Goal: Task Accomplishment & Management: Manage account settings

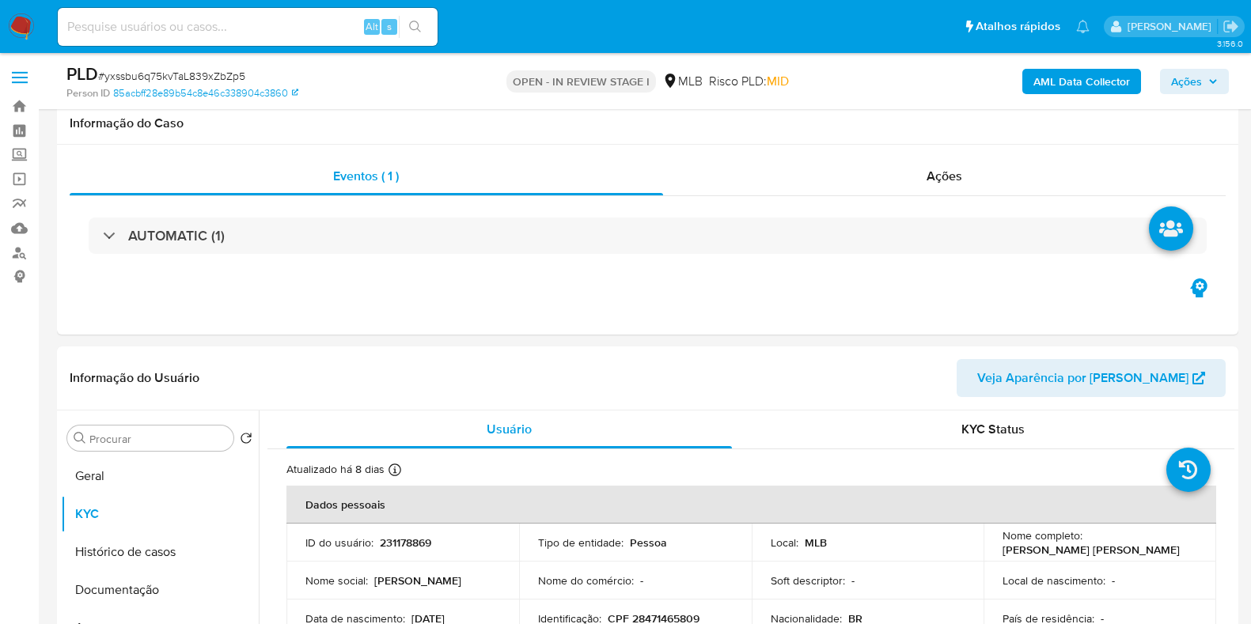
select select "10"
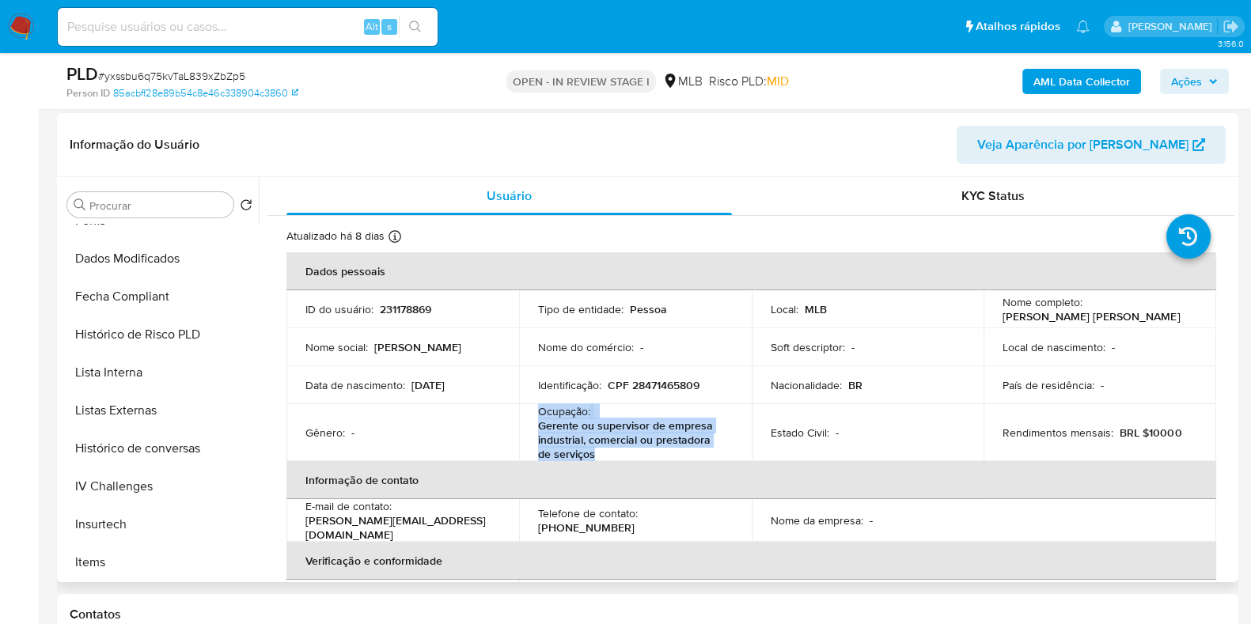
scroll to position [612, 0]
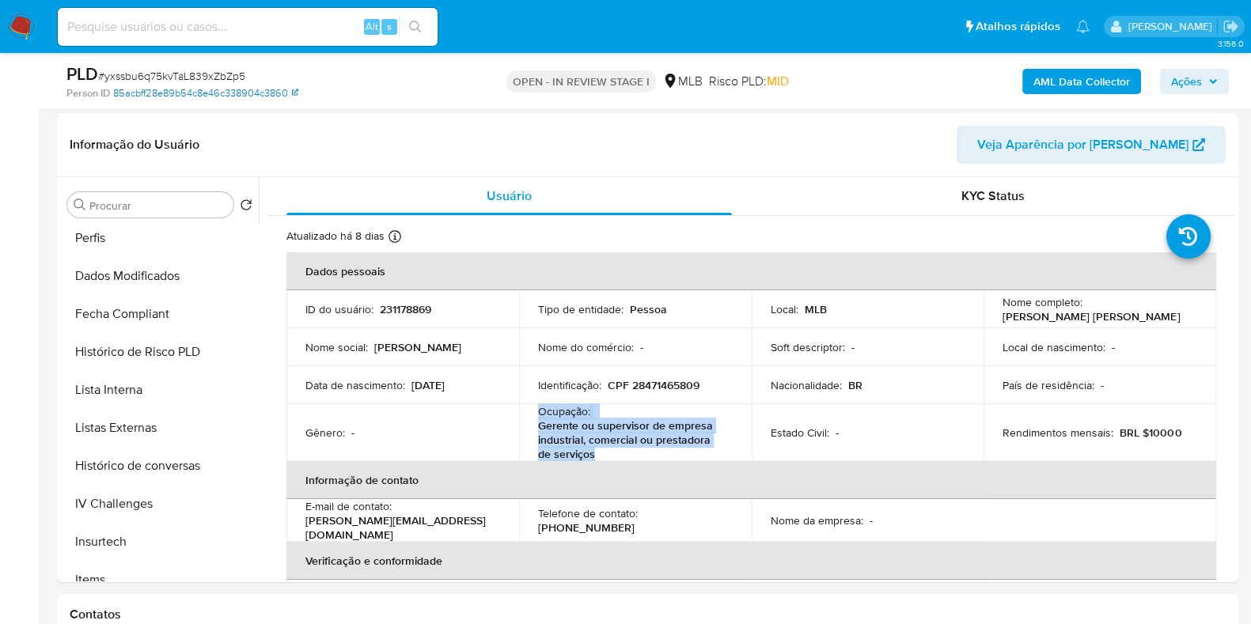
click at [278, 96] on link "85acbff28e89b54c8e46c338904c3860" at bounding box center [205, 93] width 185 height 14
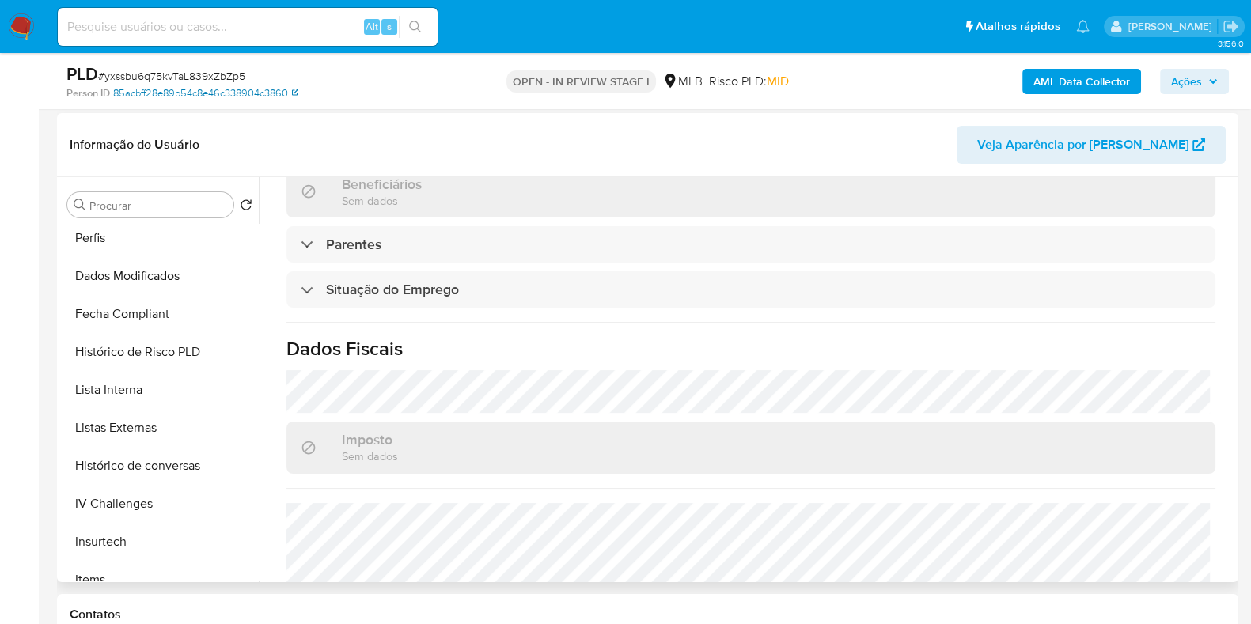
scroll to position [706, 0]
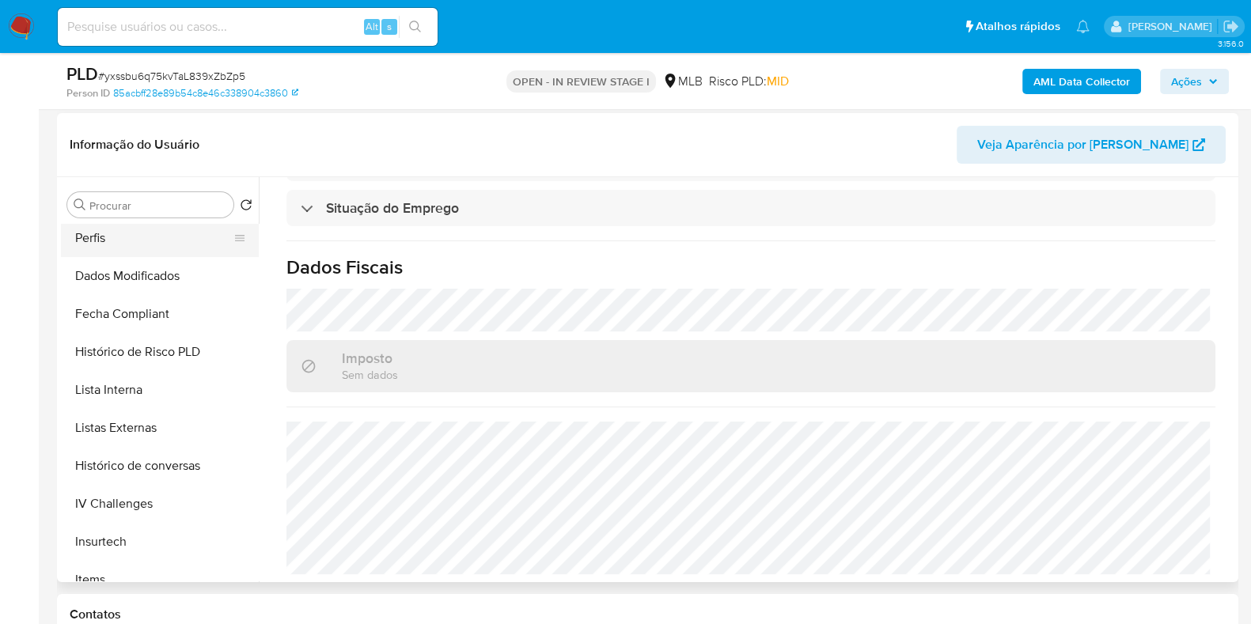
click at [150, 237] on button "Perfis" at bounding box center [153, 238] width 185 height 38
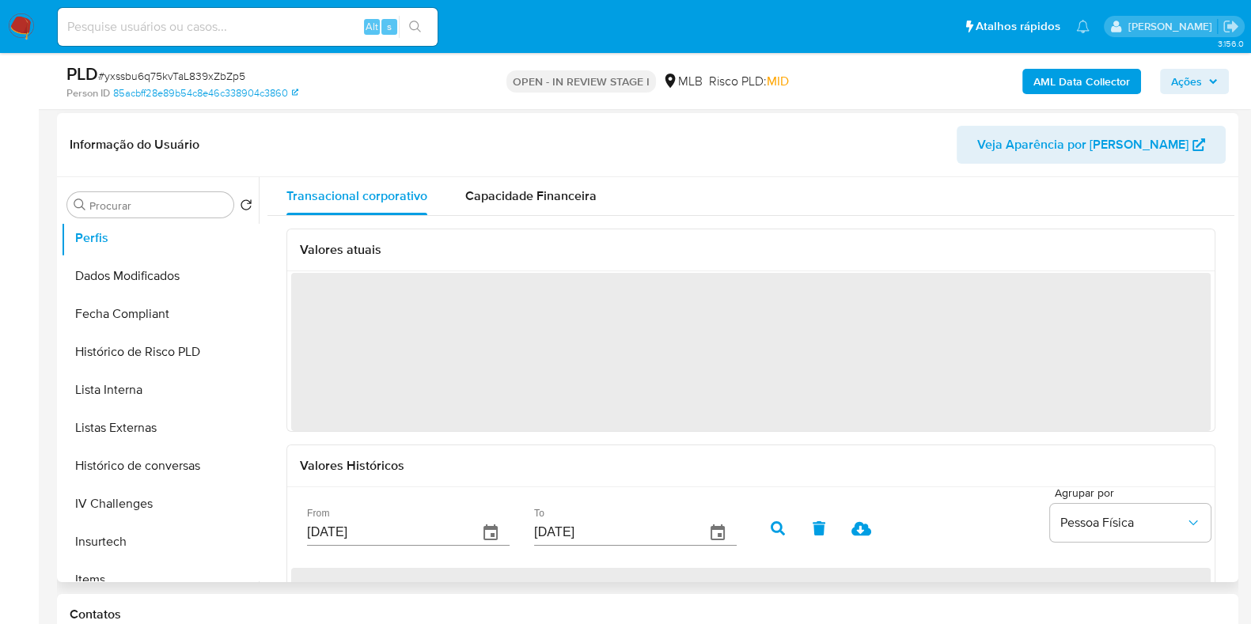
scroll to position [0, 0]
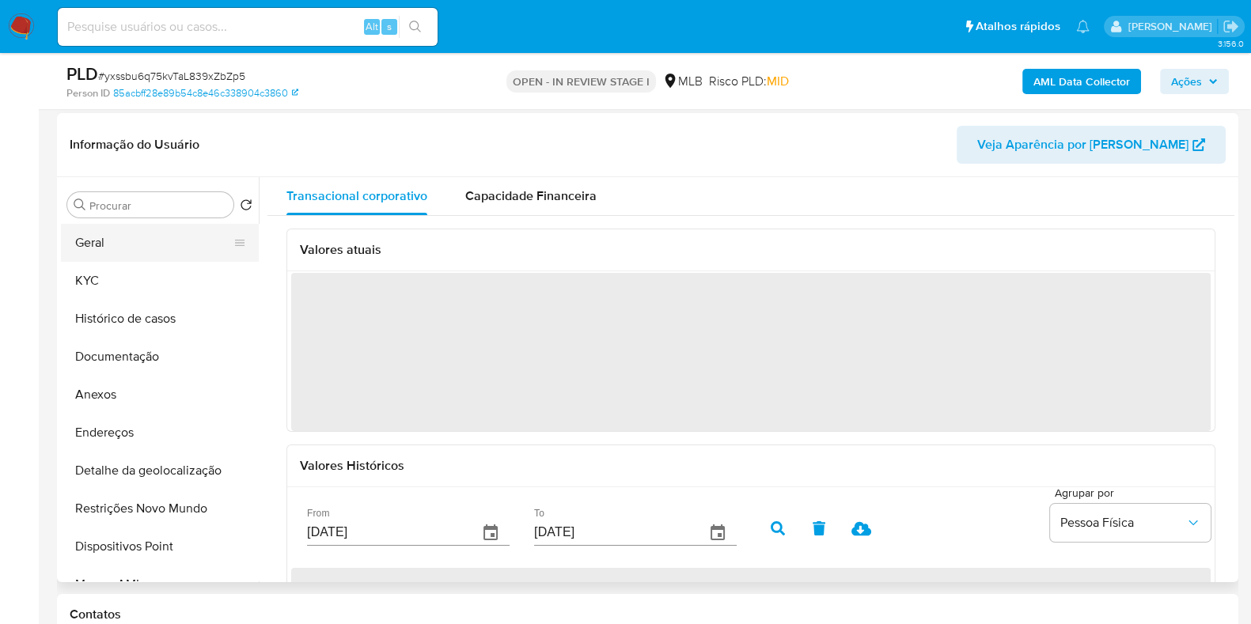
click at [193, 243] on button "Geral" at bounding box center [153, 243] width 185 height 38
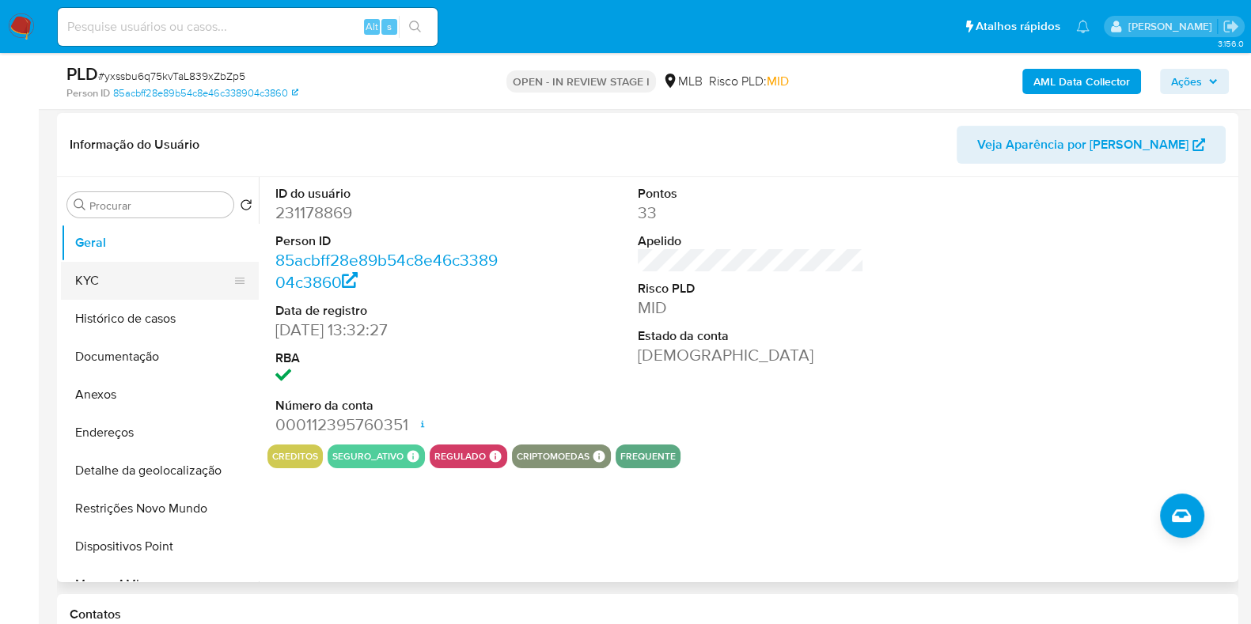
click at [112, 290] on button "KYC" at bounding box center [153, 281] width 185 height 38
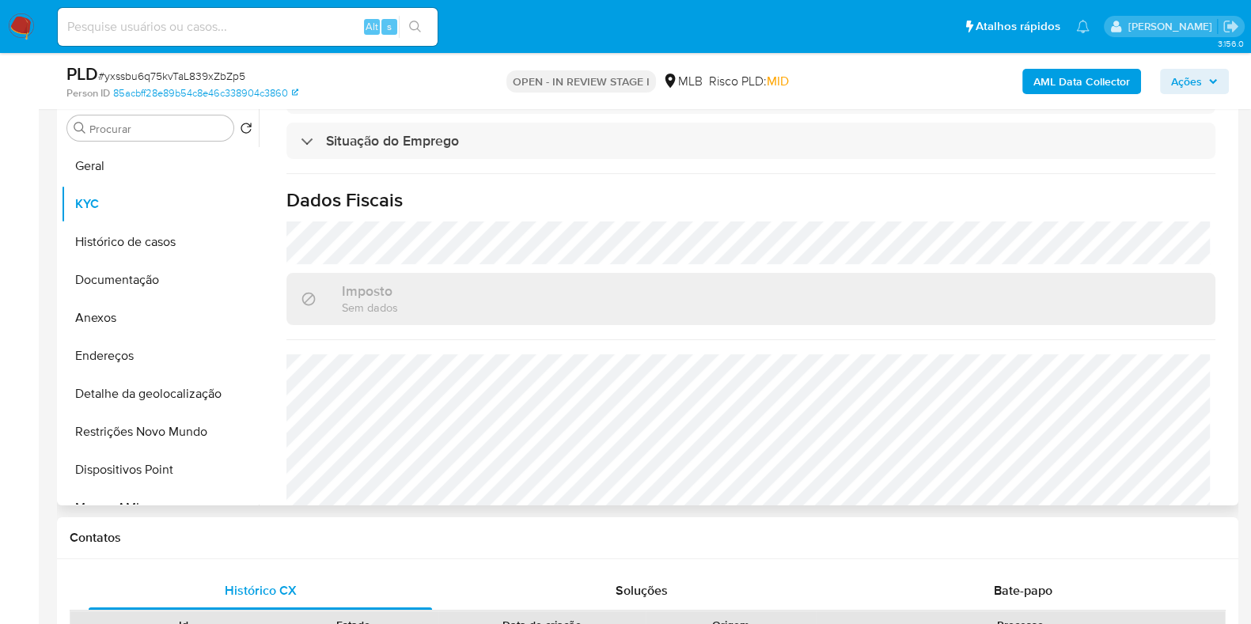
scroll to position [706, 0]
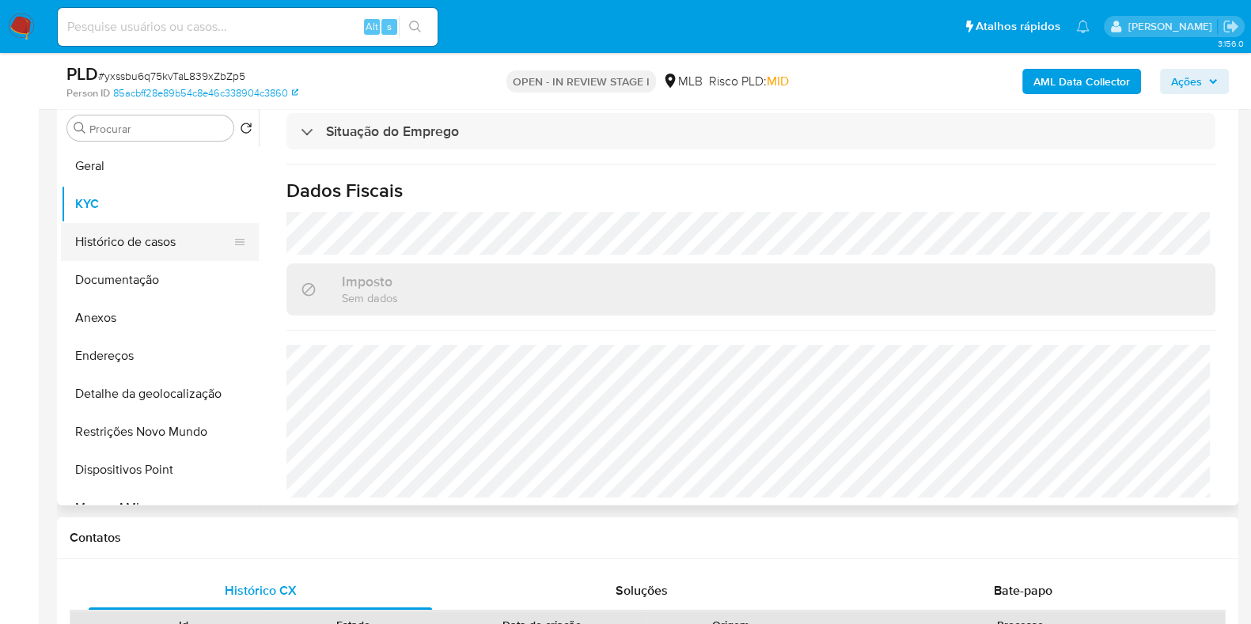
click at [158, 247] on button "Histórico de casos" at bounding box center [153, 242] width 185 height 38
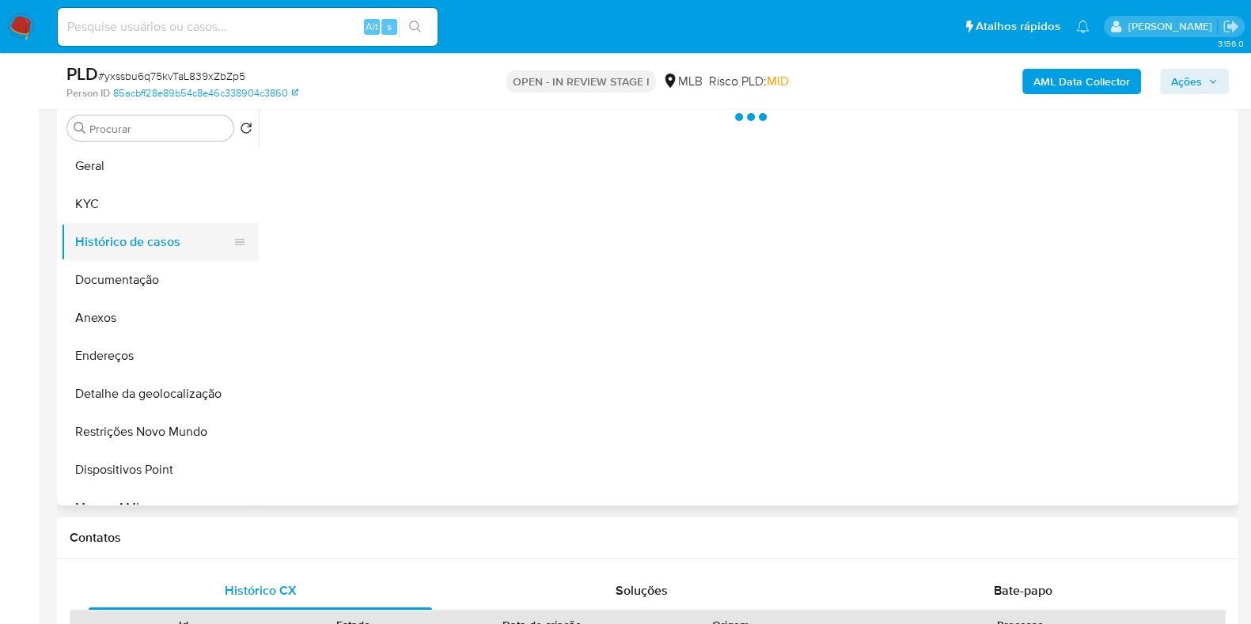
scroll to position [0, 0]
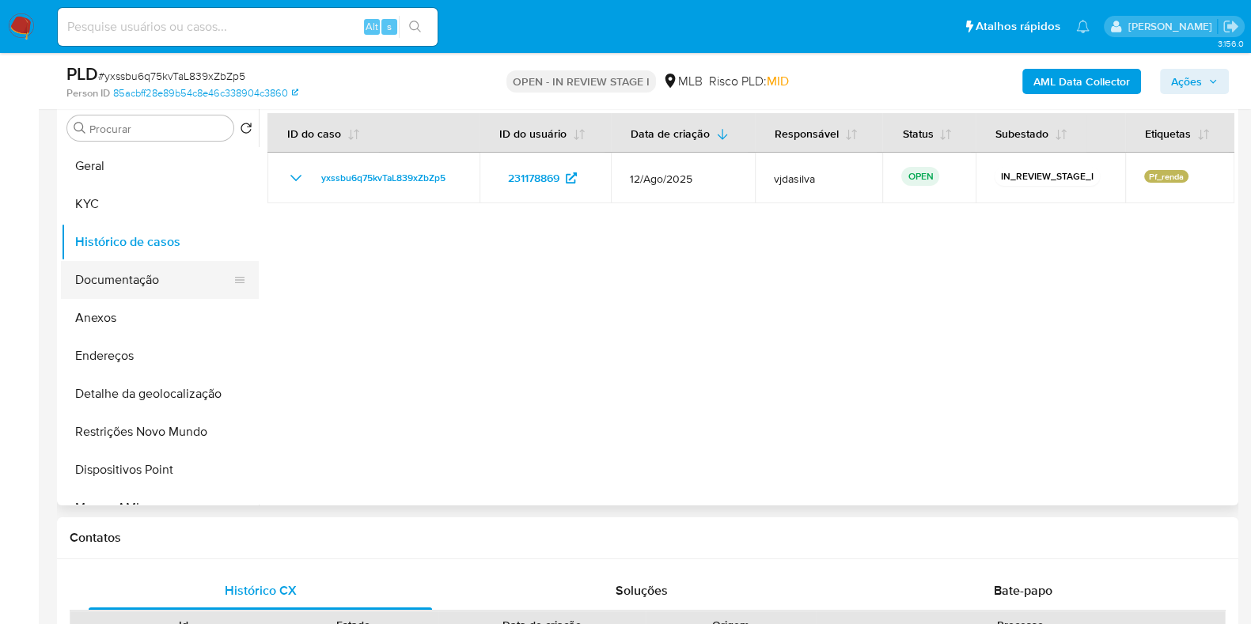
click at [156, 273] on button "Documentação" at bounding box center [153, 280] width 185 height 38
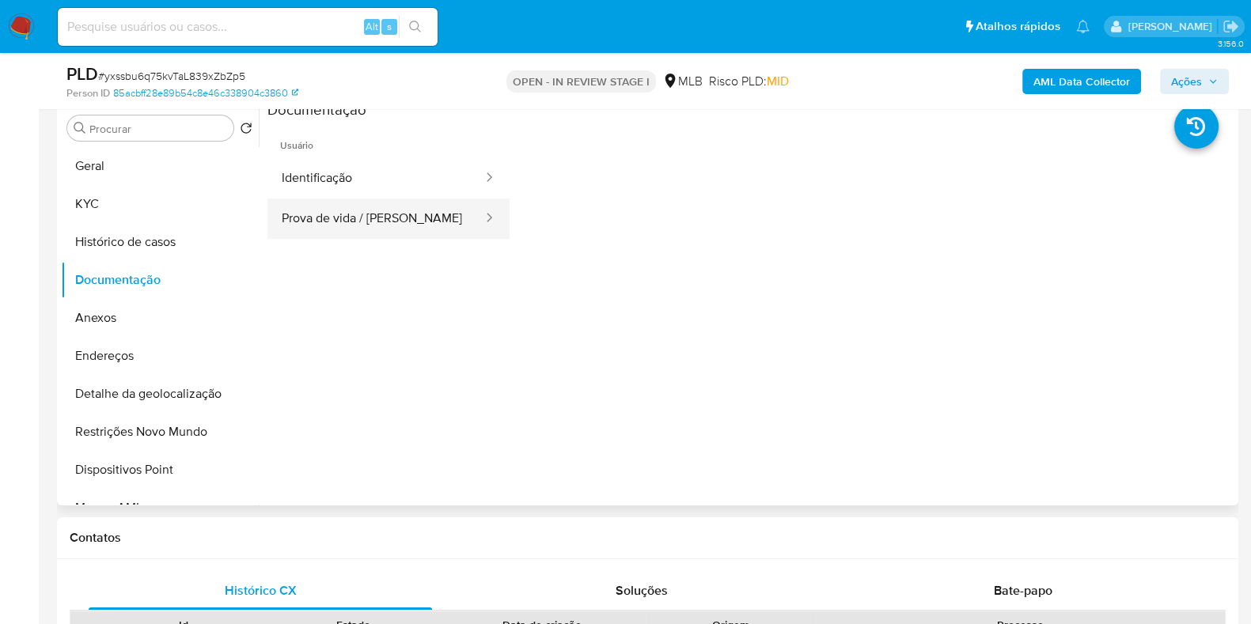
click at [329, 217] on button "Prova de vida / Selfie" at bounding box center [375, 219] width 217 height 40
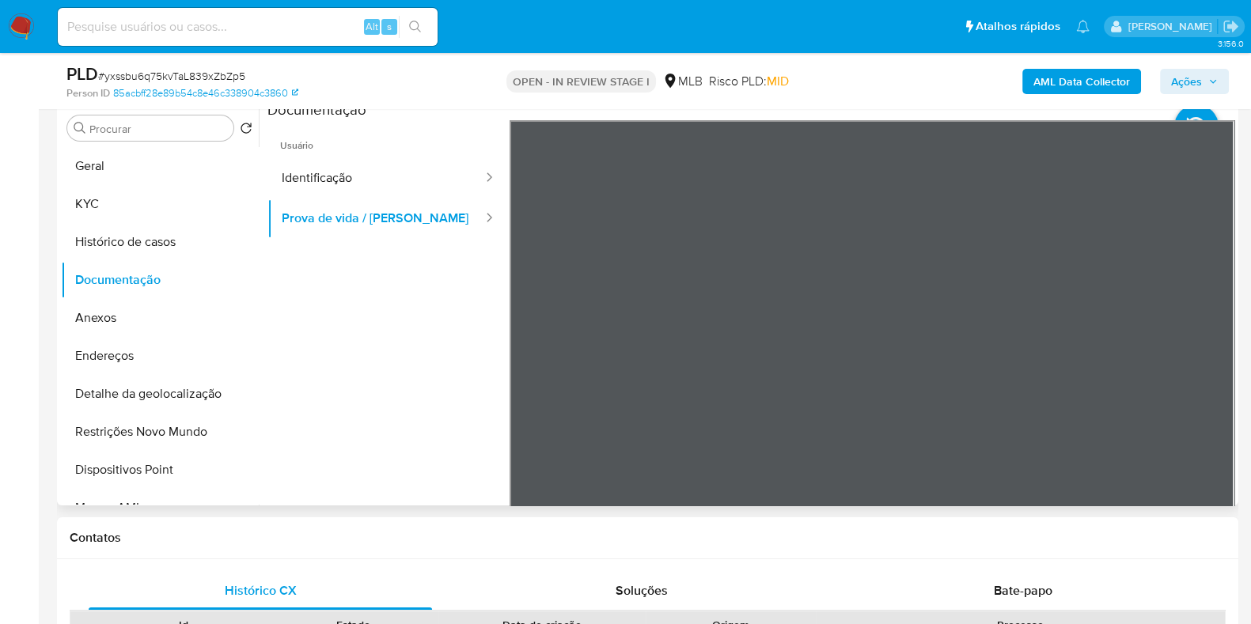
click at [384, 133] on span "Usuário" at bounding box center [388, 139] width 242 height 38
click at [127, 362] on button "Endereços" at bounding box center [153, 356] width 185 height 38
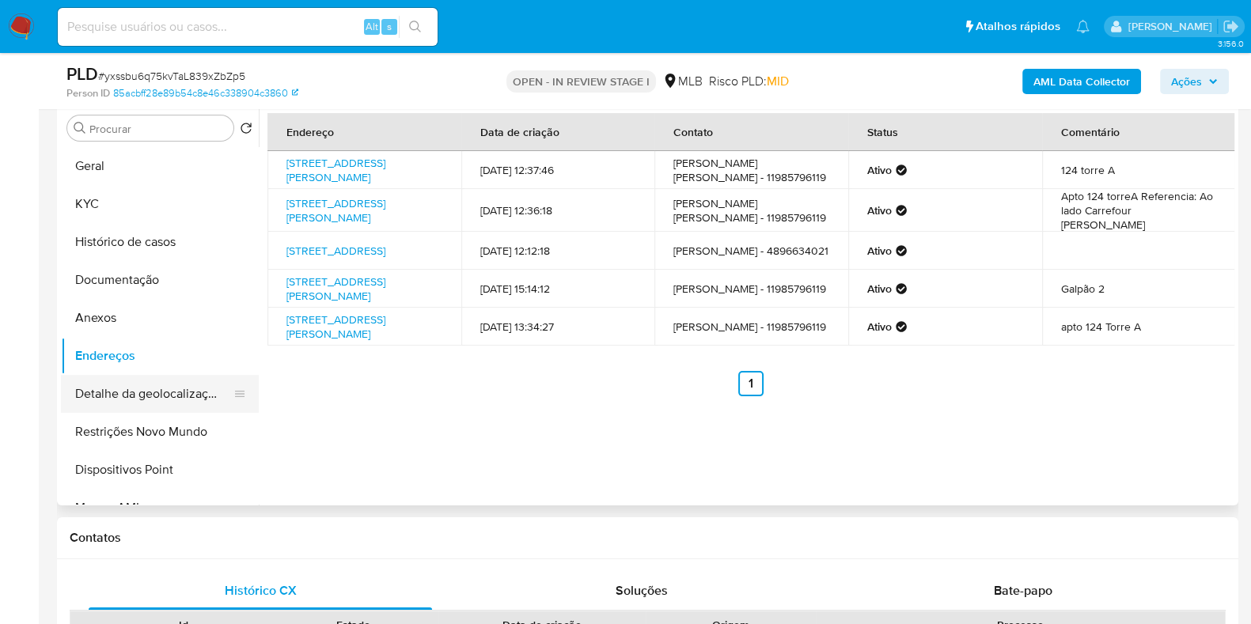
click at [195, 401] on button "Detalhe da geolocalização" at bounding box center [153, 394] width 185 height 38
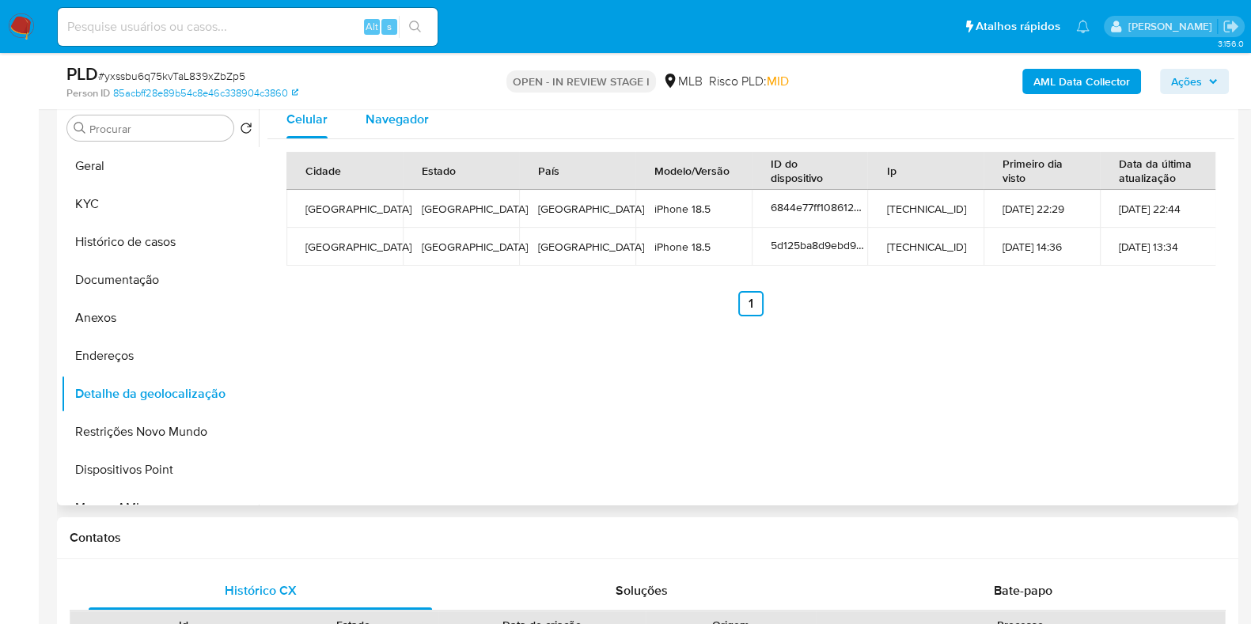
click at [404, 124] on span "Navegador" at bounding box center [397, 119] width 63 height 18
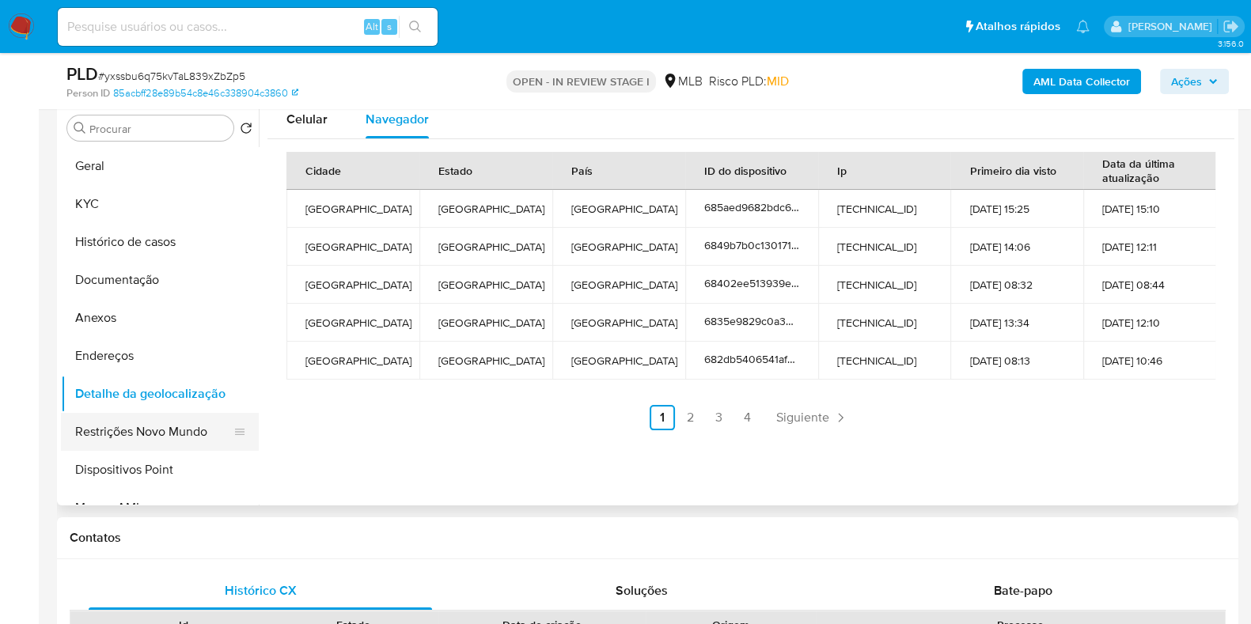
click at [194, 431] on button "Restrições Novo Mundo" at bounding box center [153, 432] width 185 height 38
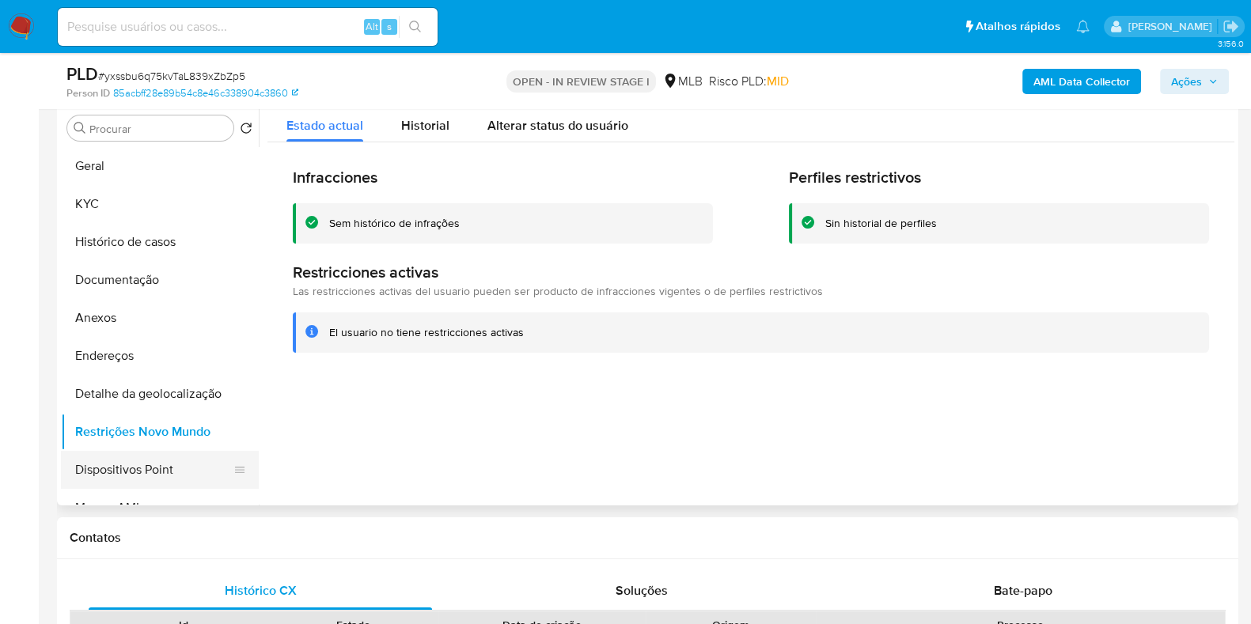
click at [152, 476] on button "Dispositivos Point" at bounding box center [153, 470] width 185 height 38
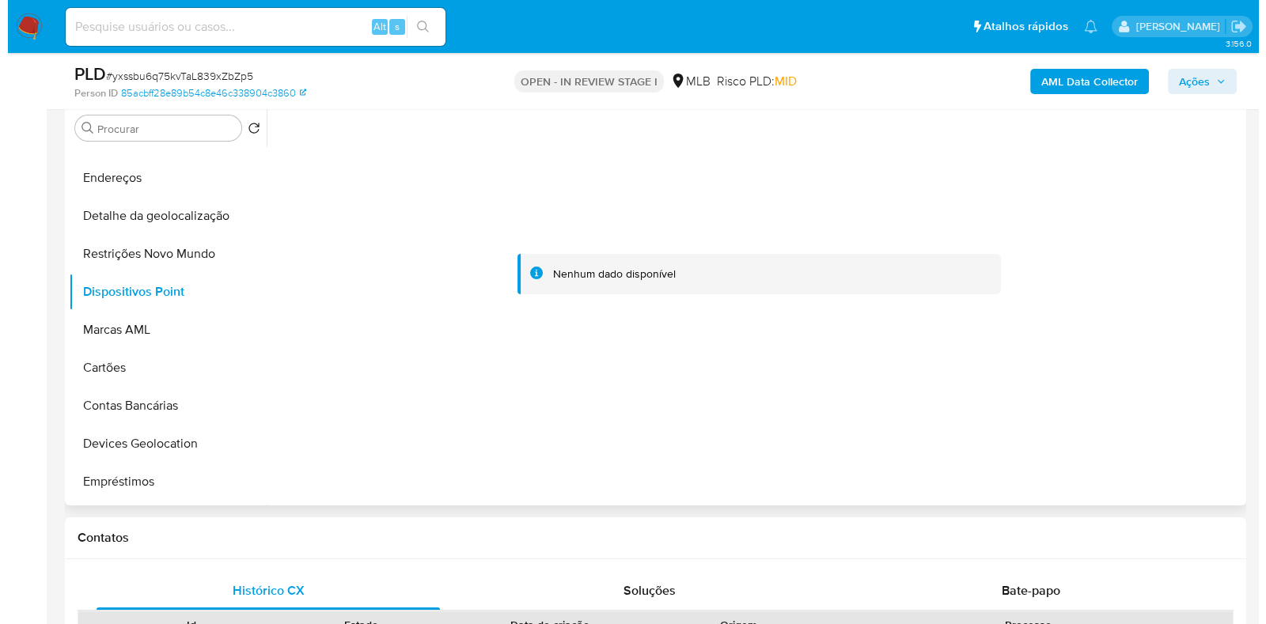
scroll to position [185, 0]
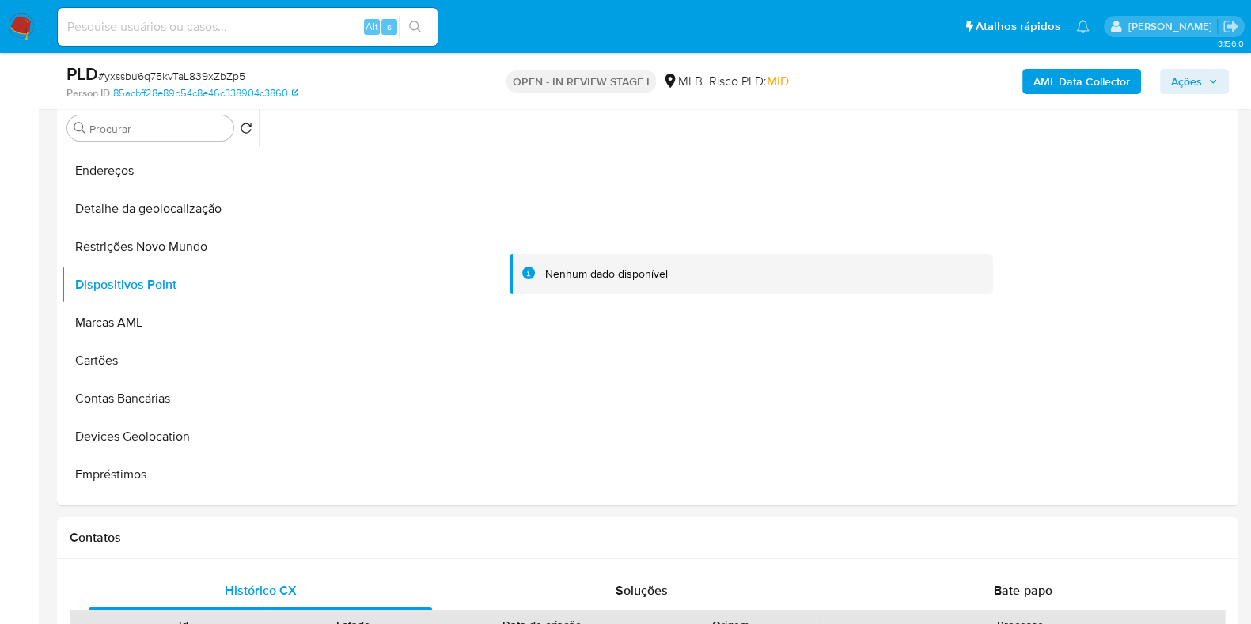
click at [1086, 79] on b "AML Data Collector" at bounding box center [1081, 81] width 97 height 25
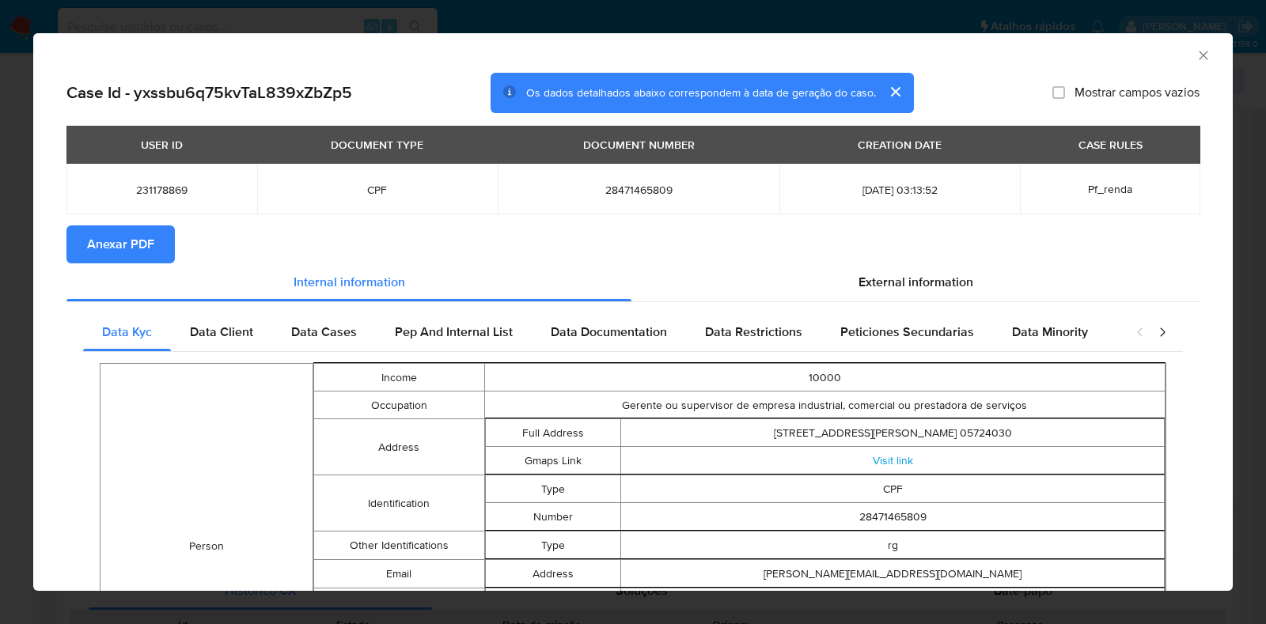
click at [150, 240] on span "Anexar PDF" at bounding box center [120, 244] width 67 height 35
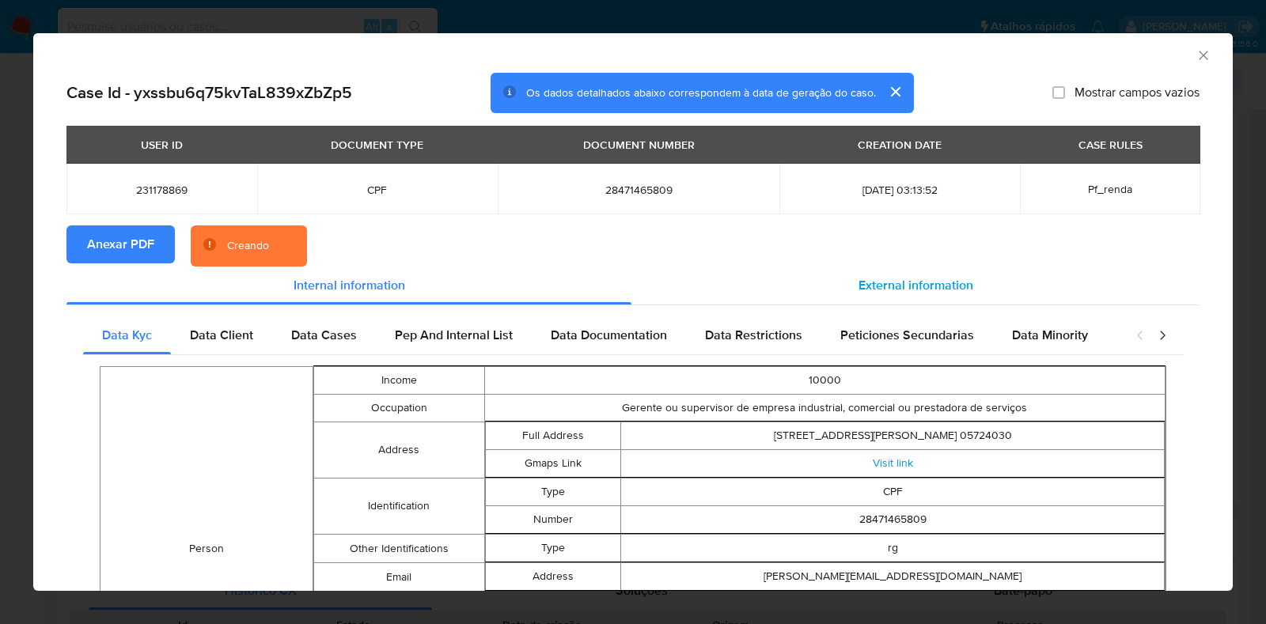
click at [921, 286] on span "External information" at bounding box center [915, 285] width 115 height 18
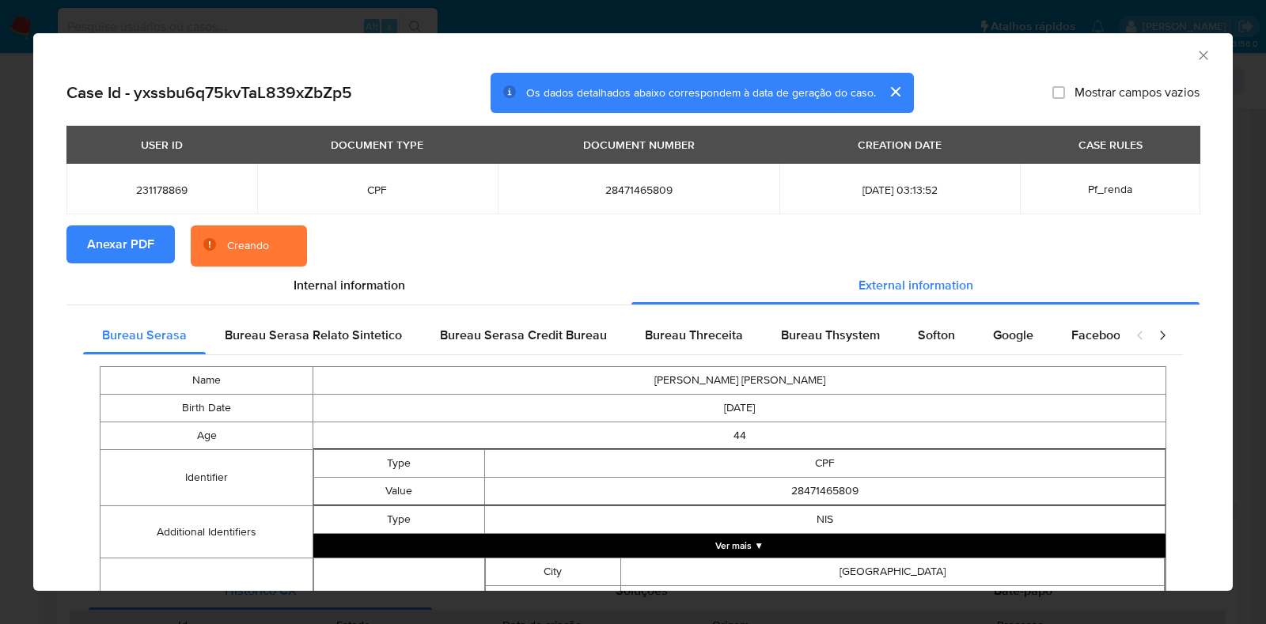
click at [795, 545] on button "Ver mais ▼" at bounding box center [739, 546] width 852 height 24
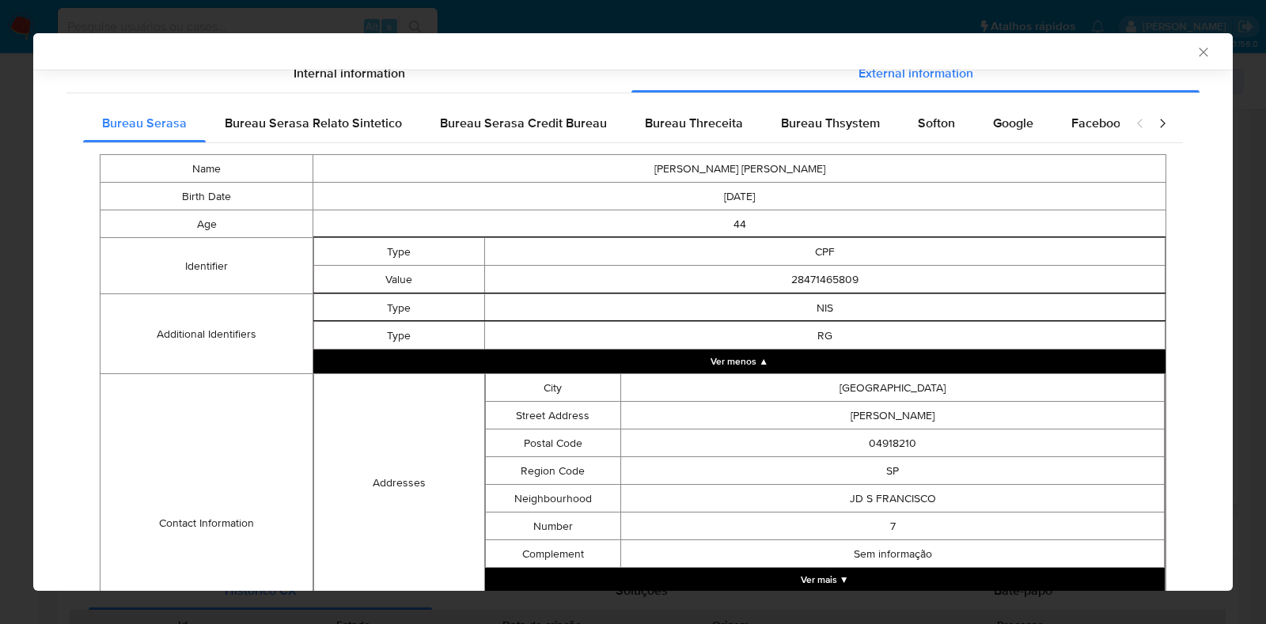
scroll to position [432, 0]
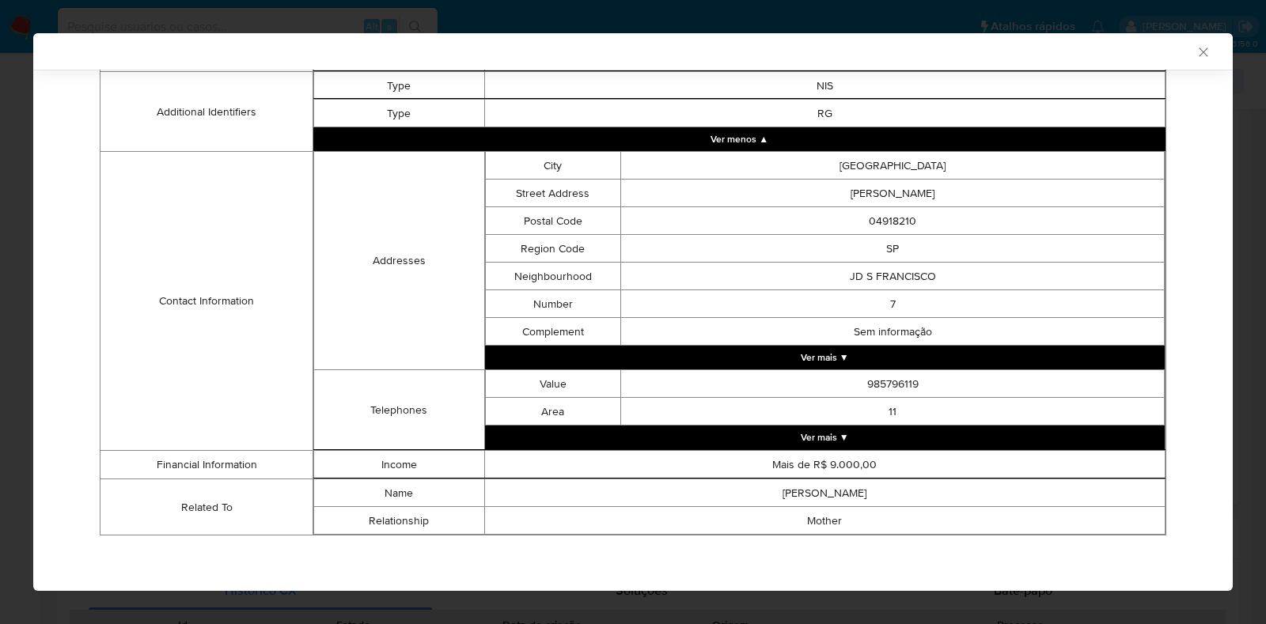
click at [988, 430] on button "Ver mais ▼" at bounding box center [825, 438] width 680 height 24
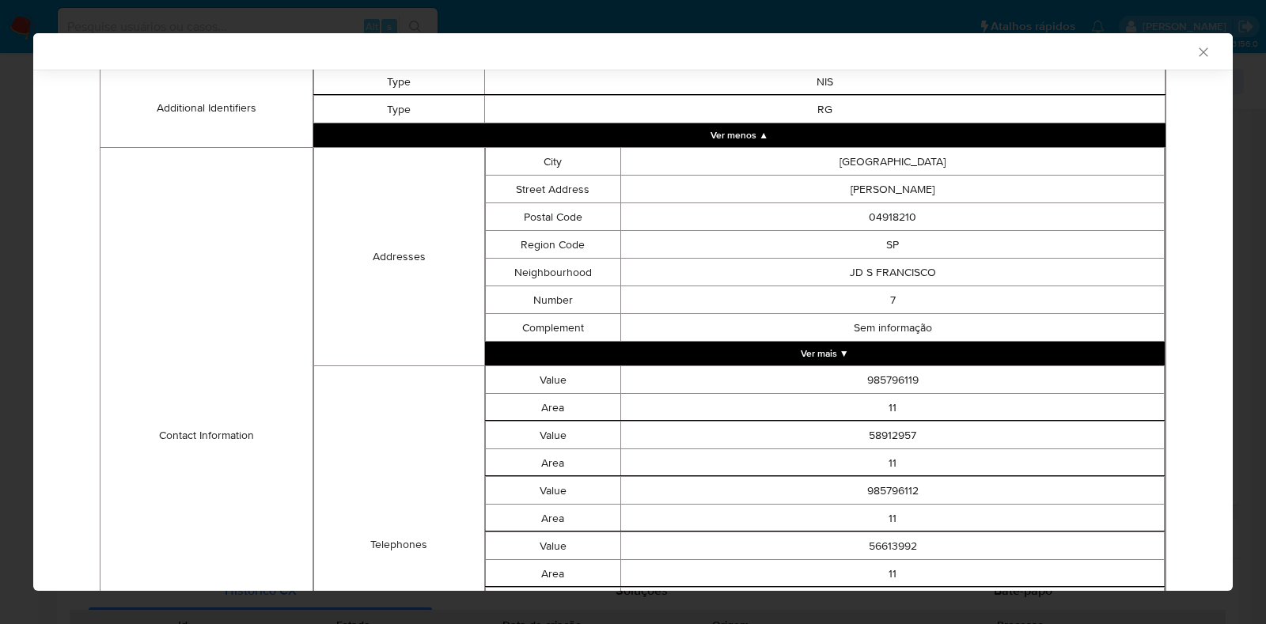
click at [945, 361] on button "Ver mais ▼" at bounding box center [825, 354] width 680 height 24
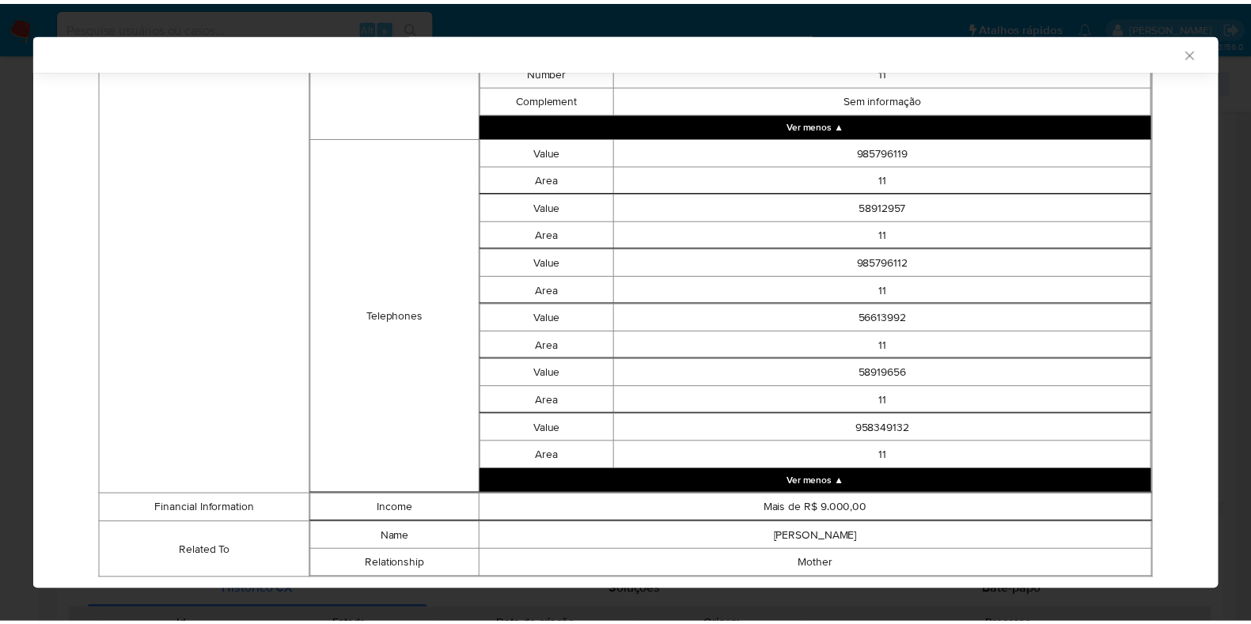
scroll to position [2075, 0]
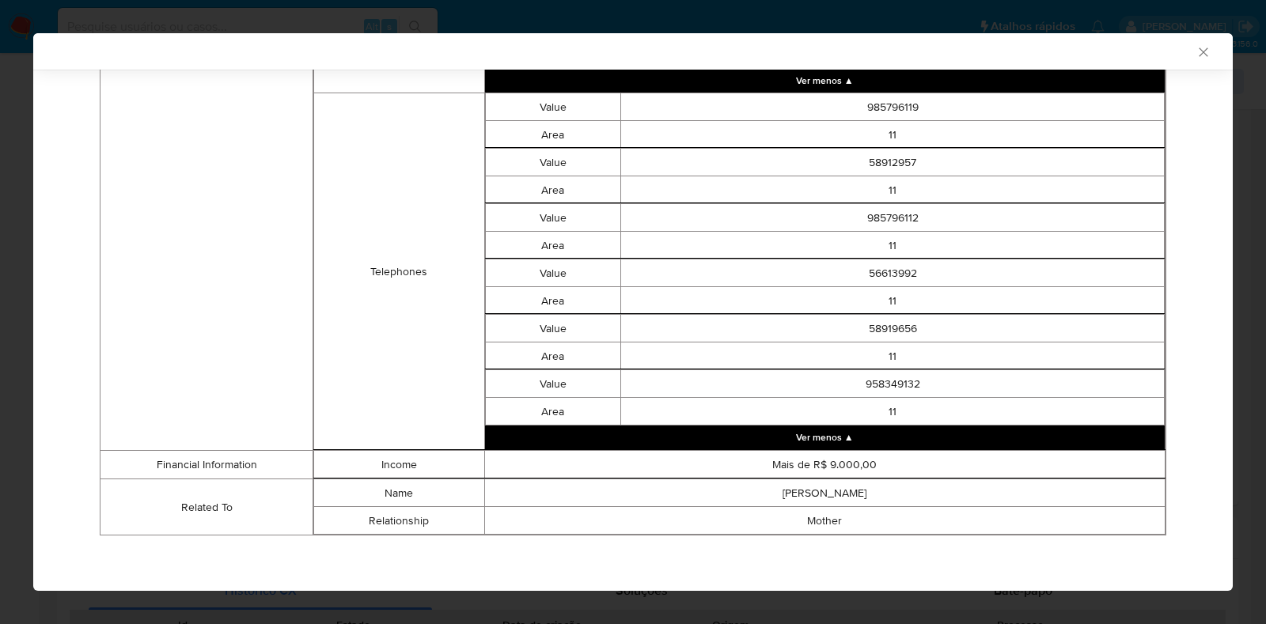
click at [1188, 63] on div "AML Data Collector" at bounding box center [632, 51] width 1199 height 36
click at [1195, 49] on icon "Fechar a janela" at bounding box center [1203, 52] width 16 height 16
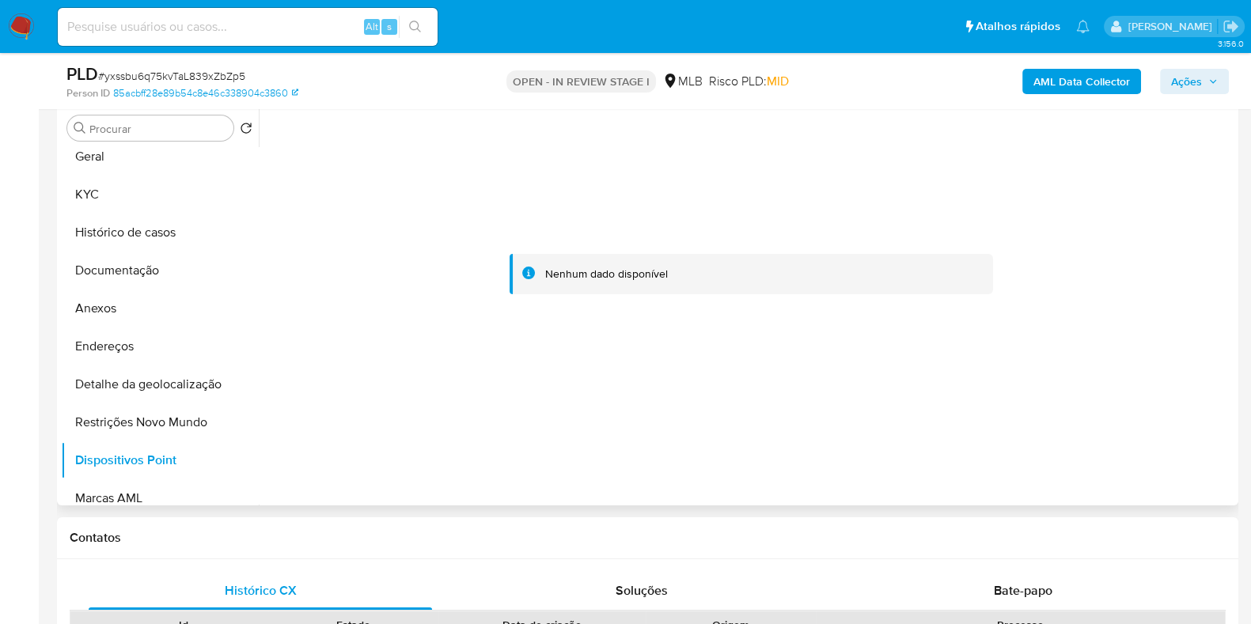
scroll to position [0, 0]
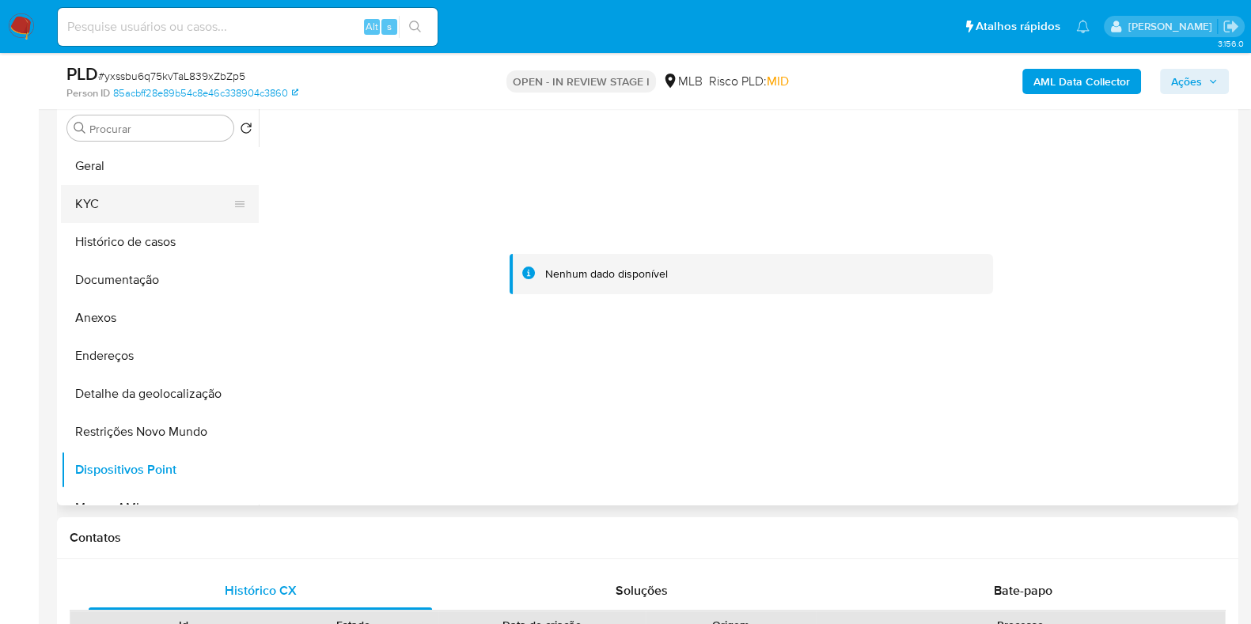
click at [201, 207] on button "KYC" at bounding box center [153, 204] width 185 height 38
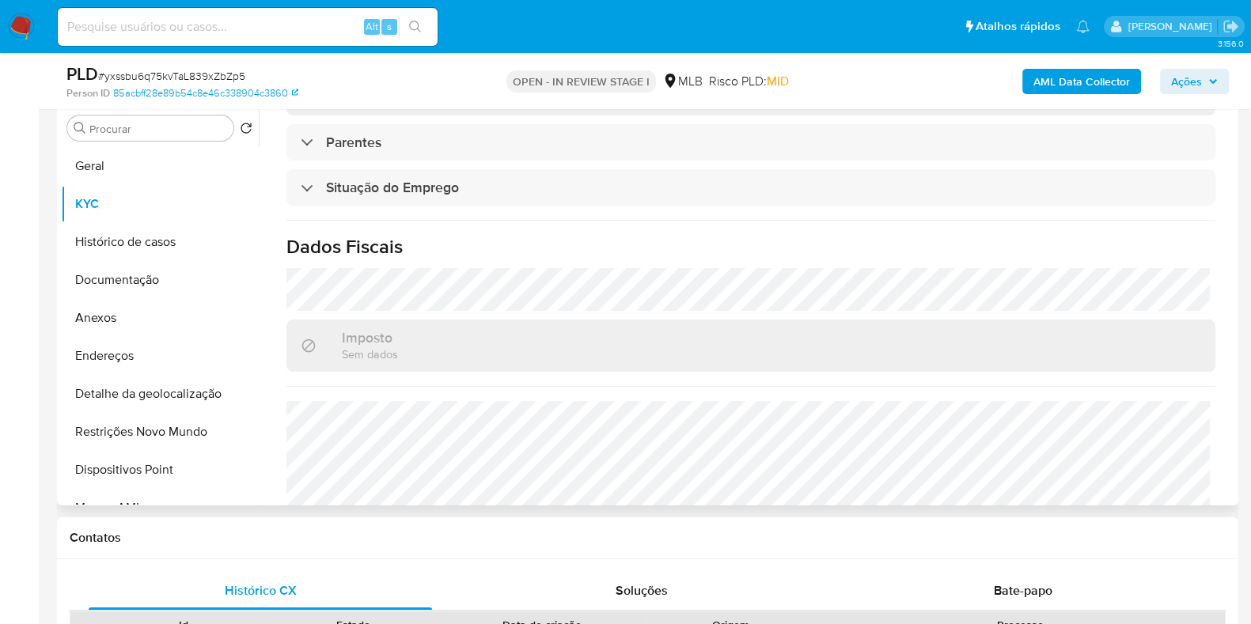
scroll to position [648, 0]
click at [128, 328] on button "Anexos" at bounding box center [153, 318] width 185 height 38
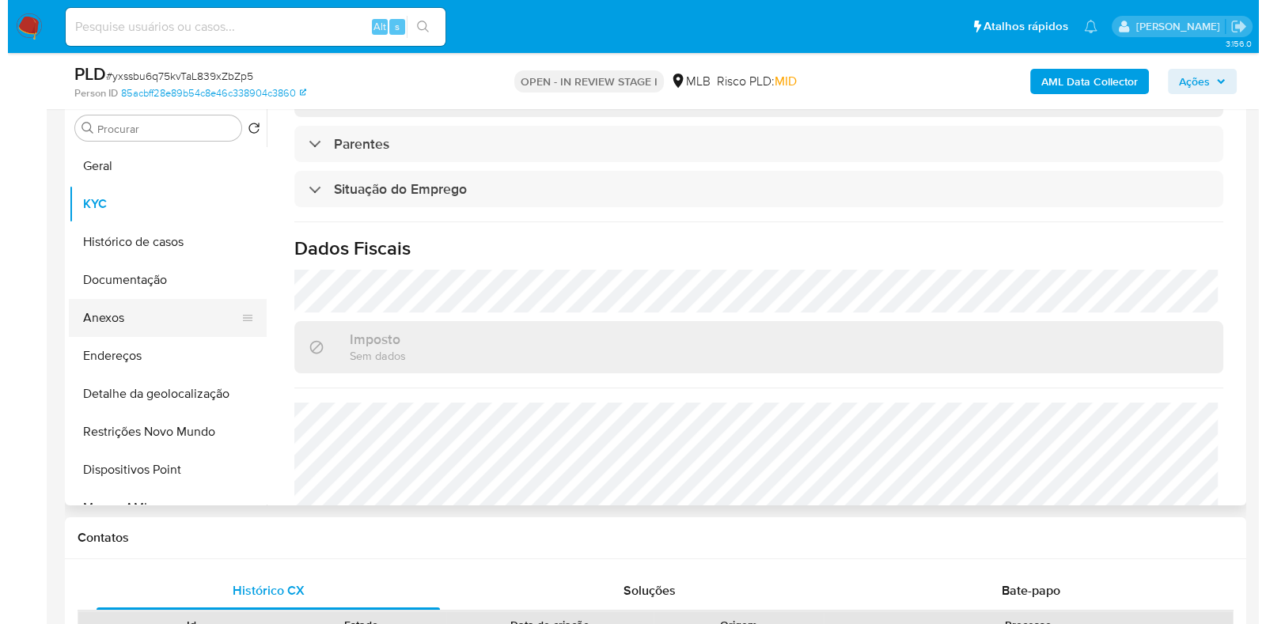
scroll to position [0, 0]
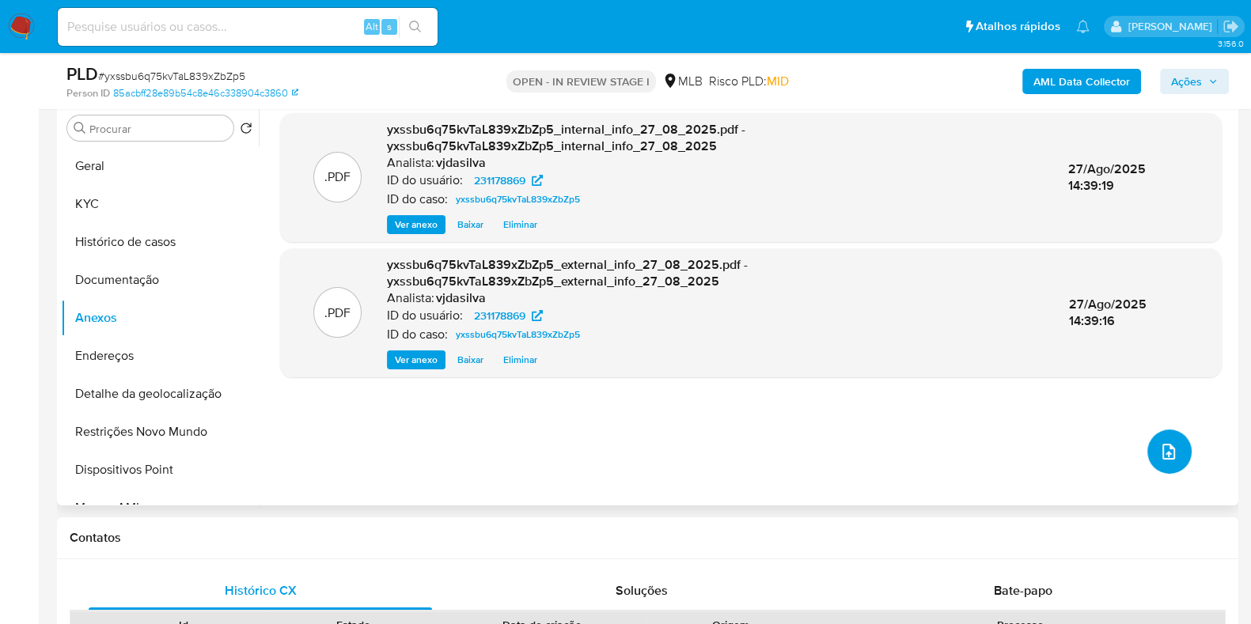
click at [1164, 453] on icon "upload-file" at bounding box center [1168, 451] width 19 height 19
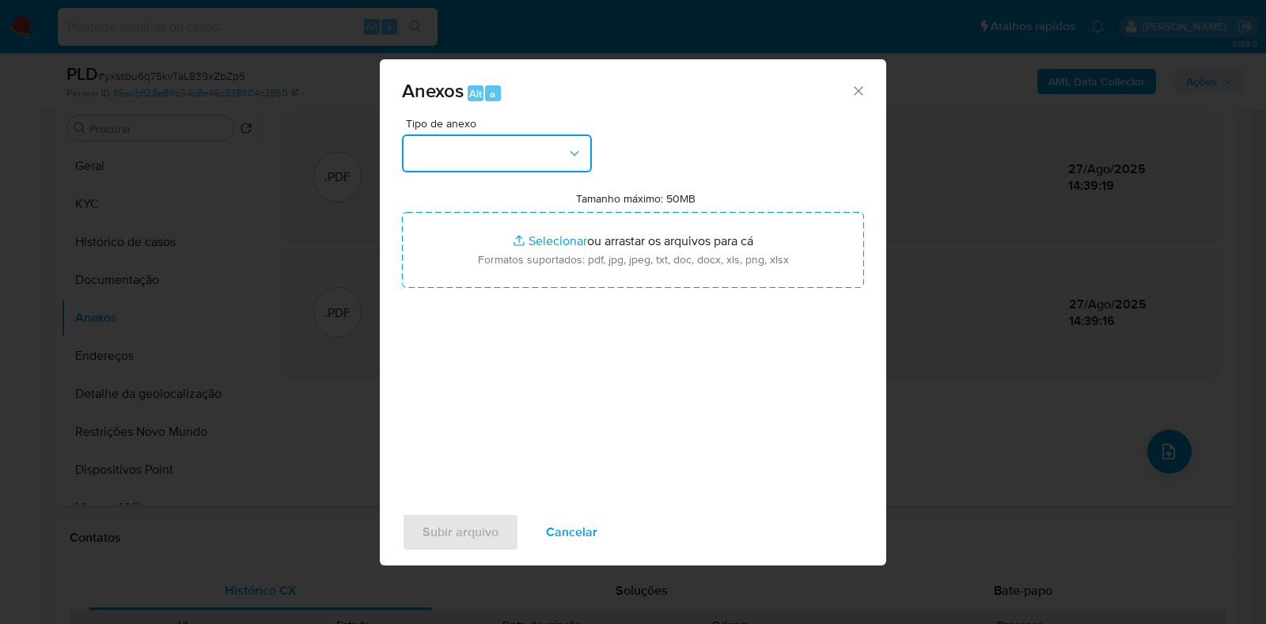
click at [539, 158] on button "button" at bounding box center [497, 154] width 190 height 38
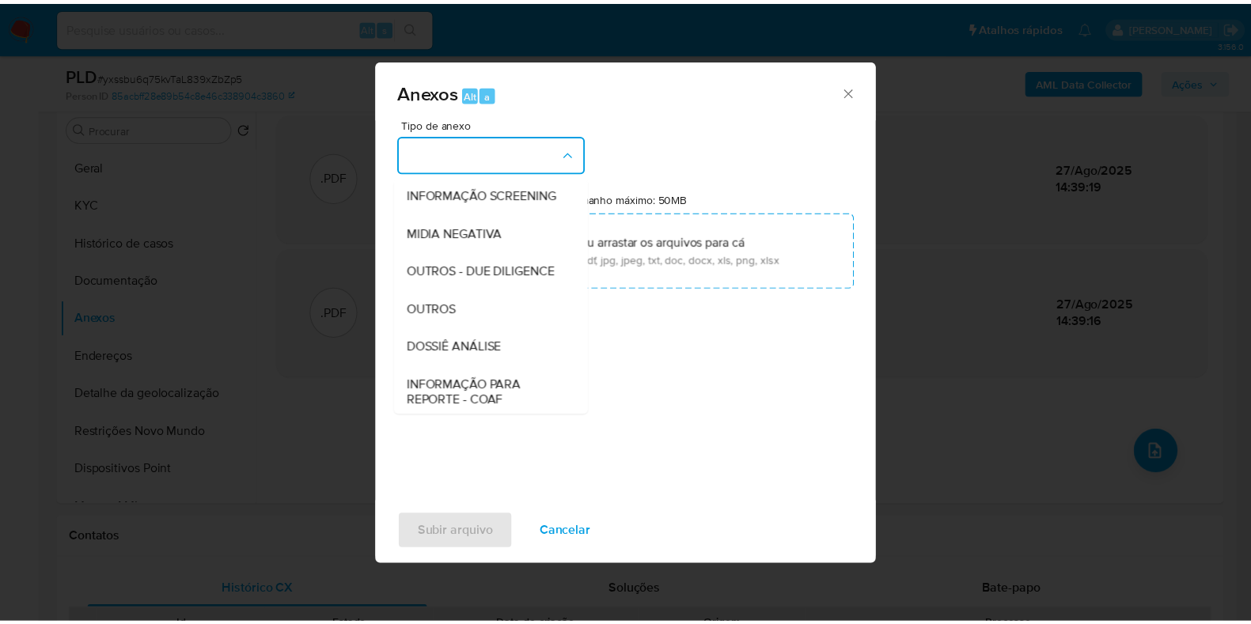
scroll to position [244, 0]
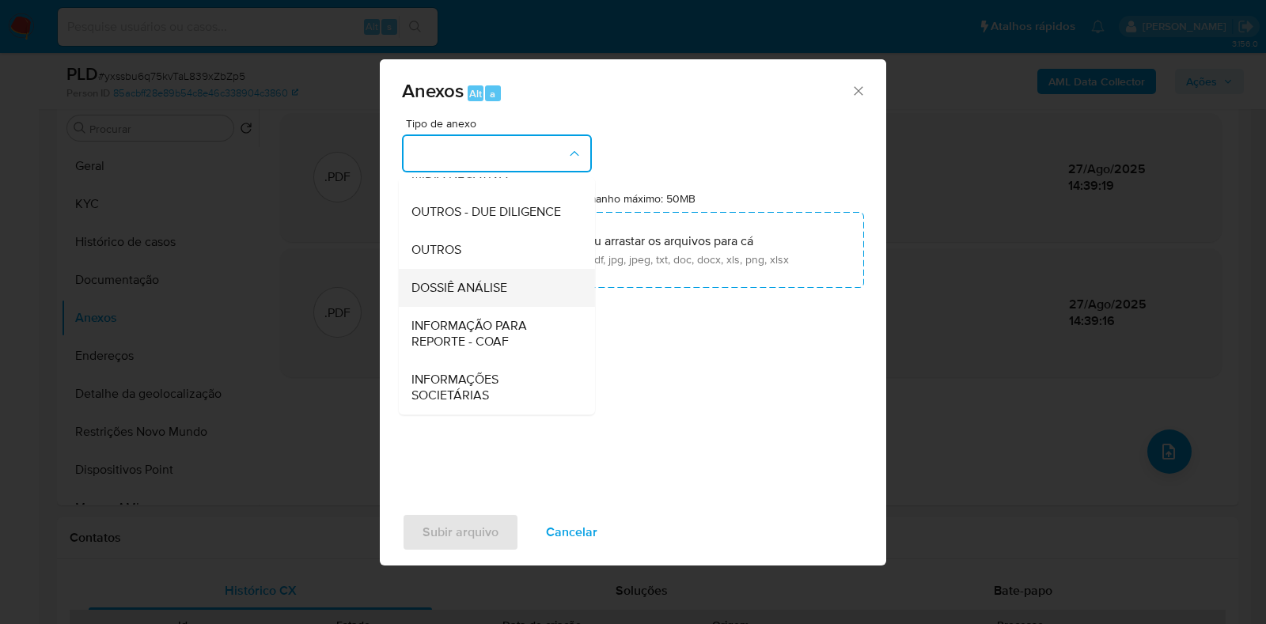
click at [514, 301] on div "DOSSIÊ ANÁLISE" at bounding box center [491, 288] width 161 height 38
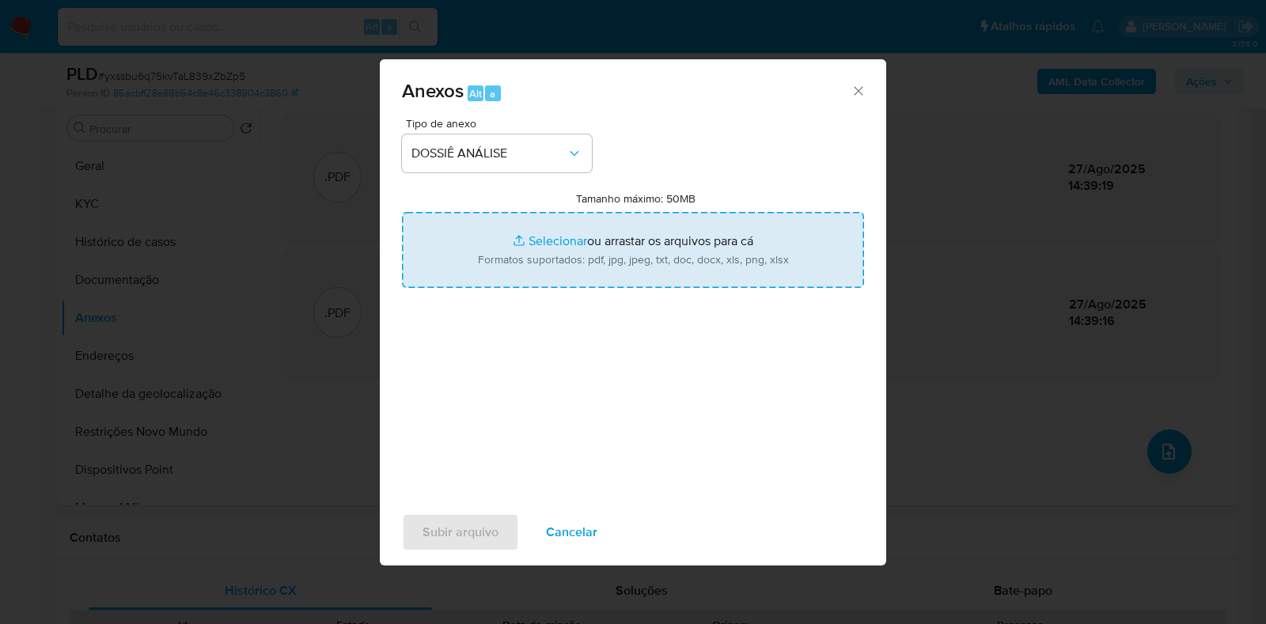
type input "C:\fakepath\SAR - XXXX - CPF 28471465809 - ADRIANA CAMPOS LHOSTE KATZINSKI.pdf"
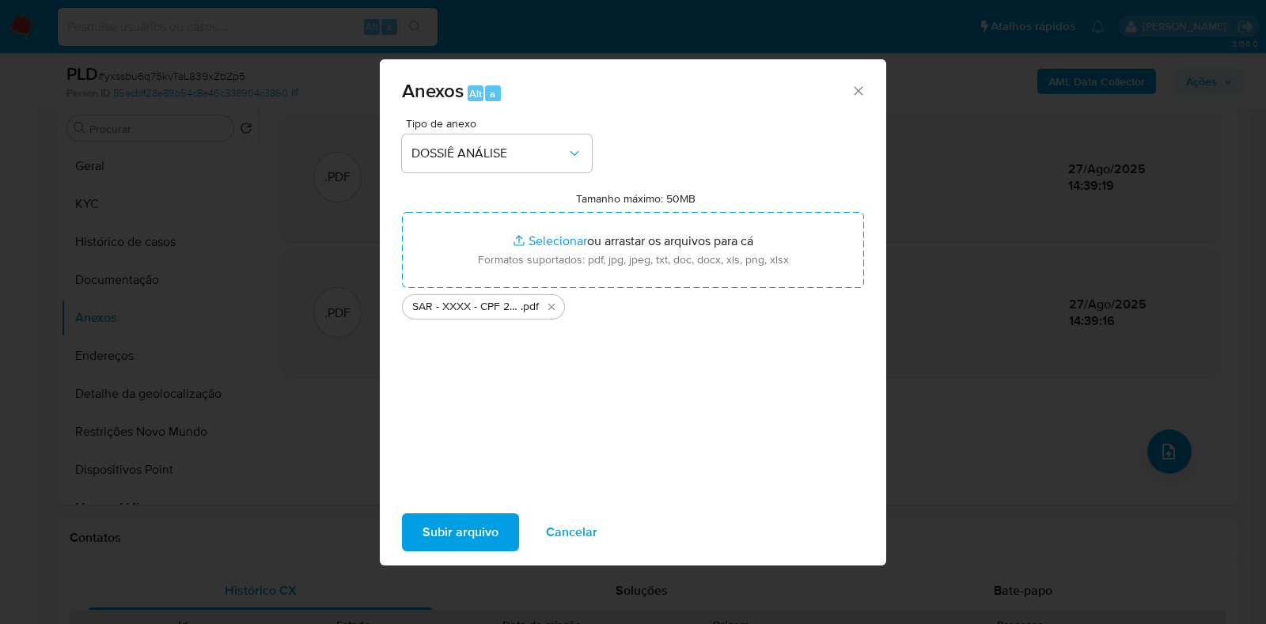
click at [459, 537] on span "Subir arquivo" at bounding box center [460, 532] width 76 height 35
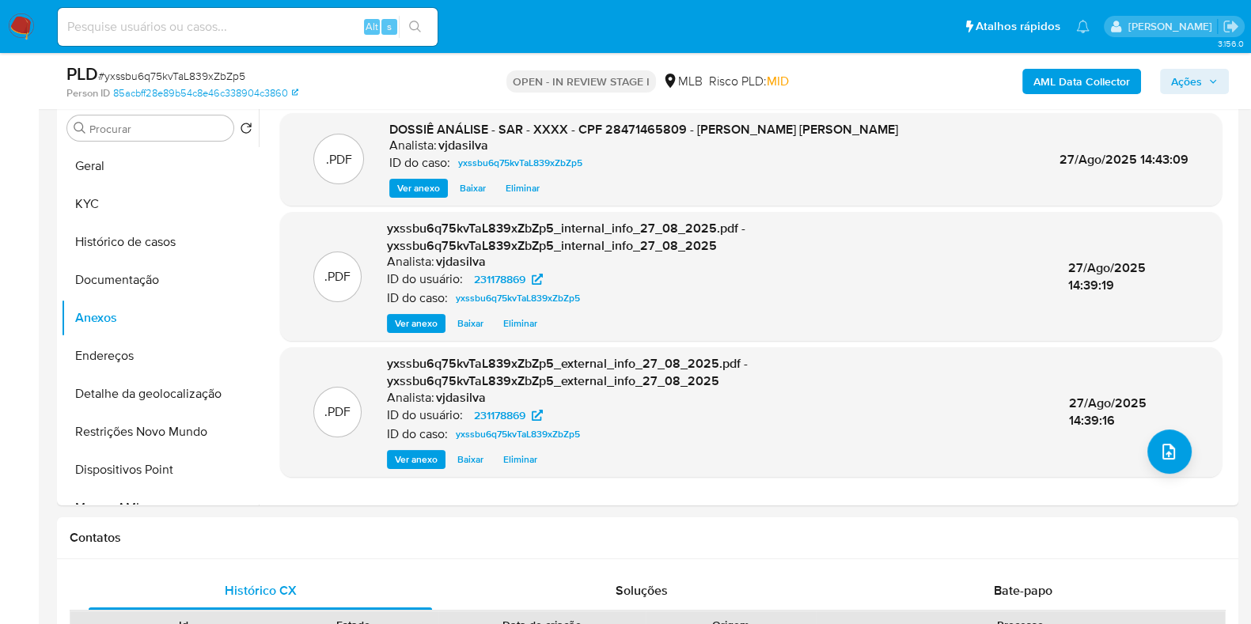
click at [1189, 83] on span "Ações" at bounding box center [1186, 81] width 31 height 25
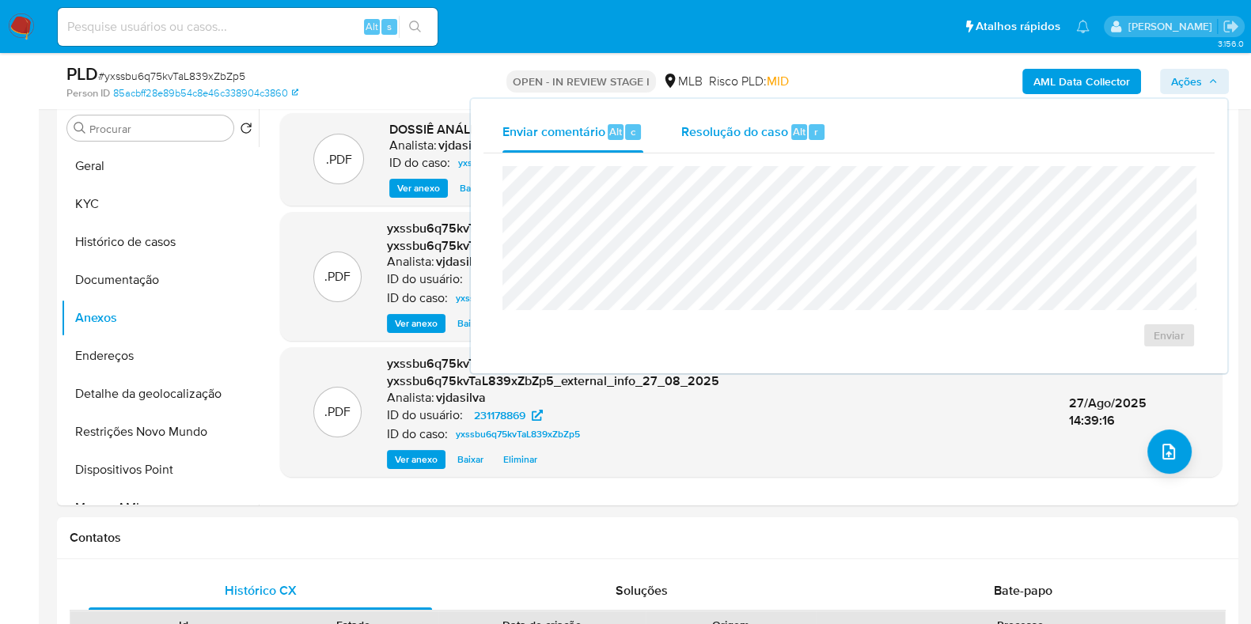
click at [730, 145] on div "Resolução do caso Alt r" at bounding box center [753, 132] width 145 height 41
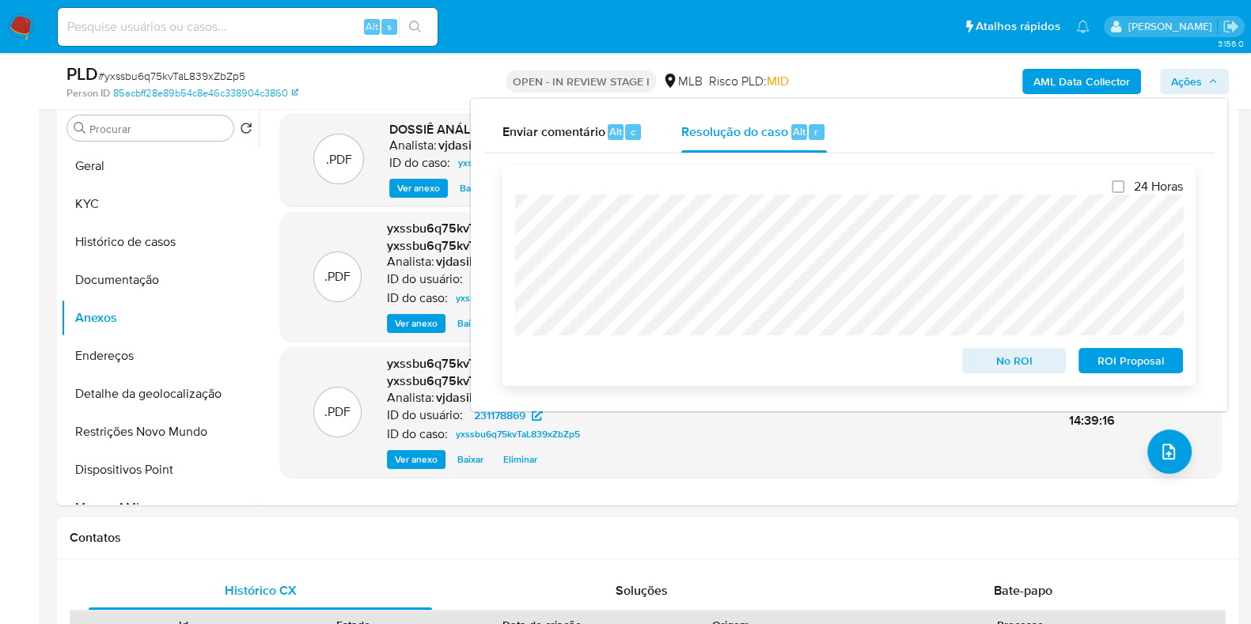
click at [1142, 361] on span "ROI Proposal" at bounding box center [1130, 361] width 82 height 22
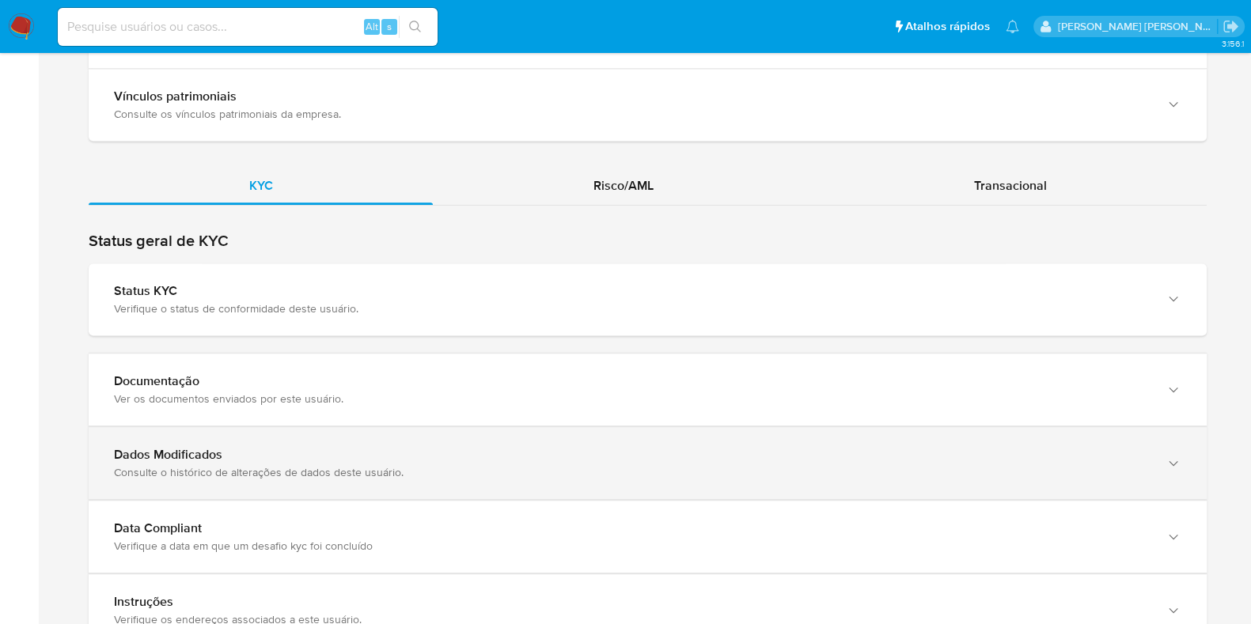
scroll to position [1299, 0]
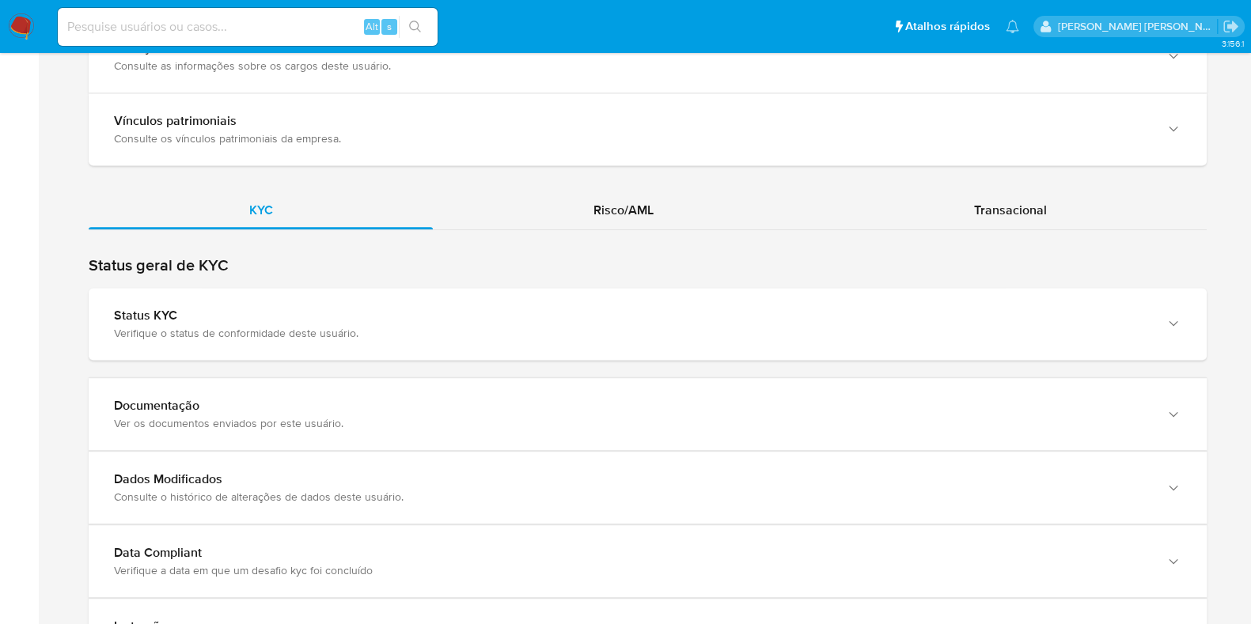
click at [1023, 229] on div "KYC Risco/AML Transacional" at bounding box center [648, 431] width 1118 height 481
click at [1024, 208] on span "Transacional" at bounding box center [1010, 210] width 73 height 18
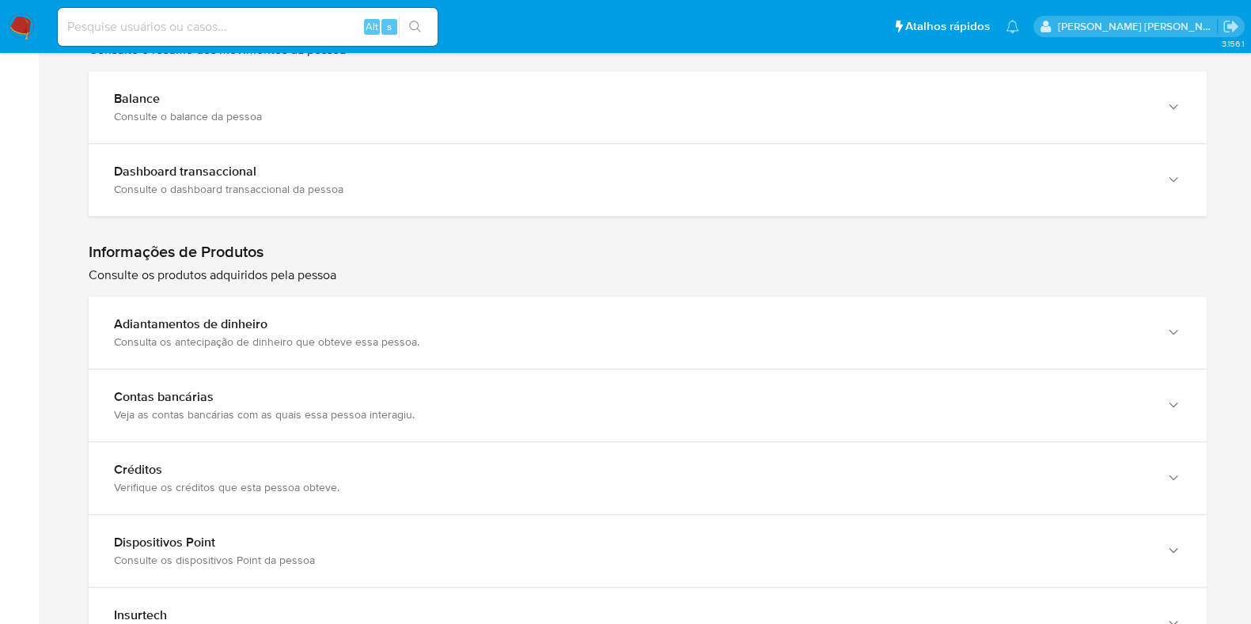
scroll to position [1655, 0]
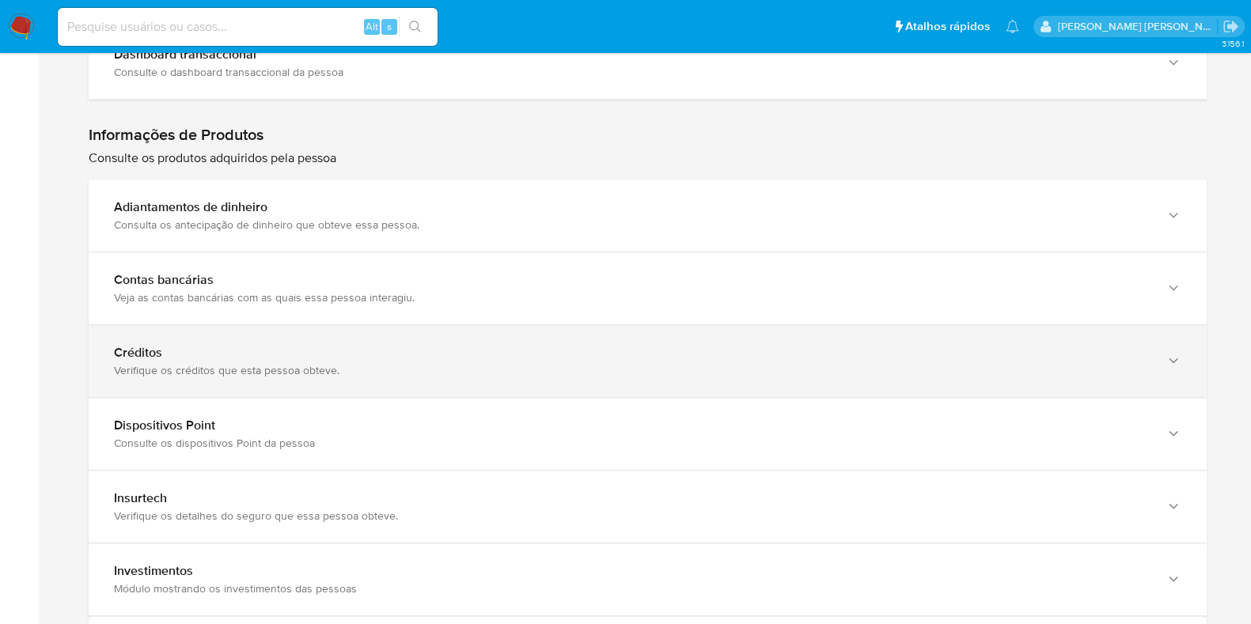
click at [1016, 385] on div "Créditos Verifique os créditos que esta pessoa obteve." at bounding box center [648, 361] width 1118 height 72
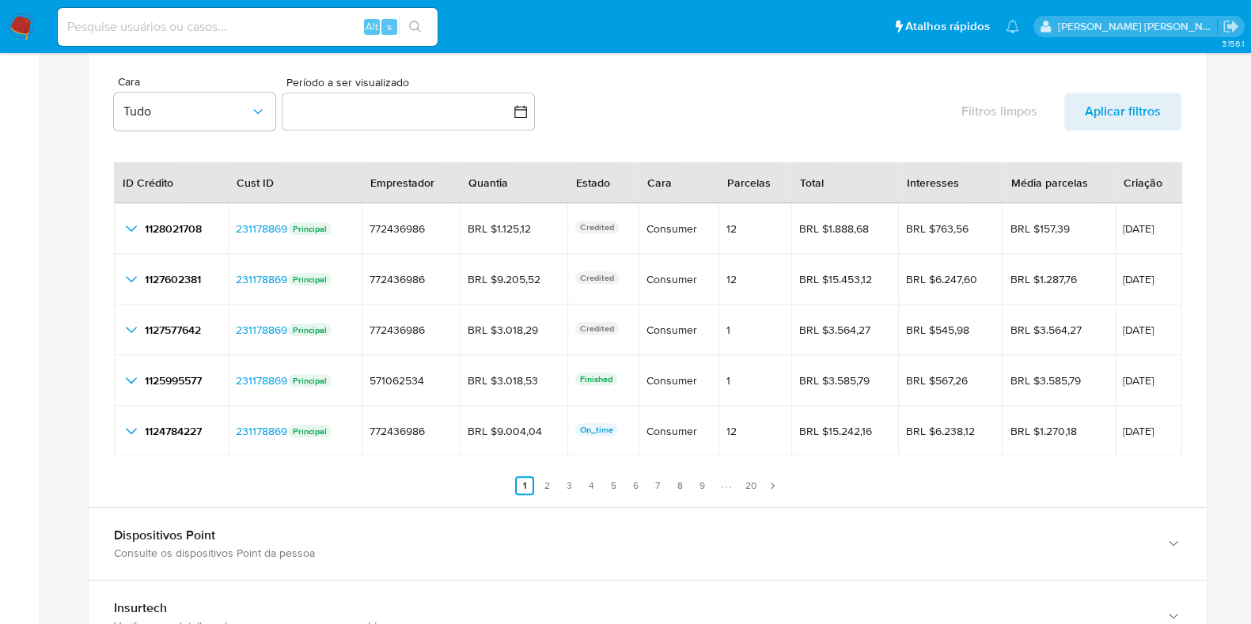
scroll to position [1991, 0]
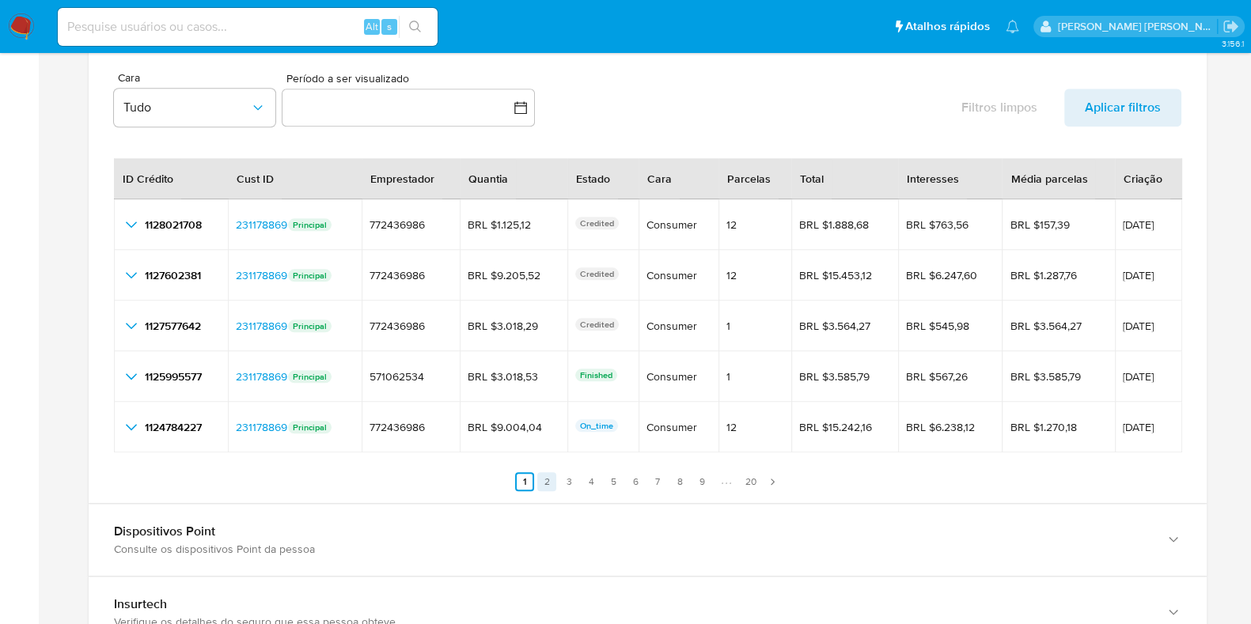
click at [544, 479] on link "2" at bounding box center [546, 481] width 19 height 19
click at [584, 476] on link "3" at bounding box center [578, 481] width 19 height 19
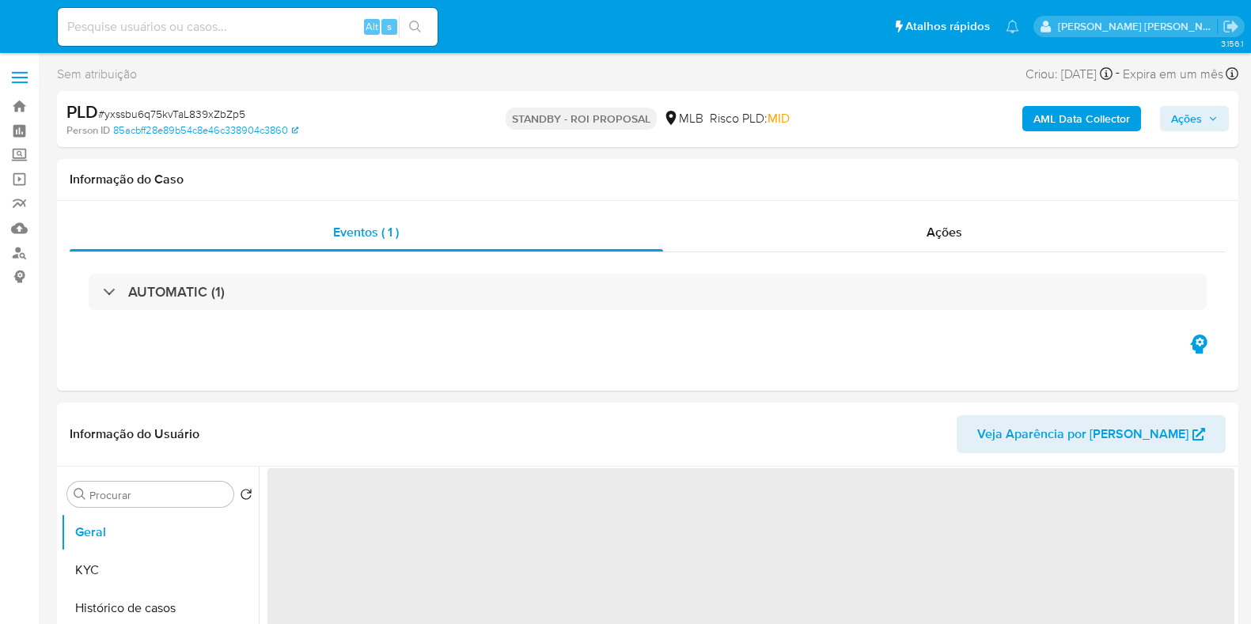
select select "10"
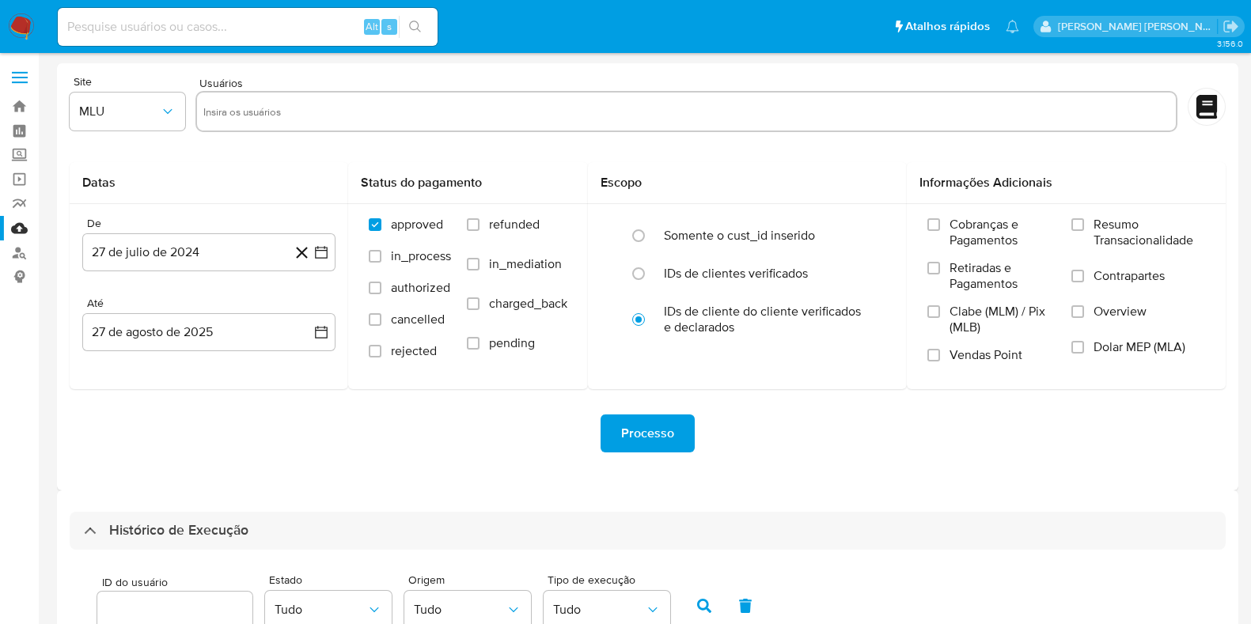
select select "50"
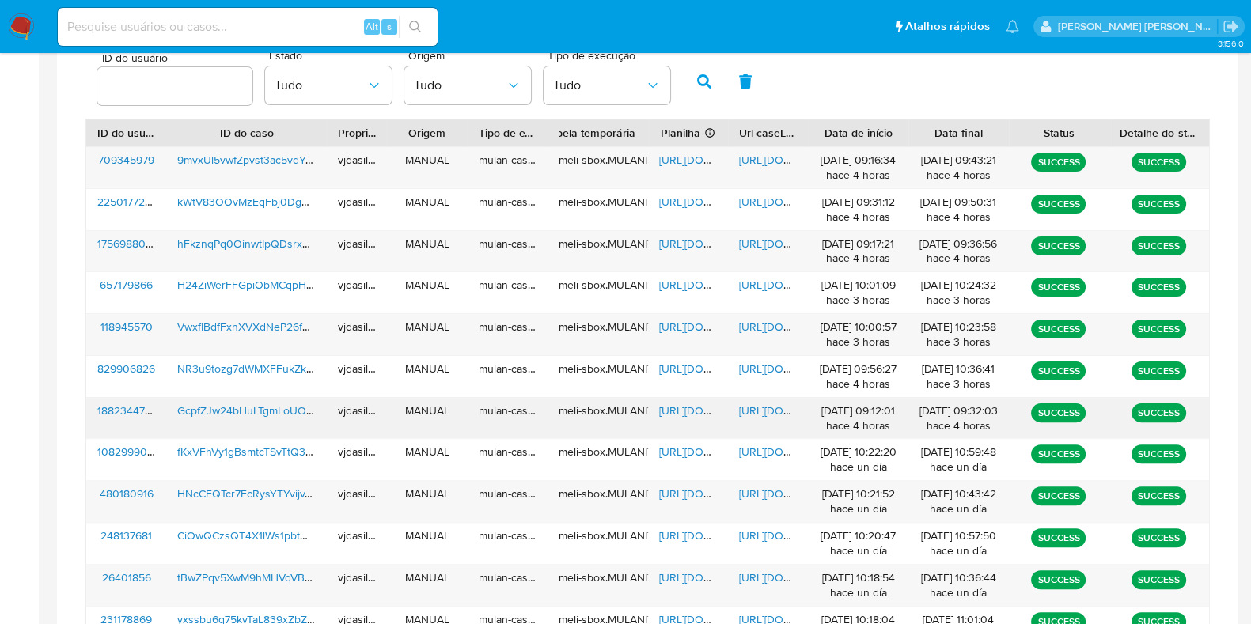
click at [771, 404] on span "https://docs.google.com/document/d/1D0dwFFVEsEBerZCKeaBccj3wdHAT6EMeY15h_ChKzEA…" at bounding box center [793, 411] width 109 height 16
click at [688, 405] on span "https://docs.google.com/spreadsheets/d/1xYhjCgFFNv-AR_TD794MAxu1_xyXgyw0wnPYYfq…" at bounding box center [713, 411] width 109 height 16
click at [290, 409] on span "GcpfZJw24bHuLTgmLoUOm5RG" at bounding box center [256, 411] width 159 height 16
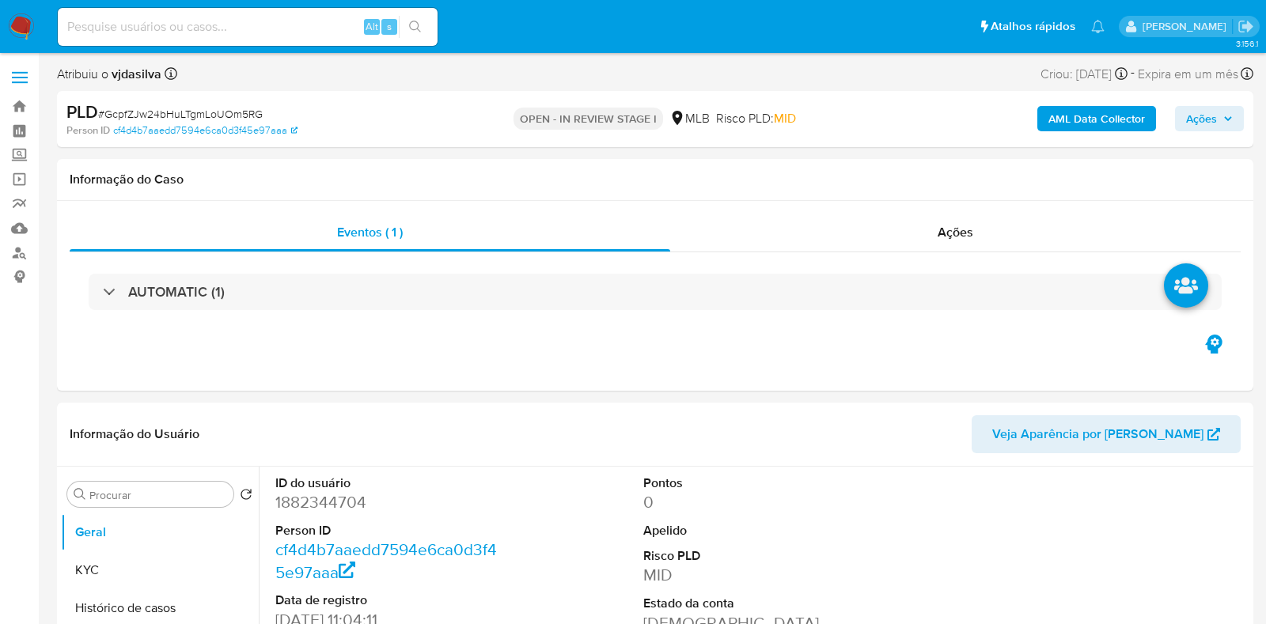
select select "10"
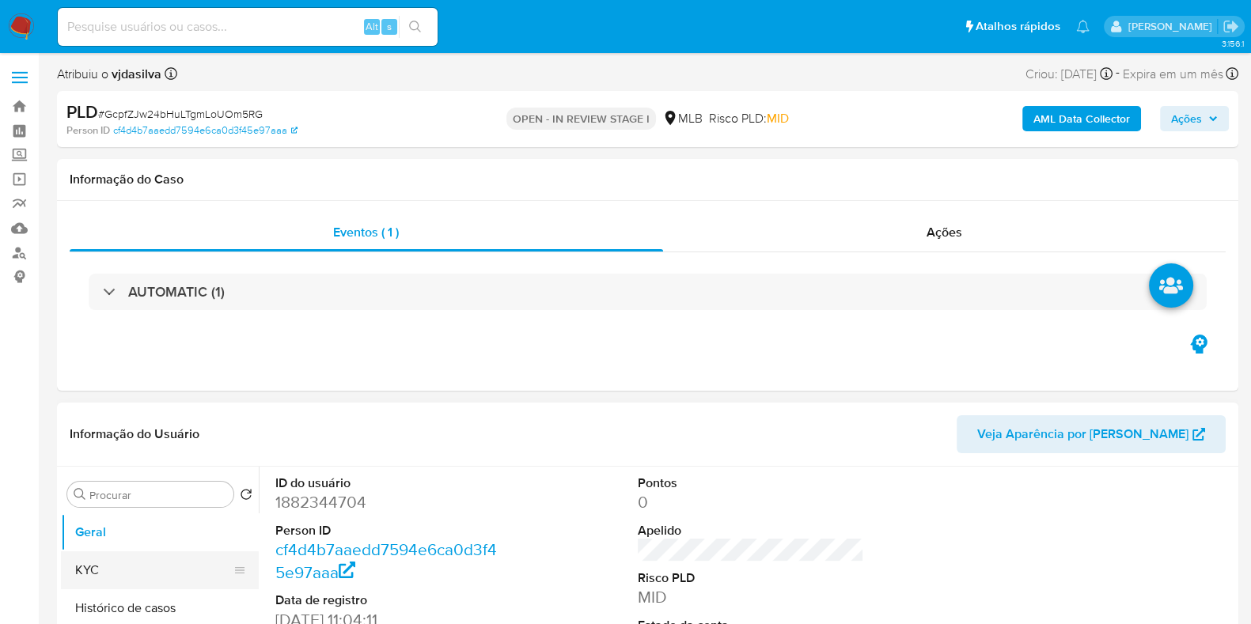
click at [99, 572] on button "KYC" at bounding box center [153, 570] width 185 height 38
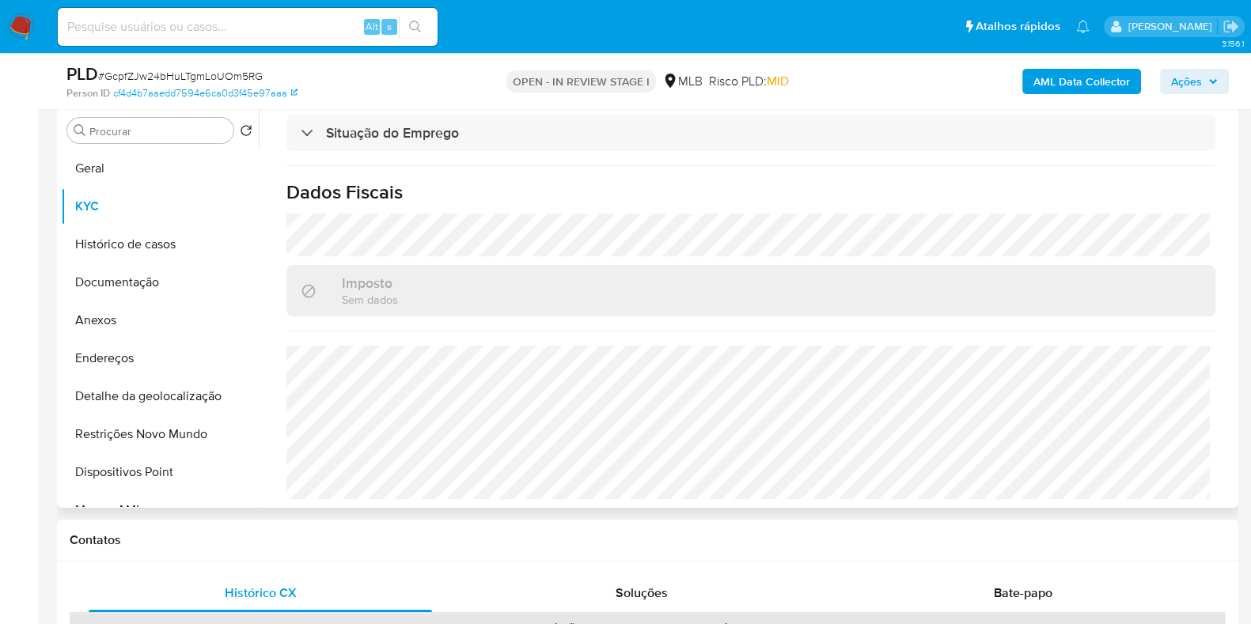
scroll to position [703, 0]
click at [150, 283] on button "Documentação" at bounding box center [153, 282] width 185 height 38
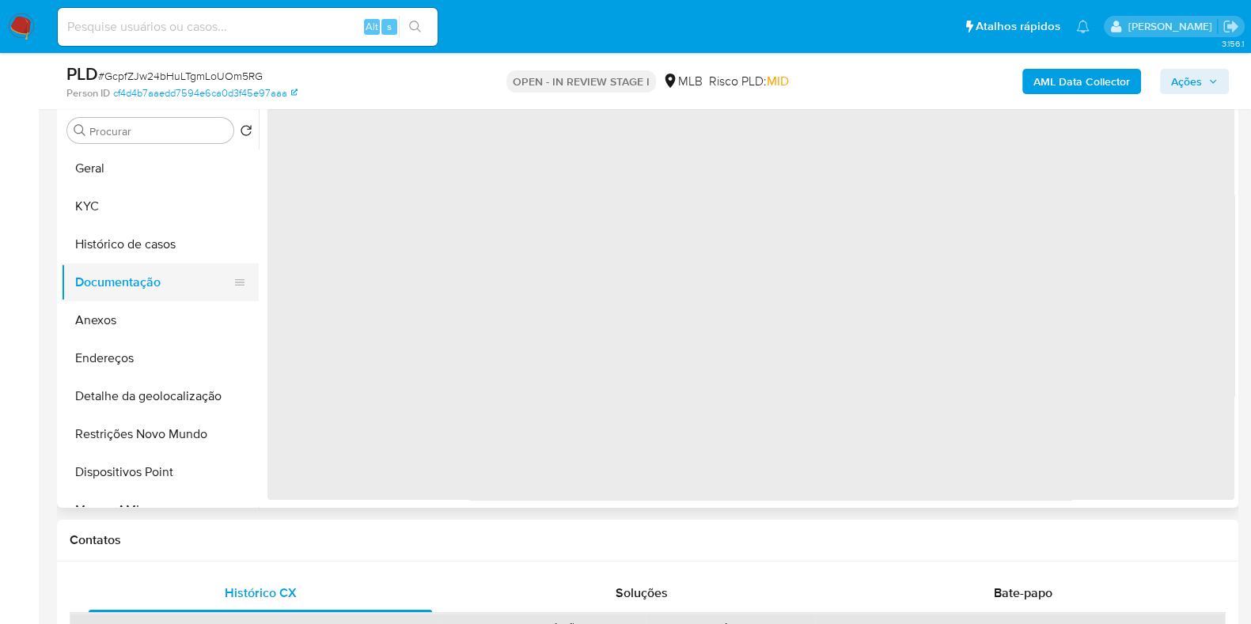
scroll to position [0, 0]
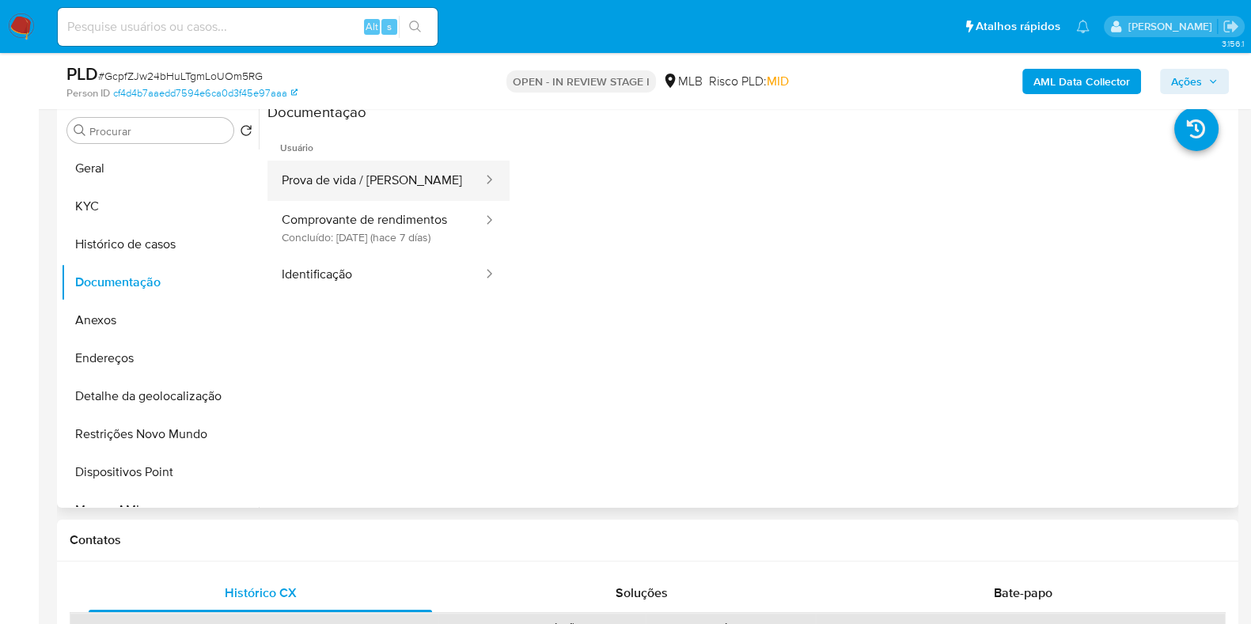
click at [398, 183] on button "Prova de vida / [PERSON_NAME]" at bounding box center [375, 181] width 217 height 40
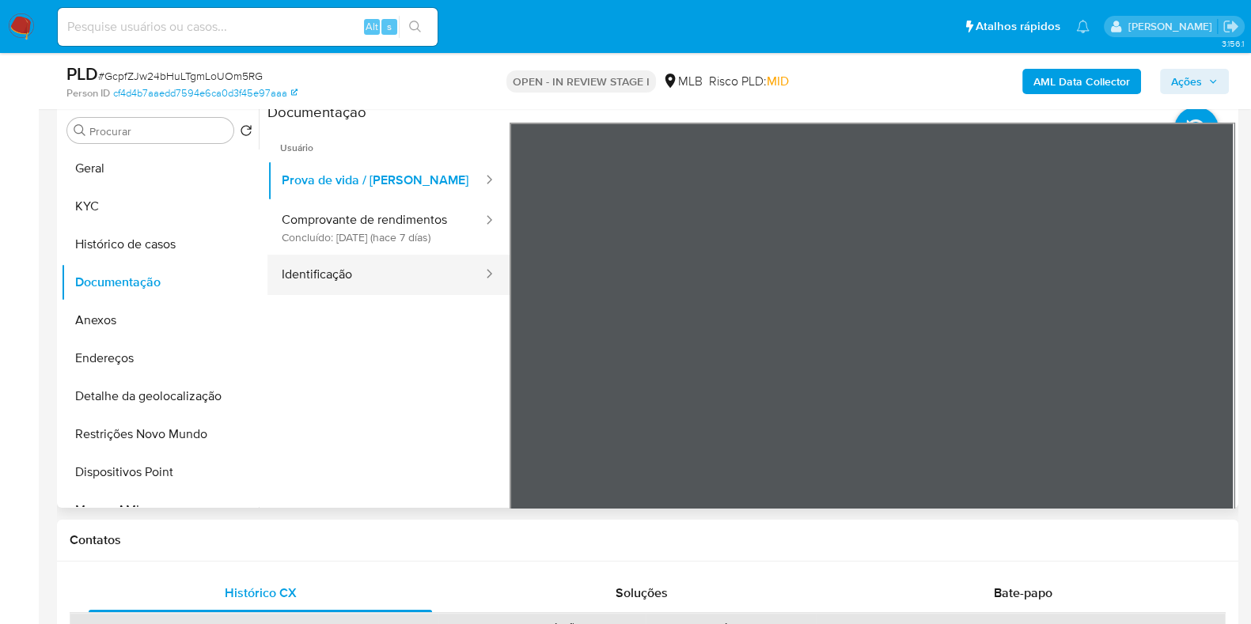
click at [411, 271] on button "Identificação" at bounding box center [375, 275] width 217 height 40
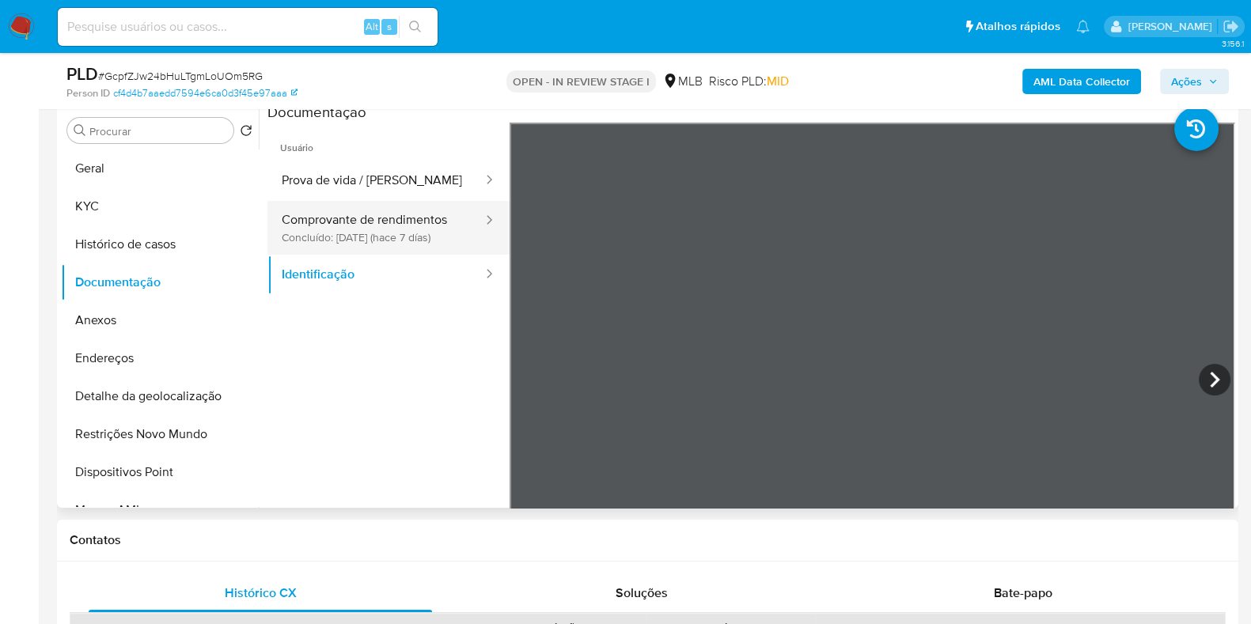
click at [345, 221] on button "Comprovante de rendimentos Concluído: 20/08/2025 (hace 7 días)" at bounding box center [375, 228] width 217 height 54
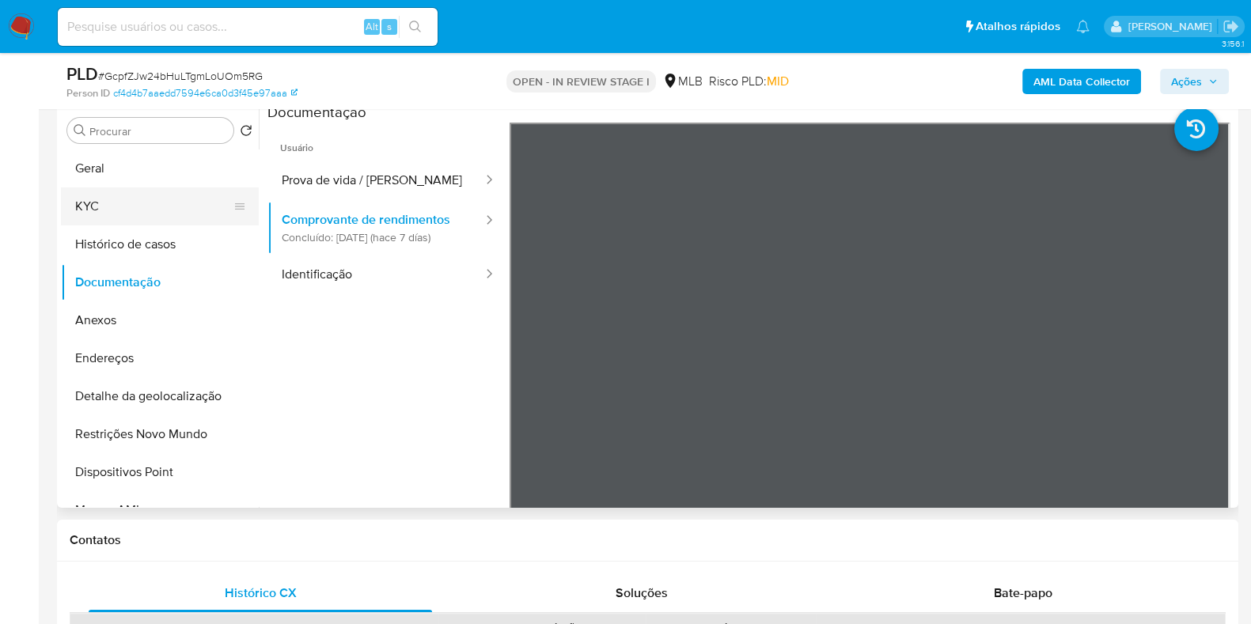
click at [178, 195] on button "KYC" at bounding box center [153, 207] width 185 height 38
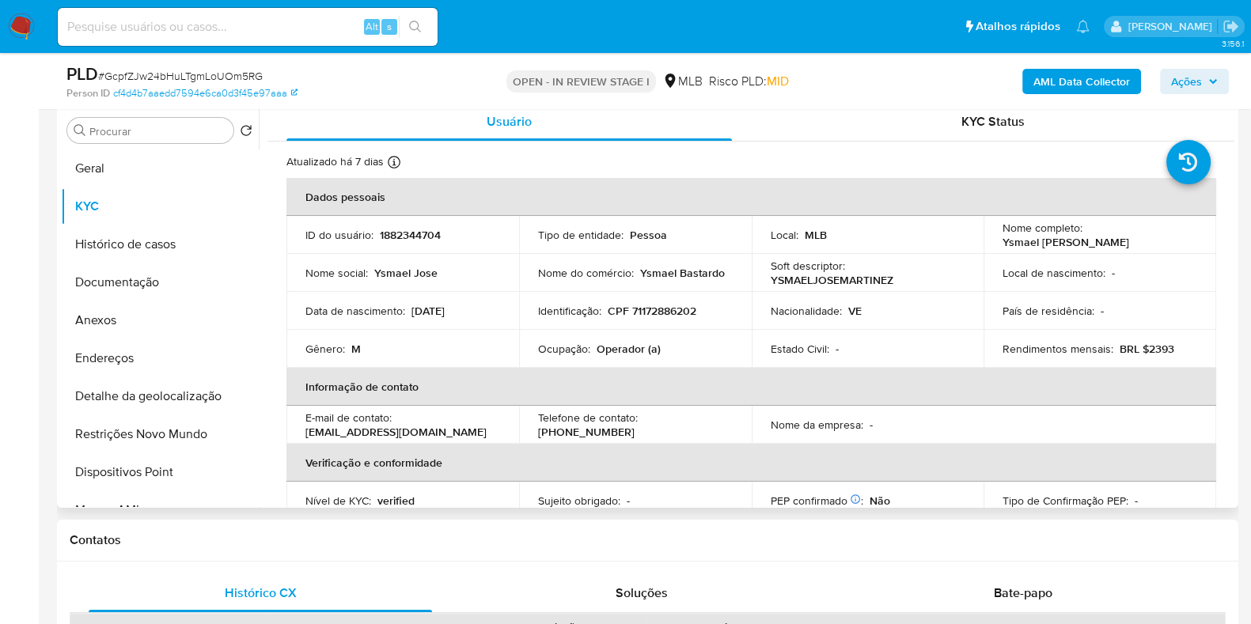
click at [617, 345] on p "Operador (a)" at bounding box center [629, 349] width 64 height 14
copy div "Ocupação : Operador (a)"
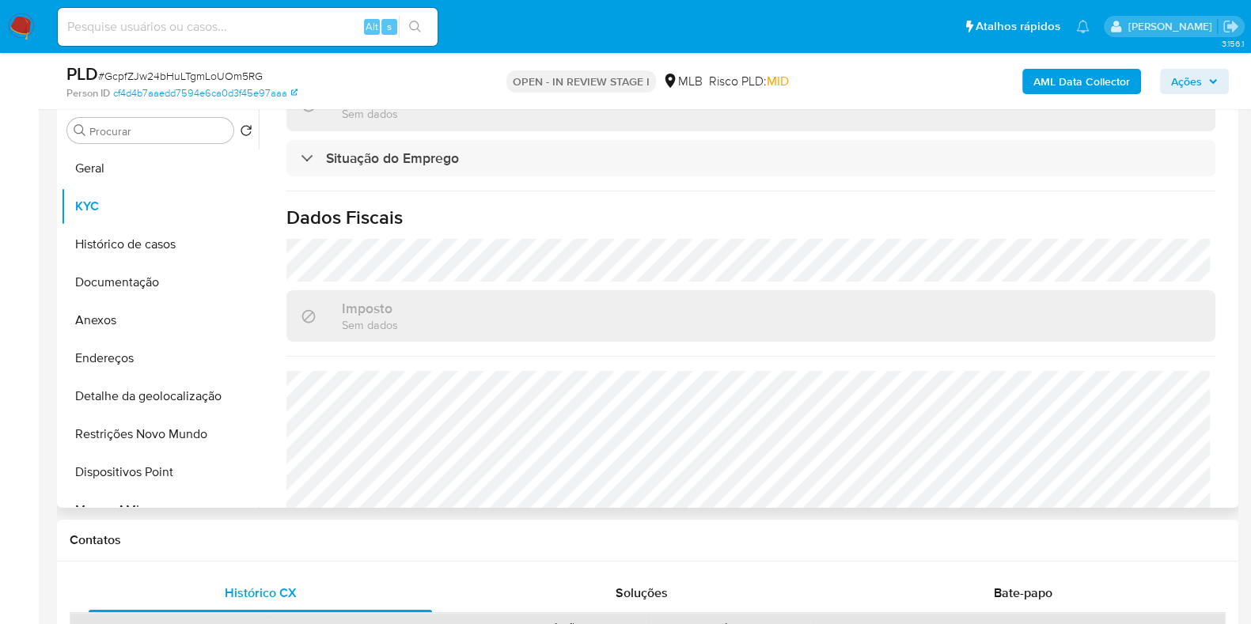
scroll to position [693, 0]
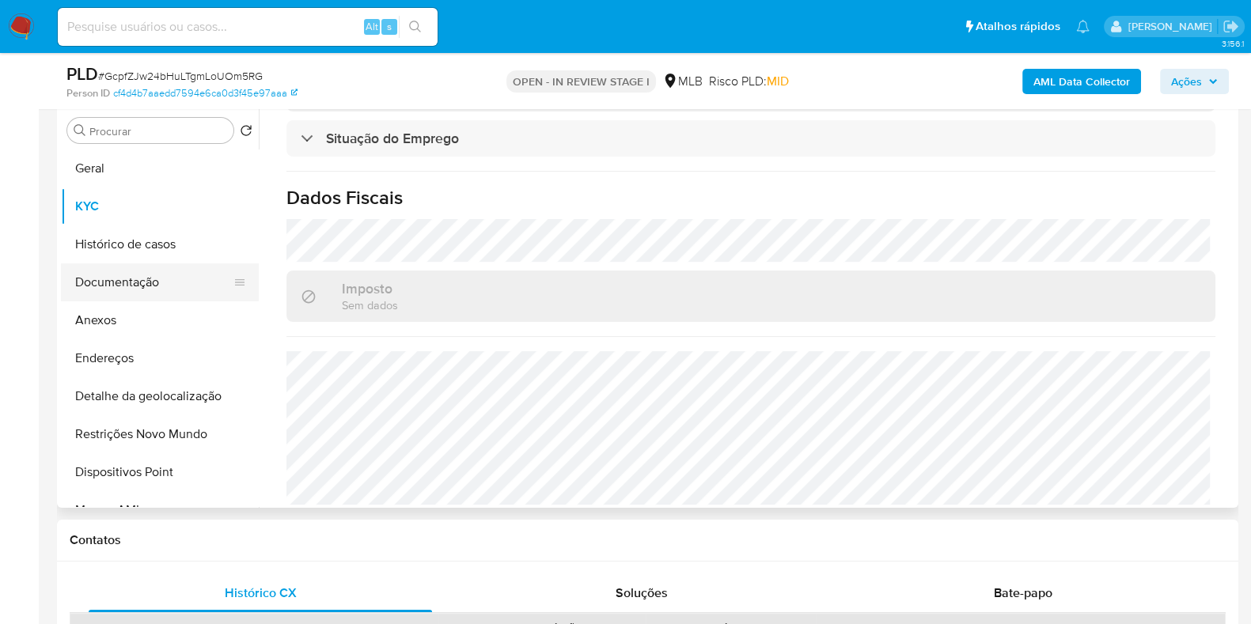
click at [158, 294] on button "Documentação" at bounding box center [153, 282] width 185 height 38
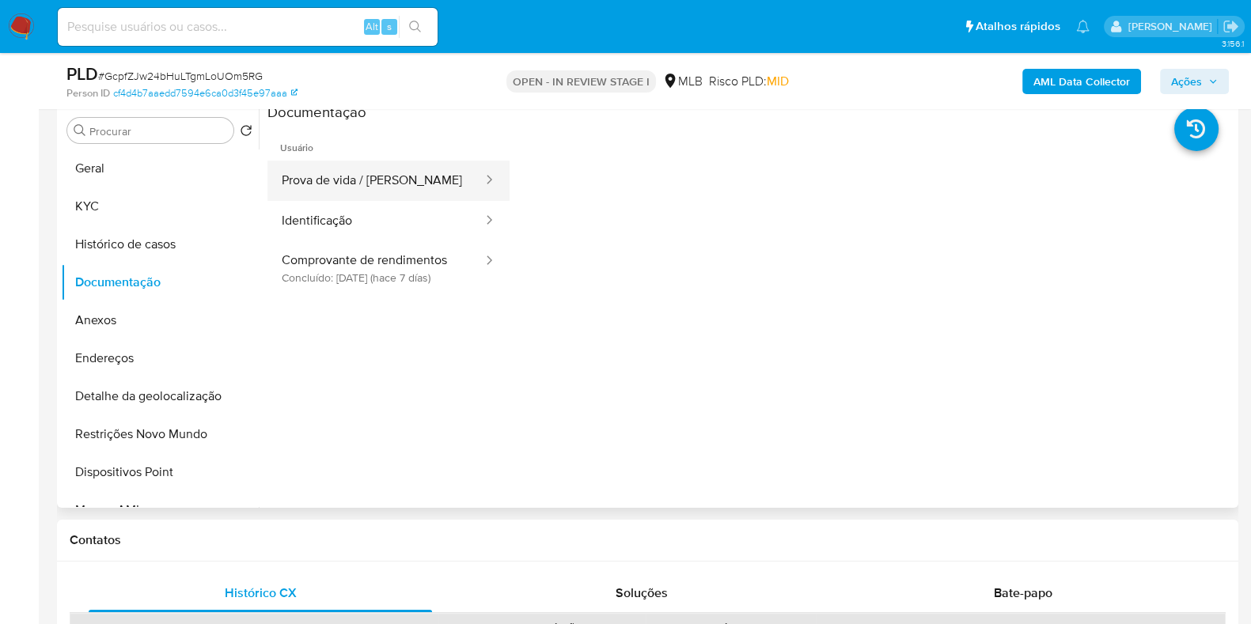
click at [419, 176] on button "Prova de vida / [PERSON_NAME]" at bounding box center [375, 181] width 217 height 40
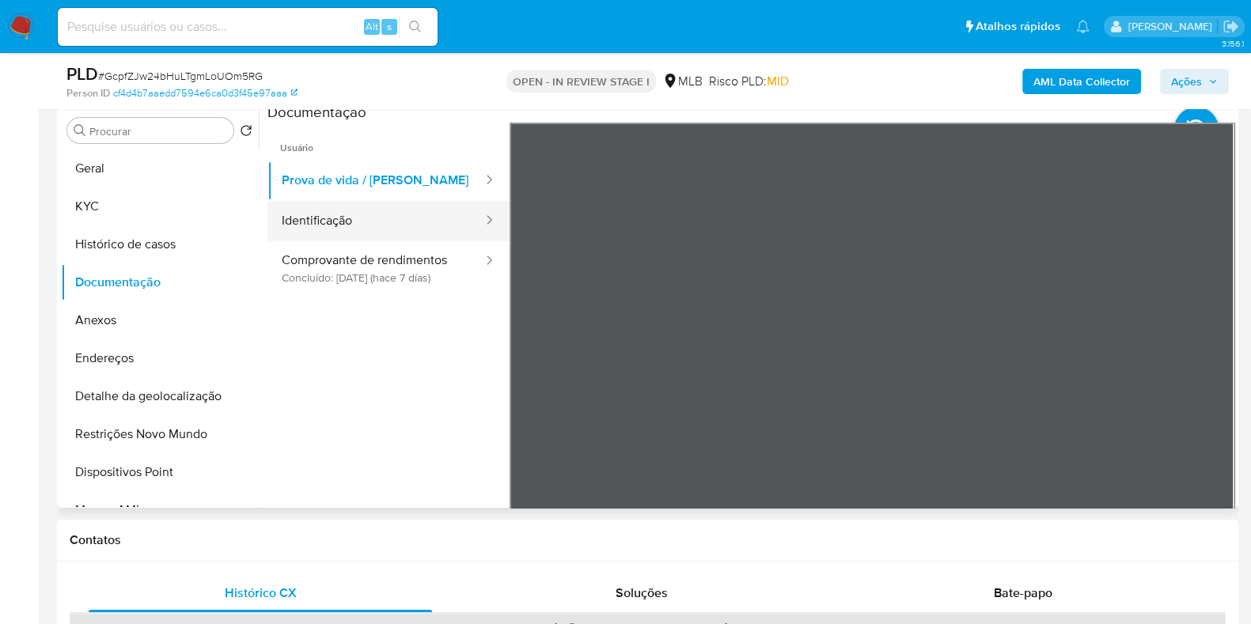
click at [405, 222] on button "Identificação" at bounding box center [375, 221] width 217 height 40
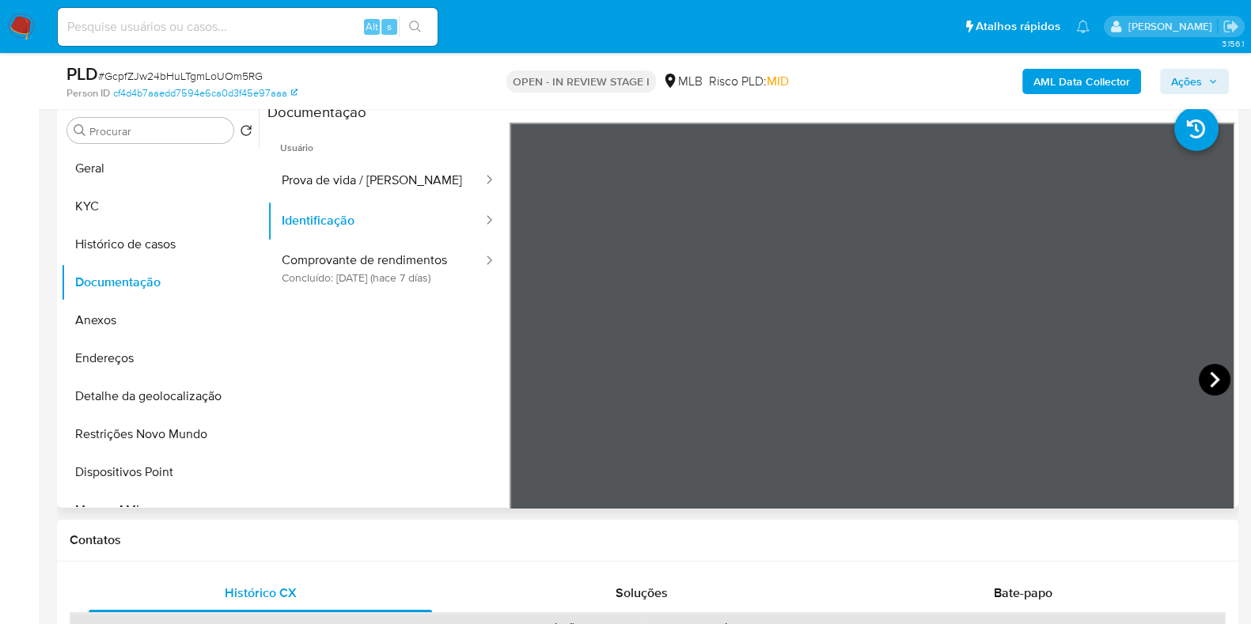
click at [1213, 372] on icon at bounding box center [1215, 380] width 32 height 32
click at [520, 372] on icon at bounding box center [529, 380] width 32 height 32
click at [358, 286] on button "Comprovante de rendimentos Concluído: 20/08/2025 (hace 7 días)" at bounding box center [375, 268] width 217 height 54
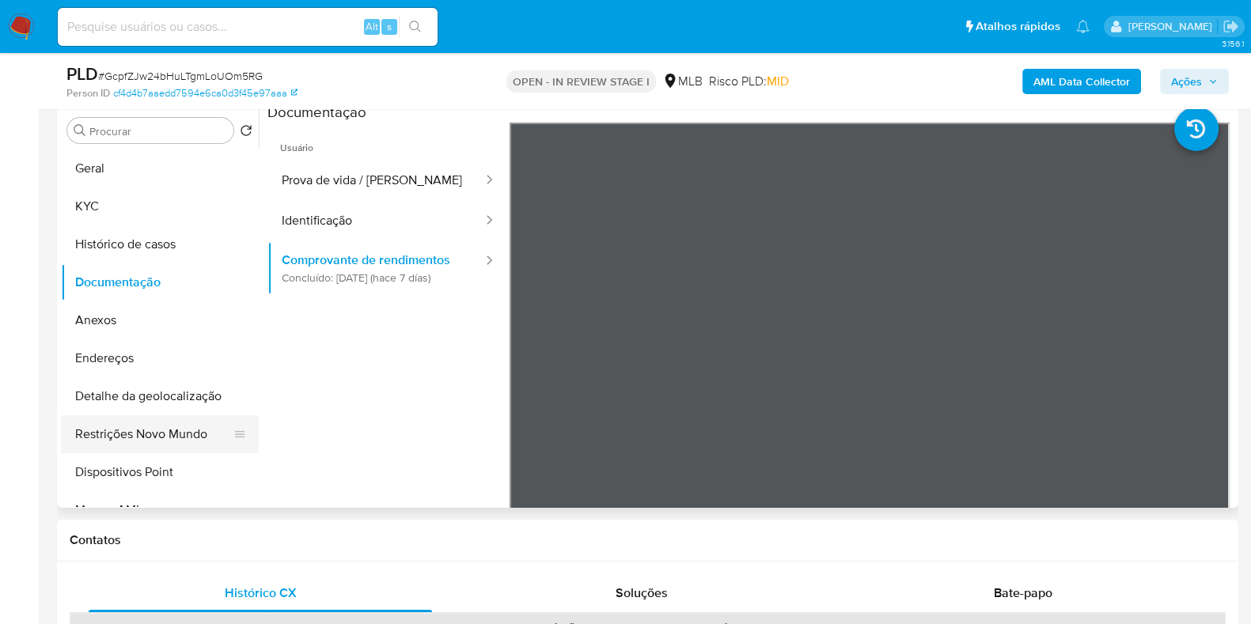
click at [151, 441] on button "Restrições Novo Mundo" at bounding box center [153, 434] width 185 height 38
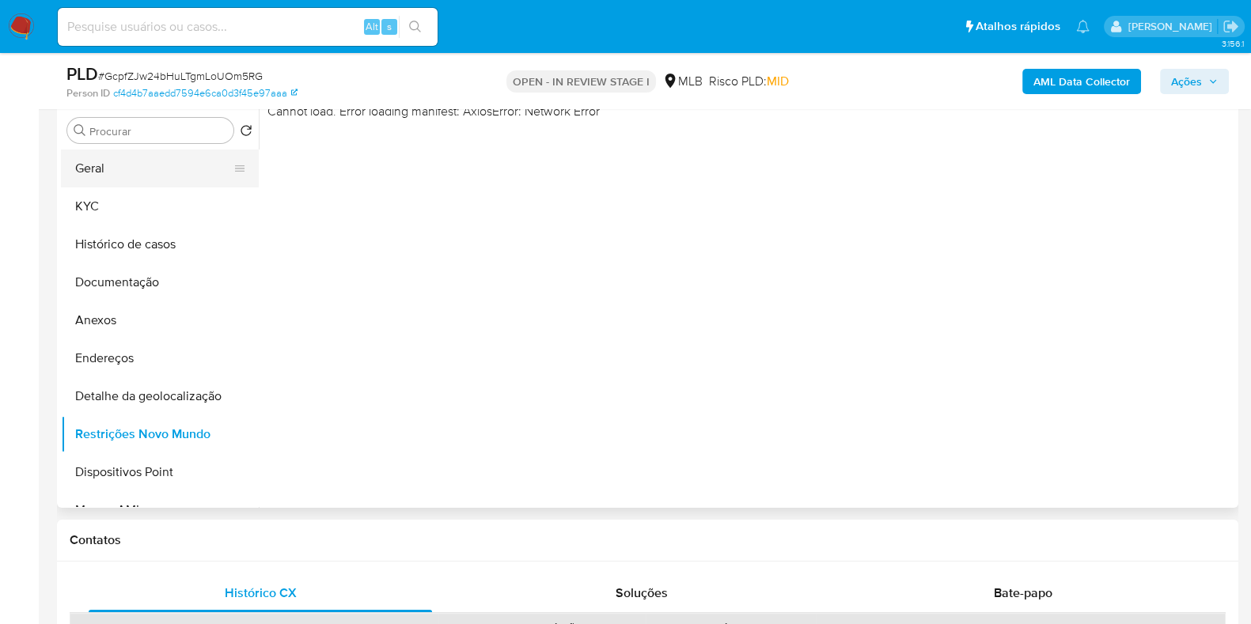
click at [212, 177] on button "Geral" at bounding box center [153, 169] width 185 height 38
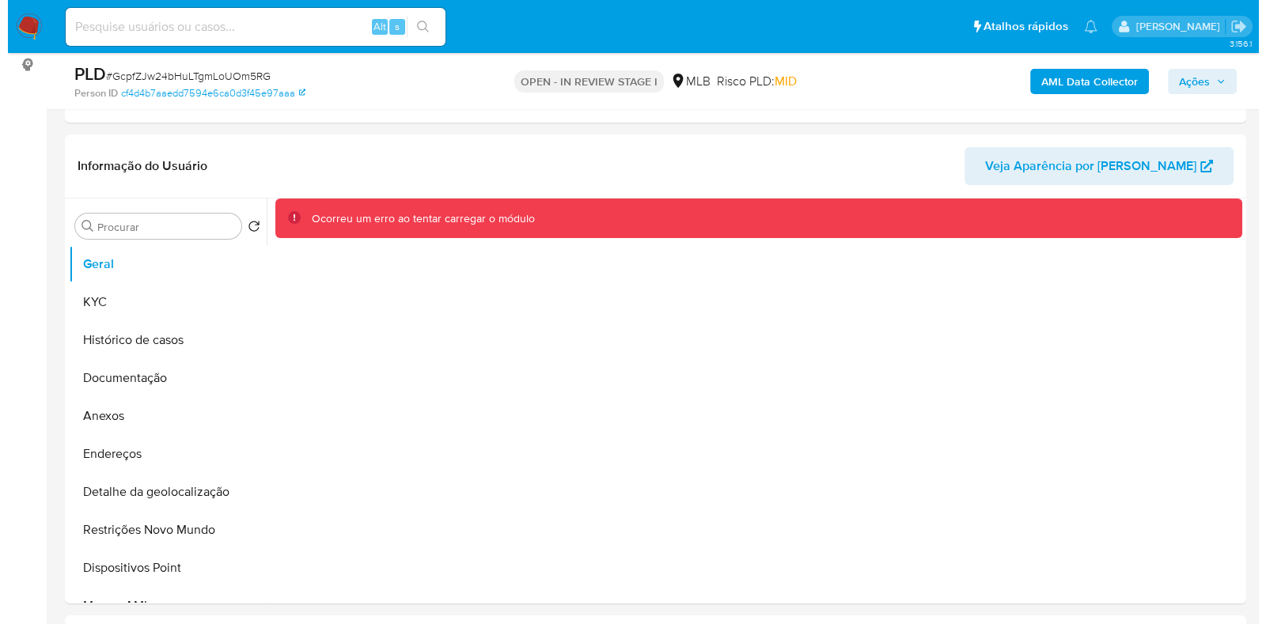
scroll to position [202, 0]
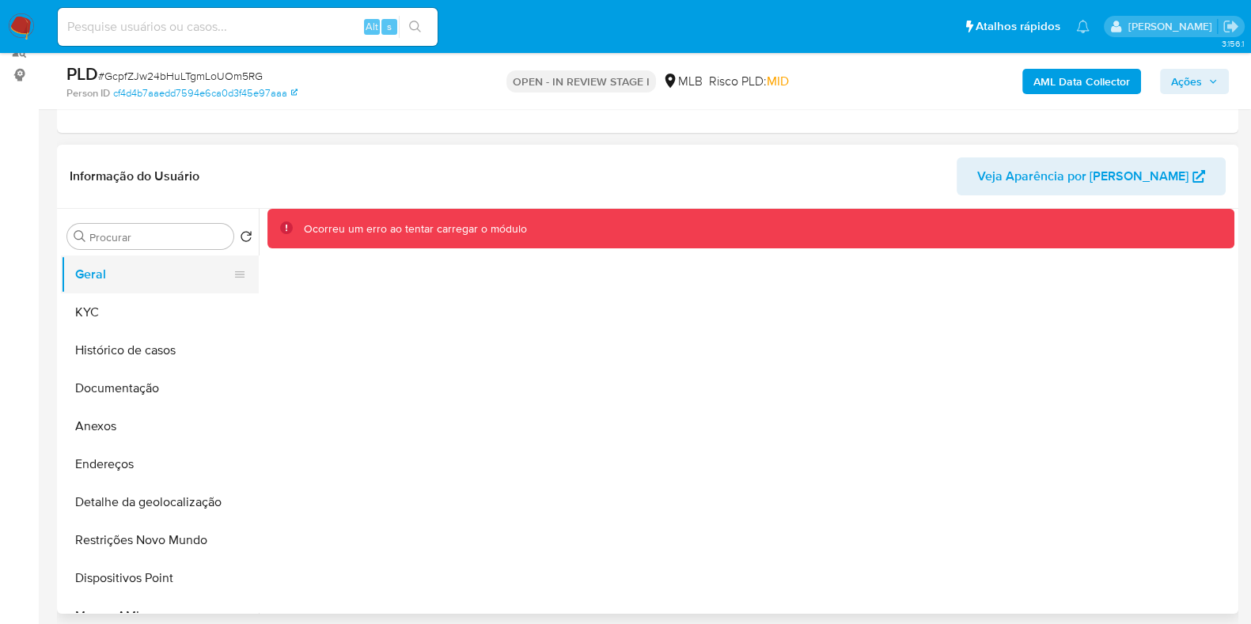
click at [91, 264] on button "Geral" at bounding box center [153, 275] width 185 height 38
click at [92, 318] on button "KYC" at bounding box center [153, 313] width 185 height 38
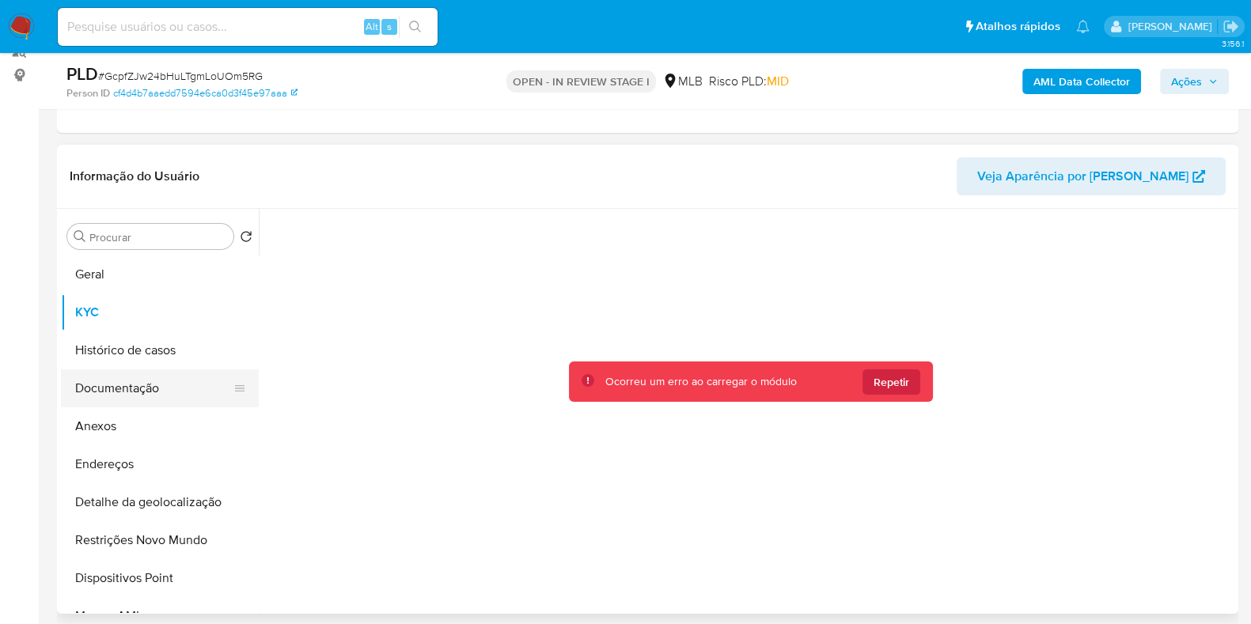
click at [112, 377] on button "Documentação" at bounding box center [153, 388] width 185 height 38
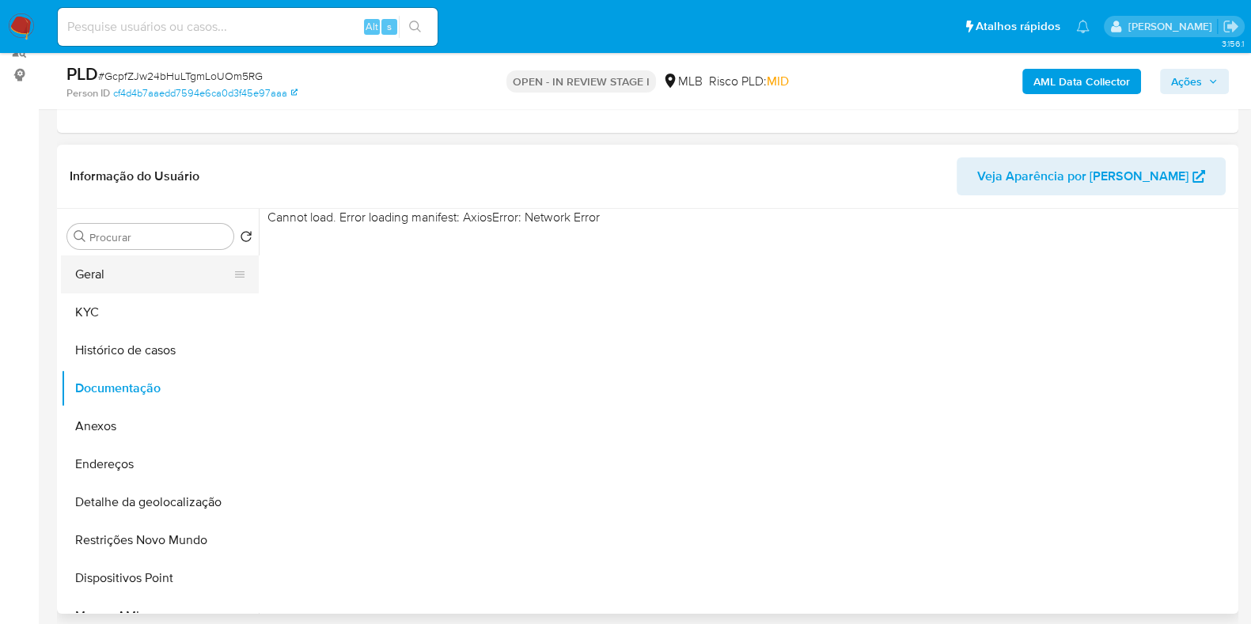
click at [127, 279] on button "Geral" at bounding box center [153, 275] width 185 height 38
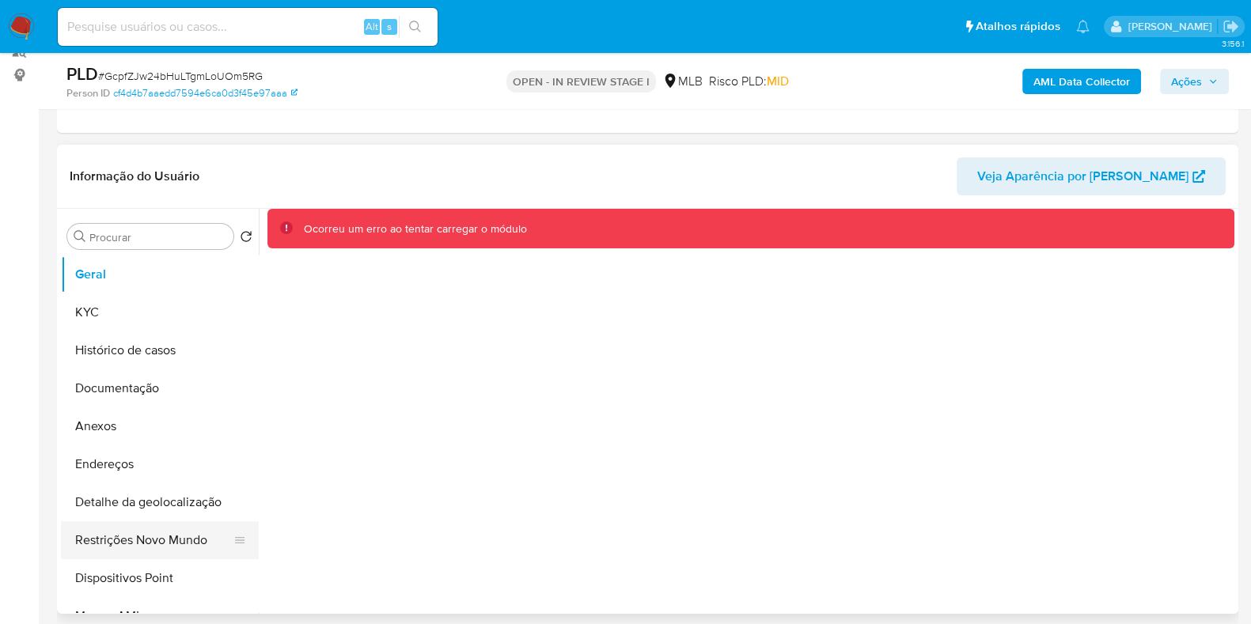
click at [161, 548] on button "Restrições Novo Mundo" at bounding box center [153, 540] width 185 height 38
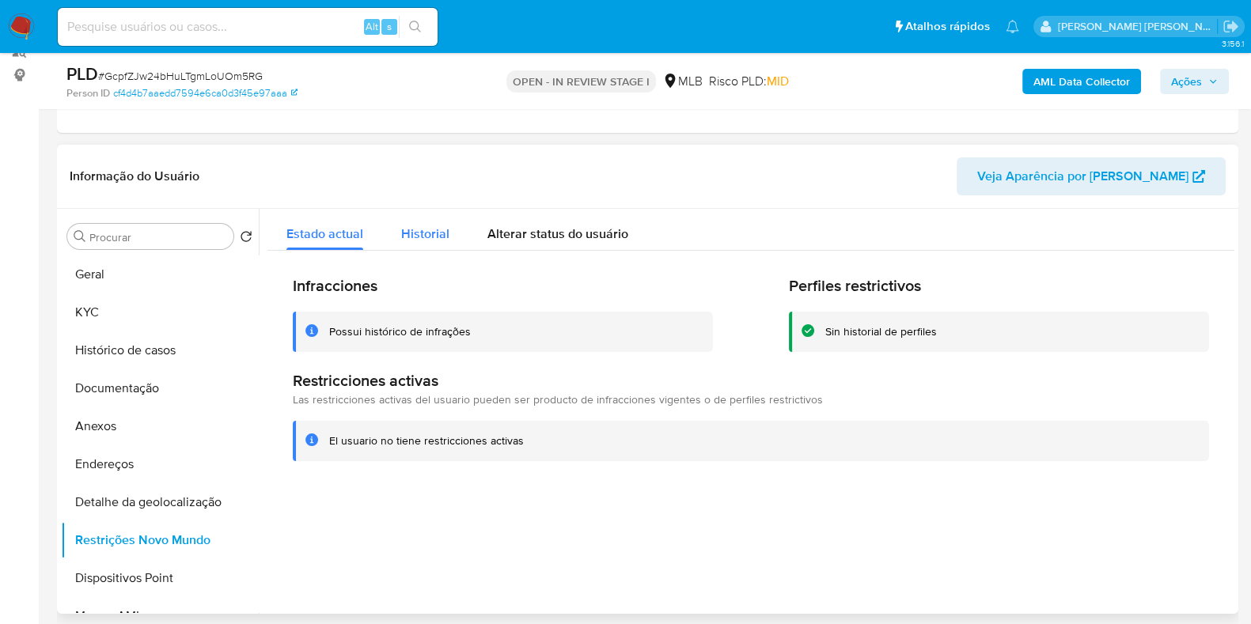
click at [441, 233] on span "Historial" at bounding box center [425, 234] width 48 height 18
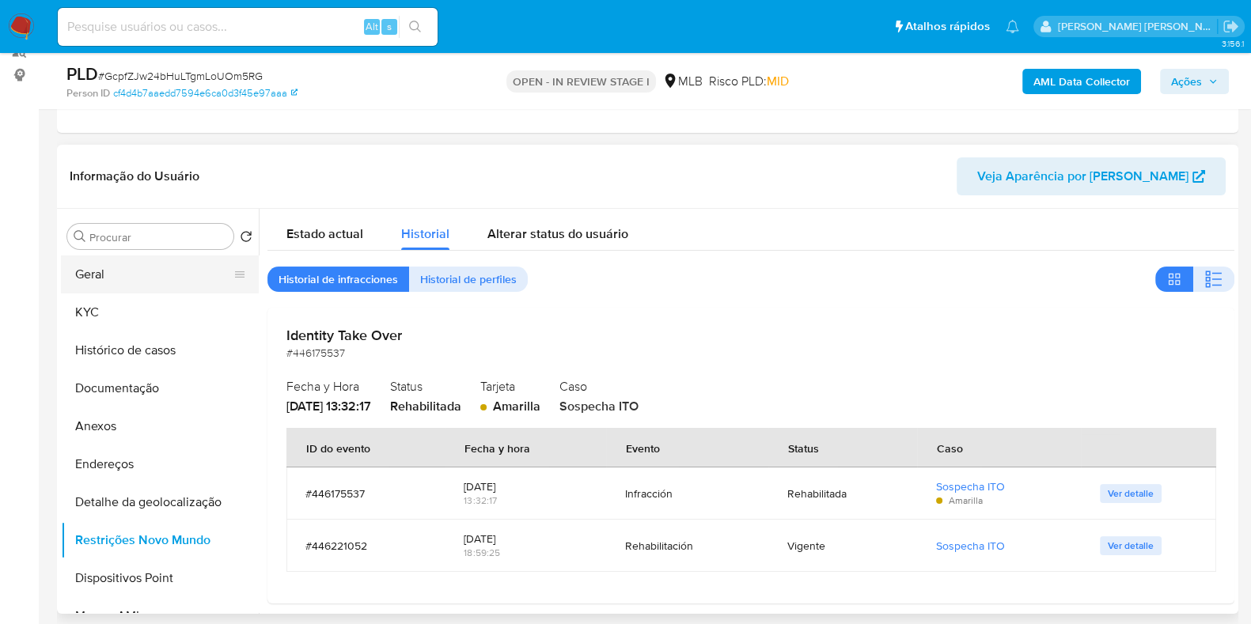
click at [160, 279] on button "Geral" at bounding box center [153, 275] width 185 height 38
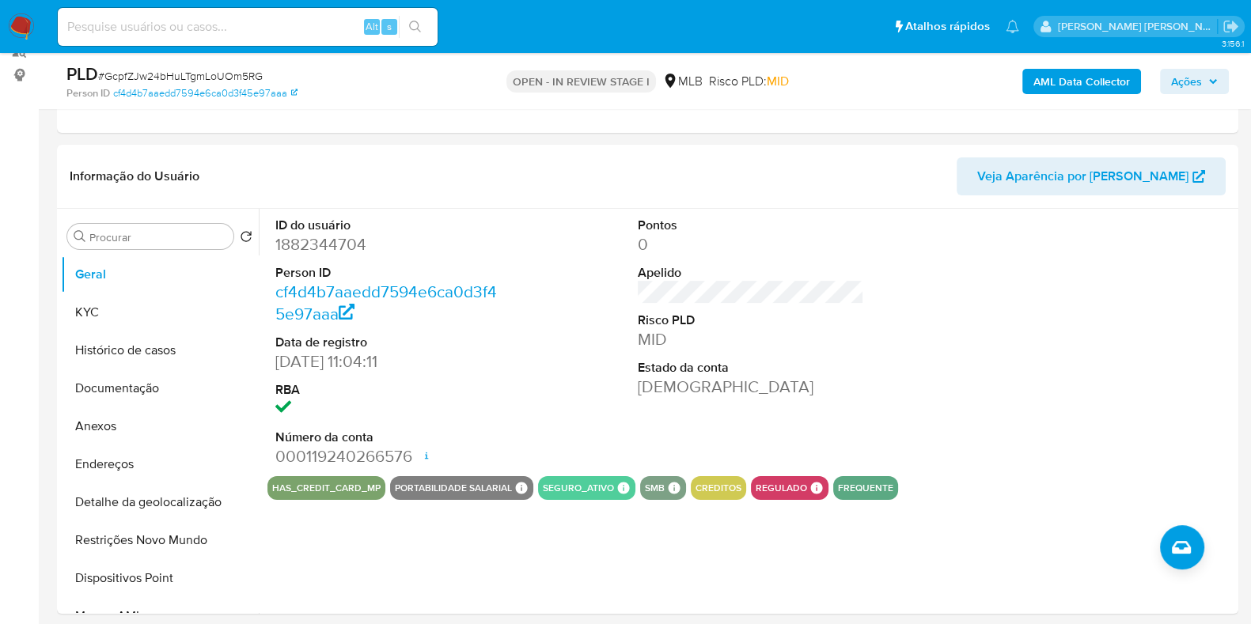
click at [1096, 77] on b "AML Data Collector" at bounding box center [1081, 81] width 97 height 25
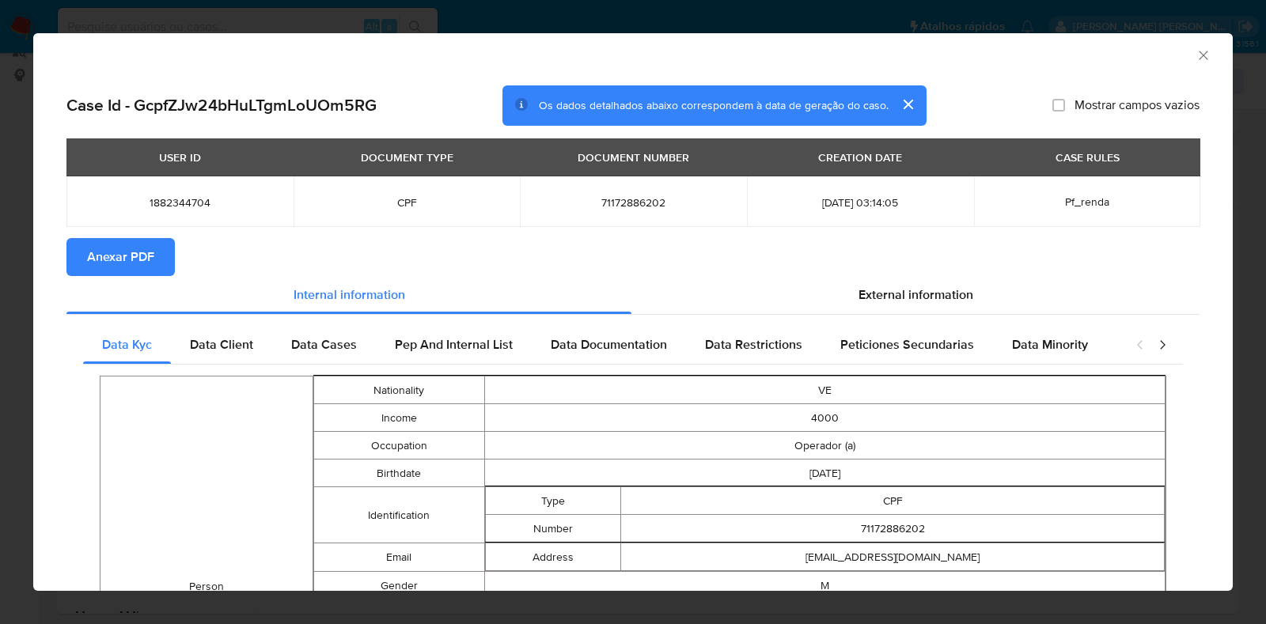
click at [114, 262] on span "Anexar PDF" at bounding box center [120, 257] width 67 height 35
click at [859, 301] on span "External information" at bounding box center [915, 295] width 115 height 18
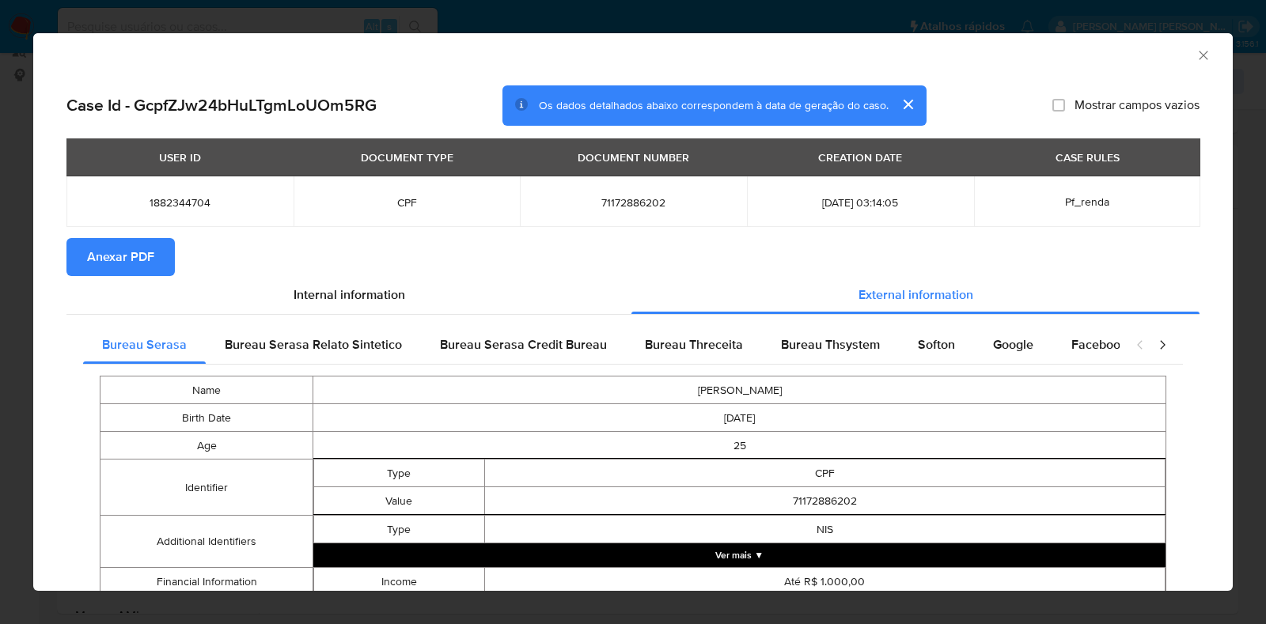
click at [678, 555] on button "Ver mais ▼" at bounding box center [739, 556] width 852 height 24
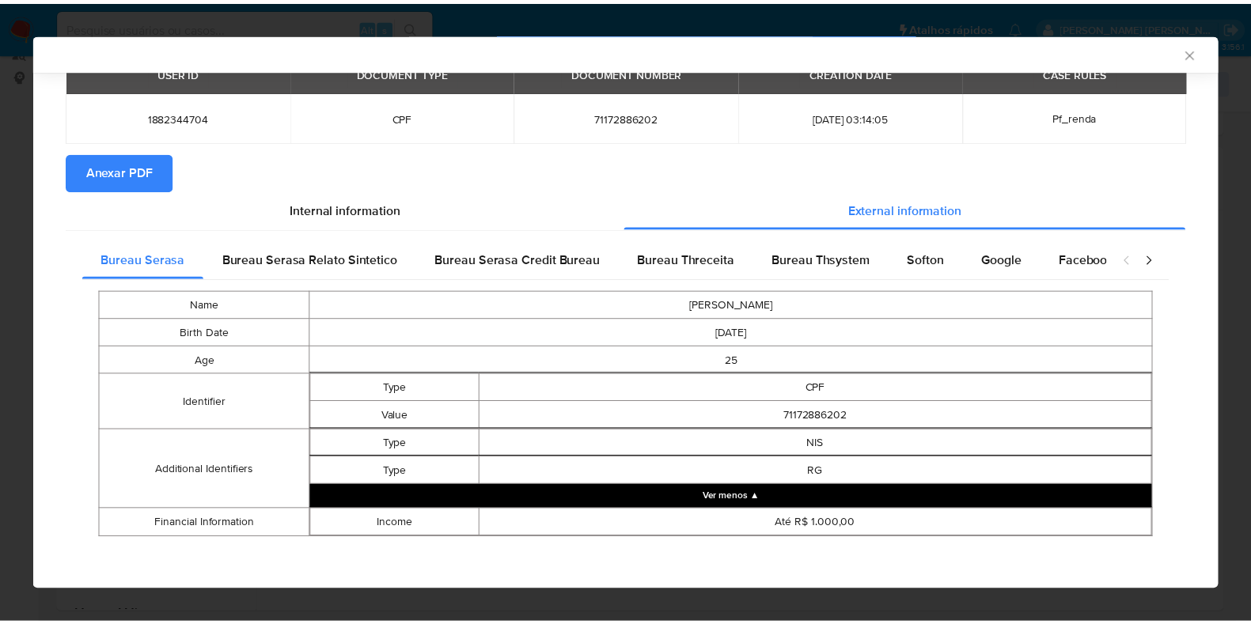
scroll to position [87, 0]
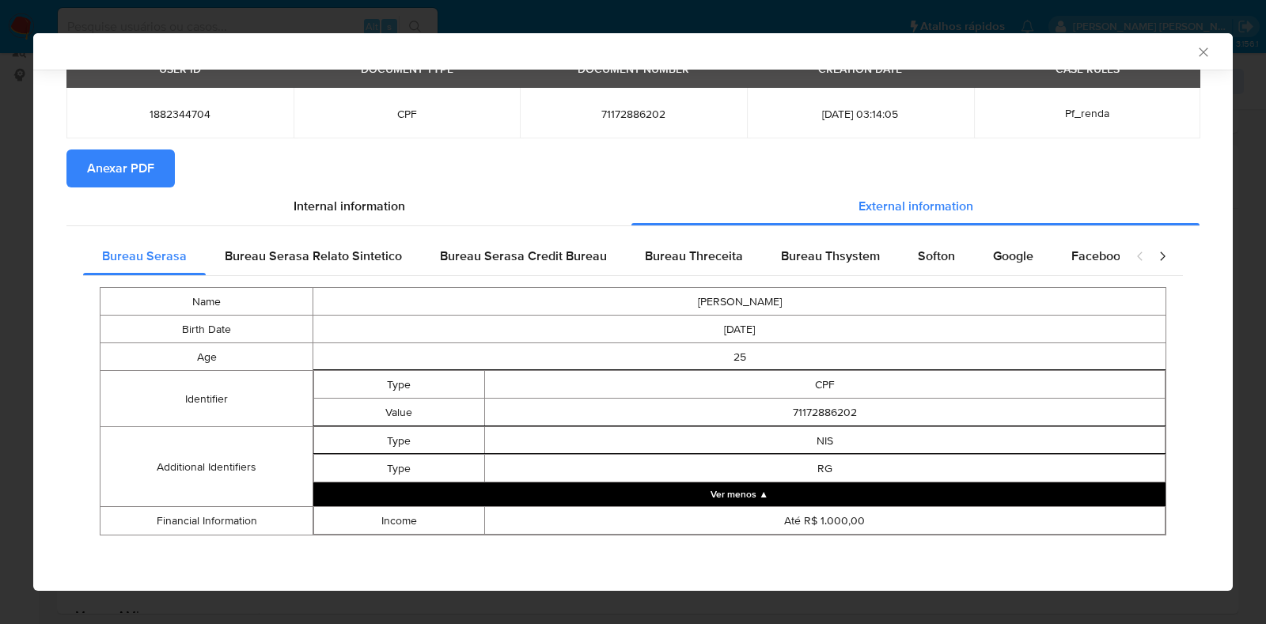
click at [1195, 52] on icon "Fechar a janela" at bounding box center [1203, 52] width 16 height 16
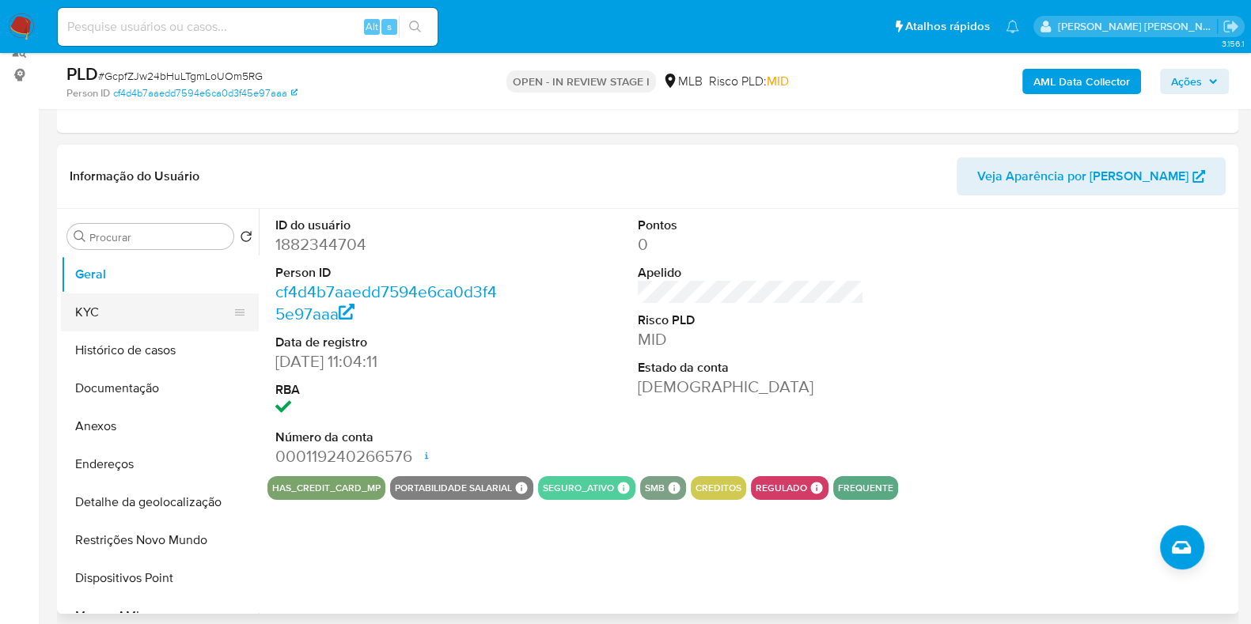
click at [166, 321] on button "KYC" at bounding box center [153, 313] width 185 height 38
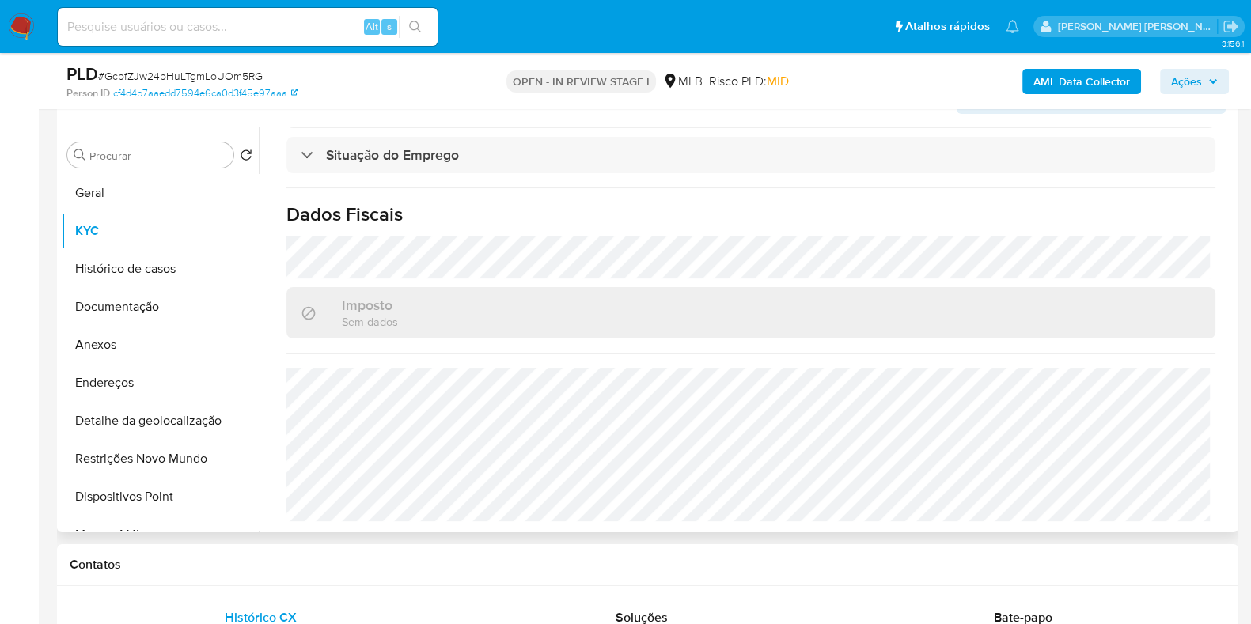
scroll to position [703, 0]
click at [186, 310] on button "Documentação" at bounding box center [153, 307] width 185 height 38
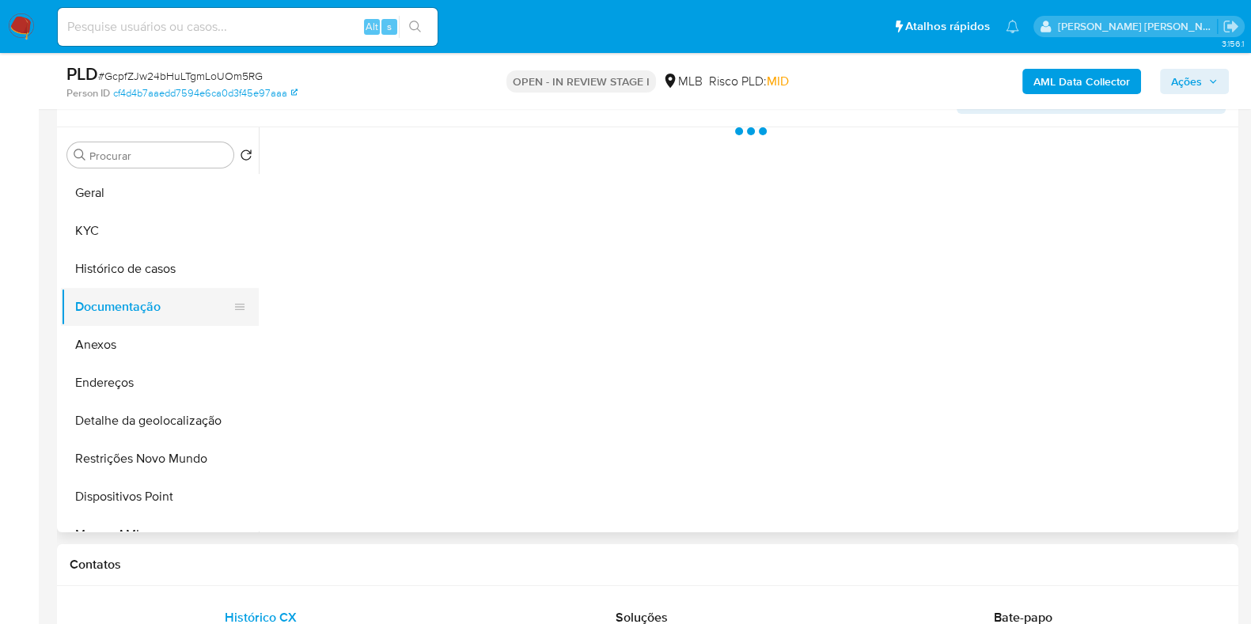
scroll to position [0, 0]
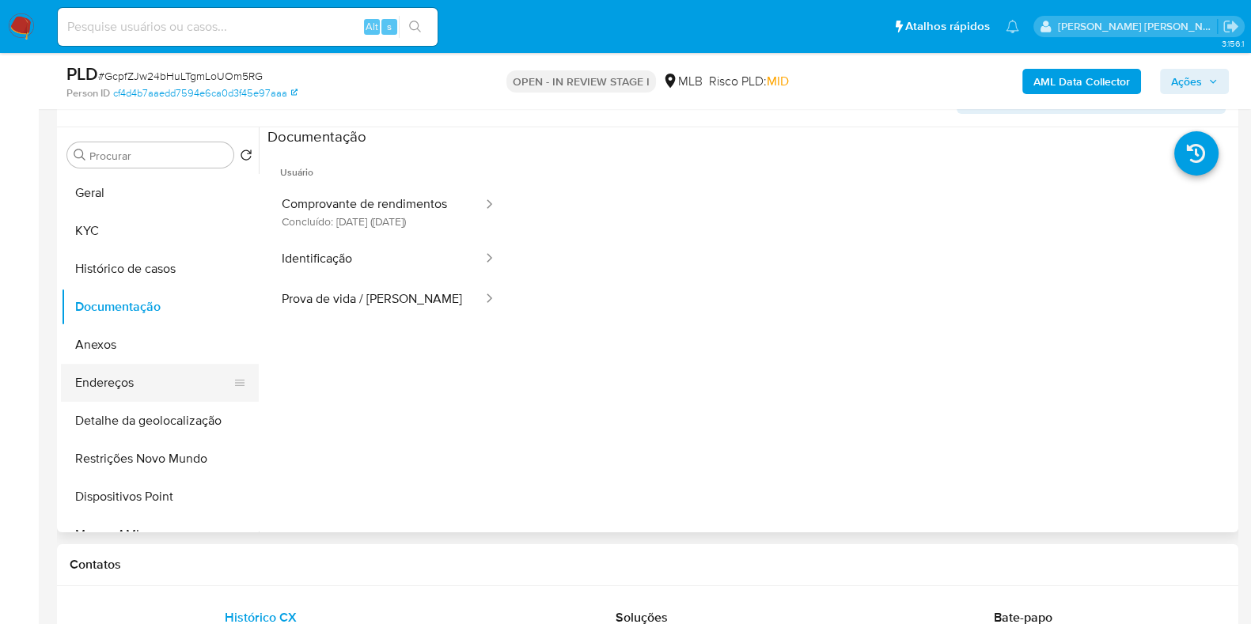
click at [154, 366] on button "Endereços" at bounding box center [153, 383] width 185 height 38
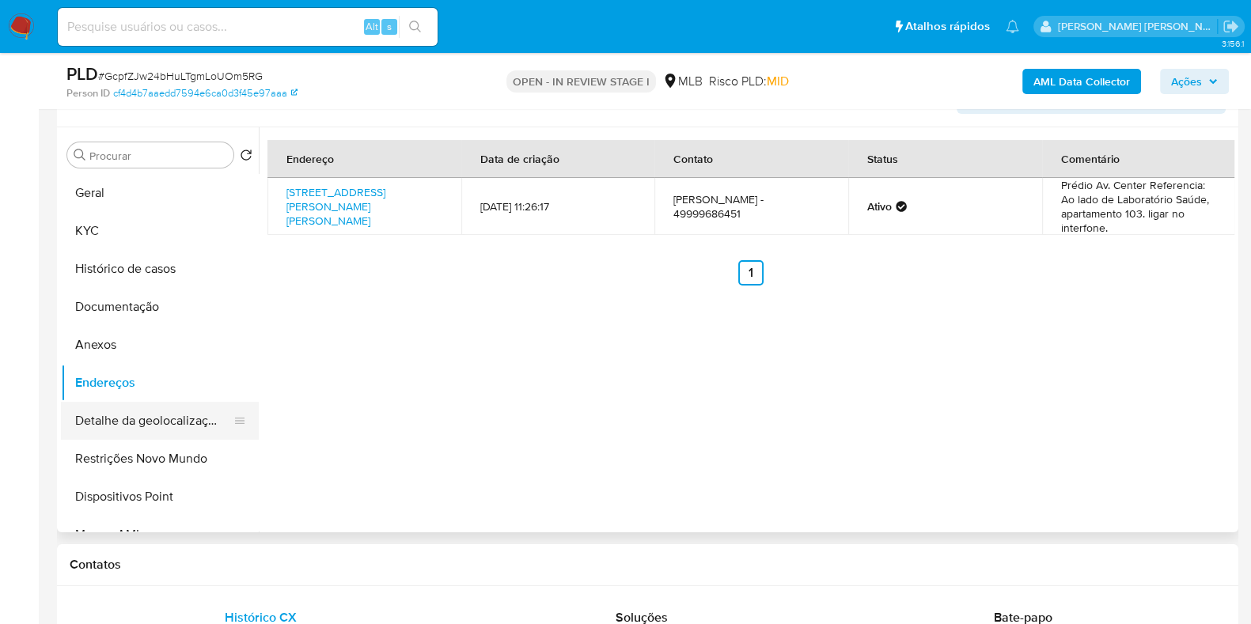
click at [172, 421] on button "Detalhe da geolocalização" at bounding box center [153, 421] width 185 height 38
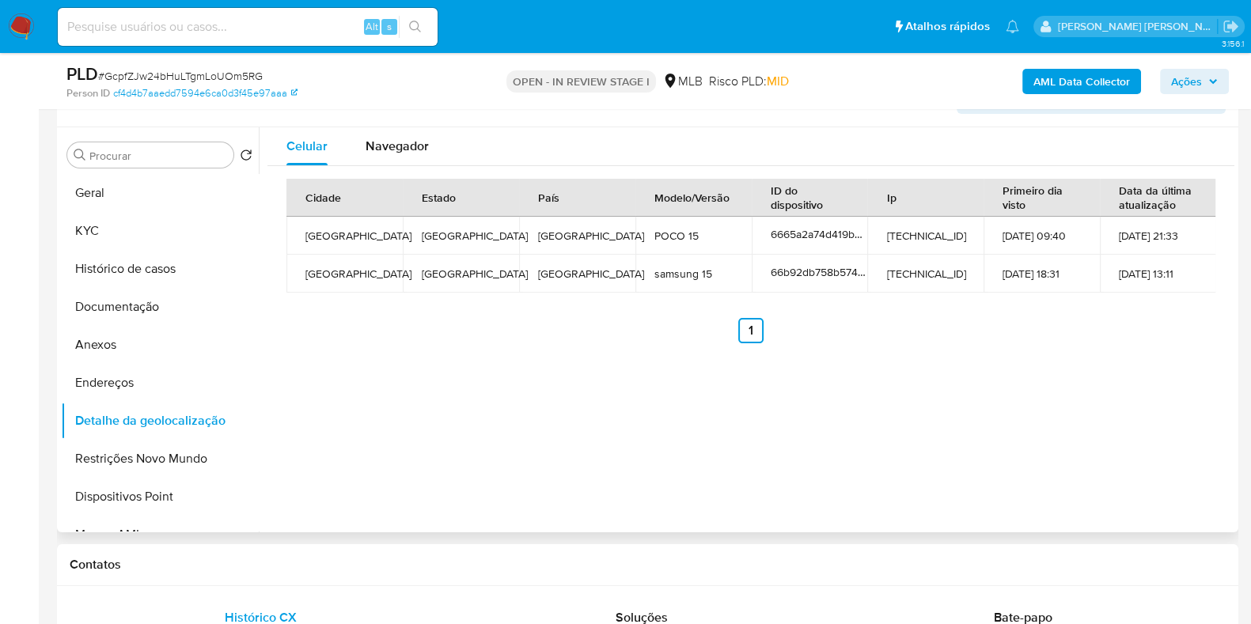
click at [419, 123] on div "Informação do Usuário Veja Aparência por Pessoa" at bounding box center [647, 95] width 1181 height 64
click at [407, 156] on div "Navegador" at bounding box center [397, 146] width 63 height 38
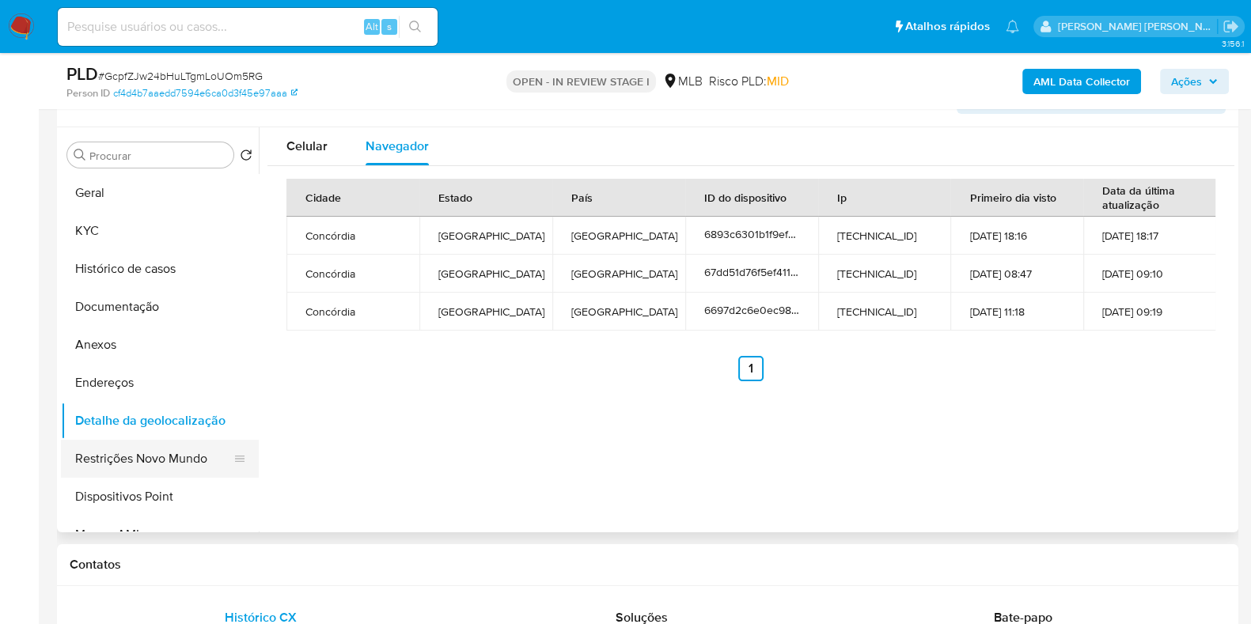
click at [158, 451] on button "Restrições Novo Mundo" at bounding box center [153, 459] width 185 height 38
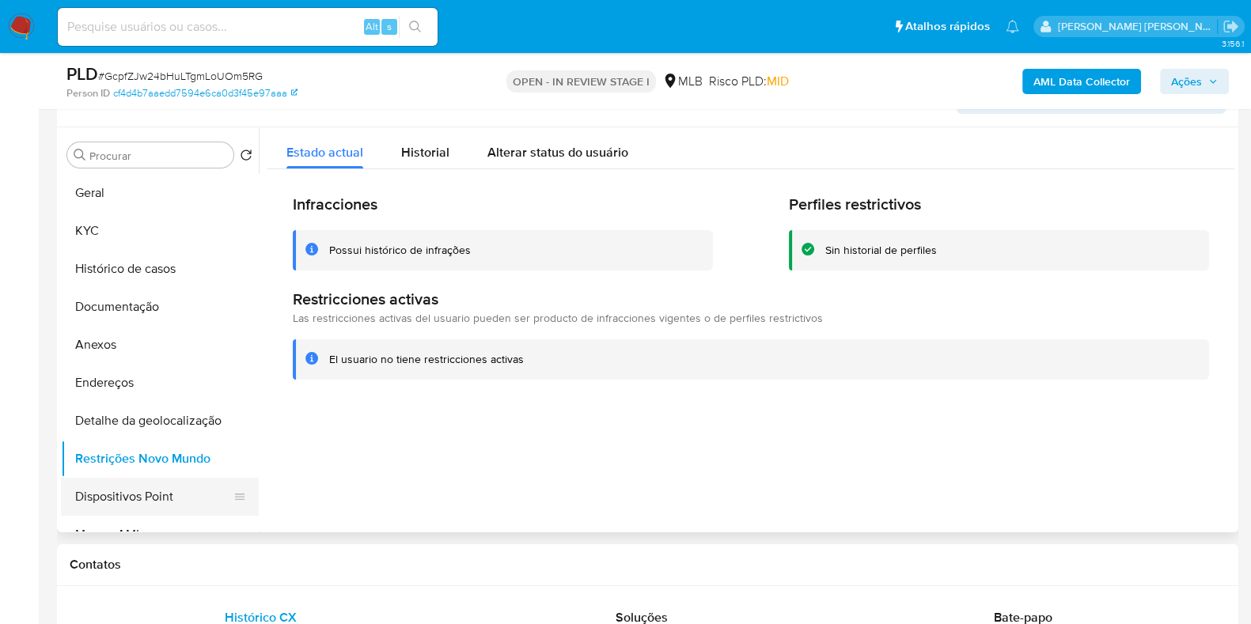
click at [186, 498] on button "Dispositivos Point" at bounding box center [153, 497] width 185 height 38
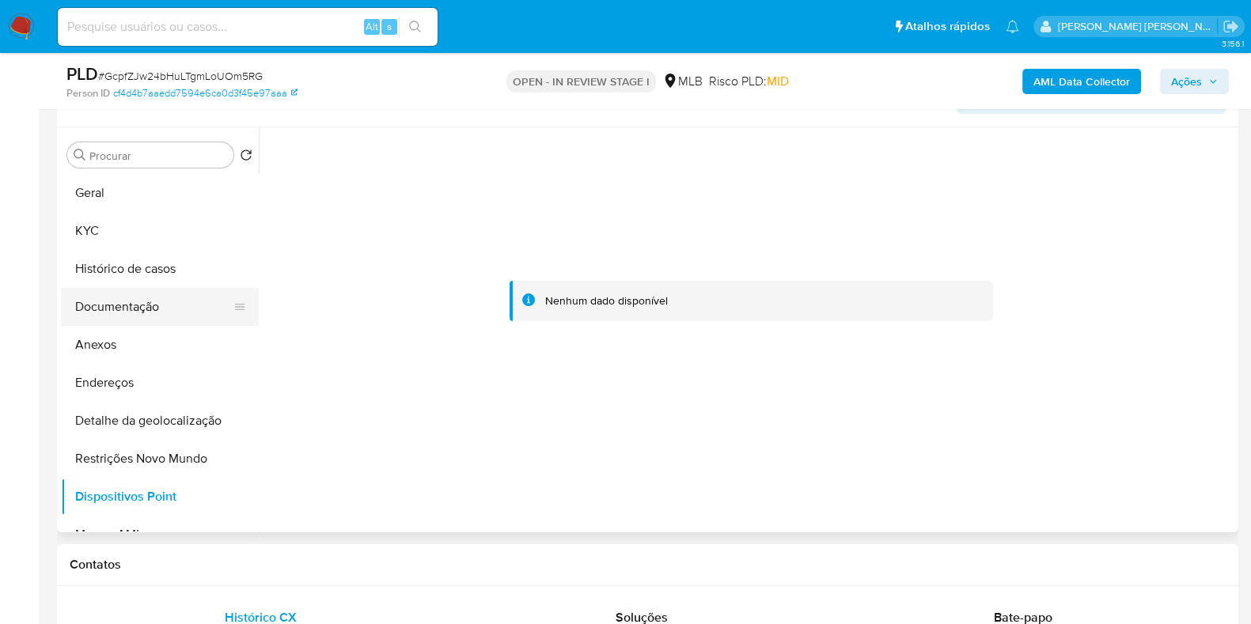
drag, startPoint x: 249, startPoint y: 271, endPoint x: 250, endPoint y: 306, distance: 35.6
click at [250, 306] on ul "Geral KYC Histórico de casos Documentação Anexos Endereços Detalhe da geolocali…" at bounding box center [160, 352] width 198 height 357
click at [188, 235] on button "KYC" at bounding box center [153, 231] width 185 height 38
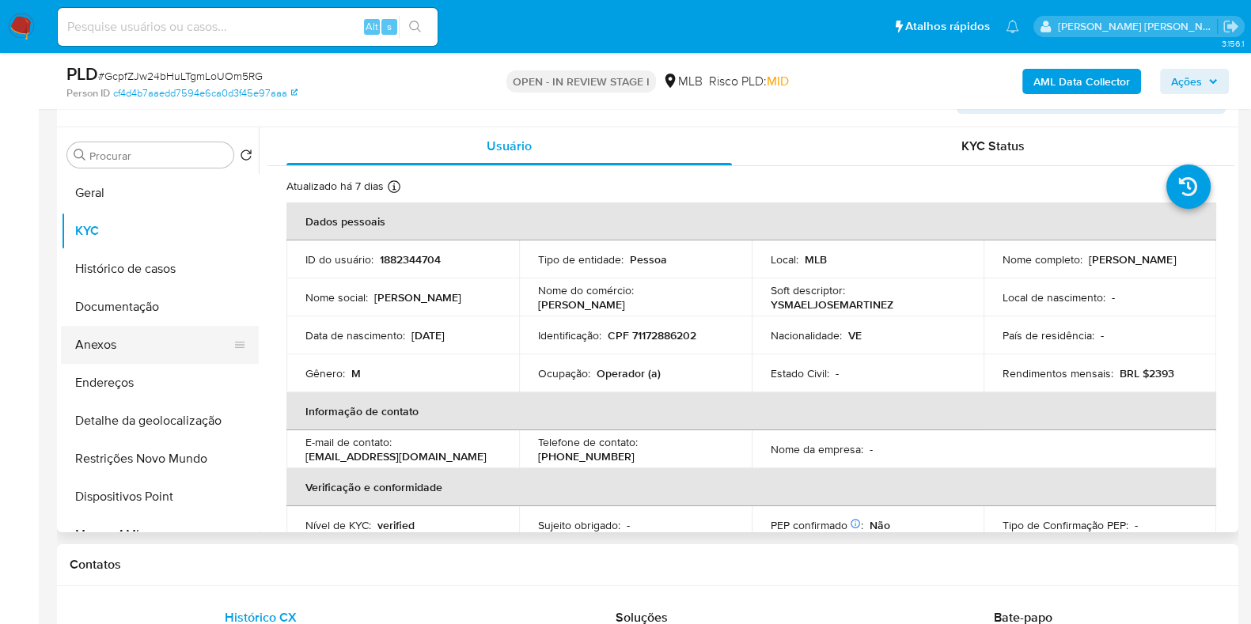
click at [191, 349] on button "Anexos" at bounding box center [153, 345] width 185 height 38
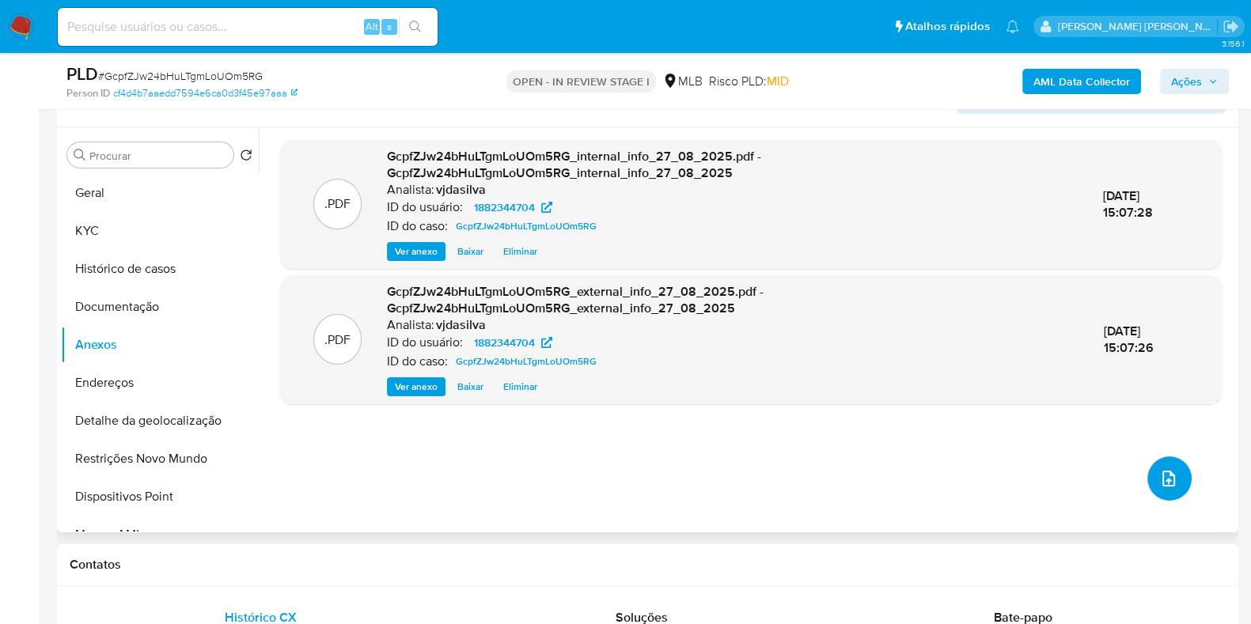
click at [1161, 464] on button "upload-file" at bounding box center [1169, 479] width 44 height 44
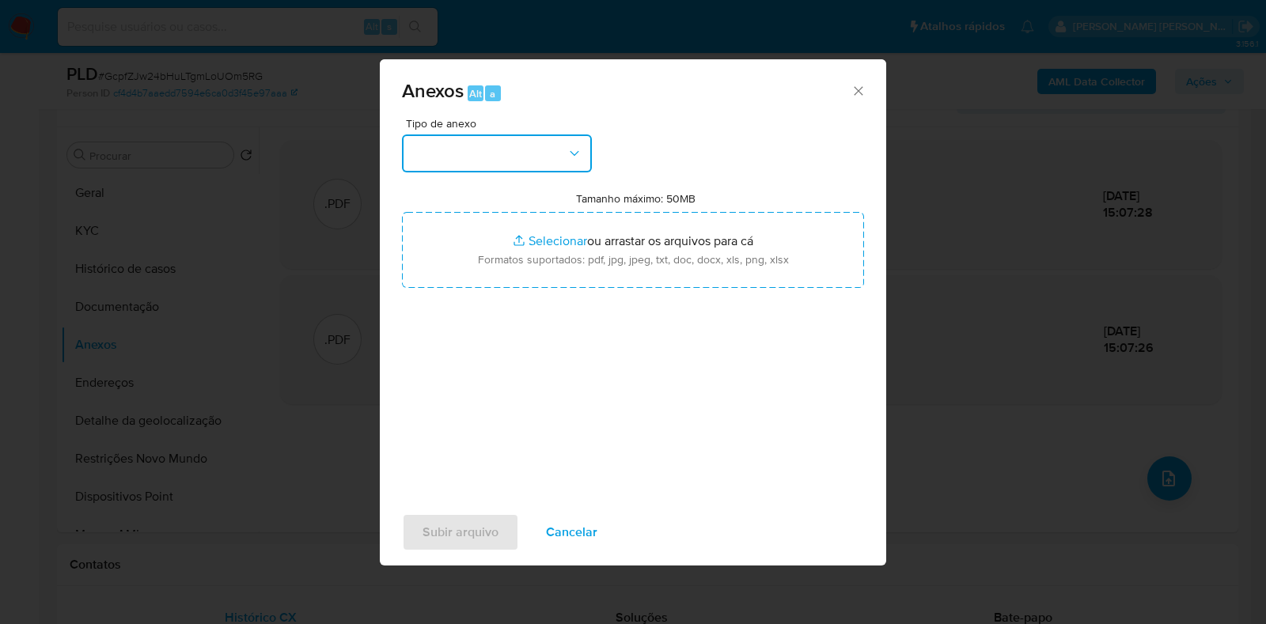
click at [558, 153] on button "button" at bounding box center [497, 154] width 190 height 38
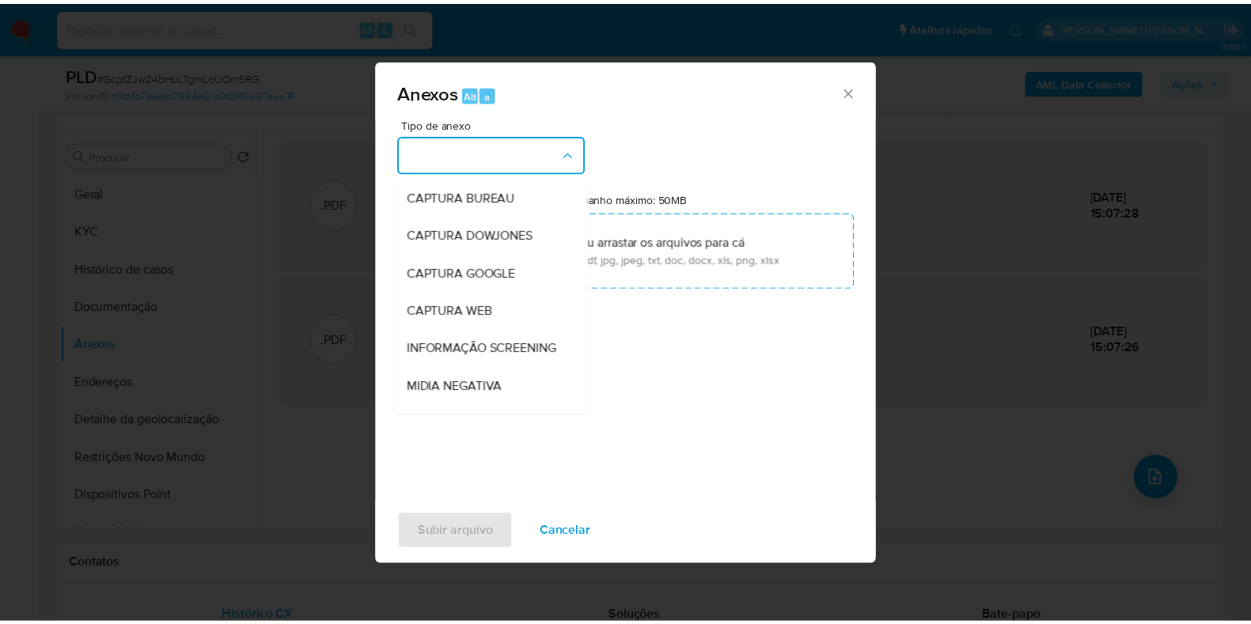
scroll to position [244, 0]
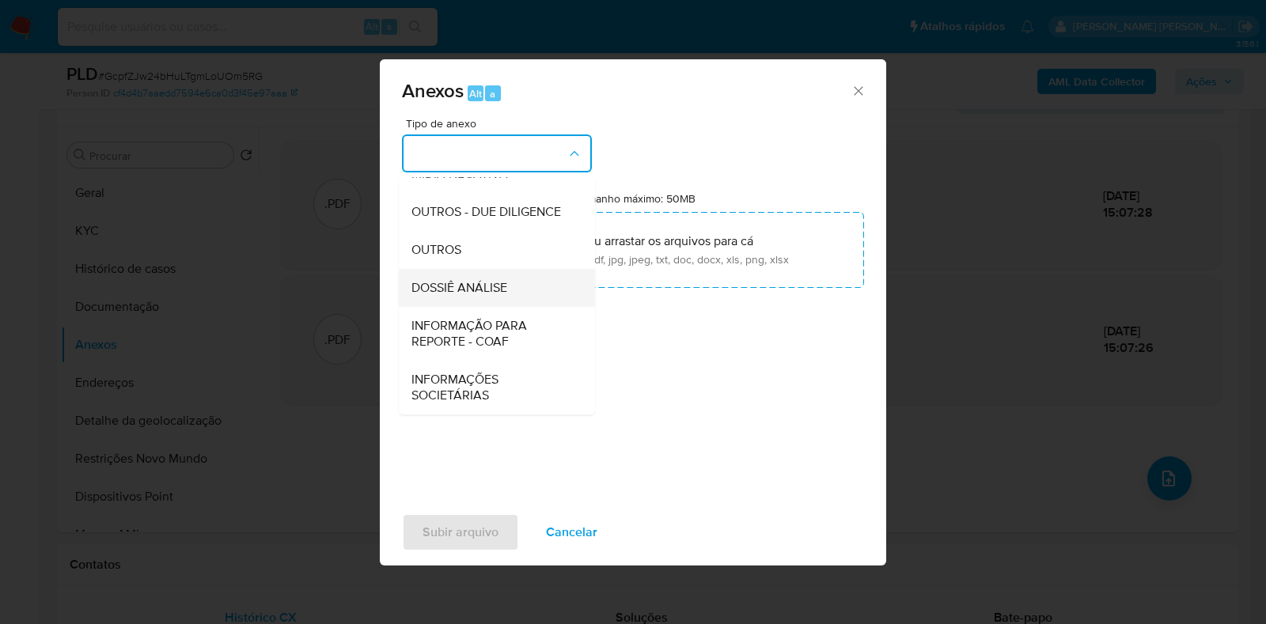
click at [498, 284] on span "DOSSIÊ ANÁLISE" at bounding box center [459, 288] width 96 height 16
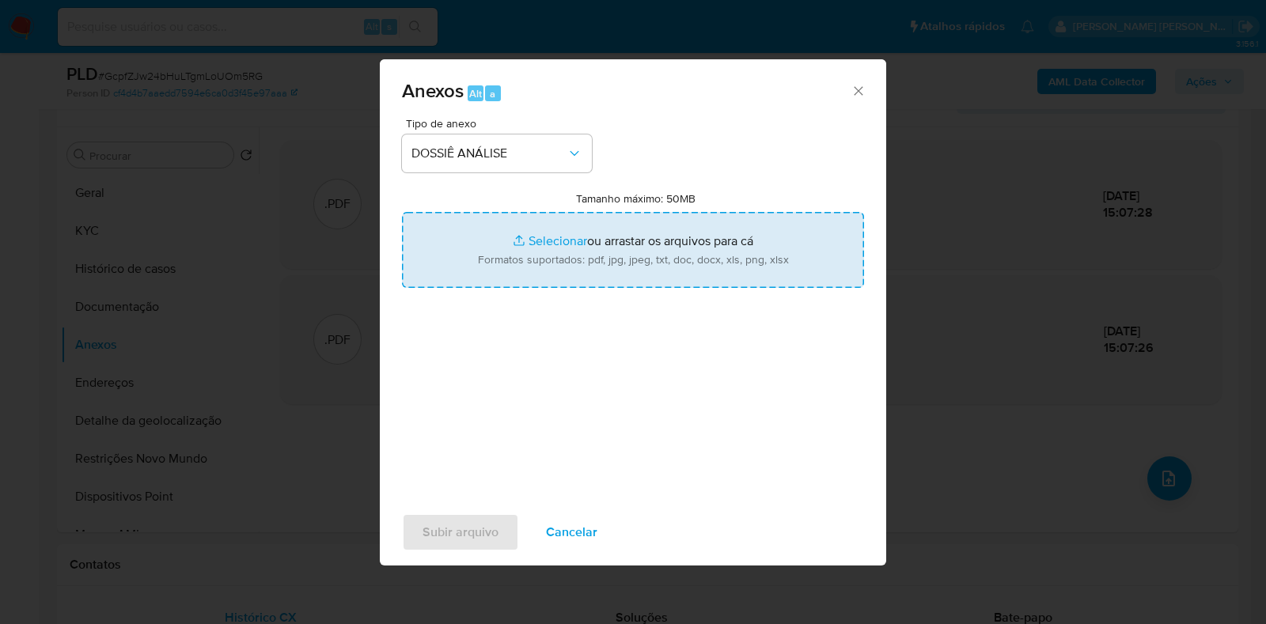
type input "C:\fakepath\SAR - XXXX - CPF 71172886202 - YSMAEL JOSE MARTINEZ BASTARDO.pdf"
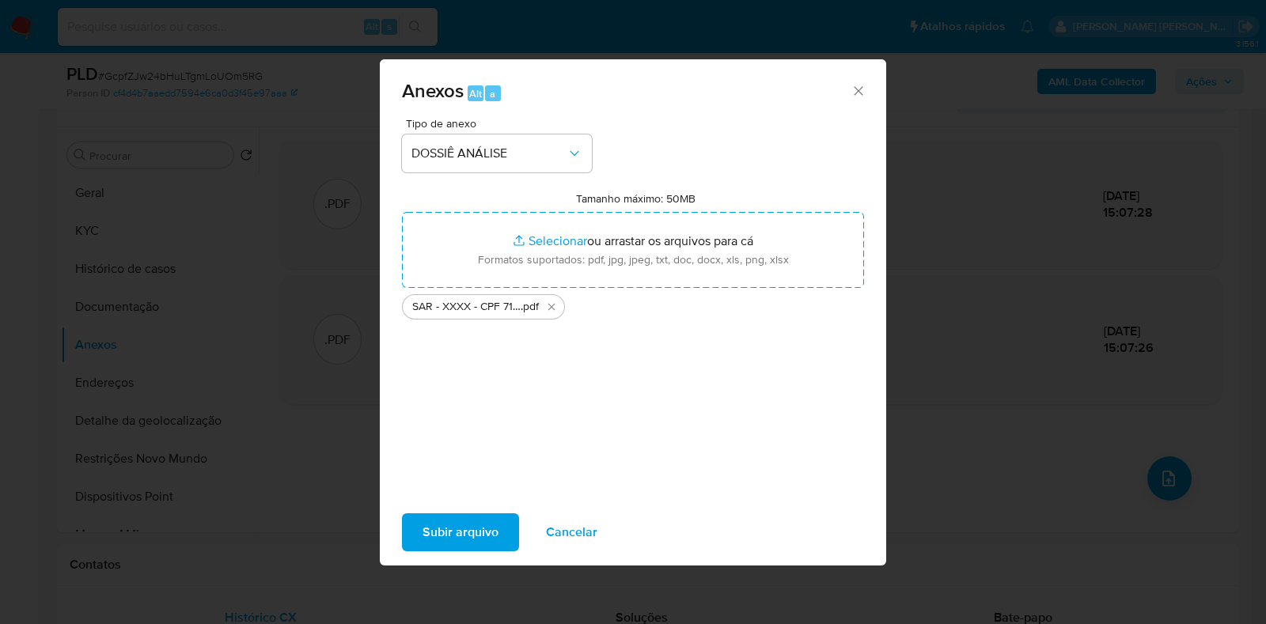
click at [448, 540] on span "Subir arquivo" at bounding box center [460, 532] width 76 height 35
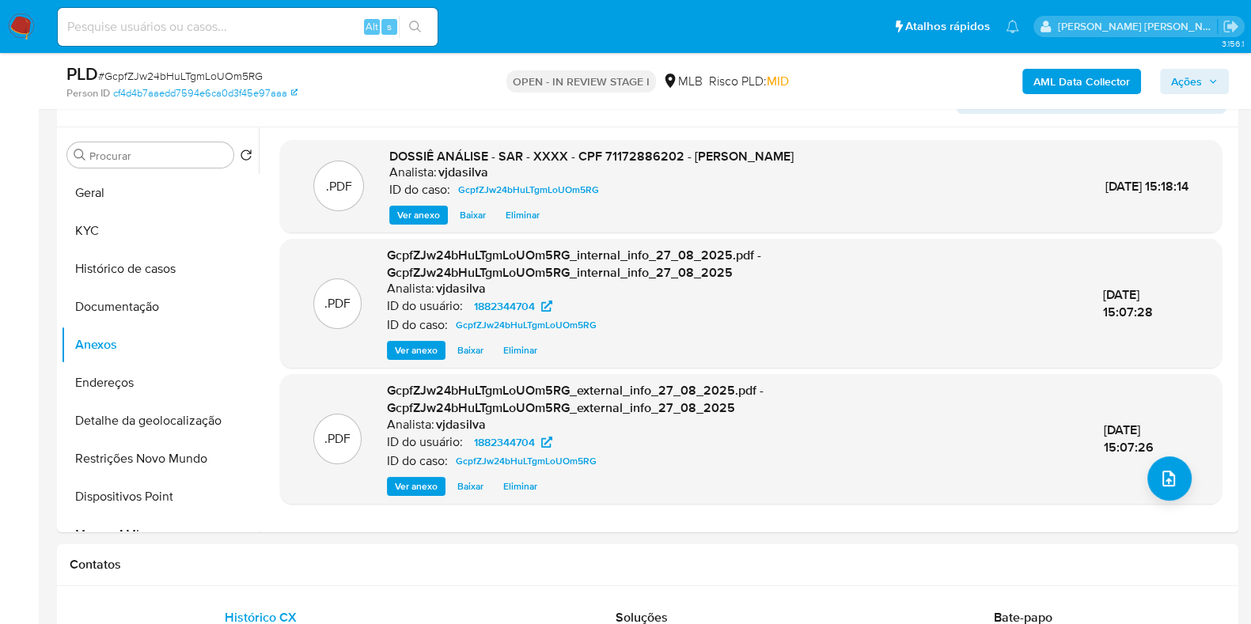
click at [1203, 81] on span "Ações" at bounding box center [1194, 81] width 47 height 22
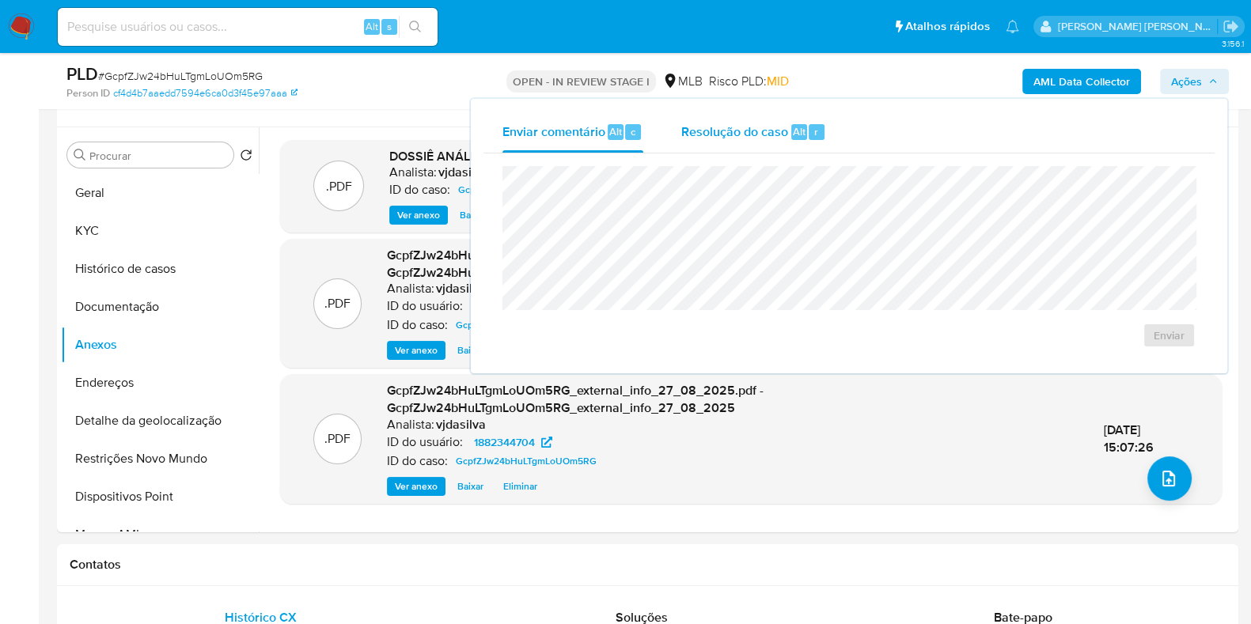
click at [775, 124] on span "Resolução do caso" at bounding box center [734, 131] width 107 height 18
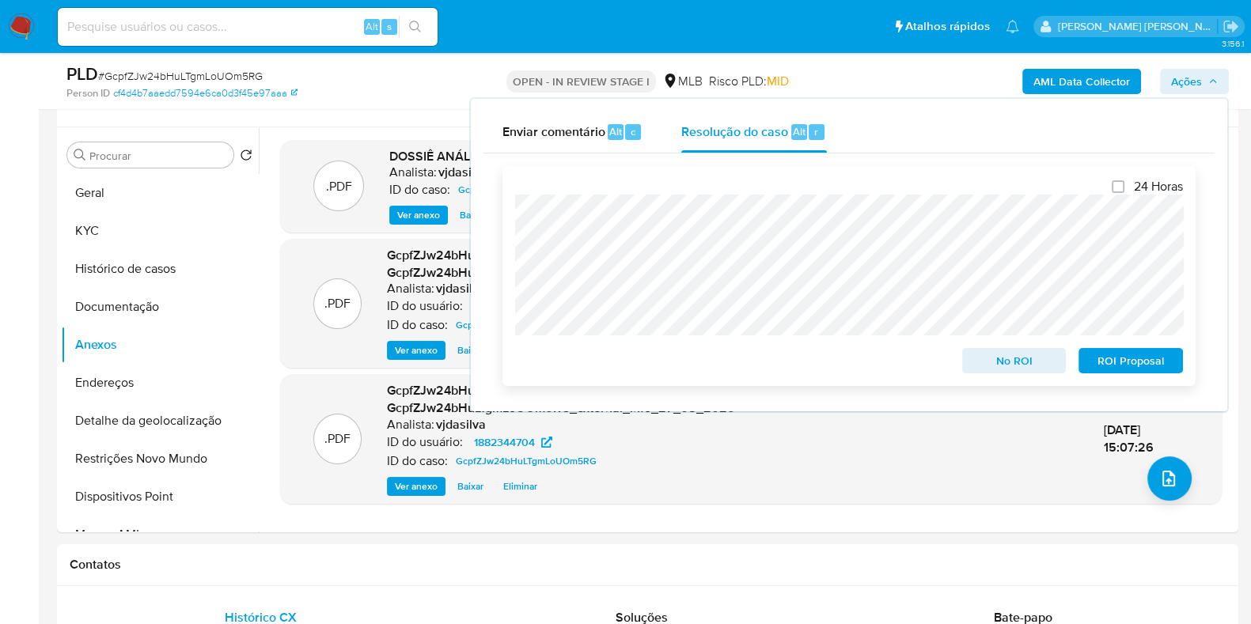
click at [1115, 364] on span "ROI Proposal" at bounding box center [1130, 361] width 82 height 22
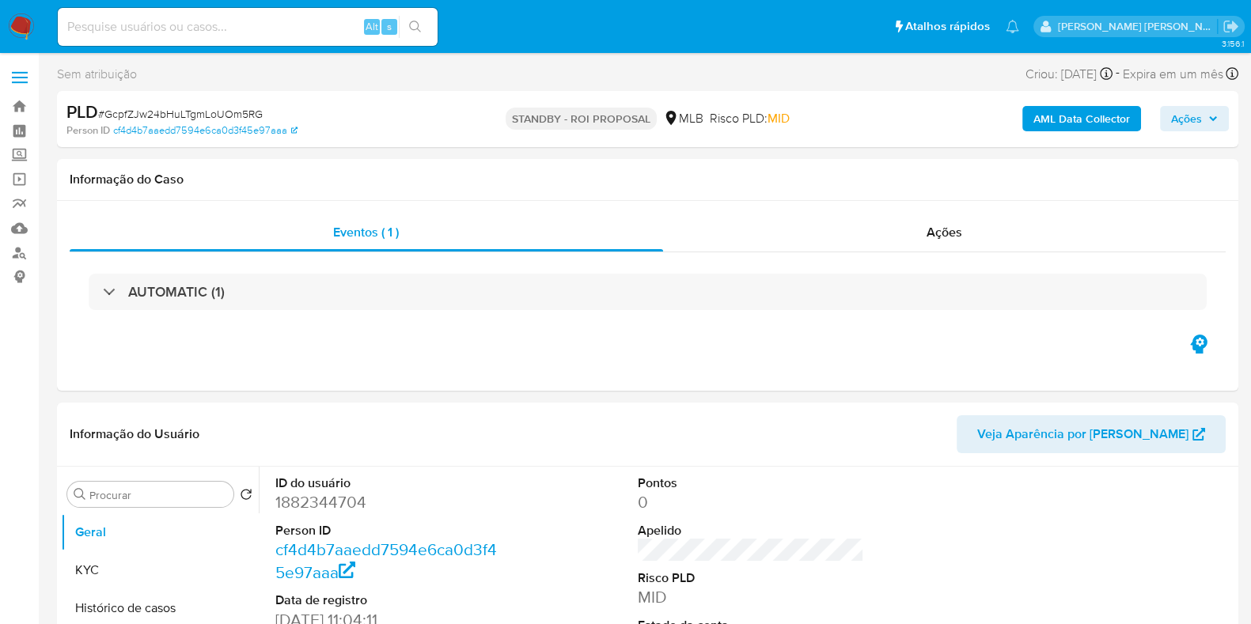
select select "10"
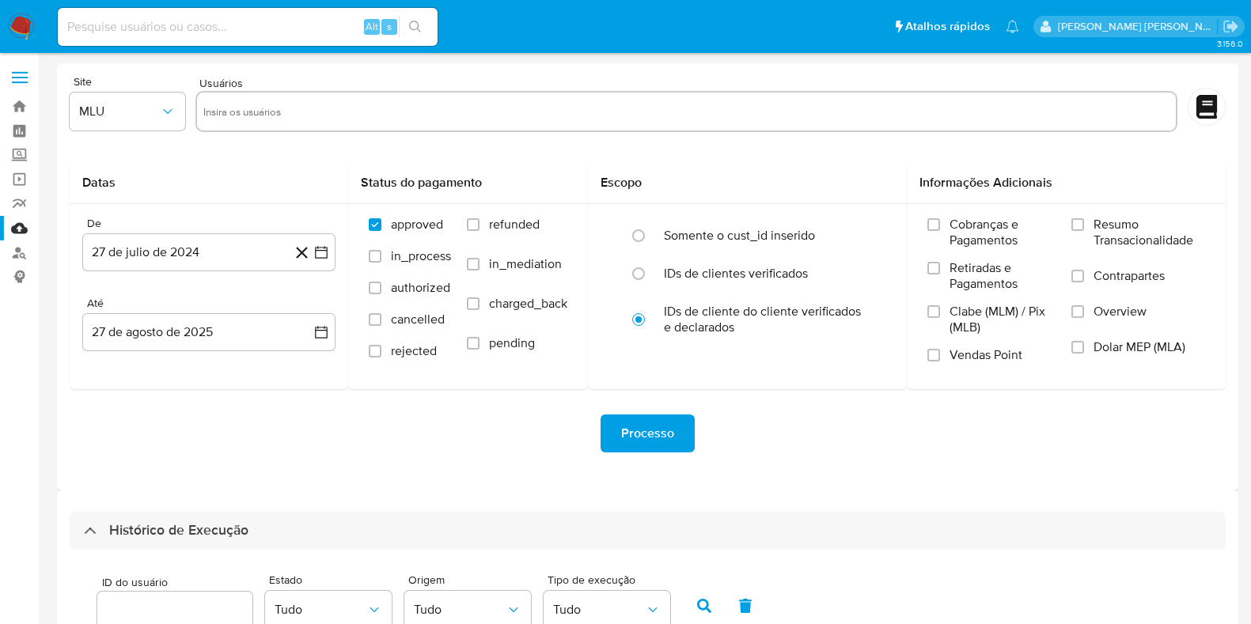
select select "50"
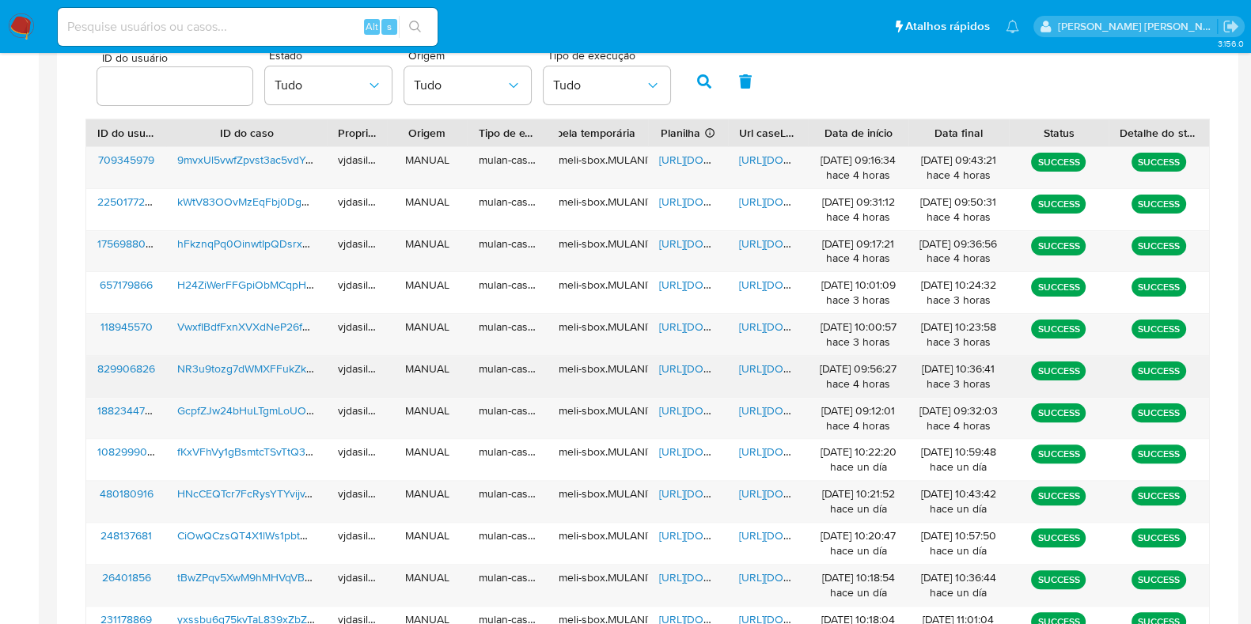
click at [750, 361] on span "[URL][DOMAIN_NAME]" at bounding box center [793, 369] width 109 height 16
click at [689, 365] on span "[URL][DOMAIN_NAME]" at bounding box center [713, 369] width 109 height 16
click at [287, 361] on span "NR3u9tozg7dWMXFFukZkF3Jc" at bounding box center [253, 369] width 153 height 16
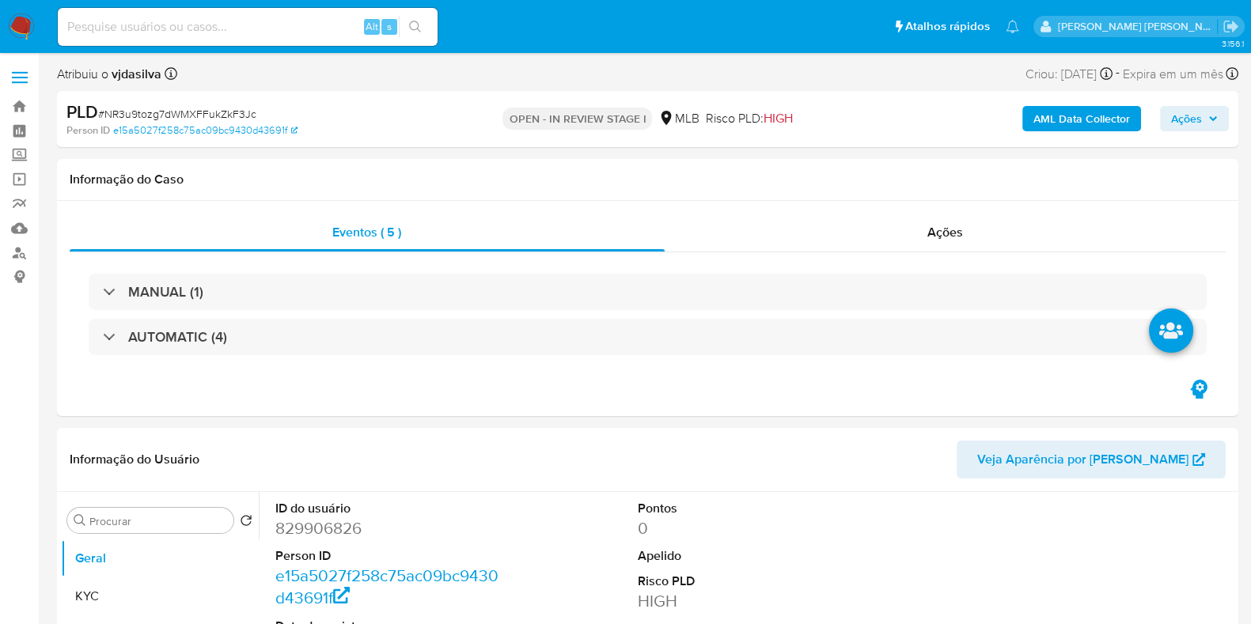
select select "10"
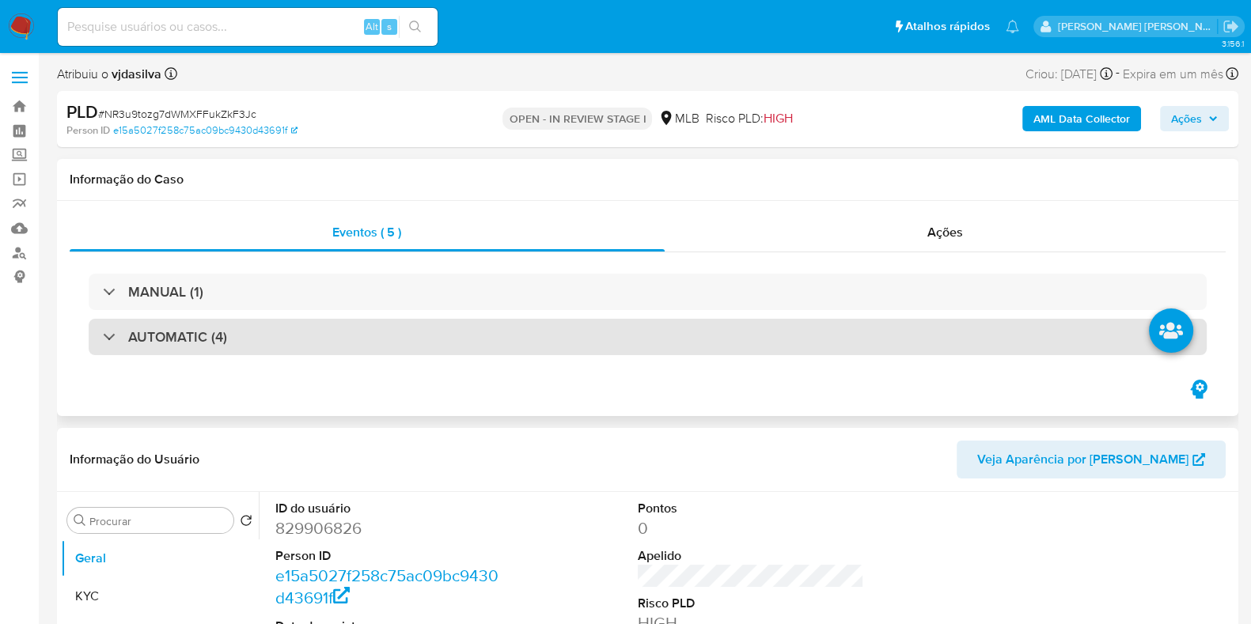
click at [831, 323] on div "AUTOMATIC (4)" at bounding box center [648, 337] width 1118 height 36
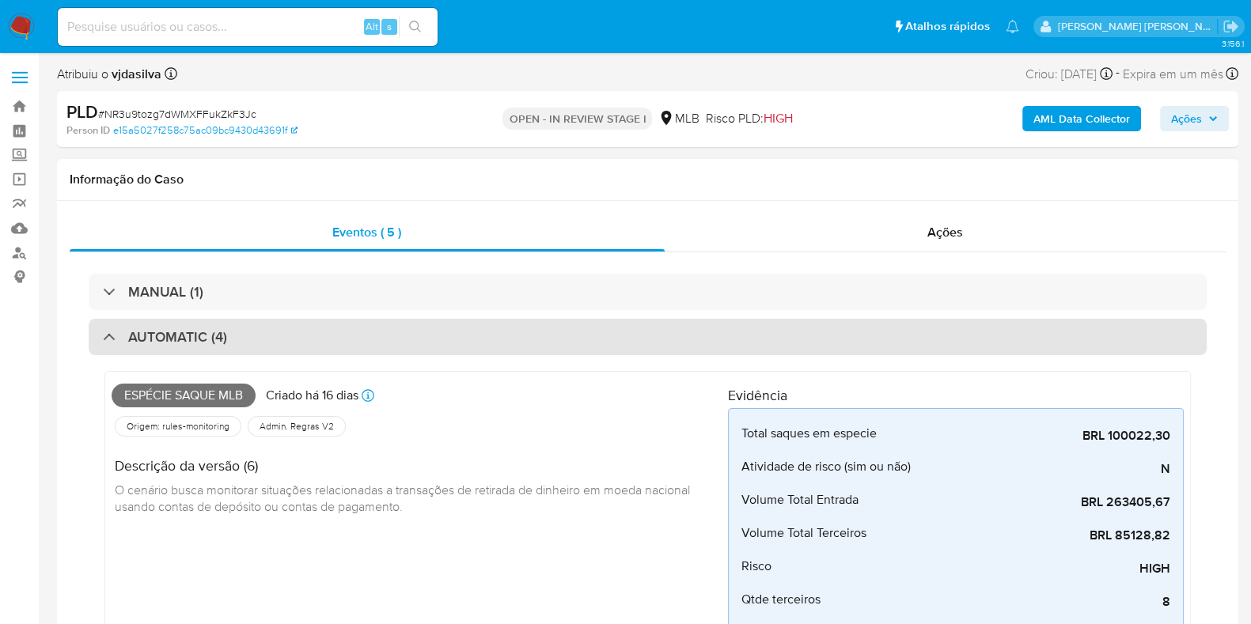
click at [574, 343] on div "AUTOMATIC (4)" at bounding box center [648, 337] width 1118 height 36
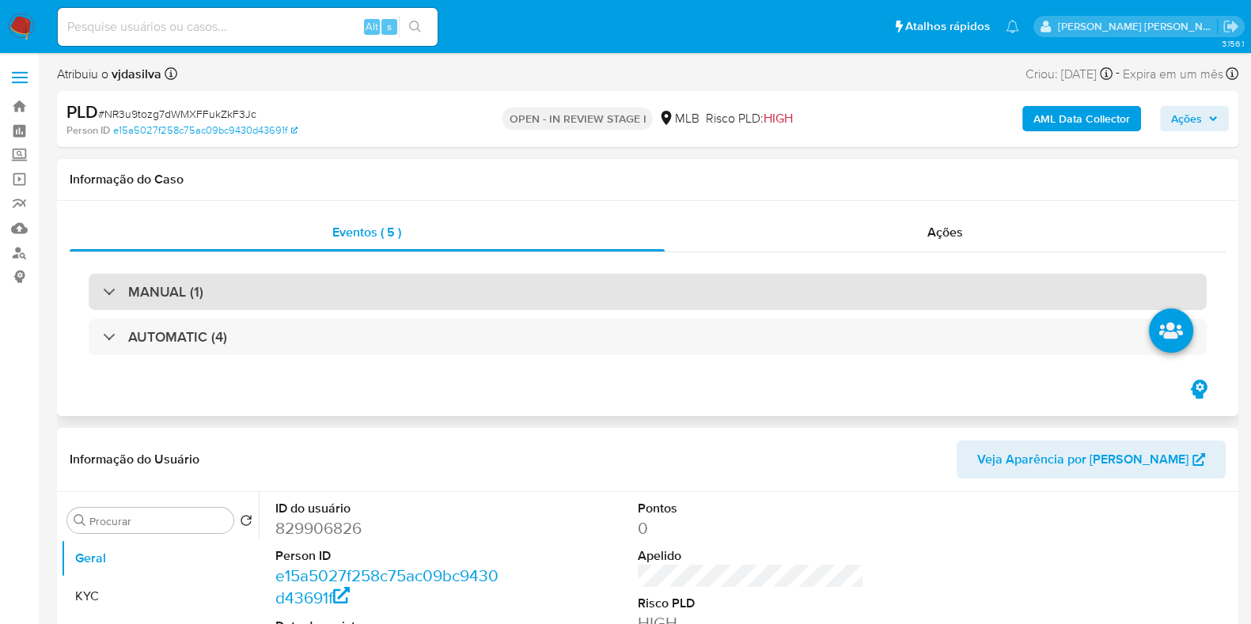
click at [976, 279] on div "MANUAL (1)" at bounding box center [648, 292] width 1118 height 36
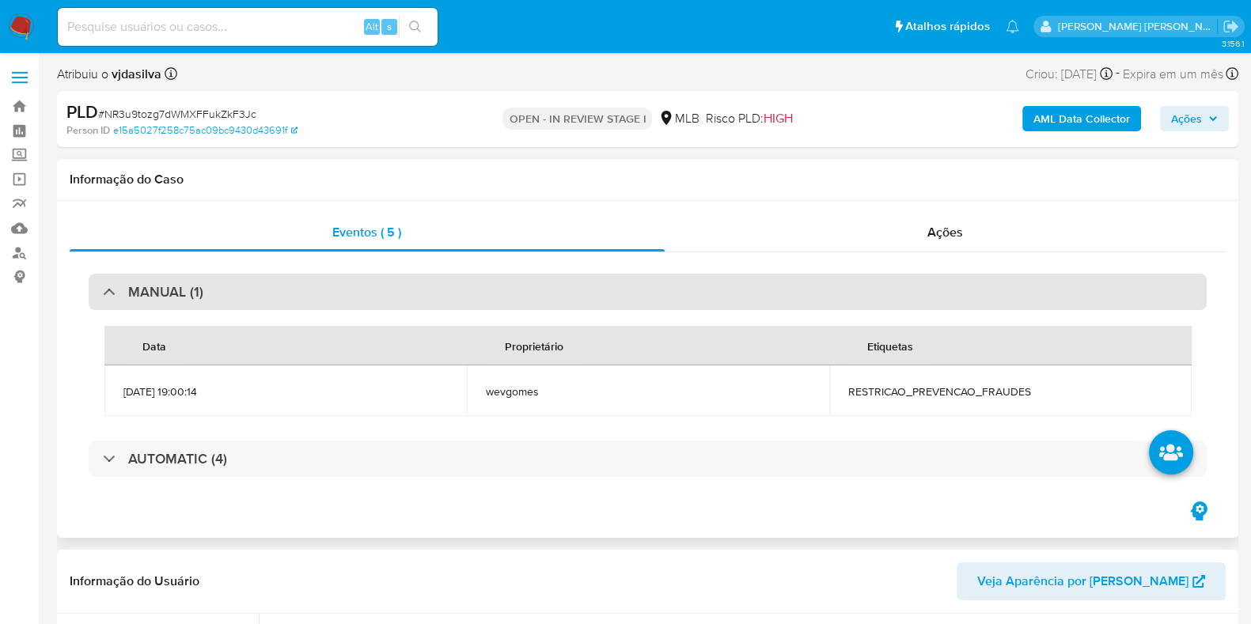
click at [976, 279] on div "MANUAL (1)" at bounding box center [648, 292] width 1118 height 36
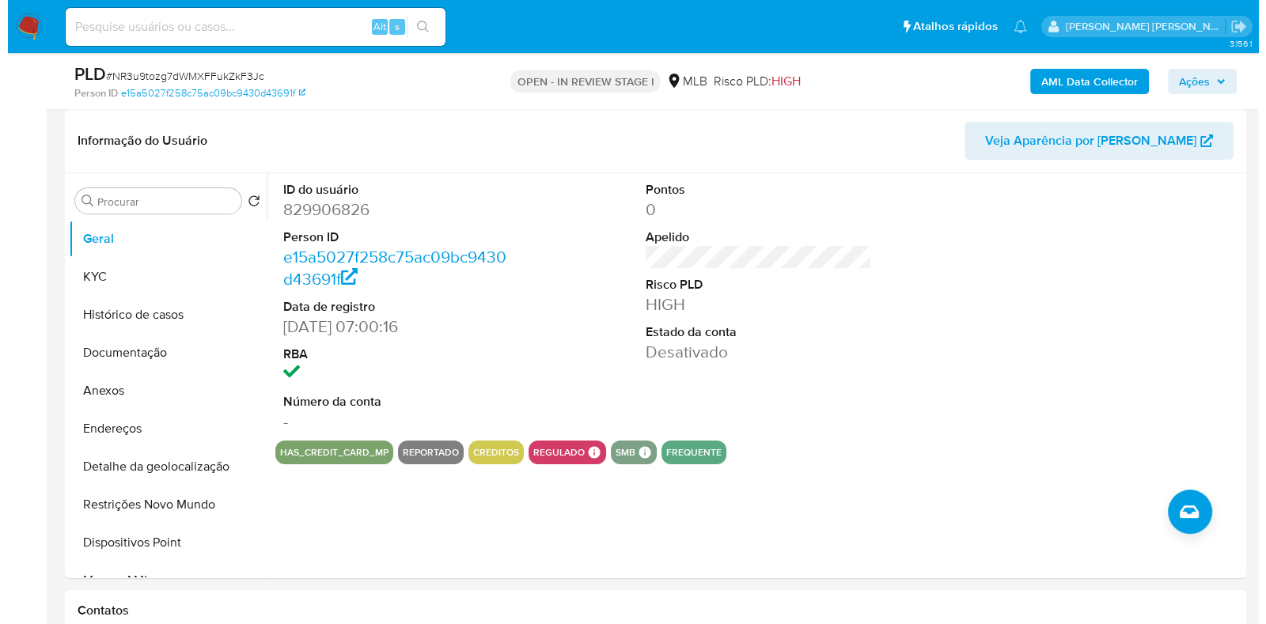
scroll to position [266, 0]
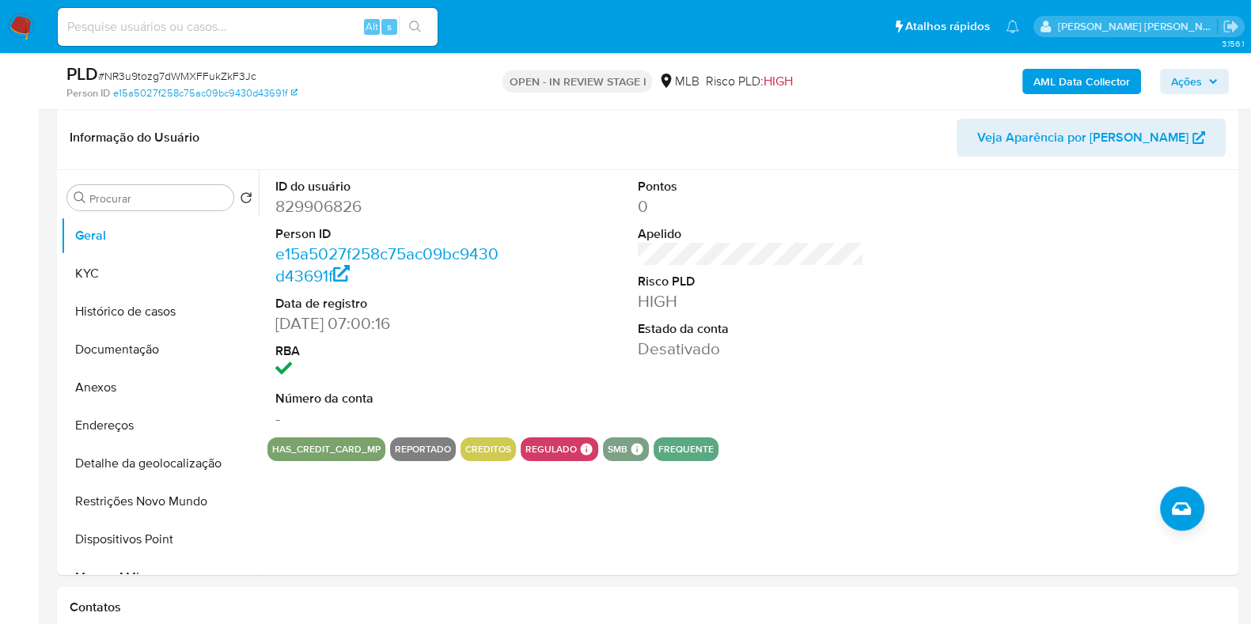
click at [1087, 81] on b "AML Data Collector" at bounding box center [1081, 81] width 97 height 25
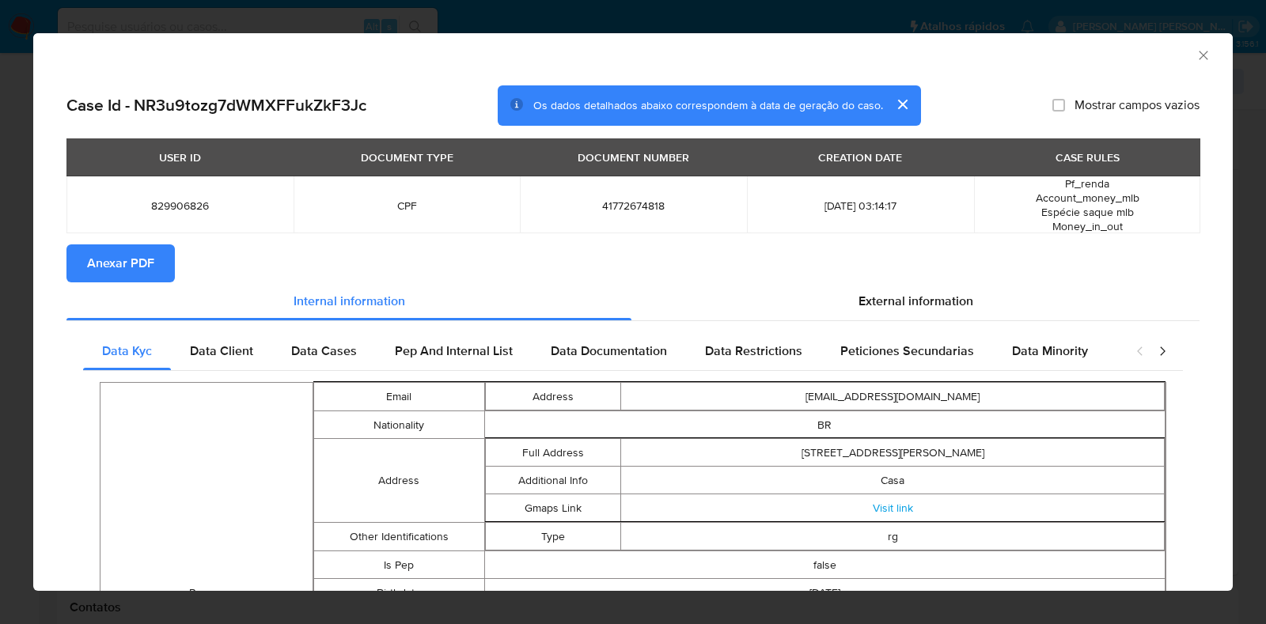
click at [138, 276] on span "Anexar PDF" at bounding box center [120, 263] width 67 height 35
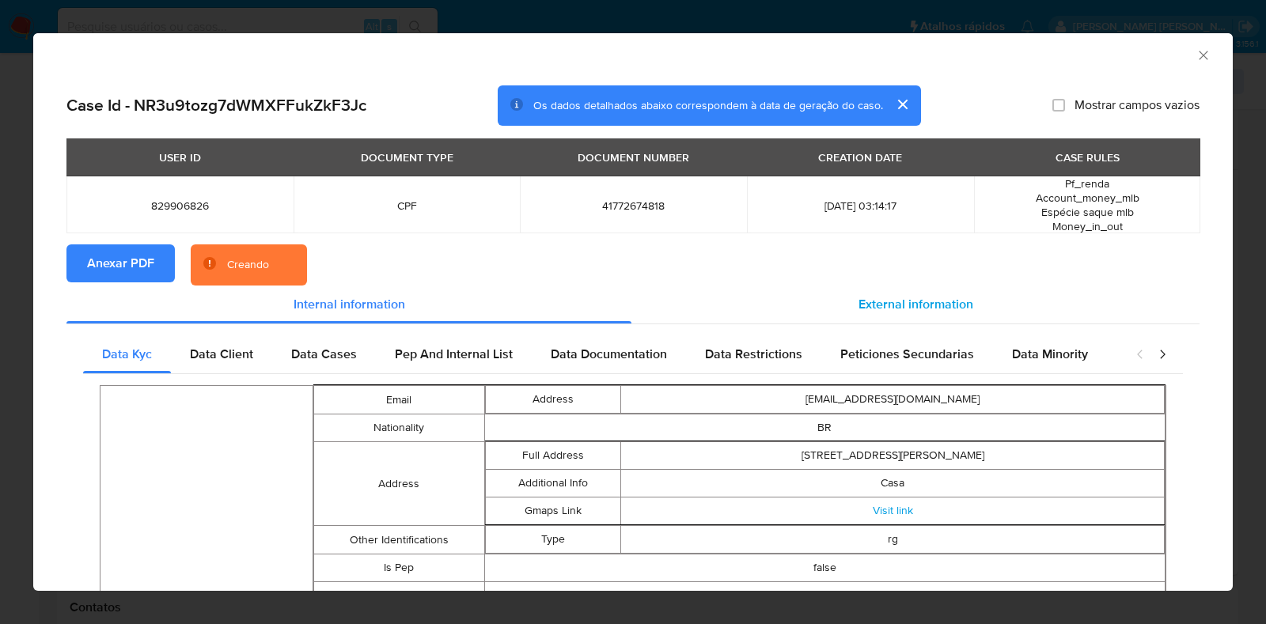
click at [911, 300] on span "External information" at bounding box center [915, 304] width 115 height 18
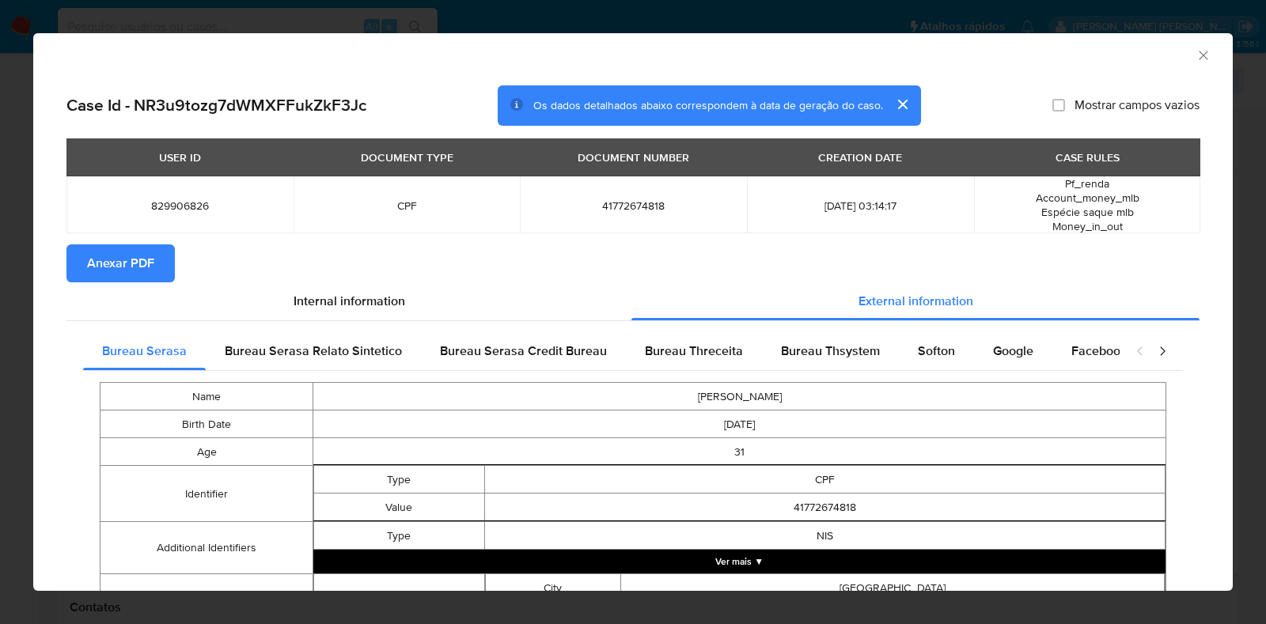
click at [684, 560] on button "Ver mais ▼" at bounding box center [739, 562] width 852 height 24
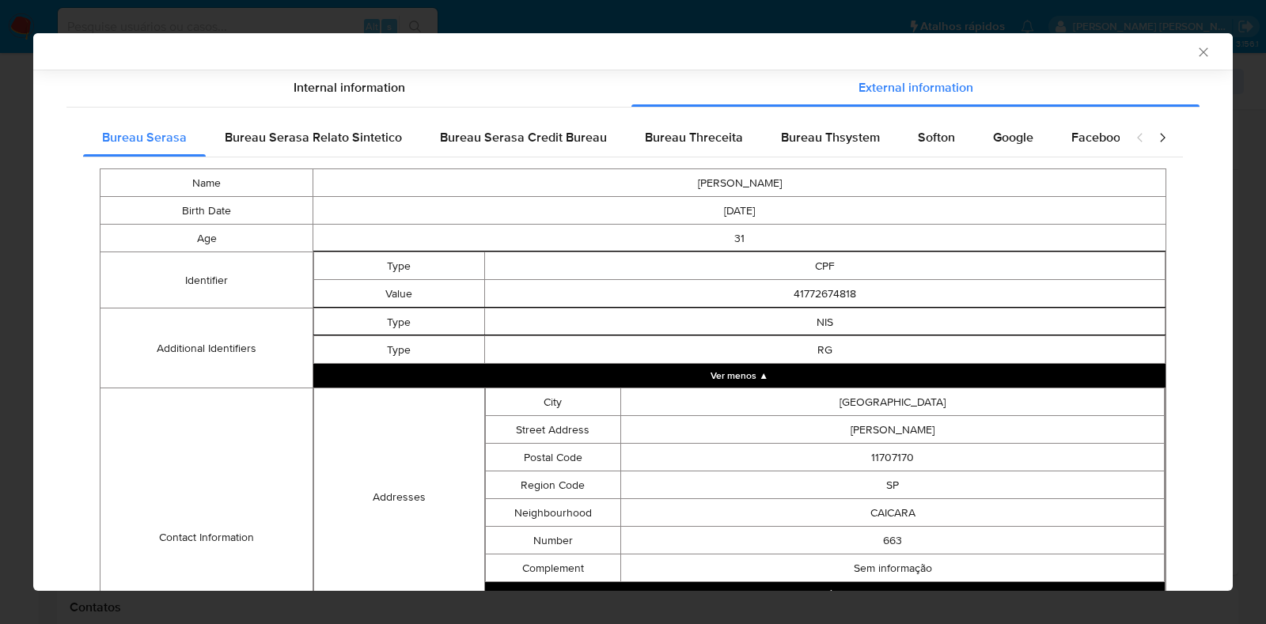
scroll to position [451, 0]
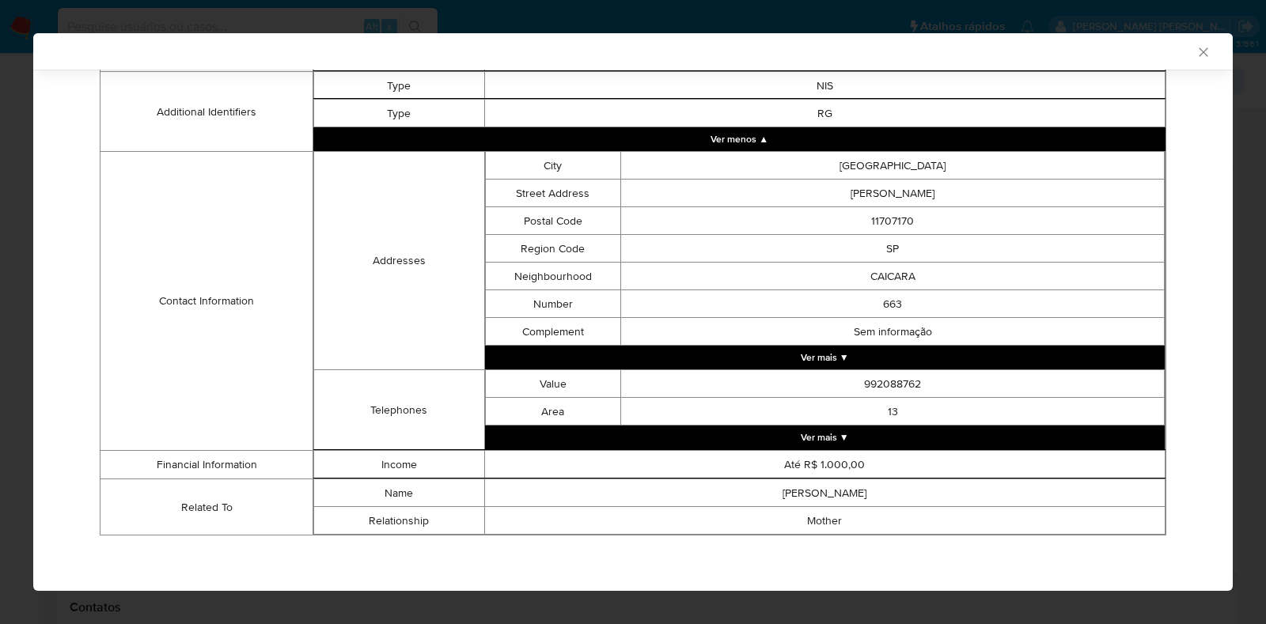
click at [828, 426] on button "Ver mais ▼" at bounding box center [825, 438] width 680 height 24
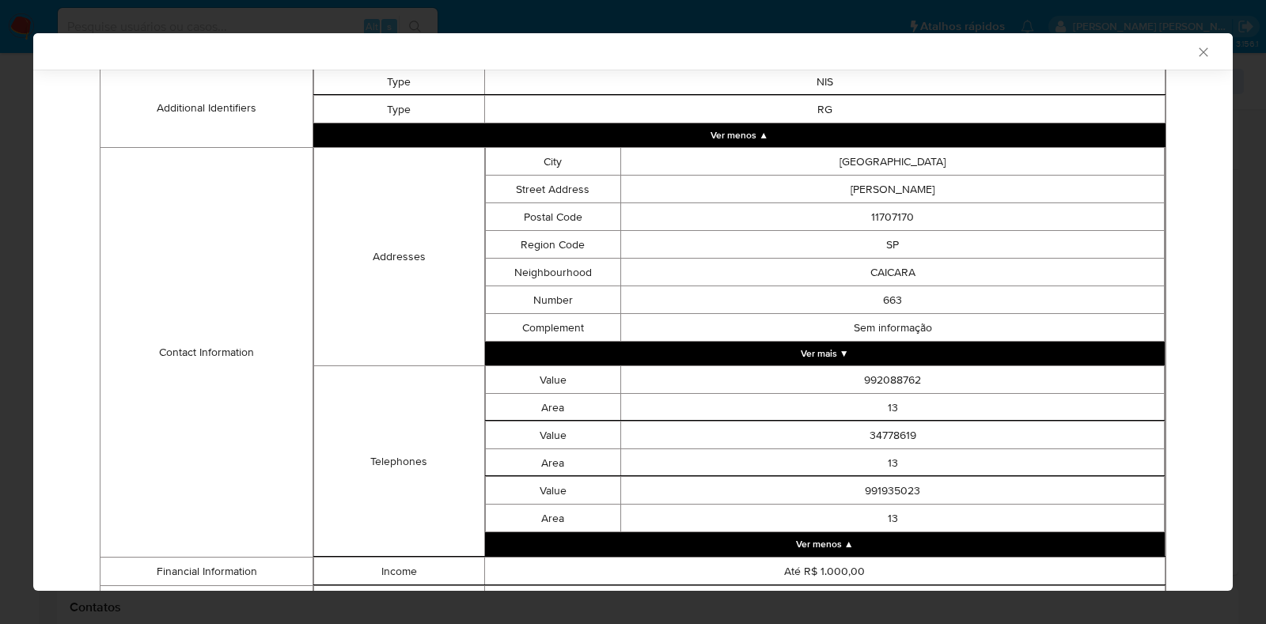
click at [825, 349] on button "Ver mais ▼" at bounding box center [825, 354] width 680 height 24
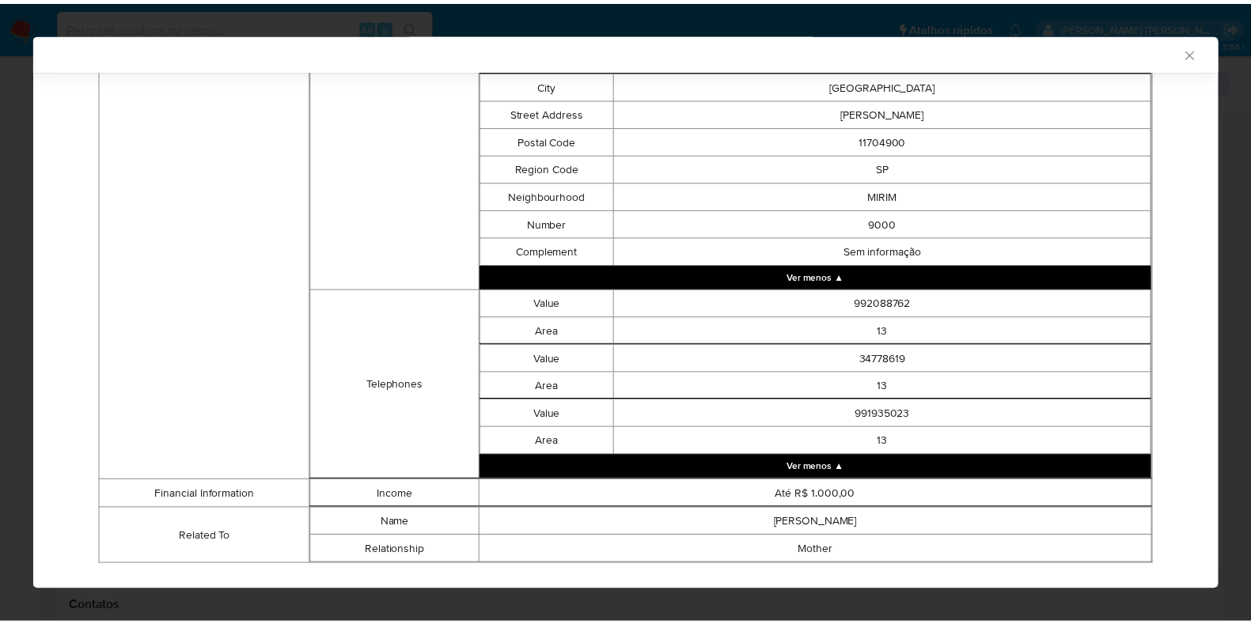
scroll to position [1731, 0]
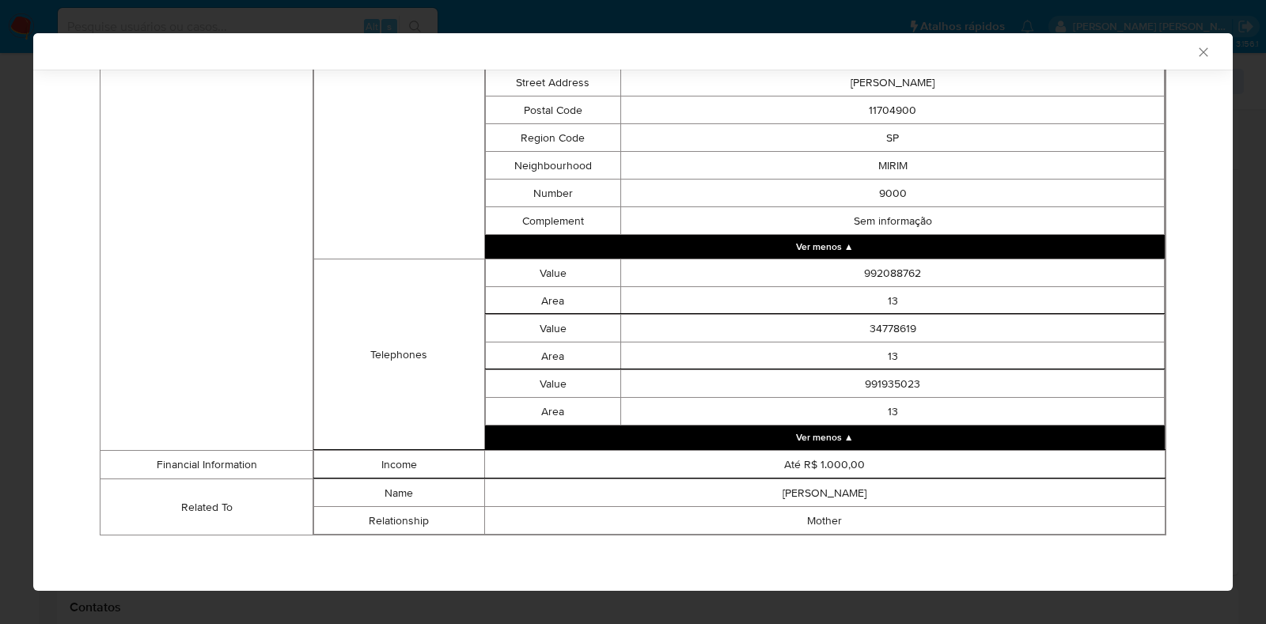
click at [1195, 55] on icon "Fechar a janela" at bounding box center [1203, 52] width 16 height 16
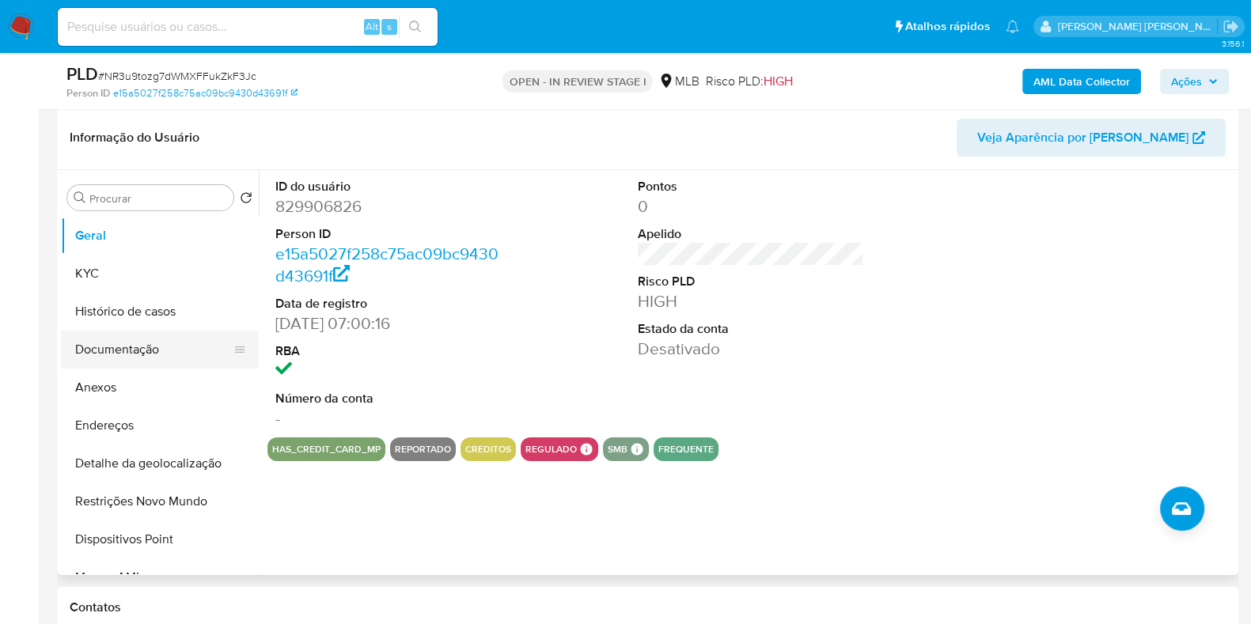
click at [155, 354] on button "Documentação" at bounding box center [153, 350] width 185 height 38
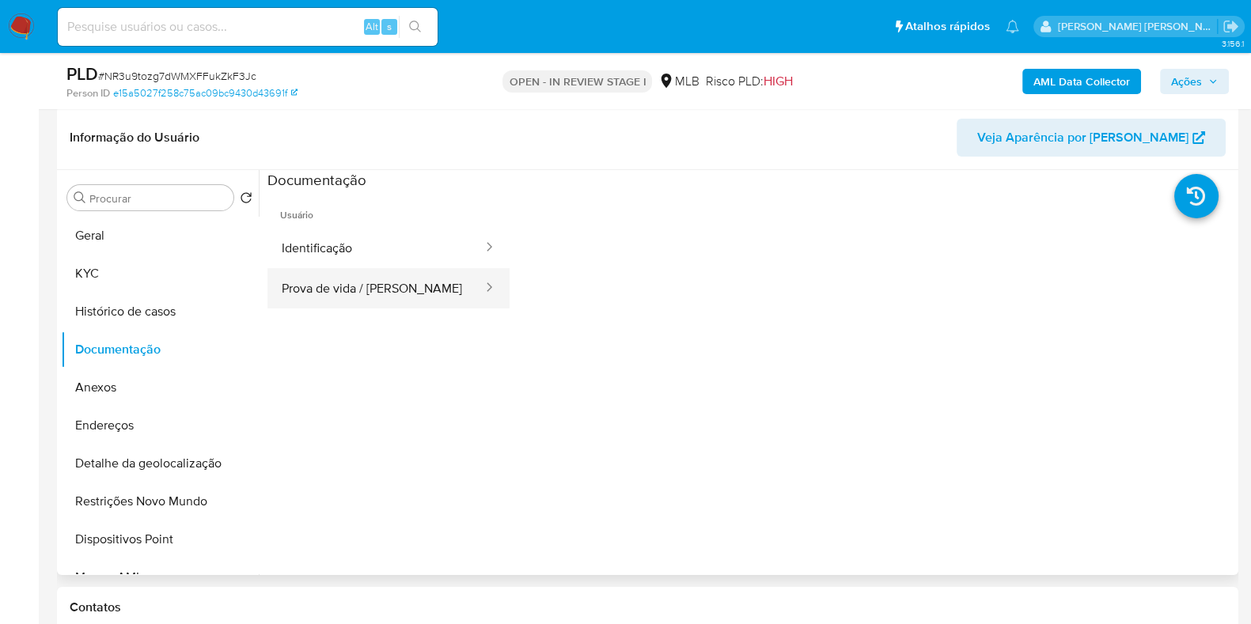
click at [351, 297] on button "Prova de vida / [PERSON_NAME]" at bounding box center [375, 288] width 217 height 40
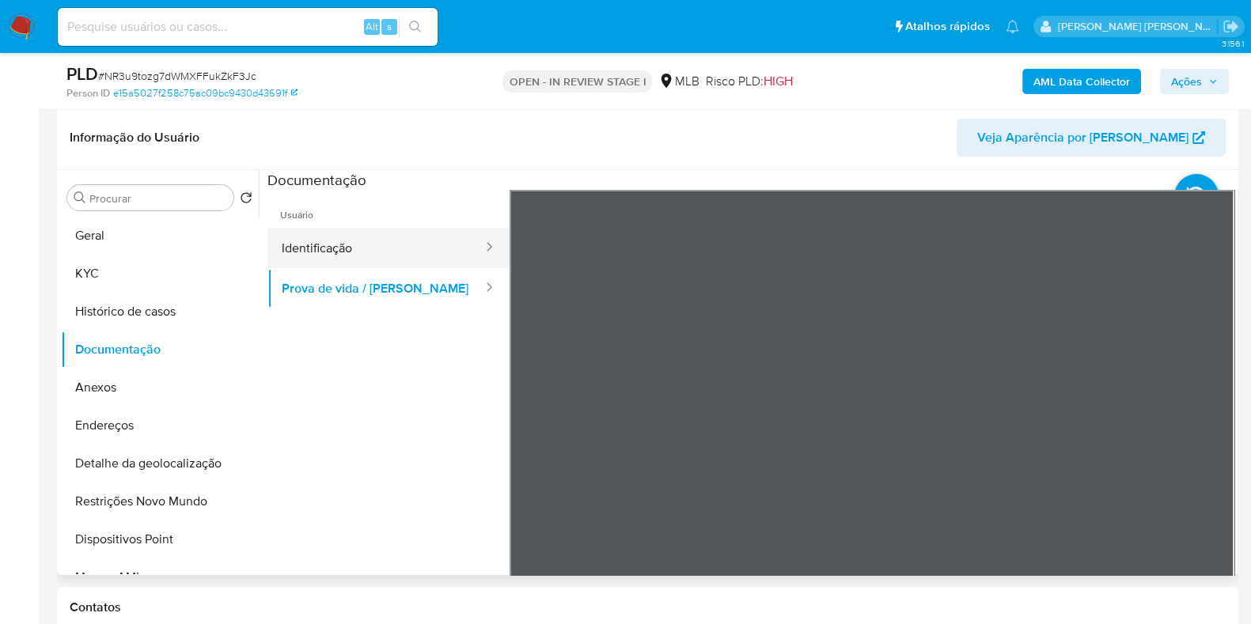
click at [345, 231] on button "Identificação" at bounding box center [375, 248] width 217 height 40
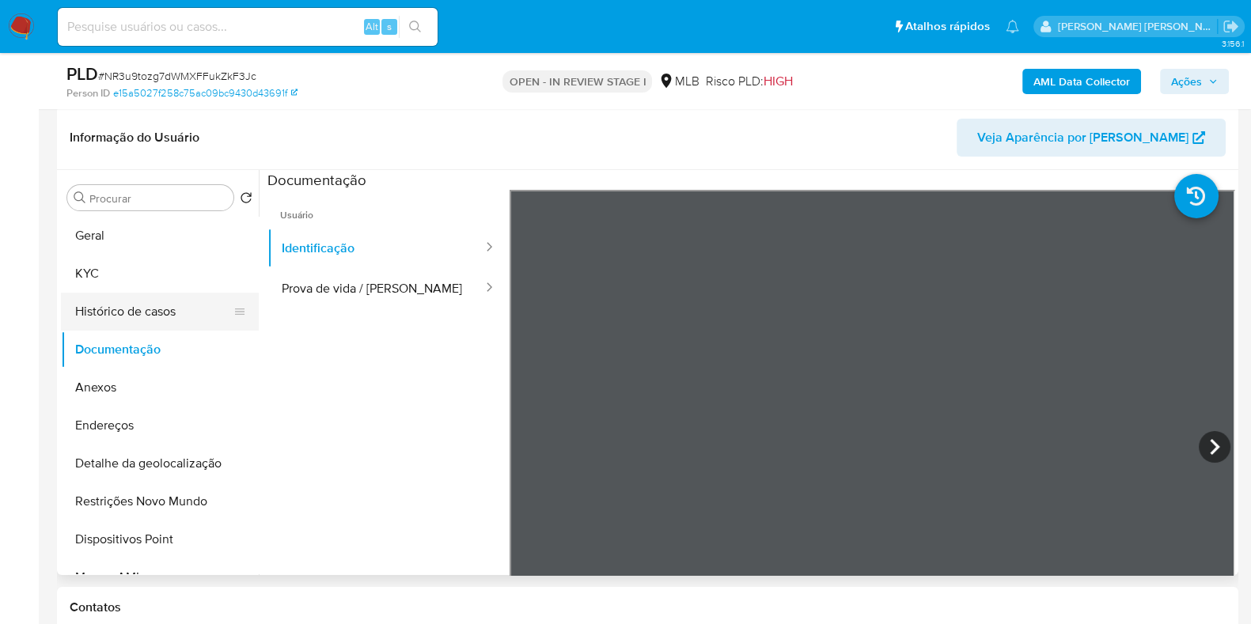
click at [162, 293] on button "Histórico de casos" at bounding box center [153, 312] width 185 height 38
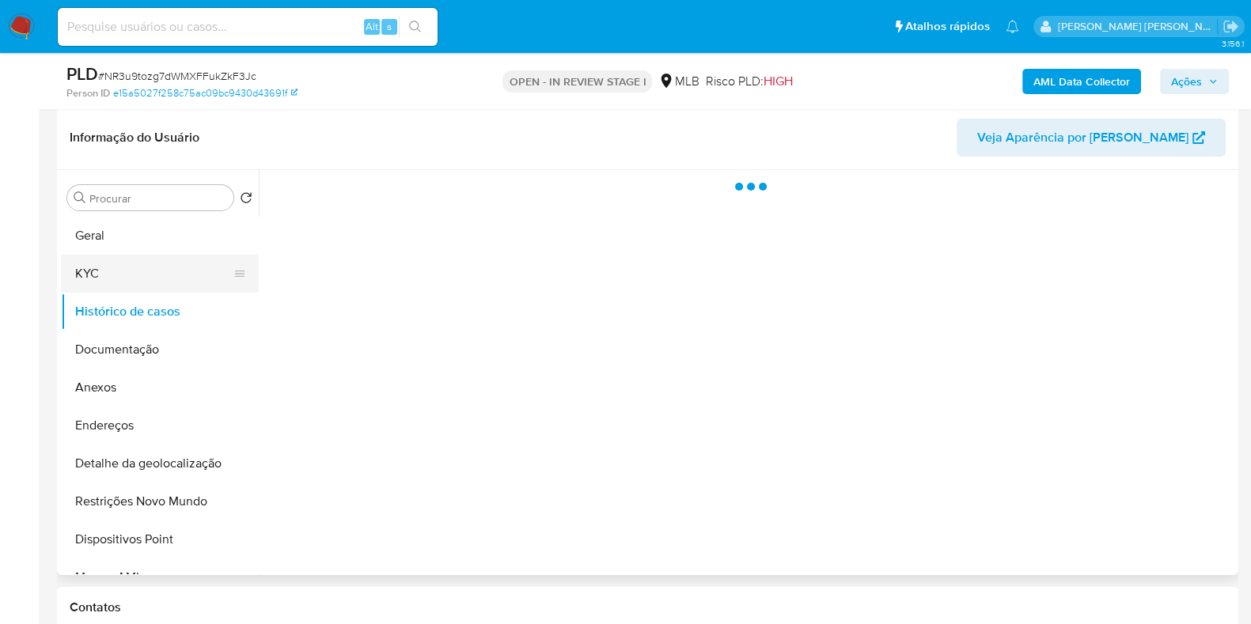
click at [158, 274] on button "KYC" at bounding box center [153, 274] width 185 height 38
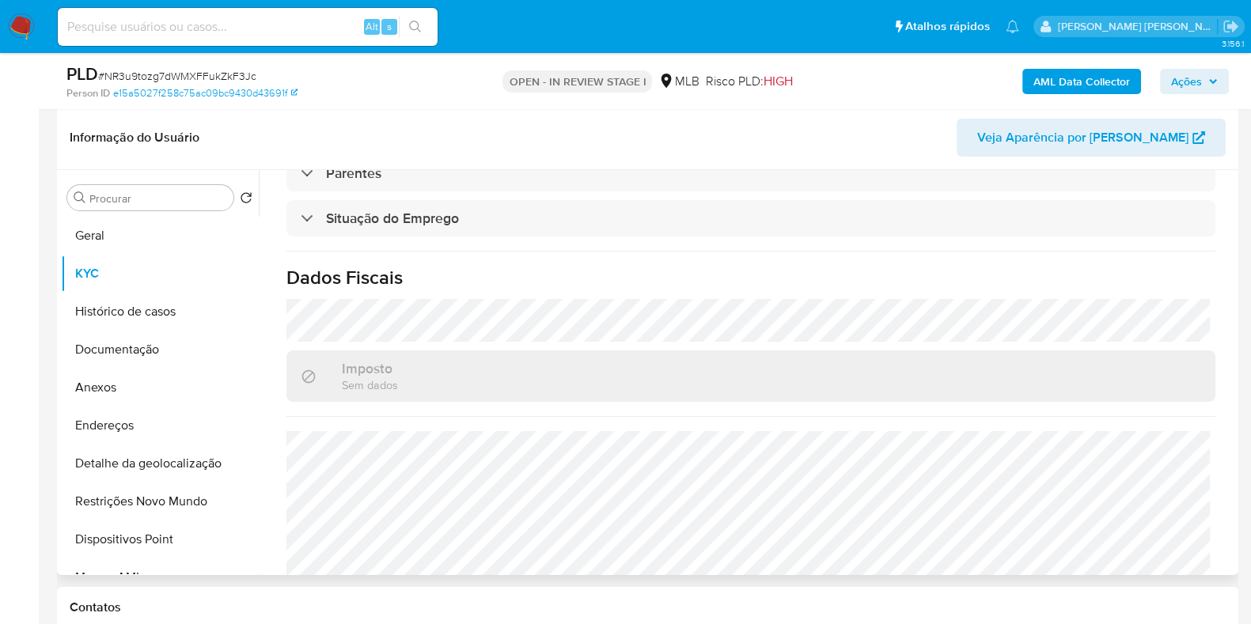
scroll to position [692, 0]
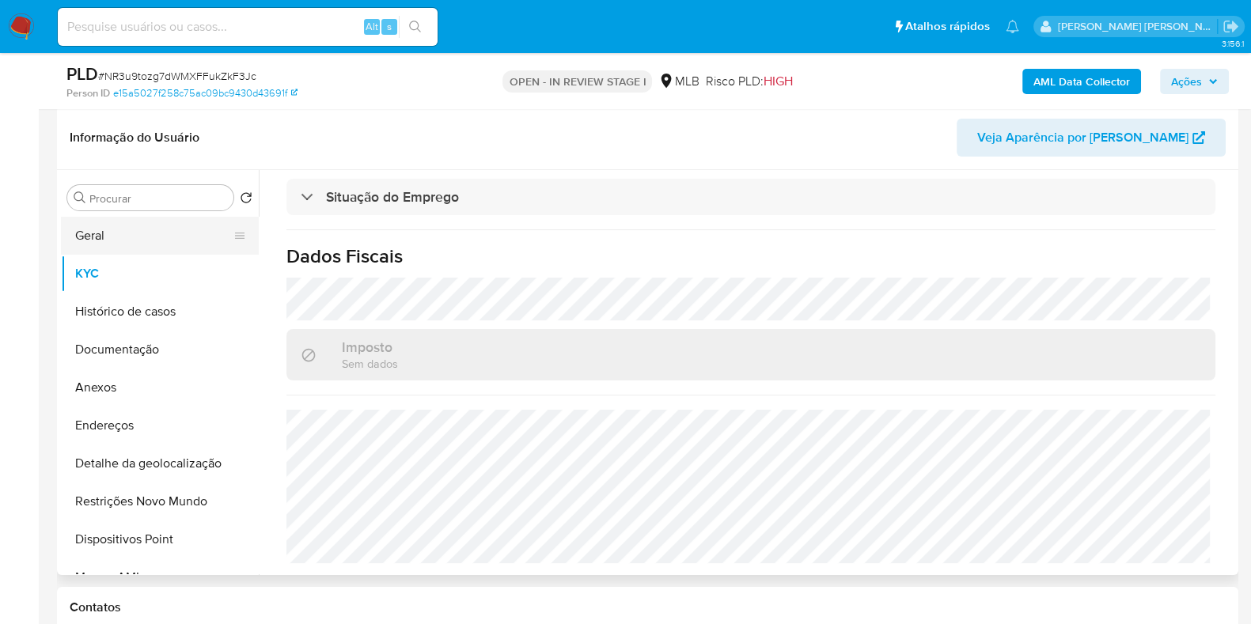
click at [124, 239] on button "Geral" at bounding box center [153, 236] width 185 height 38
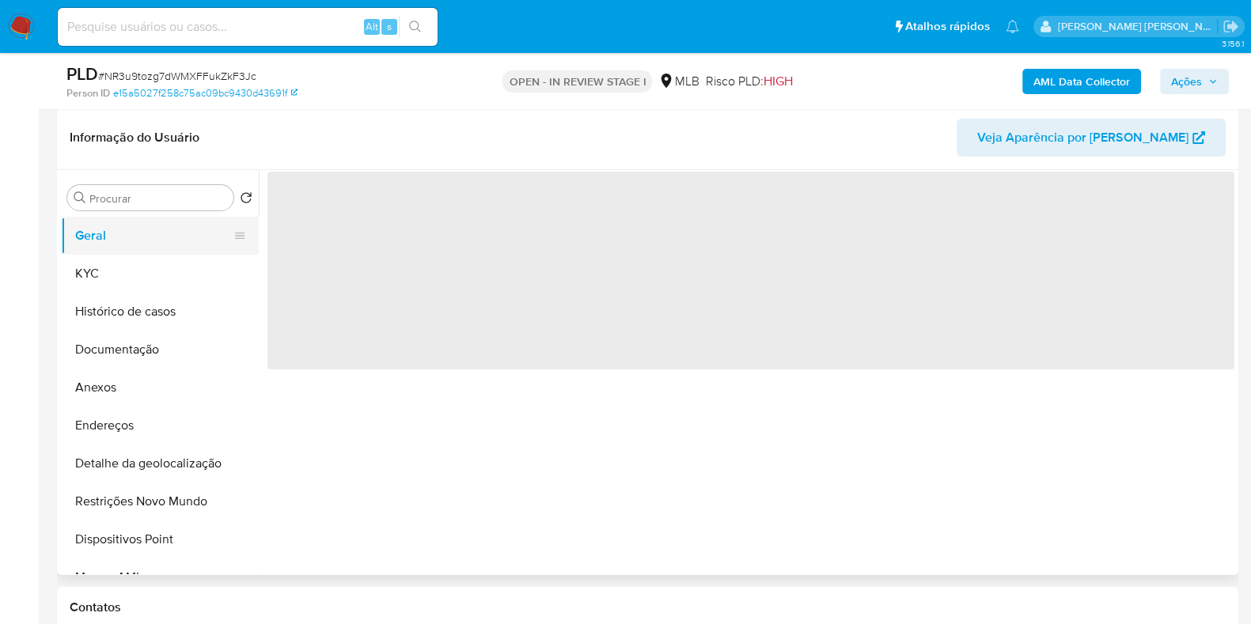
scroll to position [0, 0]
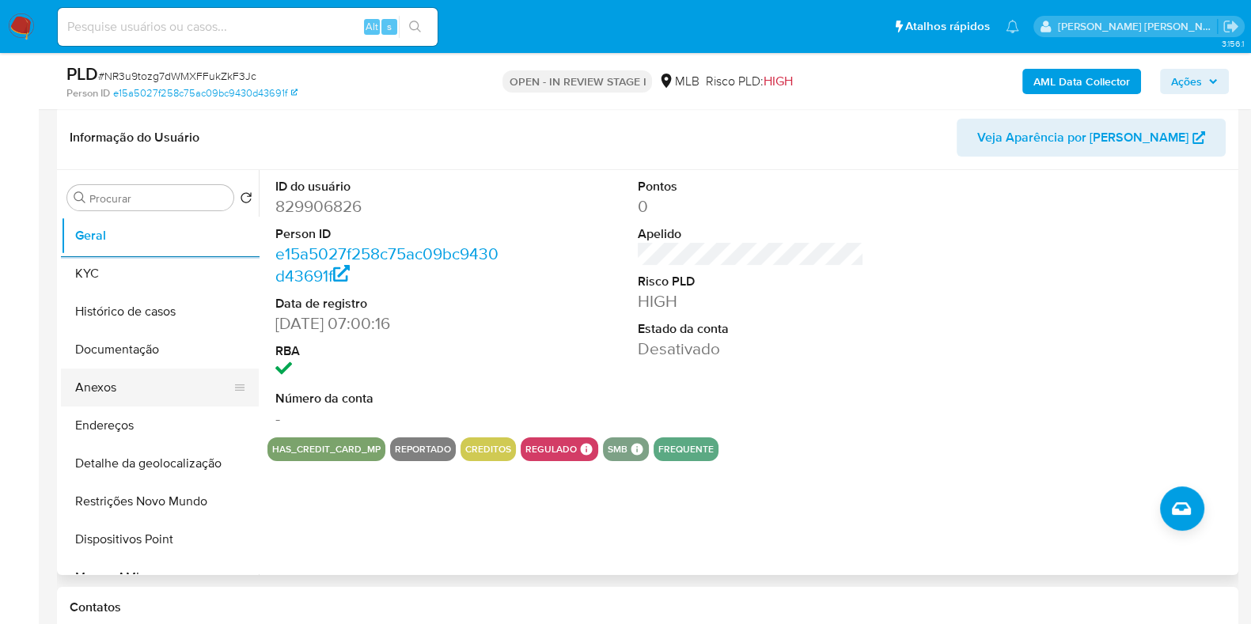
click at [162, 387] on button "Anexos" at bounding box center [153, 388] width 185 height 38
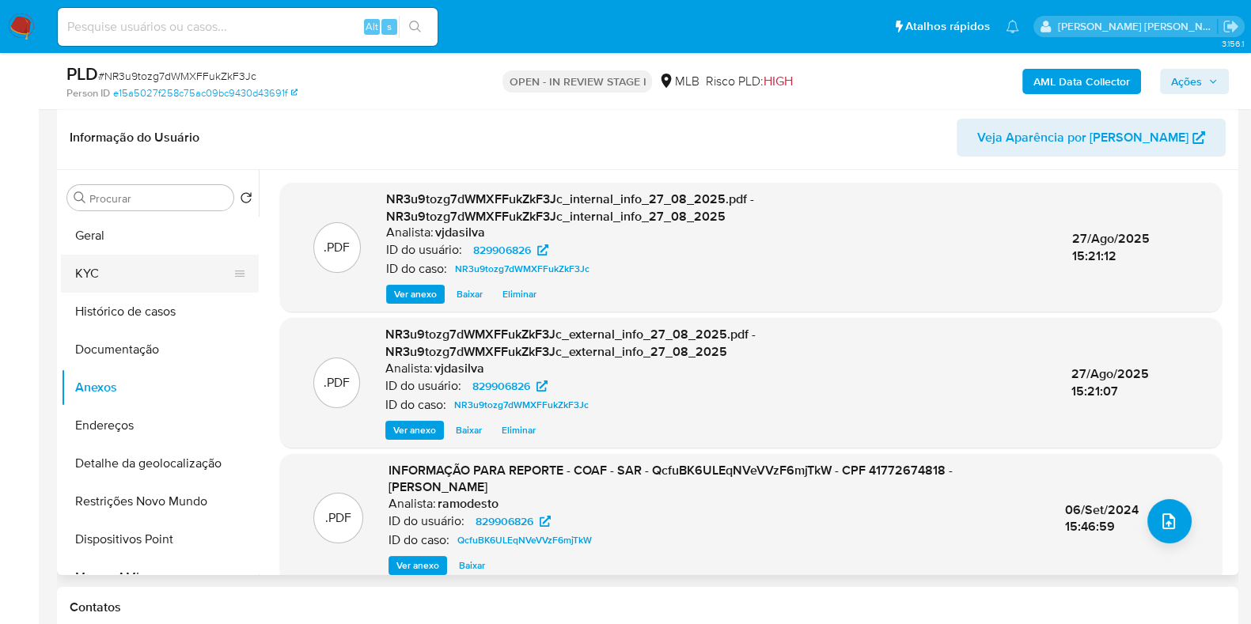
click at [157, 268] on button "KYC" at bounding box center [153, 274] width 185 height 38
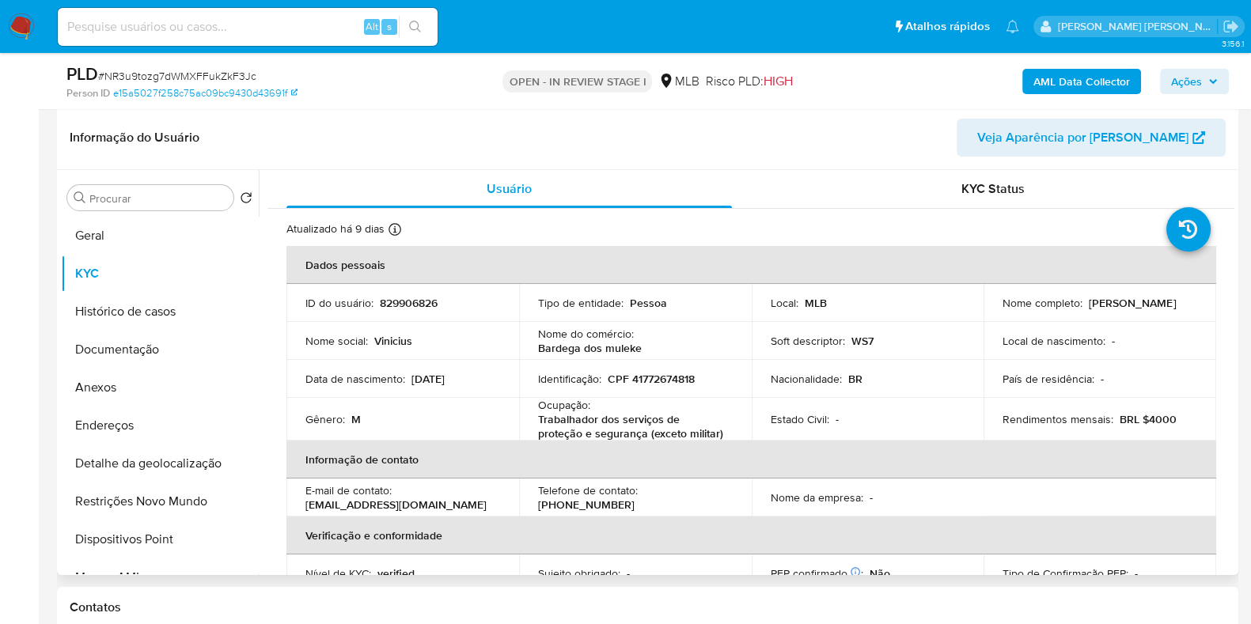
click at [1228, 243] on div "Usuário KYC Status Atualizado há 9 dias Criado: 24/09/2021 08:00:40 Atualizado:…" at bounding box center [747, 372] width 976 height 405
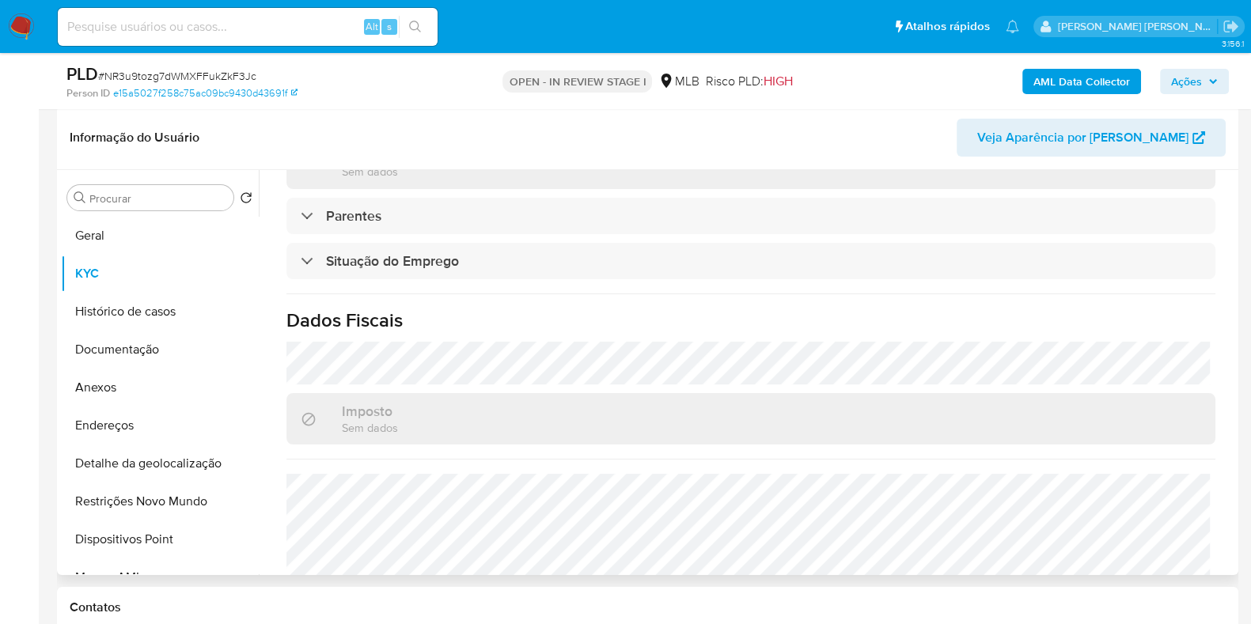
scroll to position [692, 0]
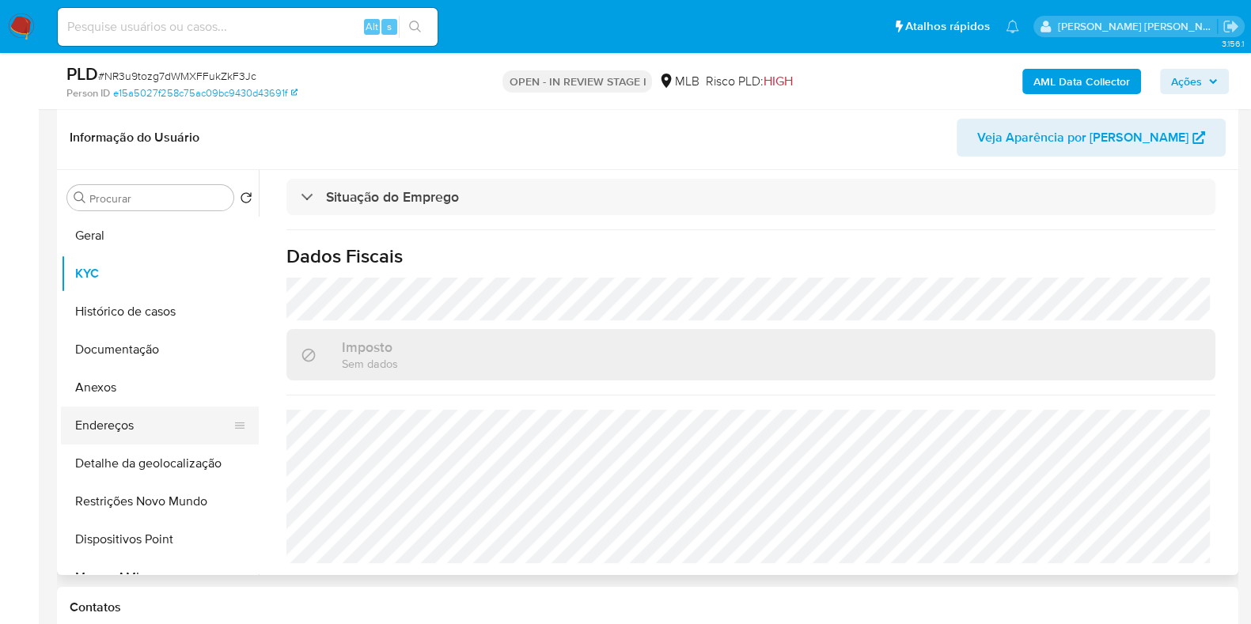
click at [165, 428] on button "Endereços" at bounding box center [153, 426] width 185 height 38
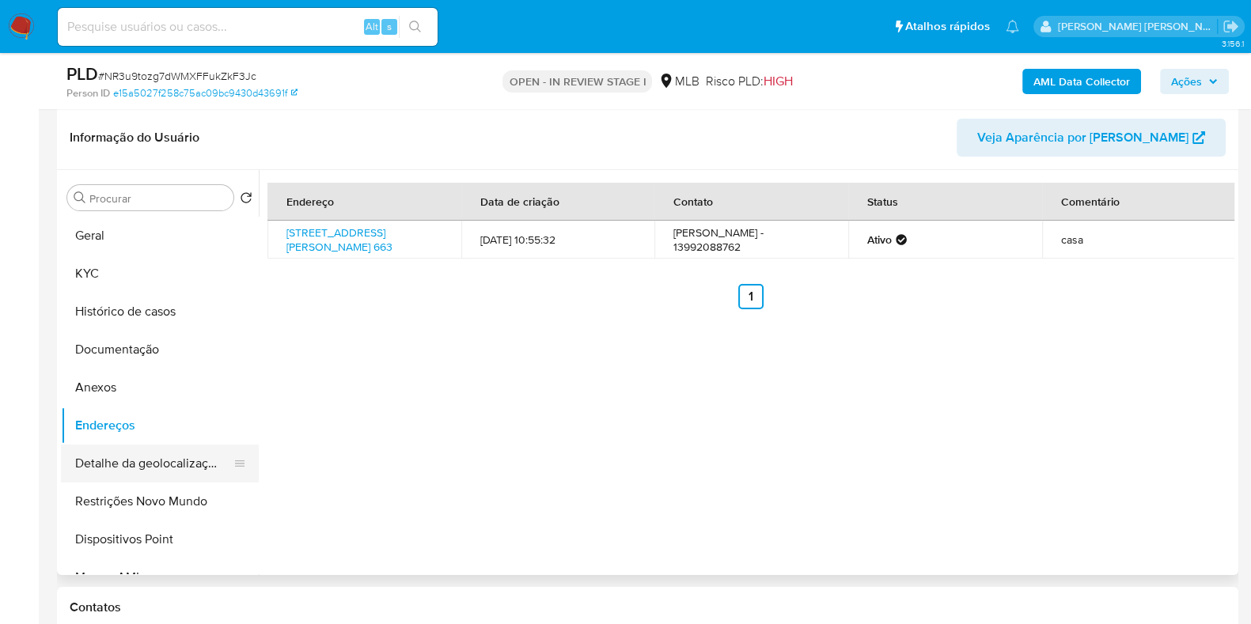
click at [150, 458] on button "Detalhe da geolocalização" at bounding box center [153, 464] width 185 height 38
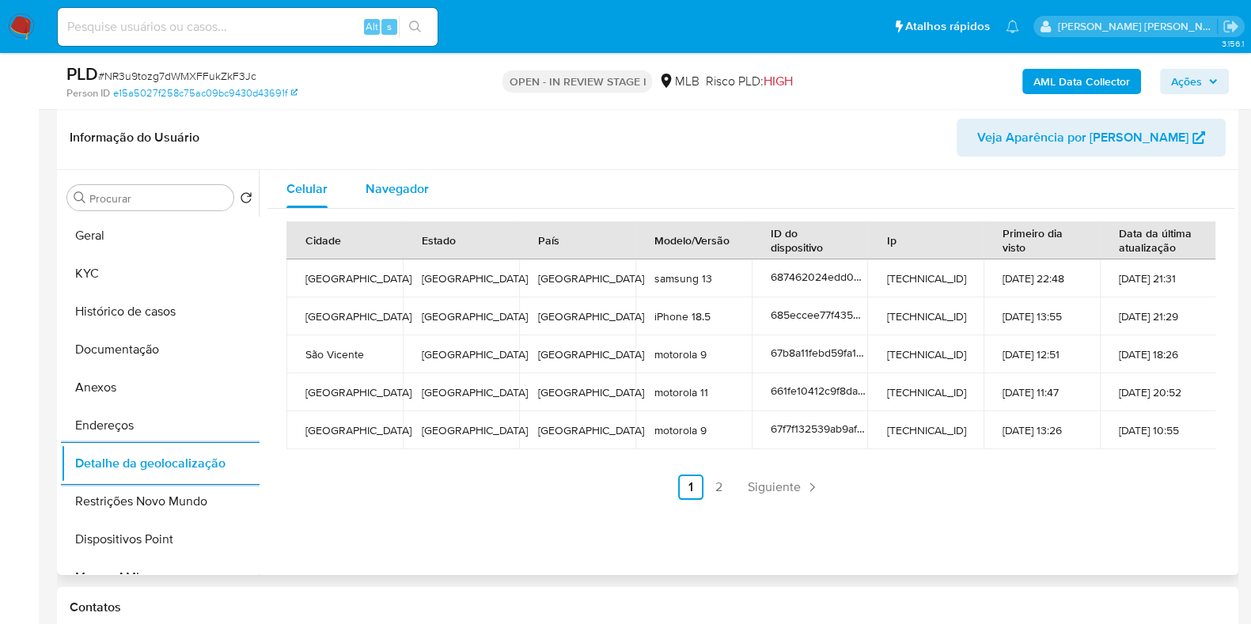
click at [400, 194] on span "Navegador" at bounding box center [397, 189] width 63 height 18
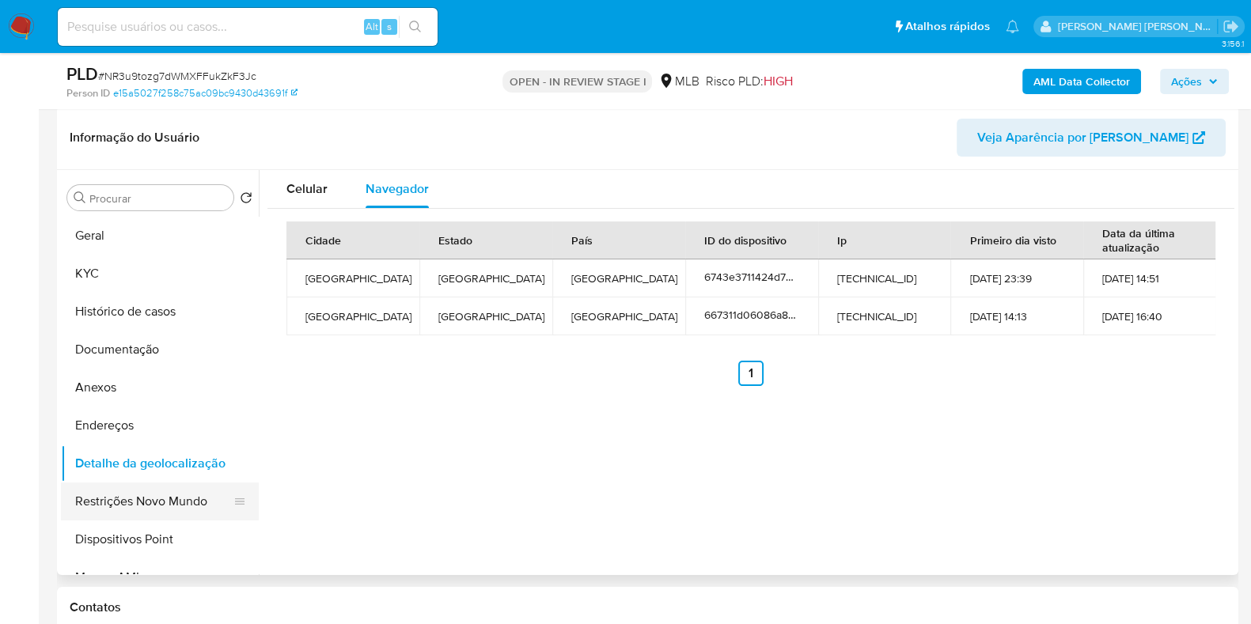
click at [180, 498] on button "Restrições Novo Mundo" at bounding box center [153, 502] width 185 height 38
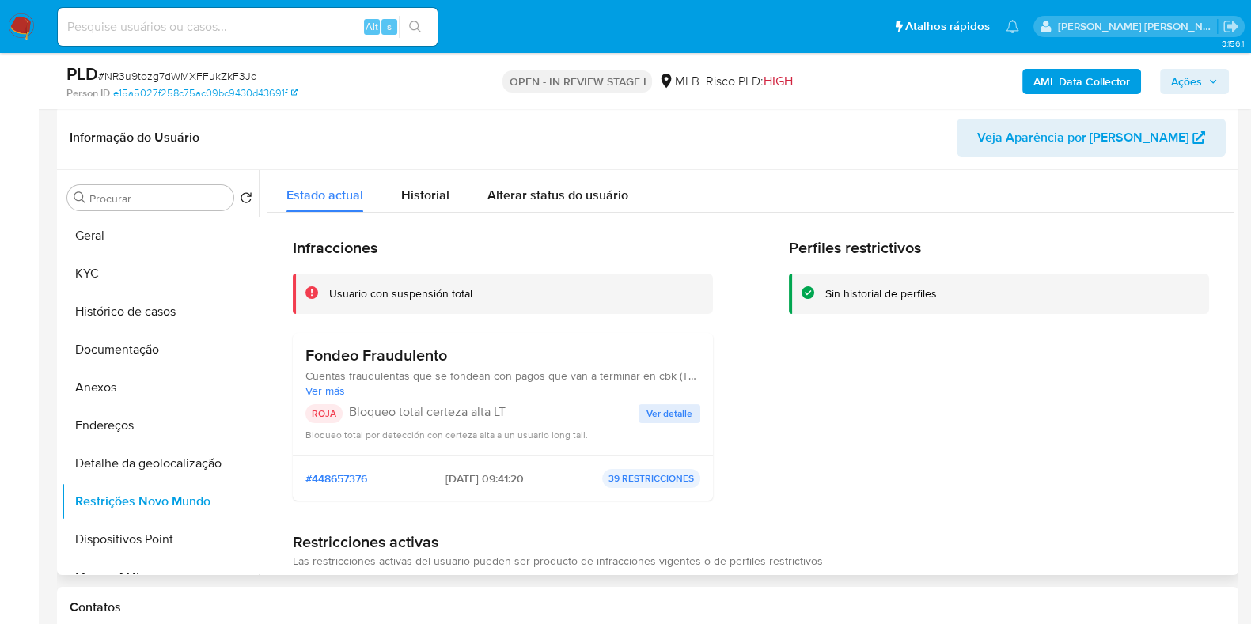
click at [675, 411] on span "Ver detalle" at bounding box center [669, 414] width 46 height 16
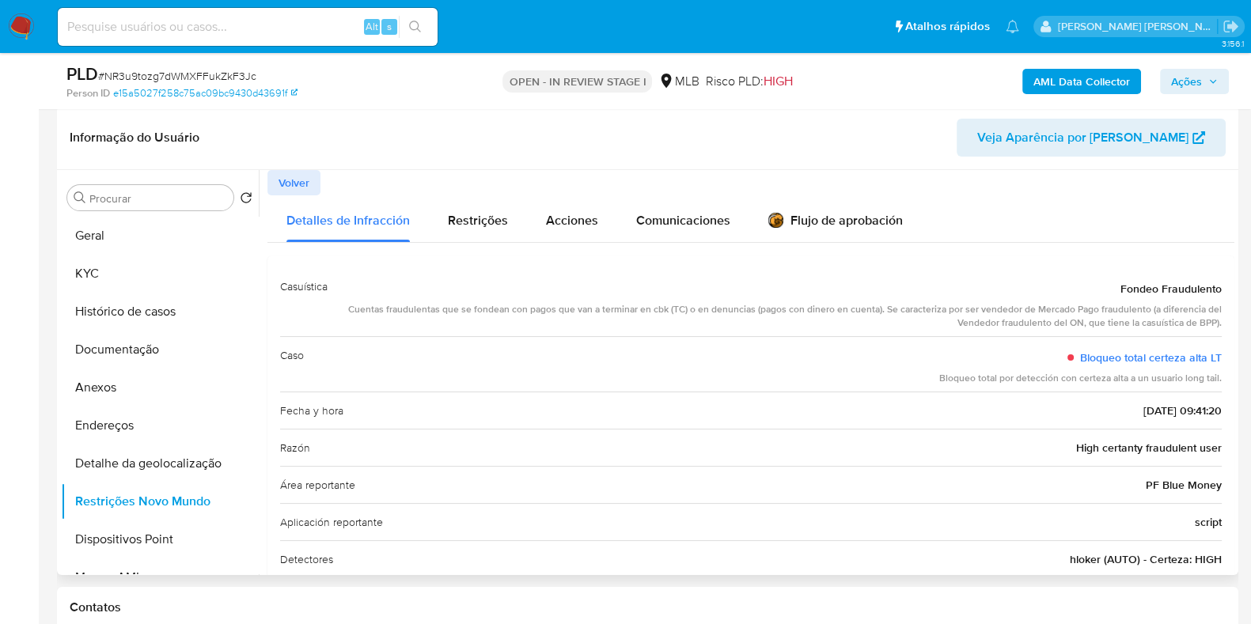
click at [1005, 318] on div "Cuentas fraudulentas que se fondean con pagos que van a terminar en cbk (TC) o …" at bounding box center [780, 316] width 881 height 27
click at [174, 536] on button "Dispositivos Point" at bounding box center [153, 540] width 185 height 38
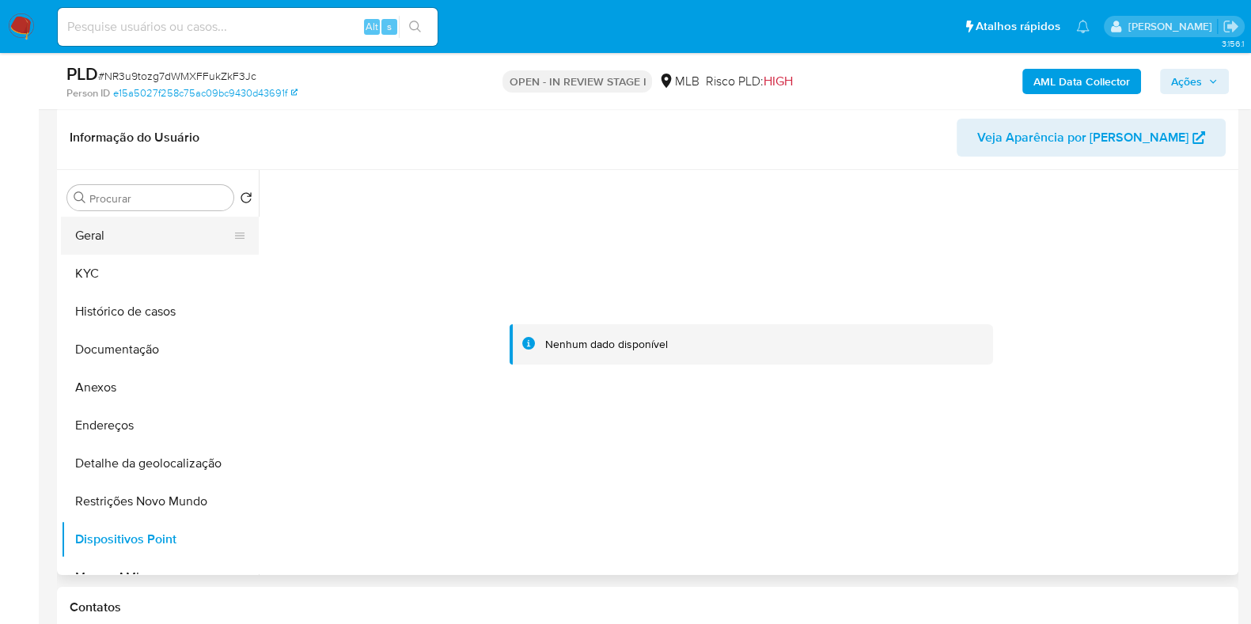
click at [194, 237] on button "Geral" at bounding box center [153, 236] width 185 height 38
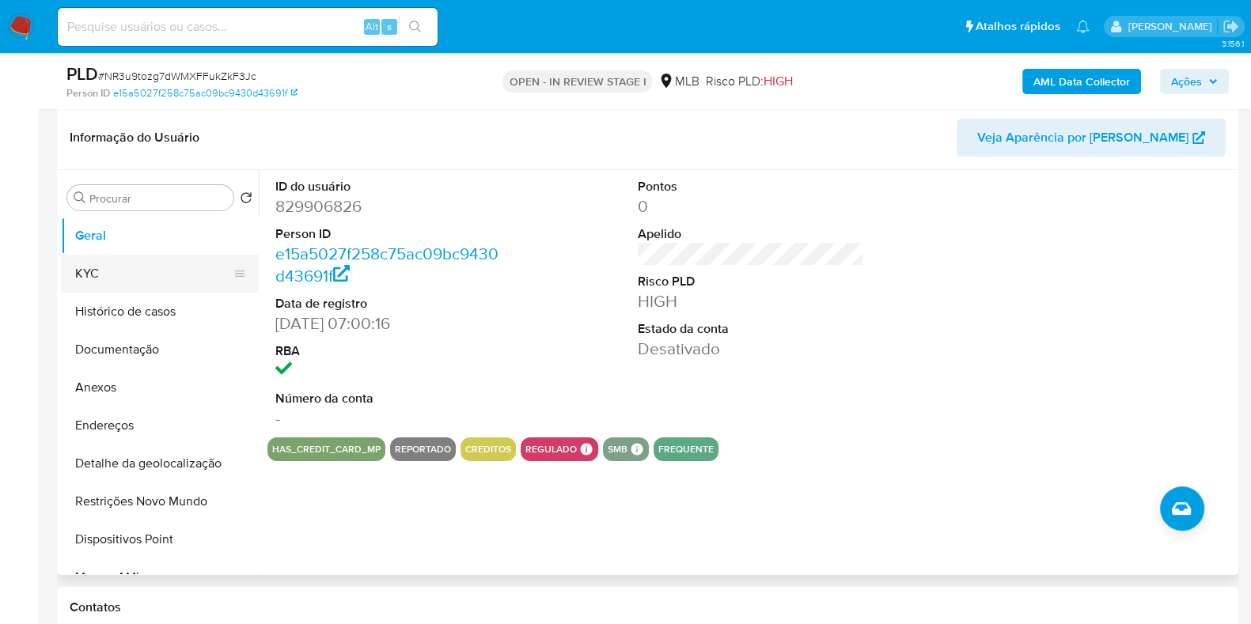
click at [195, 280] on button "KYC" at bounding box center [153, 274] width 185 height 38
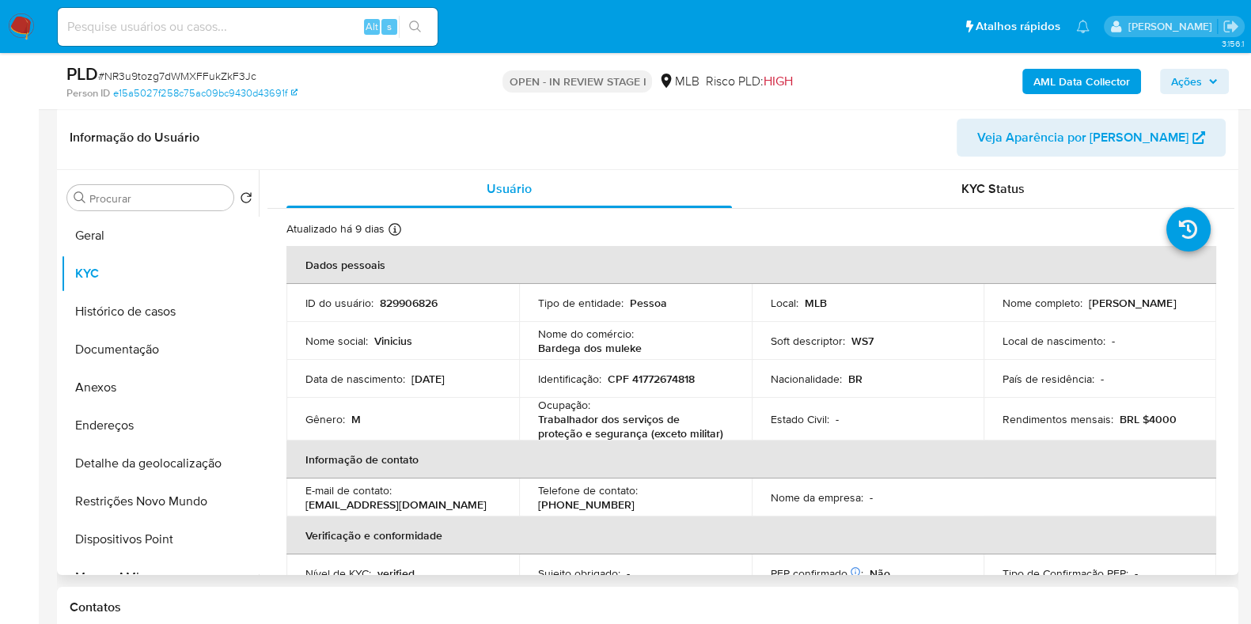
click at [583, 407] on p "Ocupação :" at bounding box center [564, 405] width 52 height 14
copy div "Ocupação : Trabalhador dos serviços de proteção e segurança (exceto militar)"
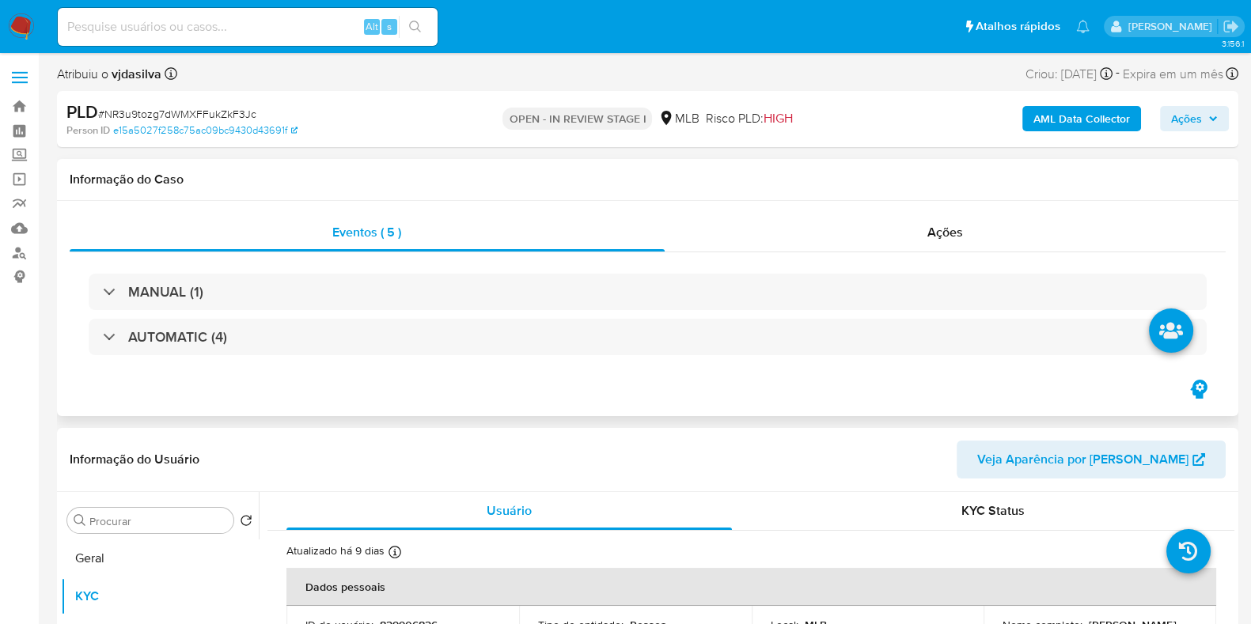
click at [707, 359] on div "MANUAL (1) AUTOMATIC (4)" at bounding box center [648, 314] width 1156 height 125
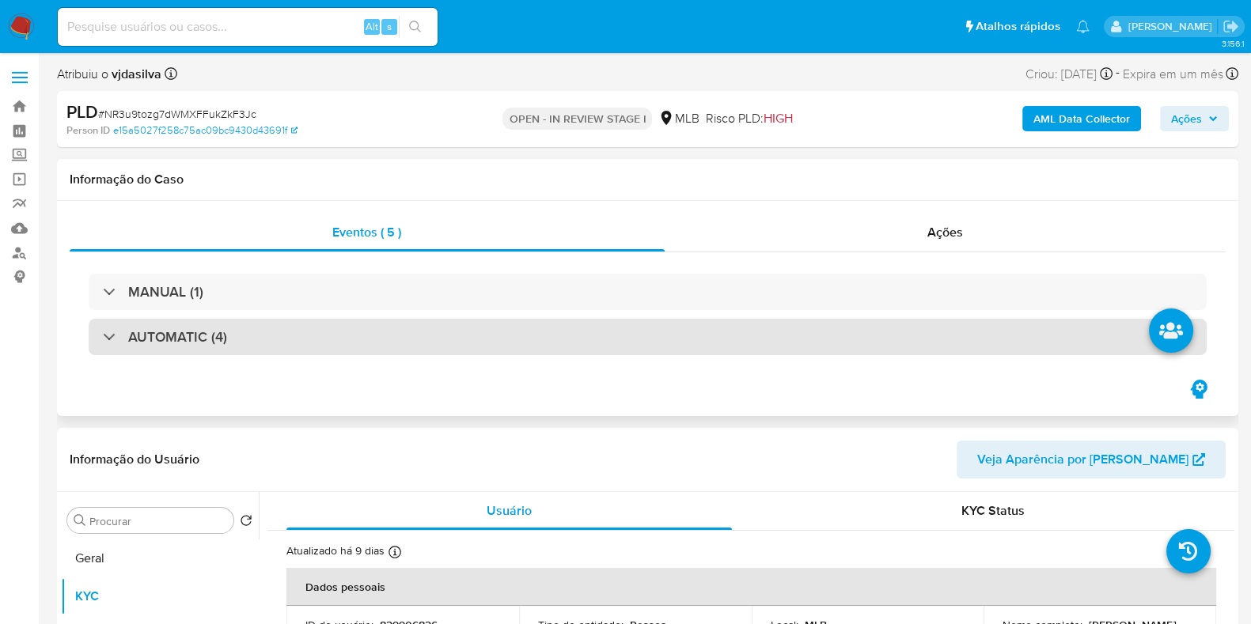
click at [696, 341] on div "AUTOMATIC (4)" at bounding box center [648, 337] width 1118 height 36
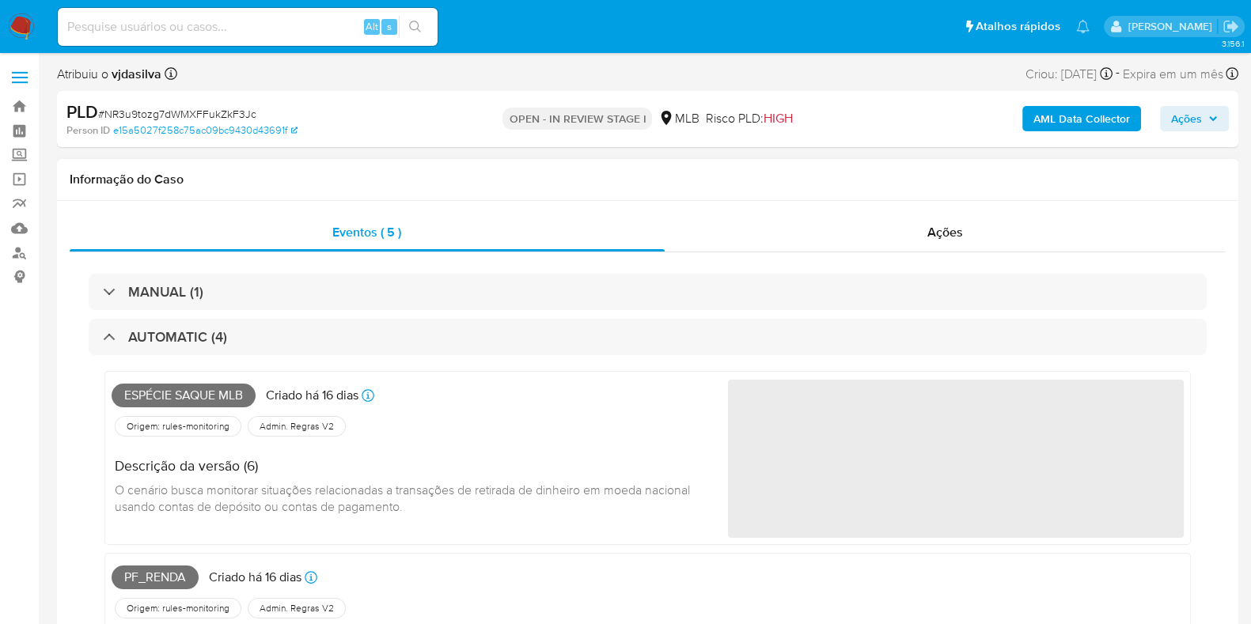
click at [203, 396] on span "Espécie saque mlb" at bounding box center [184, 396] width 144 height 24
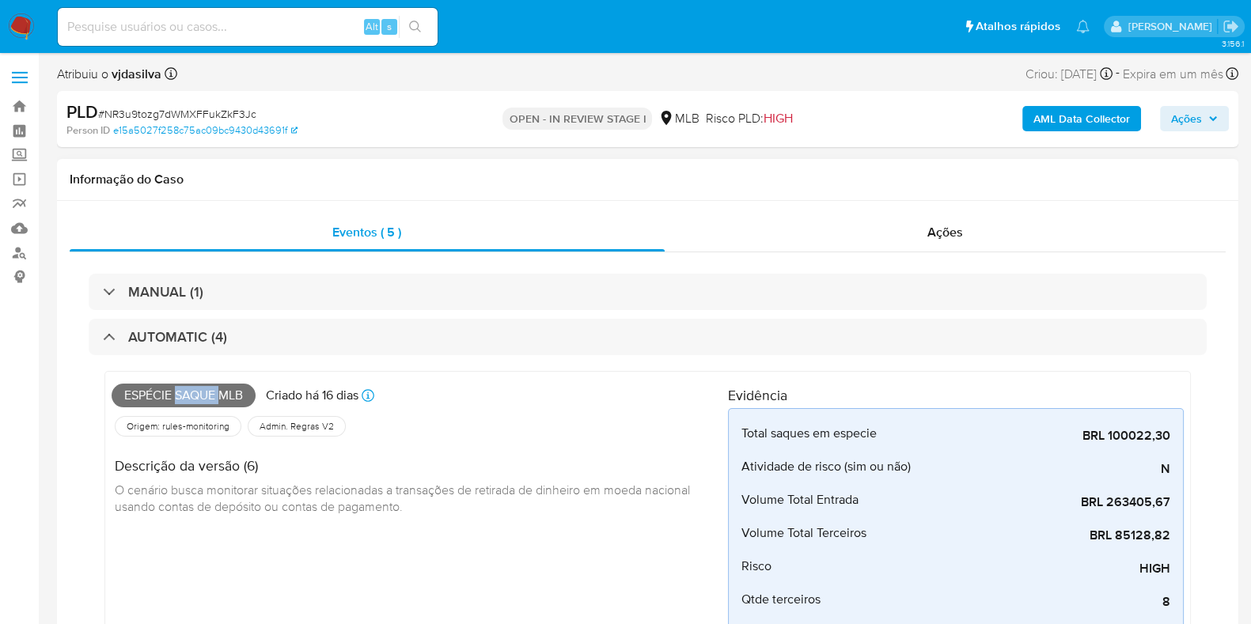
click at [203, 396] on span "Espécie saque mlb" at bounding box center [184, 396] width 144 height 24
copy span "Espécie saque mlb"
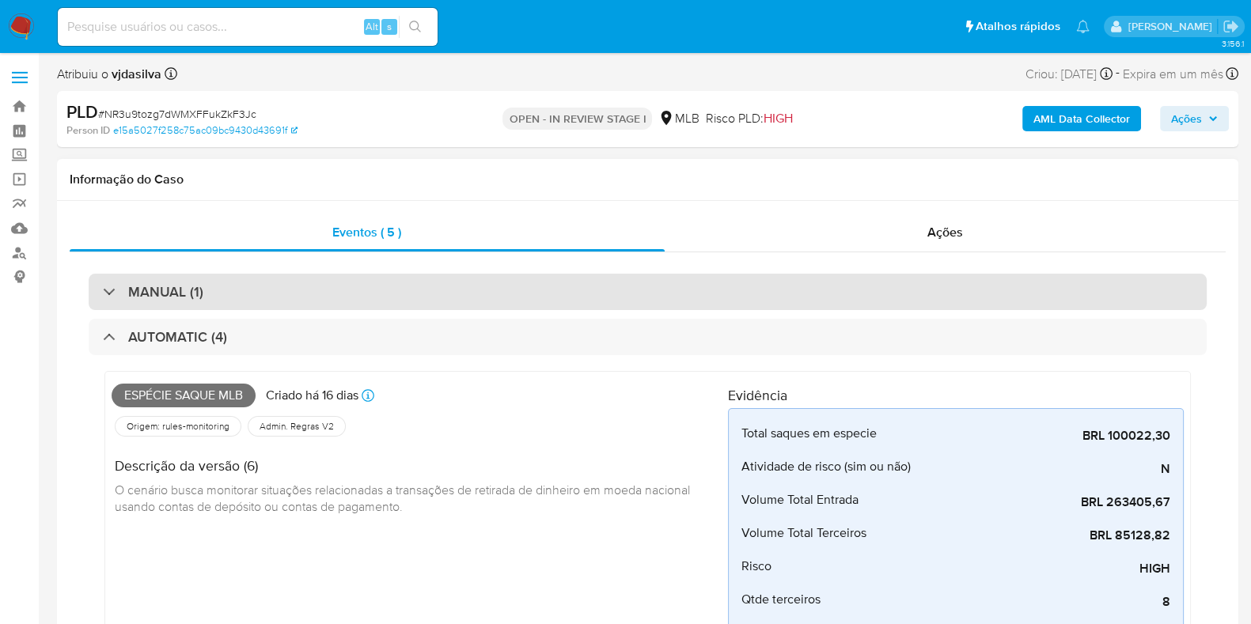
click at [517, 279] on div "MANUAL (1)" at bounding box center [648, 292] width 1118 height 36
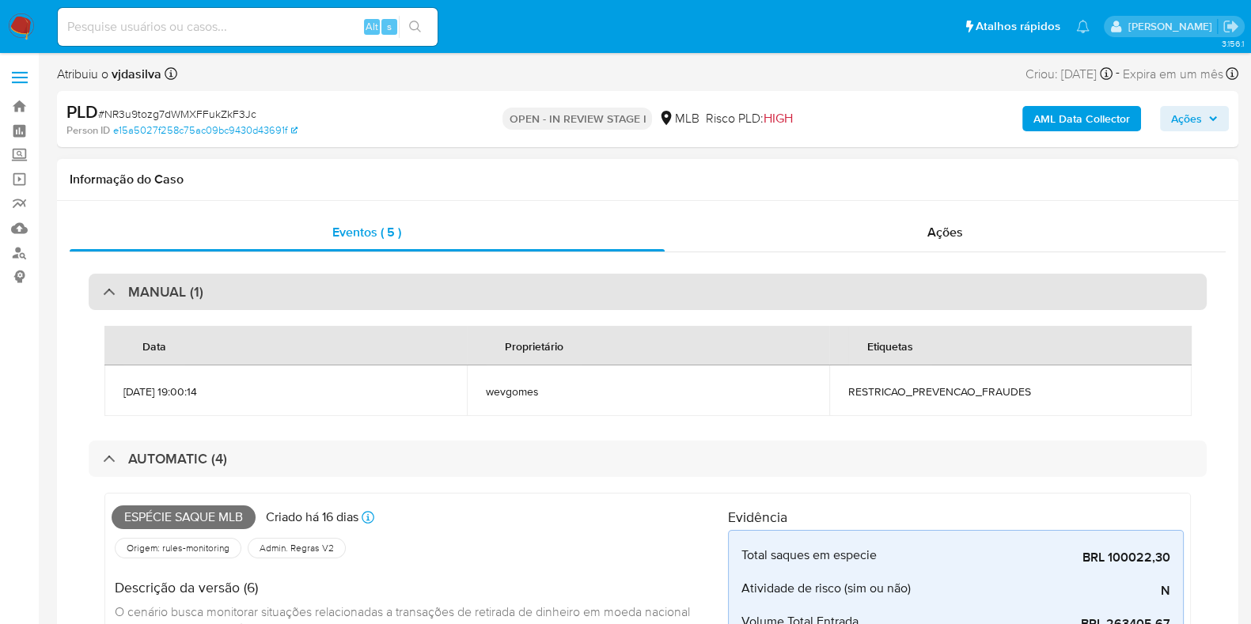
click at [517, 279] on div "MANUAL (1)" at bounding box center [648, 292] width 1118 height 36
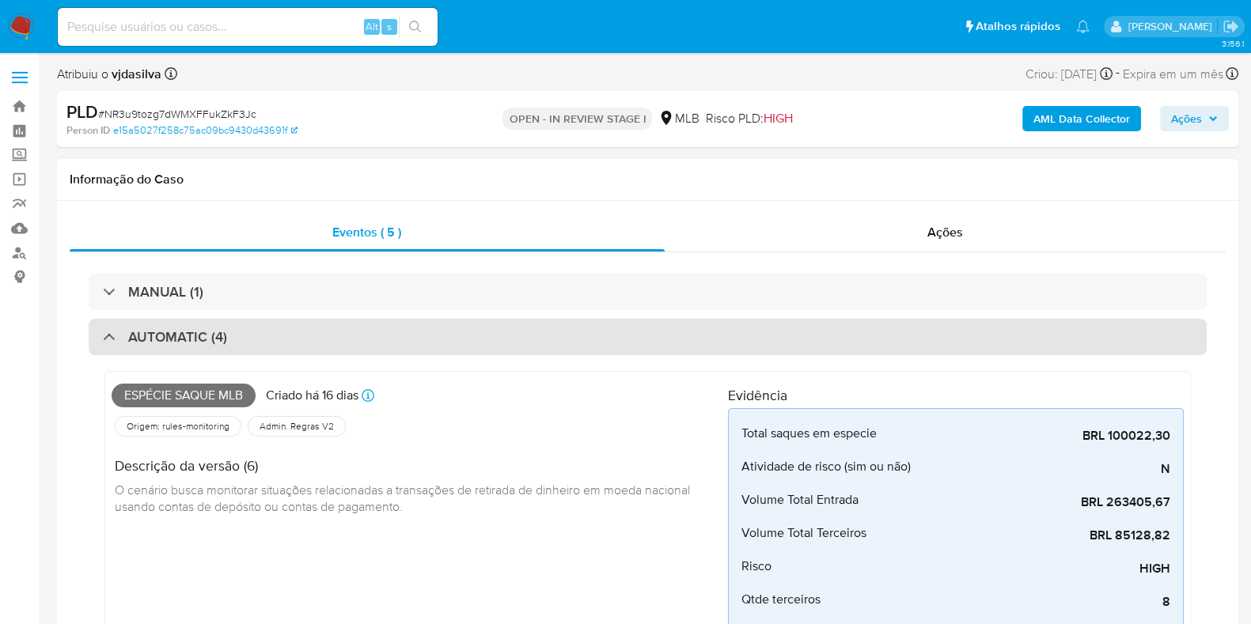
click at [494, 353] on div "AUTOMATIC (4)" at bounding box center [648, 337] width 1118 height 36
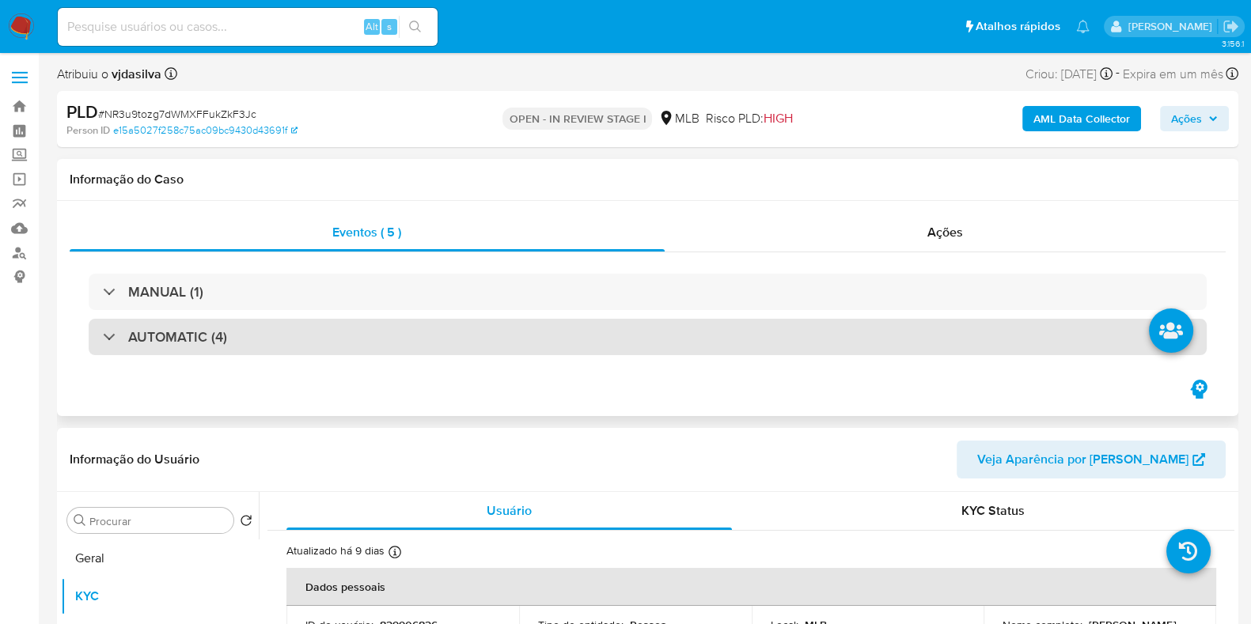
click at [699, 327] on div "AUTOMATIC (4)" at bounding box center [648, 337] width 1118 height 36
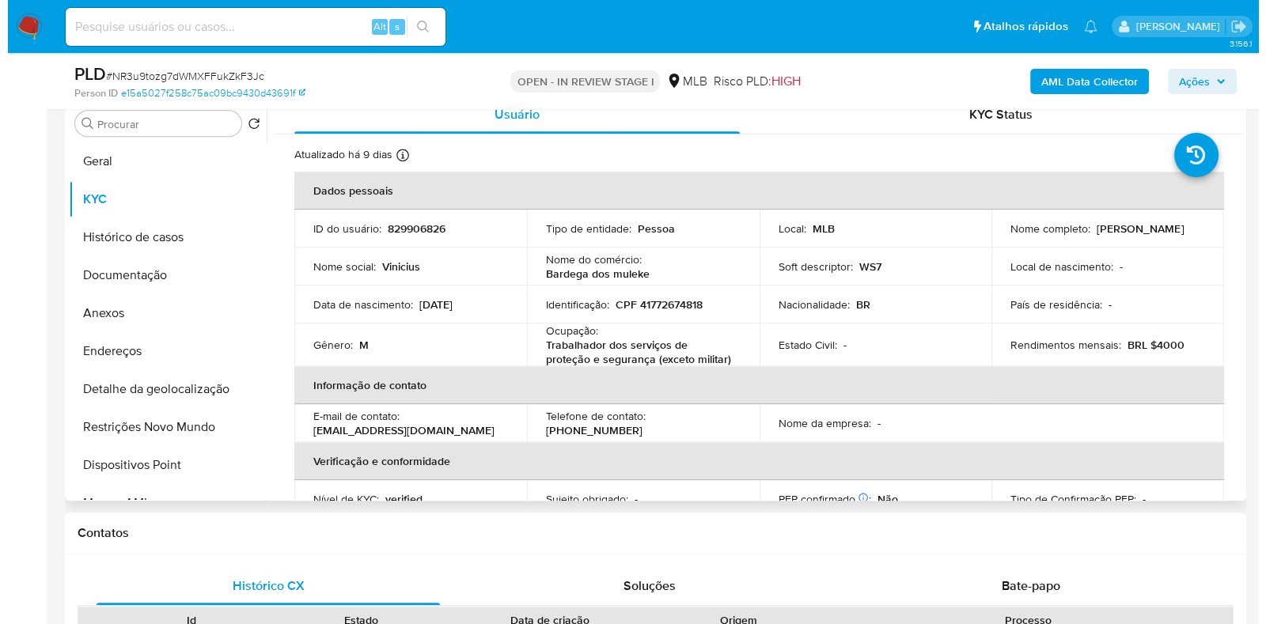
scroll to position [2015, 0]
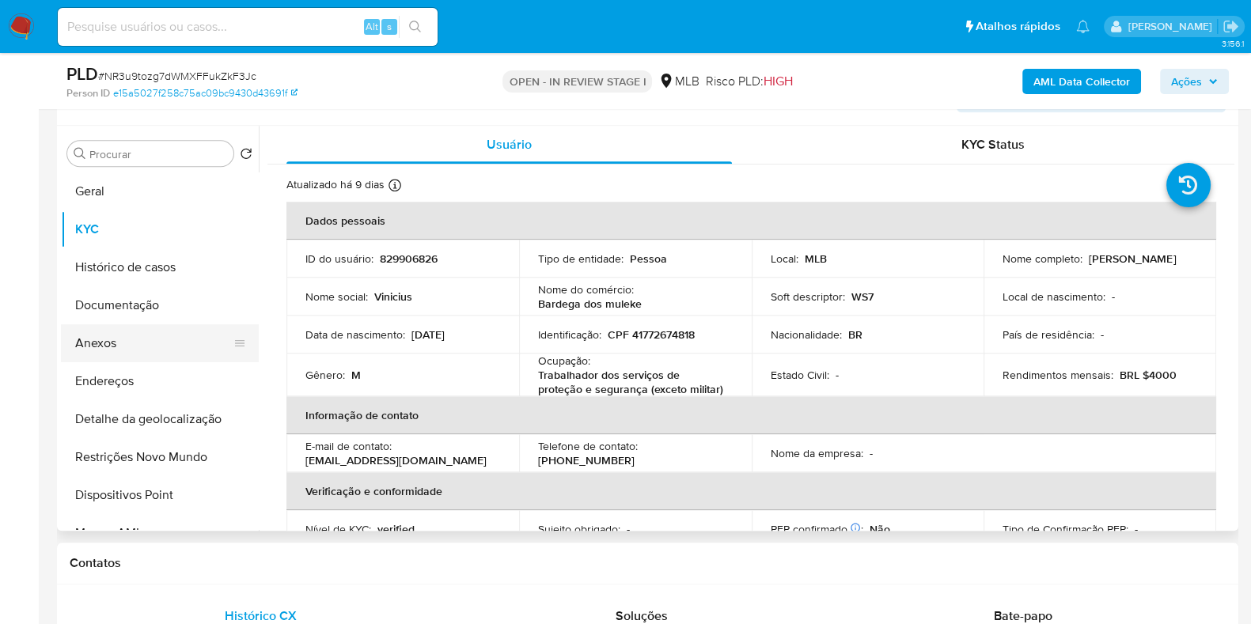
click at [176, 333] on button "Anexos" at bounding box center [153, 343] width 185 height 38
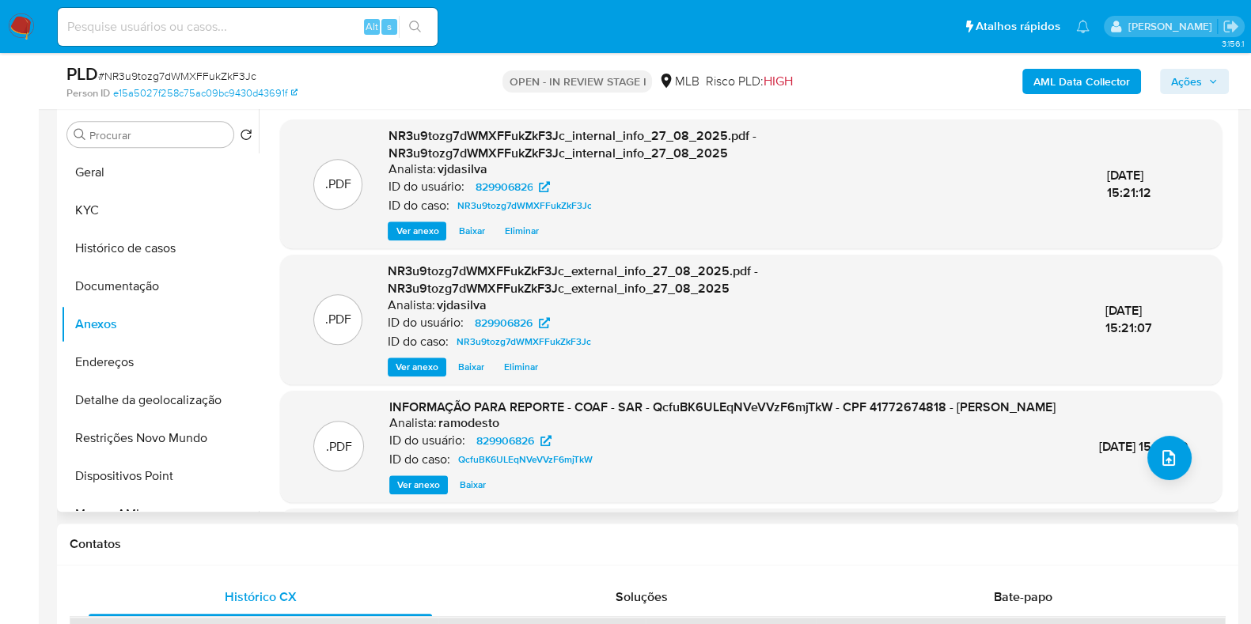
click at [1099, 447] on span "06/Set/2024 15:46:59" at bounding box center [1143, 447] width 89 height 18
copy div "06/Set/2024 15:46:59"
click at [1180, 460] on button "upload-file" at bounding box center [1169, 458] width 44 height 44
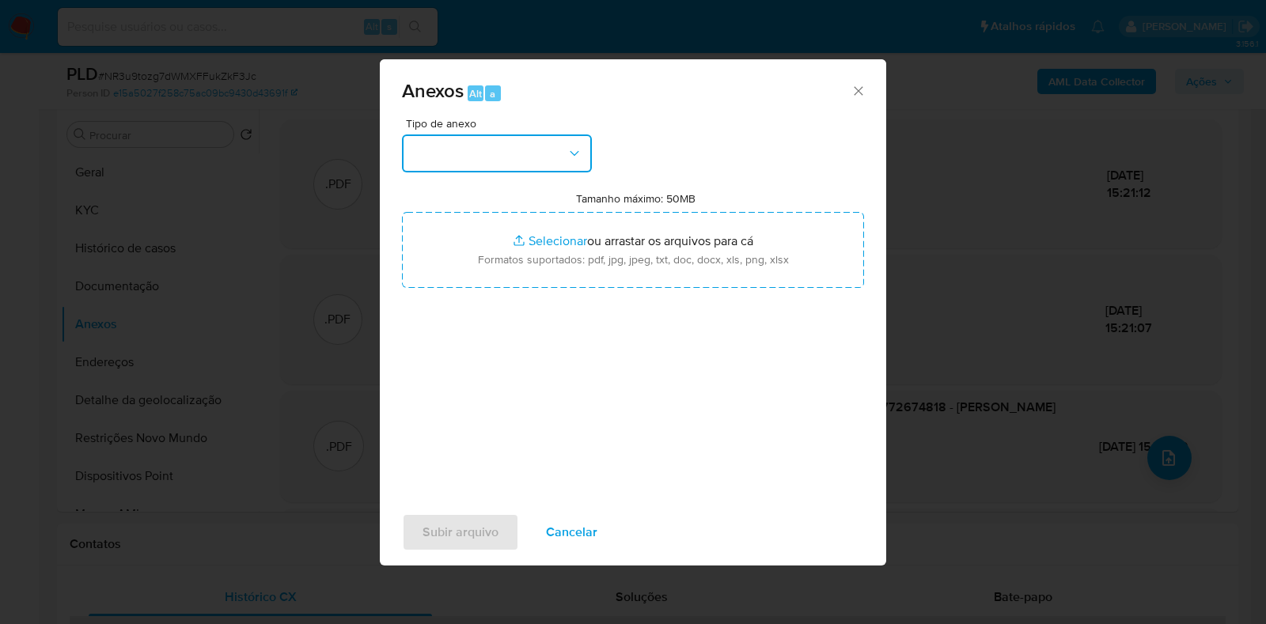
click at [558, 139] on button "button" at bounding box center [497, 154] width 190 height 38
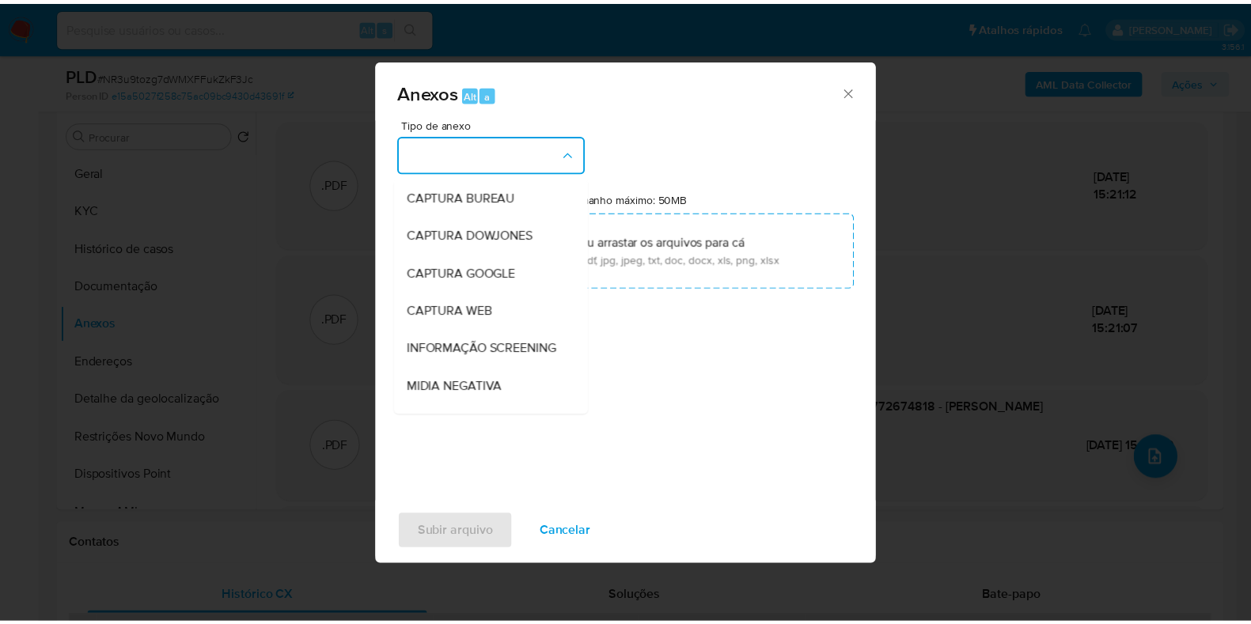
scroll to position [244, 0]
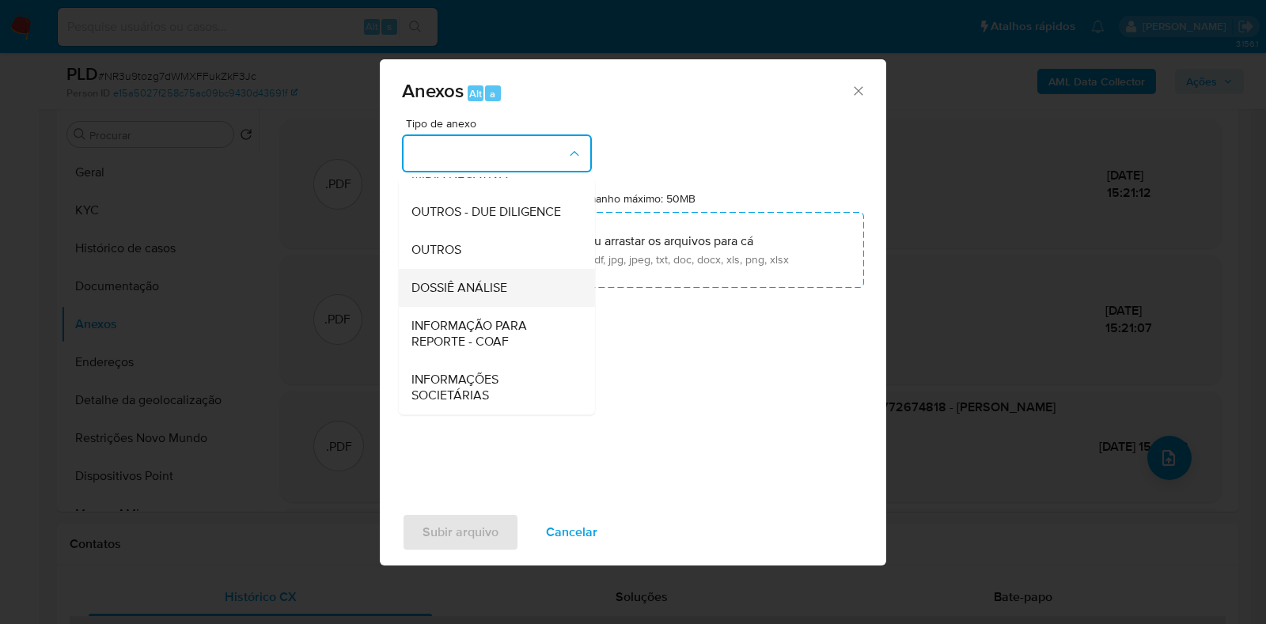
click at [510, 291] on div "DOSSIÊ ANÁLISE" at bounding box center [491, 288] width 161 height 38
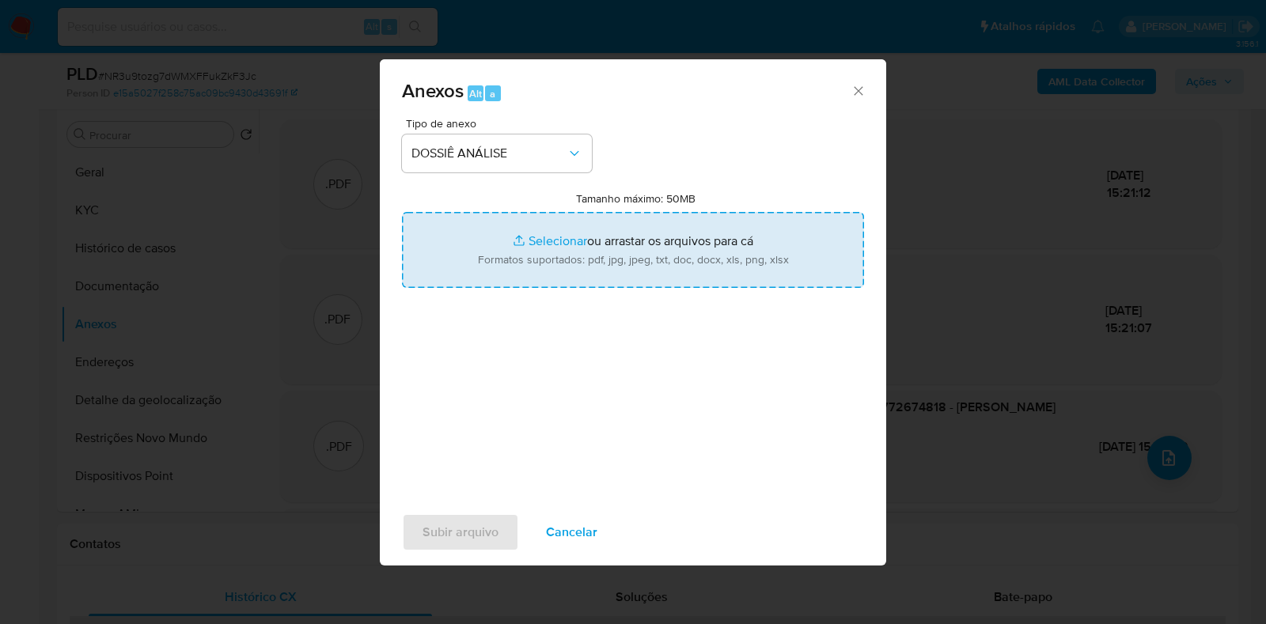
type input "C:\fakepath\SAR - XXXX - CPF 41772674818 - VINICIUS PEREIRA PIRES.pdf"
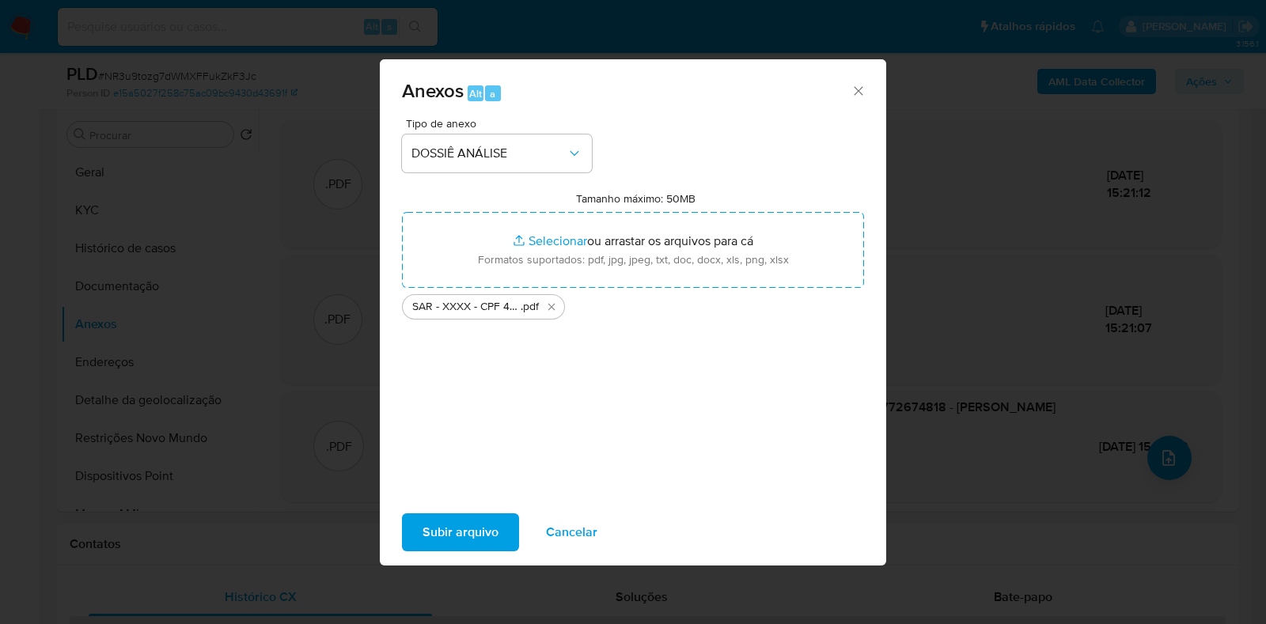
click at [481, 530] on span "Subir arquivo" at bounding box center [460, 532] width 76 height 35
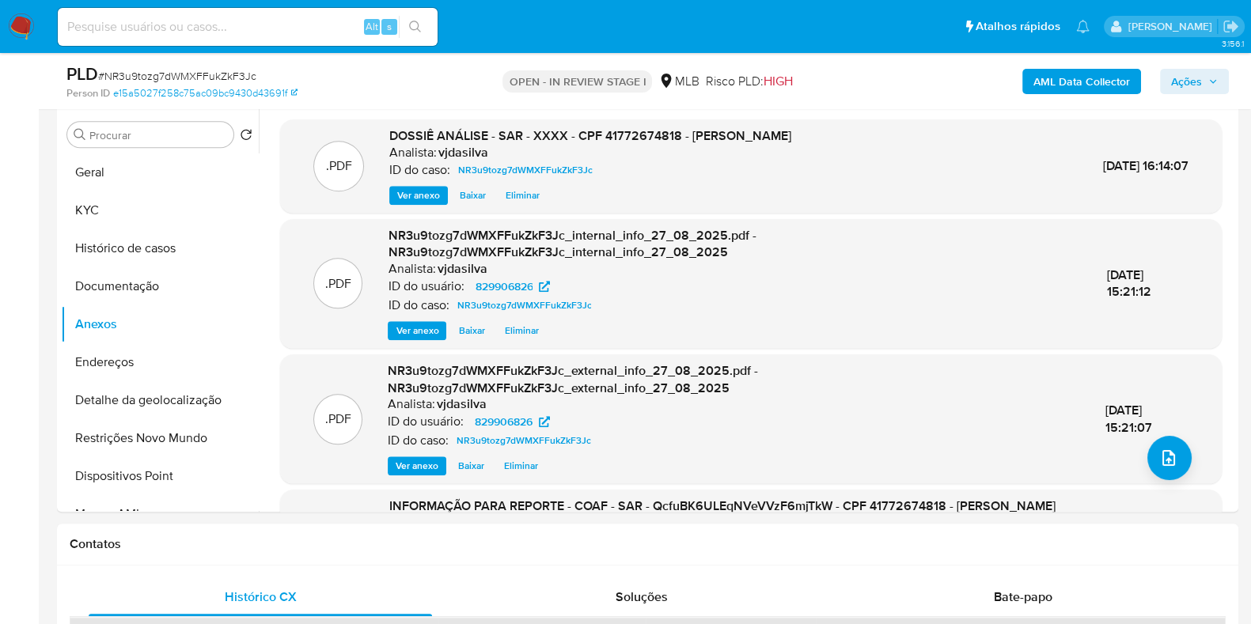
click at [1199, 77] on span "Ações" at bounding box center [1186, 81] width 31 height 25
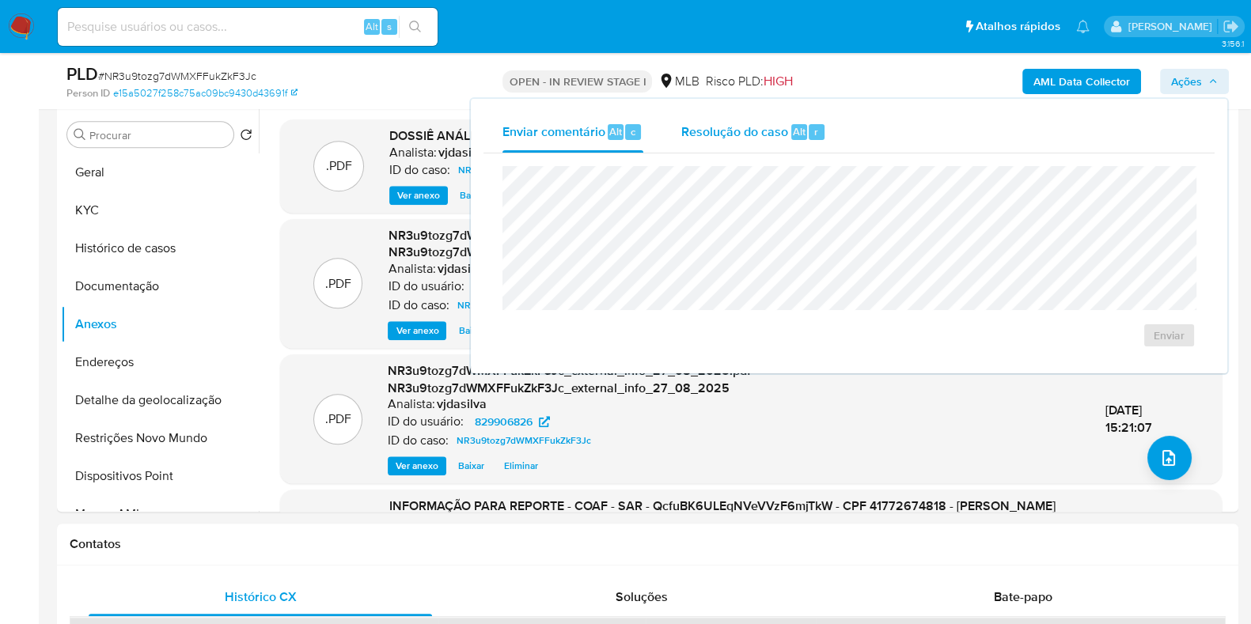
click at [756, 136] on span "Resolução do caso" at bounding box center [734, 131] width 107 height 18
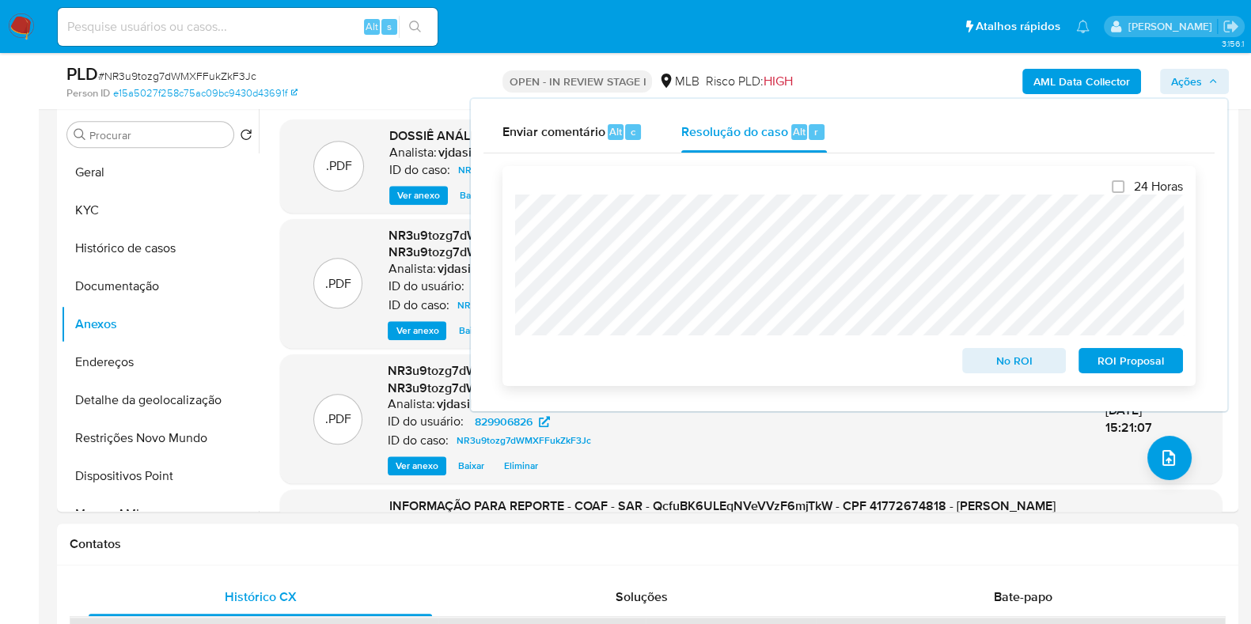
click at [1134, 354] on span "ROI Proposal" at bounding box center [1130, 361] width 82 height 22
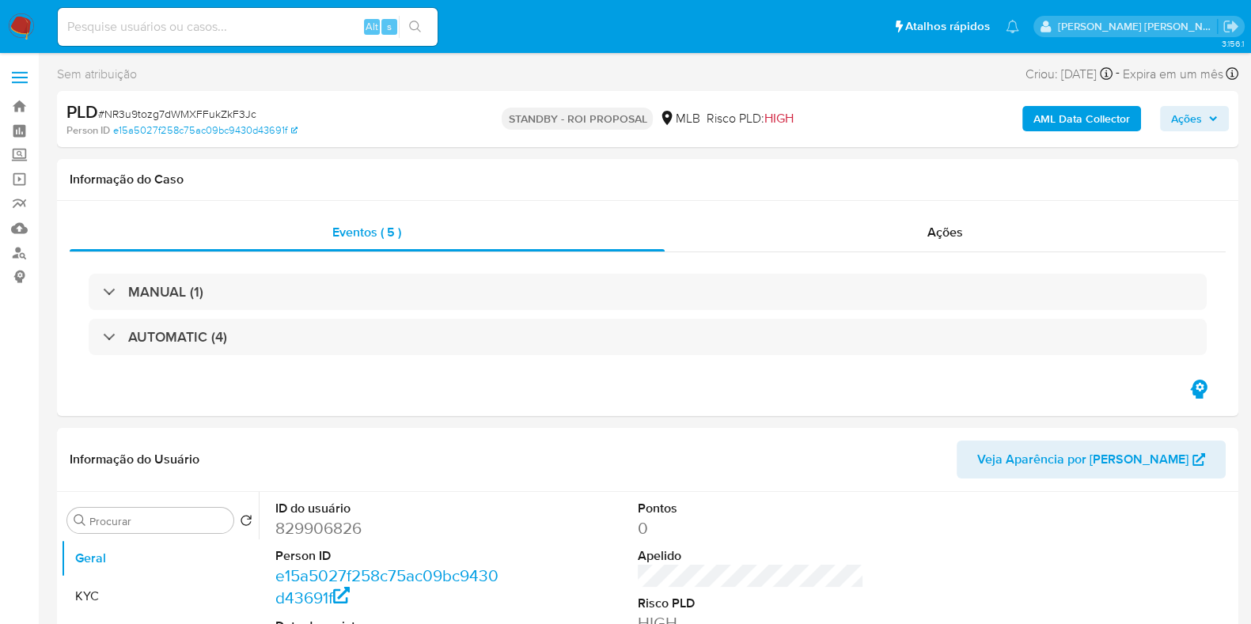
select select "10"
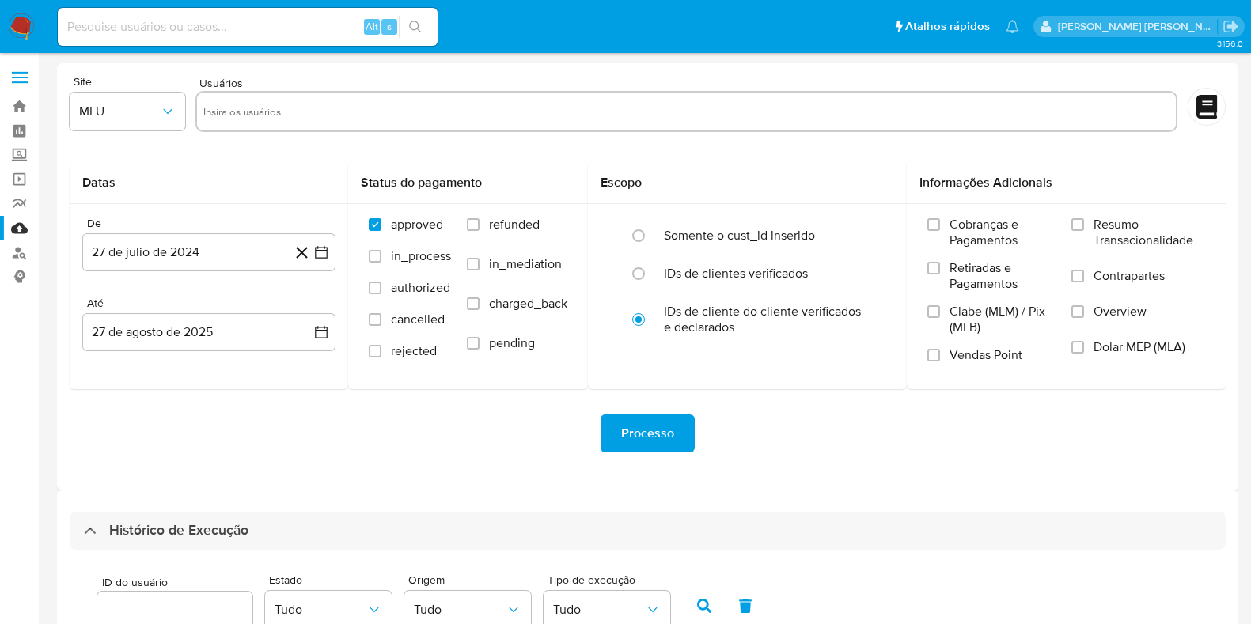
select select "50"
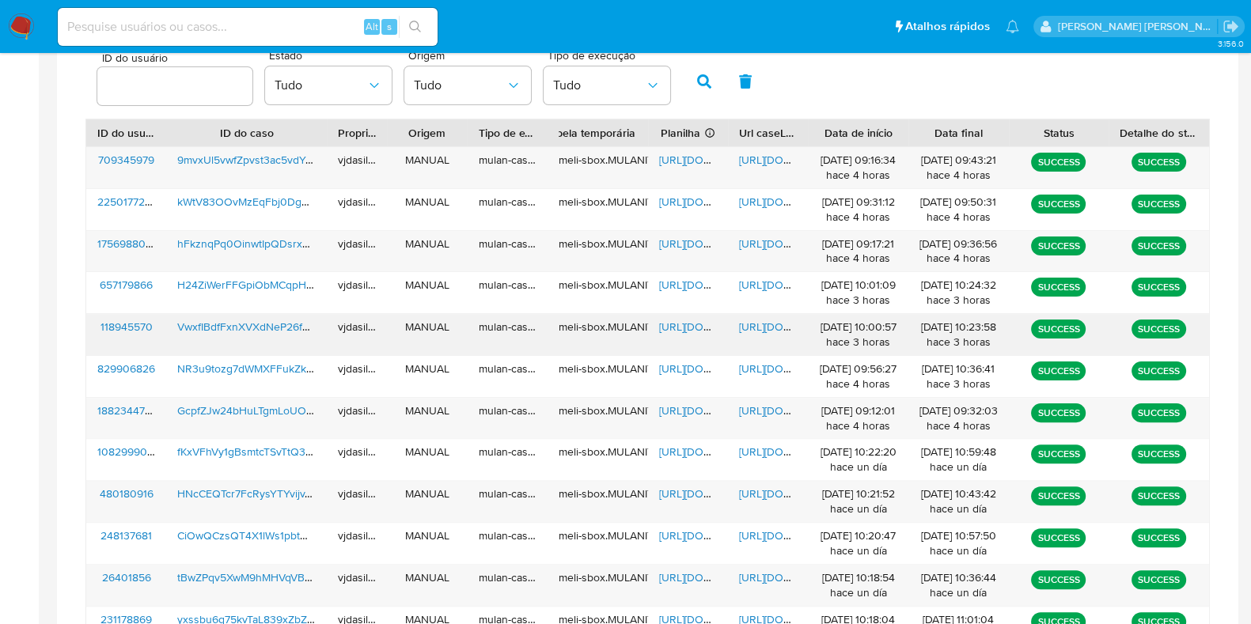
click at [754, 324] on span "[URL][DOMAIN_NAME]" at bounding box center [793, 327] width 109 height 16
click at [688, 319] on span "[URL][DOMAIN_NAME]" at bounding box center [713, 327] width 109 height 16
click at [226, 323] on span "VwxfIBdfFxnXVXdNeP26f0v5" at bounding box center [249, 327] width 144 height 16
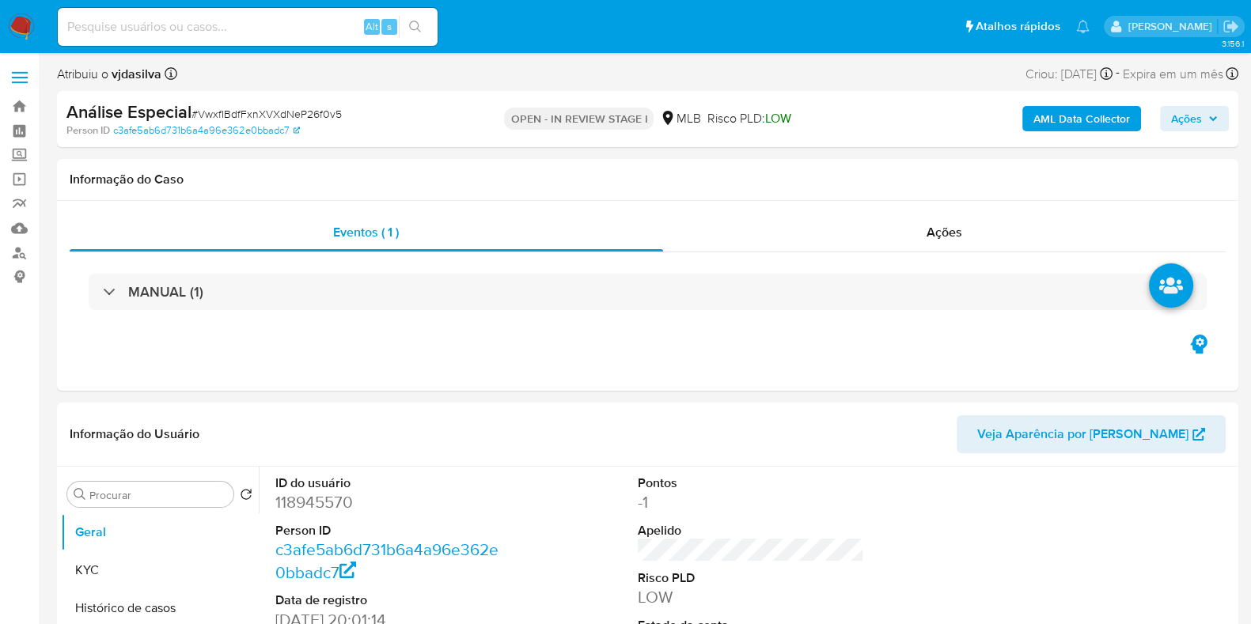
select select "10"
click at [170, 597] on button "Histórico de casos" at bounding box center [153, 608] width 185 height 38
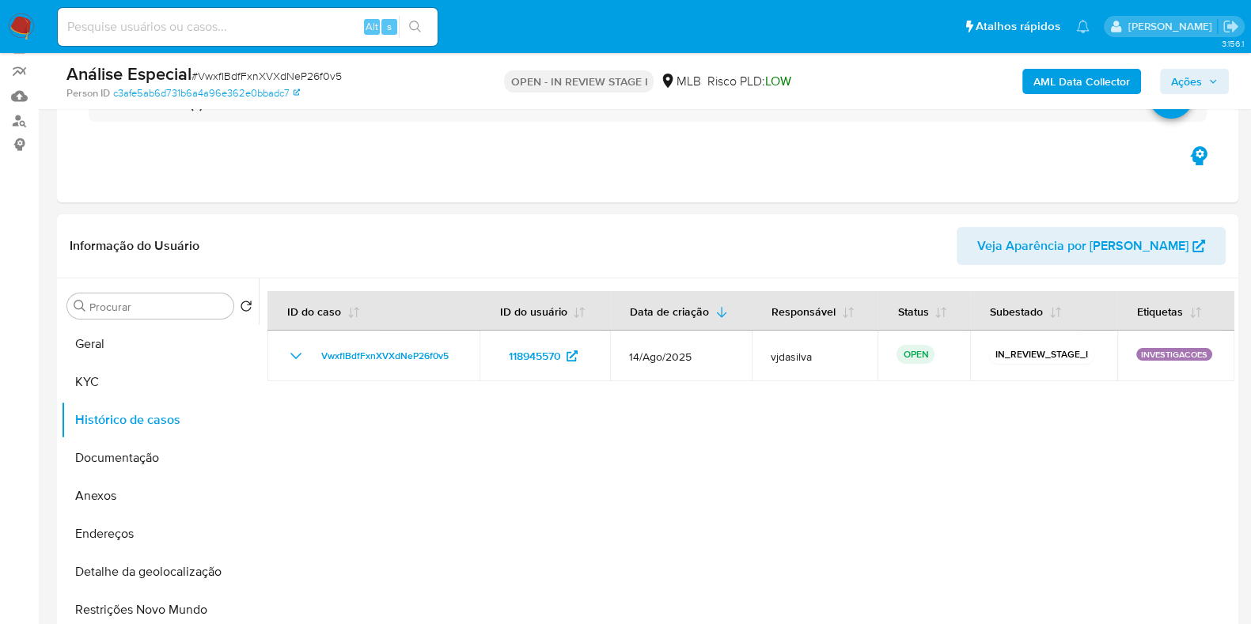
scroll to position [146, 0]
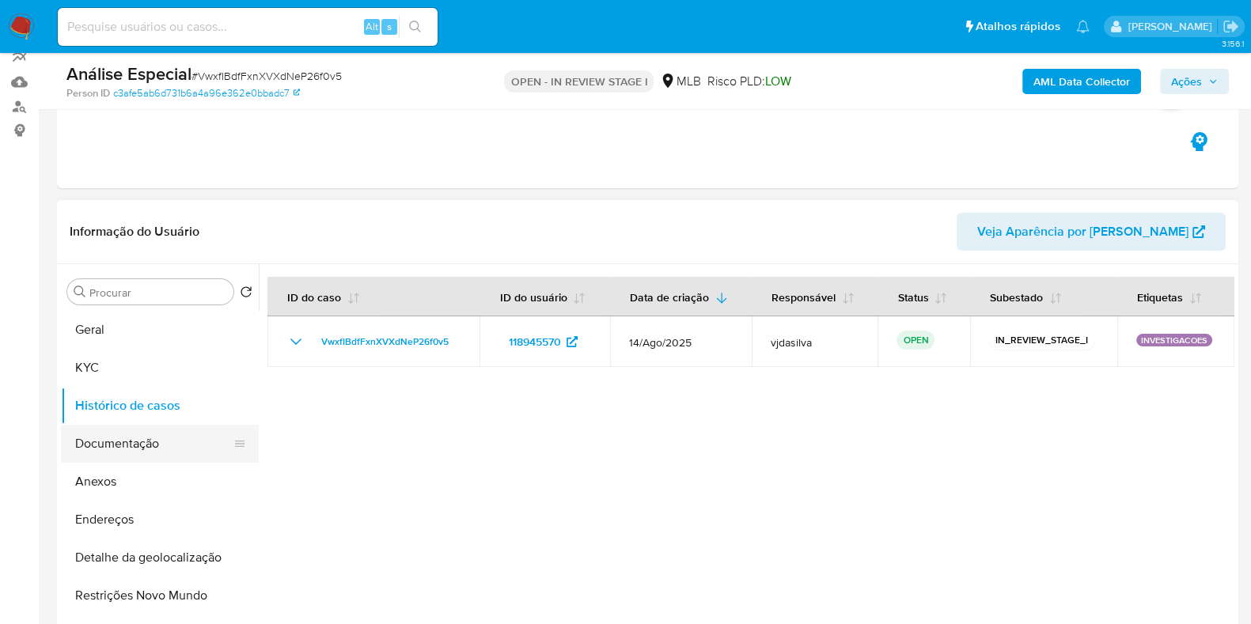
click at [139, 441] on button "Documentação" at bounding box center [153, 444] width 185 height 38
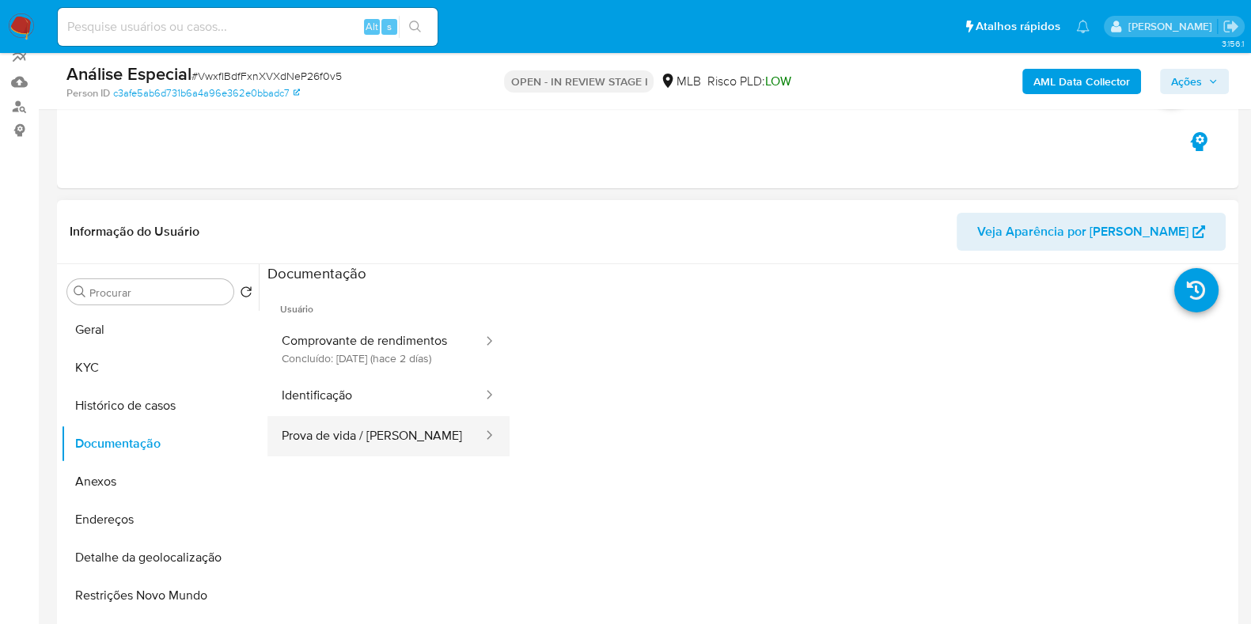
click at [312, 451] on button "Prova de vida / Selfie" at bounding box center [375, 436] width 217 height 40
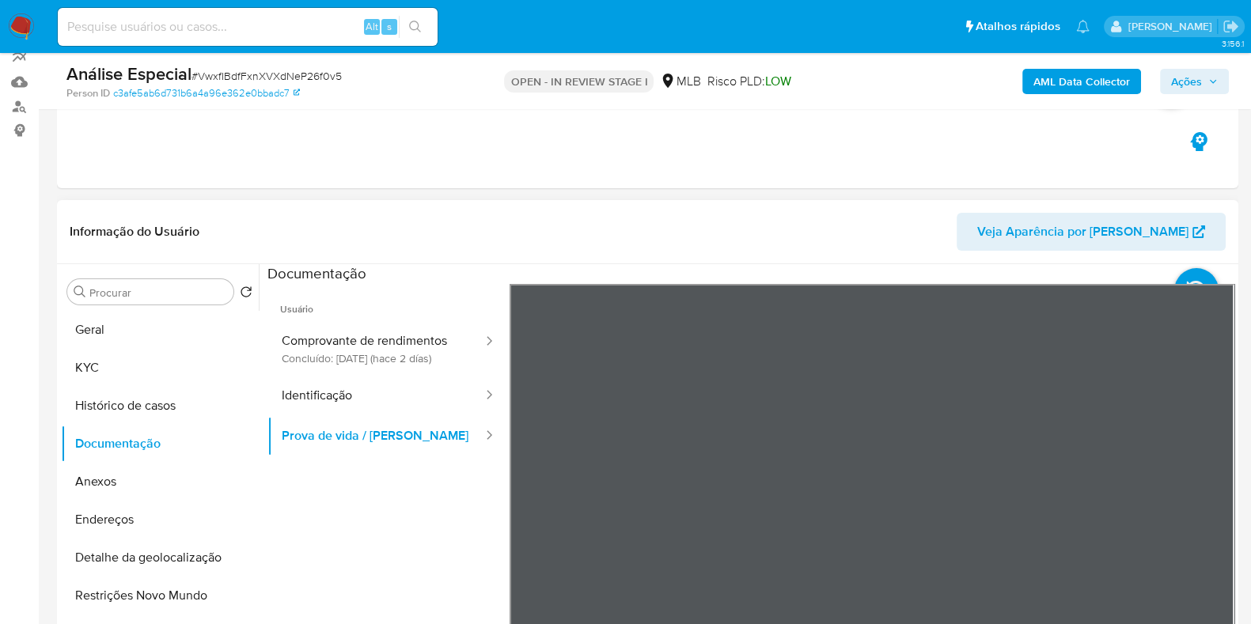
click at [701, 270] on section at bounding box center [750, 527] width 967 height 526
click at [359, 416] on button "Identificação" at bounding box center [375, 396] width 217 height 40
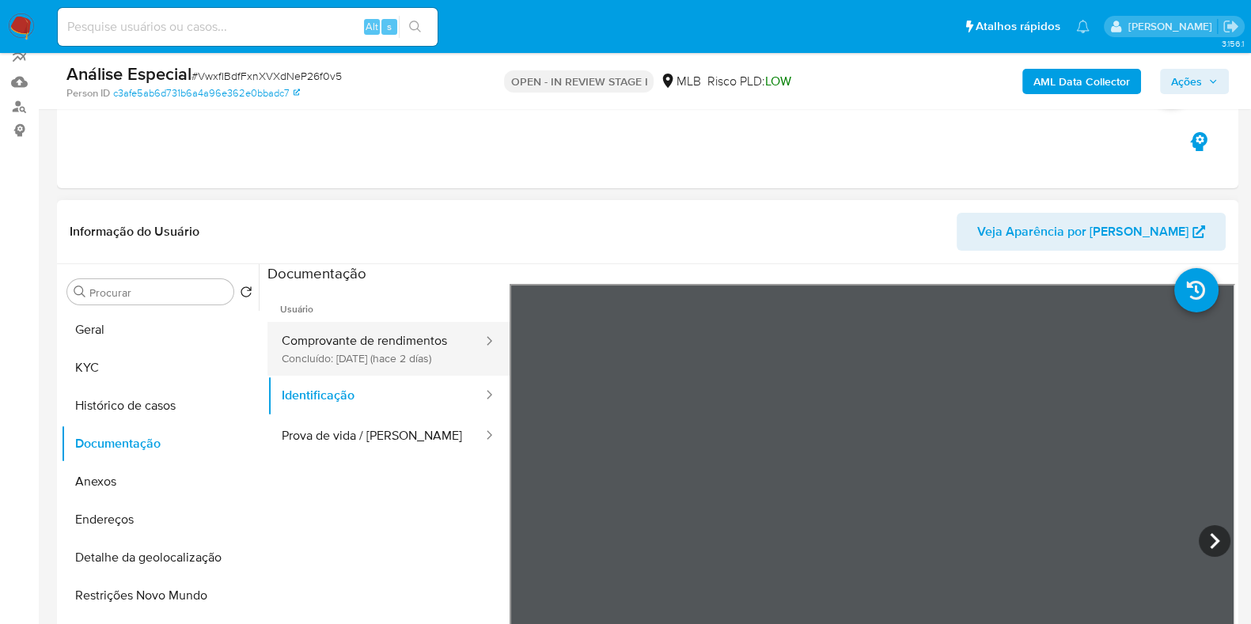
click at [386, 335] on button "Comprovante de rendimentos Concluído: 25/08/2025 (hace 2 días)" at bounding box center [375, 349] width 217 height 54
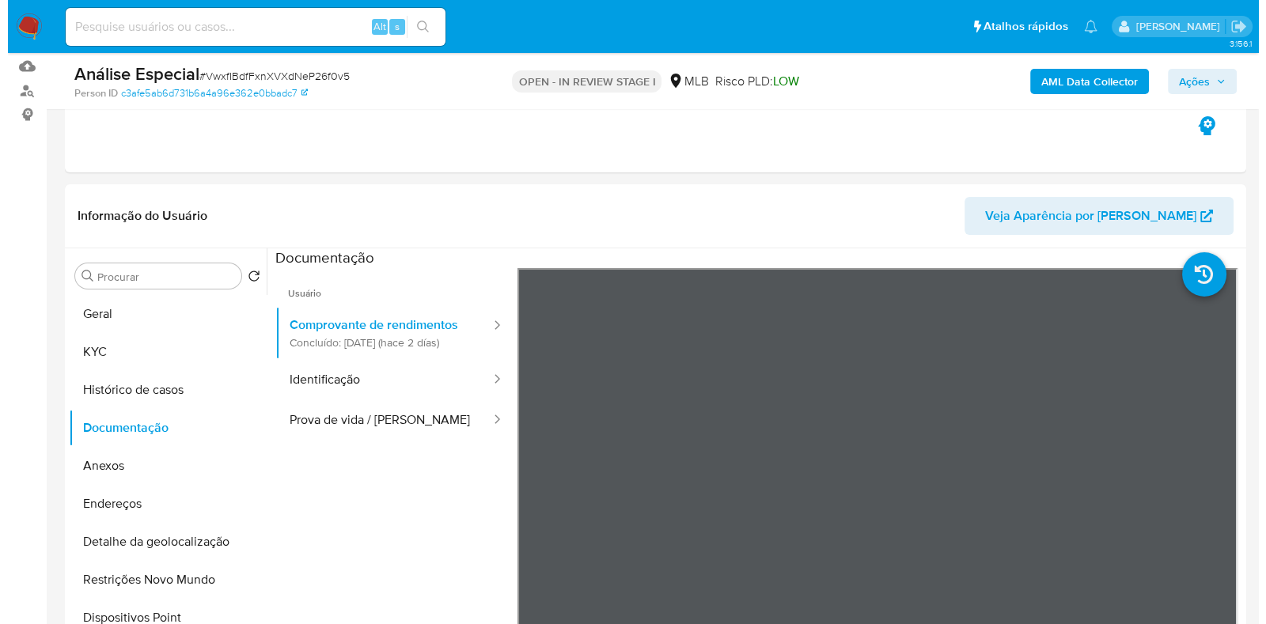
scroll to position [165, 0]
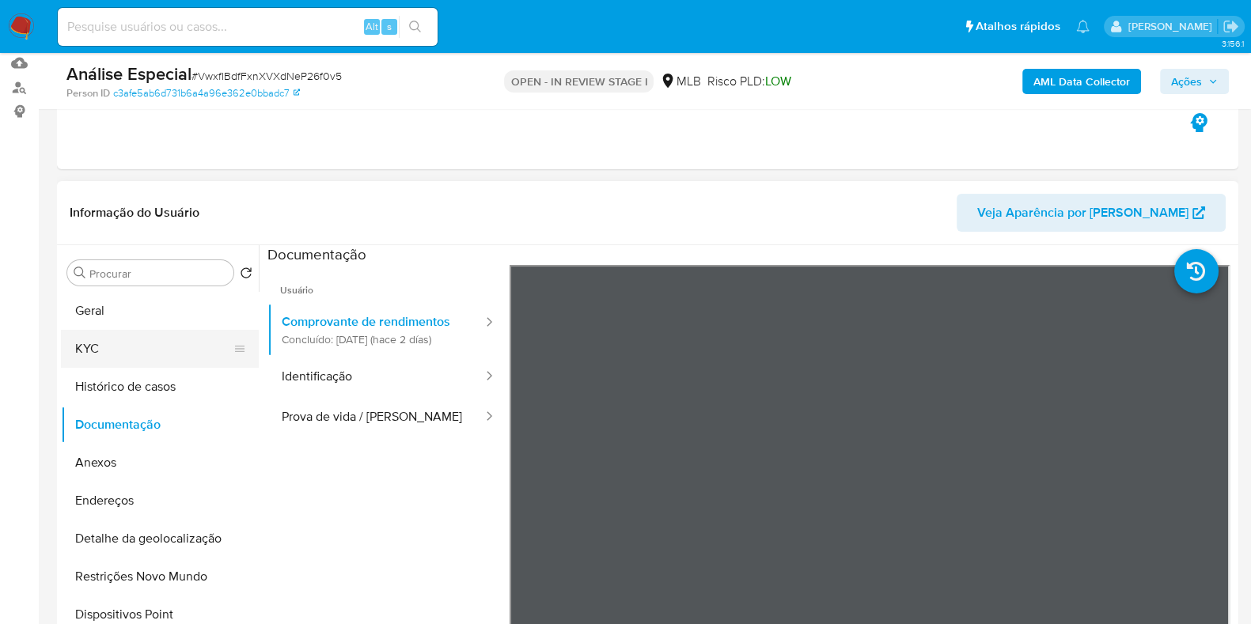
click at [166, 347] on button "KYC" at bounding box center [153, 349] width 185 height 38
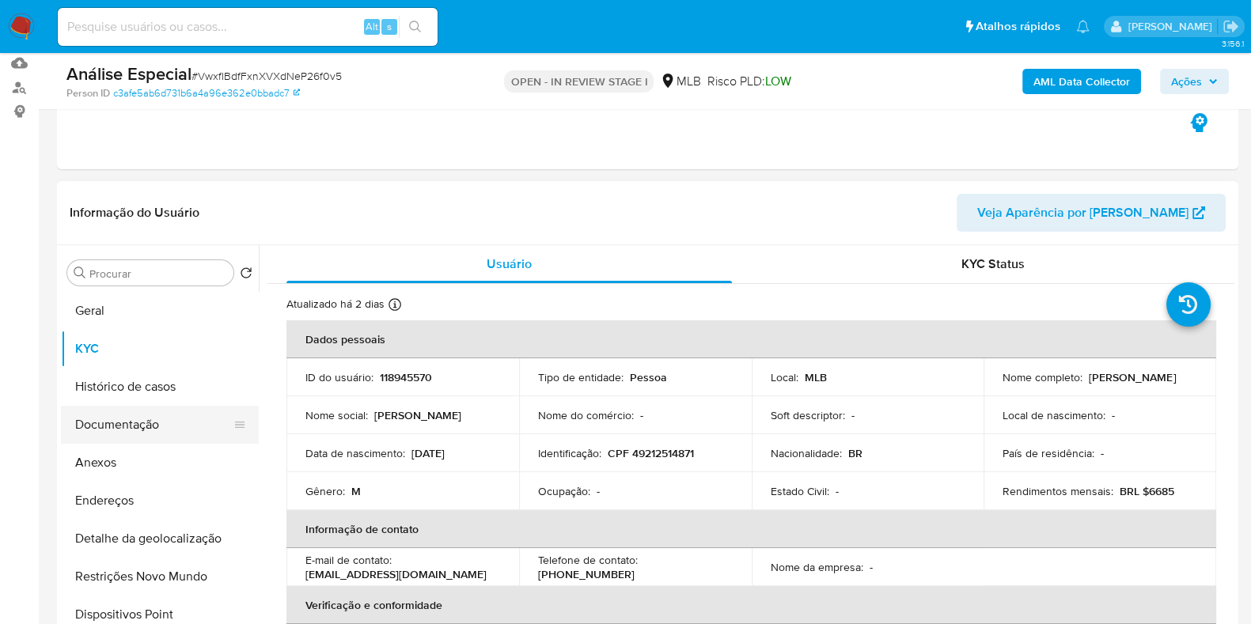
click at [146, 421] on button "Documentação" at bounding box center [153, 425] width 185 height 38
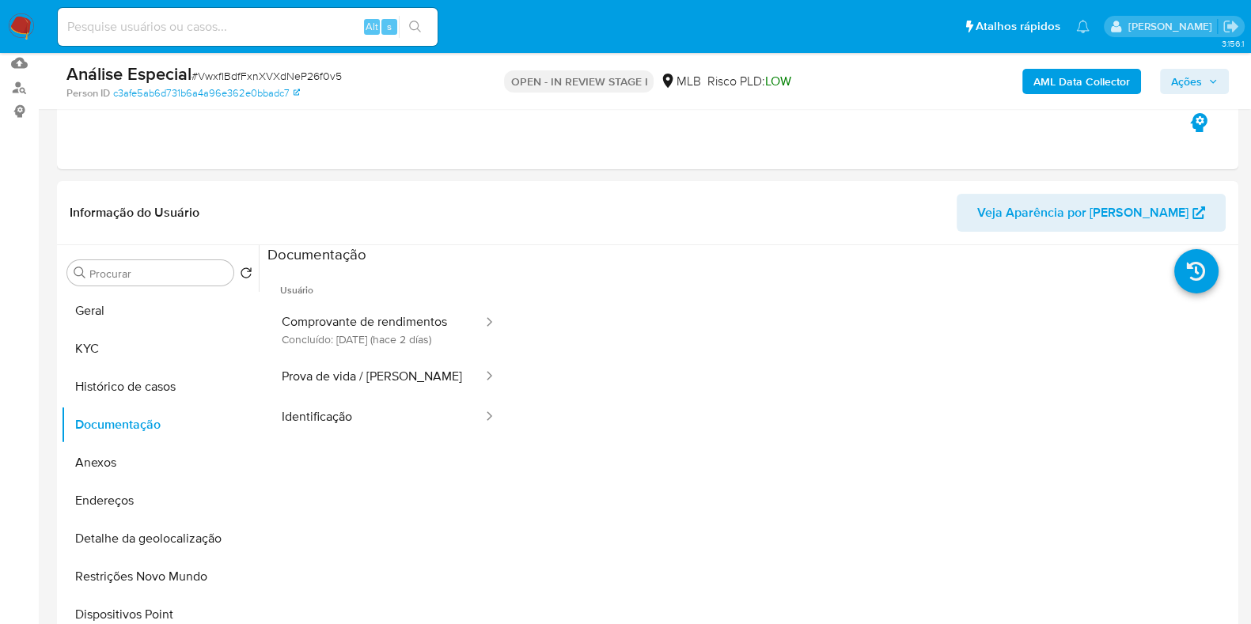
click at [1062, 72] on b "AML Data Collector" at bounding box center [1081, 81] width 97 height 25
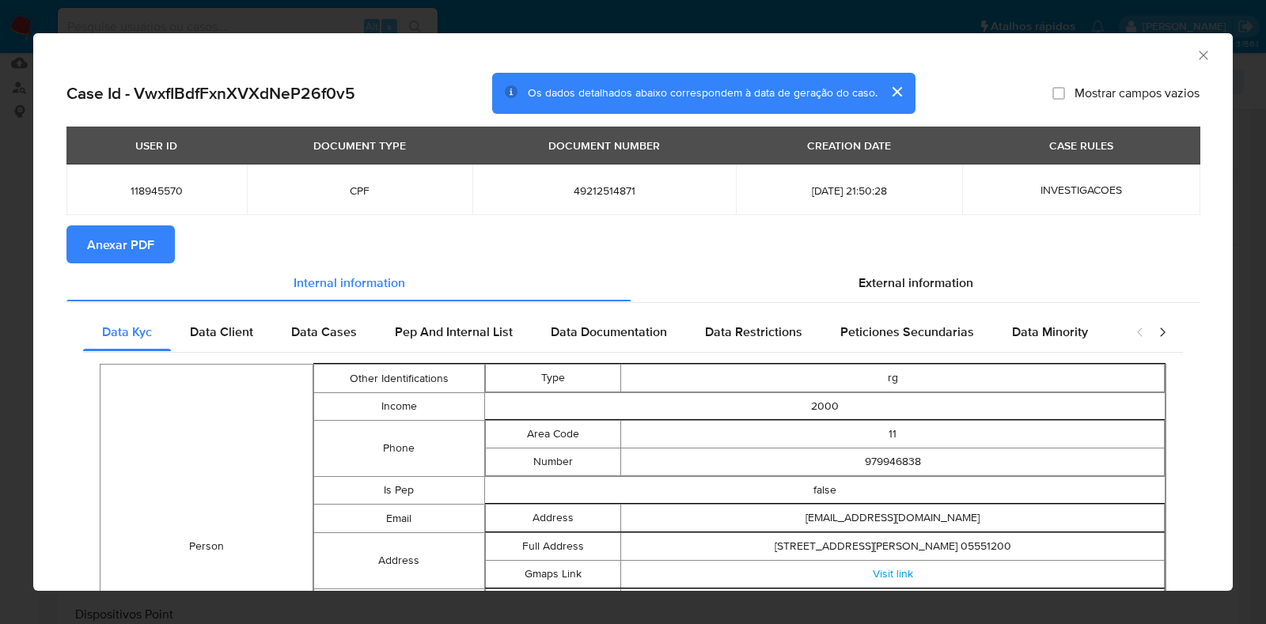
click at [148, 242] on span "Anexar PDF" at bounding box center [120, 244] width 67 height 35
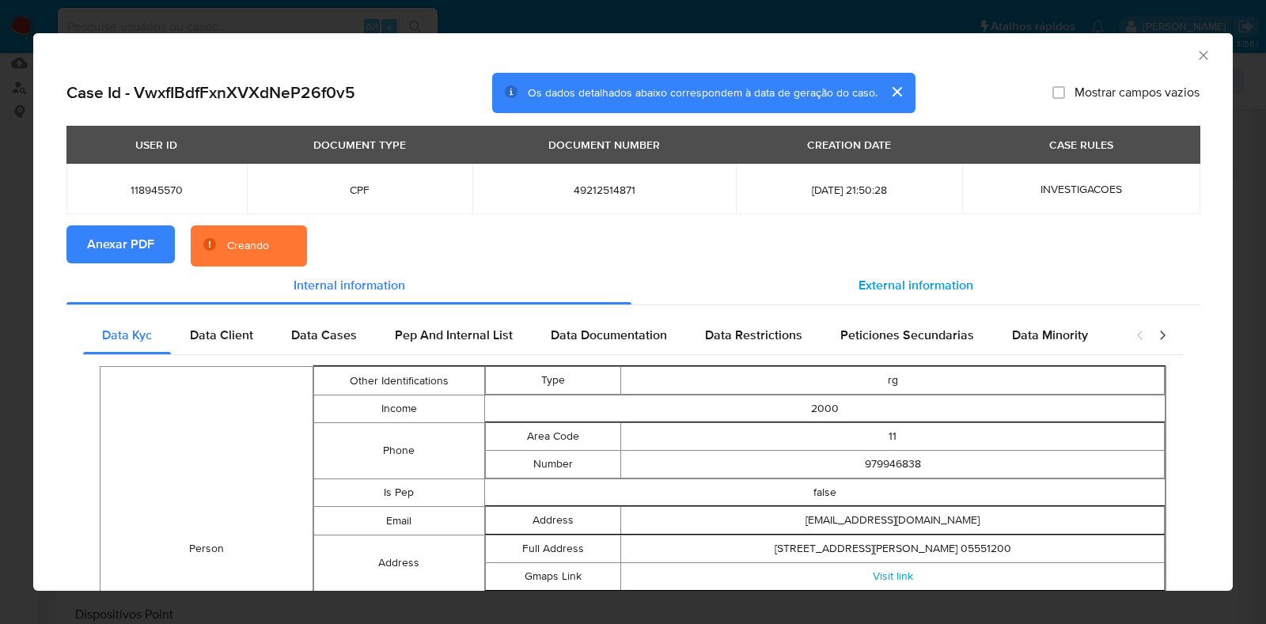
click at [894, 272] on div "External information" at bounding box center [915, 286] width 568 height 38
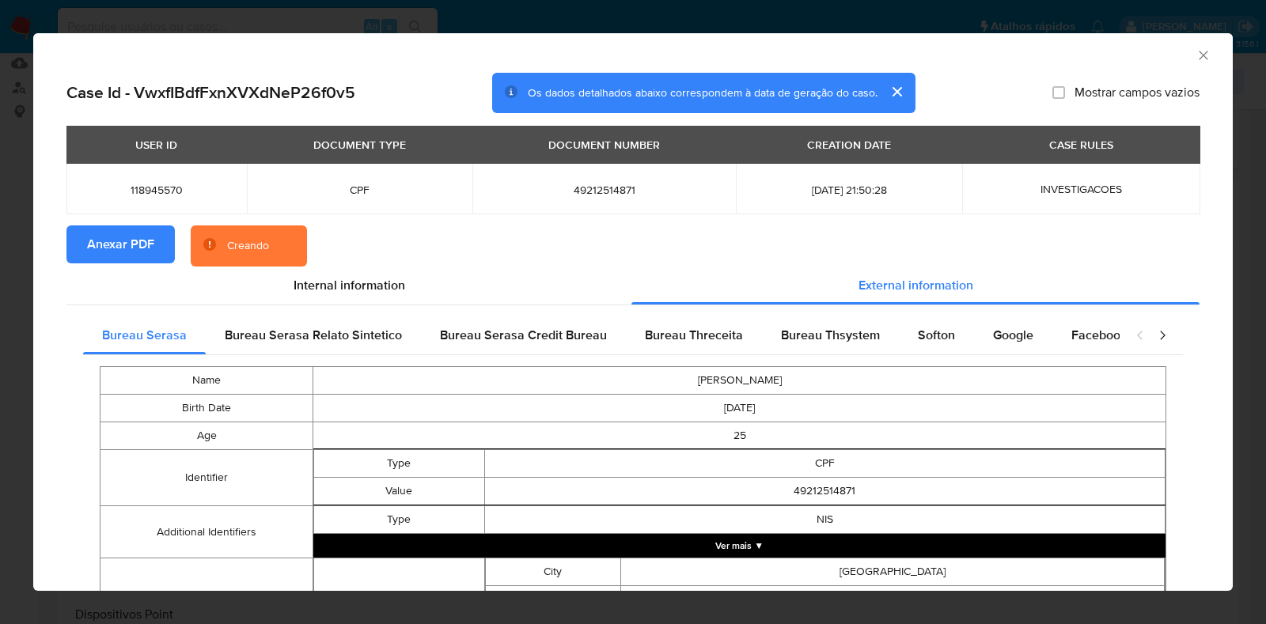
click at [861, 547] on button "Ver mais ▼" at bounding box center [739, 546] width 852 height 24
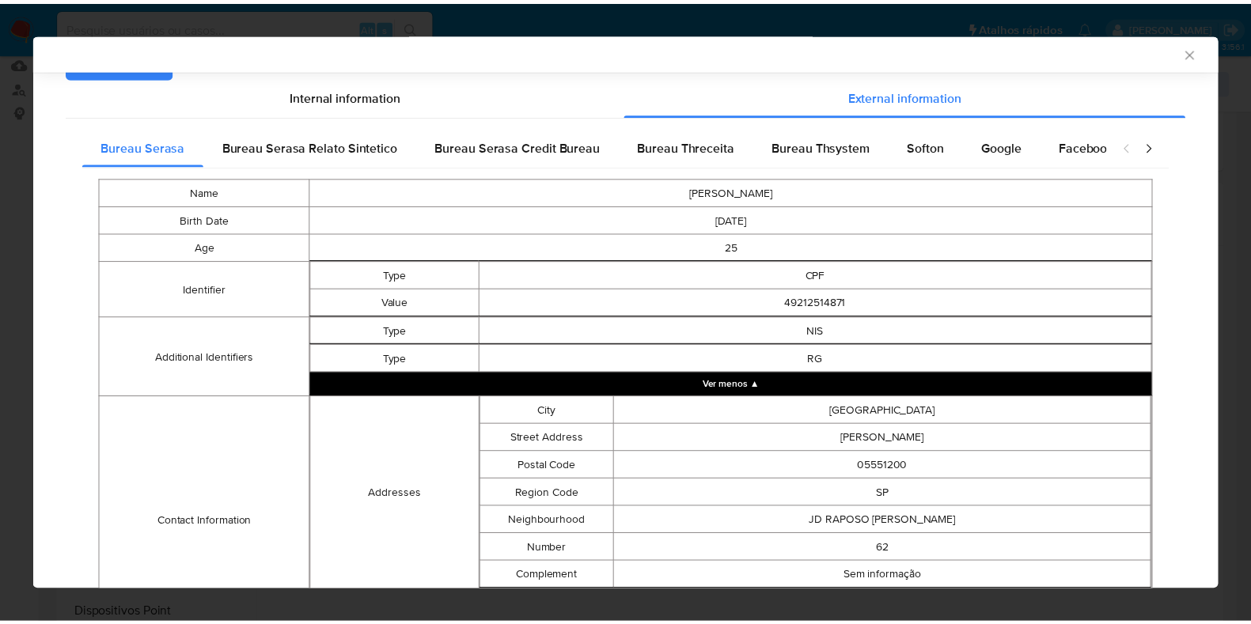
scroll to position [385, 0]
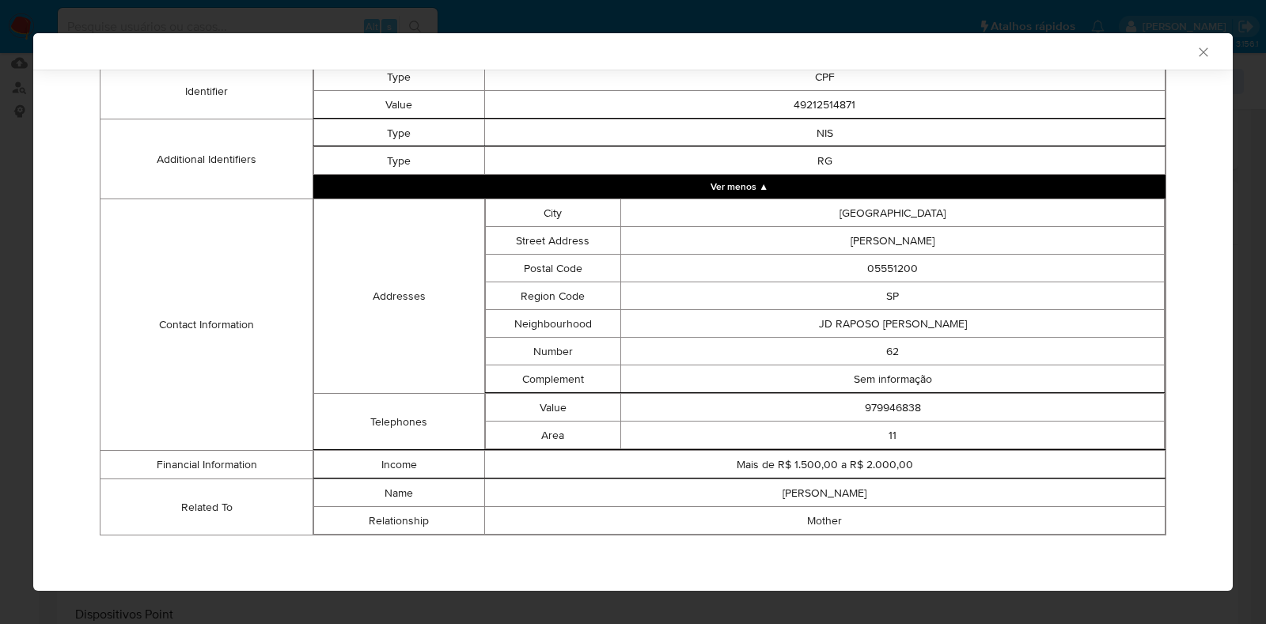
click at [1195, 57] on icon "Fechar a janela" at bounding box center [1203, 52] width 16 height 16
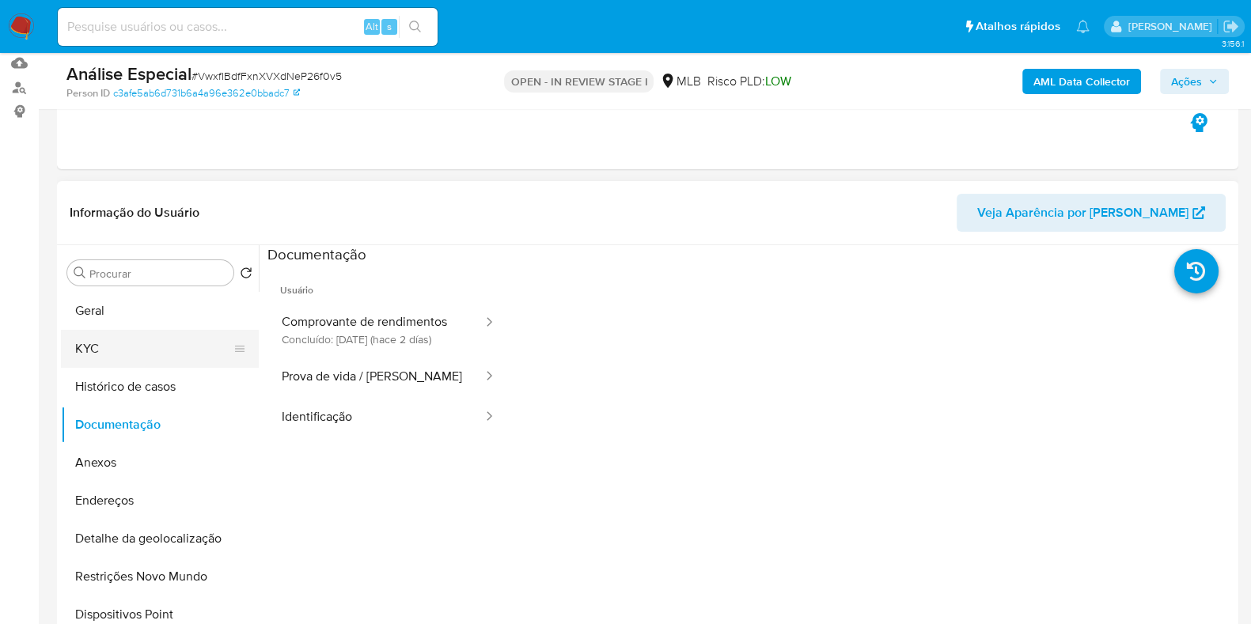
click at [159, 334] on button "KYC" at bounding box center [153, 349] width 185 height 38
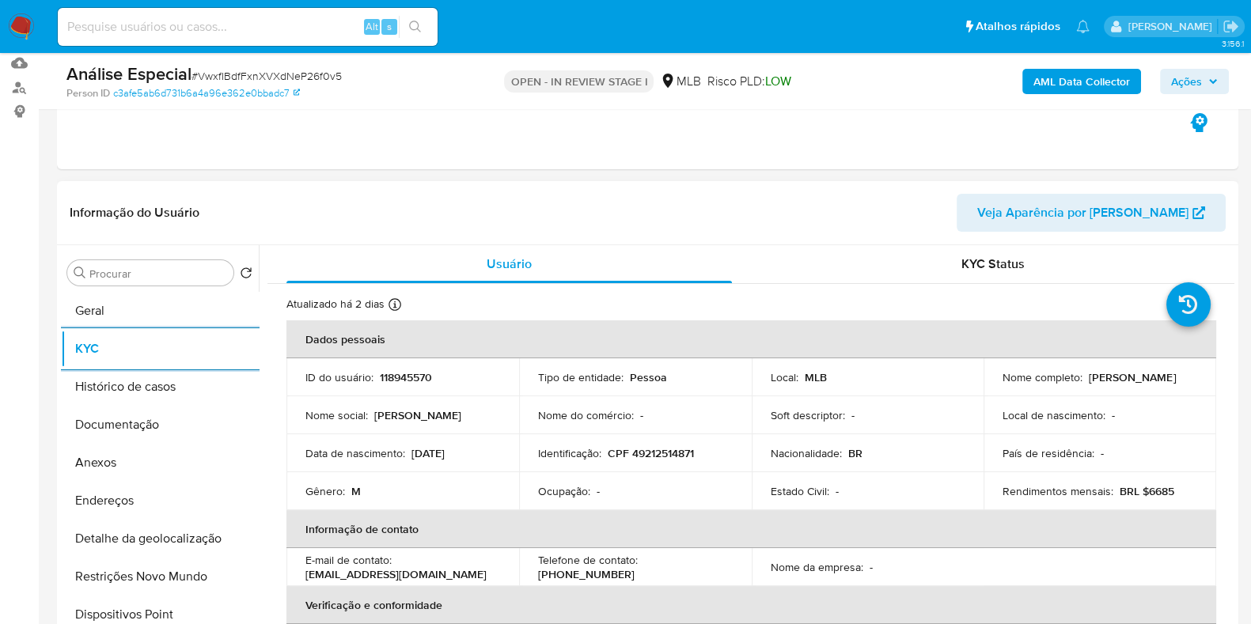
scroll to position [39, 0]
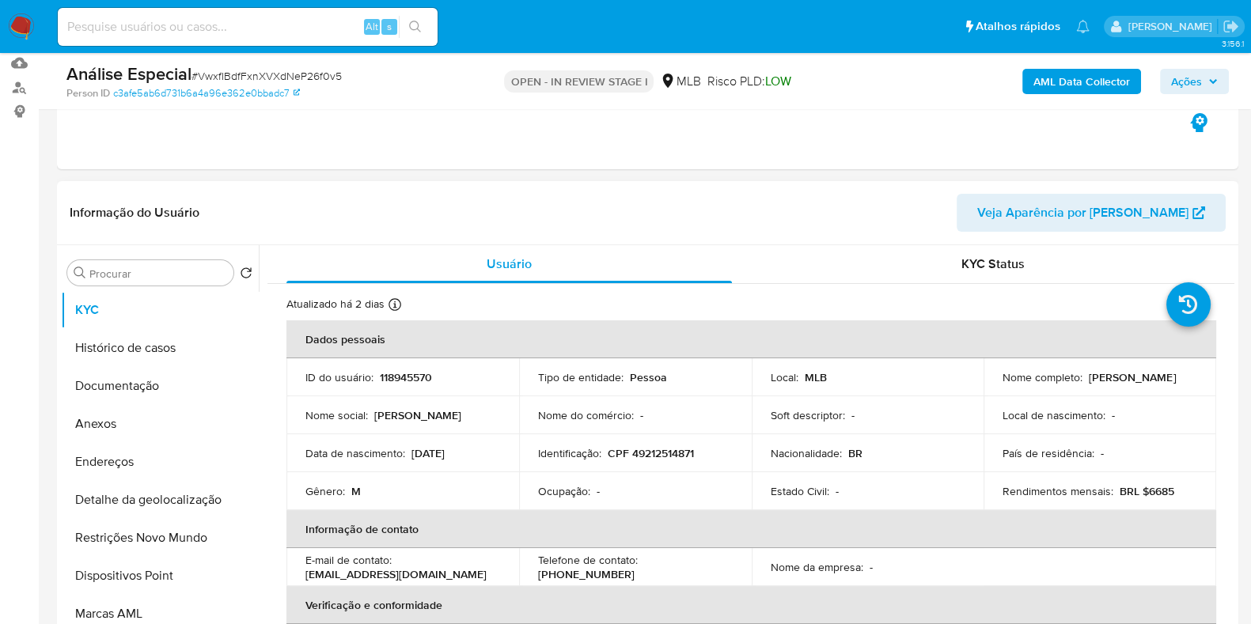
click at [577, 377] on p "Tipo de entidade :" at bounding box center [580, 377] width 85 height 14
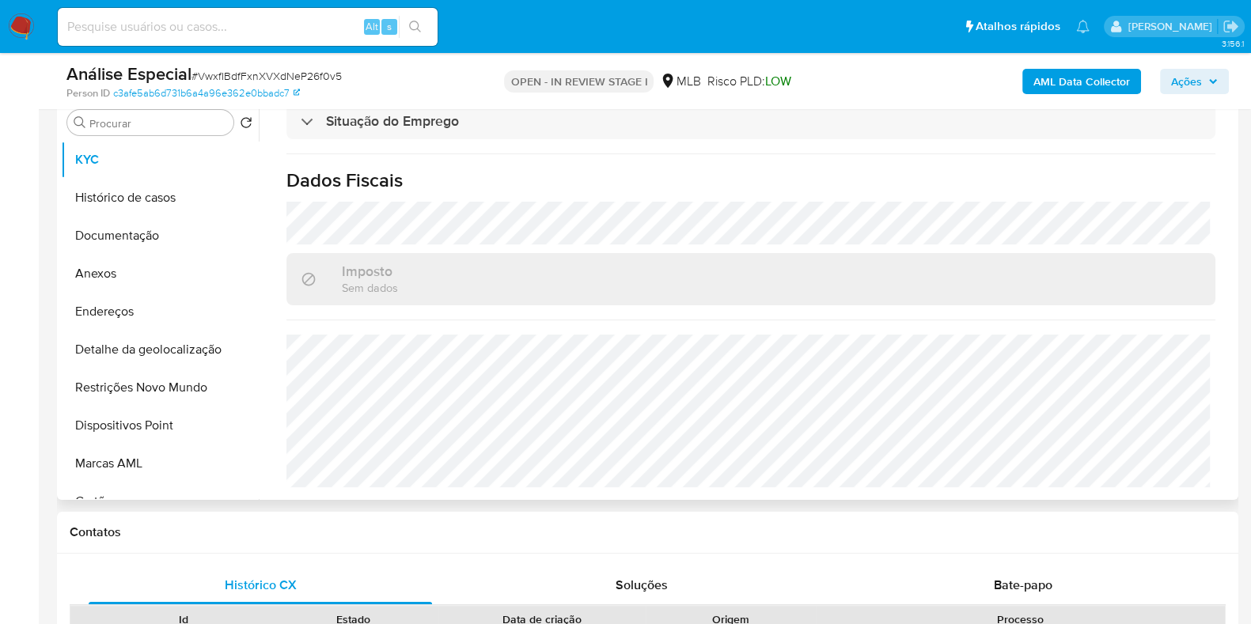
scroll to position [688, 0]
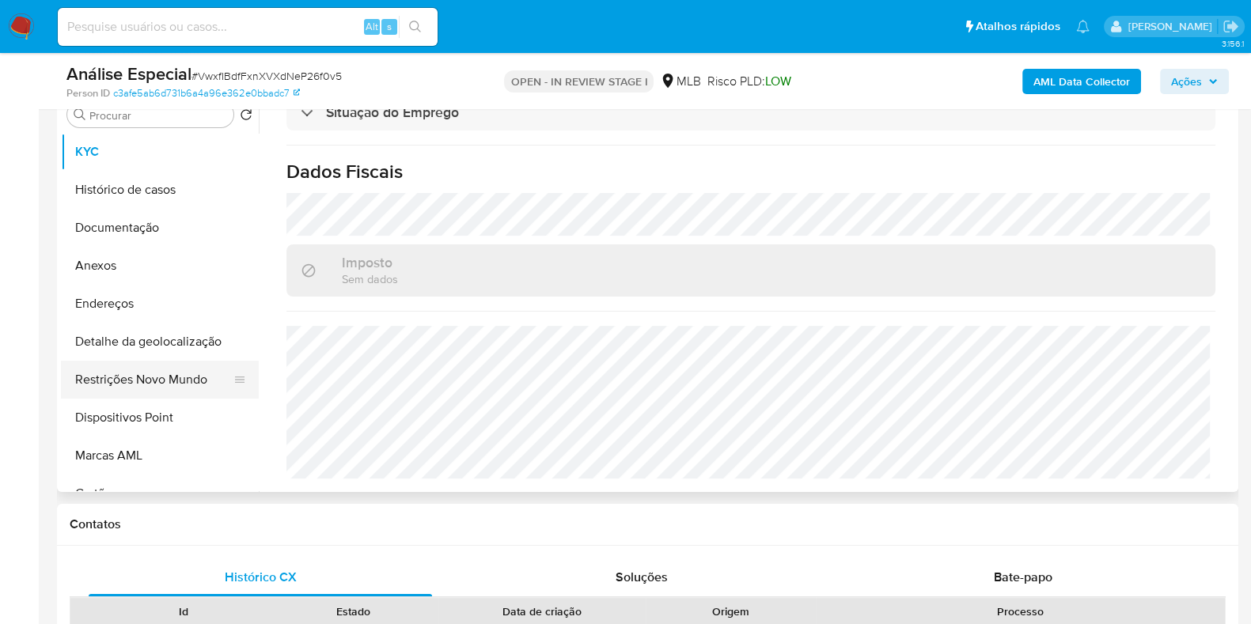
click at [186, 362] on button "Restrições Novo Mundo" at bounding box center [153, 380] width 185 height 38
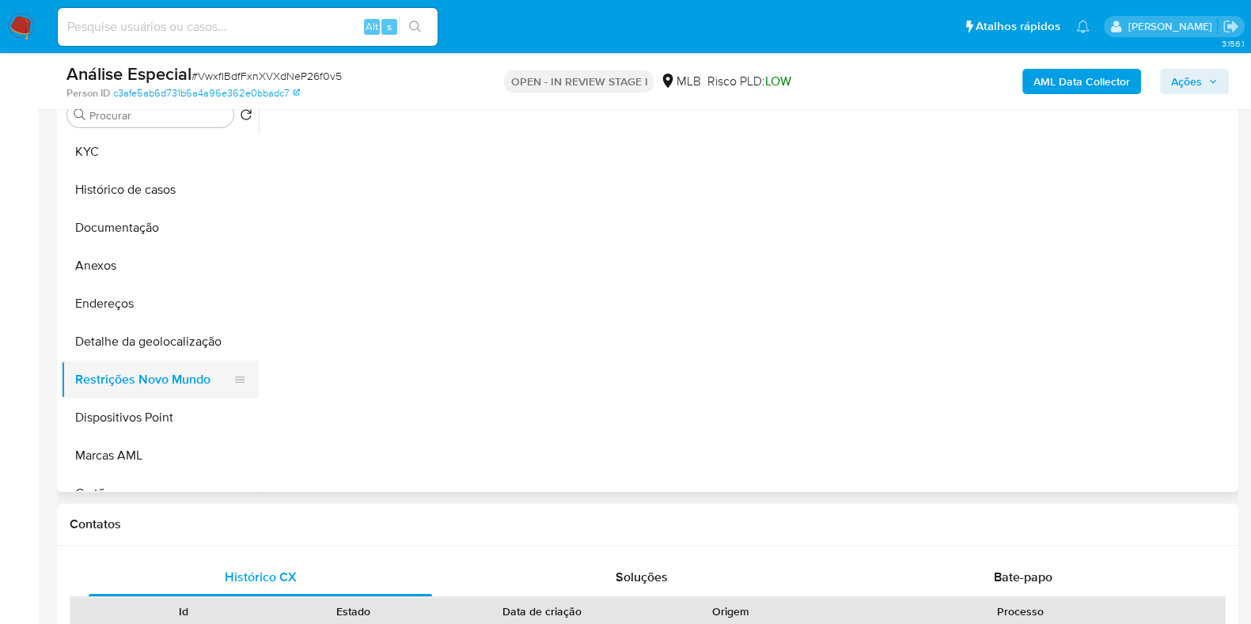
scroll to position [0, 0]
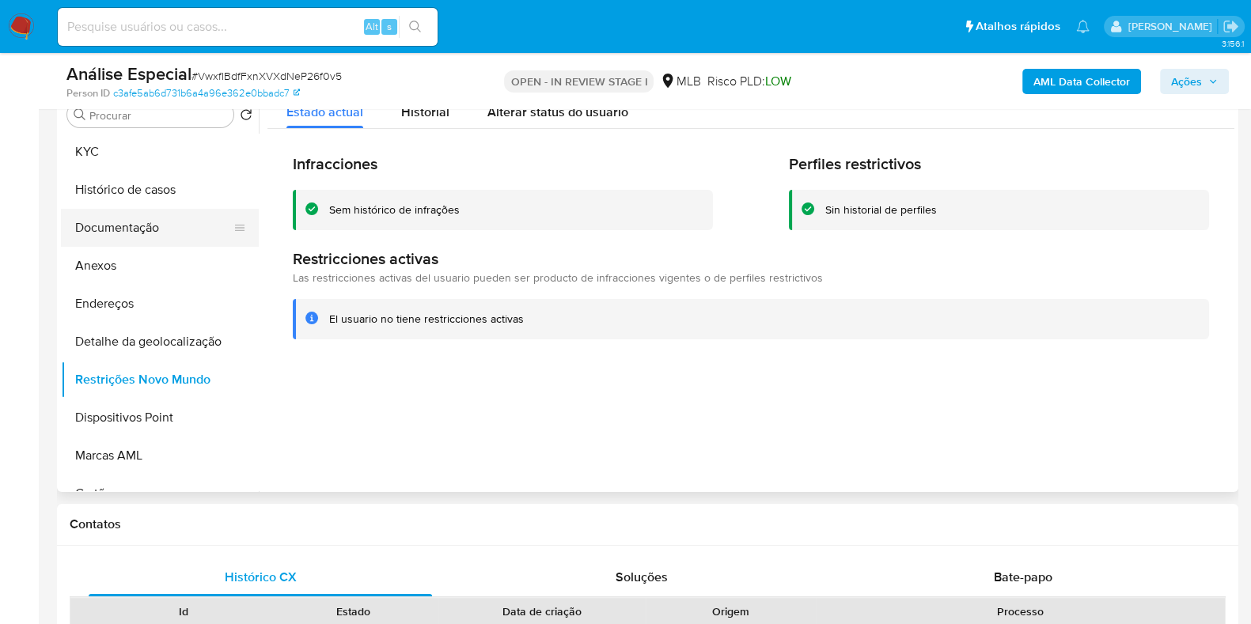
click at [195, 219] on button "Documentação" at bounding box center [153, 228] width 185 height 38
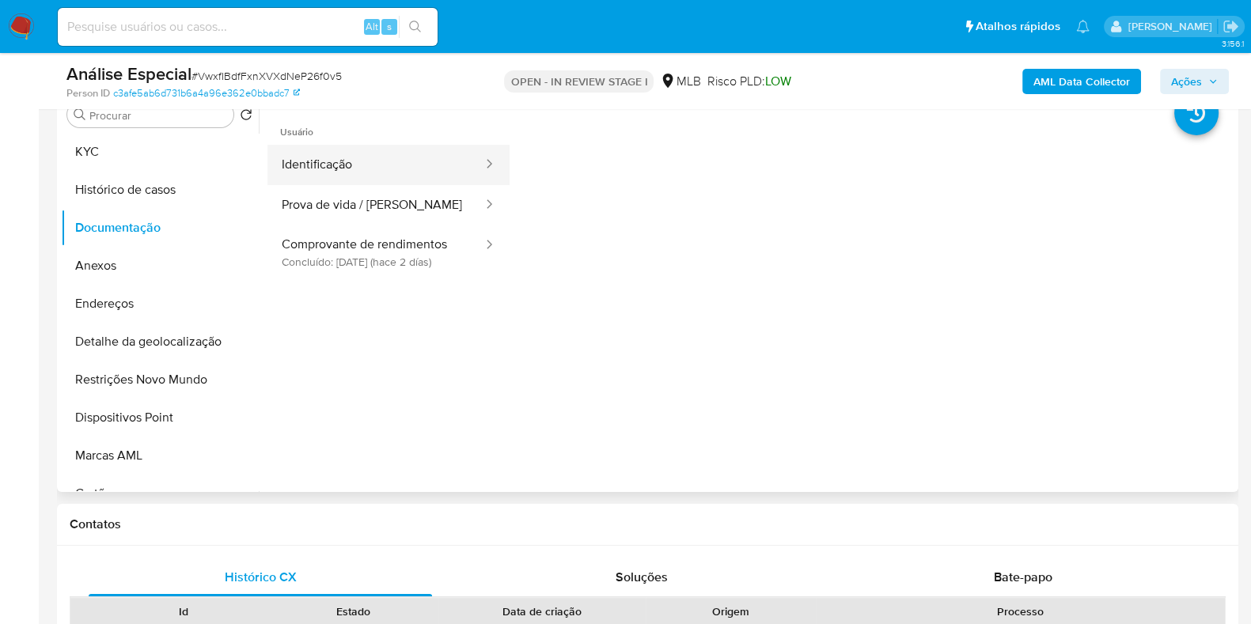
click at [381, 165] on button "Identificação" at bounding box center [375, 165] width 217 height 40
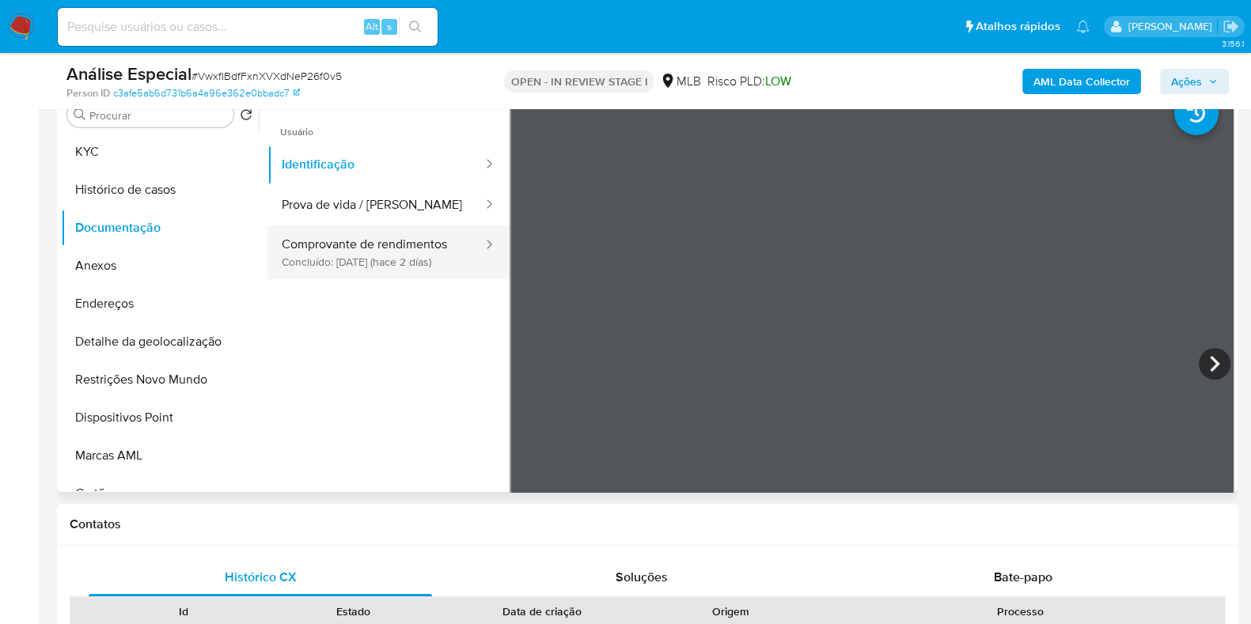
click at [376, 267] on button "Comprovante de rendimentos Concluído: 25/08/2025 (hace 2 días)" at bounding box center [375, 252] width 217 height 54
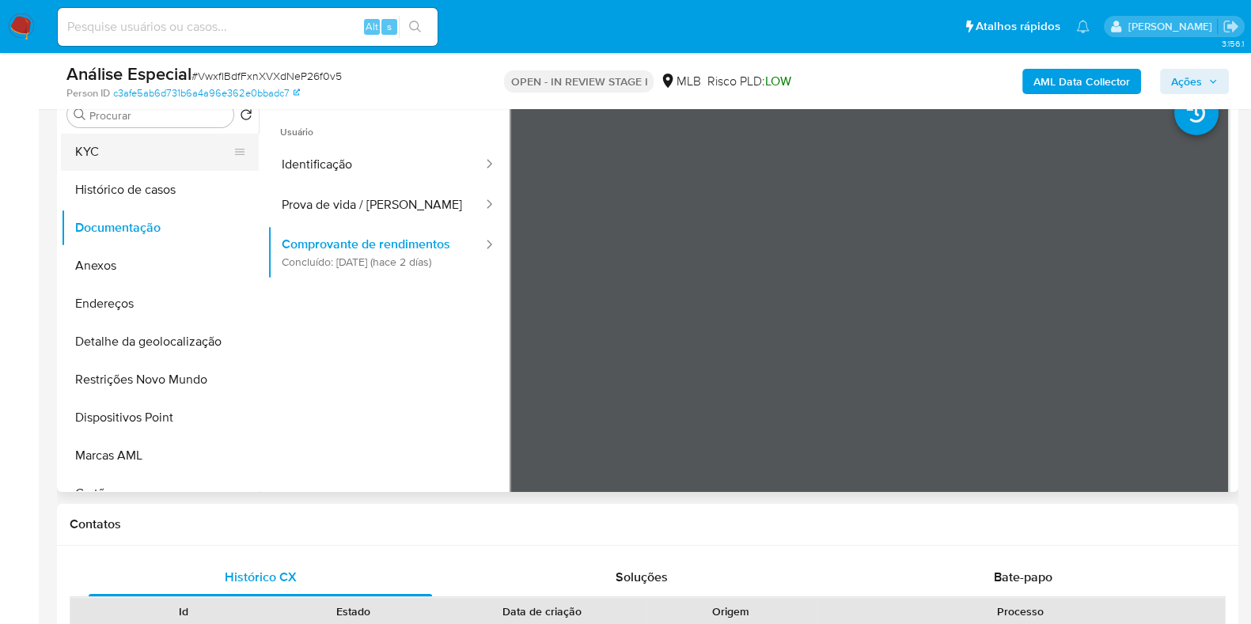
click at [175, 151] on button "KYC" at bounding box center [153, 152] width 185 height 38
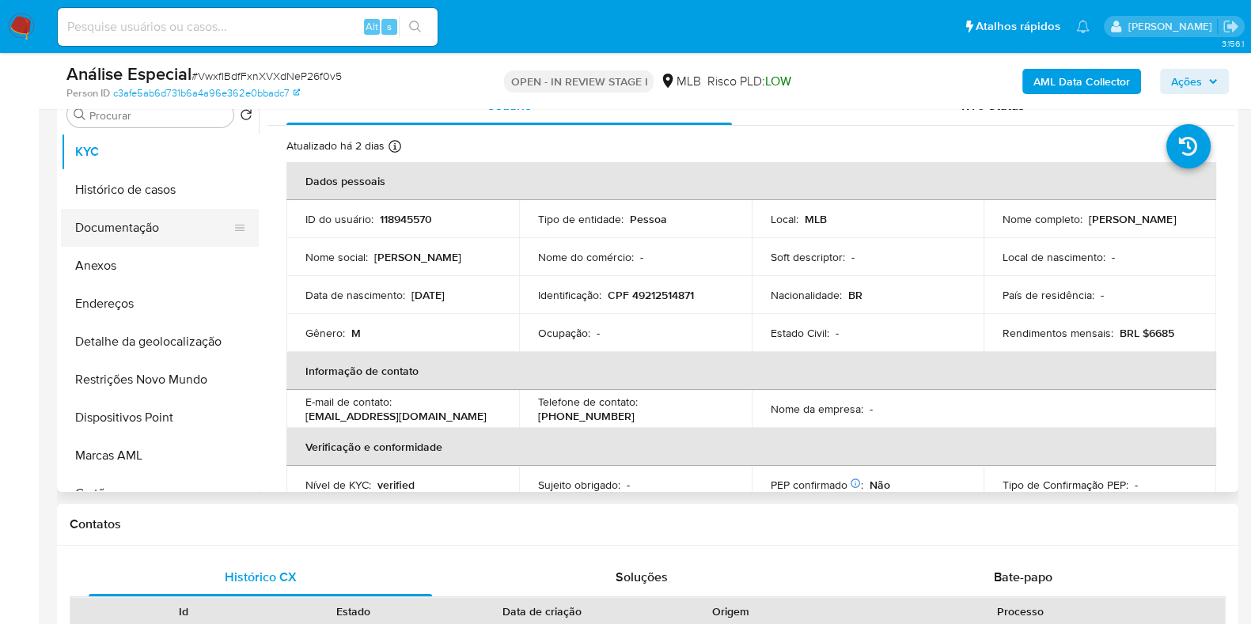
click at [185, 237] on button "Documentação" at bounding box center [153, 228] width 185 height 38
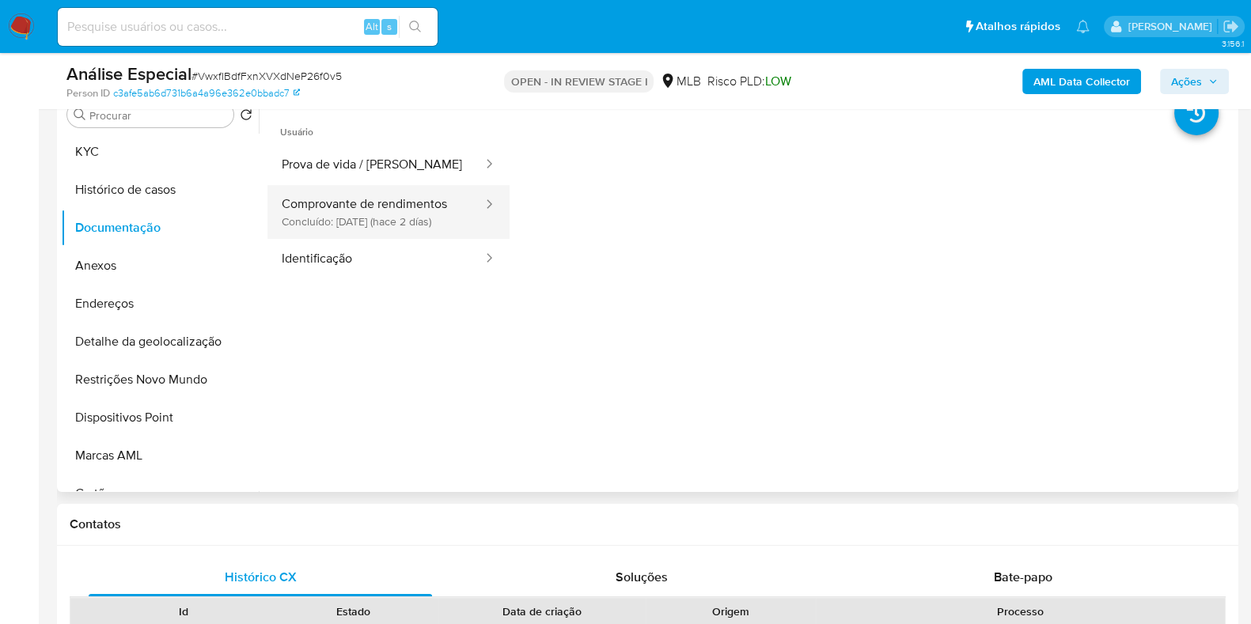
click at [369, 226] on button "Comprovante de rendimentos Concluído: 25/08/2025 (hace 2 días)" at bounding box center [375, 212] width 217 height 54
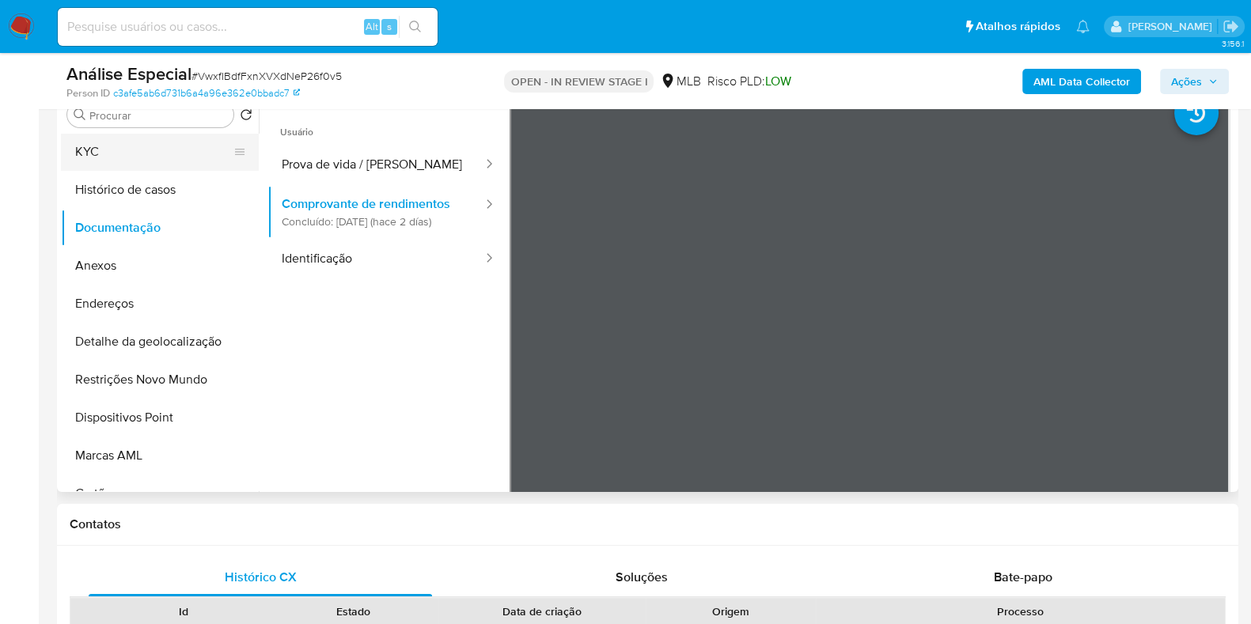
click at [158, 157] on button "KYC" at bounding box center [153, 152] width 185 height 38
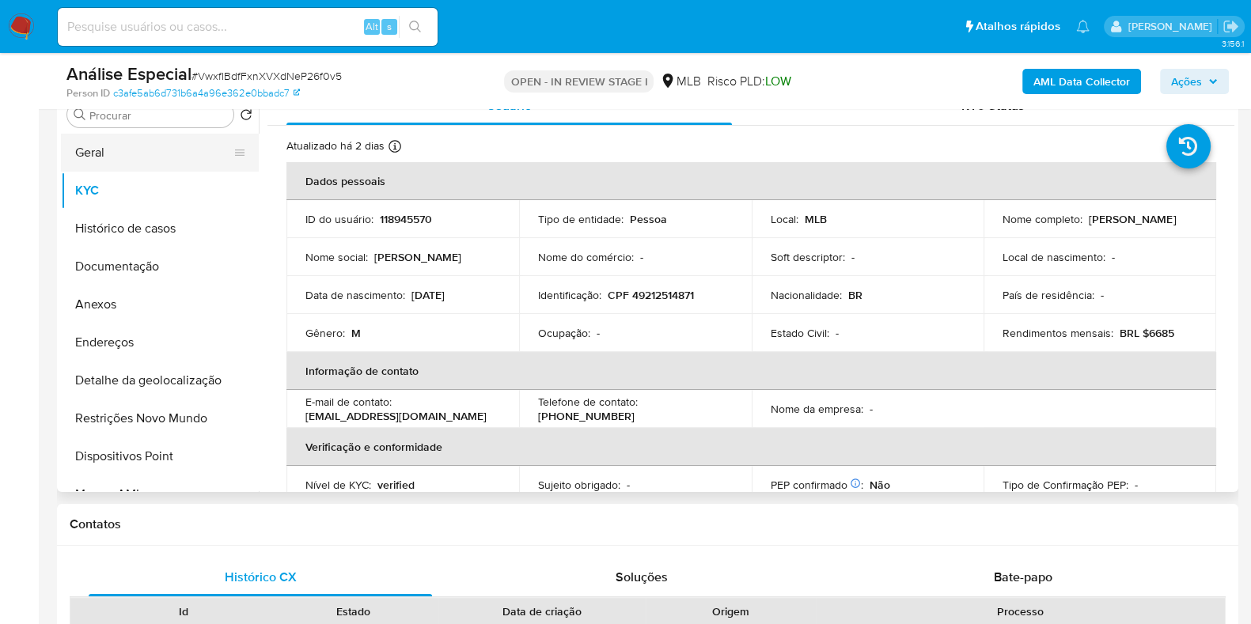
click at [168, 146] on button "Geral" at bounding box center [153, 153] width 185 height 38
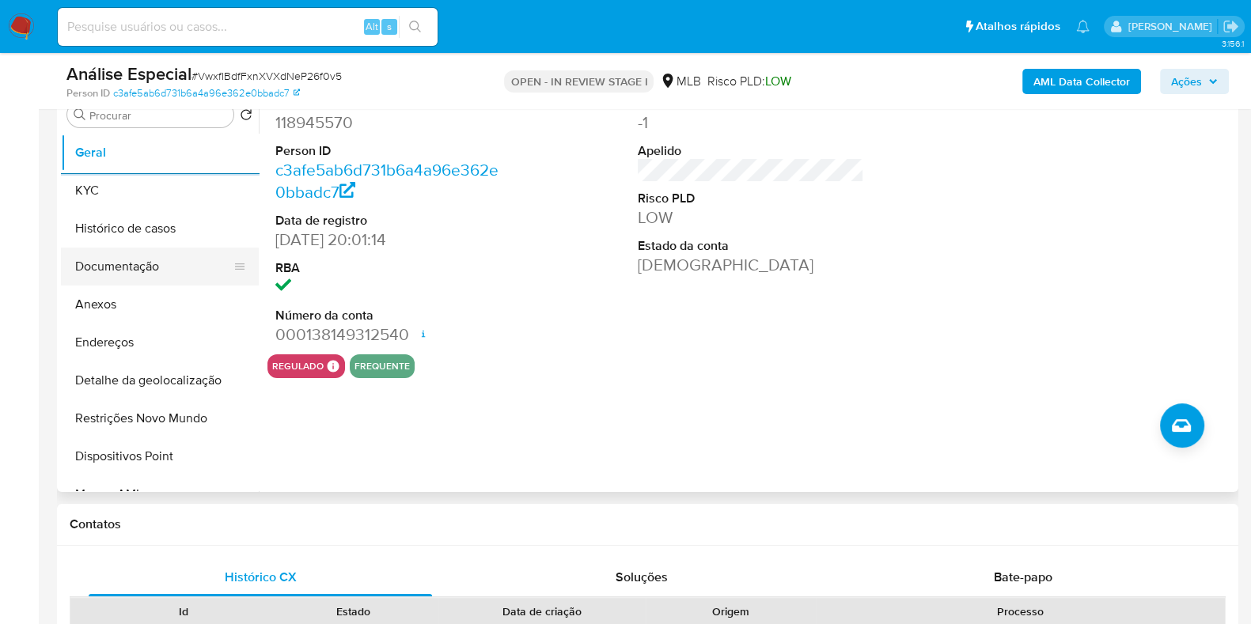
click at [204, 272] on button "Documentação" at bounding box center [153, 267] width 185 height 38
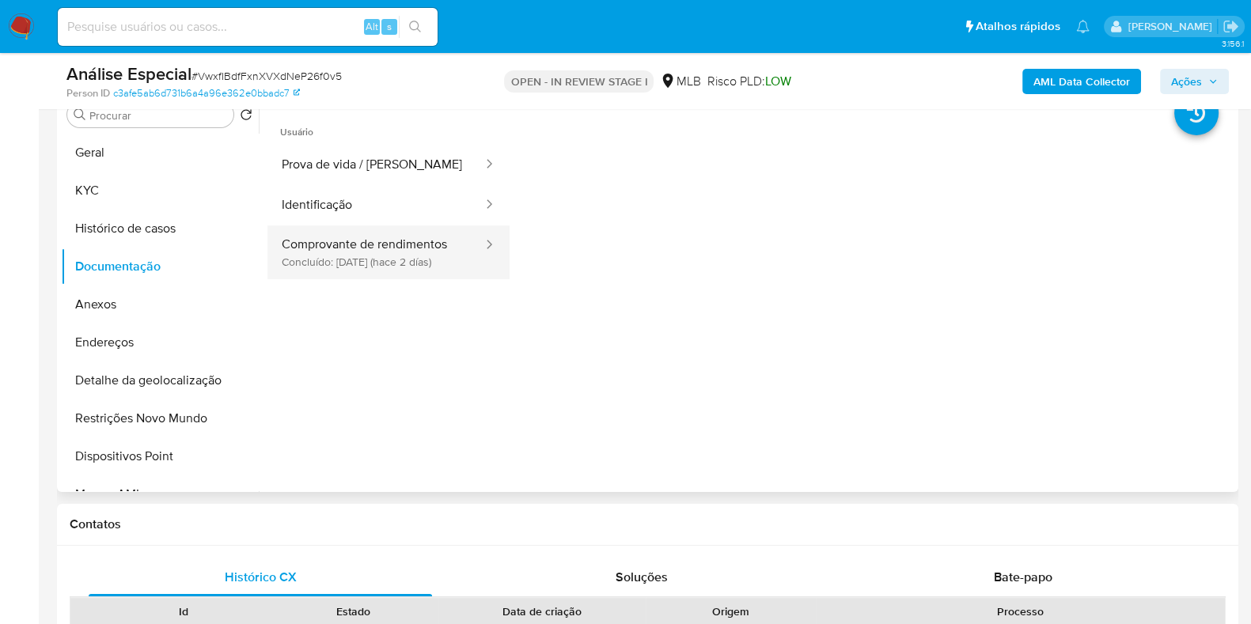
click at [438, 255] on button "Comprovante de rendimentos Concluído: 25/08/2025 (hace 2 días)" at bounding box center [375, 252] width 217 height 54
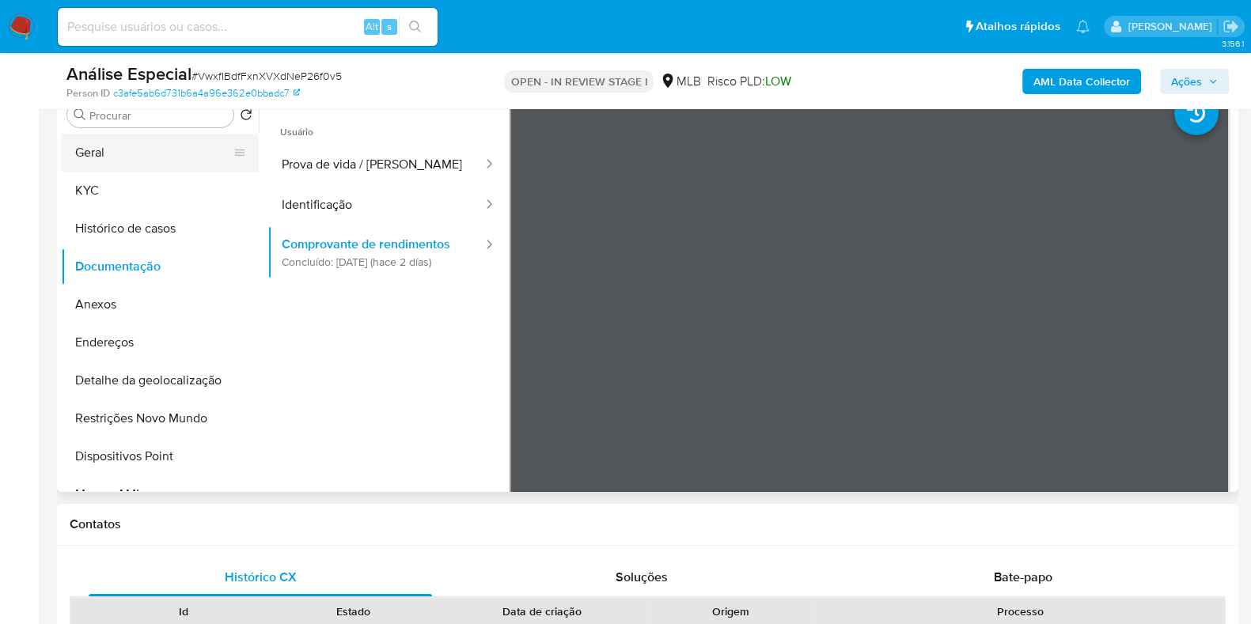
click at [169, 146] on button "Geral" at bounding box center [153, 153] width 185 height 38
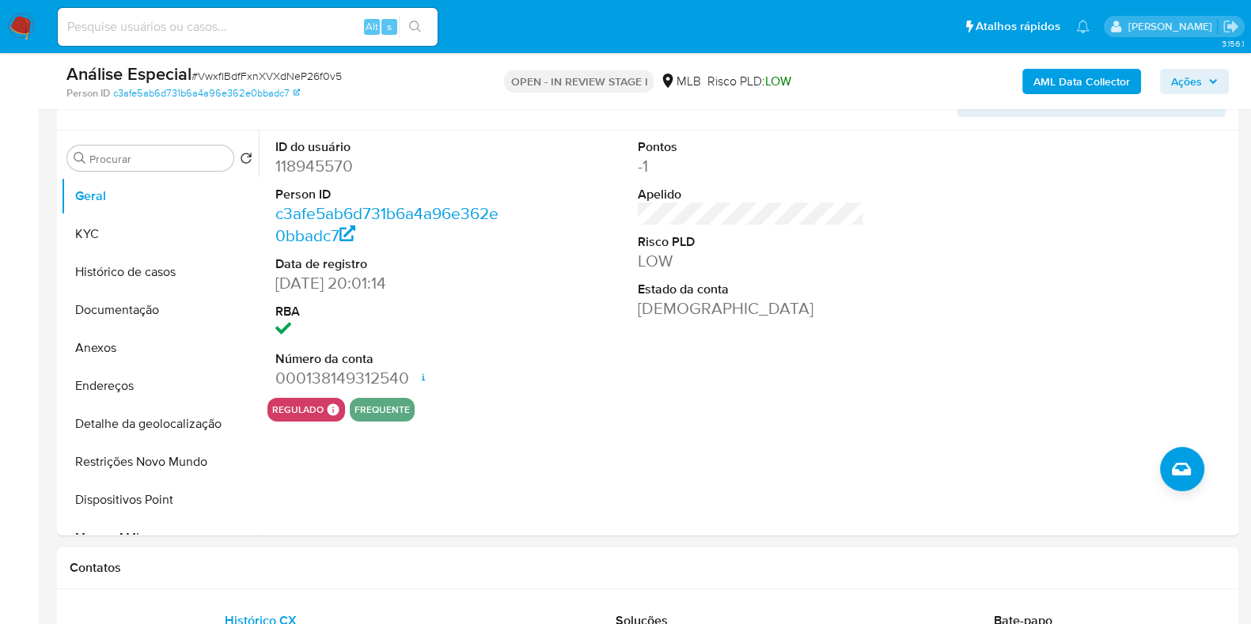
scroll to position [273, 0]
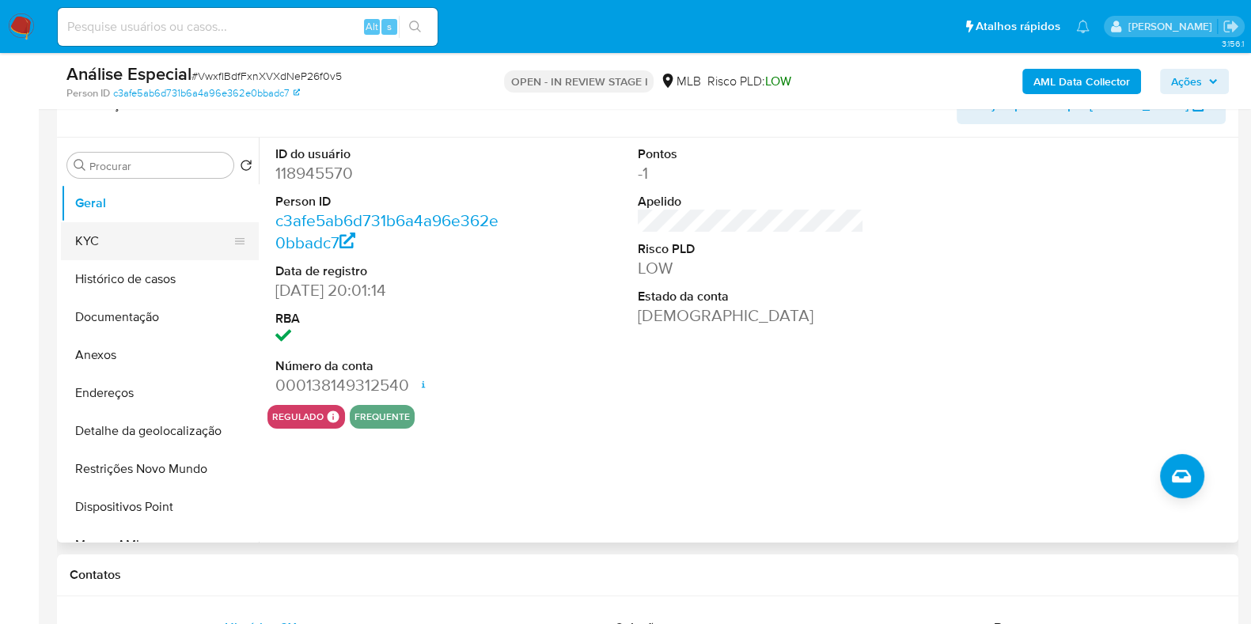
click at [162, 244] on button "KYC" at bounding box center [153, 241] width 185 height 38
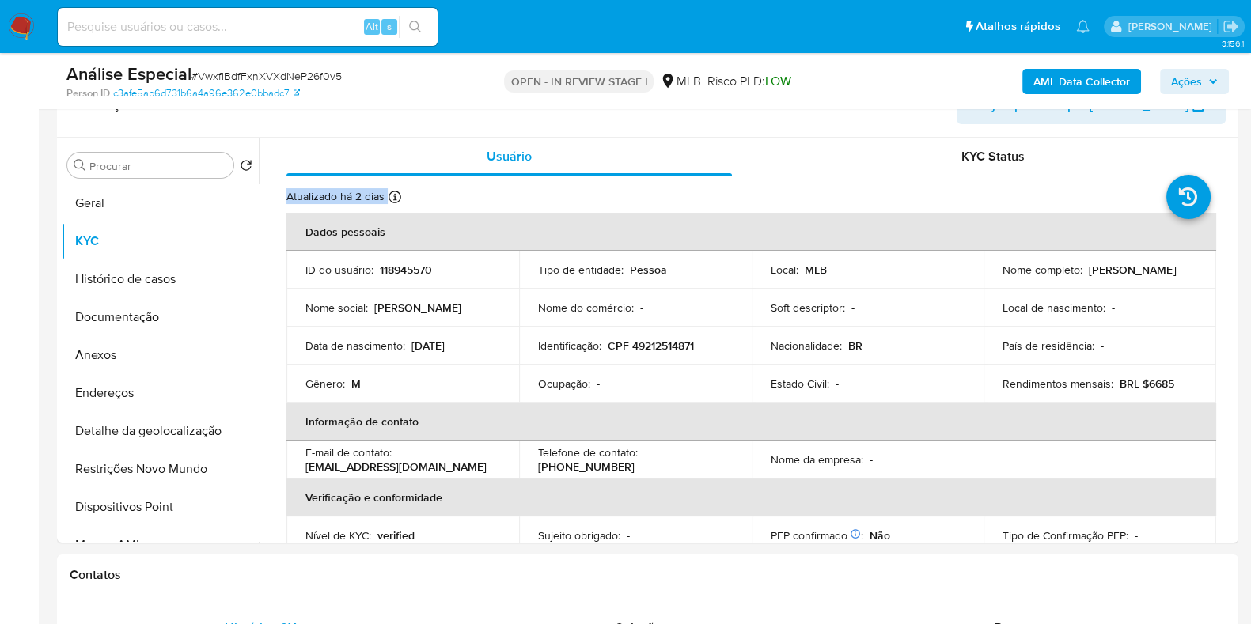
drag, startPoint x: 1235, startPoint y: 140, endPoint x: 1246, endPoint y: 220, distance: 80.7
click at [1003, 400] on td "Rendimentos mensais : BRL $6685" at bounding box center [1099, 384] width 233 height 38
drag, startPoint x: 1226, startPoint y: 230, endPoint x: 1223, endPoint y: 264, distance: 34.1
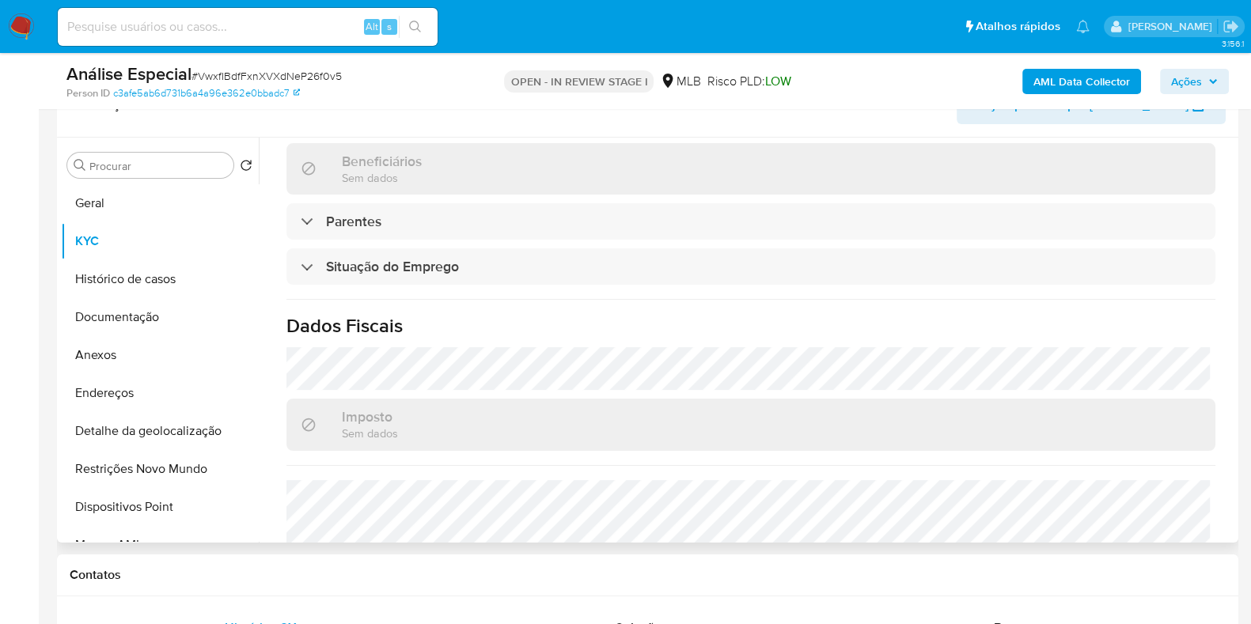
scroll to position [688, 0]
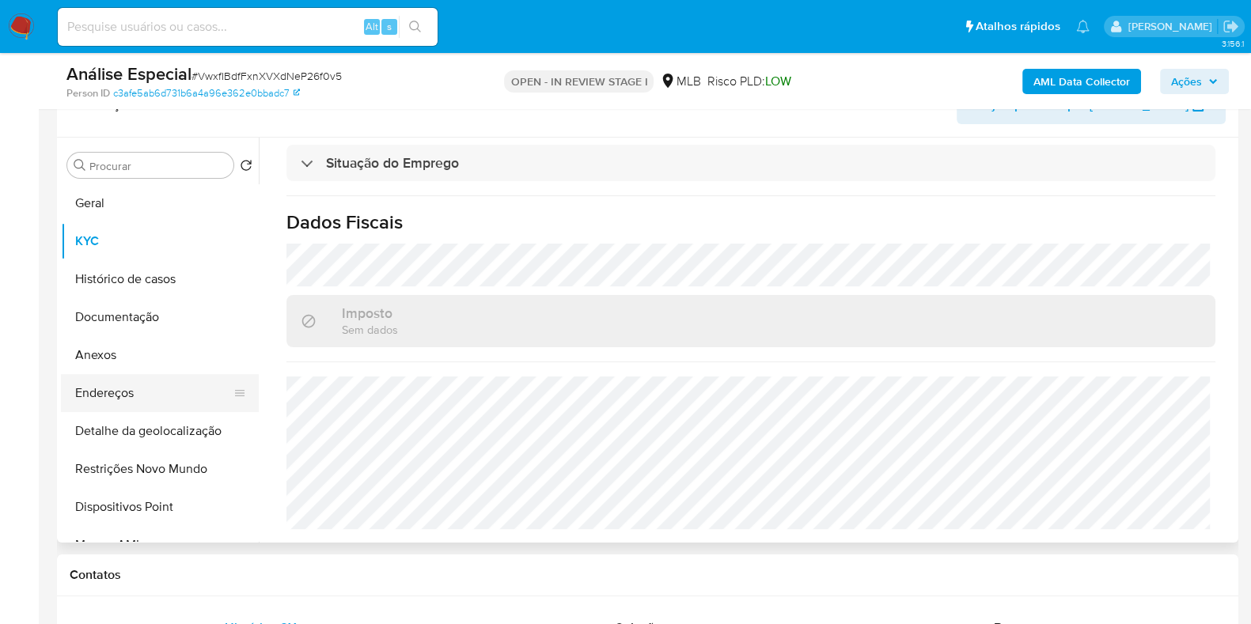
click at [112, 392] on button "Endereços" at bounding box center [153, 393] width 185 height 38
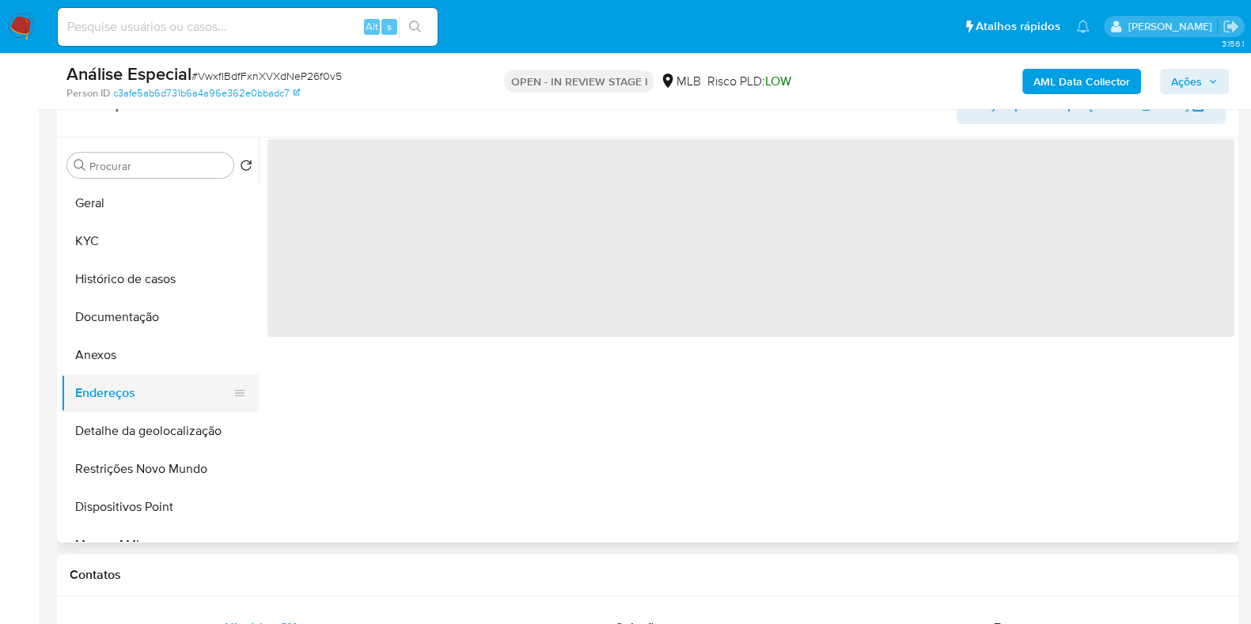
scroll to position [0, 0]
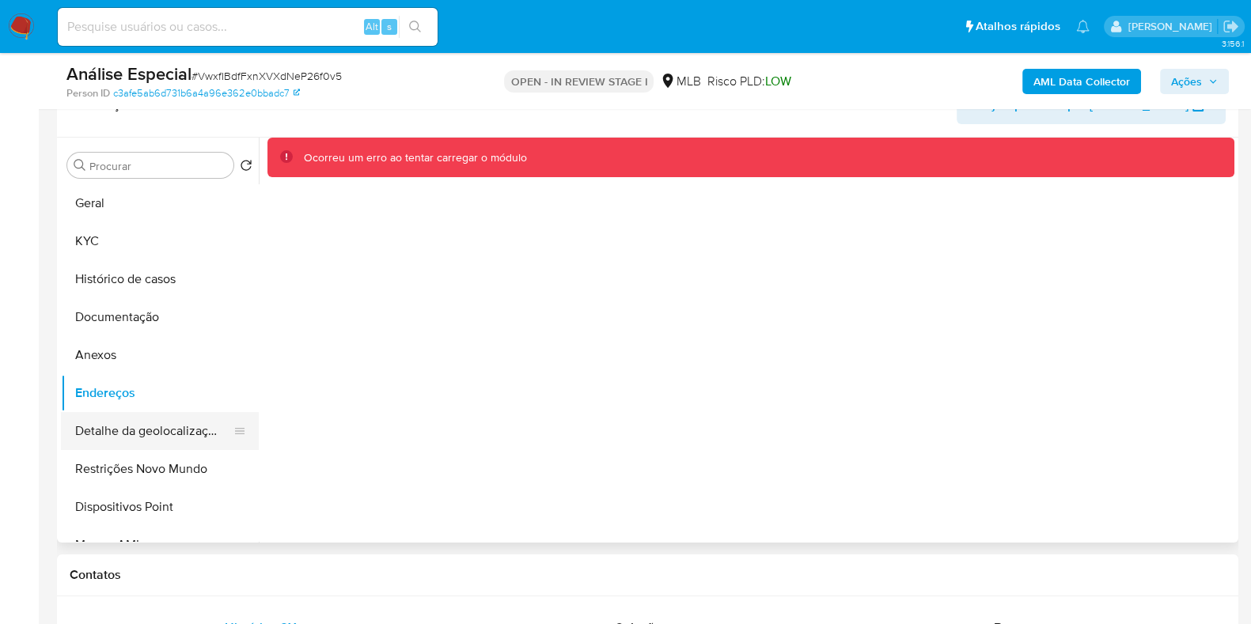
click at [180, 412] on button "Detalhe da geolocalização" at bounding box center [153, 431] width 185 height 38
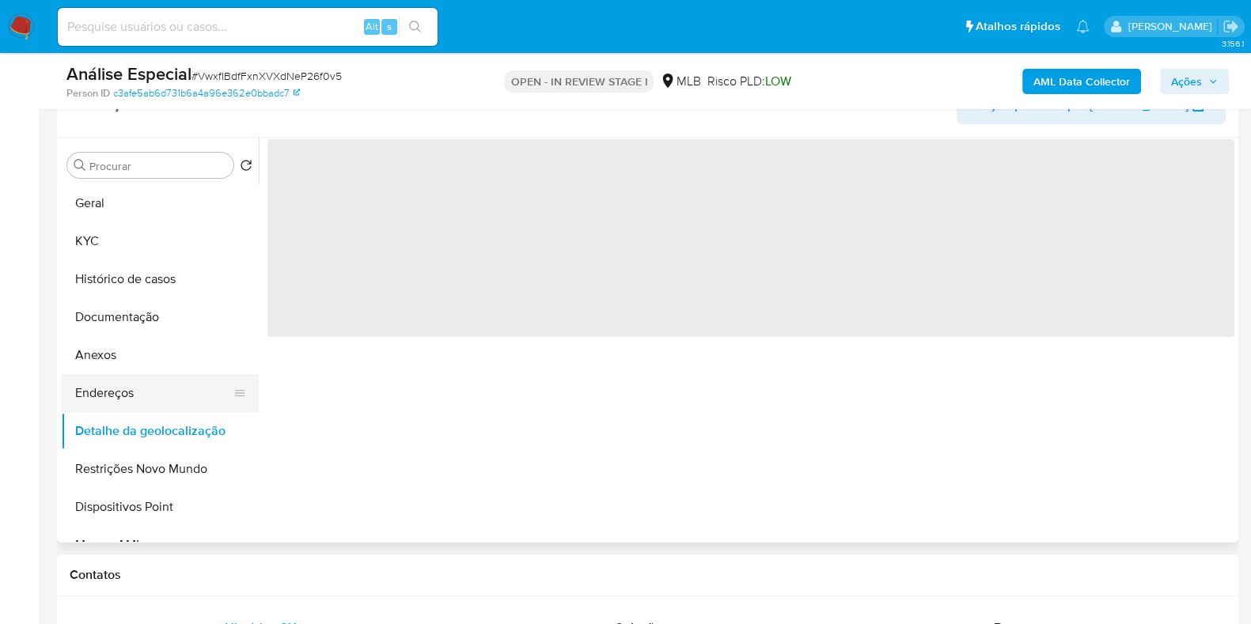
click at [163, 379] on button "Endereços" at bounding box center [153, 393] width 185 height 38
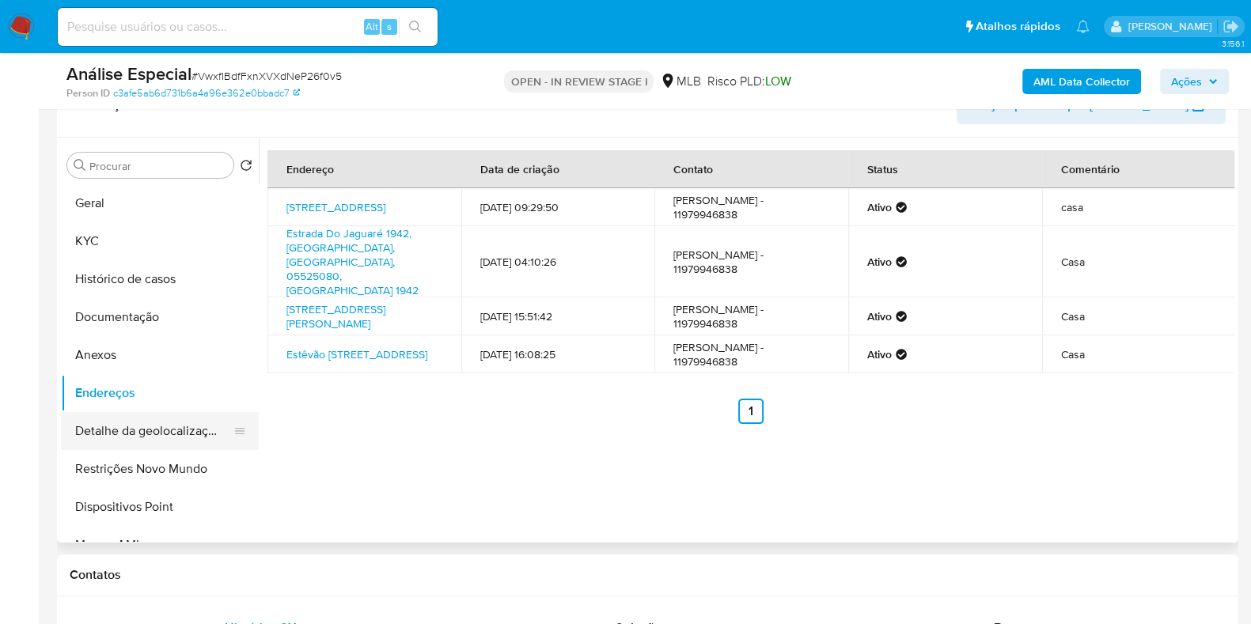
click at [139, 440] on button "Detalhe da geolocalização" at bounding box center [153, 431] width 185 height 38
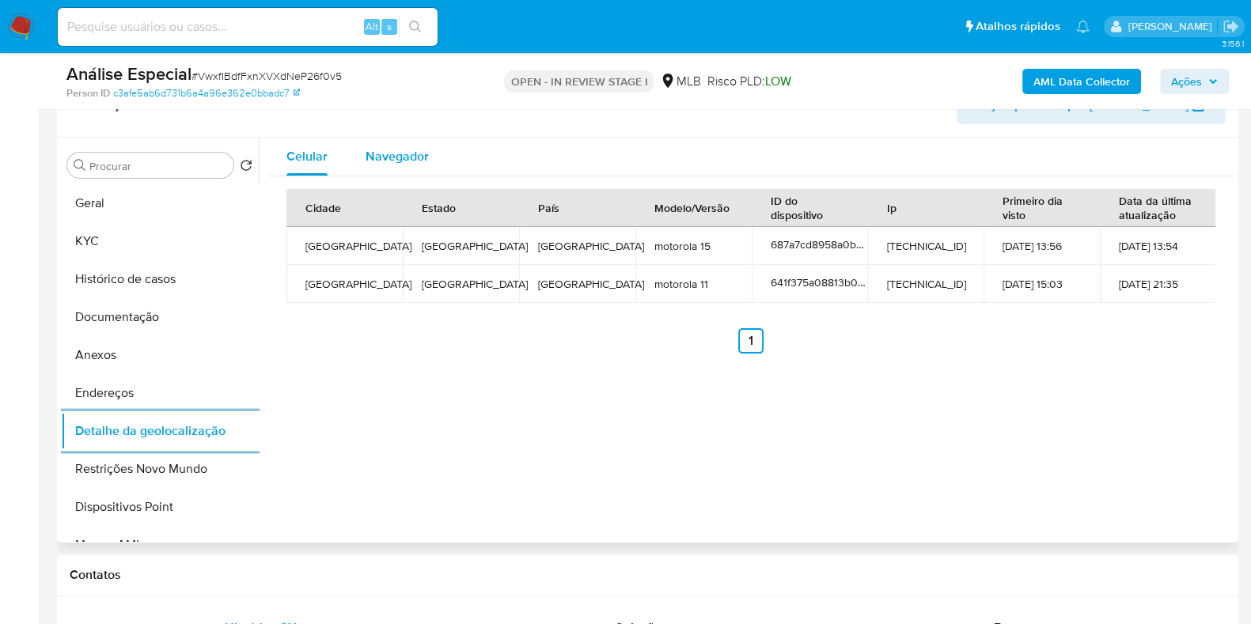
click at [412, 163] on span "Navegador" at bounding box center [397, 156] width 63 height 18
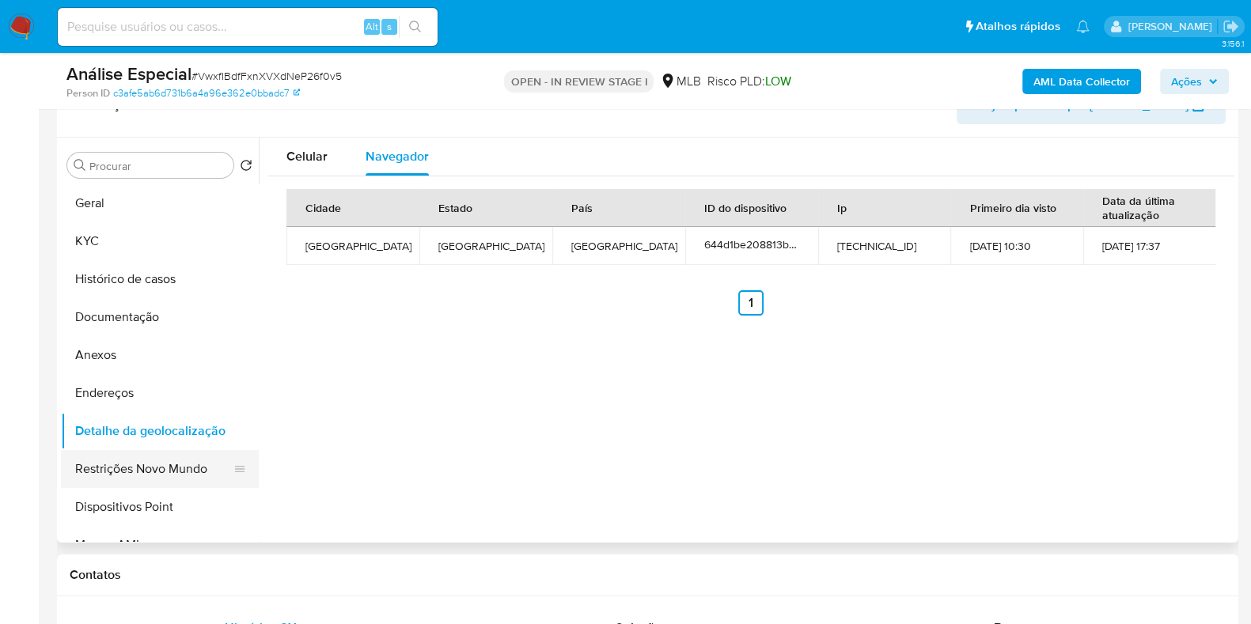
click at [184, 468] on button "Restrições Novo Mundo" at bounding box center [153, 469] width 185 height 38
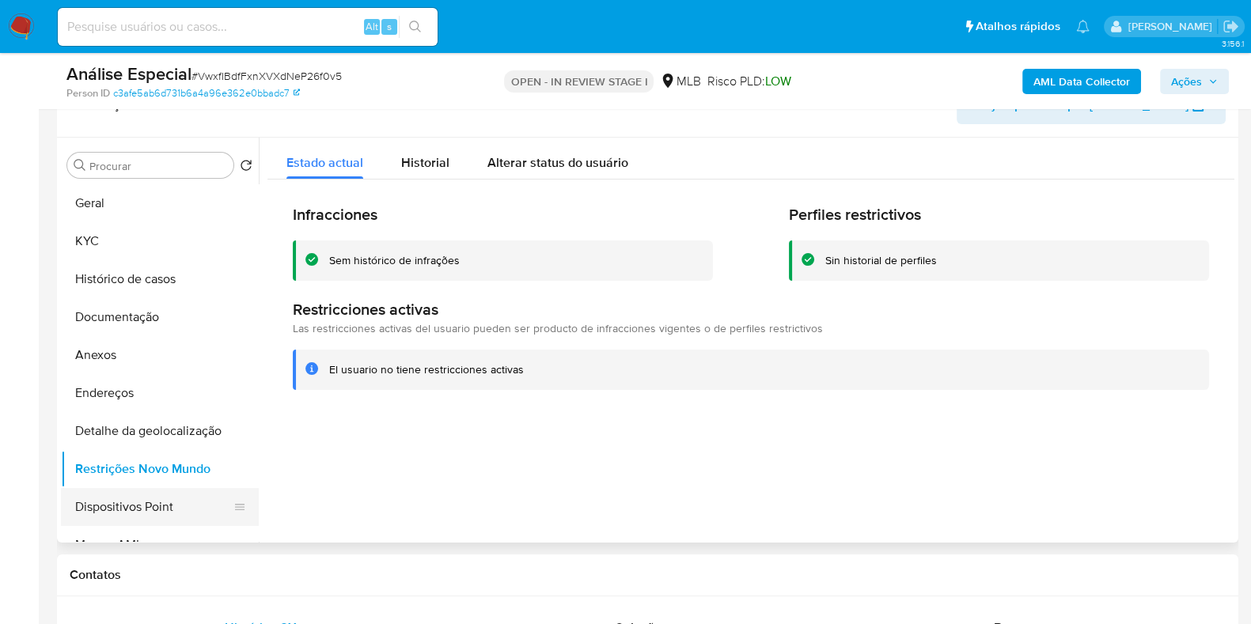
click at [167, 504] on button "Dispositivos Point" at bounding box center [153, 507] width 185 height 38
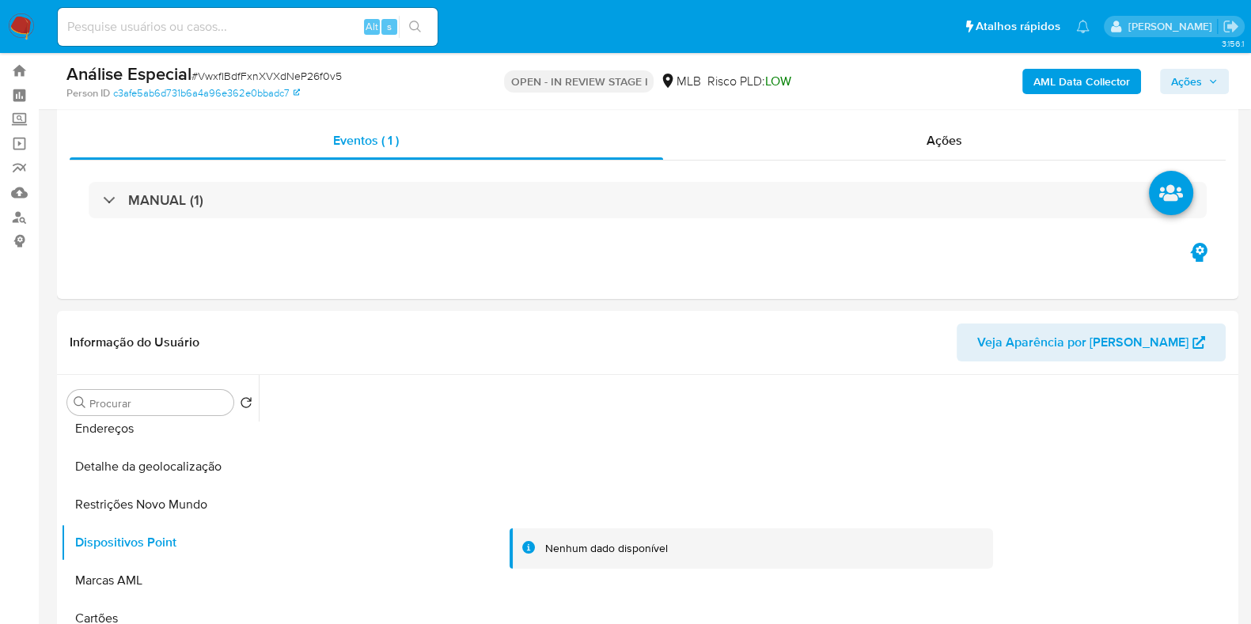
scroll to position [25, 0]
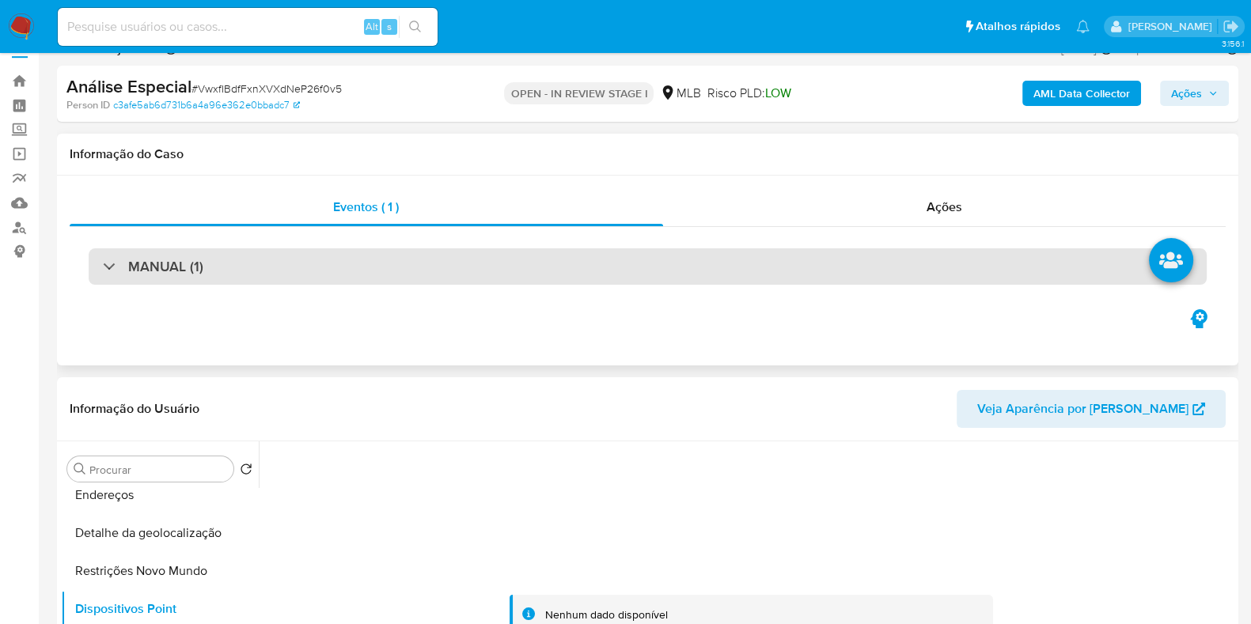
click at [964, 260] on div "MANUAL (1)" at bounding box center [648, 266] width 1118 height 36
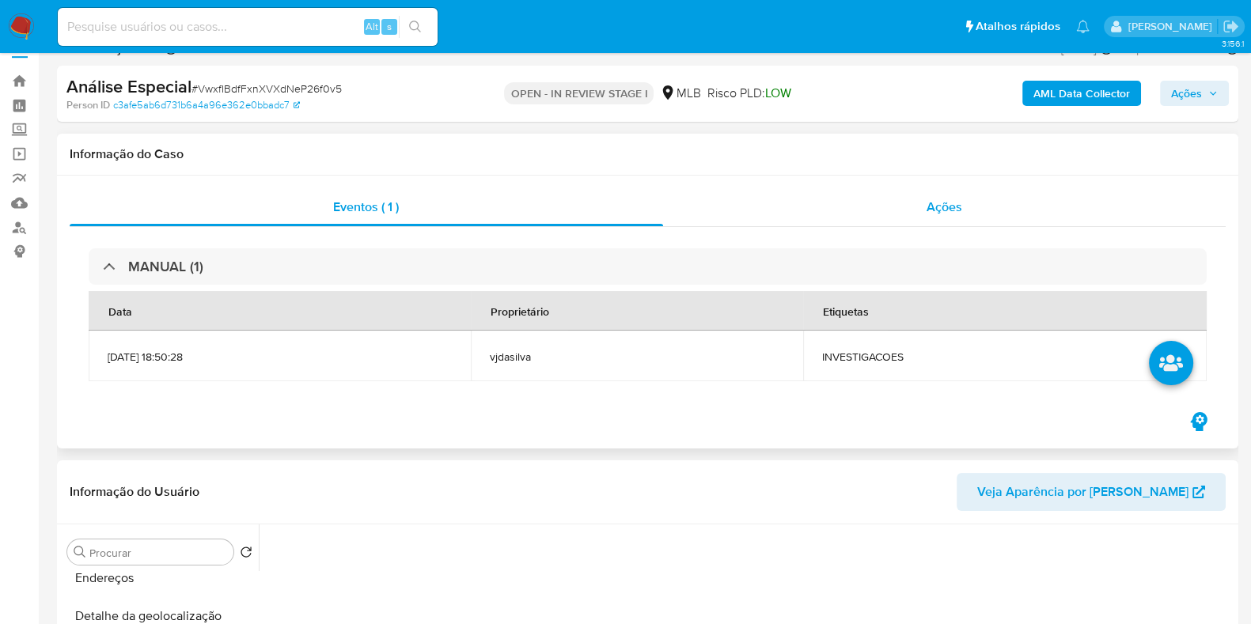
click at [966, 203] on div "Ações" at bounding box center [944, 207] width 563 height 38
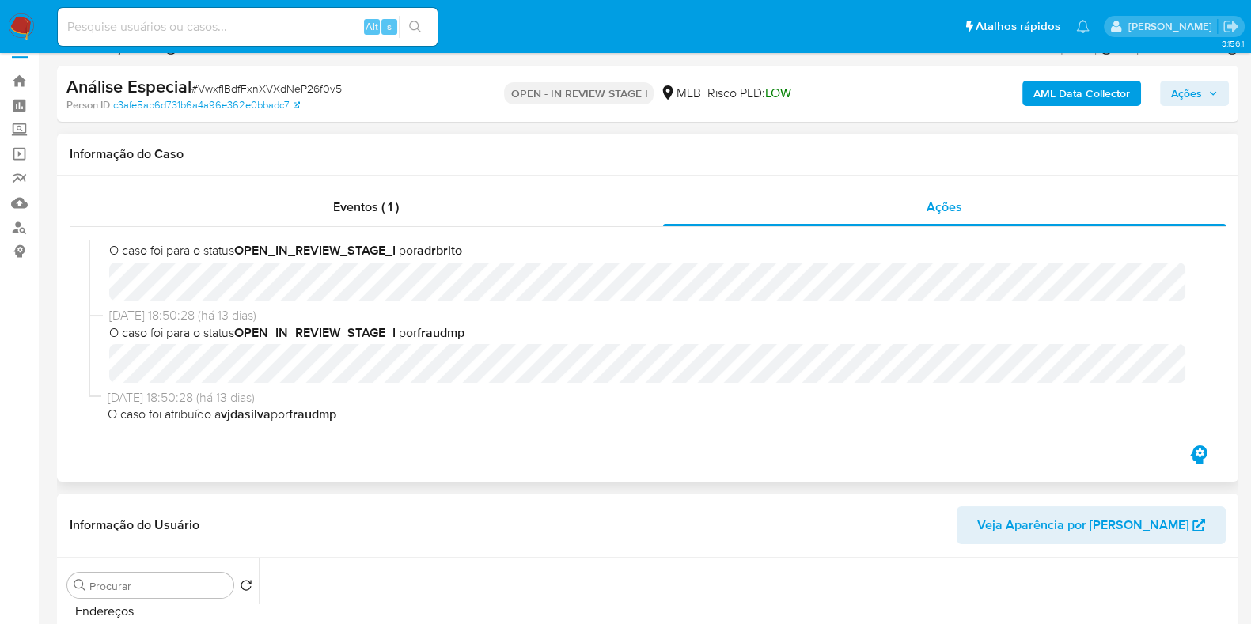
scroll to position [0, 0]
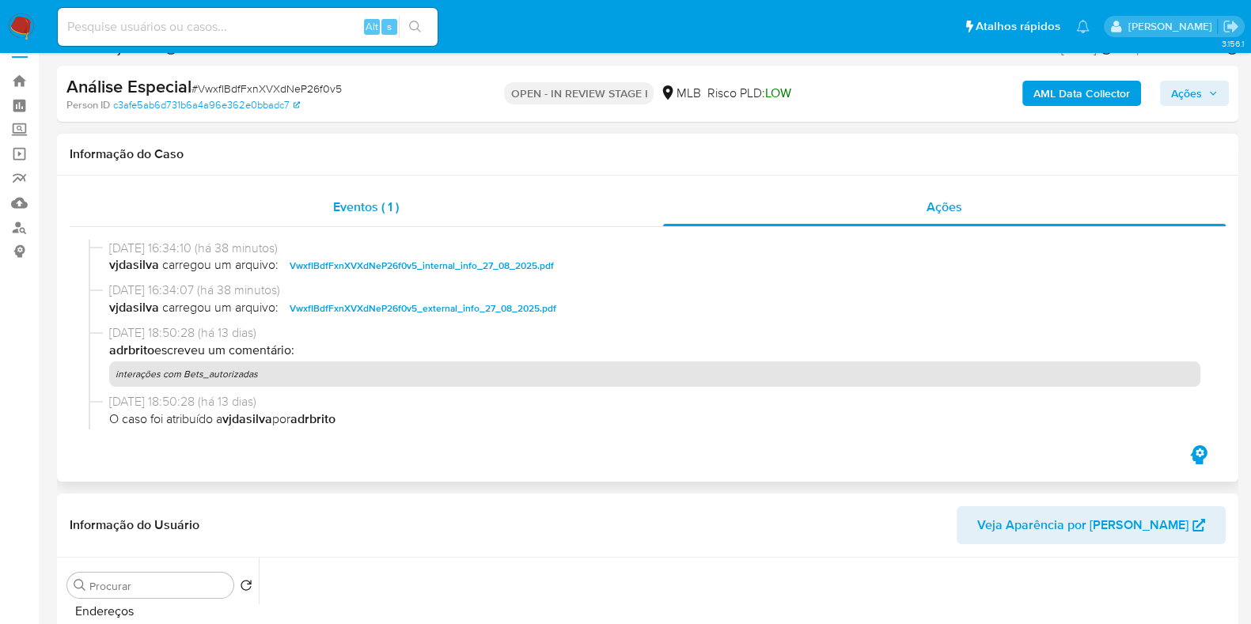
click at [420, 222] on div "Eventos ( 1 )" at bounding box center [366, 207] width 593 height 38
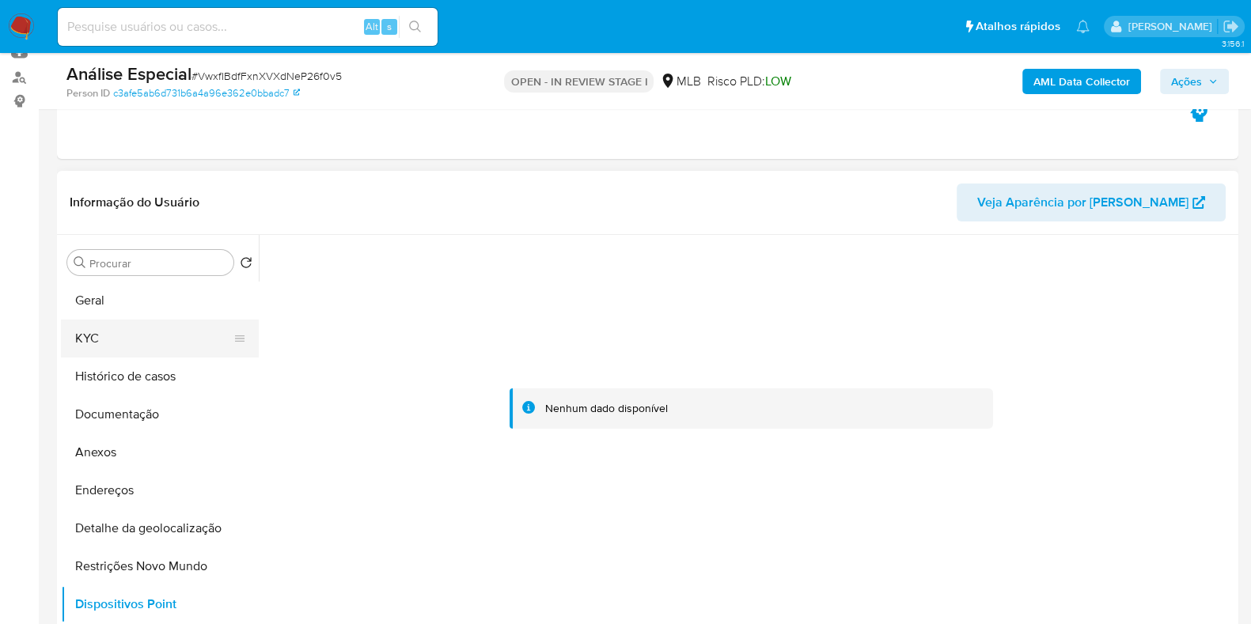
click at [188, 338] on button "KYC" at bounding box center [153, 339] width 185 height 38
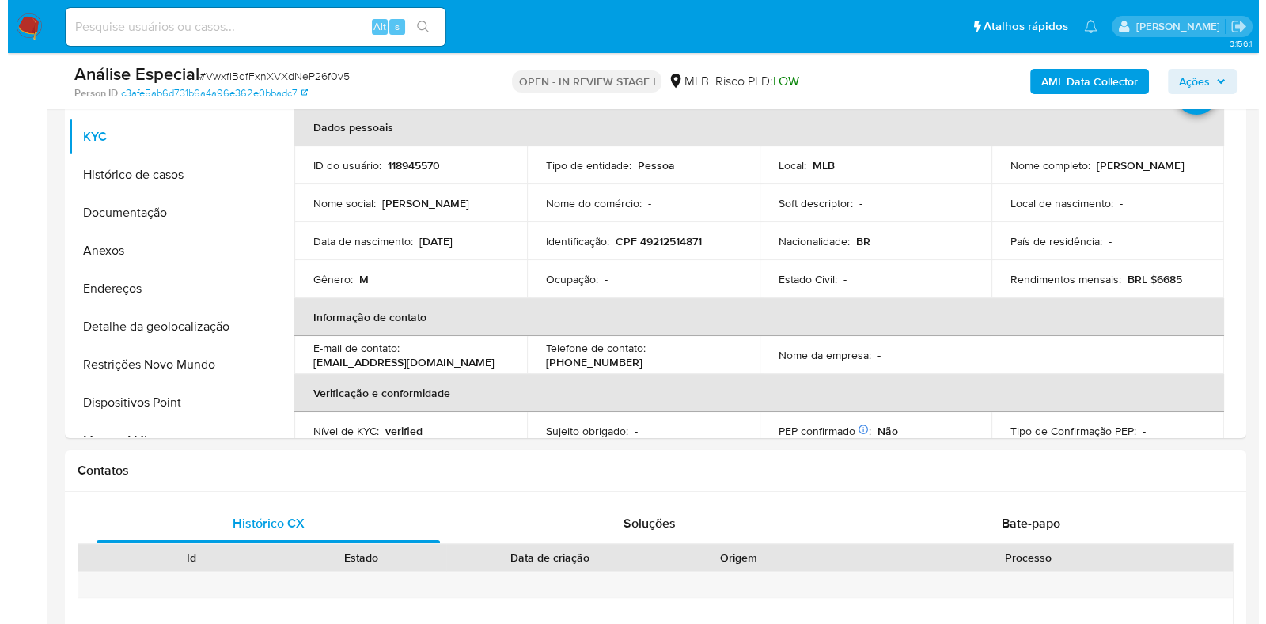
scroll to position [258, 0]
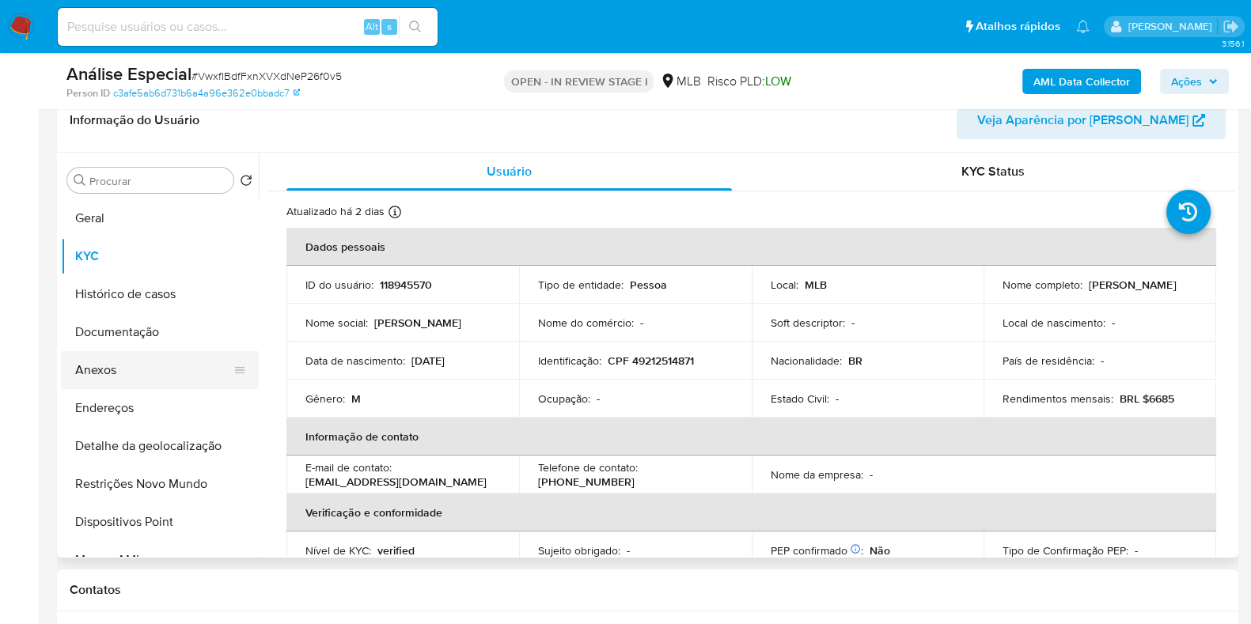
click at [150, 373] on button "Anexos" at bounding box center [153, 370] width 185 height 38
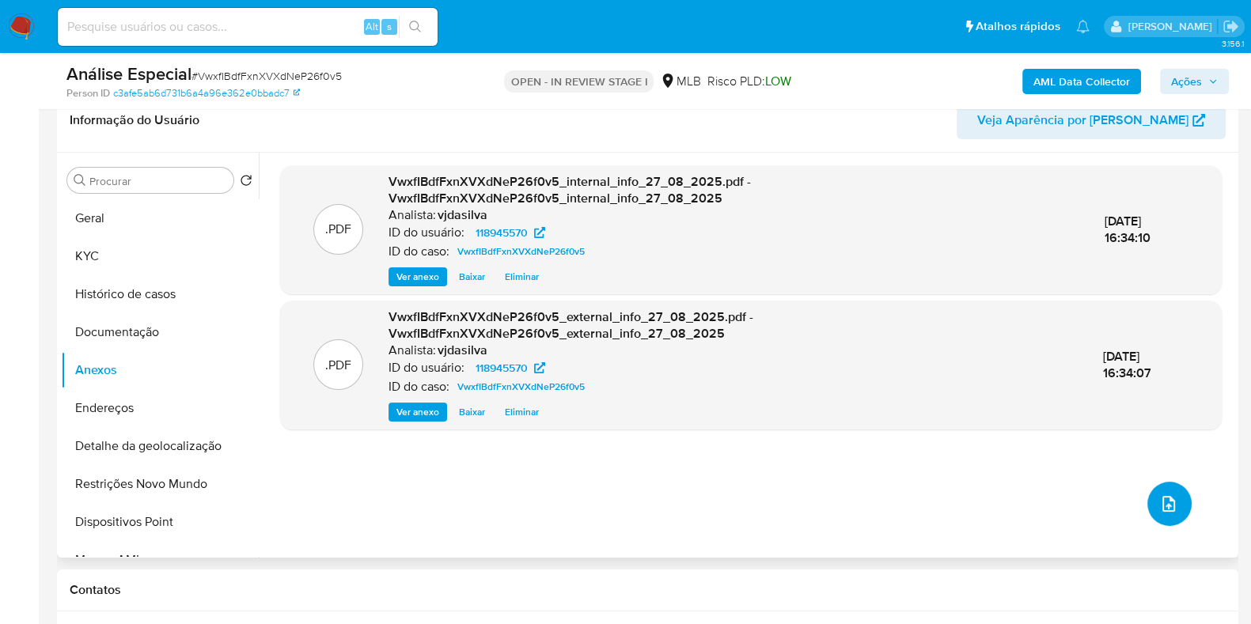
click at [1175, 494] on button "upload-file" at bounding box center [1169, 504] width 44 height 44
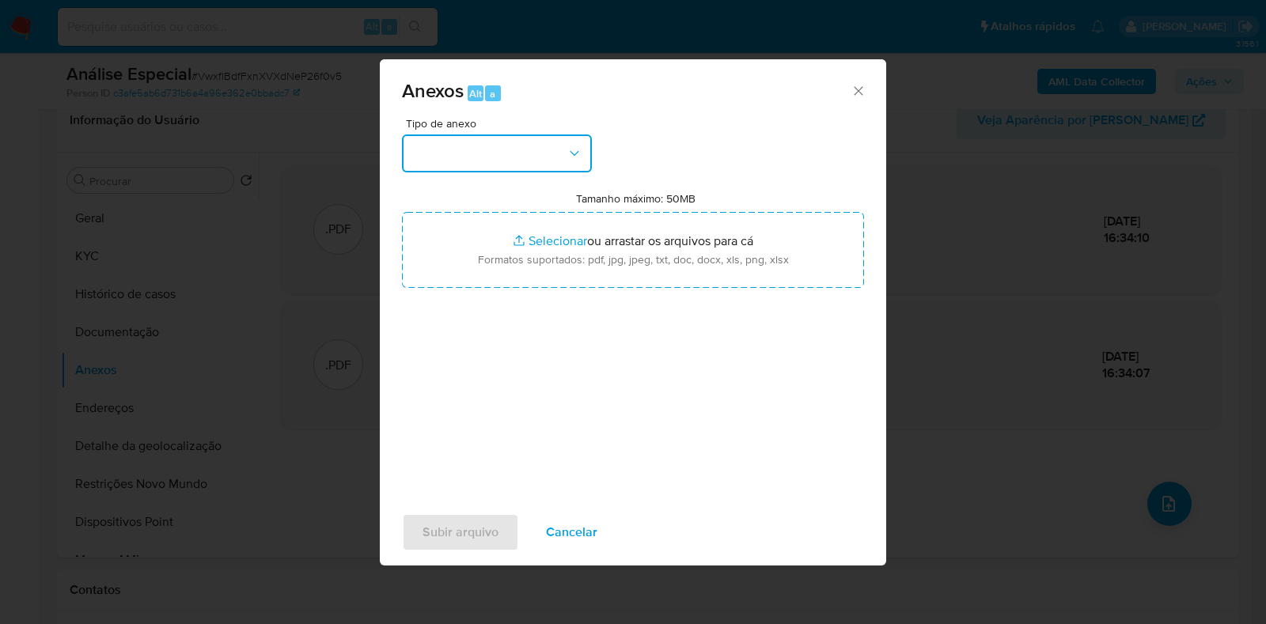
click at [576, 150] on icon "button" at bounding box center [574, 154] width 16 height 16
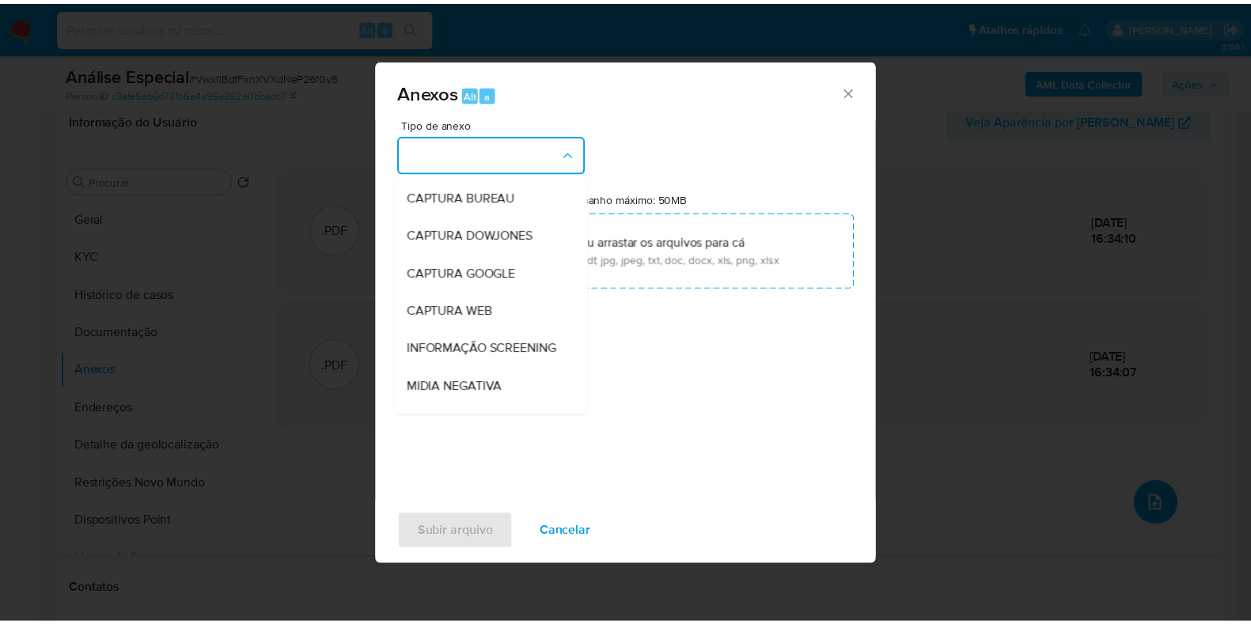
scroll to position [244, 0]
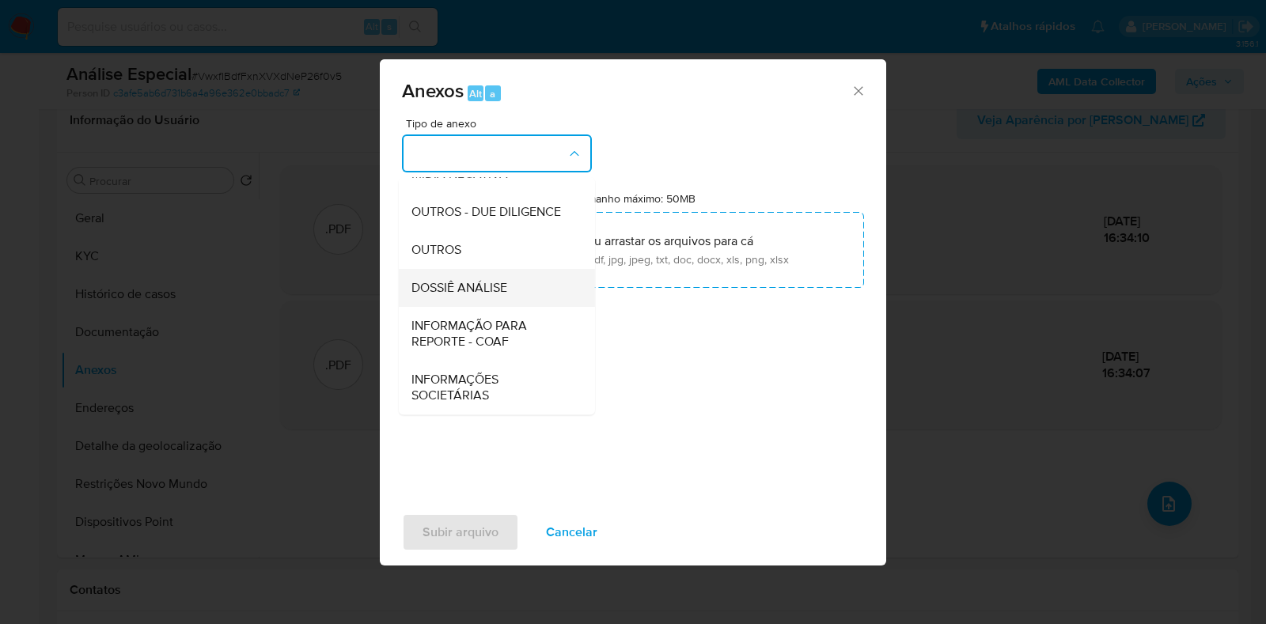
click at [503, 290] on span "DOSSIÊ ANÁLISE" at bounding box center [459, 288] width 96 height 16
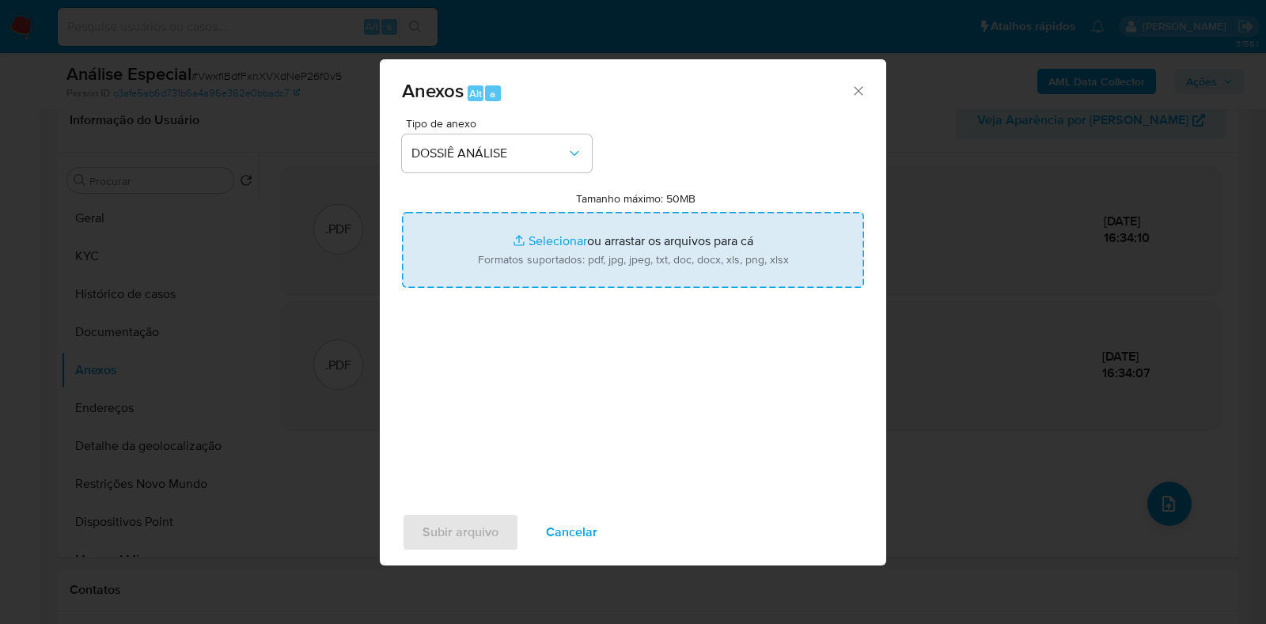
type input "C:\fakepath\SAR - XXXX - CPF 49212514871 - GABRIEL RODRIGO DE OLIVEIRA SANTOS.p…"
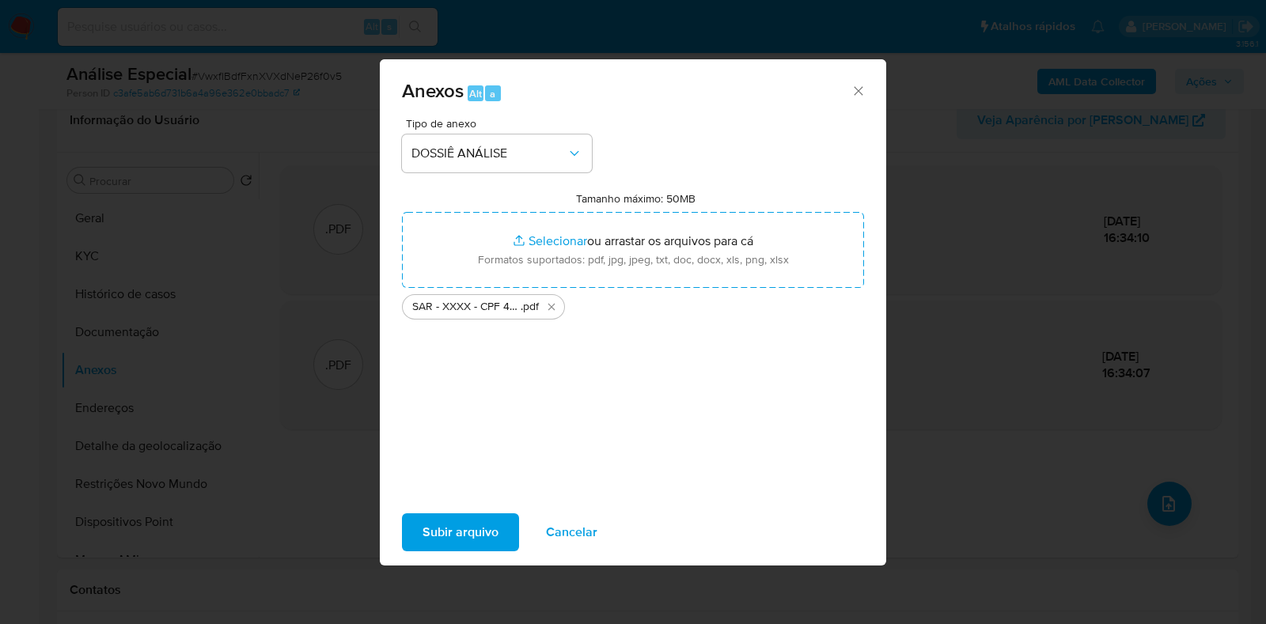
click at [451, 532] on span "Subir arquivo" at bounding box center [460, 532] width 76 height 35
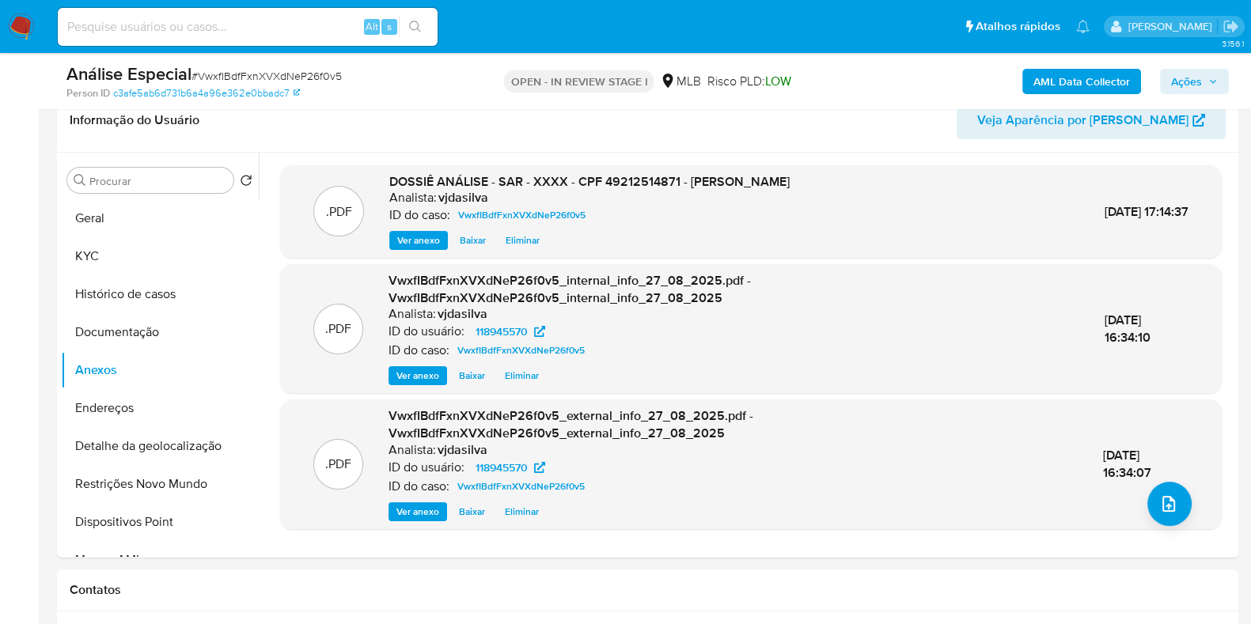
click at [1205, 73] on span "Ações" at bounding box center [1194, 81] width 47 height 22
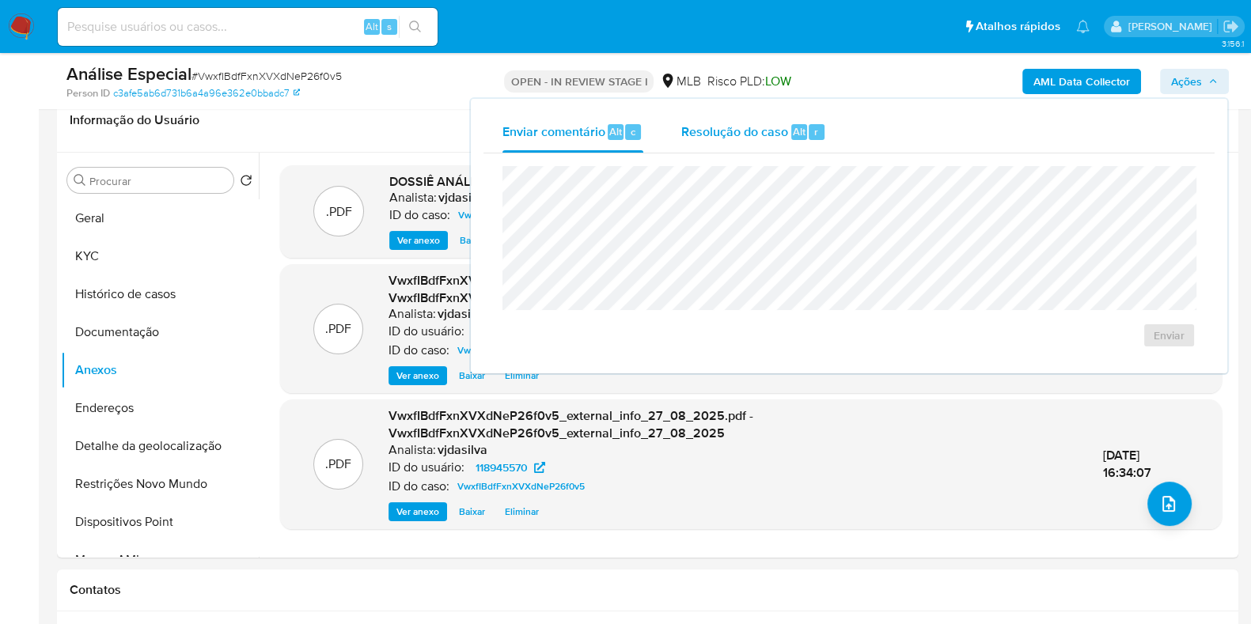
click at [764, 142] on div "Resolução do caso Alt r" at bounding box center [753, 132] width 145 height 41
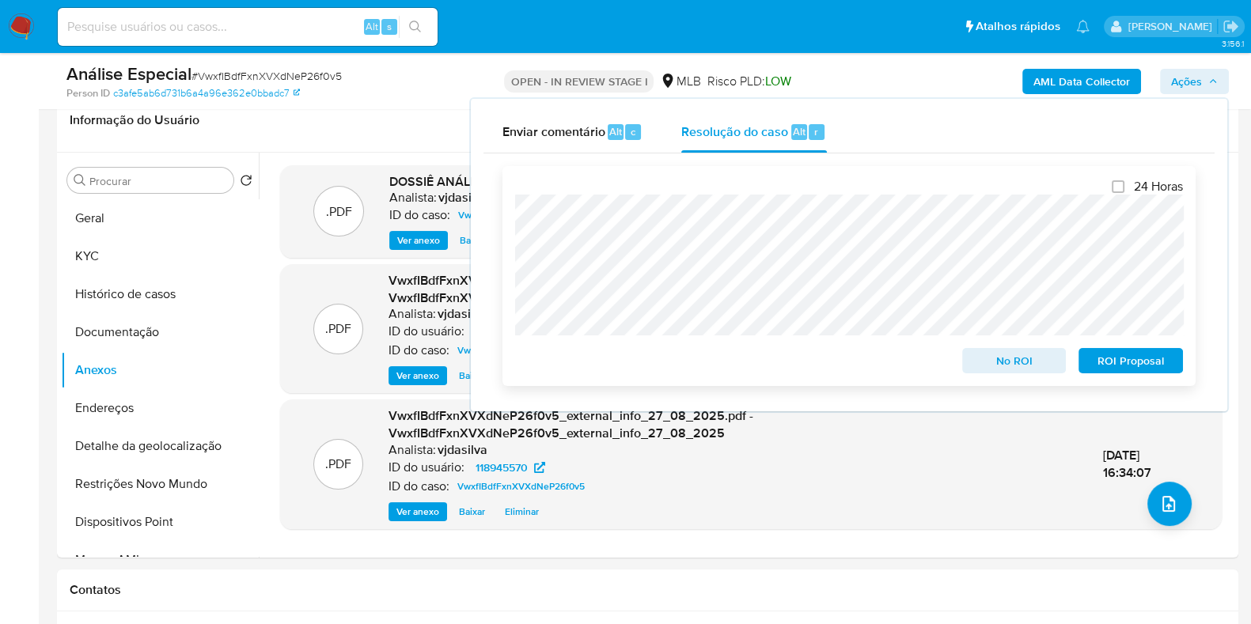
click at [1129, 369] on span "ROI Proposal" at bounding box center [1130, 361] width 82 height 22
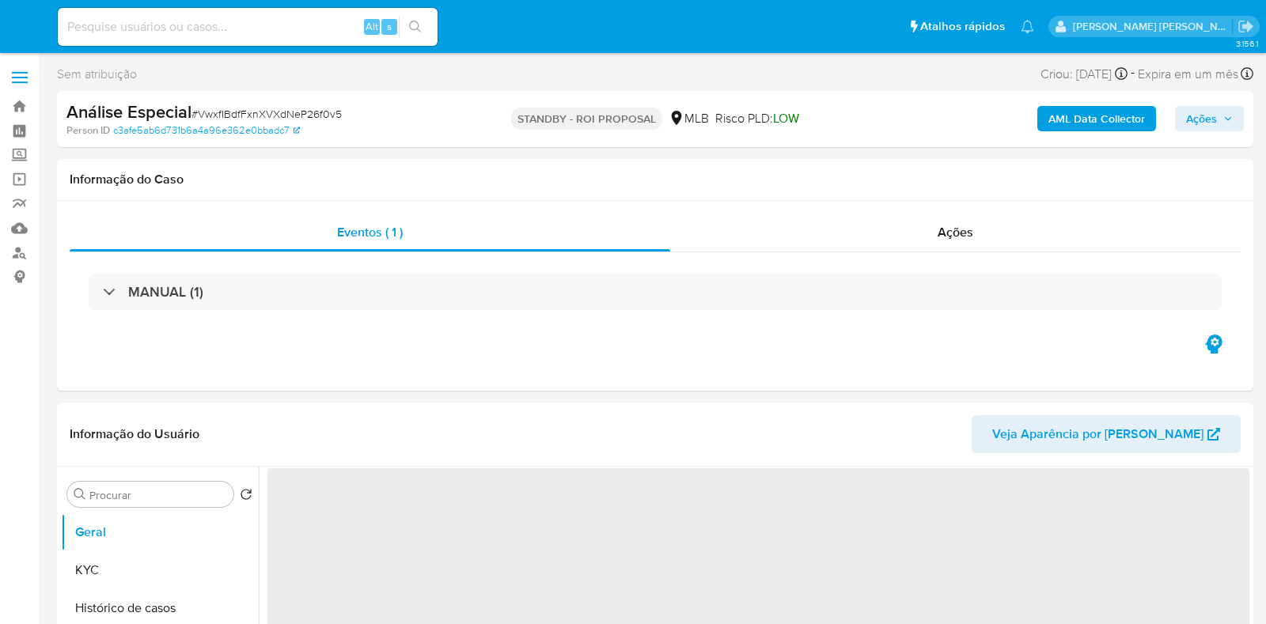
select select "10"
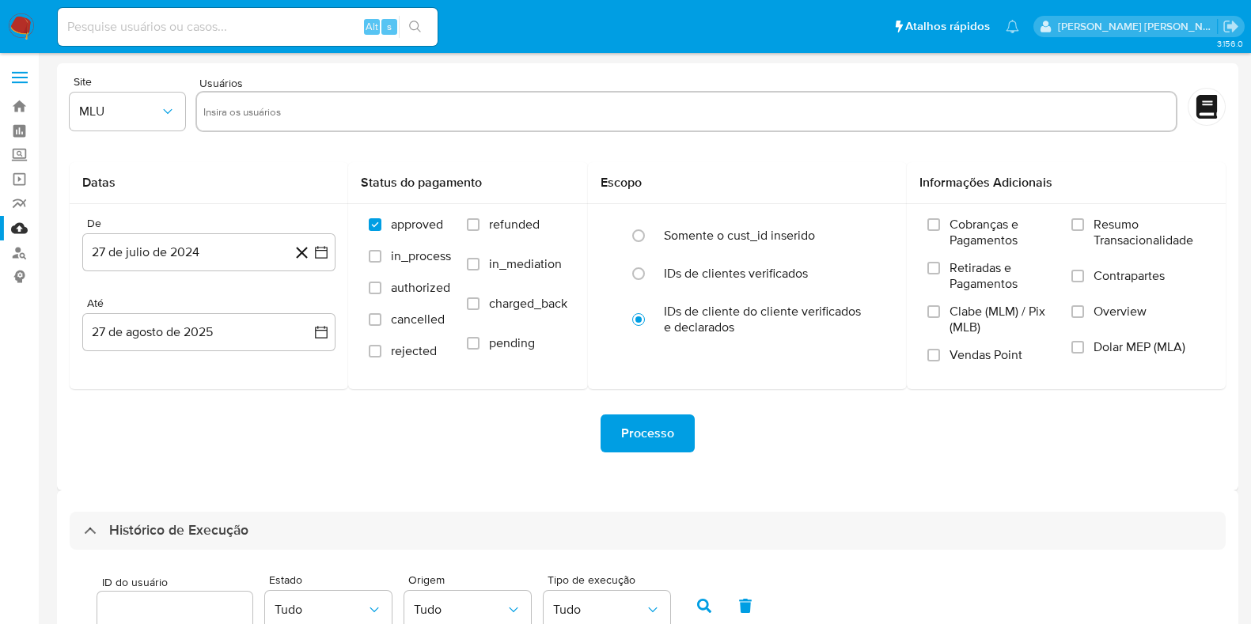
select select "50"
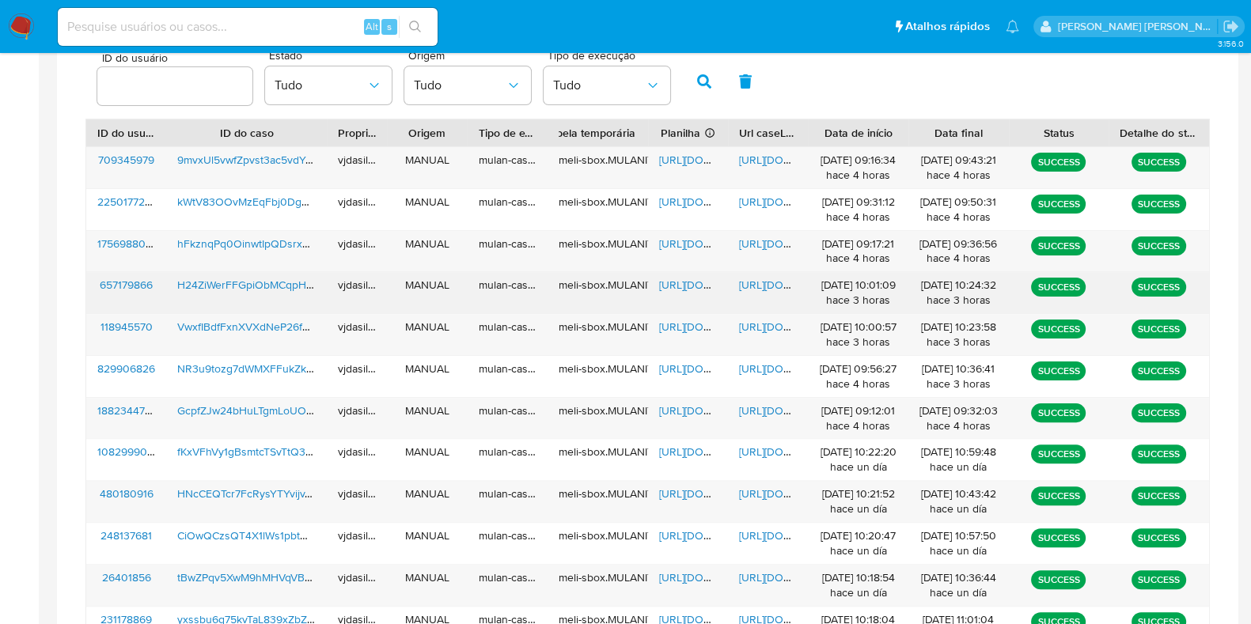
click at [764, 282] on span "https://docs.google.com/document/d/14ioJW1gkTBVTg7_-AFe59Nsupd6z6SdIvUubjI2MJ-8…" at bounding box center [793, 285] width 109 height 16
click at [677, 281] on span "https://docs.google.com/spreadsheets/d/1tAPNzp4yxiC48QrNstY102rszKKeVcl2KSM8Ynx…" at bounding box center [713, 285] width 109 height 16
click at [204, 287] on span "H24ZiWerFFGpiObMCqpHR0sF" at bounding box center [254, 285] width 155 height 16
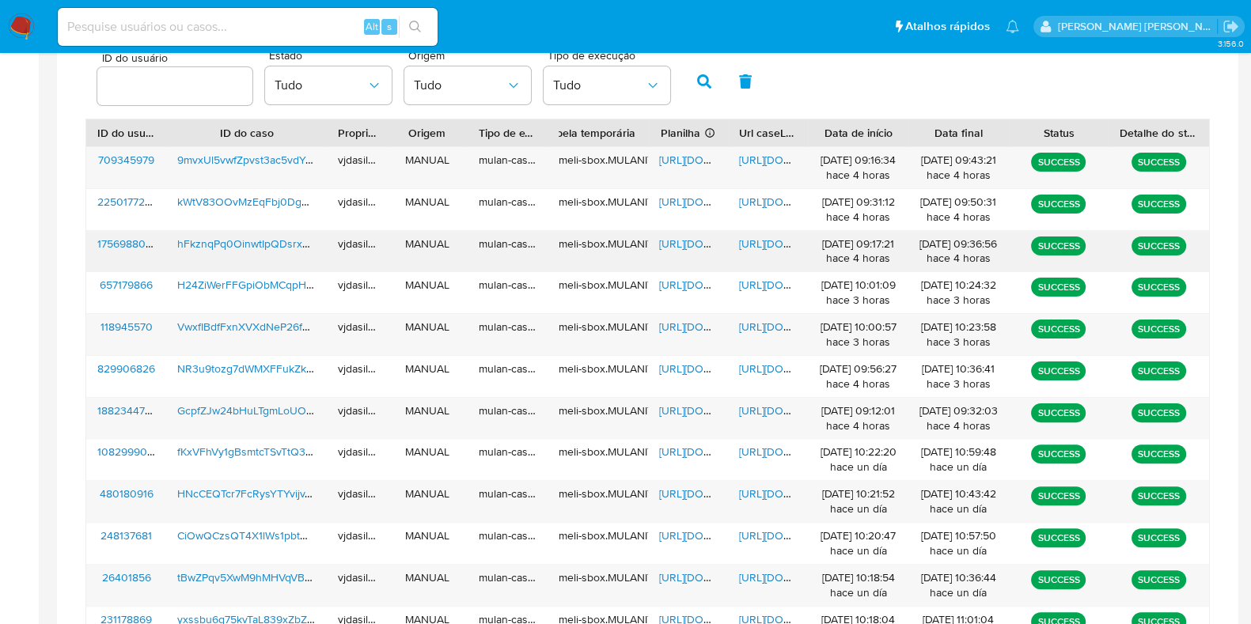
click at [775, 239] on span "https://docs.google.com/document/d/1yasxK7GWkrGwKneeYlPYmCVvkLPq5bih9C3QVeC2kK4…" at bounding box center [793, 244] width 109 height 16
click at [667, 247] on span "https://docs.google.com/spreadsheets/d/1VIYYIoNjjPCdb8FkrUg86ZcEB2jHArl2n96fPa6…" at bounding box center [713, 244] width 109 height 16
click at [271, 236] on span "hFkznqPq0OinwtIpQDsrxbCb" at bounding box center [249, 244] width 145 height 16
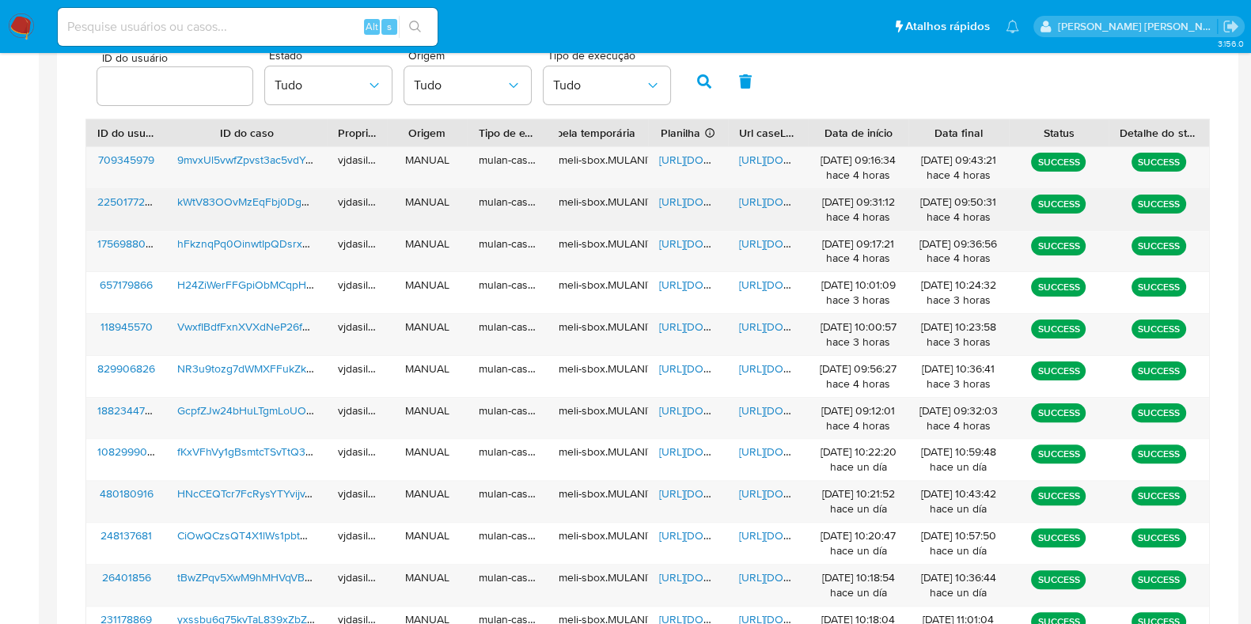
click at [762, 199] on span "https://docs.google.com/document/d/1bIOWn4Sv1XSjKDbs_XpwdbpNOJjGnav1MHW0hC3UYnE…" at bounding box center [793, 202] width 109 height 16
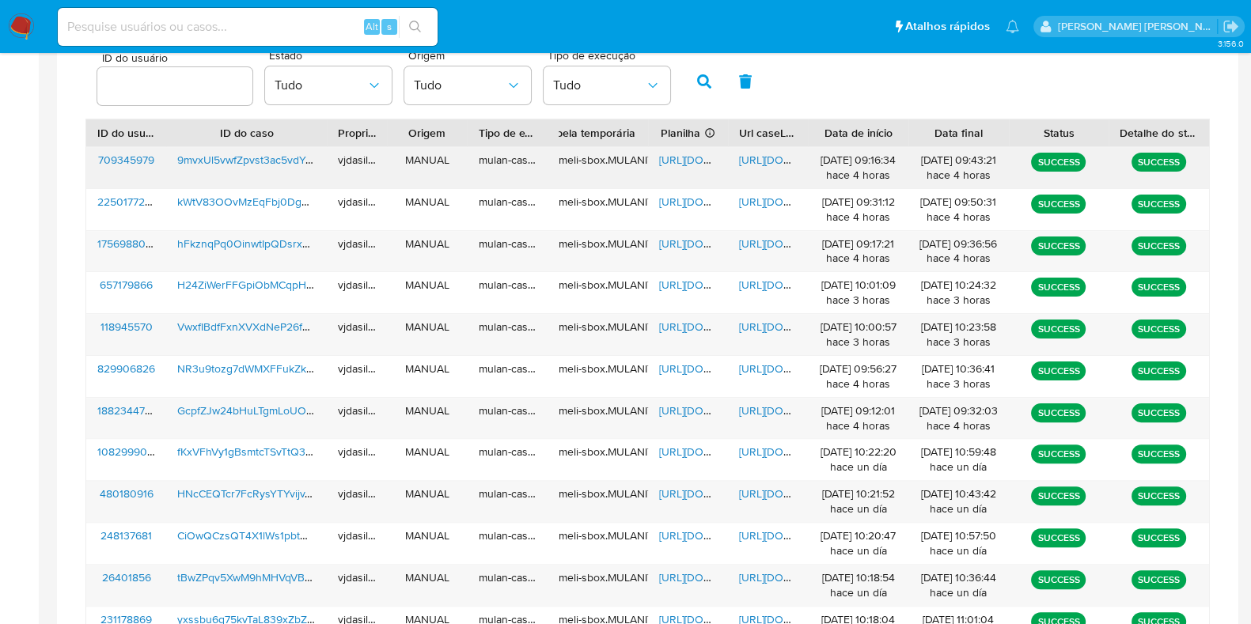
click at [763, 154] on span "https://docs.google.com/document/d/1VVqgnvFFrcm9TiOz8G2eXwroCwwUcggQAdpTpNVeKTA…" at bounding box center [793, 160] width 109 height 16
click at [294, 161] on span "9mvxUl5vwfZpvst3ac5vdYAu" at bounding box center [248, 160] width 142 height 16
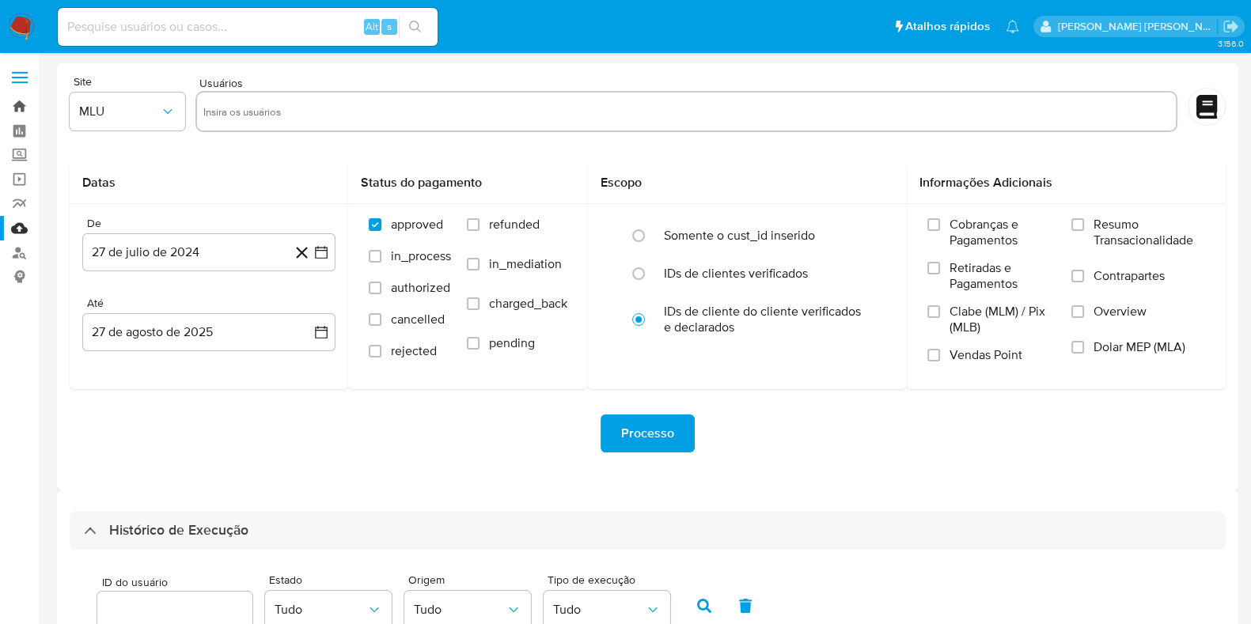
click at [21, 104] on link "Bandeja" at bounding box center [94, 106] width 188 height 25
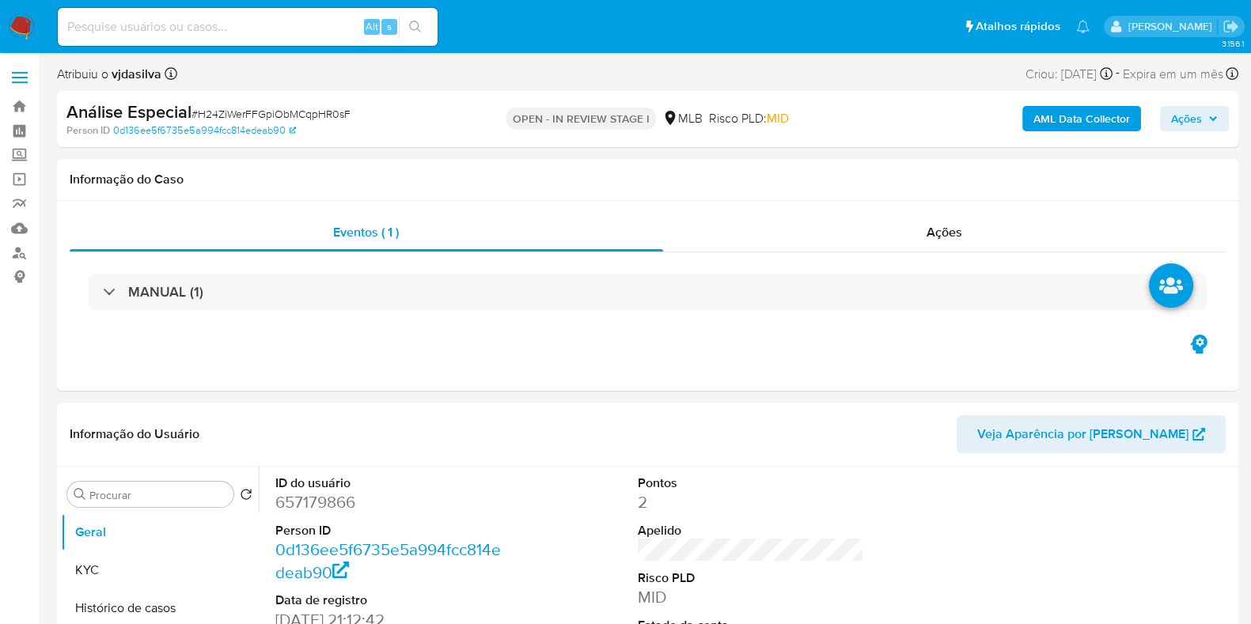
select select "10"
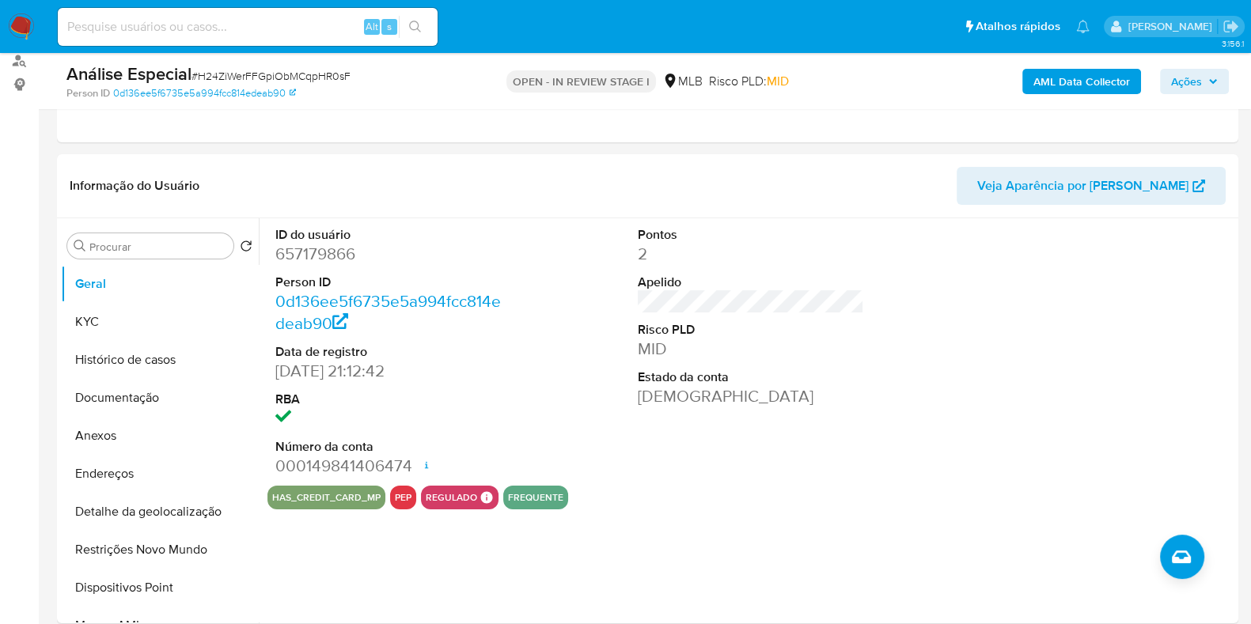
scroll to position [195, 0]
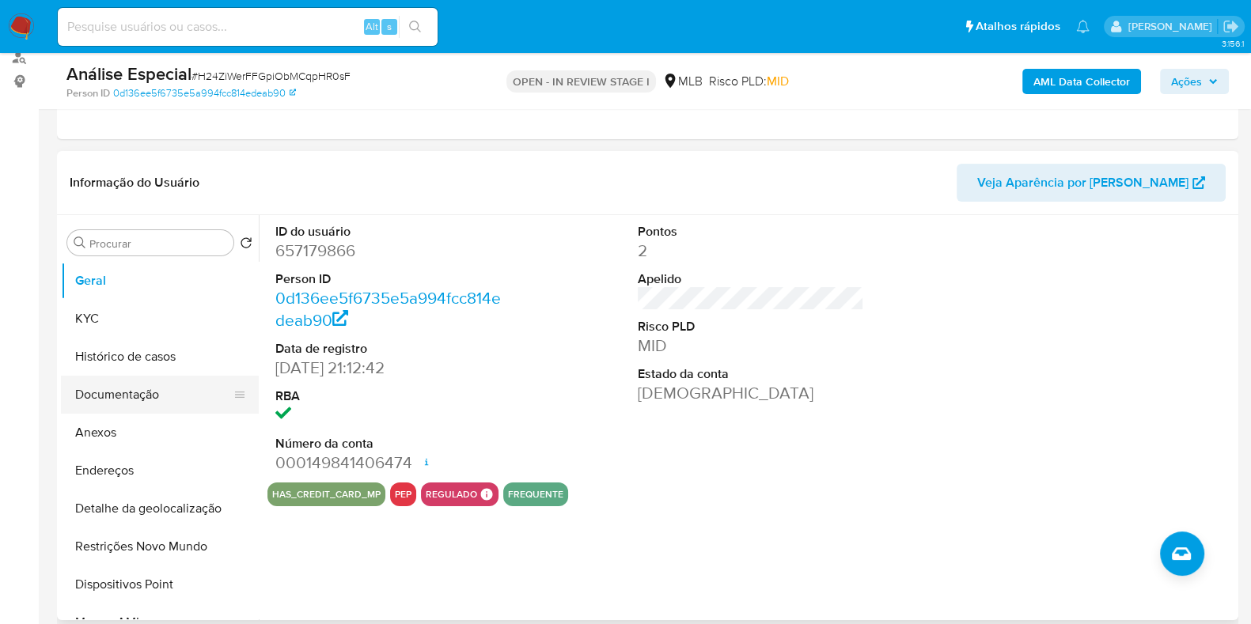
click at [190, 393] on button "Documentação" at bounding box center [153, 395] width 185 height 38
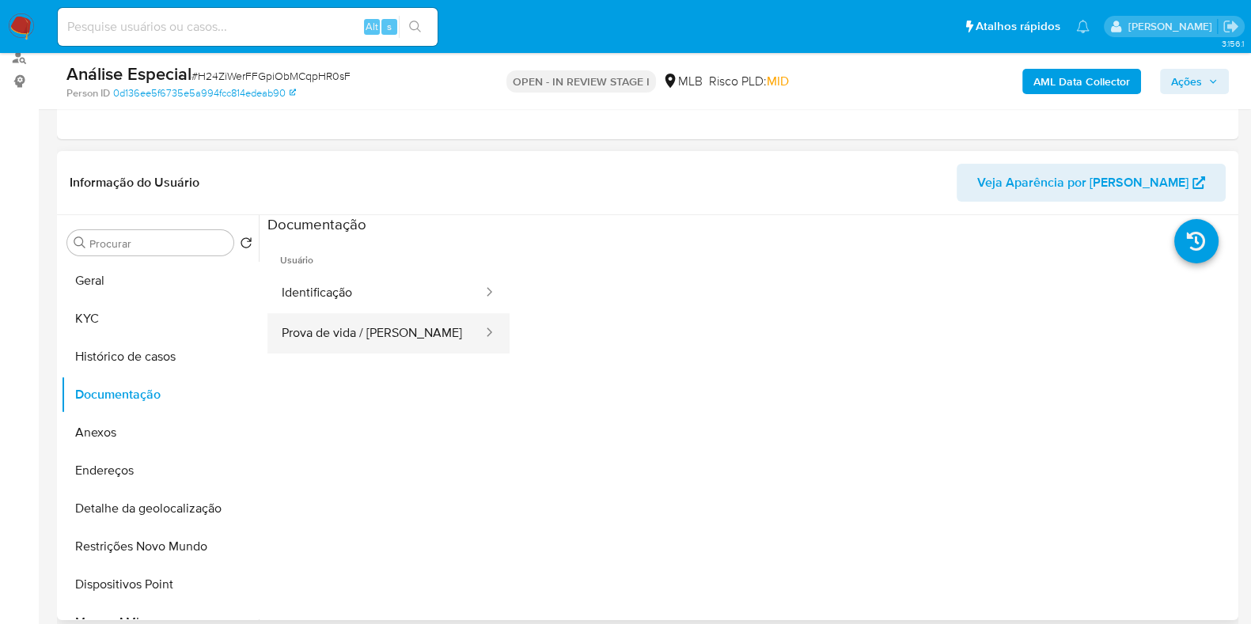
click at [354, 338] on button "Prova de vida / [PERSON_NAME]" at bounding box center [375, 333] width 217 height 40
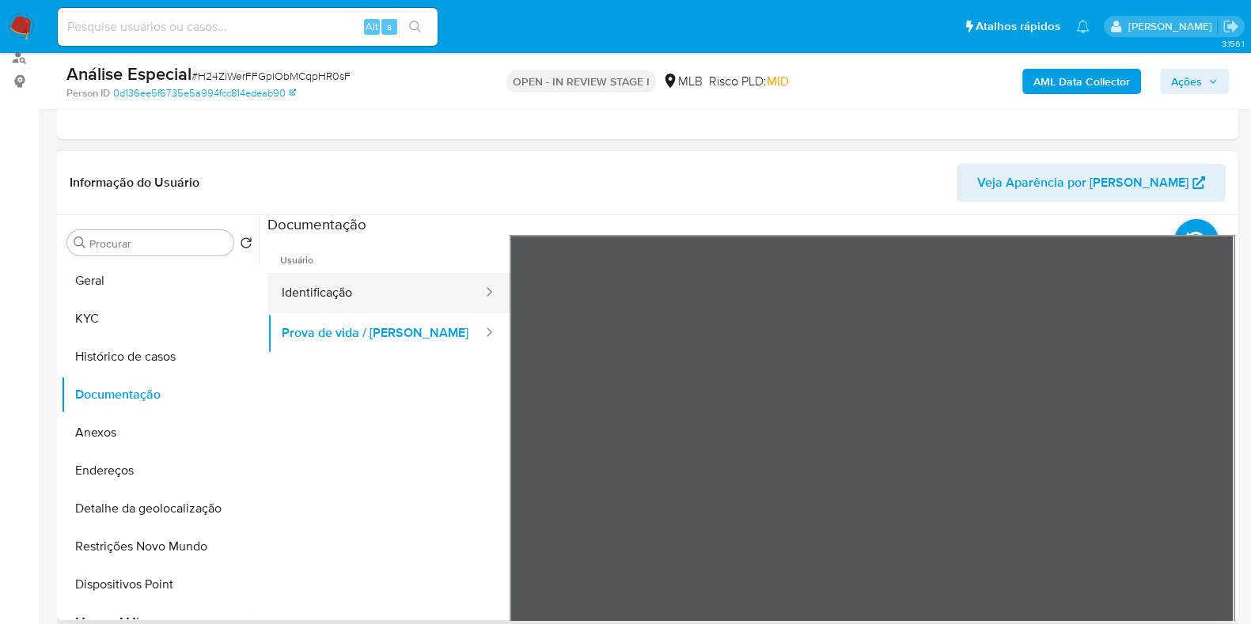
click at [387, 282] on button "Identificação" at bounding box center [375, 293] width 217 height 40
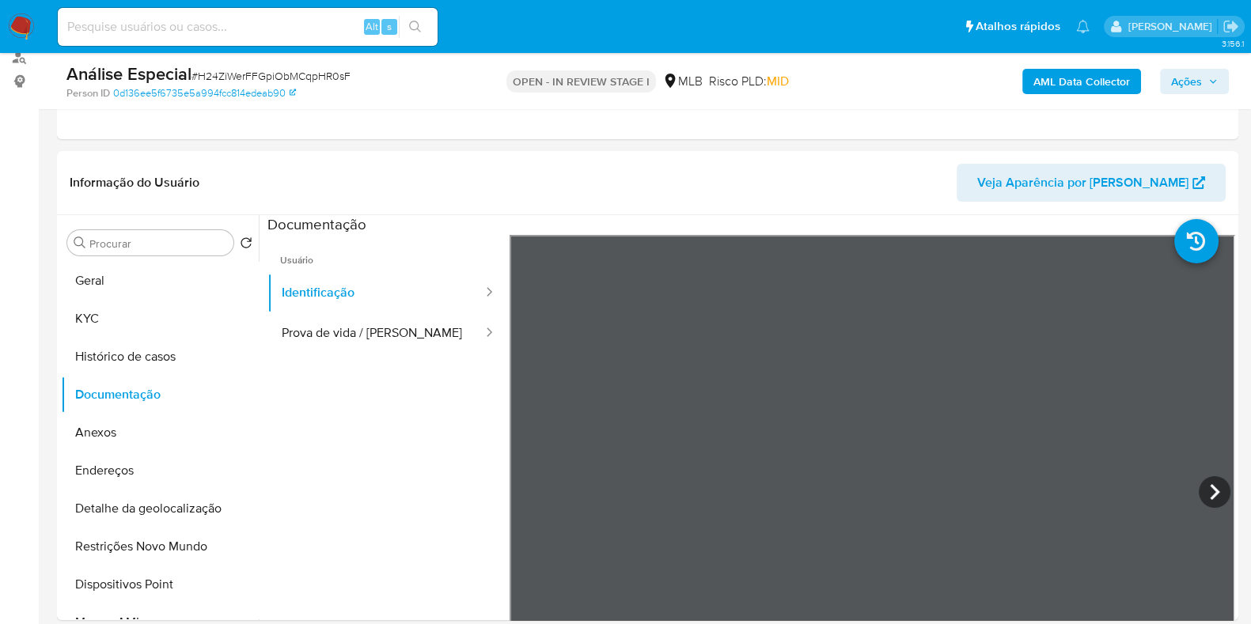
click at [1055, 69] on b "AML Data Collector" at bounding box center [1081, 81] width 97 height 25
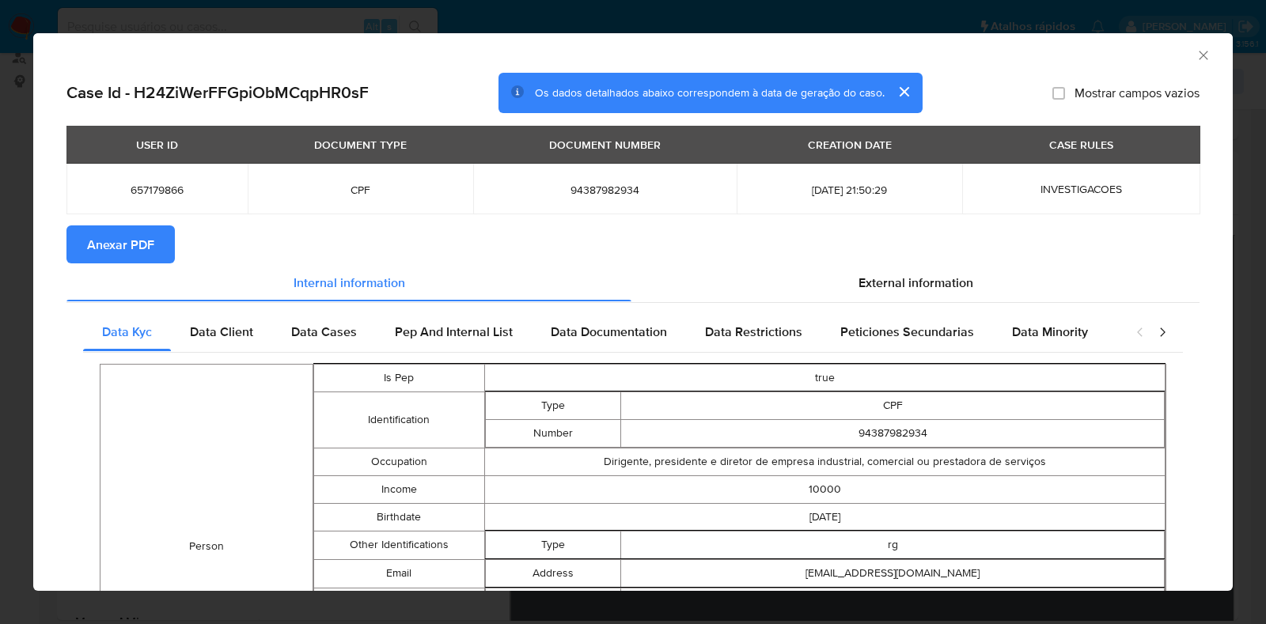
click at [127, 241] on span "Anexar PDF" at bounding box center [120, 244] width 67 height 35
click at [1195, 54] on icon "Fechar a janela" at bounding box center [1203, 55] width 16 height 16
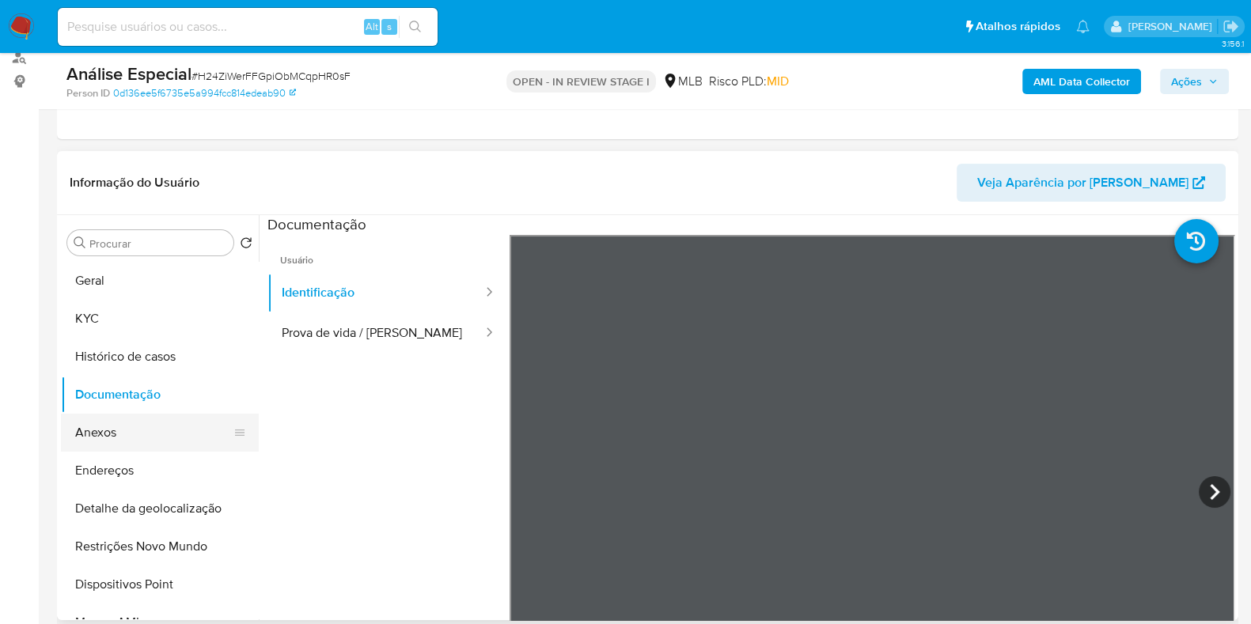
click at [182, 427] on button "Anexos" at bounding box center [153, 433] width 185 height 38
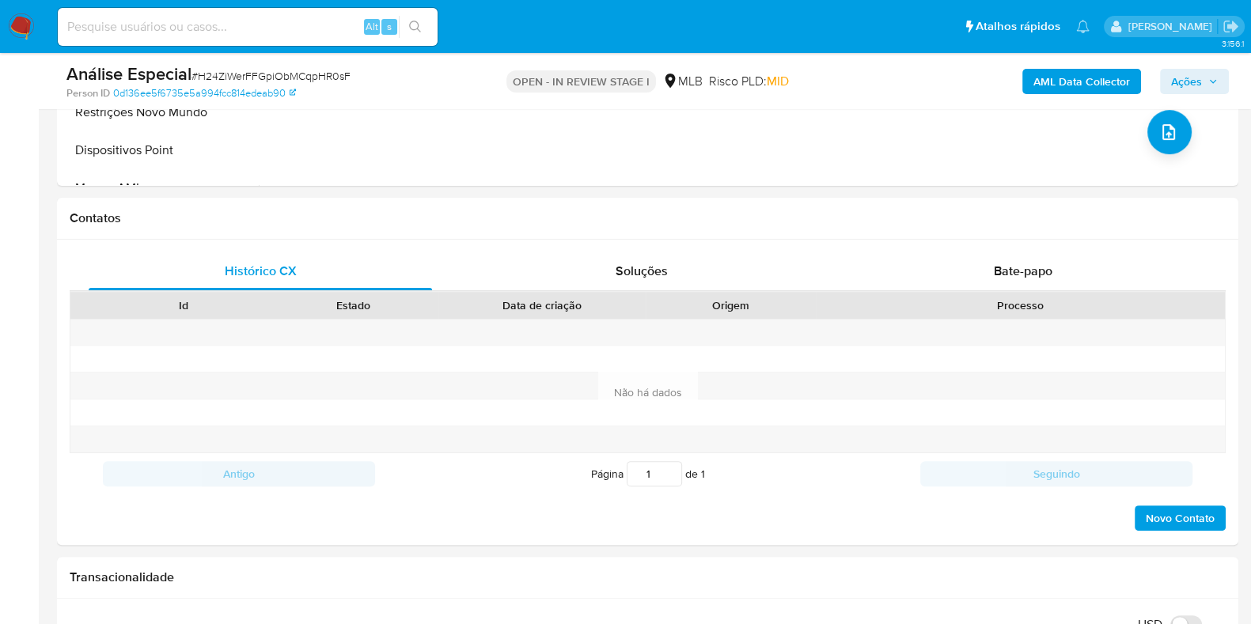
scroll to position [616, 0]
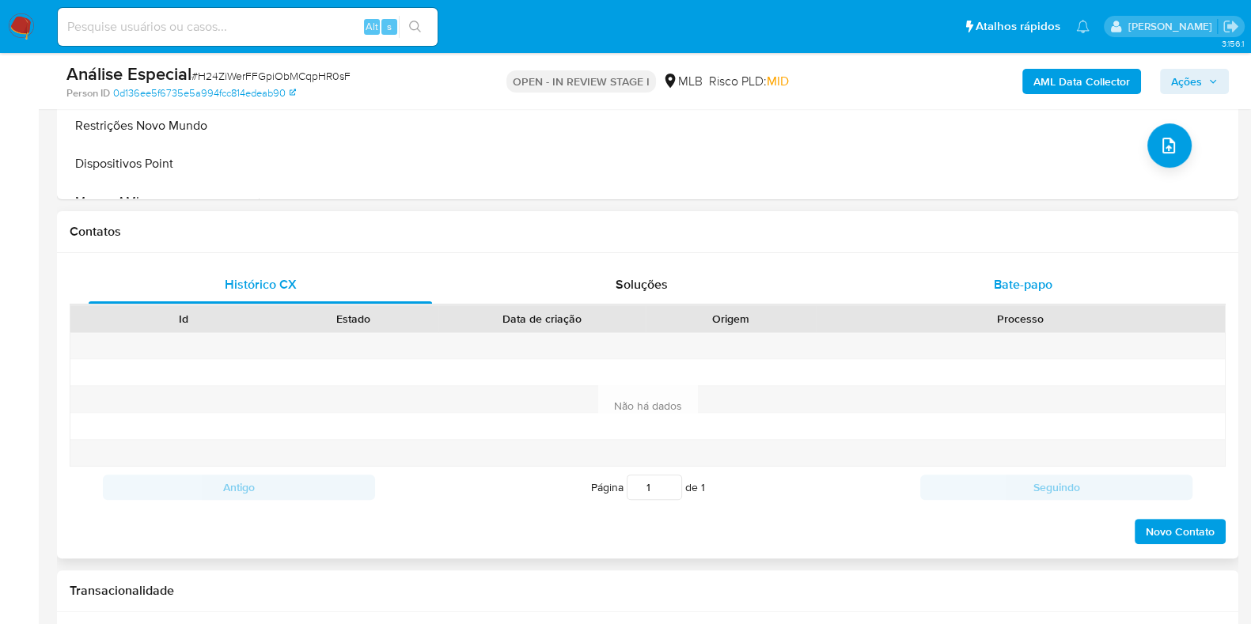
click at [1044, 287] on span "Bate-papo" at bounding box center [1023, 284] width 59 height 18
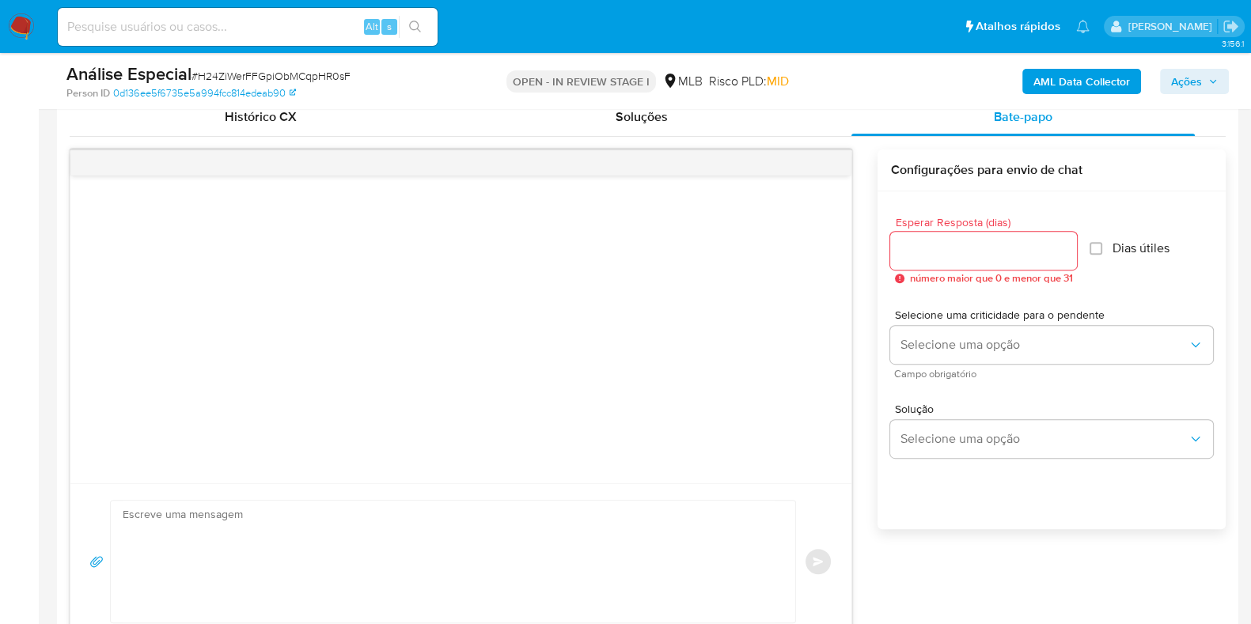
scroll to position [787, 0]
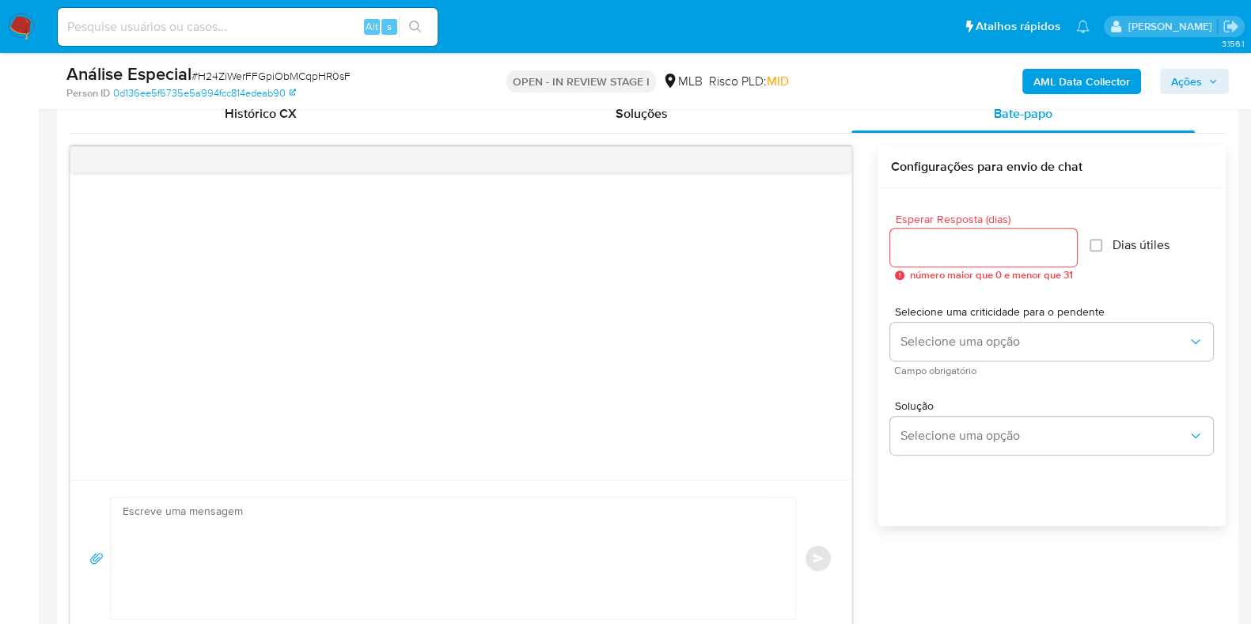
click at [991, 260] on div at bounding box center [983, 248] width 187 height 38
click at [989, 252] on input "Esperar Resposta (dias)" at bounding box center [983, 247] width 187 height 21
type input "2"
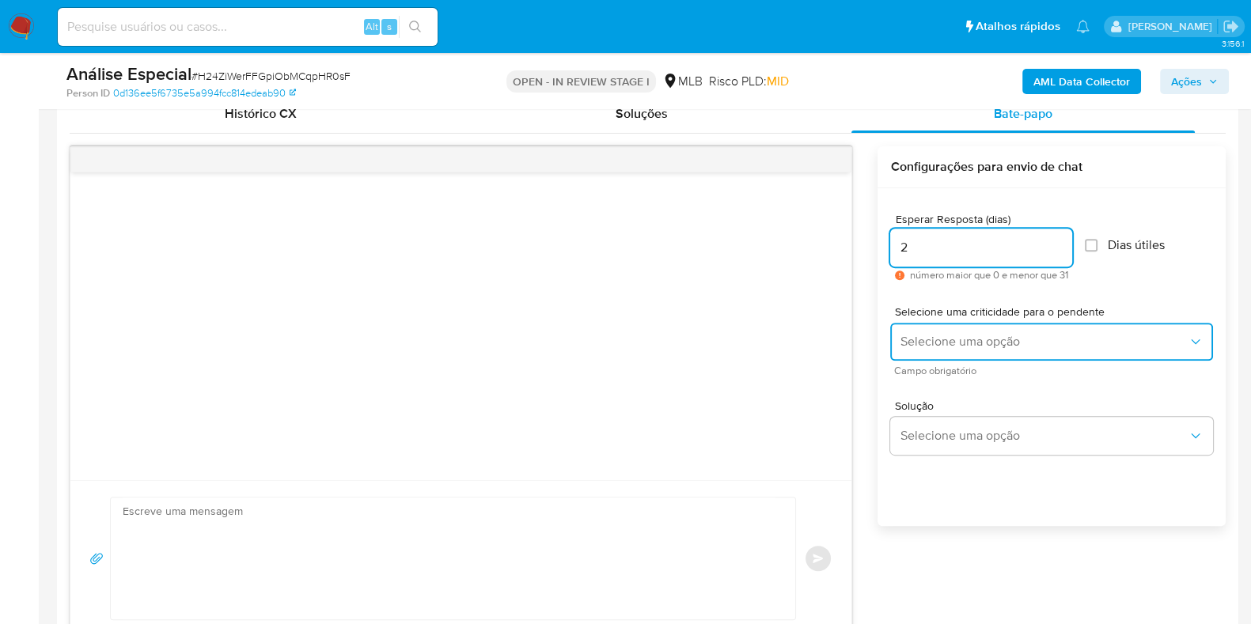
click at [997, 337] on span "Selecione uma opção" at bounding box center [1044, 342] width 288 height 16
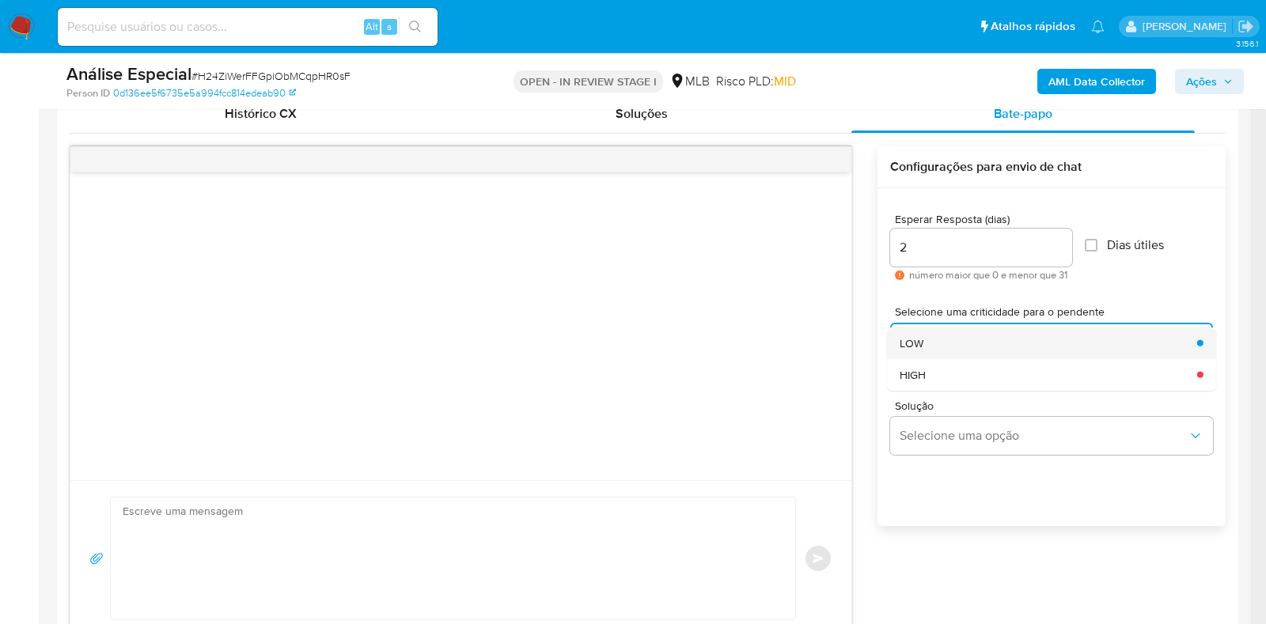
click at [984, 341] on div "LOW" at bounding box center [1044, 343] width 288 height 32
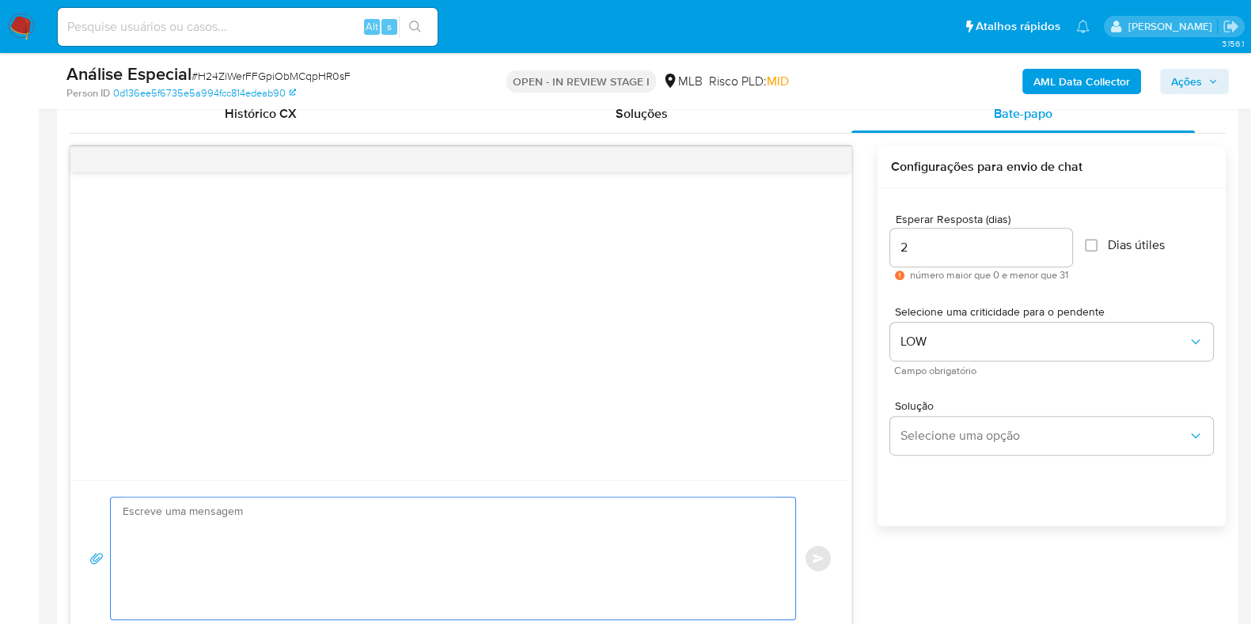
click at [670, 527] on textarea at bounding box center [449, 559] width 653 height 122
paste textarea "Ola, Estamos realizando uma verificação adicional de segurança em contas de usu…"
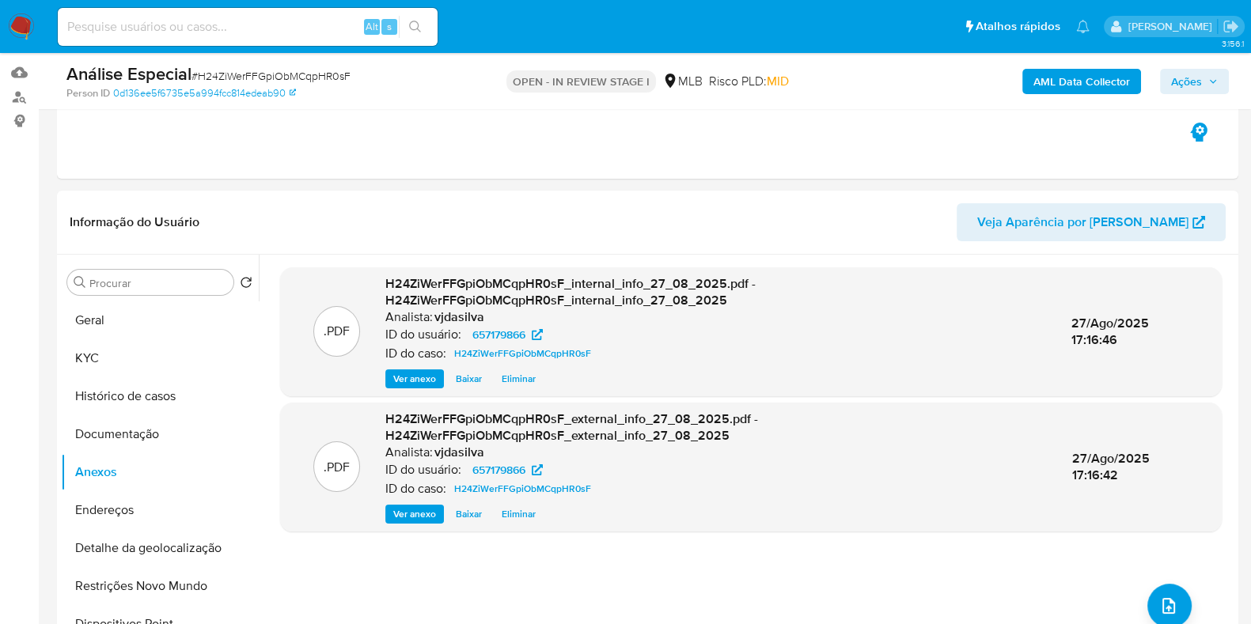
scroll to position [153, 0]
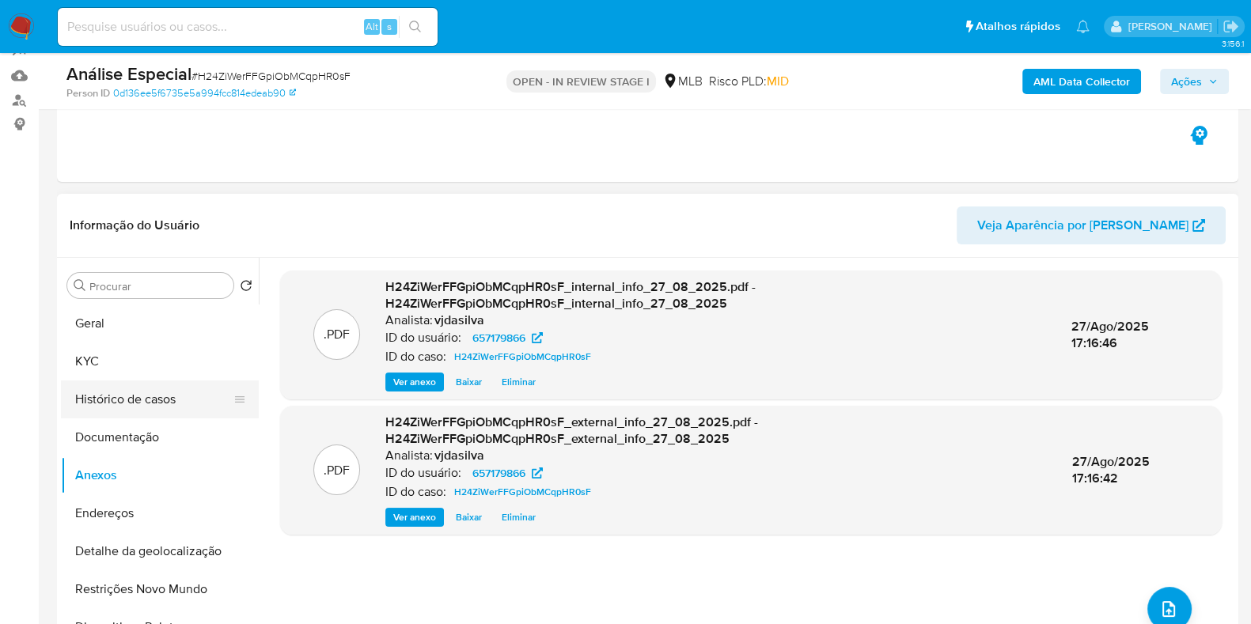
type textarea "Ola, Estamos realizando uma verificação adicional de segurança em contas de usu…"
click at [116, 381] on button "Histórico de casos" at bounding box center [153, 400] width 185 height 38
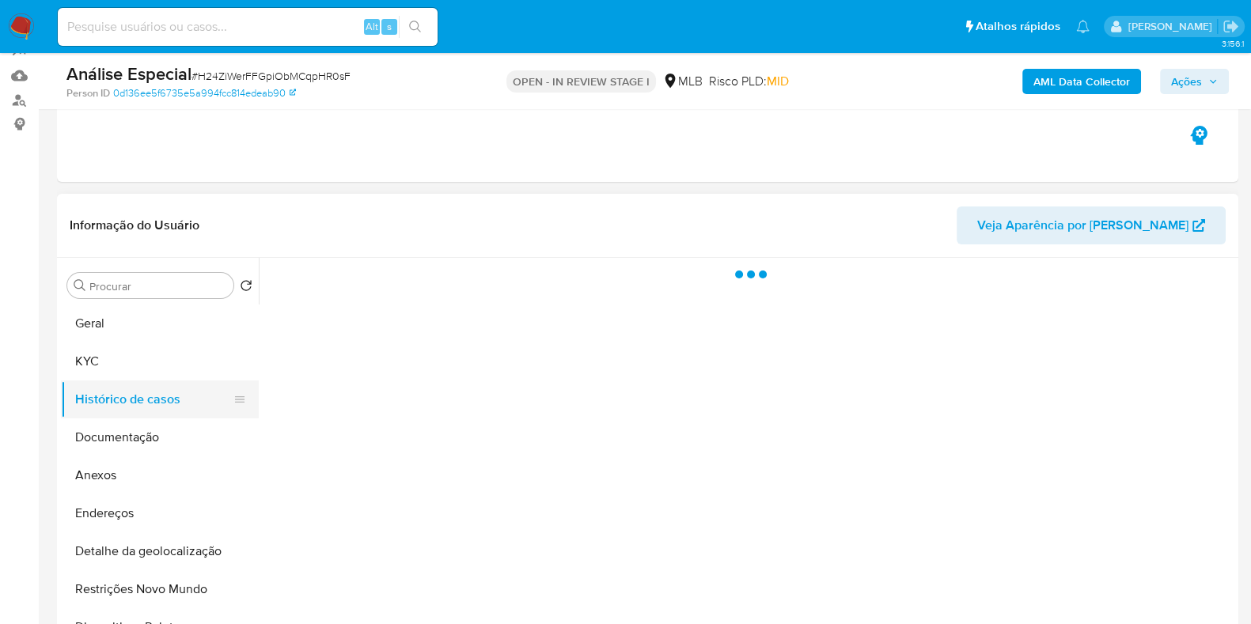
scroll to position [195, 0]
click at [105, 369] on button "KYC" at bounding box center [153, 362] width 185 height 38
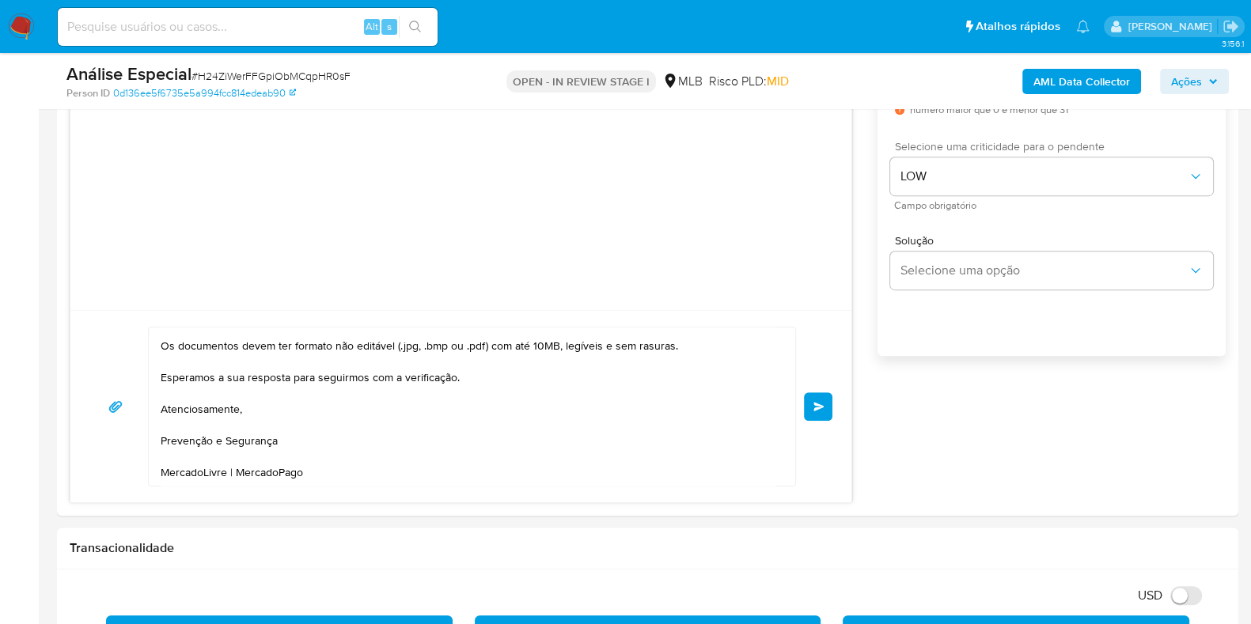
scroll to position [992, 0]
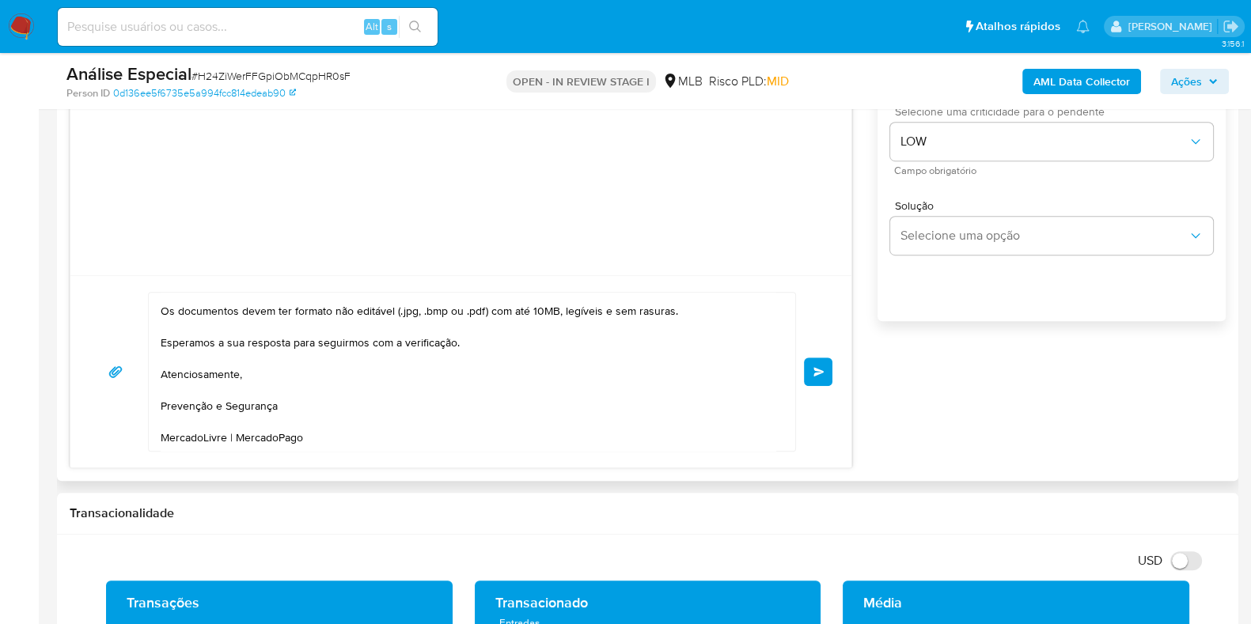
click at [819, 362] on button "common.send" at bounding box center [818, 372] width 28 height 28
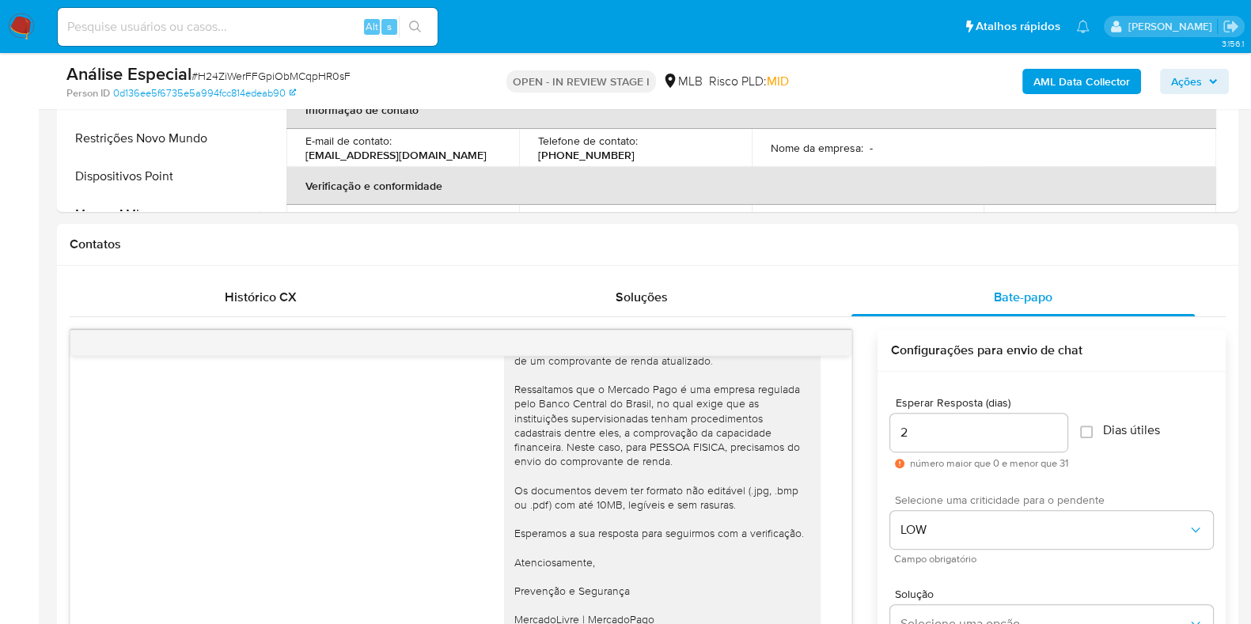
scroll to position [590, 0]
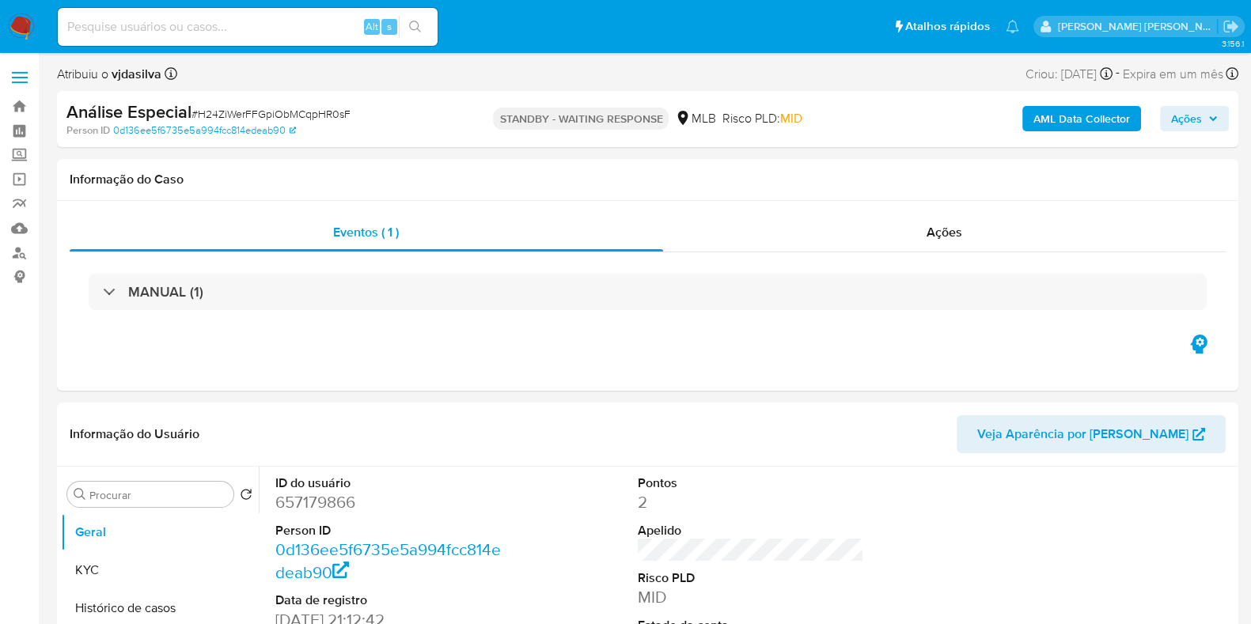
select select "10"
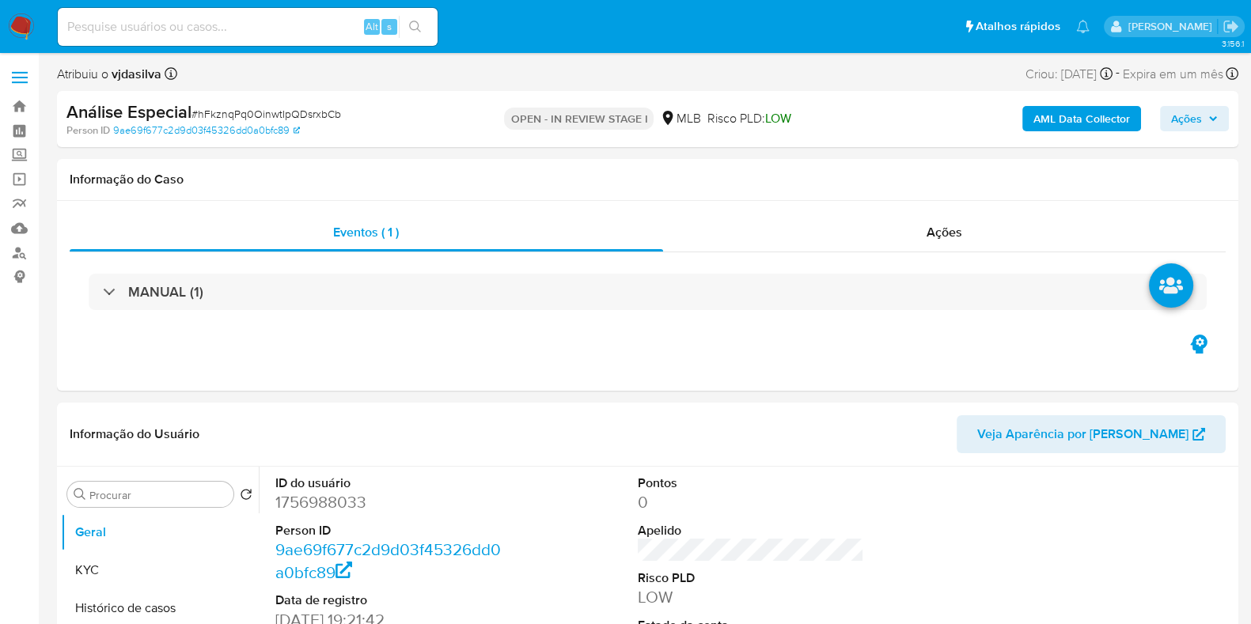
select select "10"
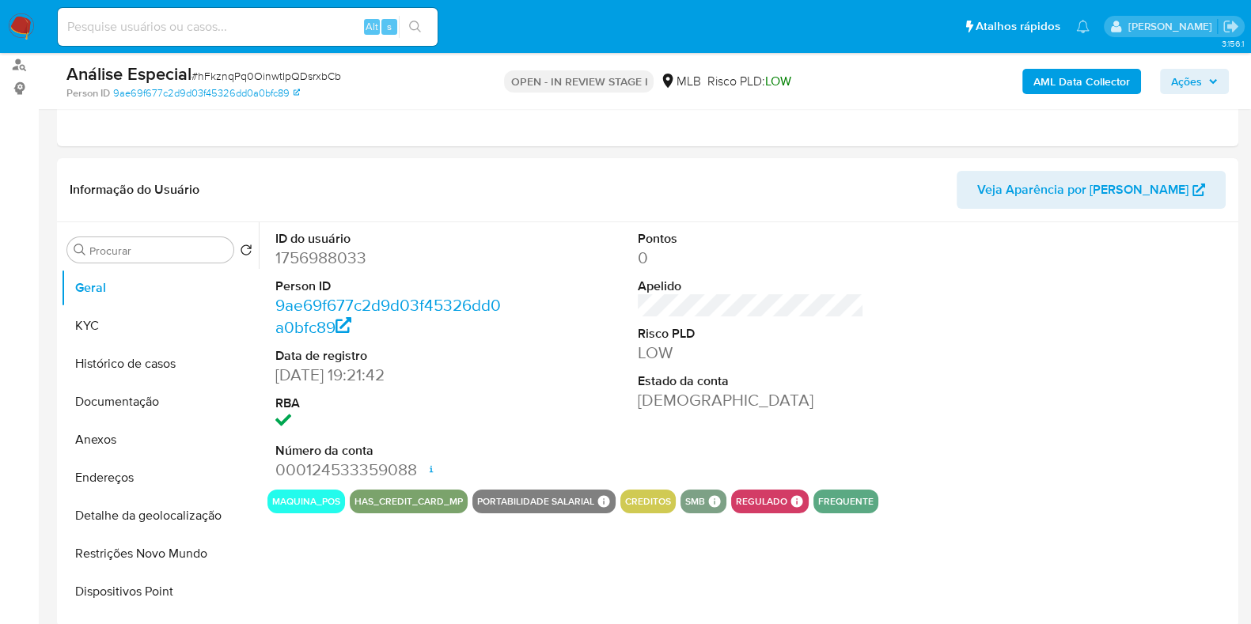
scroll to position [222, 0]
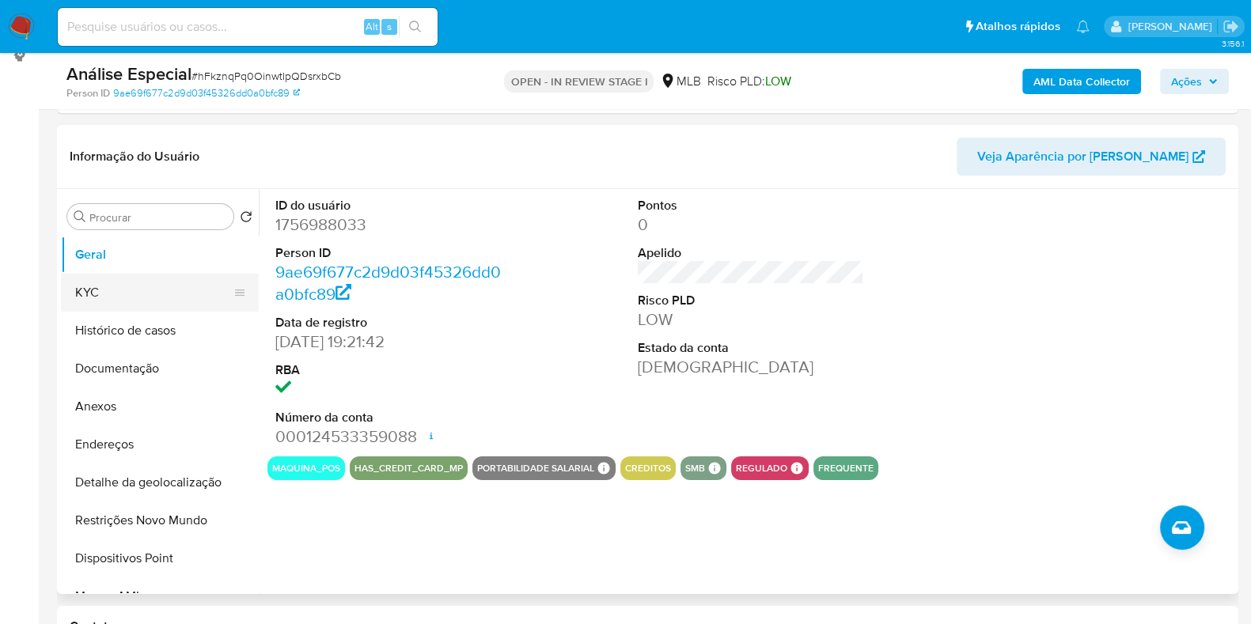
click at [152, 298] on button "KYC" at bounding box center [153, 293] width 185 height 38
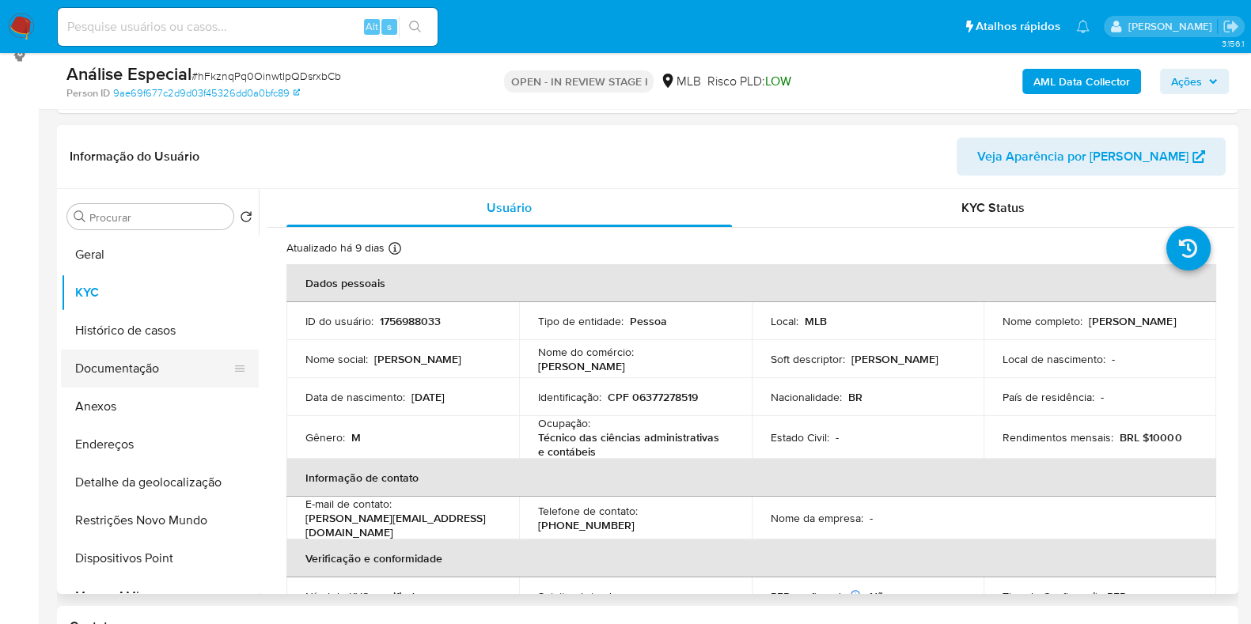
click at [161, 369] on button "Documentação" at bounding box center [153, 369] width 185 height 38
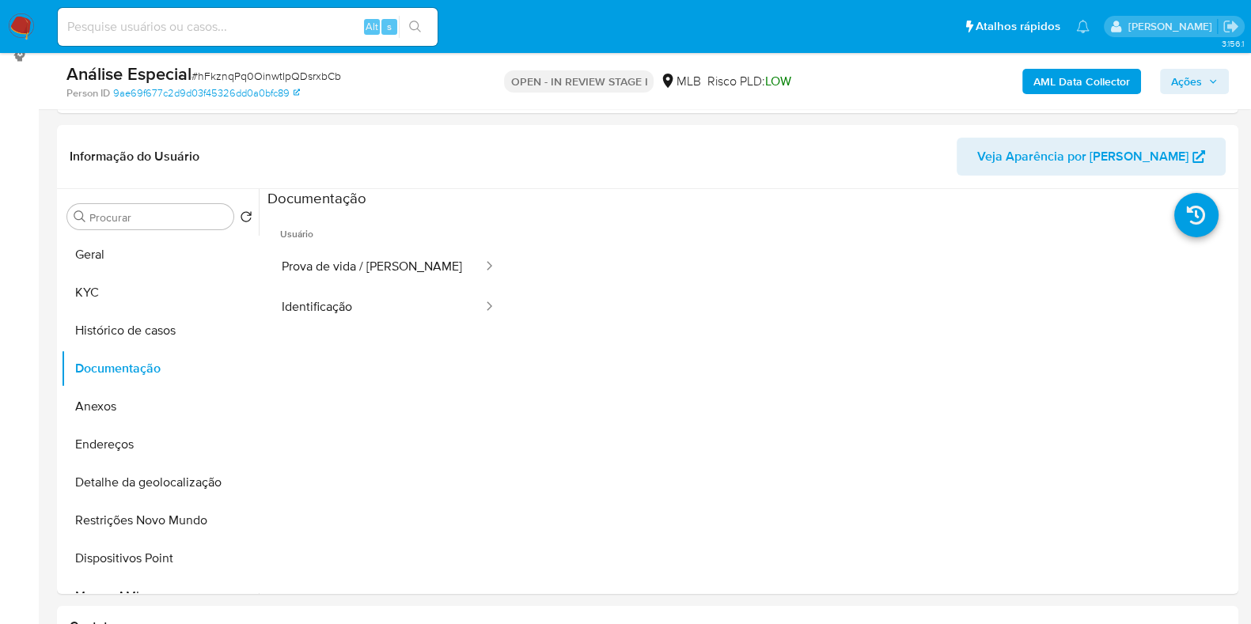
click at [1061, 89] on b "AML Data Collector" at bounding box center [1081, 81] width 97 height 25
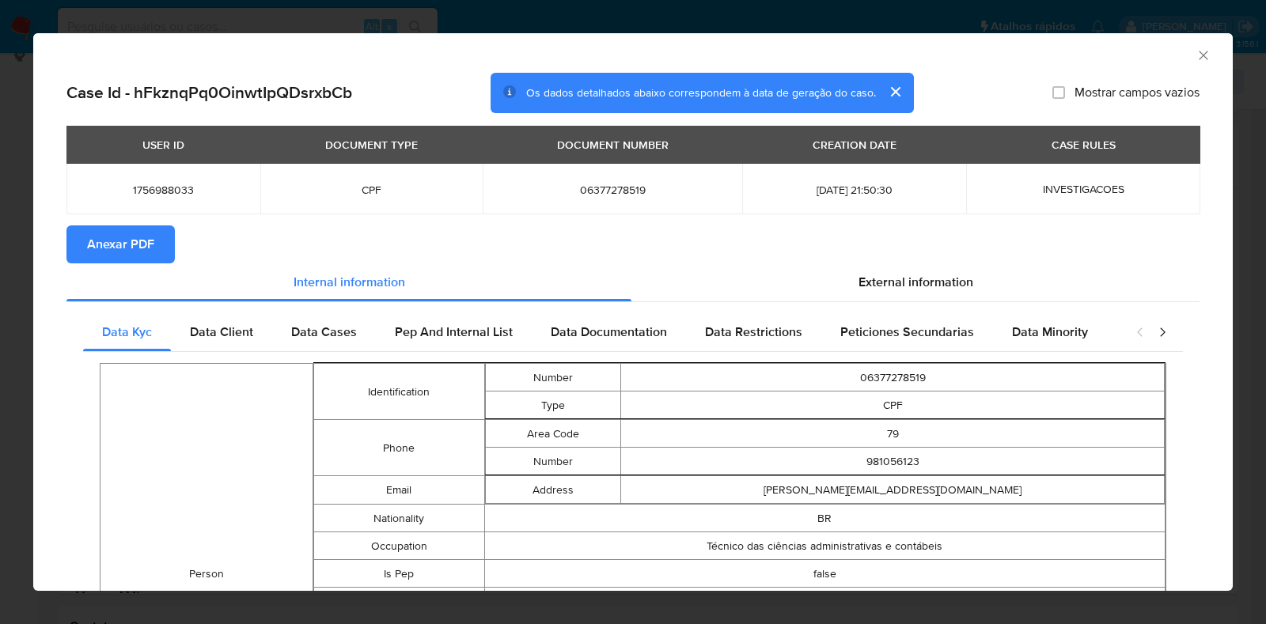
click at [125, 252] on span "Anexar PDF" at bounding box center [120, 244] width 67 height 35
click at [1195, 59] on icon "Fechar a janela" at bounding box center [1203, 55] width 16 height 16
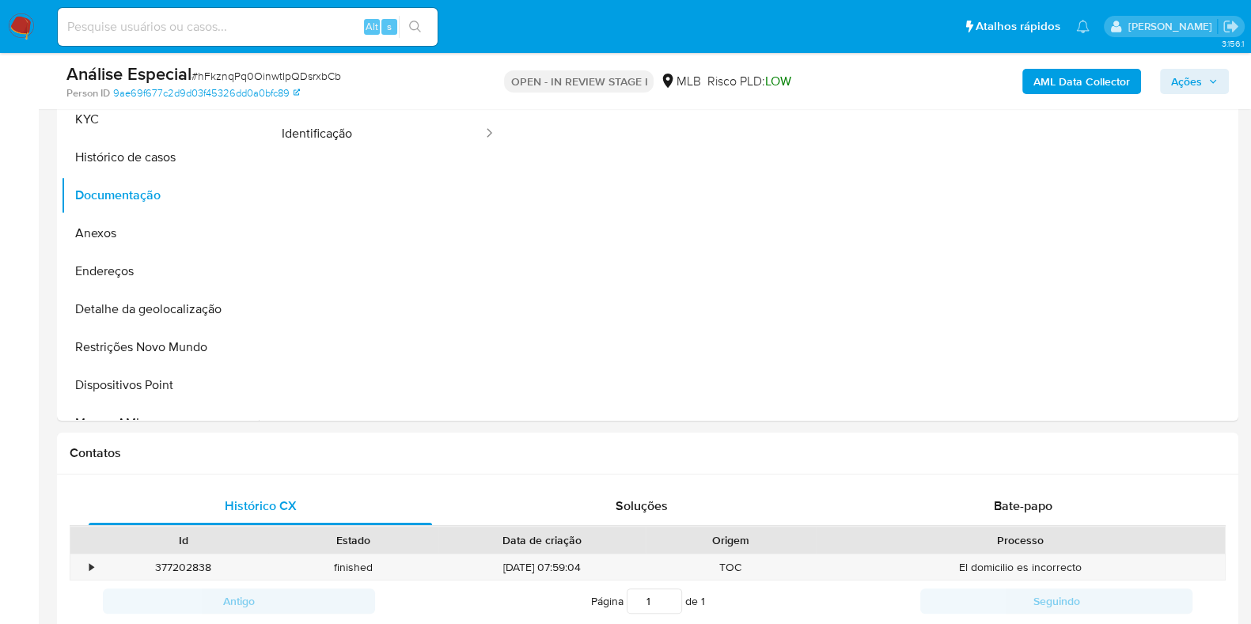
scroll to position [447, 0]
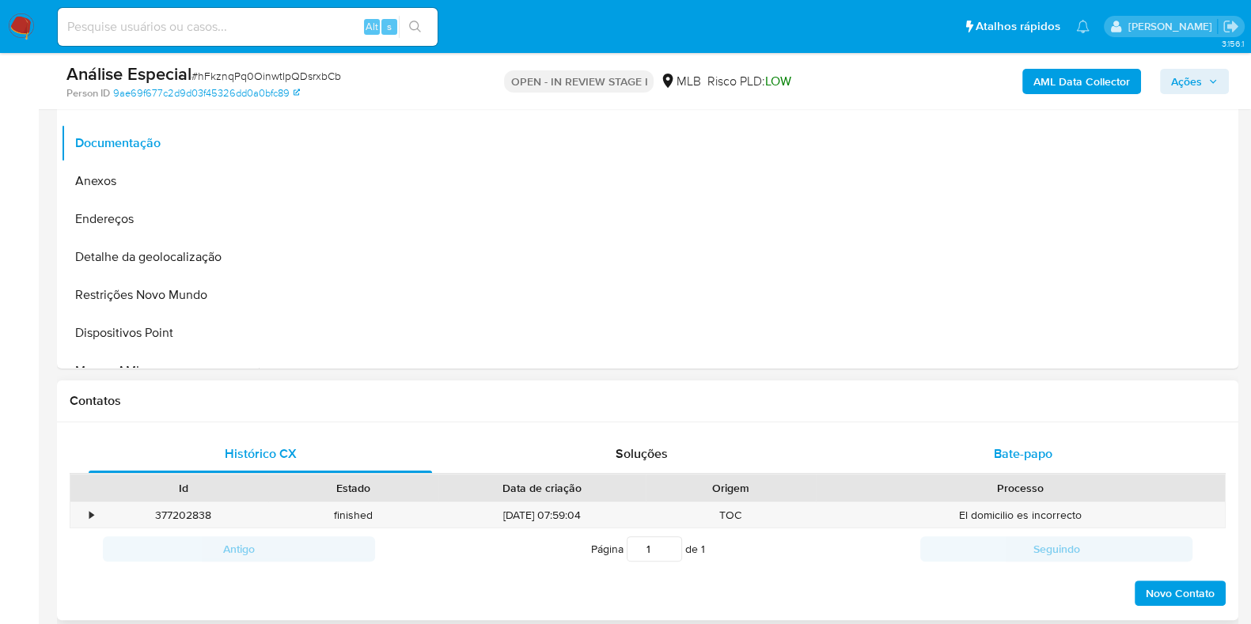
click at [1035, 454] on span "Bate-papo" at bounding box center [1023, 454] width 59 height 18
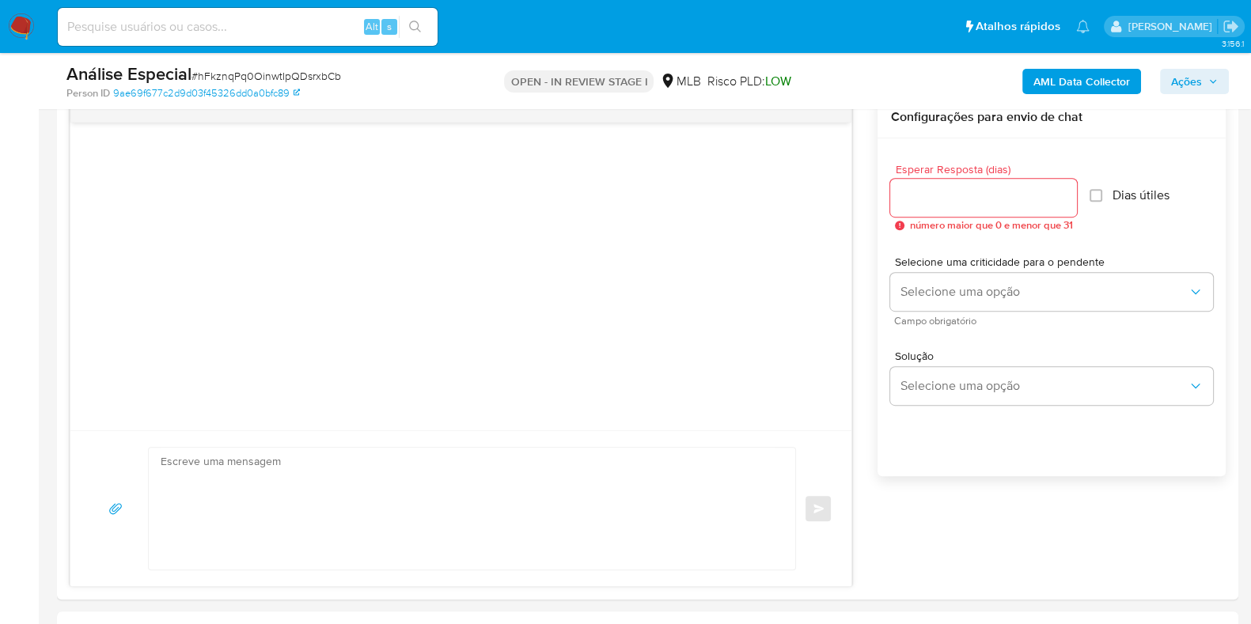
scroll to position [802, 0]
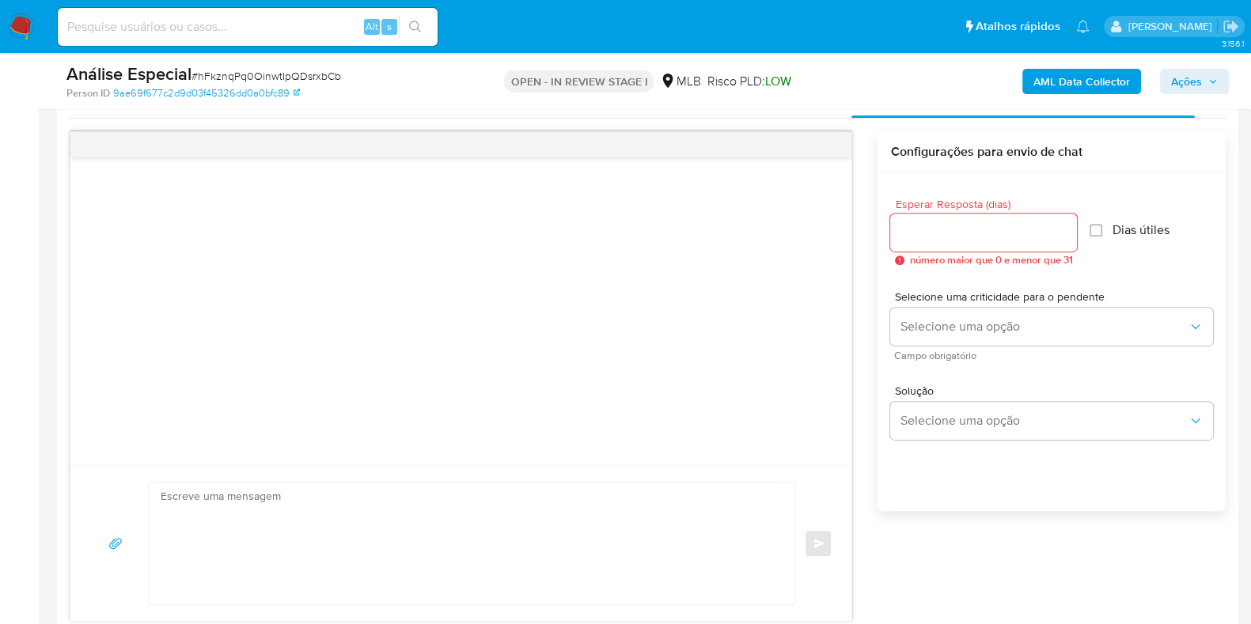
click at [948, 229] on input "Esperar Resposta (dias)" at bounding box center [983, 232] width 187 height 21
type input "2"
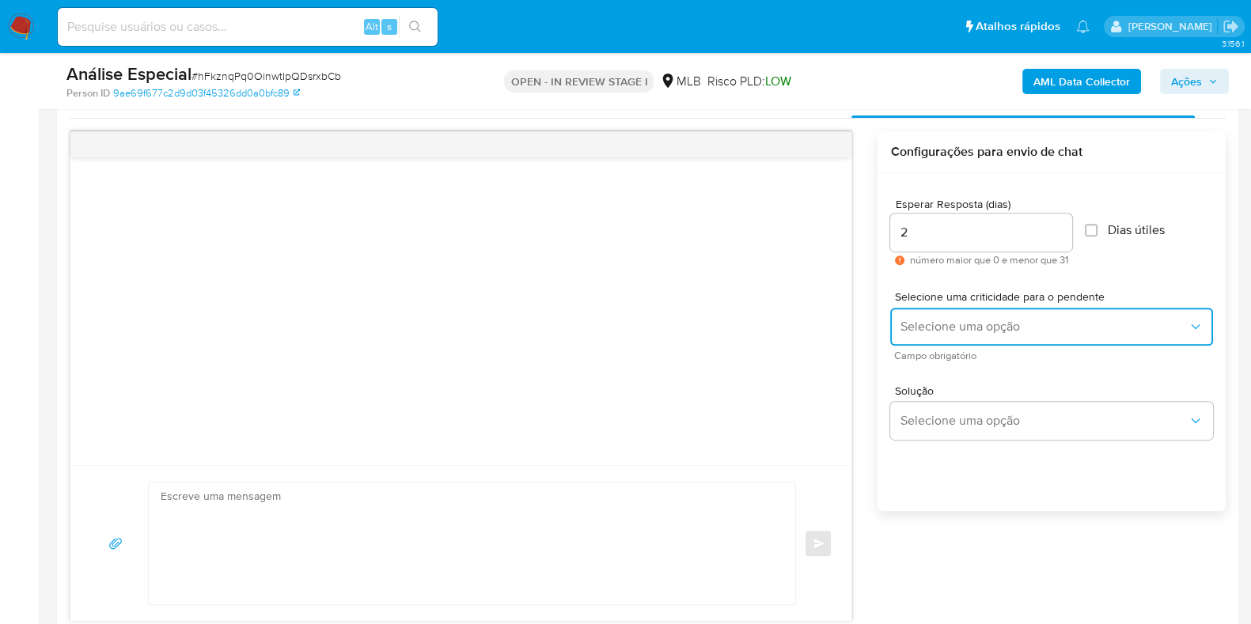
click at [961, 316] on button "Selecione uma opção" at bounding box center [1051, 327] width 323 height 38
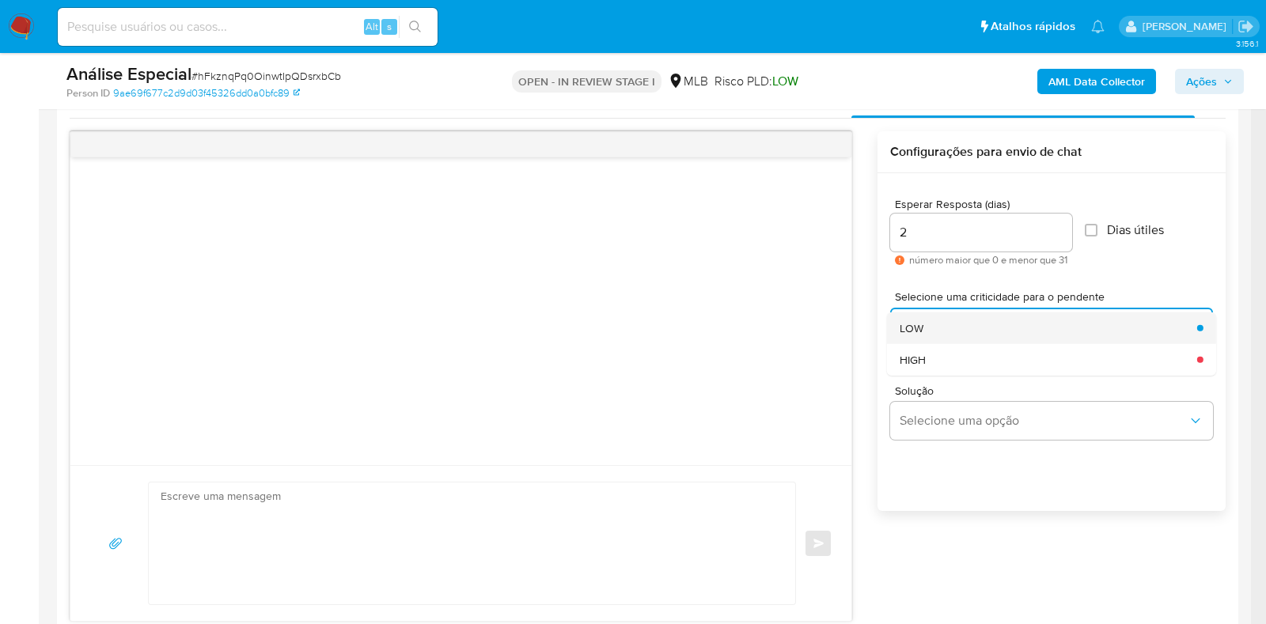
click at [957, 328] on div "LOW" at bounding box center [1044, 328] width 288 height 32
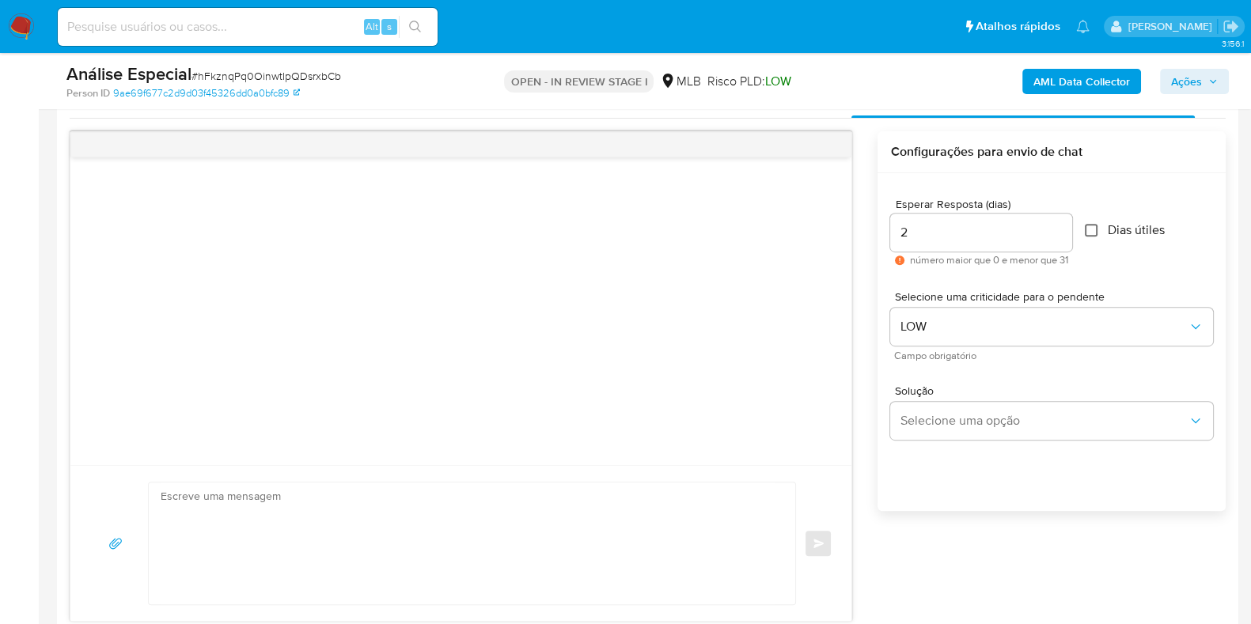
click at [1092, 227] on input "Dias útiles" at bounding box center [1091, 230] width 13 height 13
checkbox input "true"
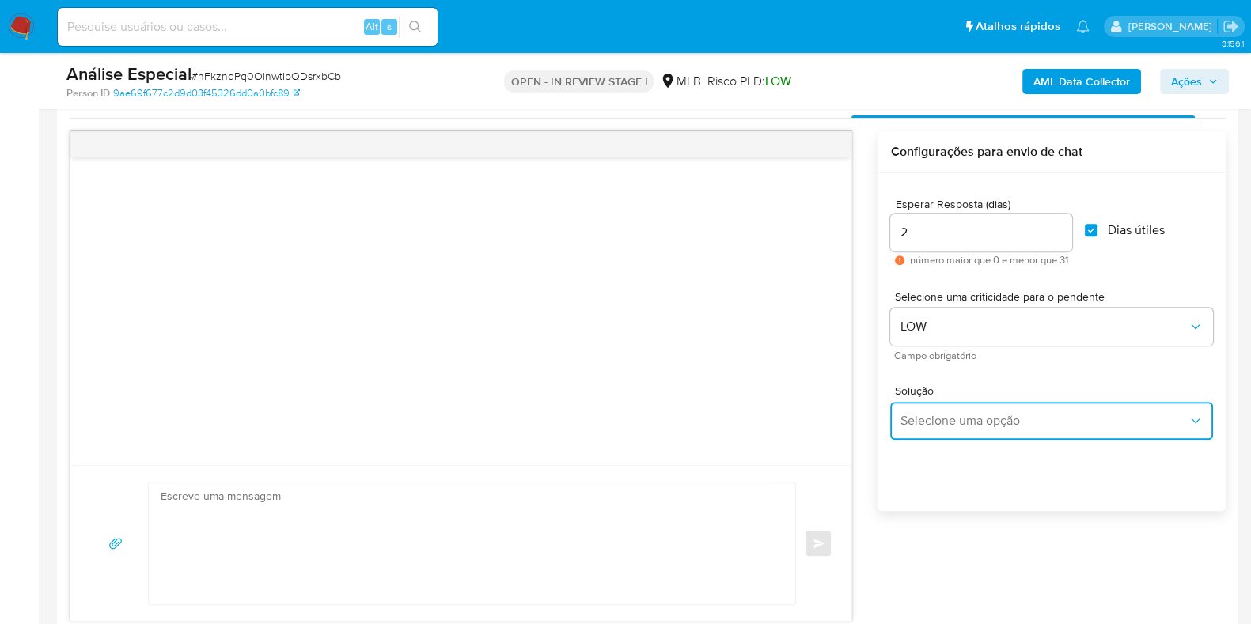
click at [950, 435] on button "Selecione uma opção" at bounding box center [1051, 421] width 323 height 38
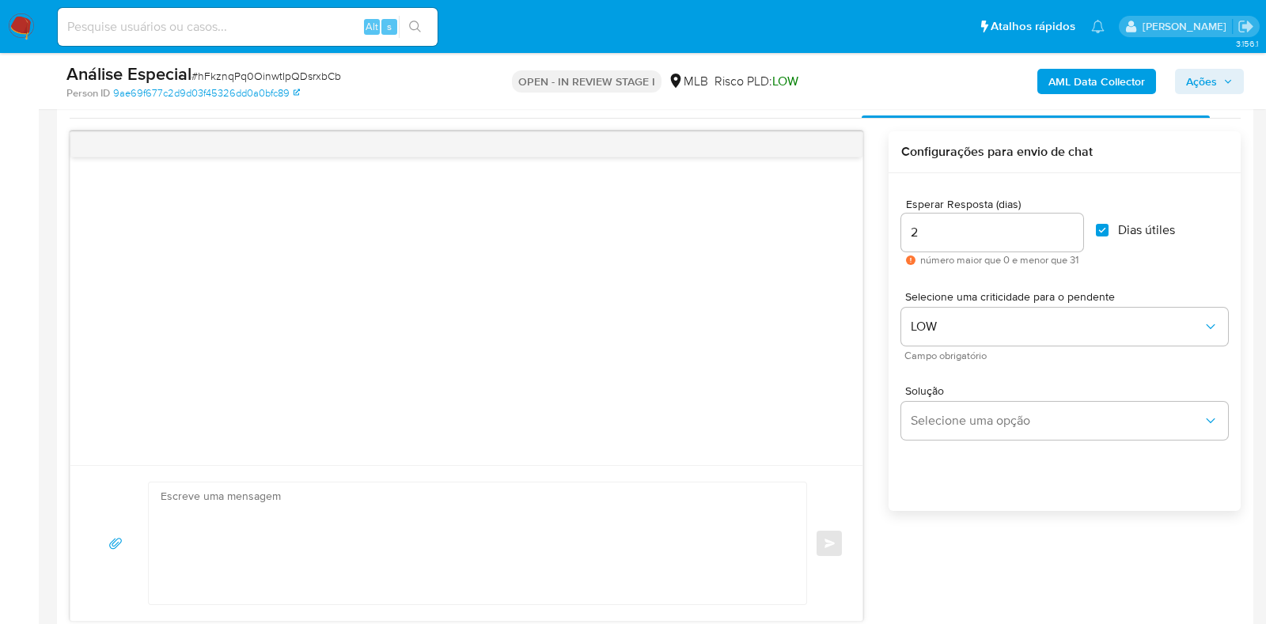
click at [919, 507] on div "Esperar Resposta (dias) 2 número maior que 0 e menor que 31 Dias útiles Selecio…" at bounding box center [1065, 363] width 352 height 380
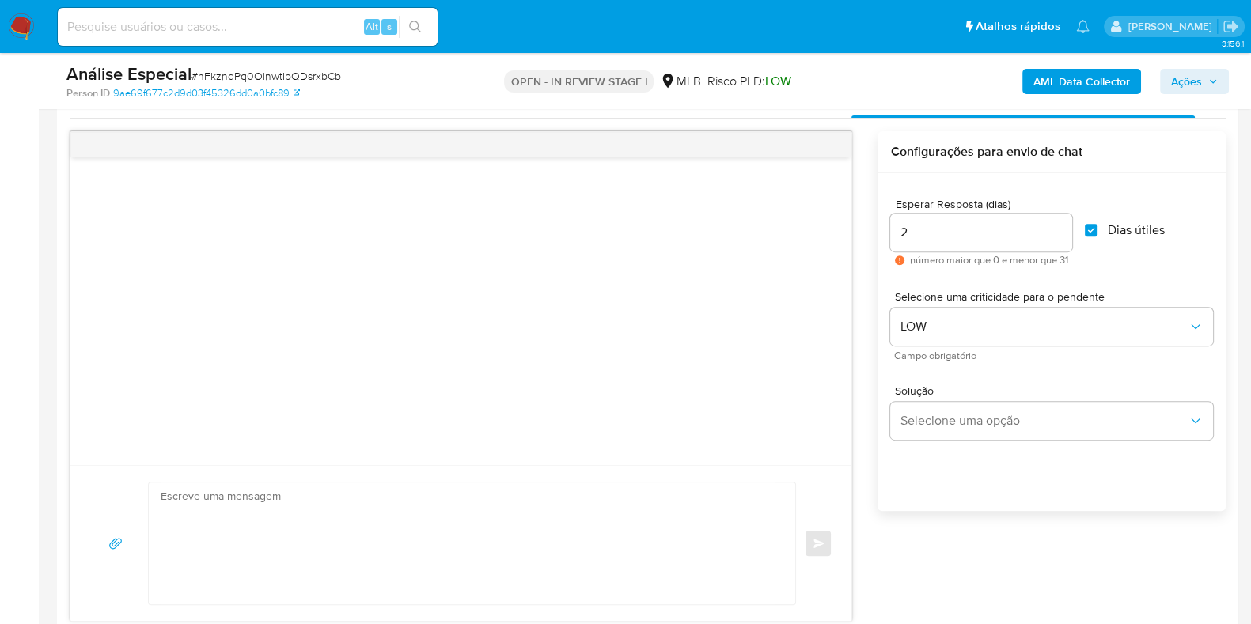
click at [585, 468] on div "common.send" at bounding box center [460, 543] width 781 height 156
click at [563, 511] on textarea at bounding box center [468, 544] width 615 height 122
paste textarea "Ola, Estamos realizando uma verificação adicional de segurança em contas de usu…"
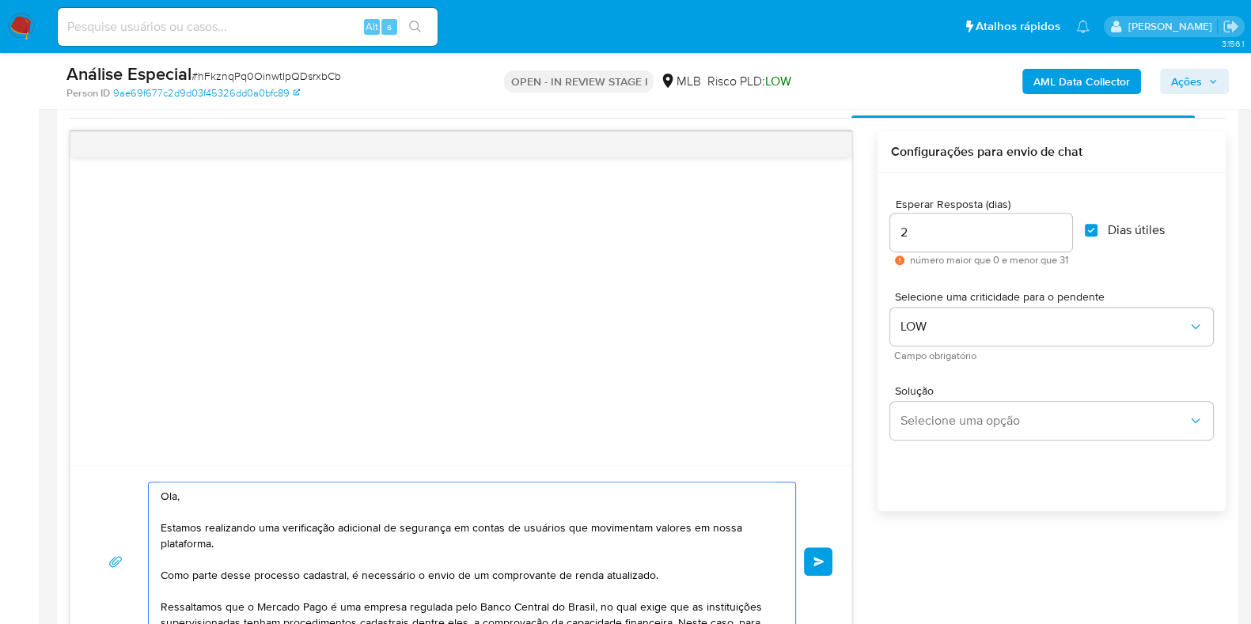
scroll to position [195, 0]
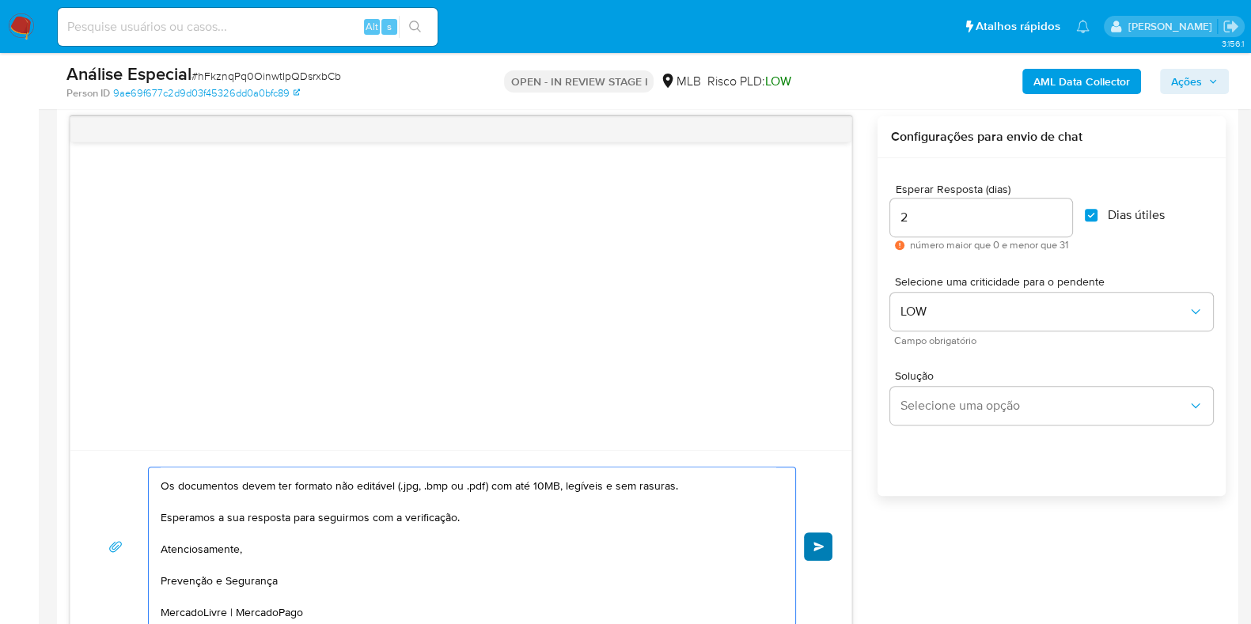
type textarea "Ola, Estamos realizando uma verificação adicional de segurança em contas de usu…"
click at [815, 542] on span "common.send" at bounding box center [818, 546] width 11 height 9
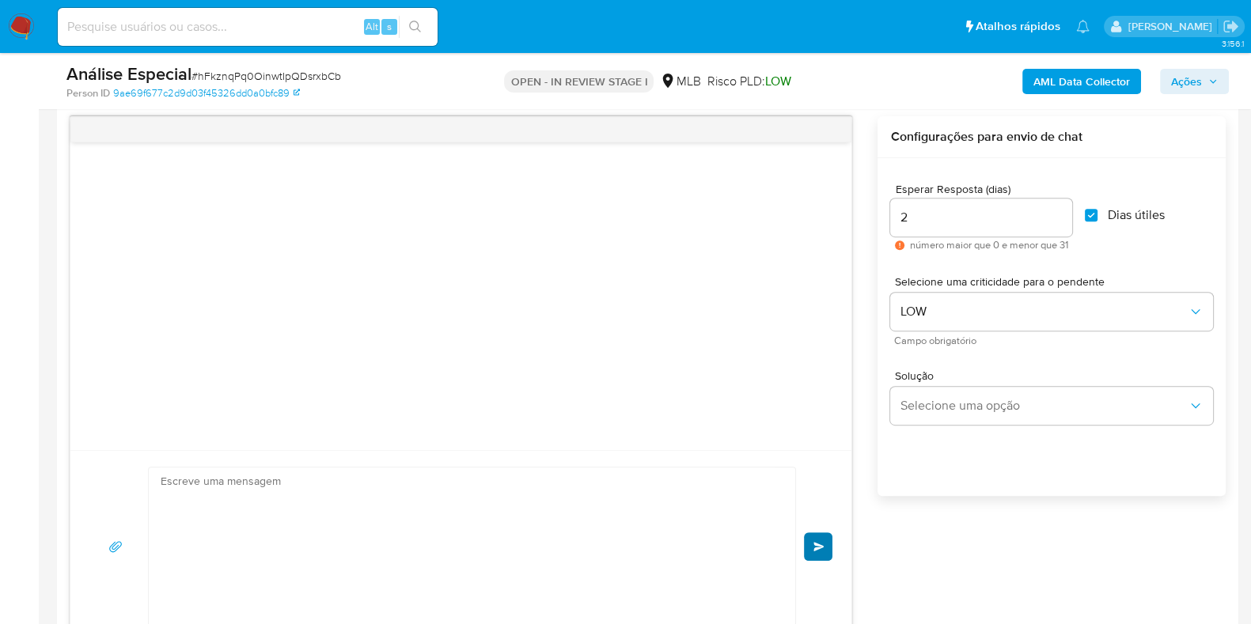
scroll to position [142, 0]
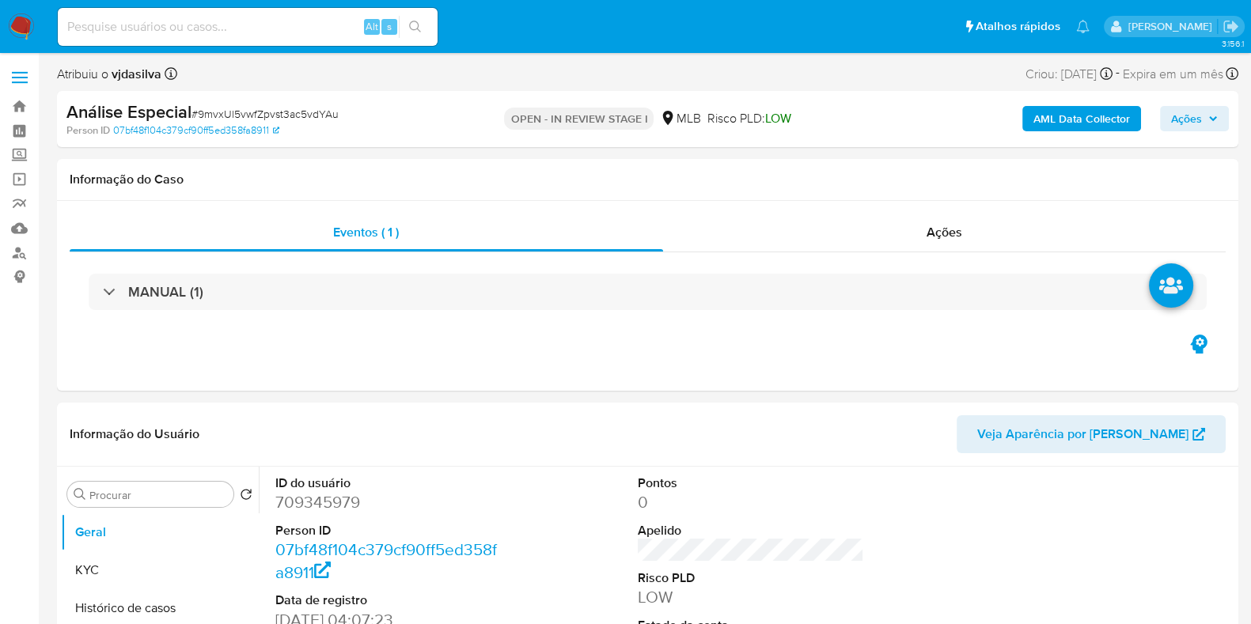
select select "10"
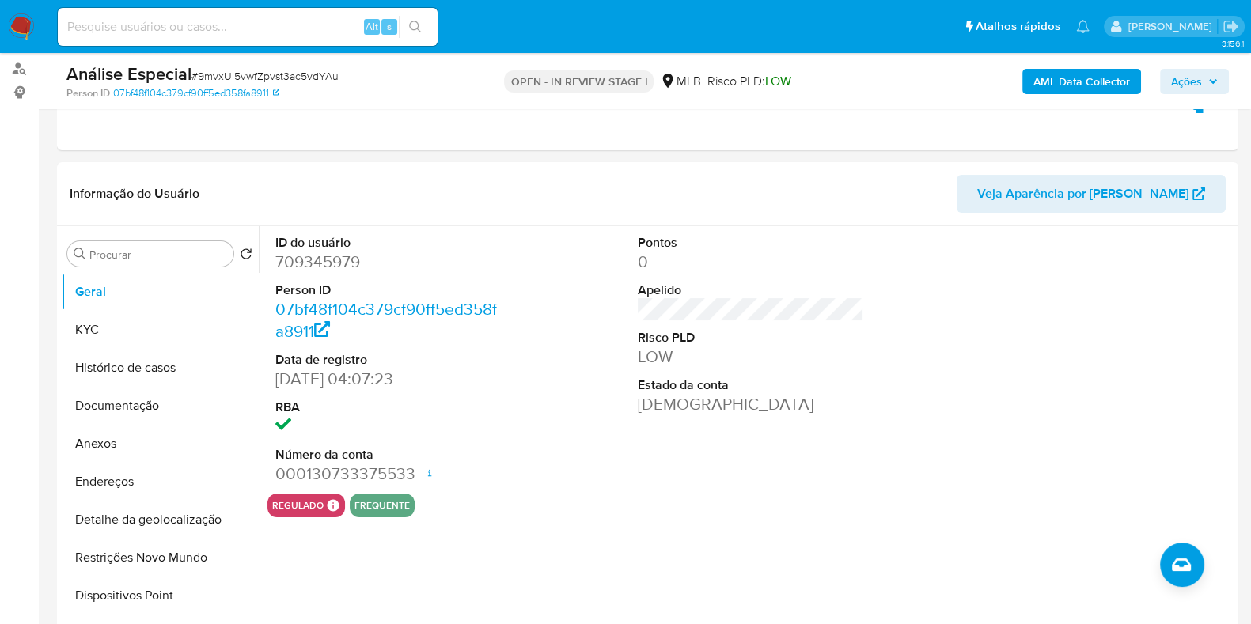
scroll to position [188, 0]
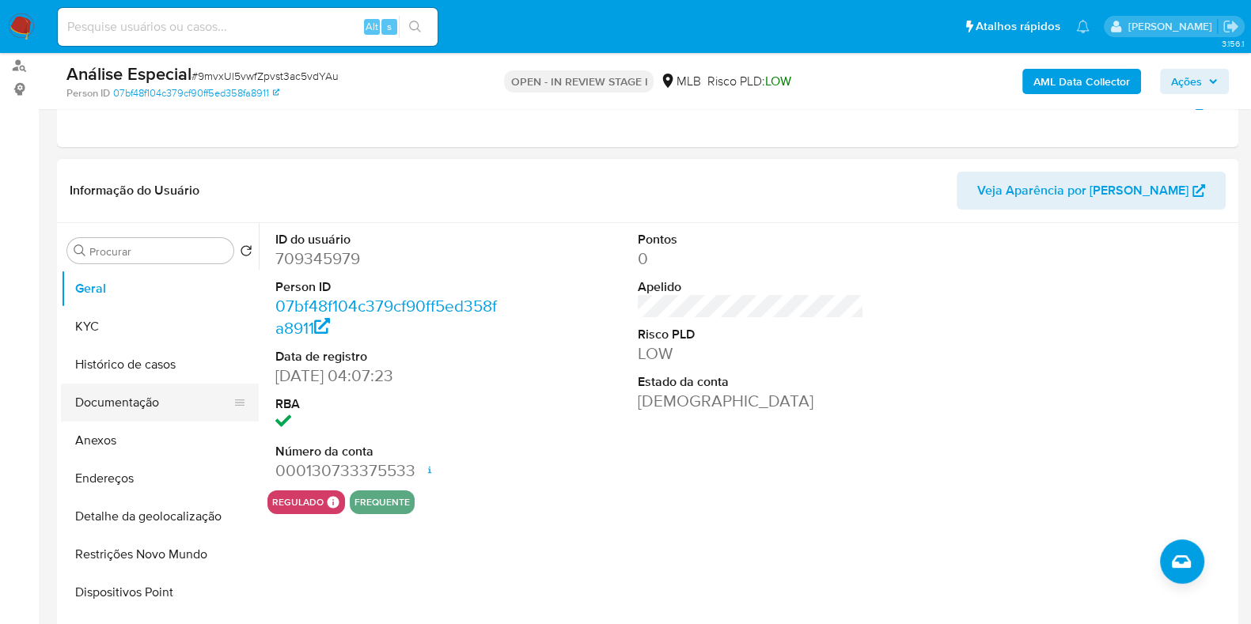
click at [142, 401] on button "Documentação" at bounding box center [153, 403] width 185 height 38
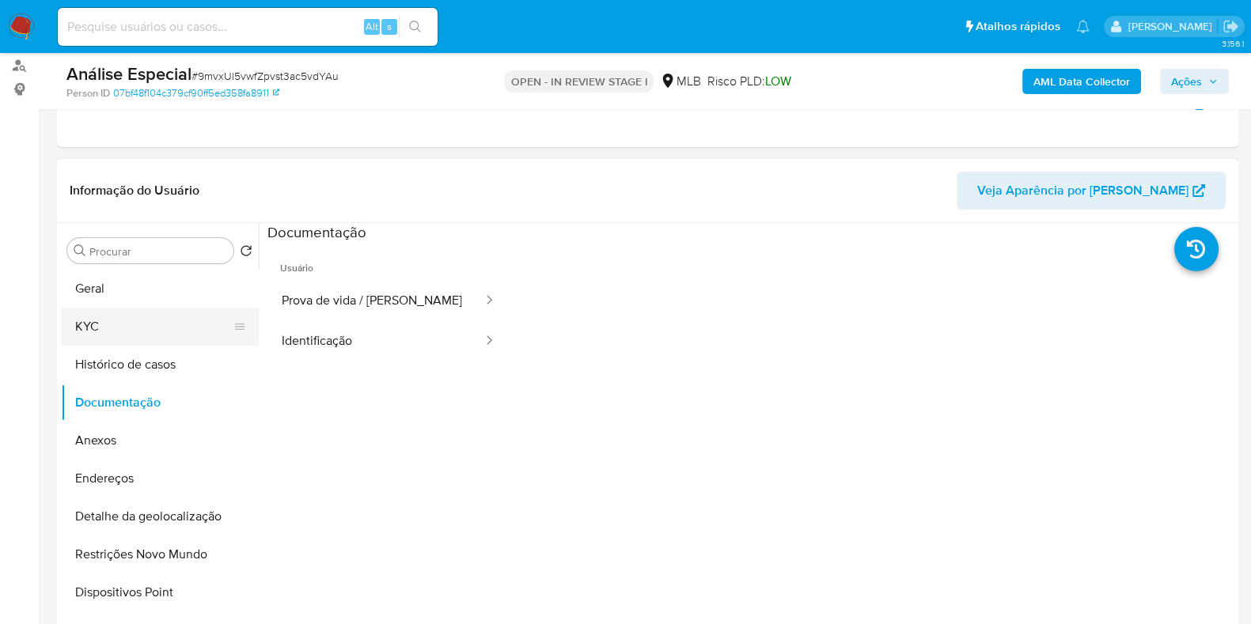
click at [119, 325] on button "KYC" at bounding box center [153, 327] width 185 height 38
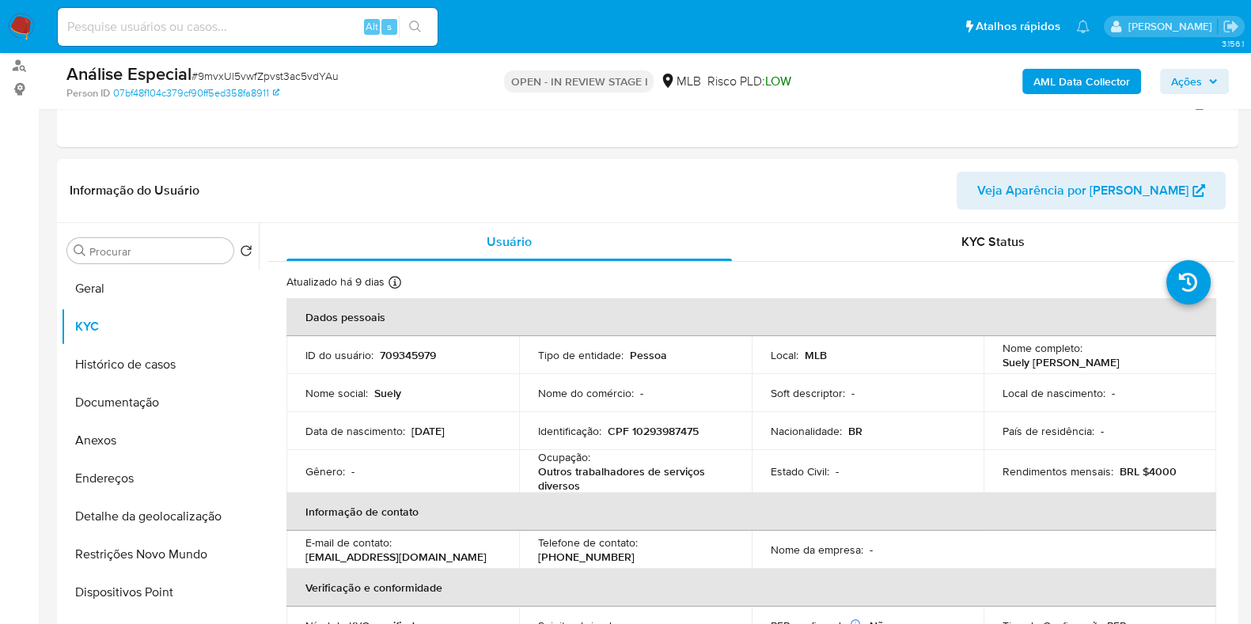
click at [1086, 76] on b "AML Data Collector" at bounding box center [1081, 81] width 97 height 25
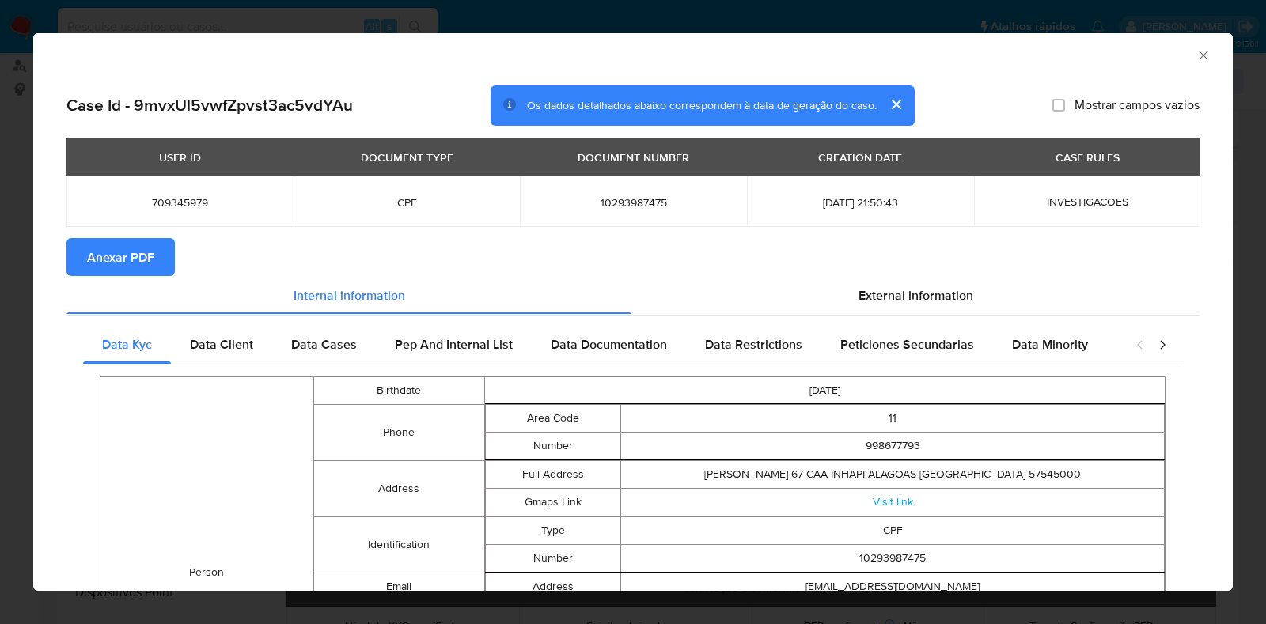
click at [138, 262] on span "Anexar PDF" at bounding box center [120, 257] width 67 height 35
click at [1199, 57] on icon "Fechar a janela" at bounding box center [1203, 55] width 9 height 9
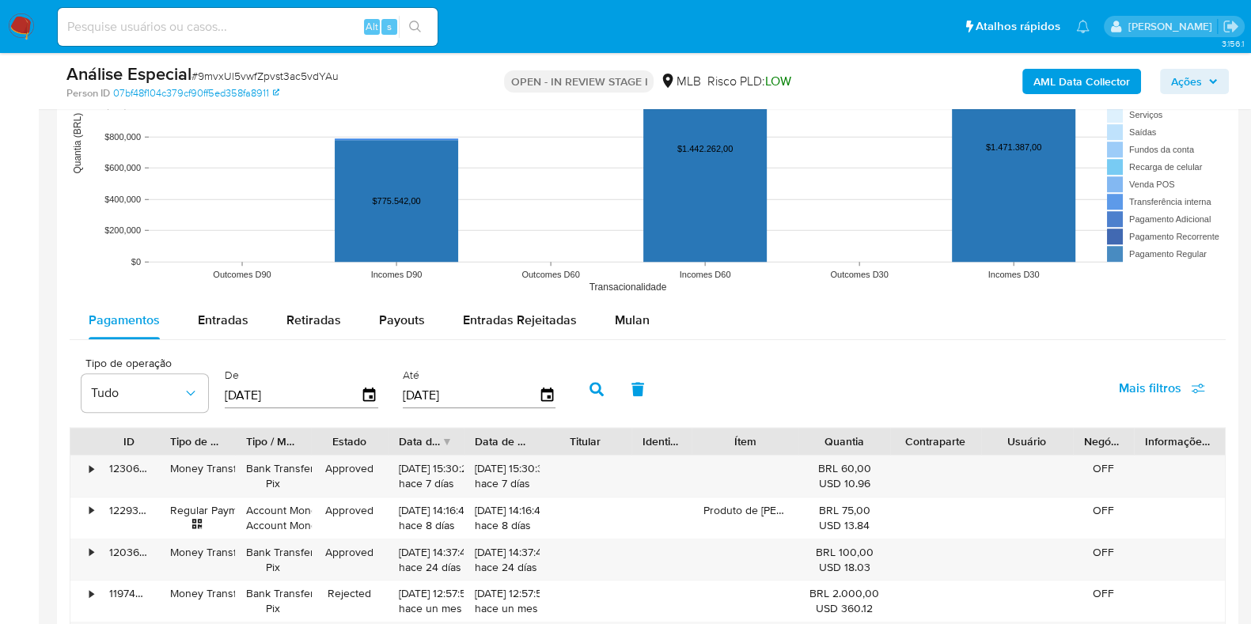
scroll to position [1459, 0]
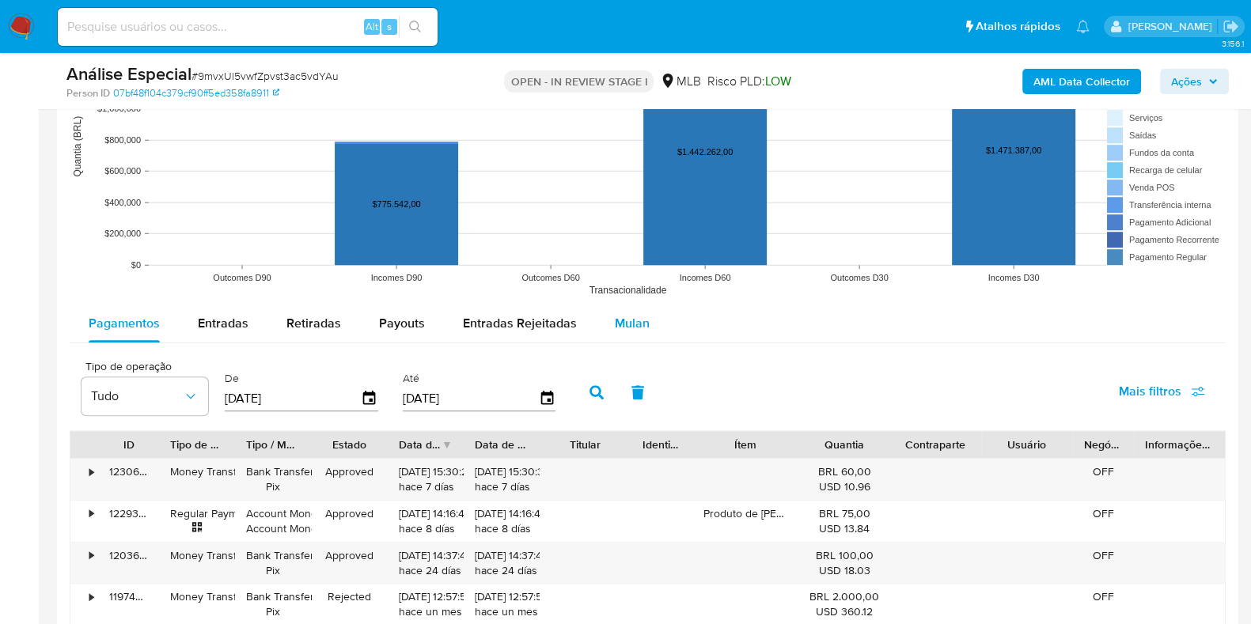
click at [642, 328] on span "Mulan" at bounding box center [632, 323] width 35 height 18
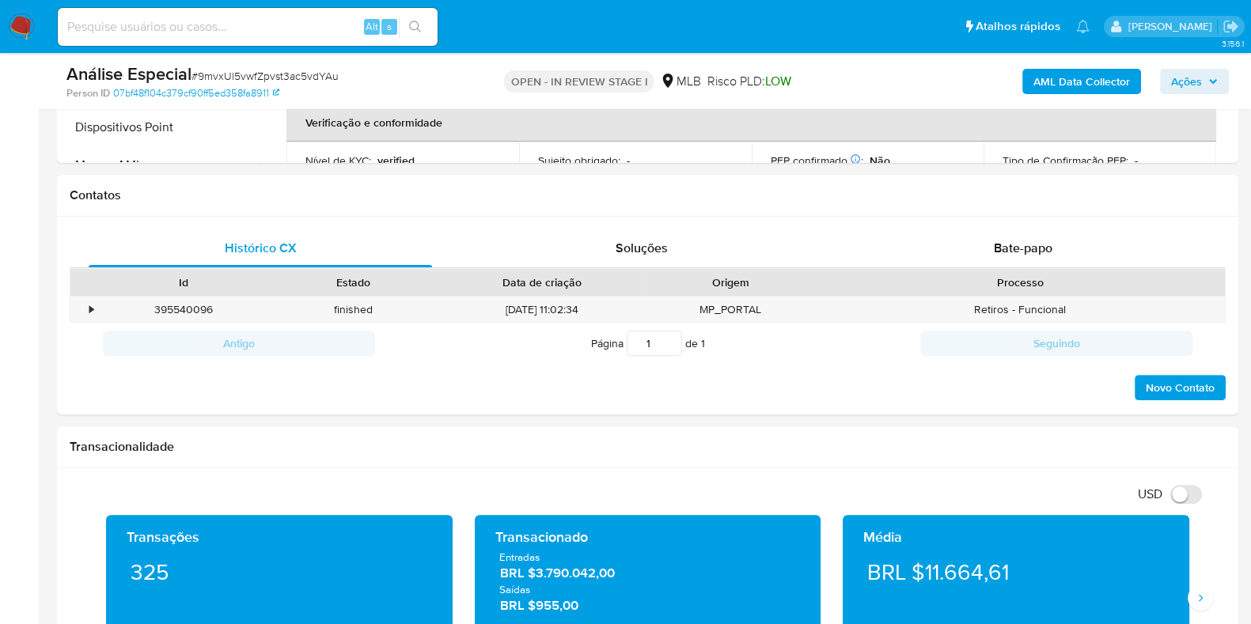
scroll to position [650, 0]
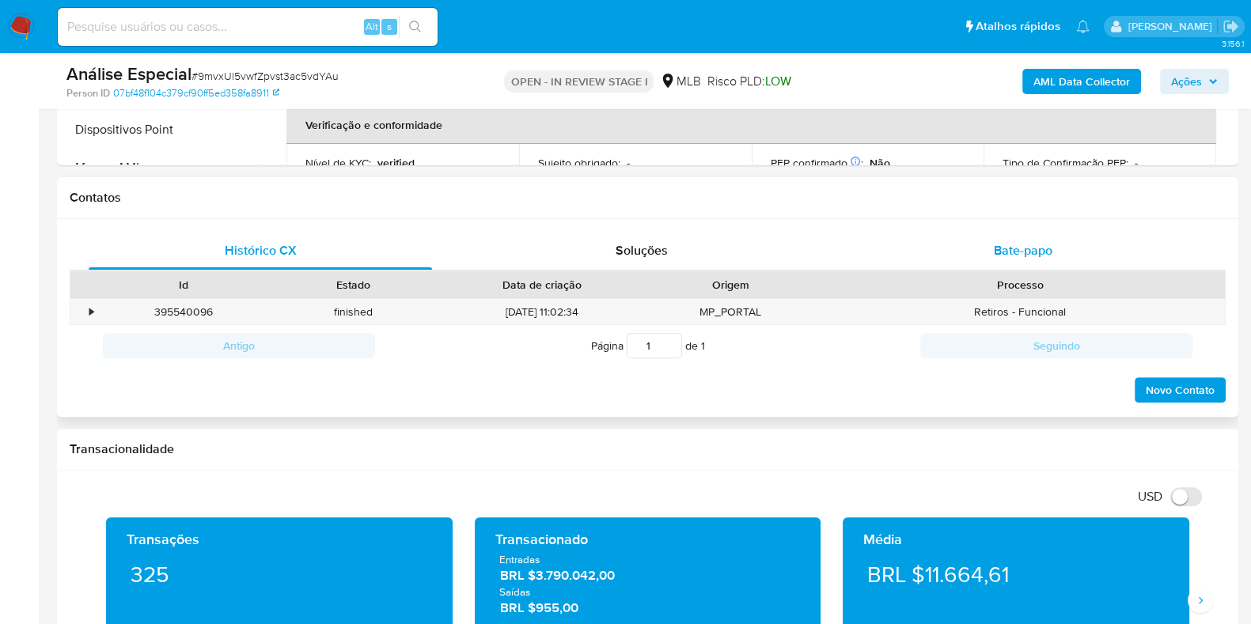
click at [1002, 252] on span "Bate-papo" at bounding box center [1023, 250] width 59 height 18
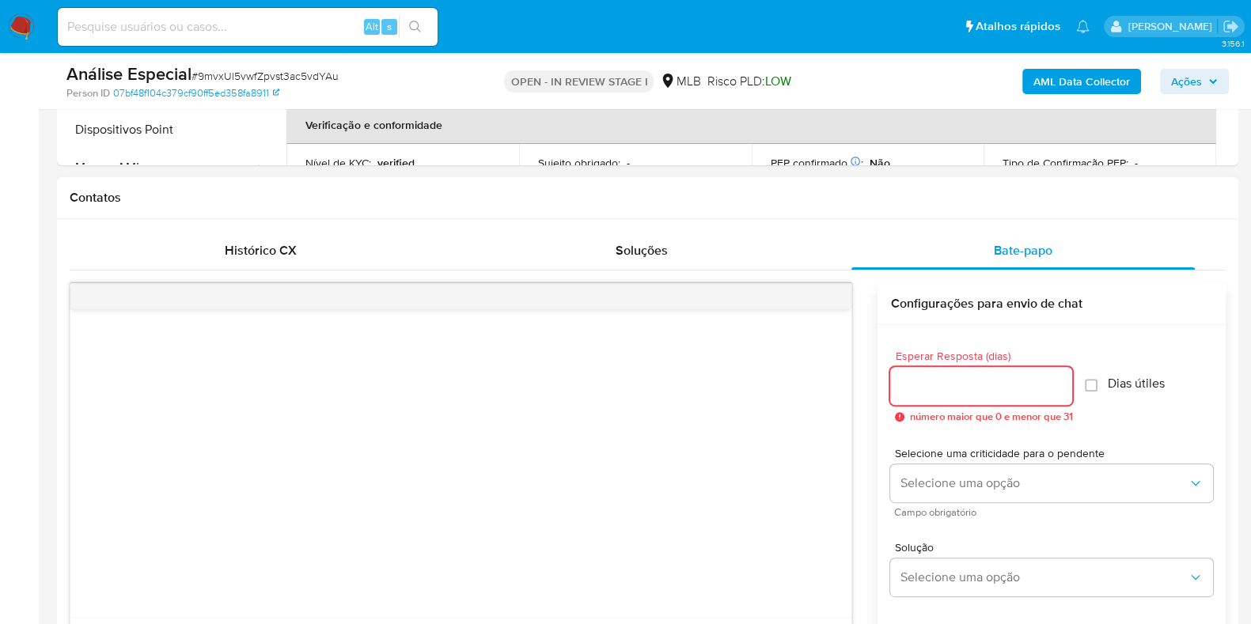
click at [910, 377] on input "Esperar Resposta (dias)" at bounding box center [981, 386] width 182 height 21
type input "2"
click at [1093, 380] on input "Dias útiles" at bounding box center [1086, 385] width 13 height 13
checkbox input "true"
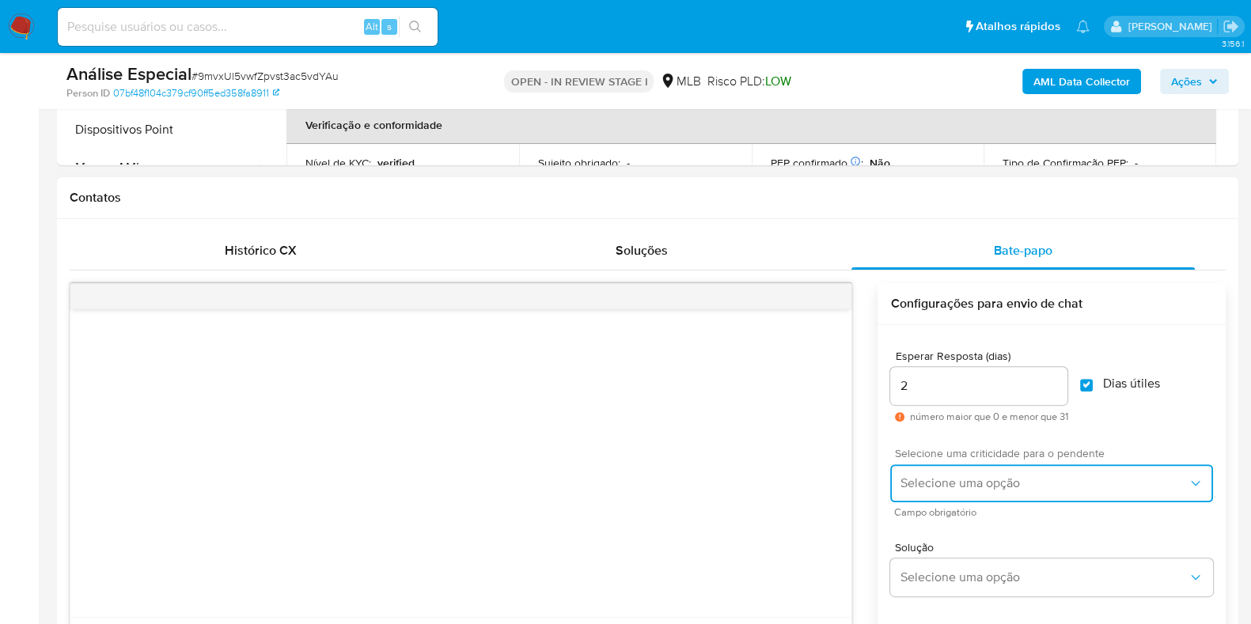
click at [992, 471] on button "Selecione uma opção" at bounding box center [1051, 483] width 323 height 38
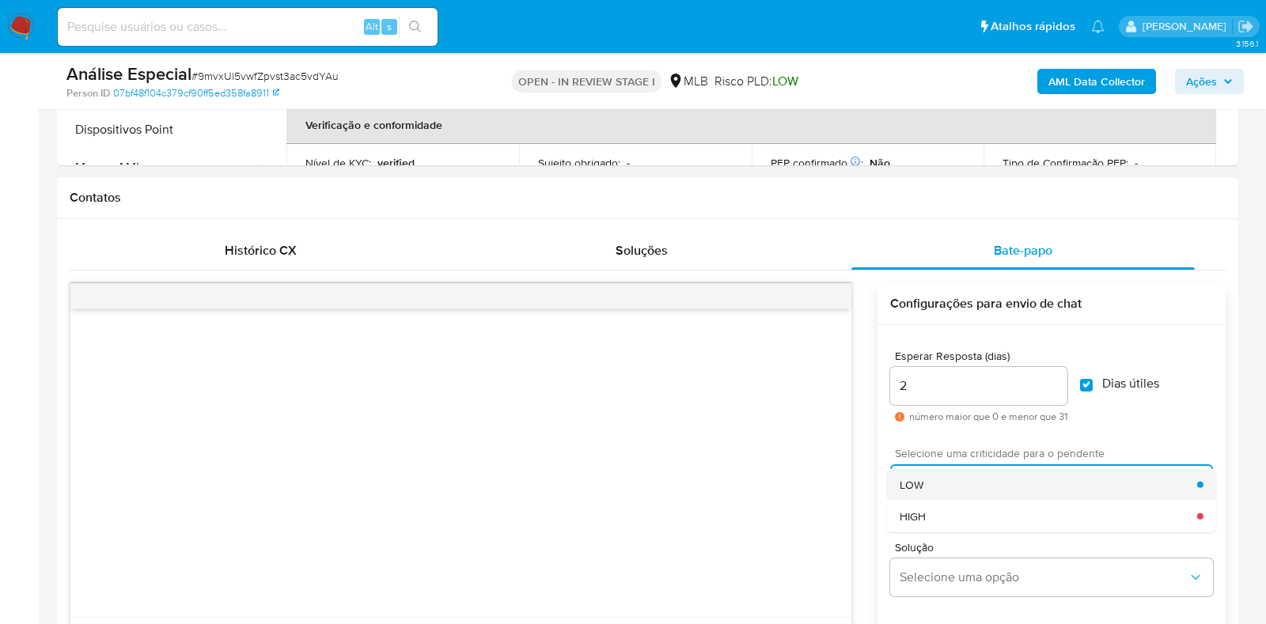
click at [977, 481] on div "LOW" at bounding box center [1048, 484] width 297 height 32
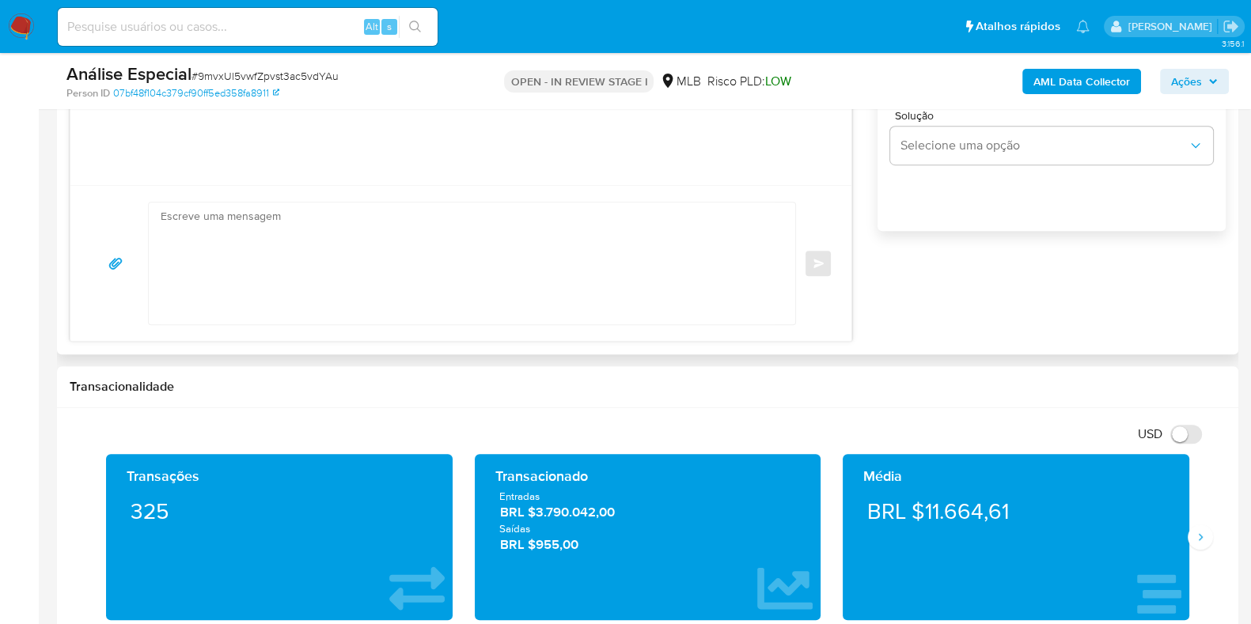
scroll to position [1072, 0]
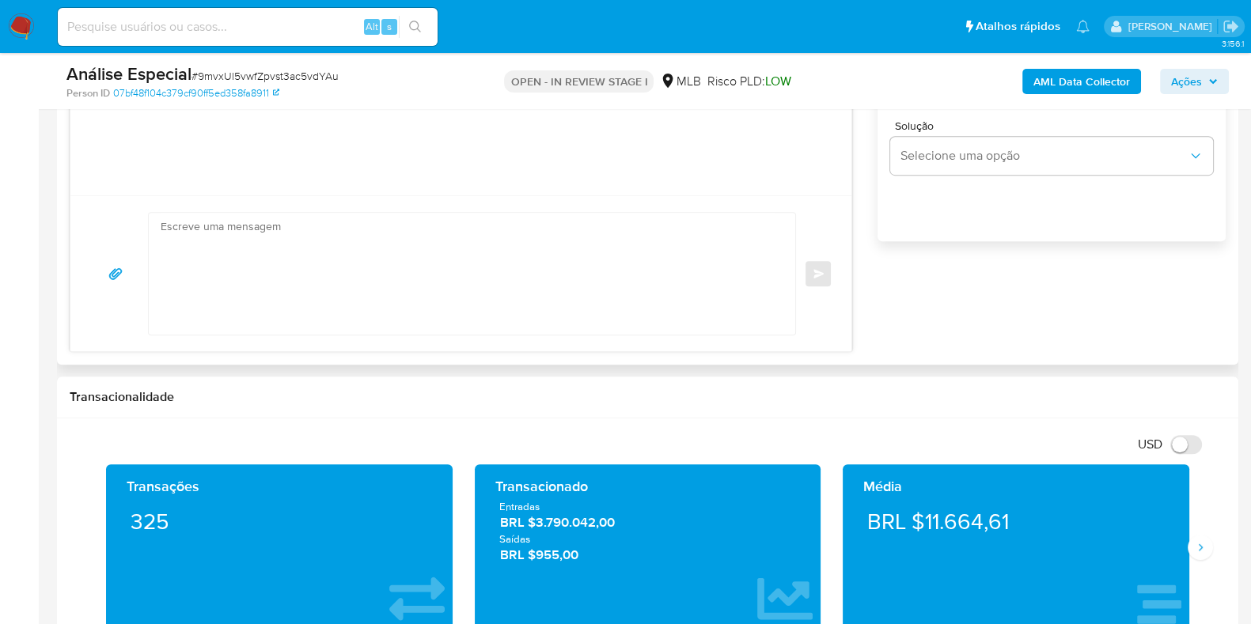
click at [614, 266] on textarea at bounding box center [468, 274] width 615 height 122
paste textarea "Ola, Estamos realizando uma verificação adicional de segurança em contas de usu…"
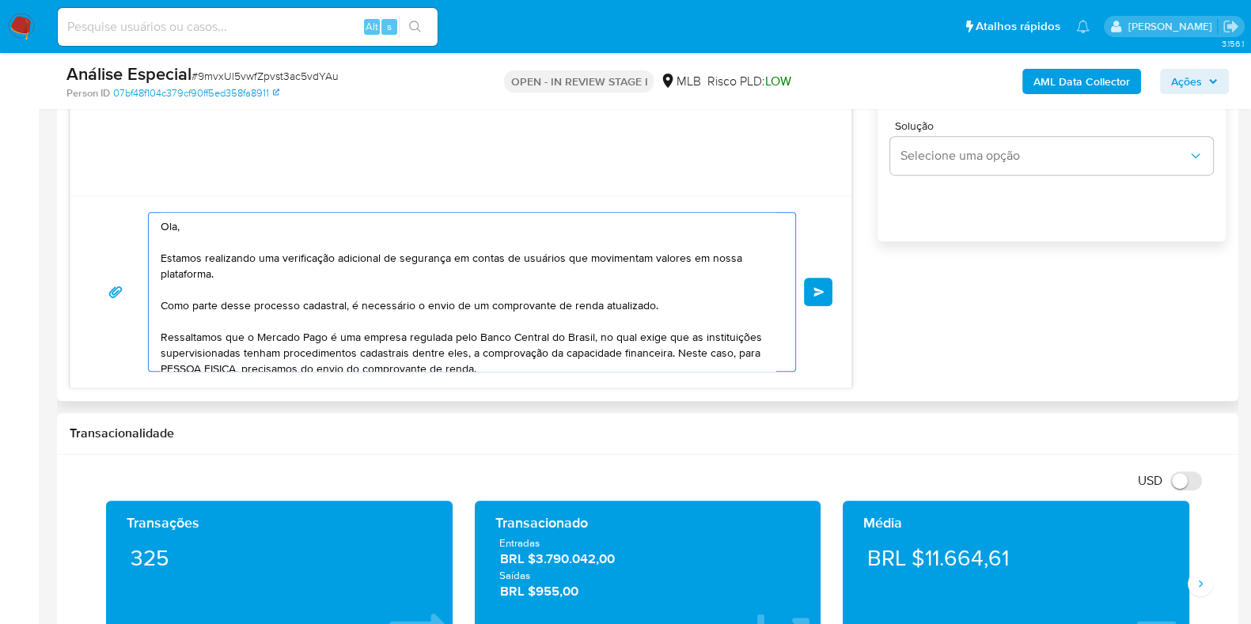
scroll to position [195, 0]
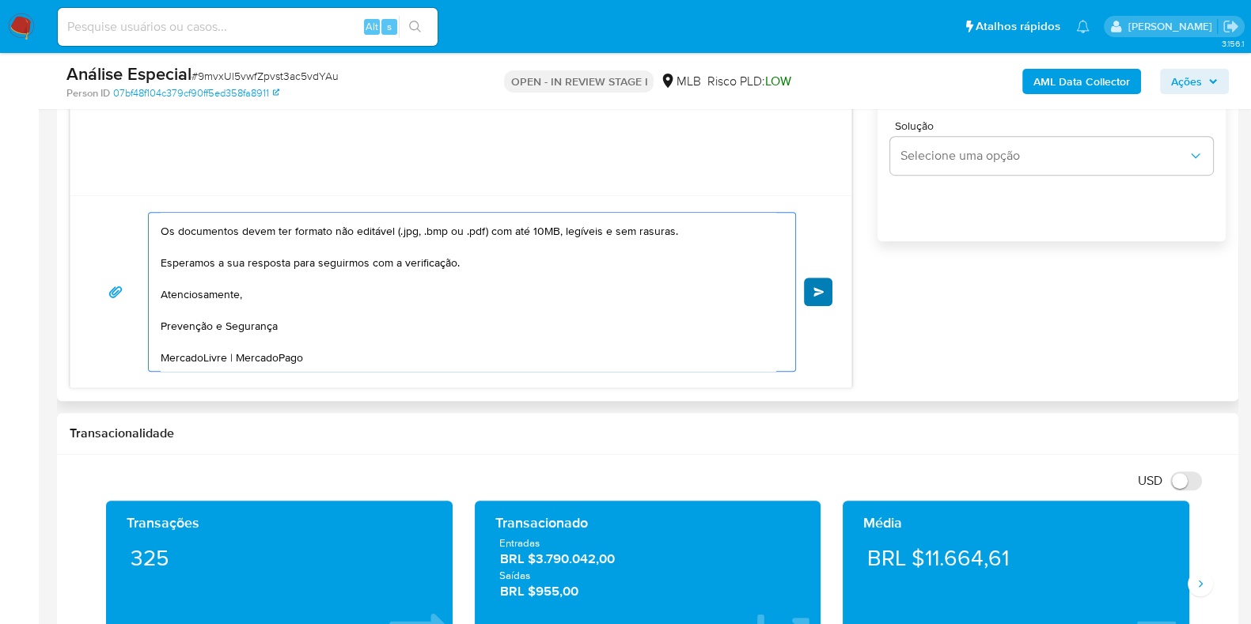
type textarea "Ola, Estamos realizando uma verificação adicional de segurança em contas de usu…"
click at [817, 287] on span "common.send" at bounding box center [818, 291] width 11 height 9
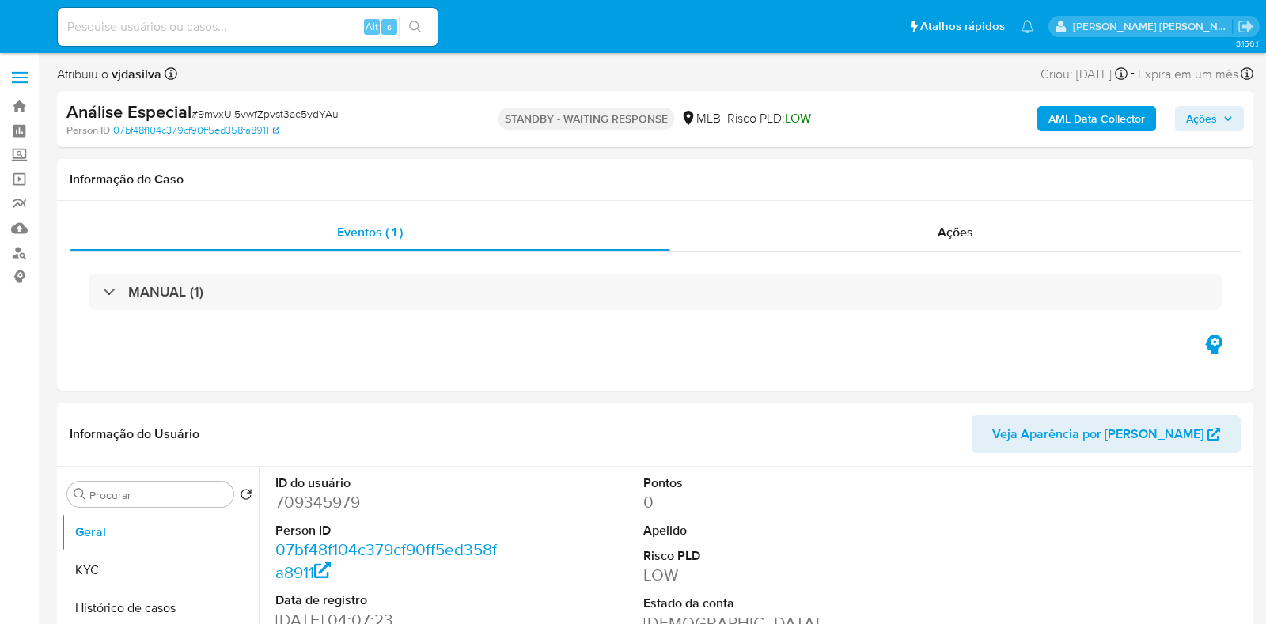
select select "10"
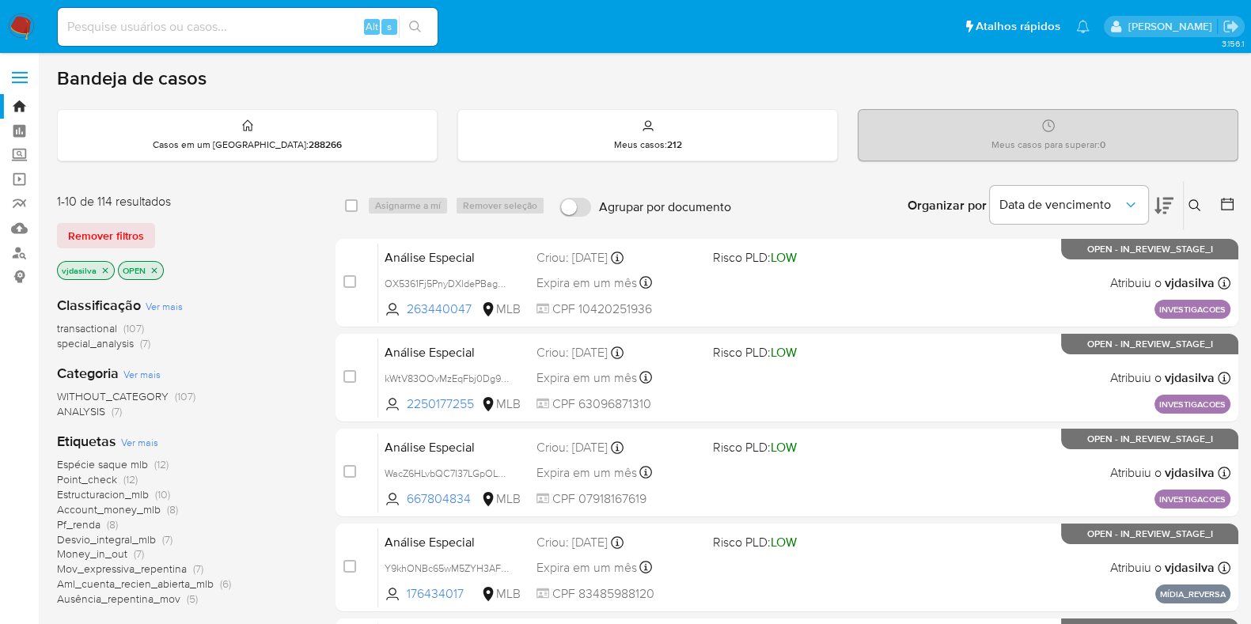
click at [141, 444] on span "Ver mais" at bounding box center [139, 442] width 37 height 14
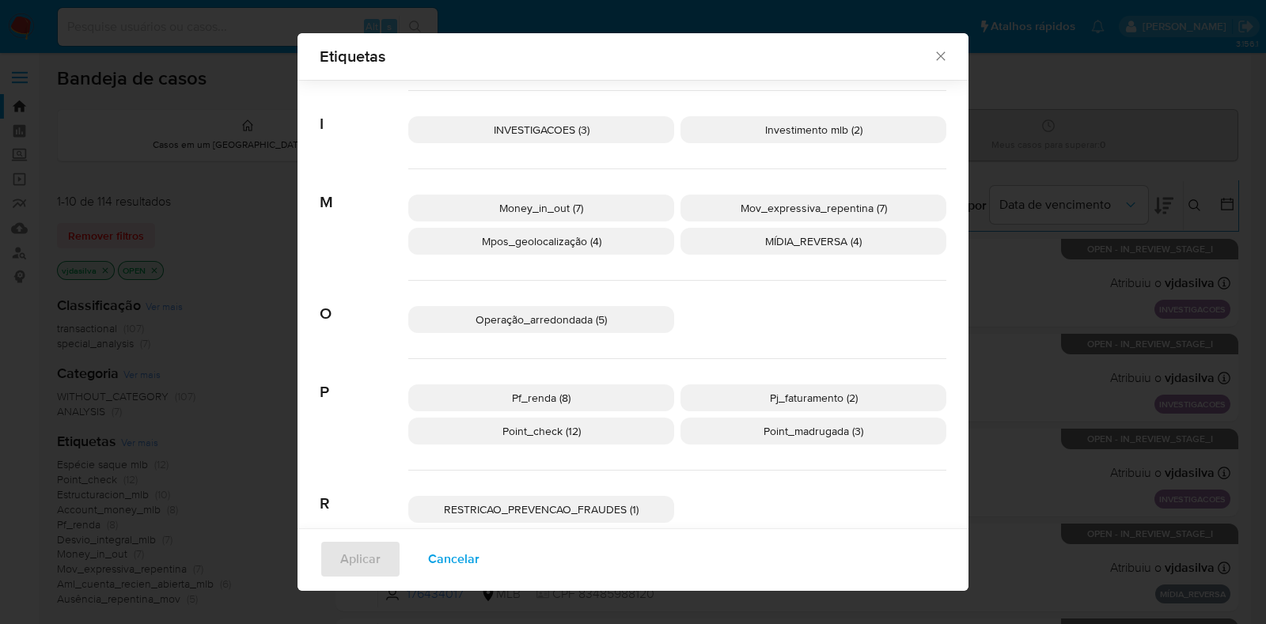
scroll to position [582, 0]
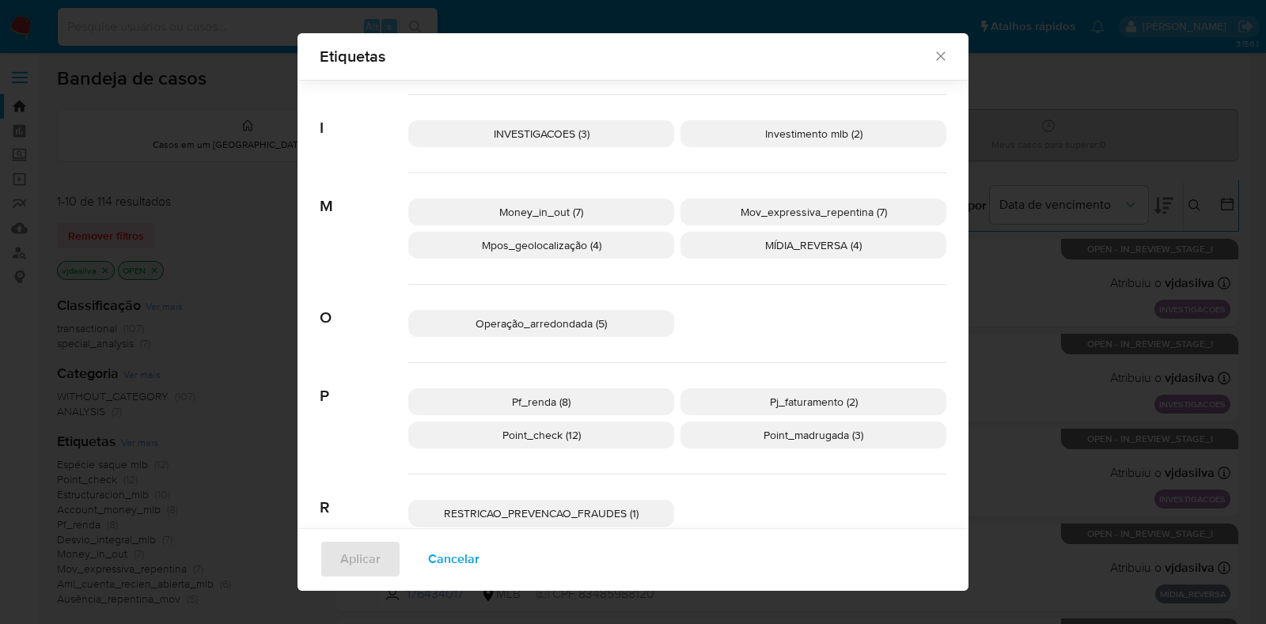
click at [574, 138] on span "INVESTIGACOES (3)" at bounding box center [542, 134] width 96 height 16
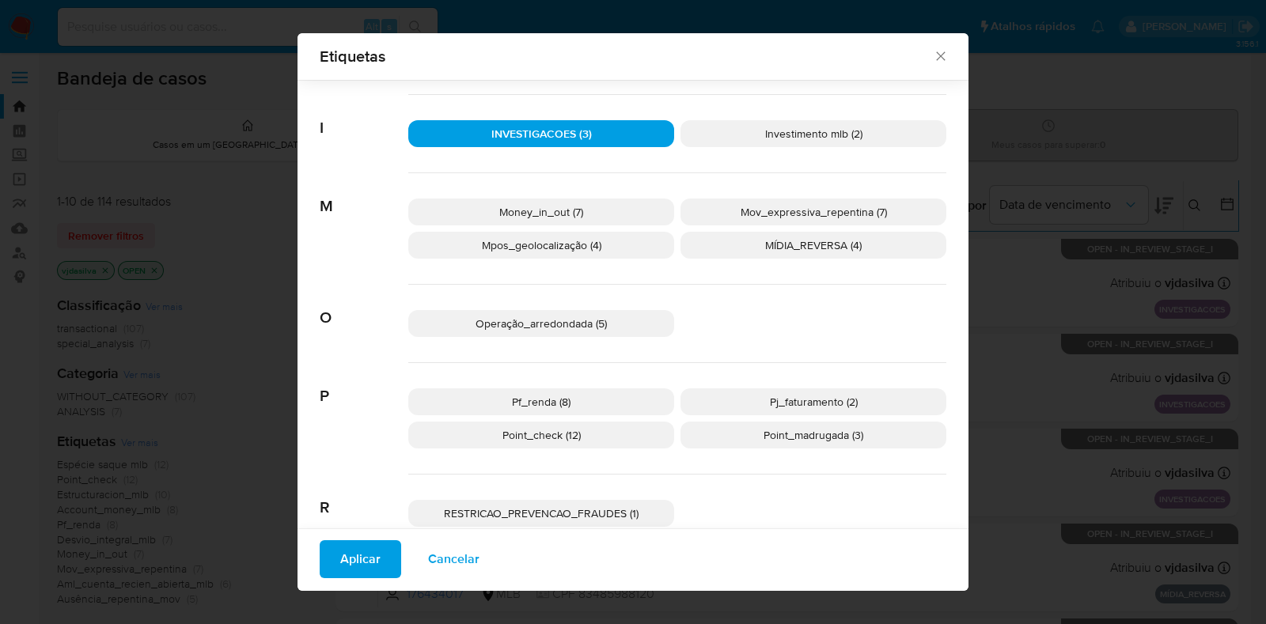
click at [364, 560] on span "Aplicar" at bounding box center [360, 559] width 40 height 35
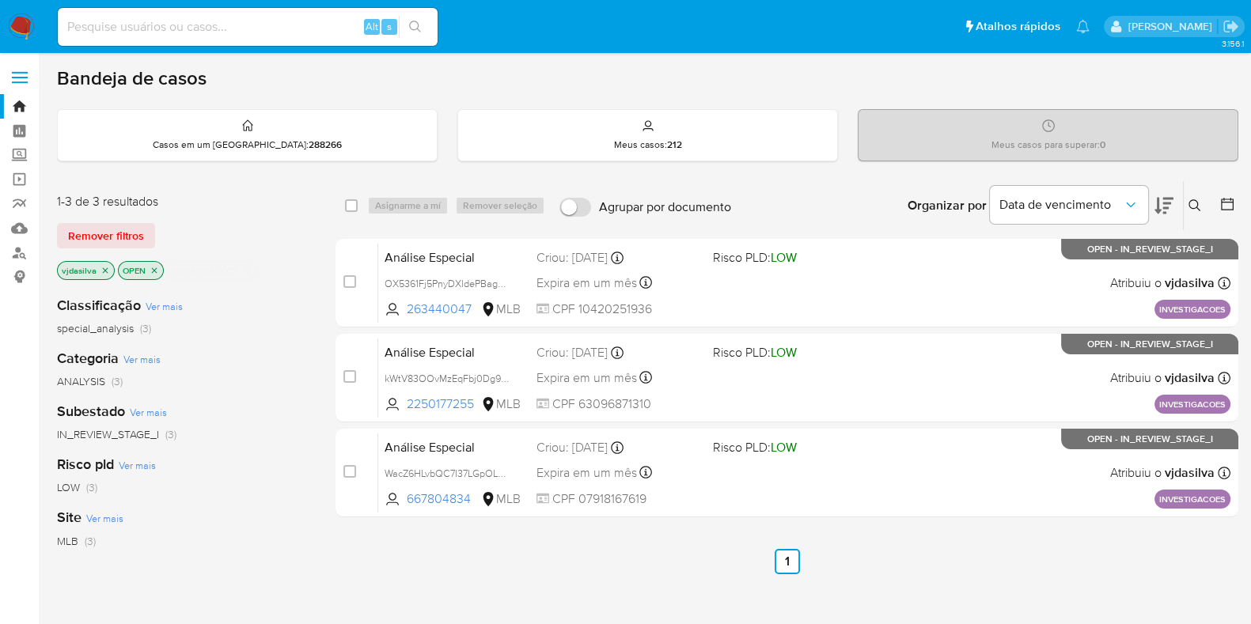
click at [1161, 208] on icon at bounding box center [1163, 205] width 19 height 19
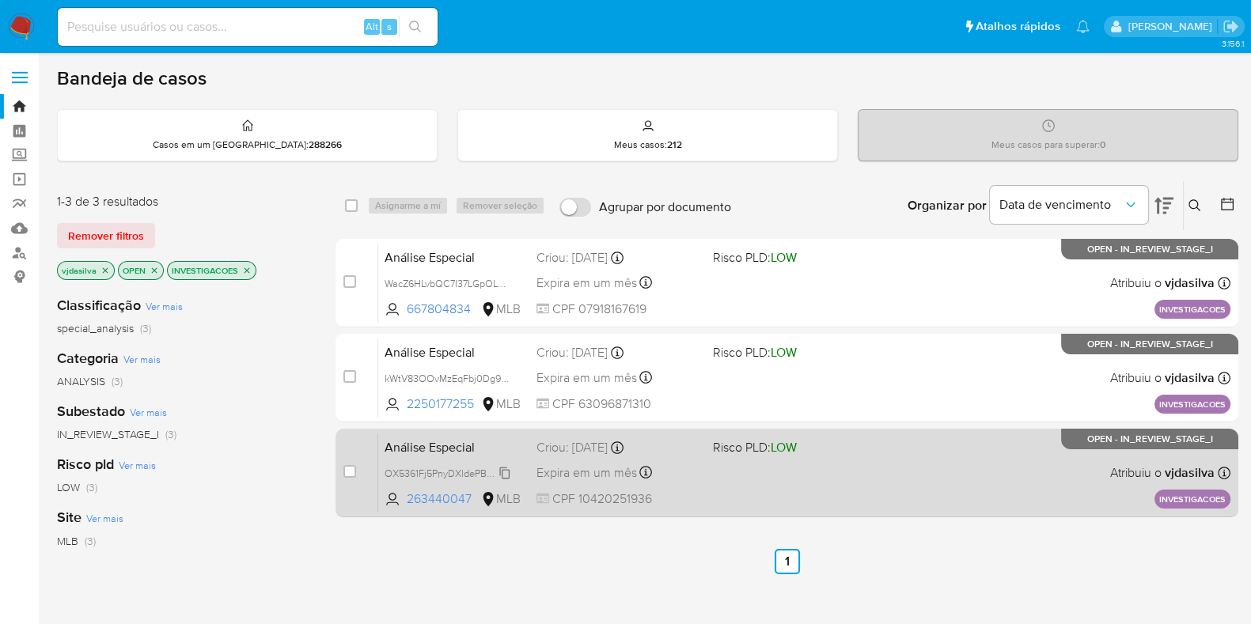
click at [506, 473] on span "OX5361Fj5PnyDXldePBag2qd" at bounding box center [450, 472] width 130 height 17
click at [854, 458] on div "Análise Especial OX5361Fj5PnyDXldePBag2qd 263440047 MLB Risco PLD: LOW Criou: […" at bounding box center [804, 473] width 852 height 80
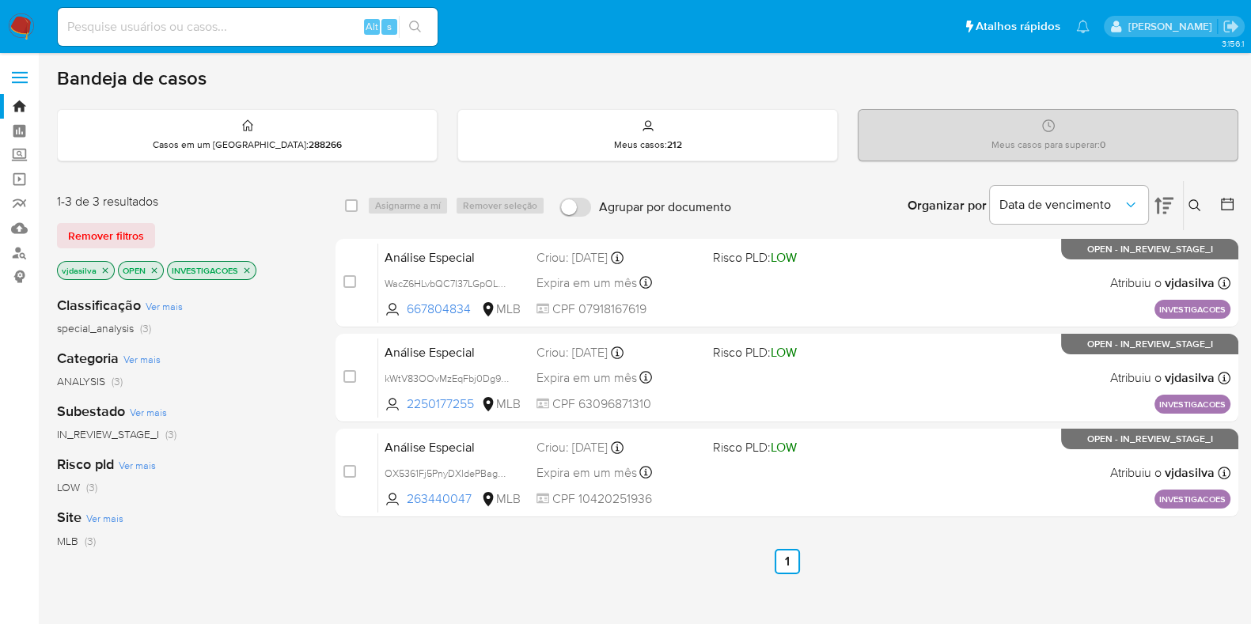
click at [244, 271] on icon "close-filter" at bounding box center [246, 270] width 9 height 9
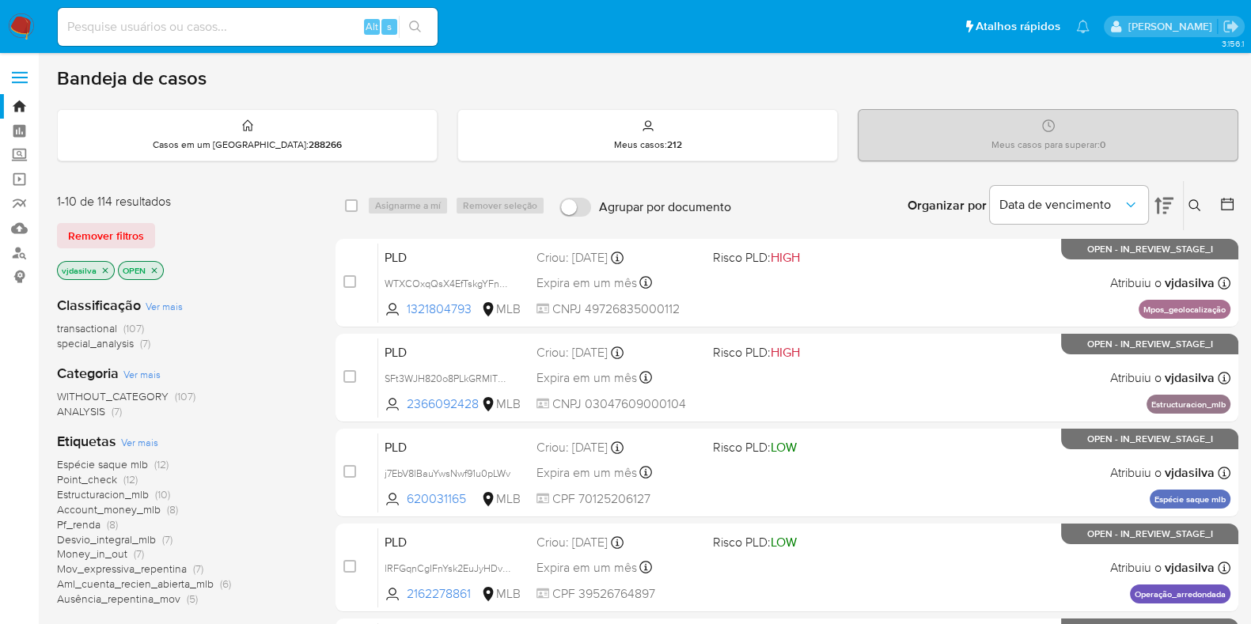
click at [138, 444] on span "Ver mais" at bounding box center [139, 442] width 37 height 14
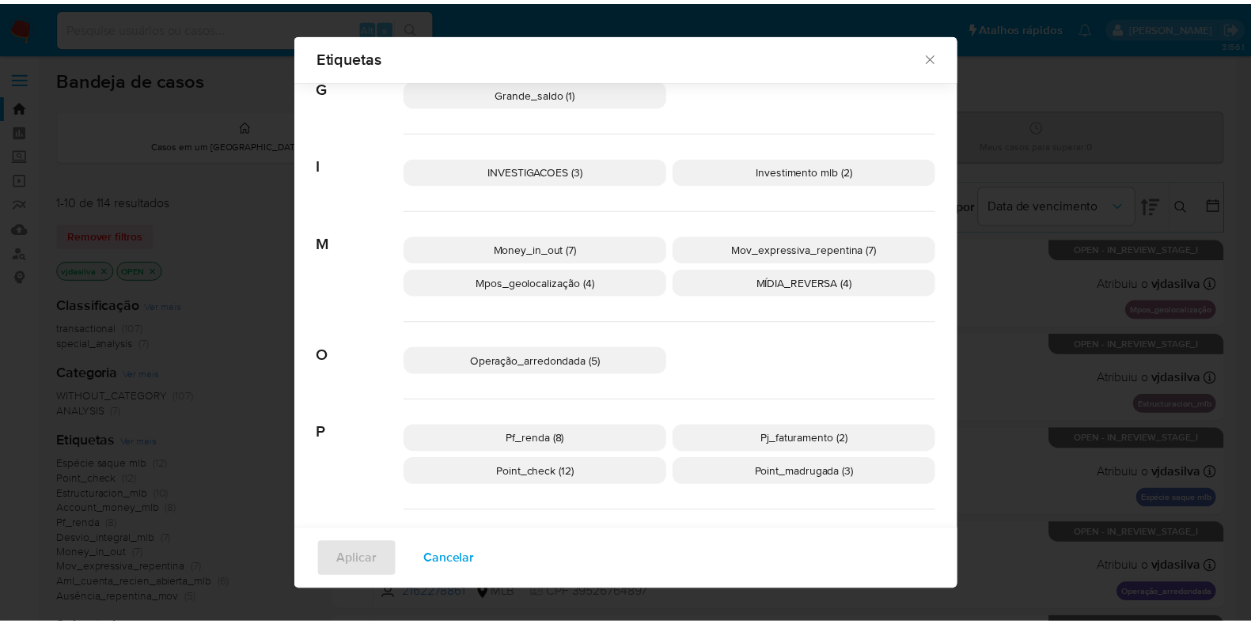
scroll to position [561, 0]
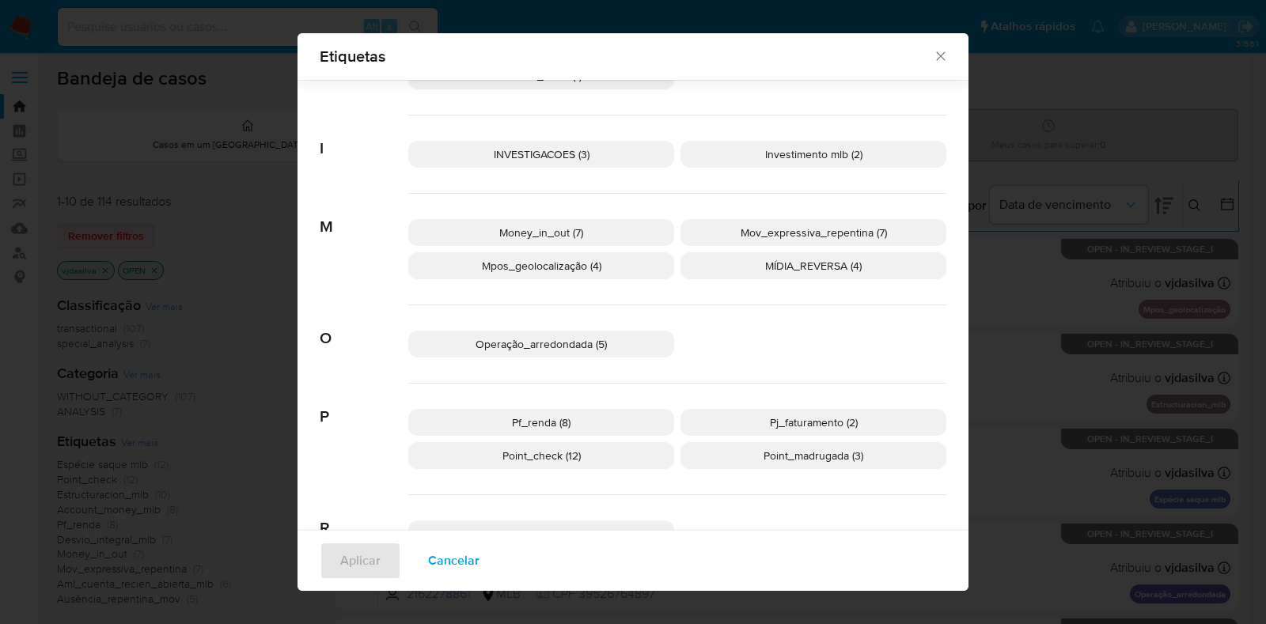
click at [558, 411] on p "Pf_renda (8)" at bounding box center [541, 422] width 266 height 27
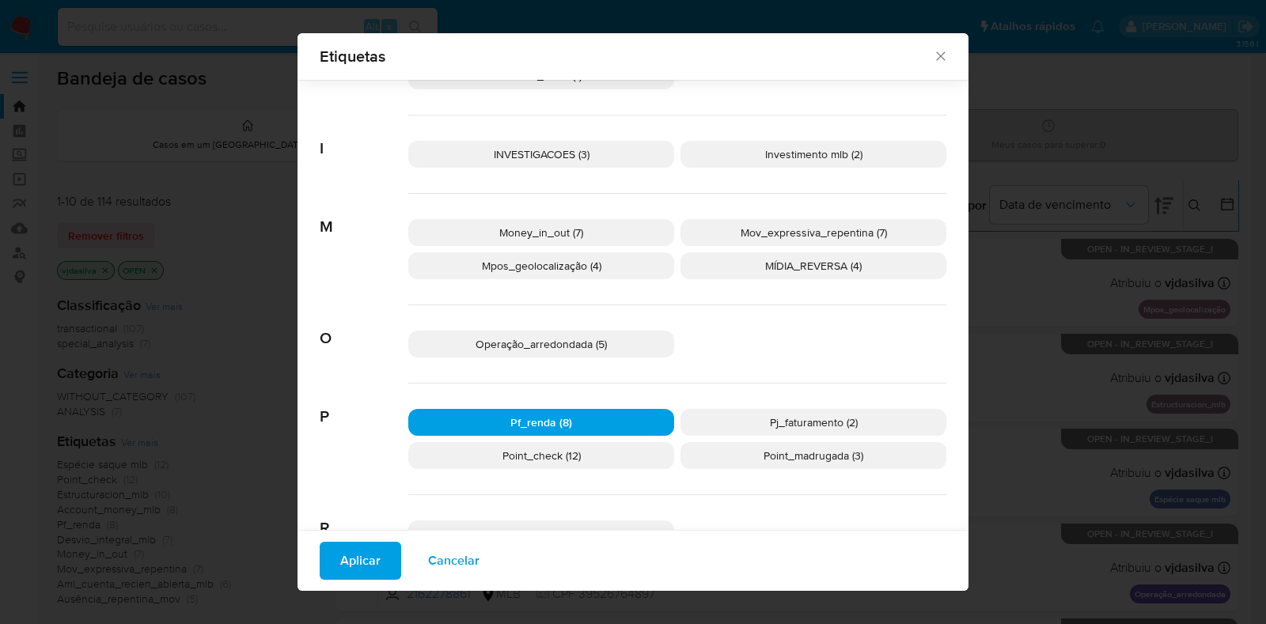
click at [379, 555] on button "Aplicar" at bounding box center [360, 561] width 81 height 38
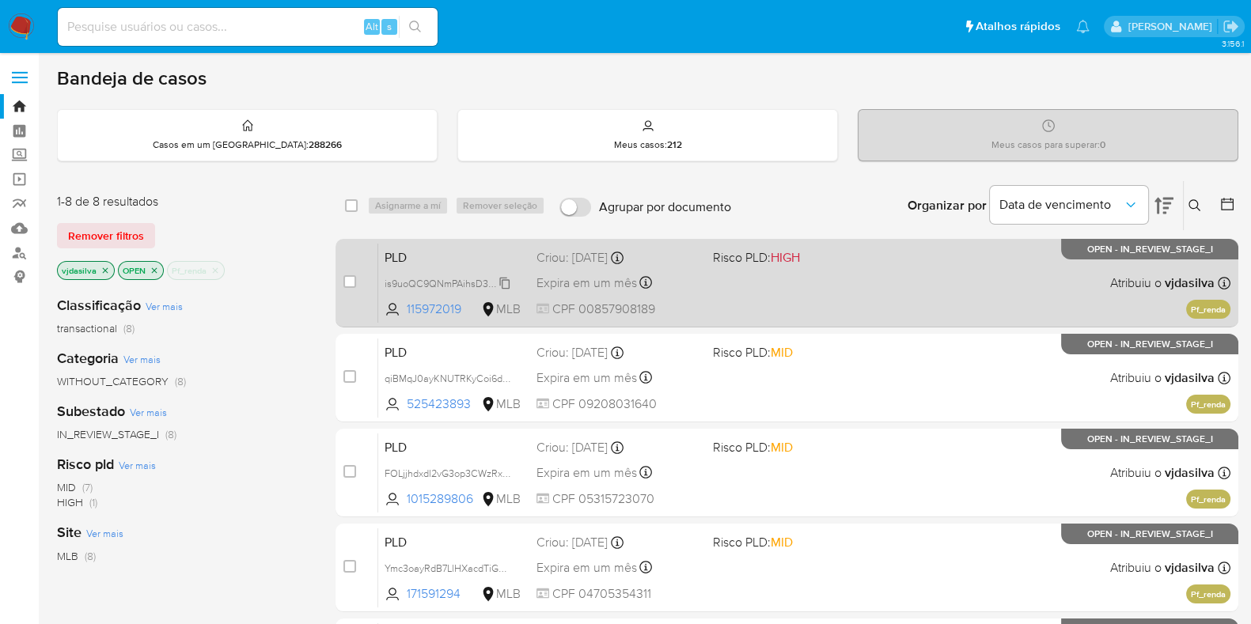
click at [506, 282] on span "is9uoQC9QNmPAihsD3ztqxFS" at bounding box center [451, 282] width 133 height 17
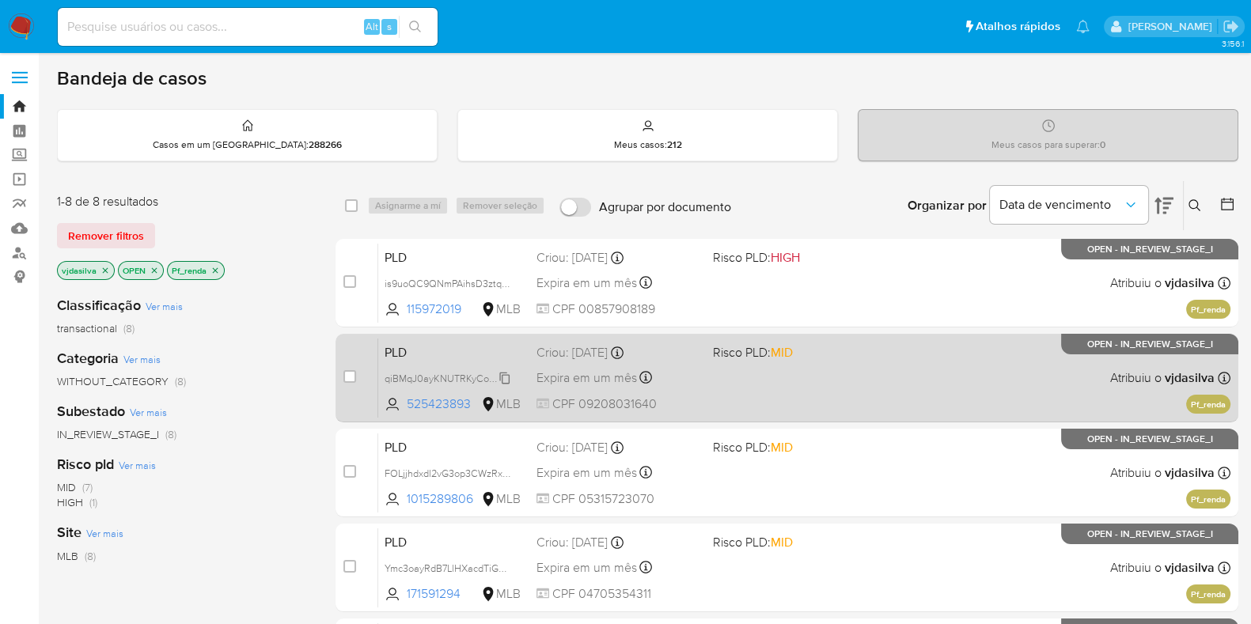
click at [502, 378] on span "qiBMqJ0ayKNUTRKyCoi6da6f" at bounding box center [450, 377] width 131 height 17
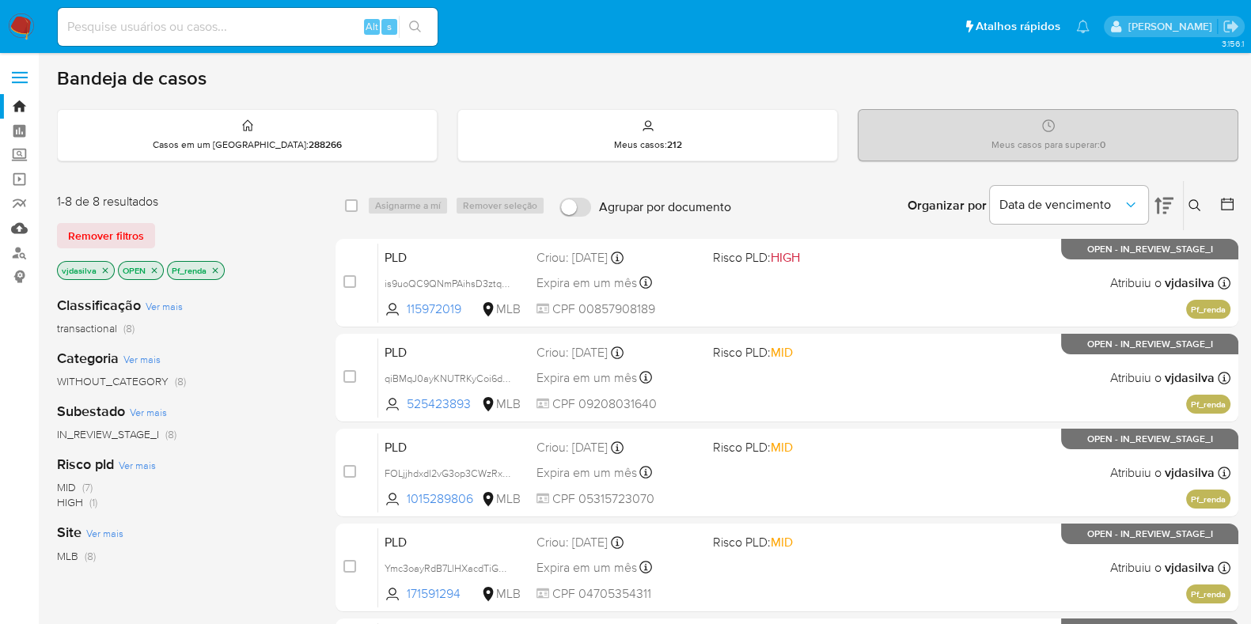
click at [25, 227] on link "Mulan" at bounding box center [94, 228] width 188 height 25
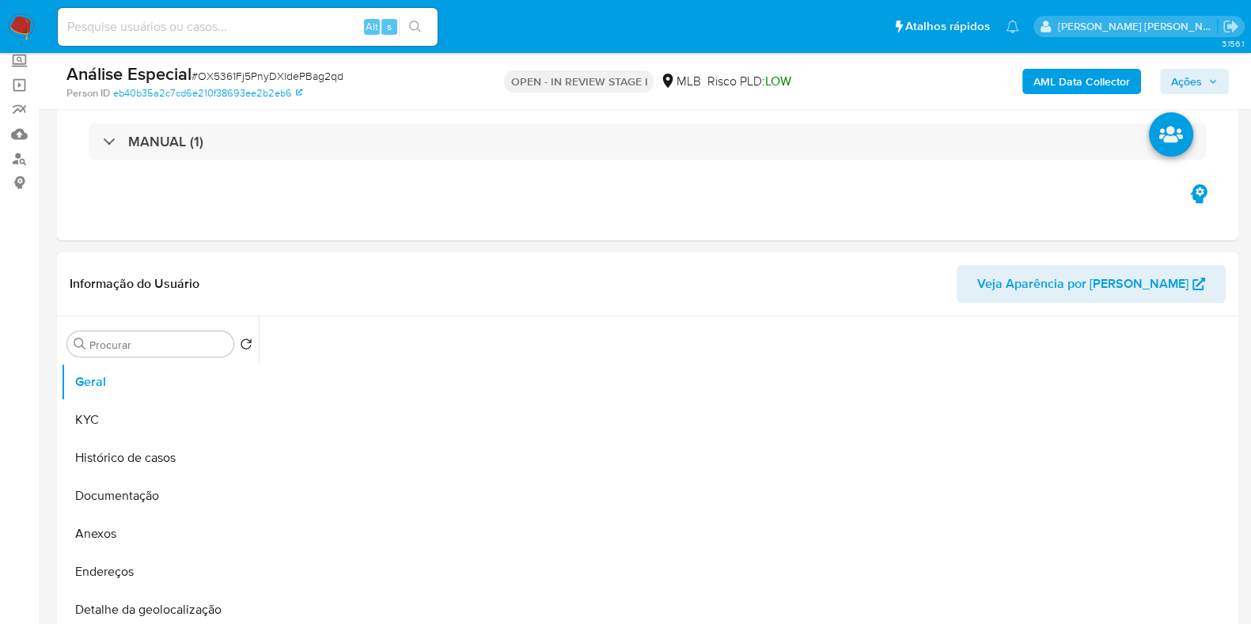
scroll to position [200, 0]
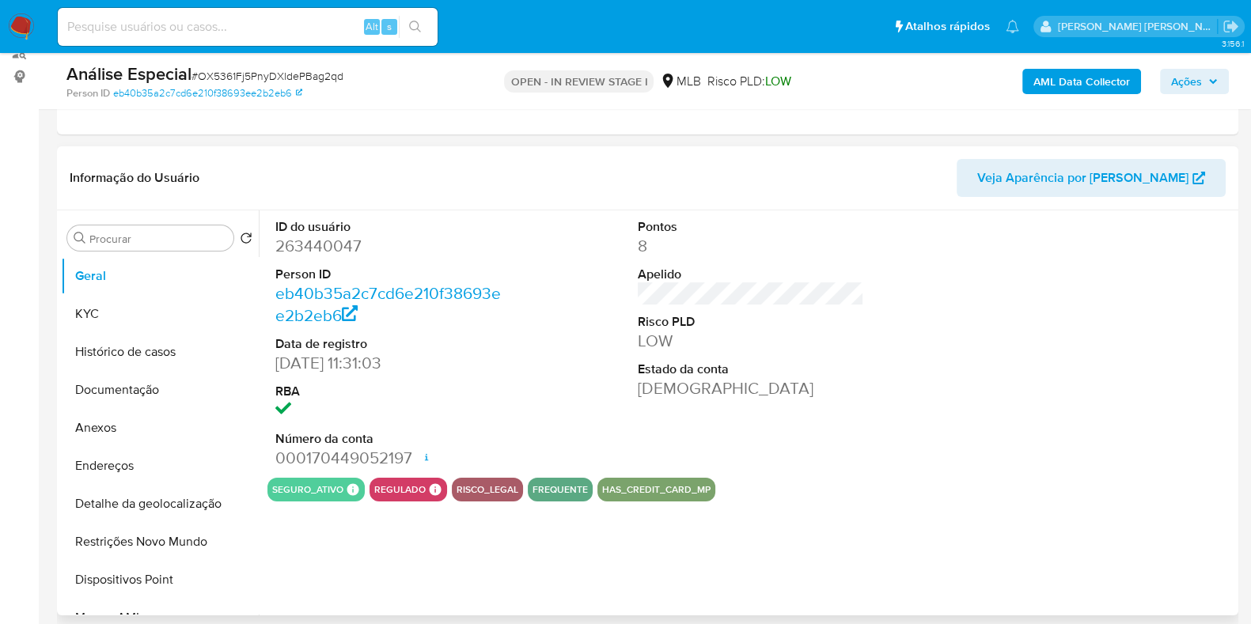
select select "10"
click at [120, 358] on button "Histórico de casos" at bounding box center [153, 352] width 185 height 38
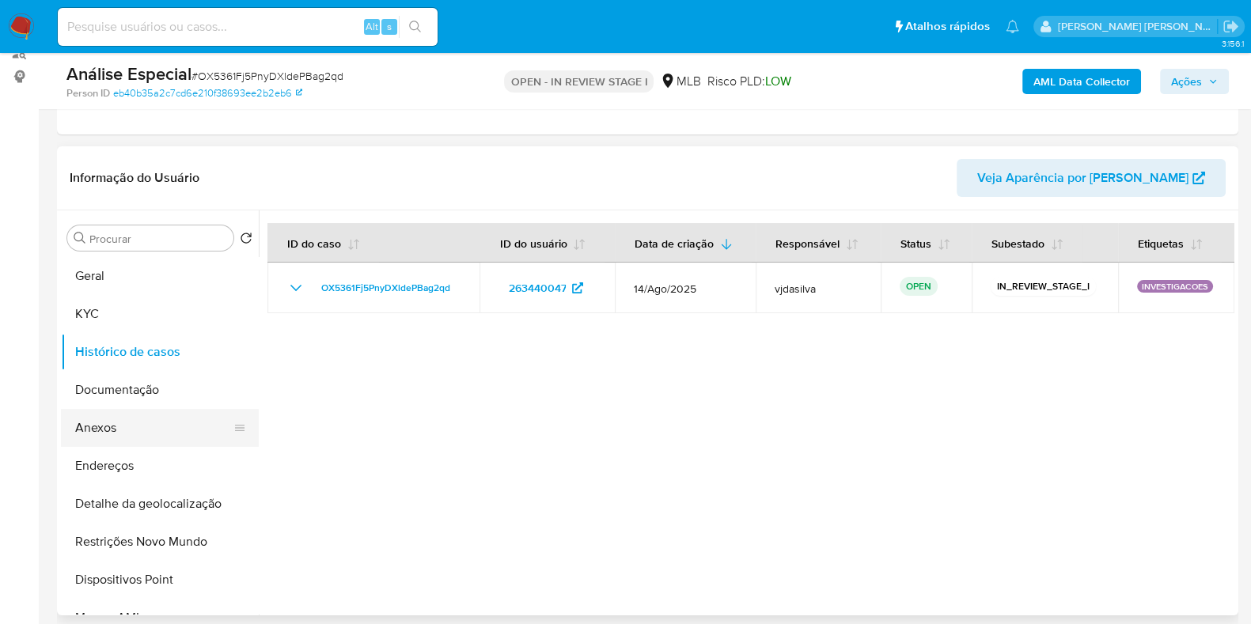
click at [153, 428] on button "Anexos" at bounding box center [153, 428] width 185 height 38
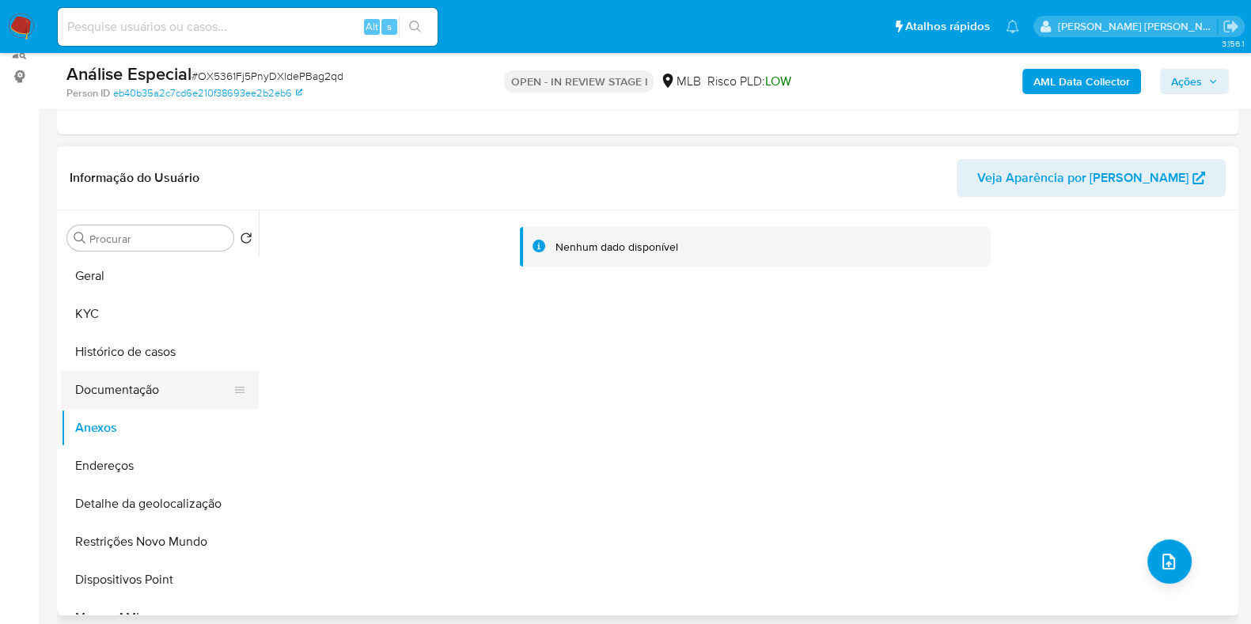
click at [149, 397] on button "Documentação" at bounding box center [153, 390] width 185 height 38
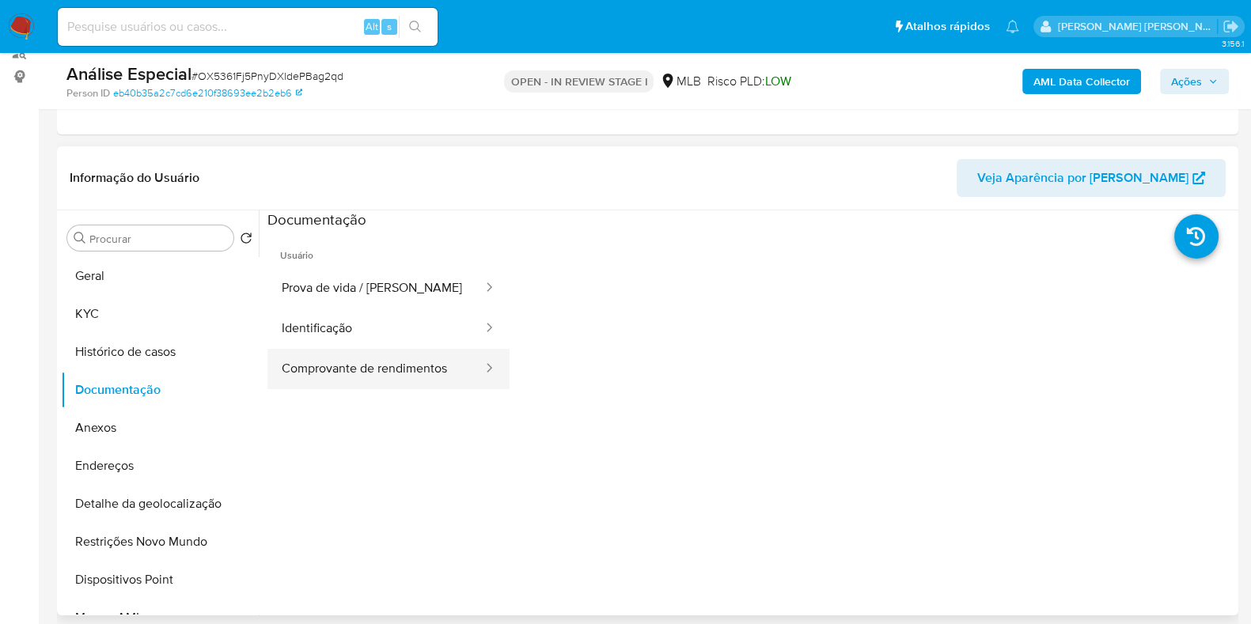
click at [347, 370] on button "Comprovante de rendimentos" at bounding box center [375, 369] width 217 height 40
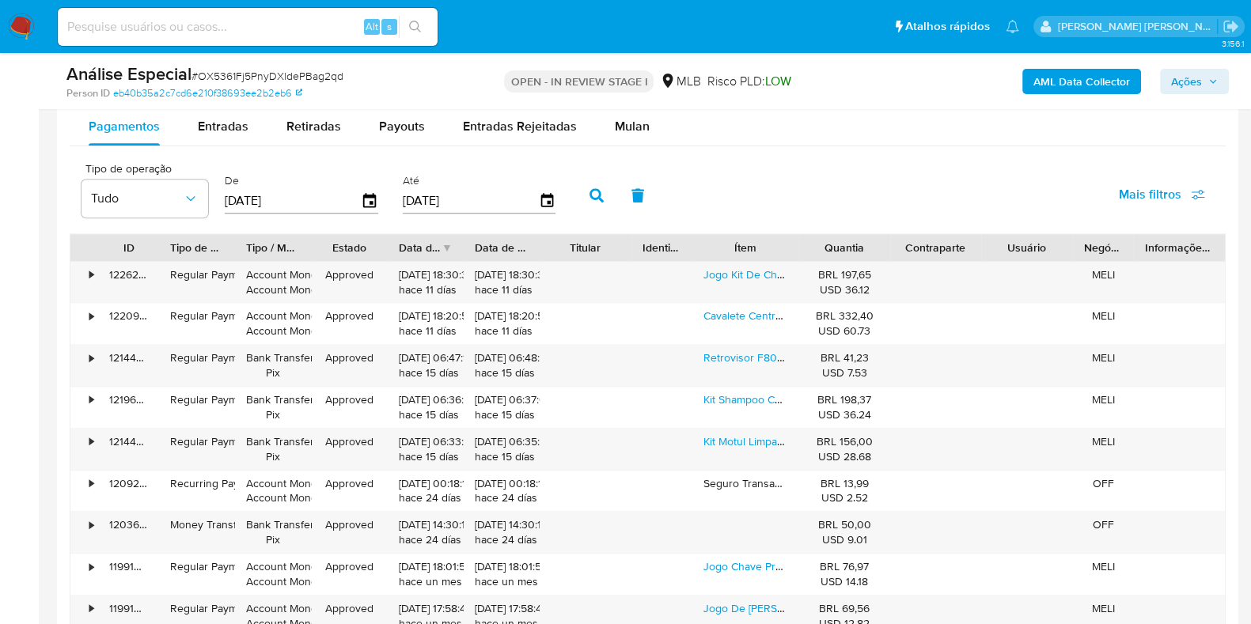
scroll to position [1777, 0]
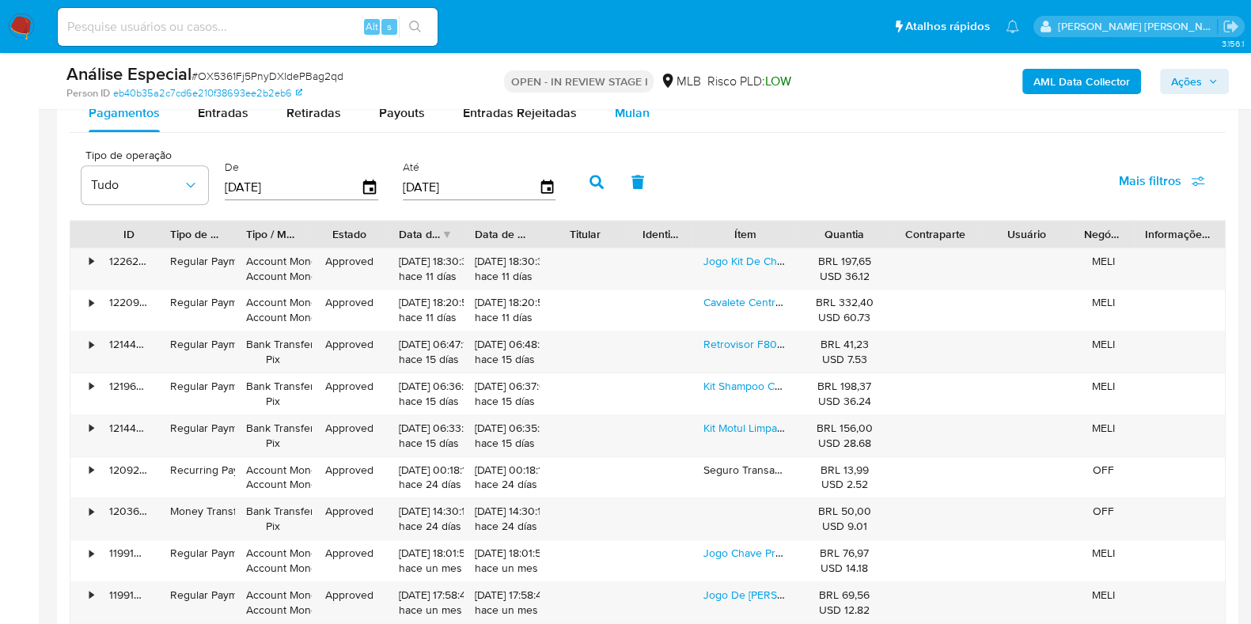
click at [632, 116] on span "Mulan" at bounding box center [632, 113] width 35 height 18
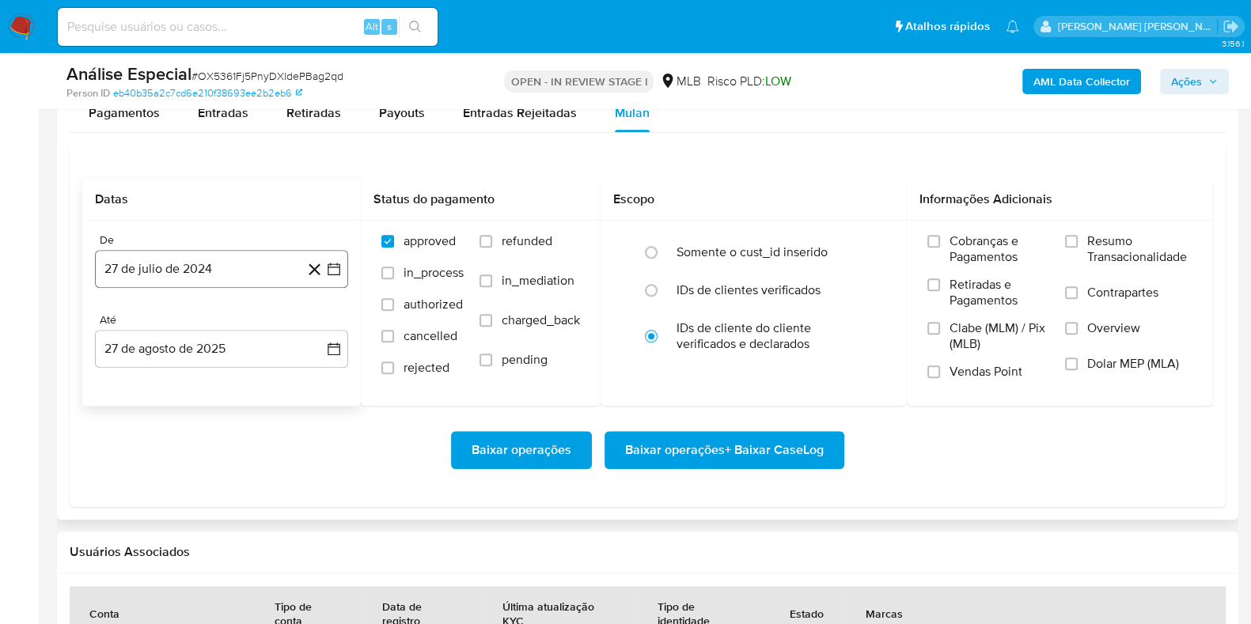
click at [216, 271] on button "27 de julio de 2024" at bounding box center [221, 269] width 253 height 38
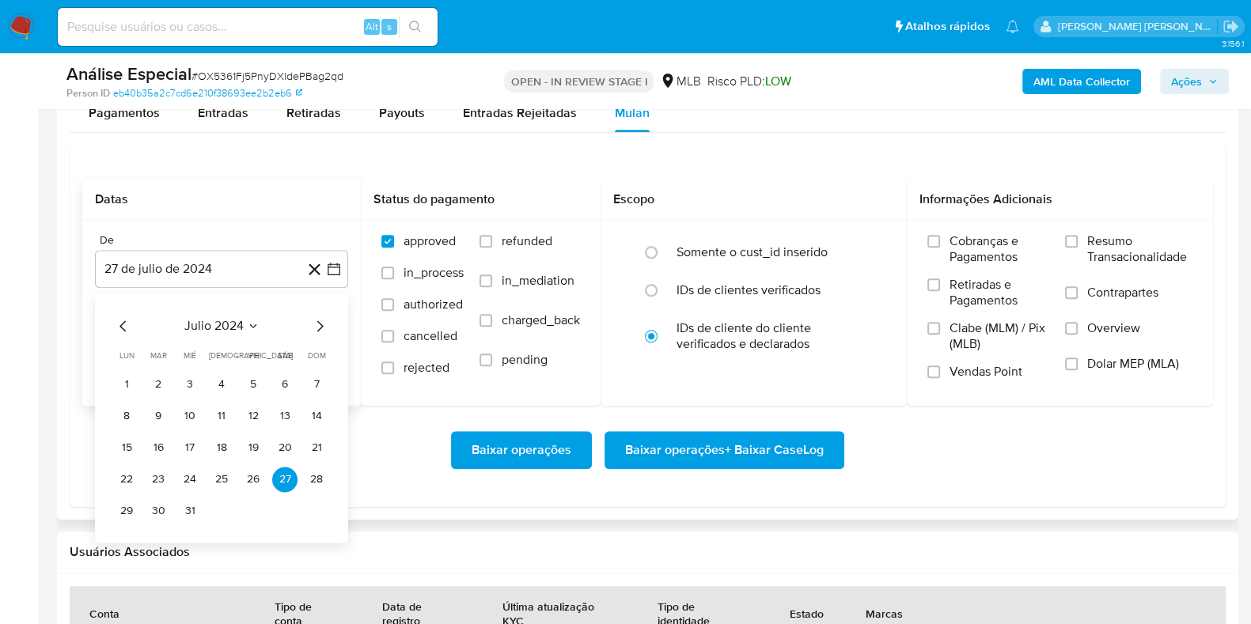
click at [227, 327] on span "julio 2024" at bounding box center [213, 326] width 59 height 16
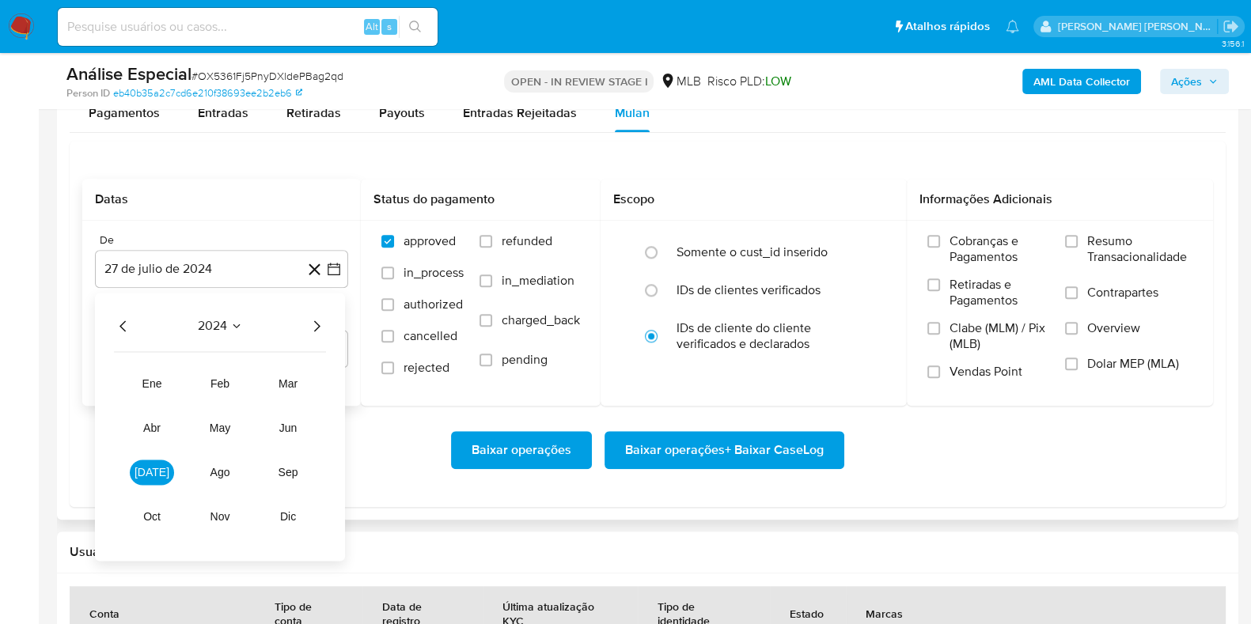
click at [310, 326] on icon "Año siguiente" at bounding box center [316, 325] width 19 height 19
click at [158, 467] on span "[DATE]" at bounding box center [152, 472] width 35 height 13
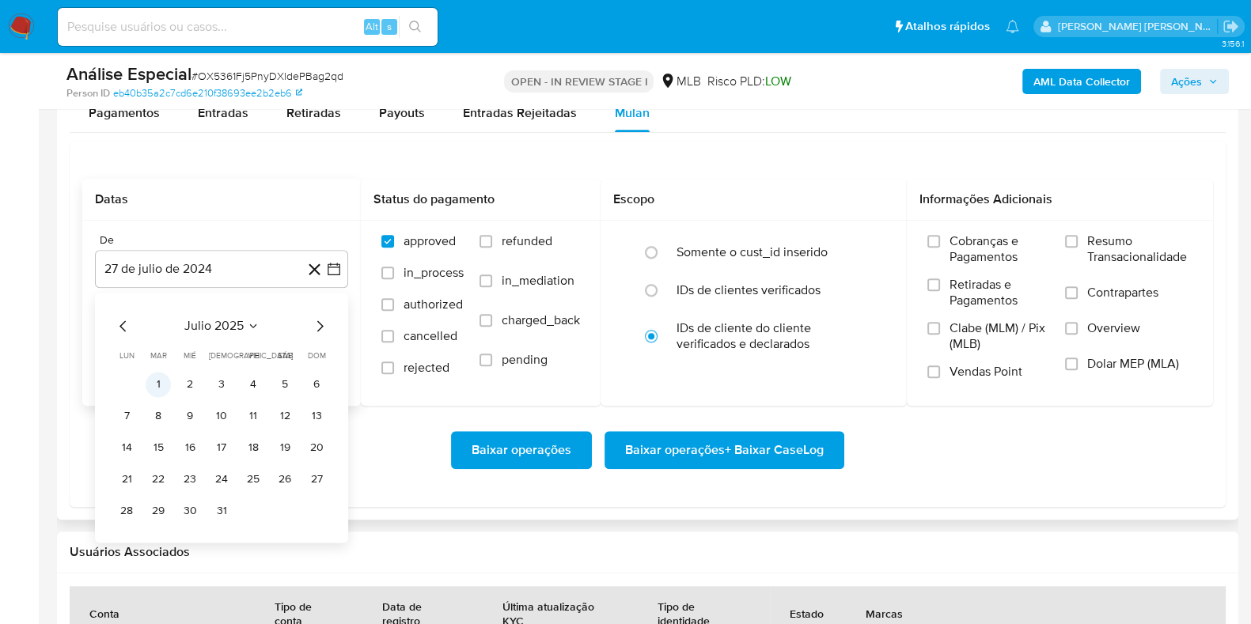
click at [162, 381] on button "1" at bounding box center [158, 384] width 25 height 25
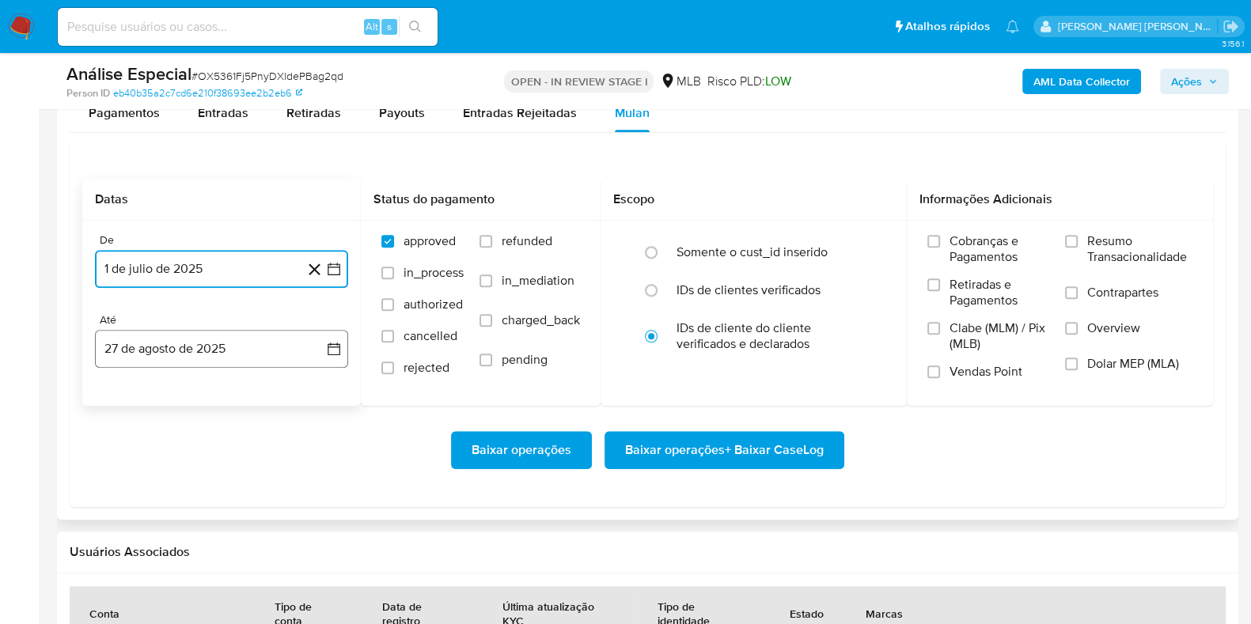
click at [203, 350] on button "27 de agosto de 2025" at bounding box center [221, 349] width 253 height 38
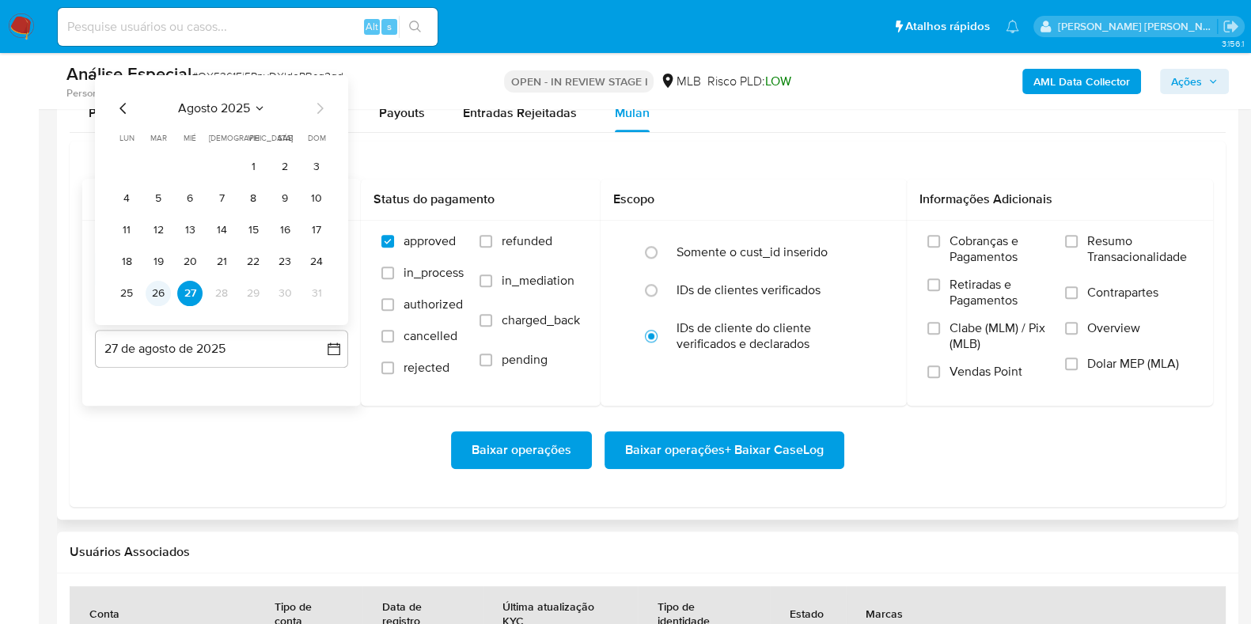
click at [161, 286] on button "26" at bounding box center [158, 292] width 25 height 25
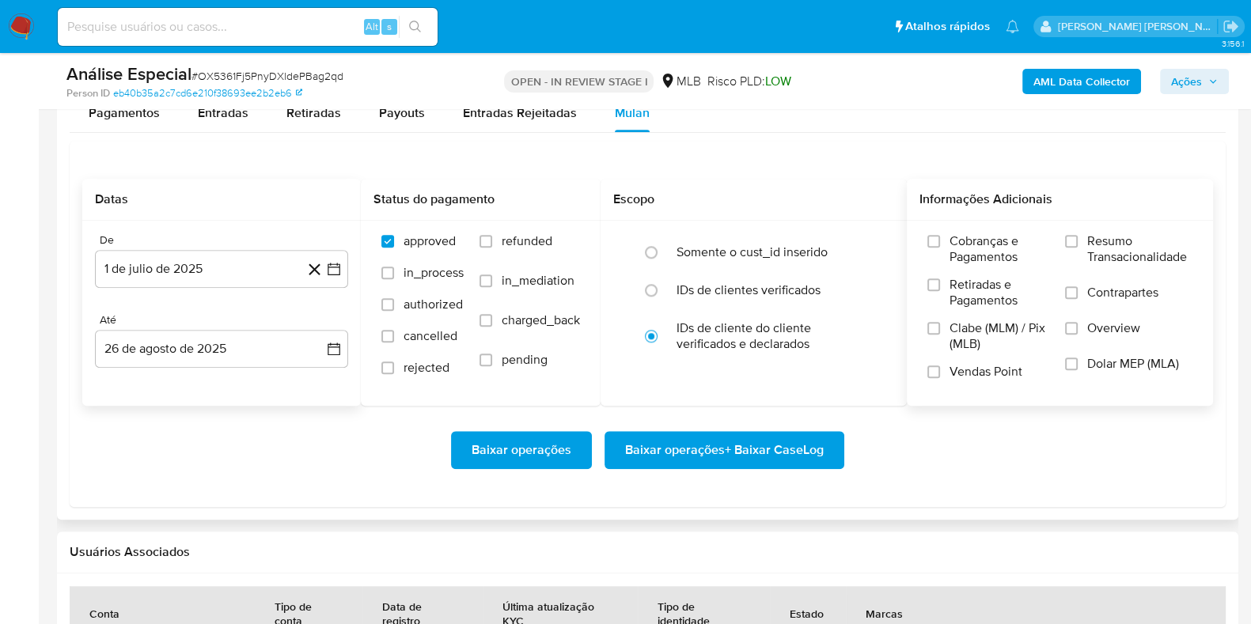
click at [1112, 245] on span "Resumo Transacionalidade" at bounding box center [1139, 249] width 105 height 32
click at [1078, 245] on input "Resumo Transacionalidade" at bounding box center [1071, 241] width 13 height 13
click at [1088, 285] on span "Contrapartes" at bounding box center [1122, 293] width 71 height 16
click at [1078, 286] on input "Contrapartes" at bounding box center [1071, 292] width 13 height 13
click at [761, 433] on span "Baixar operações + Baixar CaseLog" at bounding box center [724, 450] width 199 height 35
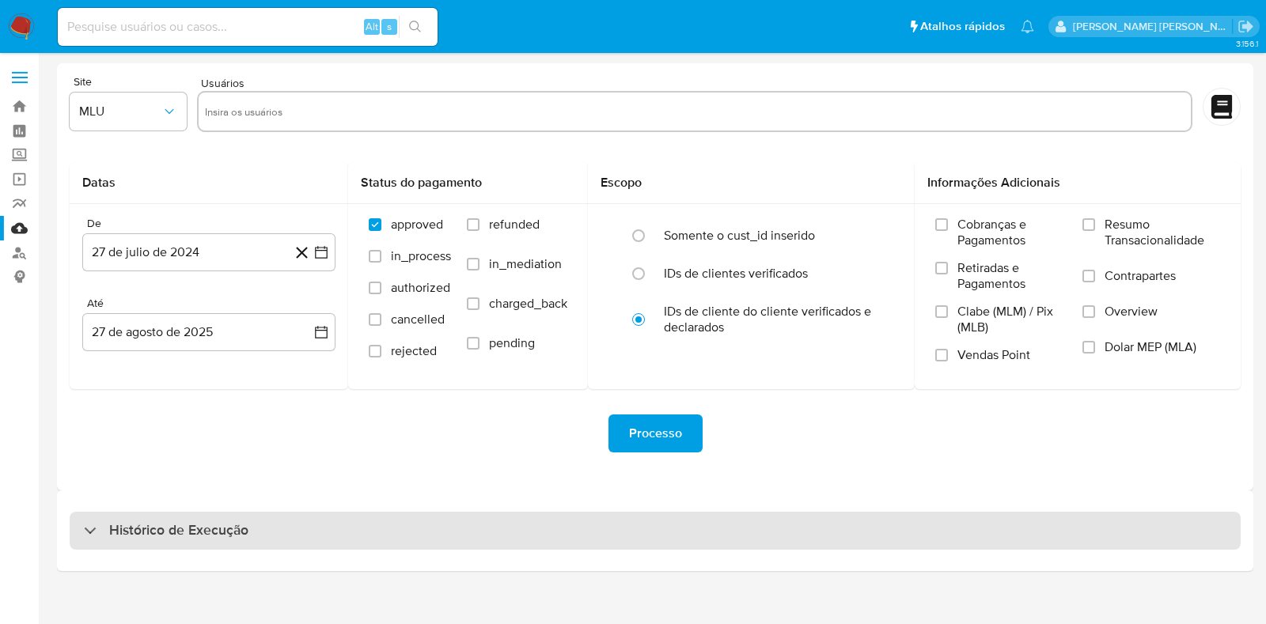
click at [210, 532] on h3 "Histórico de Execução" at bounding box center [178, 530] width 139 height 19
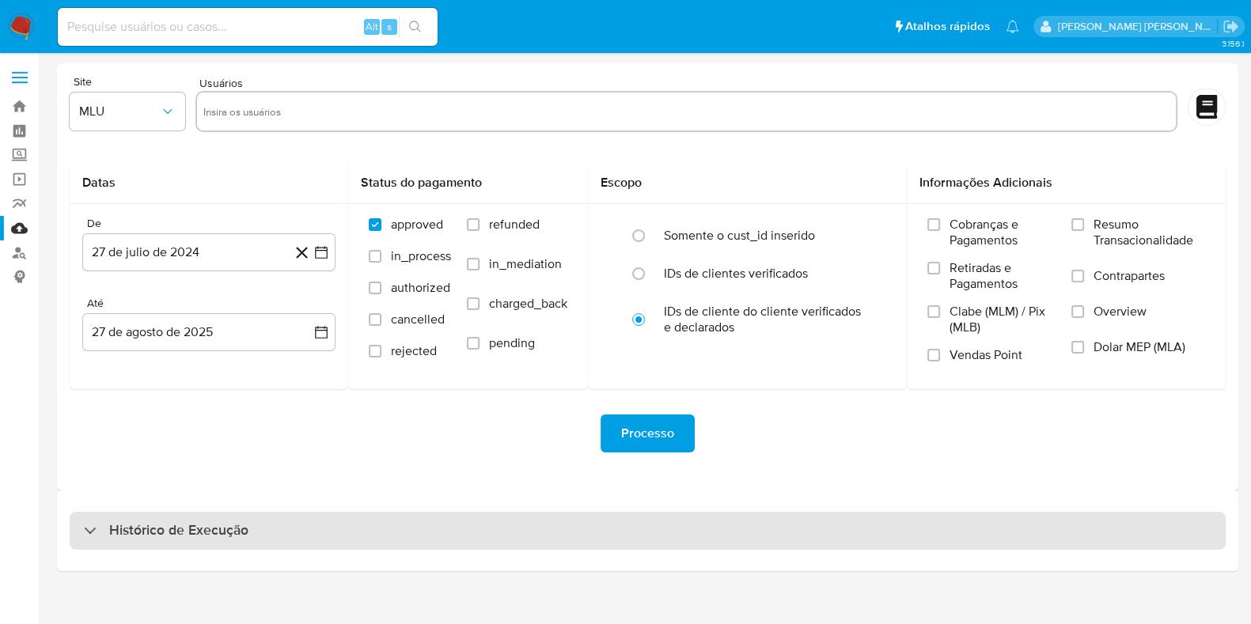
select select "10"
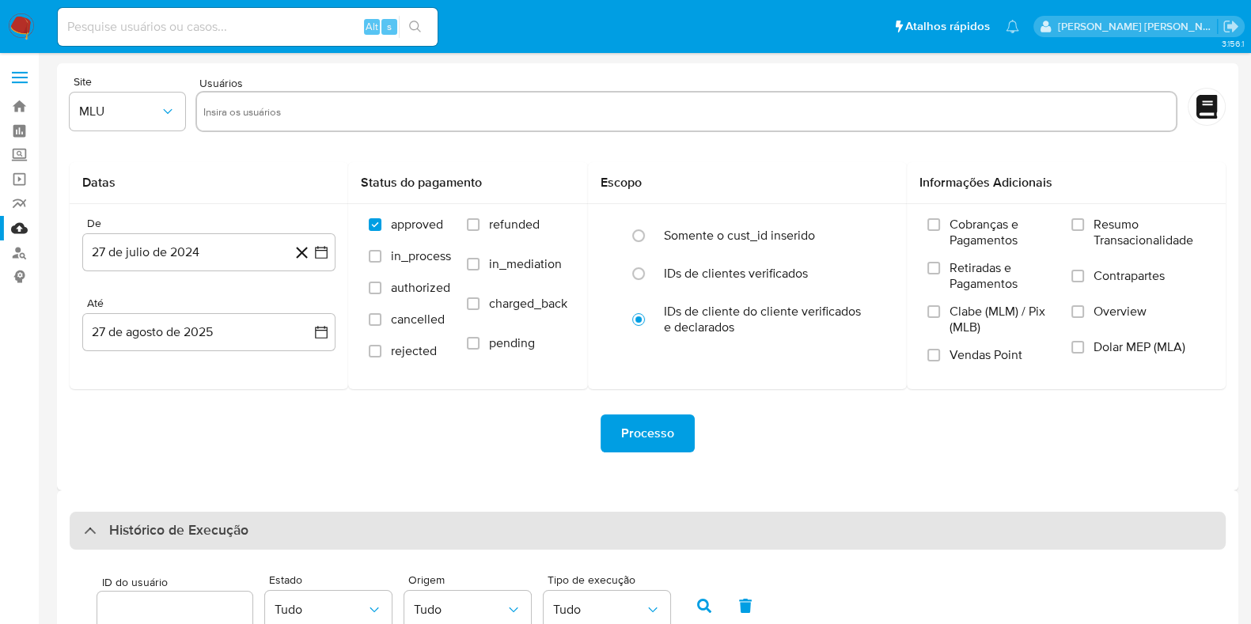
scroll to position [454, 0]
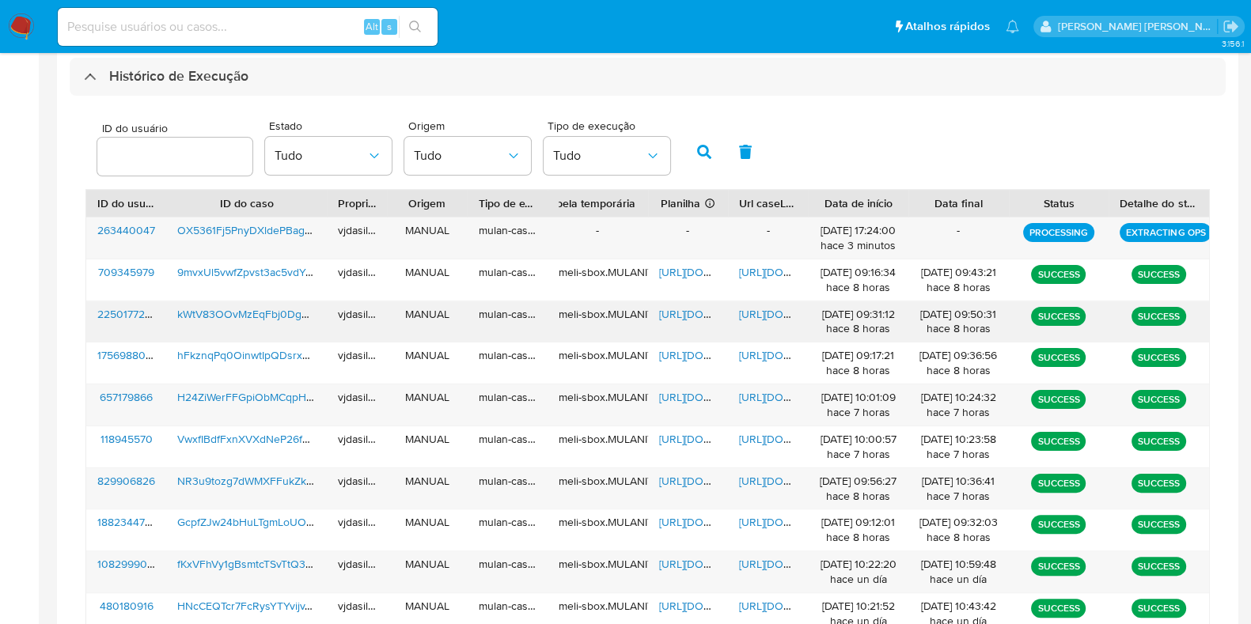
click at [752, 314] on span "[URL][DOMAIN_NAME]" at bounding box center [793, 314] width 109 height 16
click at [683, 310] on span "[URL][DOMAIN_NAME]" at bounding box center [713, 314] width 109 height 16
click at [290, 306] on span "kWtV83OOvMzEqFbj0Dg9IQxd" at bounding box center [253, 314] width 153 height 16
click at [193, 29] on input at bounding box center [248, 27] width 380 height 21
paste input "is9uoQC9QNmPAihsD3ztqxFS"
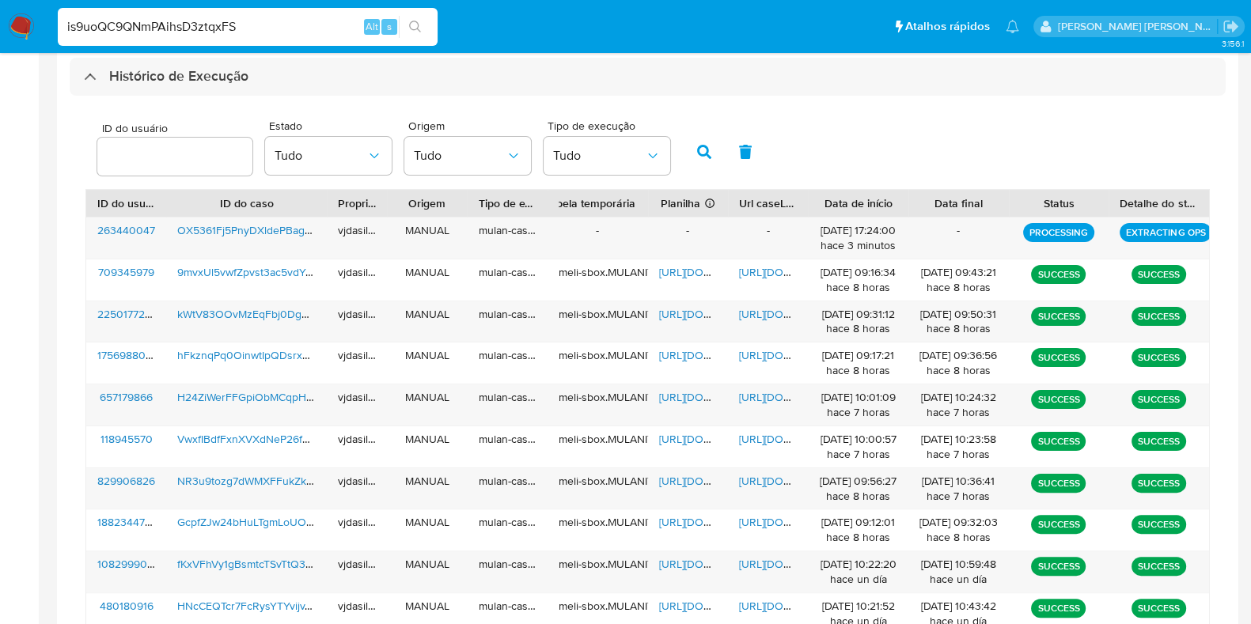
type input "is9uoQC9QNmPAihsD3ztqxFS"
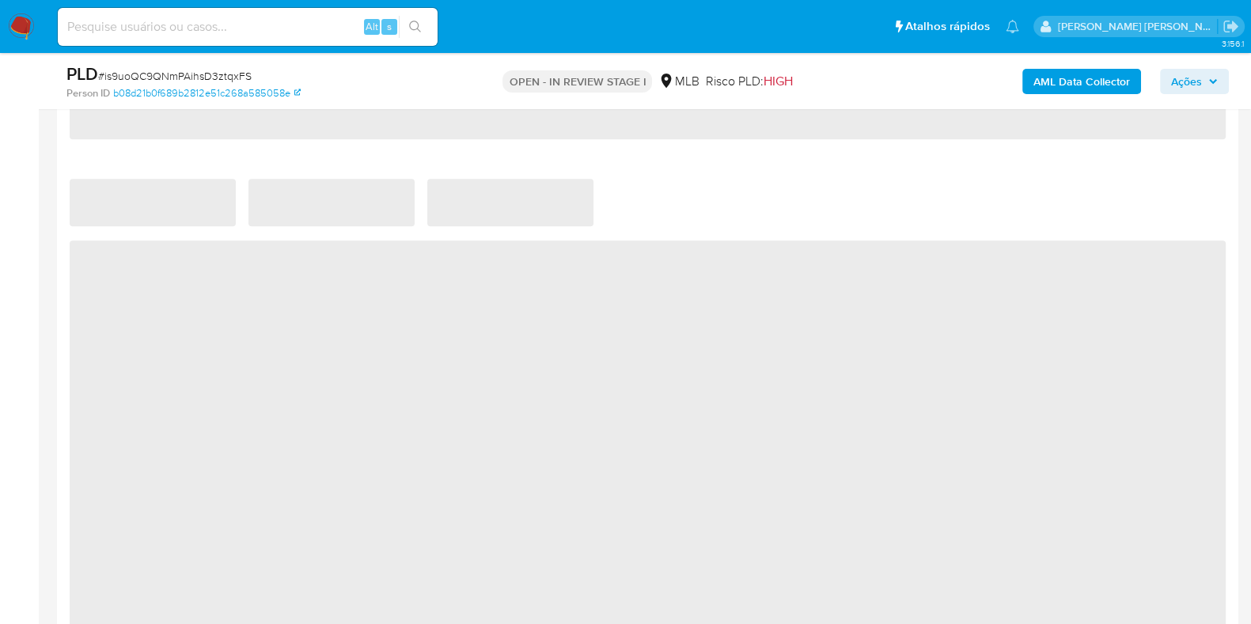
select select "10"
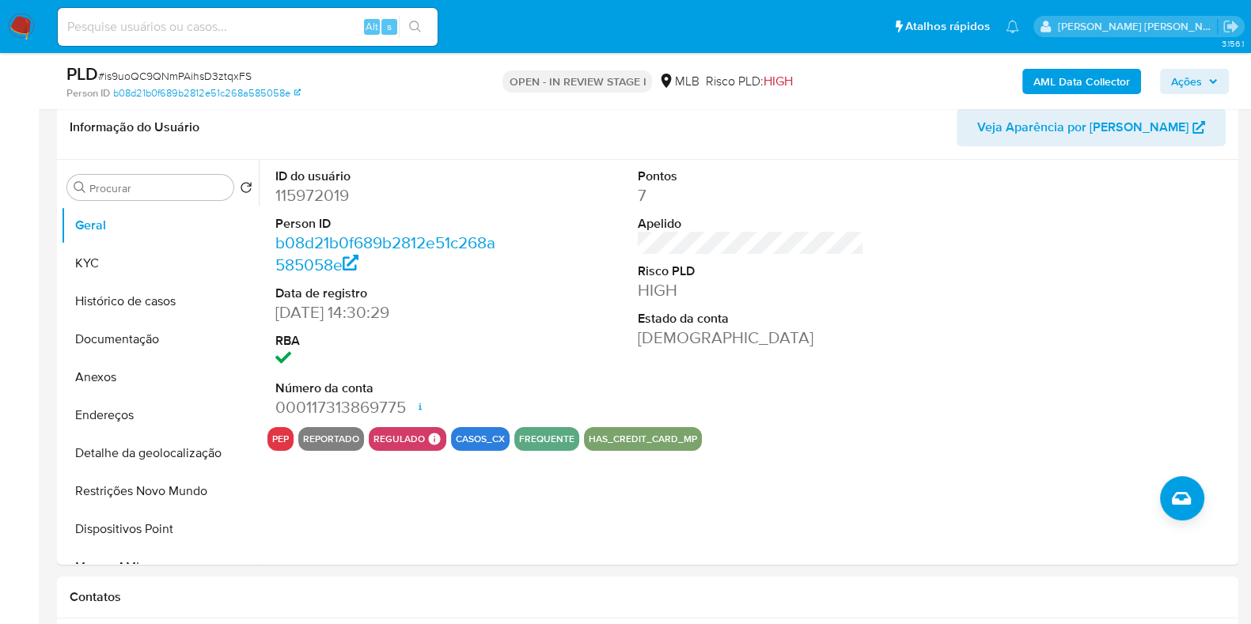
scroll to position [248, 0]
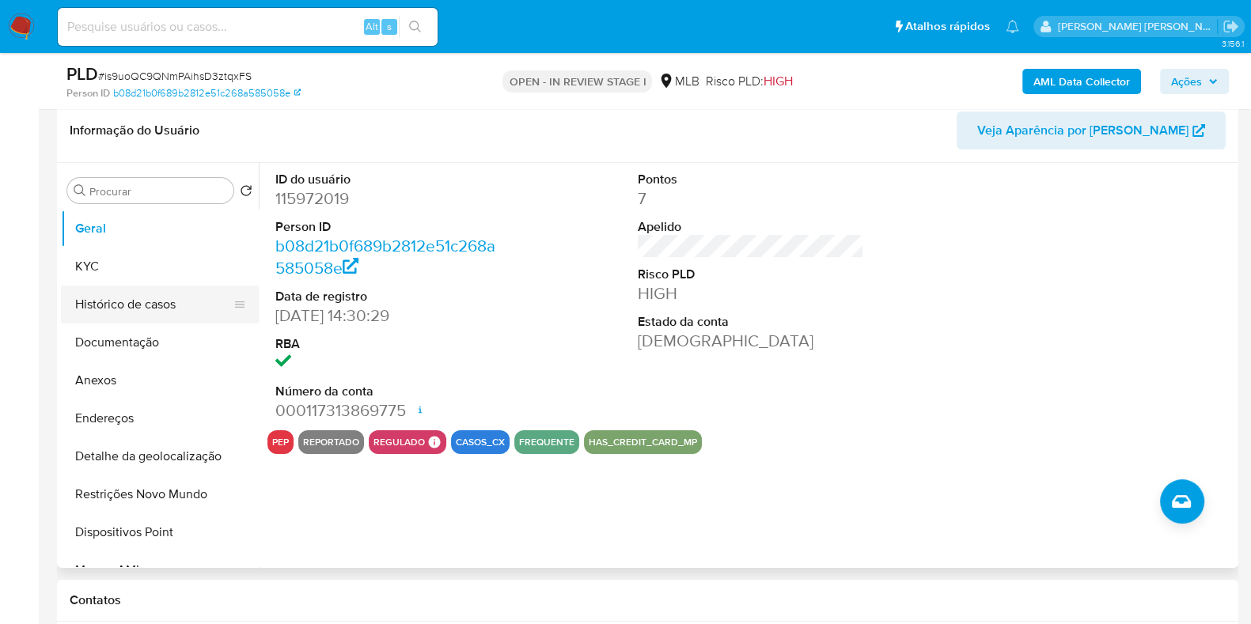
click at [112, 300] on button "Histórico de casos" at bounding box center [153, 305] width 185 height 38
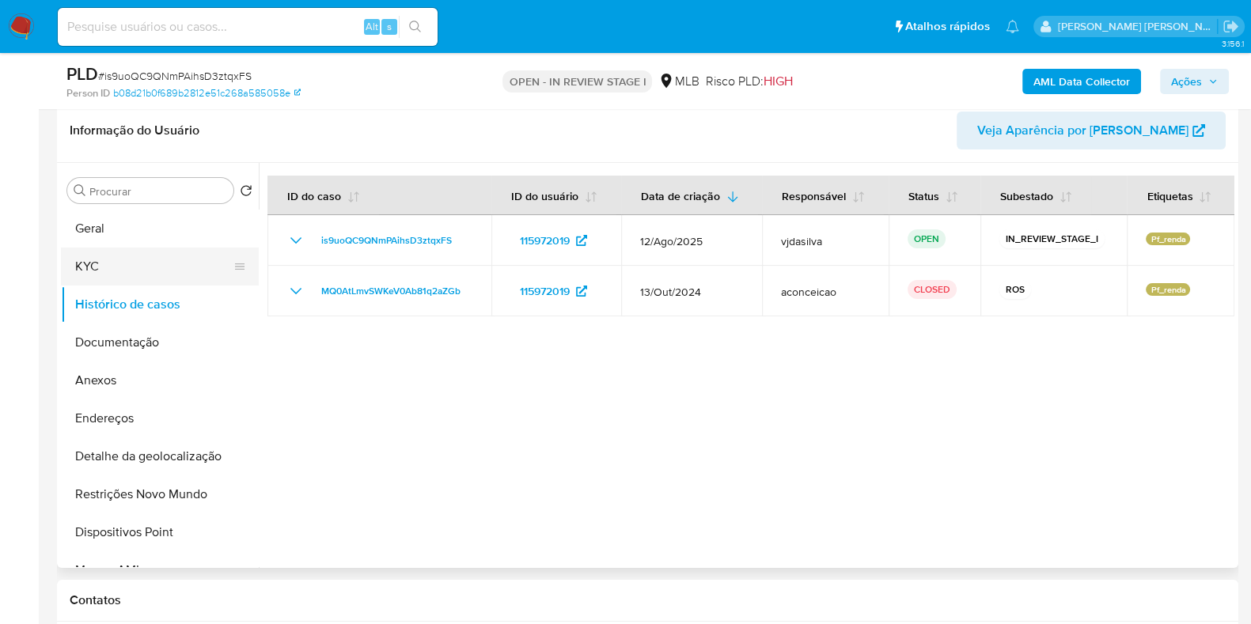
click at [103, 263] on button "KYC" at bounding box center [153, 267] width 185 height 38
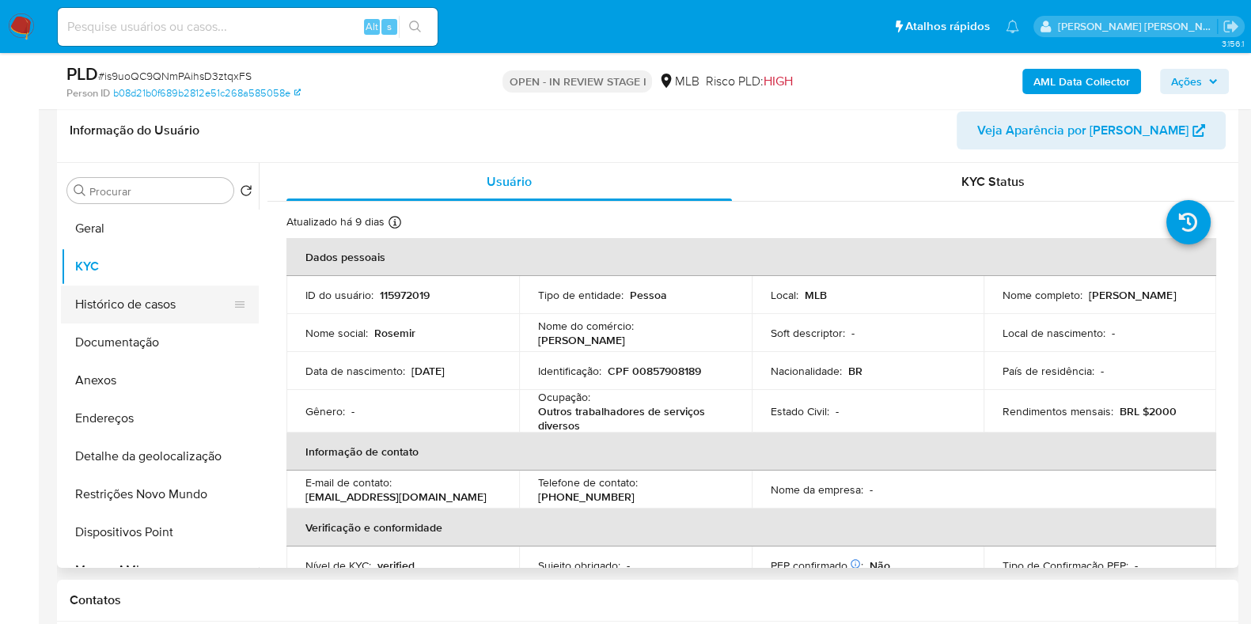
click at [142, 314] on button "Histórico de casos" at bounding box center [153, 305] width 185 height 38
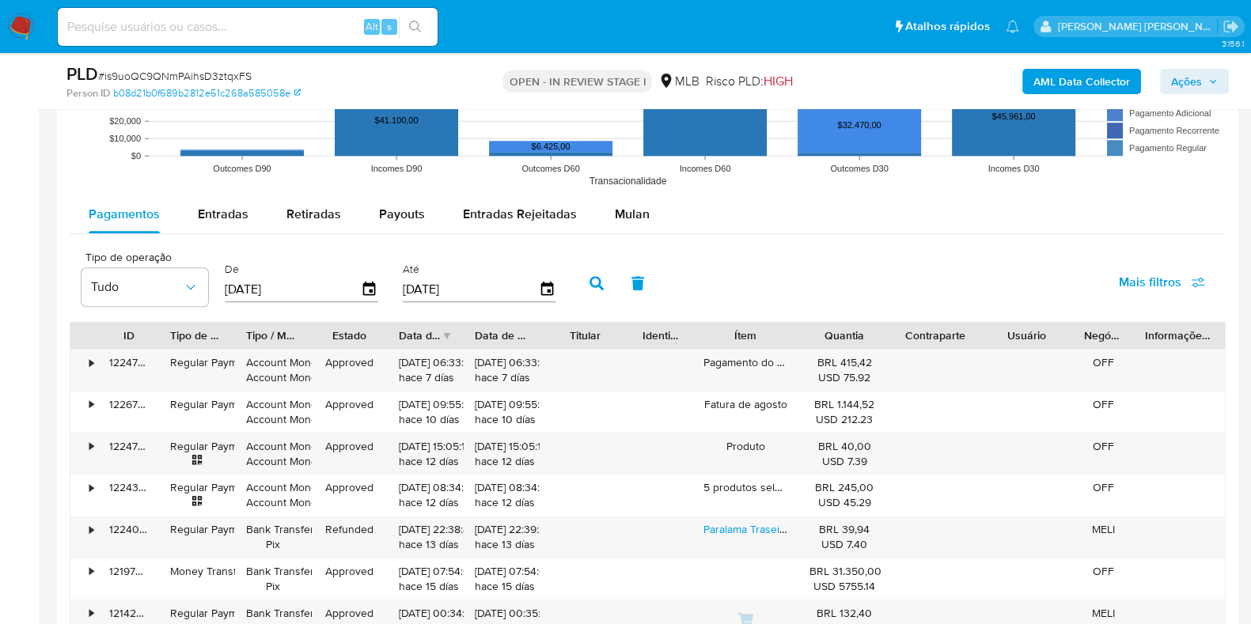
scroll to position [1586, 0]
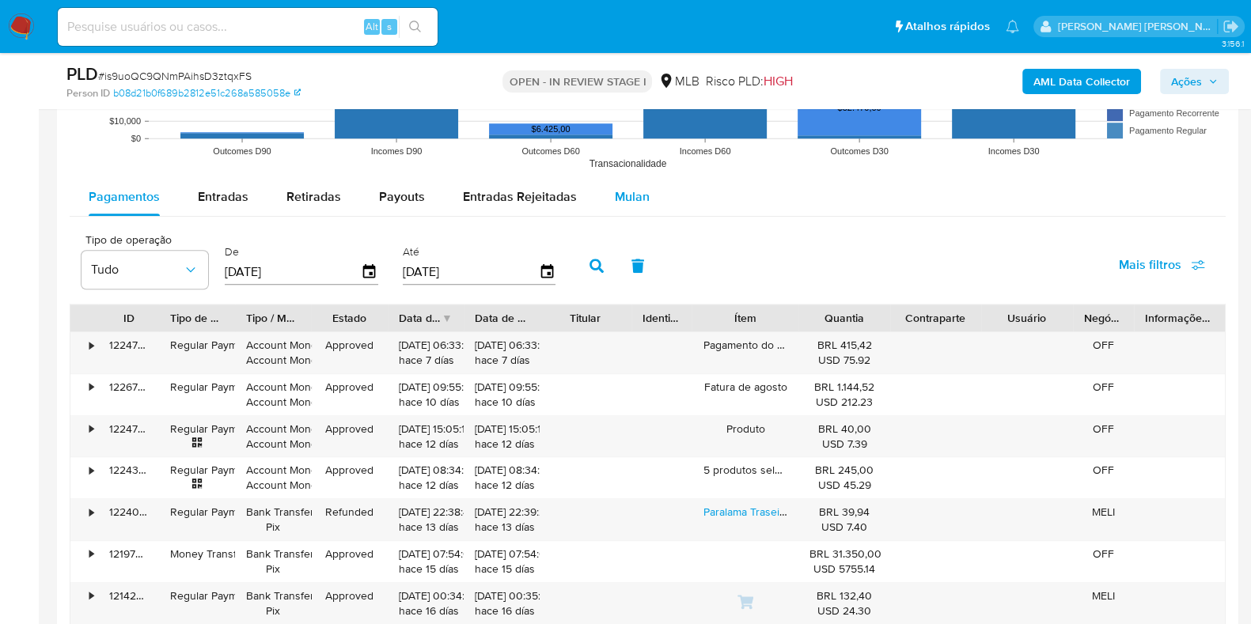
click at [626, 195] on span "Mulan" at bounding box center [632, 197] width 35 height 18
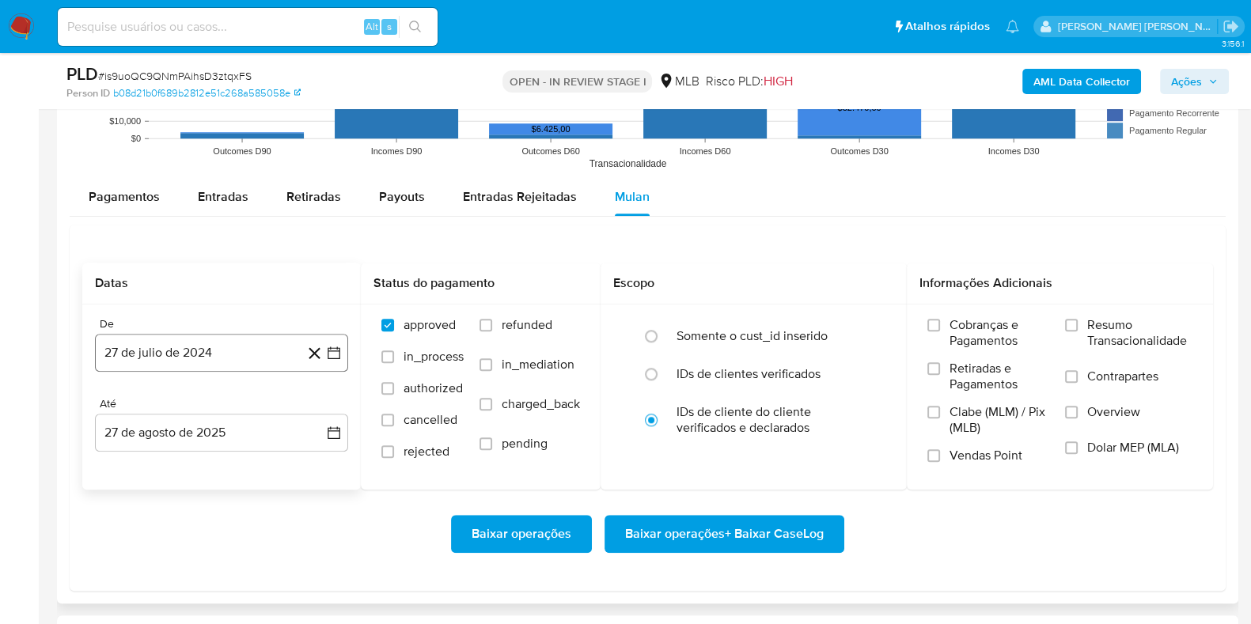
click at [222, 350] on button "27 de julio de 2024" at bounding box center [221, 353] width 253 height 38
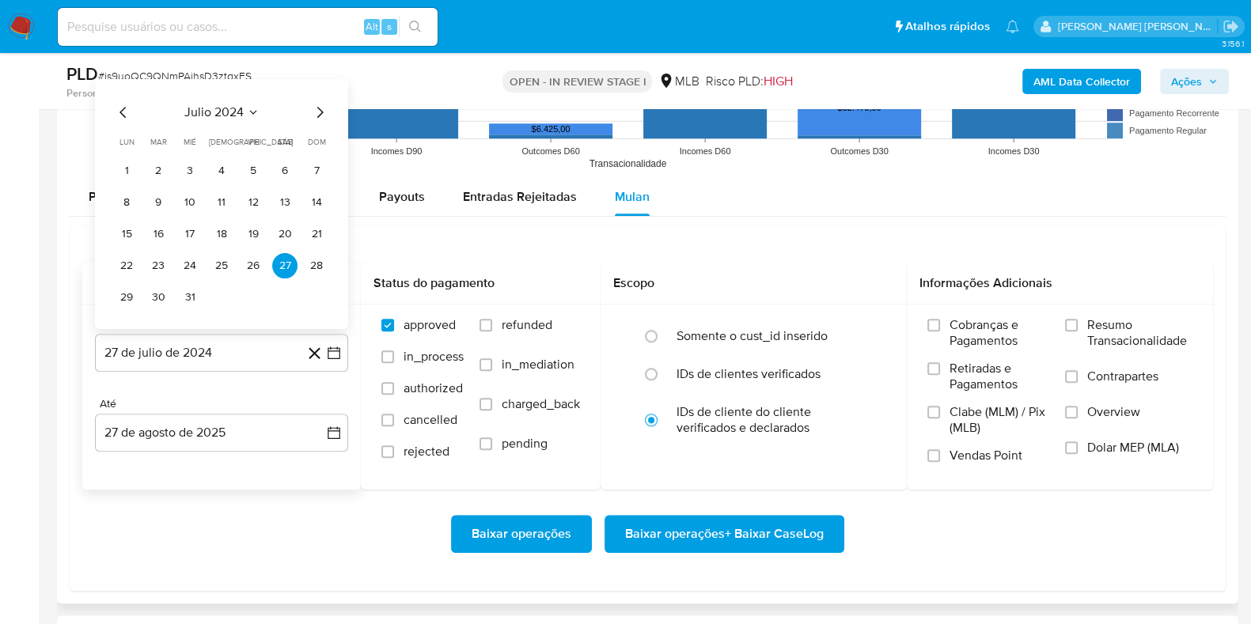
click at [210, 116] on span "julio 2024" at bounding box center [213, 112] width 59 height 16
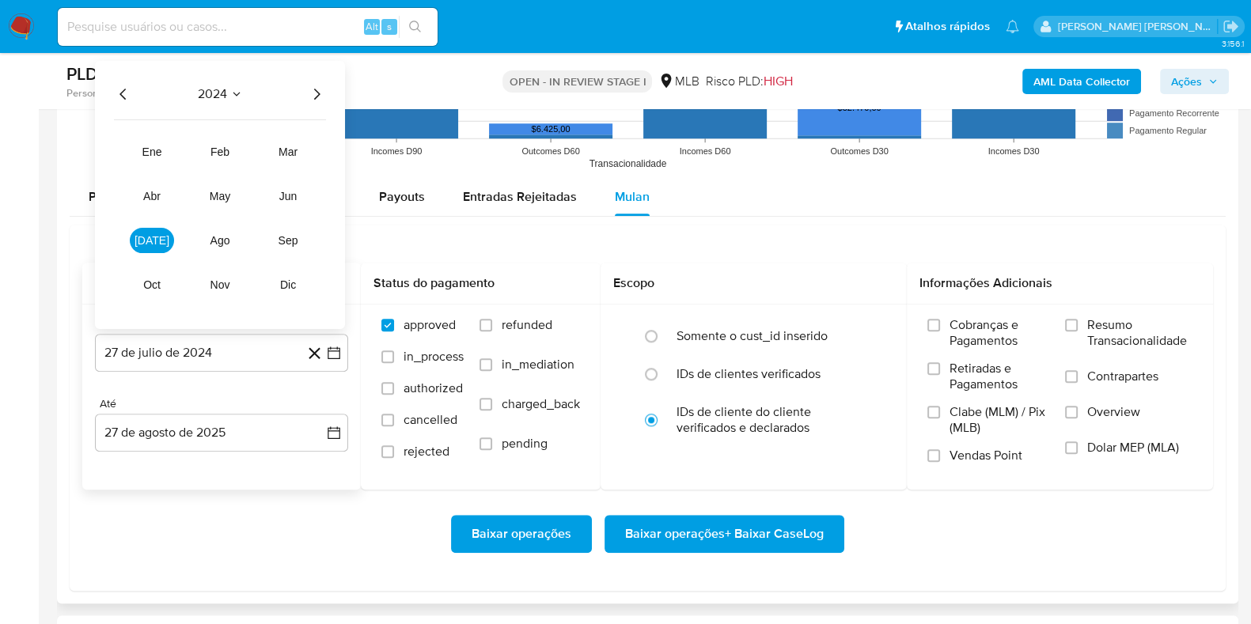
click at [316, 100] on icon "Año siguiente" at bounding box center [316, 94] width 19 height 19
click at [149, 243] on span "jul" at bounding box center [152, 240] width 35 height 13
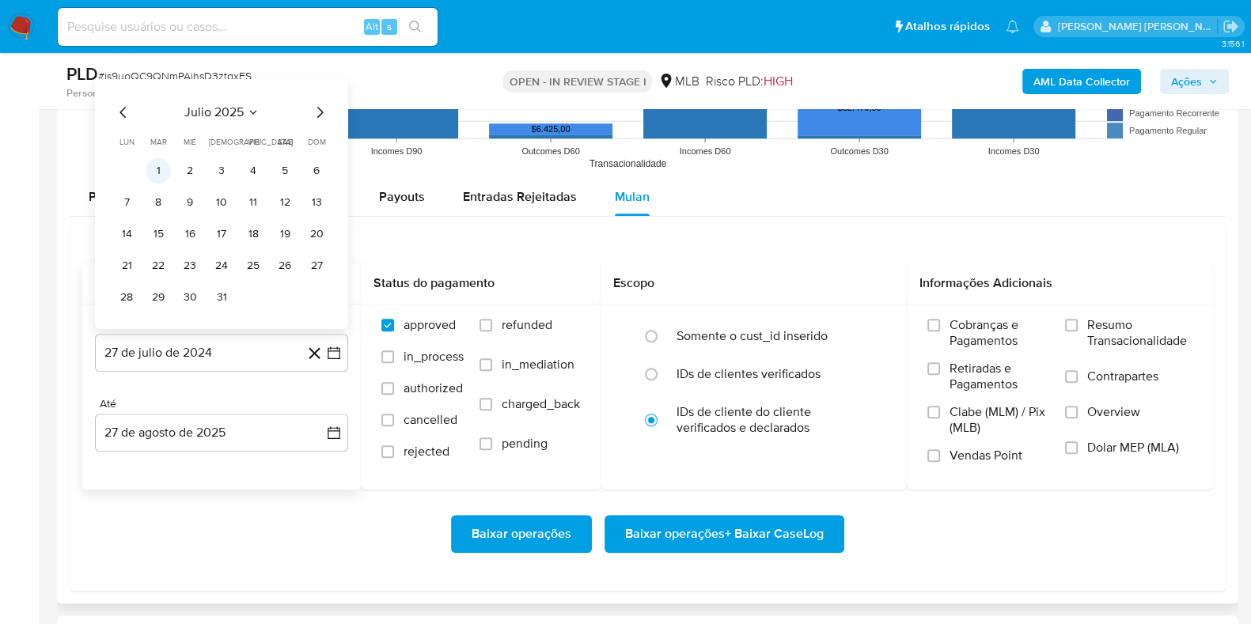
click at [162, 180] on button "1" at bounding box center [158, 170] width 25 height 25
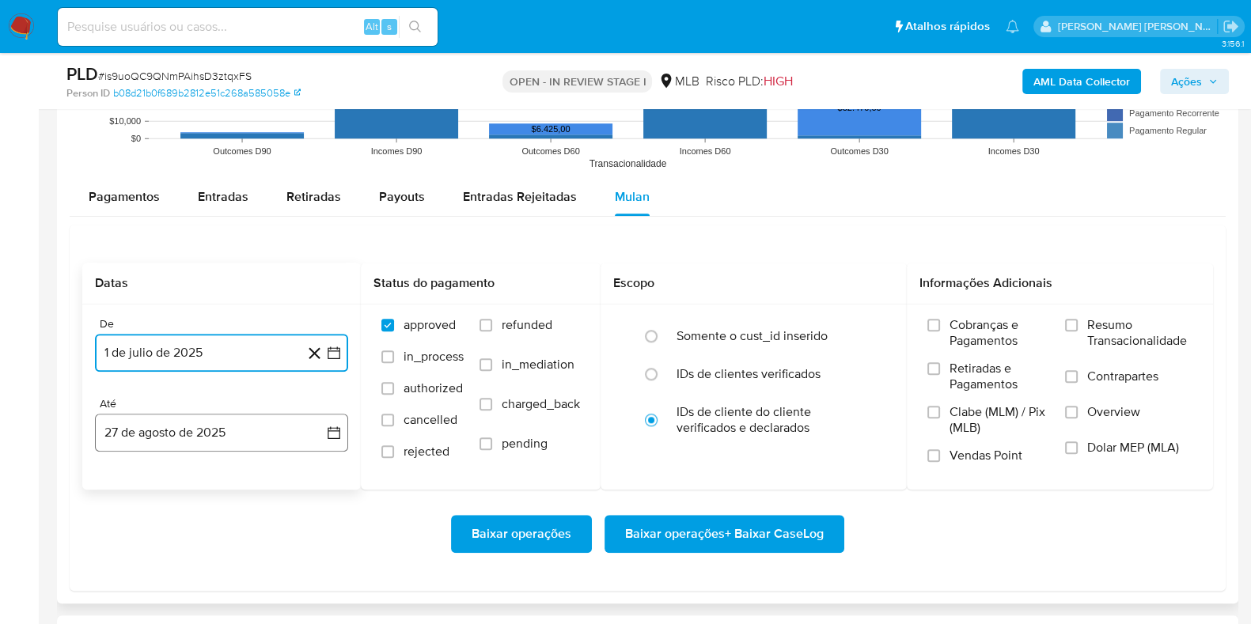
click at [213, 439] on button "27 de agosto de 2025" at bounding box center [221, 433] width 253 height 38
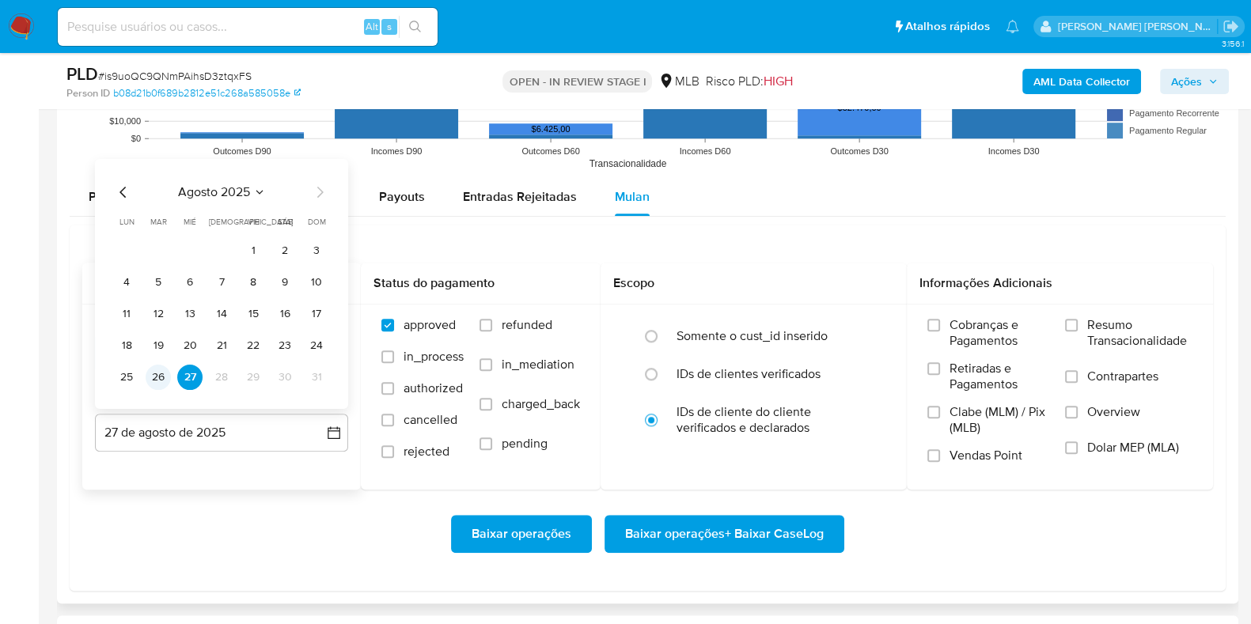
click at [163, 378] on button "26" at bounding box center [158, 377] width 25 height 25
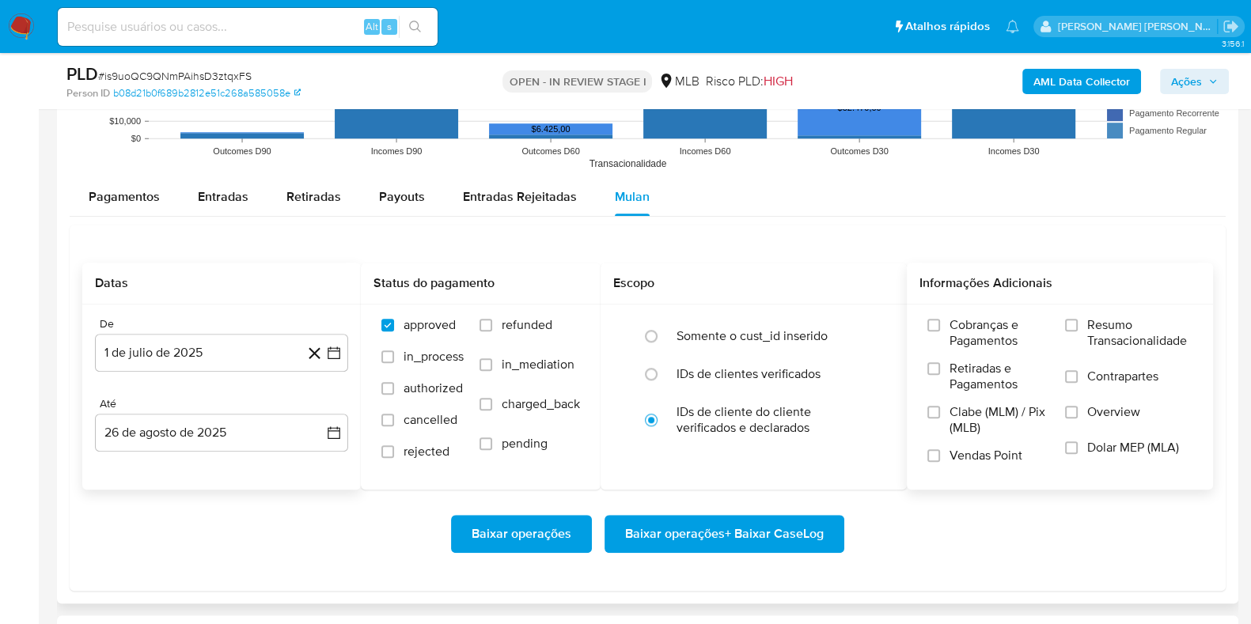
click at [1100, 325] on span "Resumo Transacionalidade" at bounding box center [1139, 333] width 105 height 32
click at [1078, 325] on input "Resumo Transacionalidade" at bounding box center [1071, 325] width 13 height 13
click at [1086, 381] on label "Contrapartes" at bounding box center [1128, 387] width 127 height 36
click at [1078, 381] on input "Contrapartes" at bounding box center [1071, 376] width 13 height 13
click at [791, 525] on span "Baixar operações + Baixar CaseLog" at bounding box center [724, 534] width 199 height 35
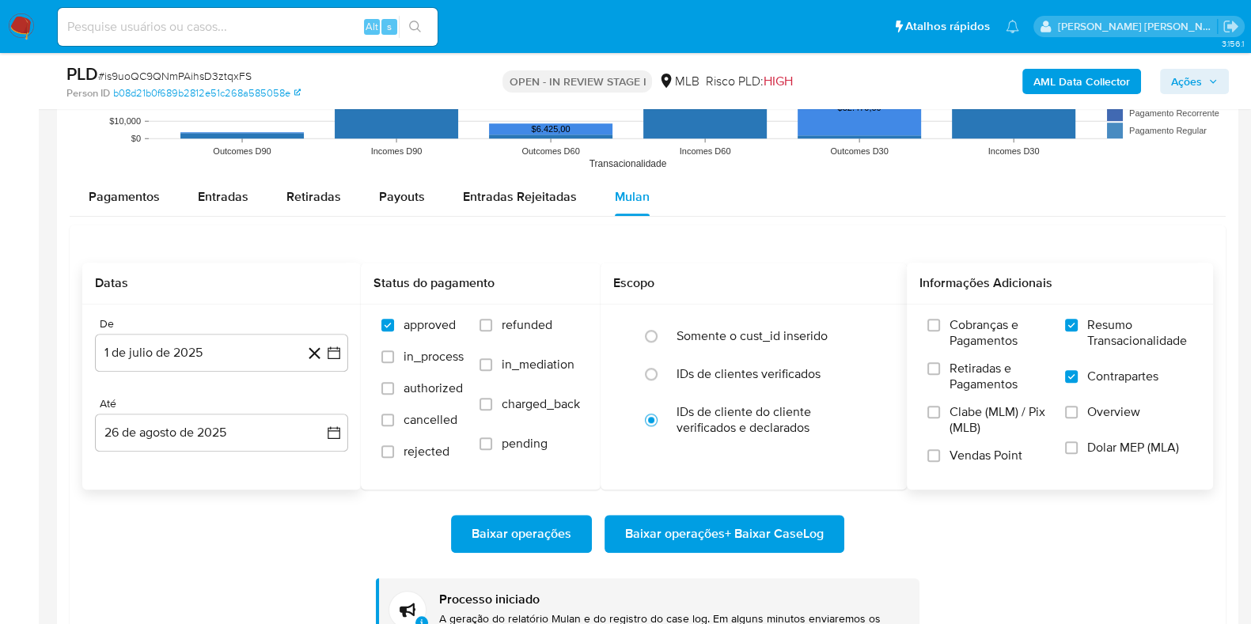
click at [316, 27] on input at bounding box center [248, 27] width 380 height 21
paste input "qiBMqJ0ayKNUTRKyCoi6da6f"
type input "qiBMqJ0ayKNUTRKyCoi6da6f"
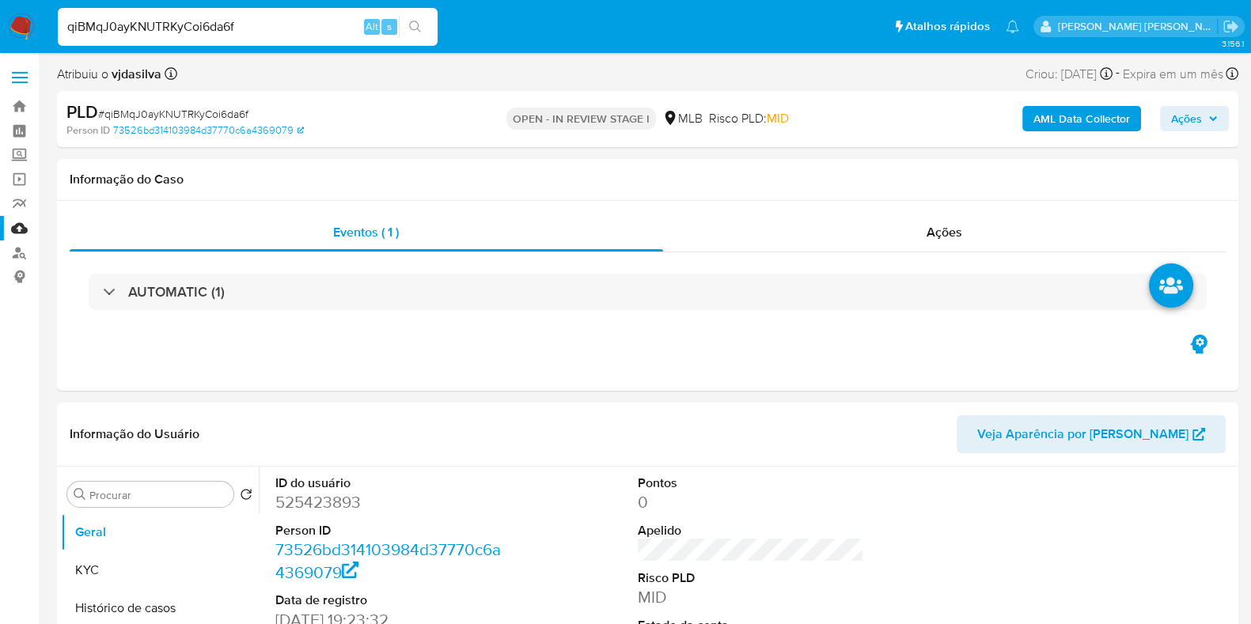
select select "10"
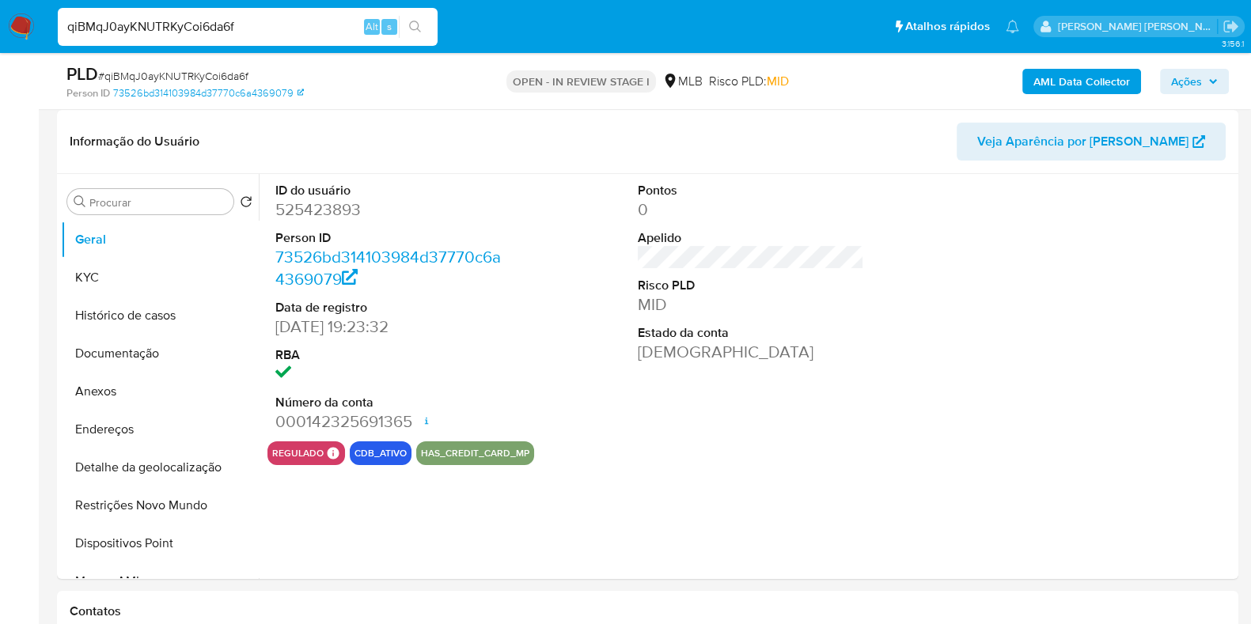
scroll to position [247, 0]
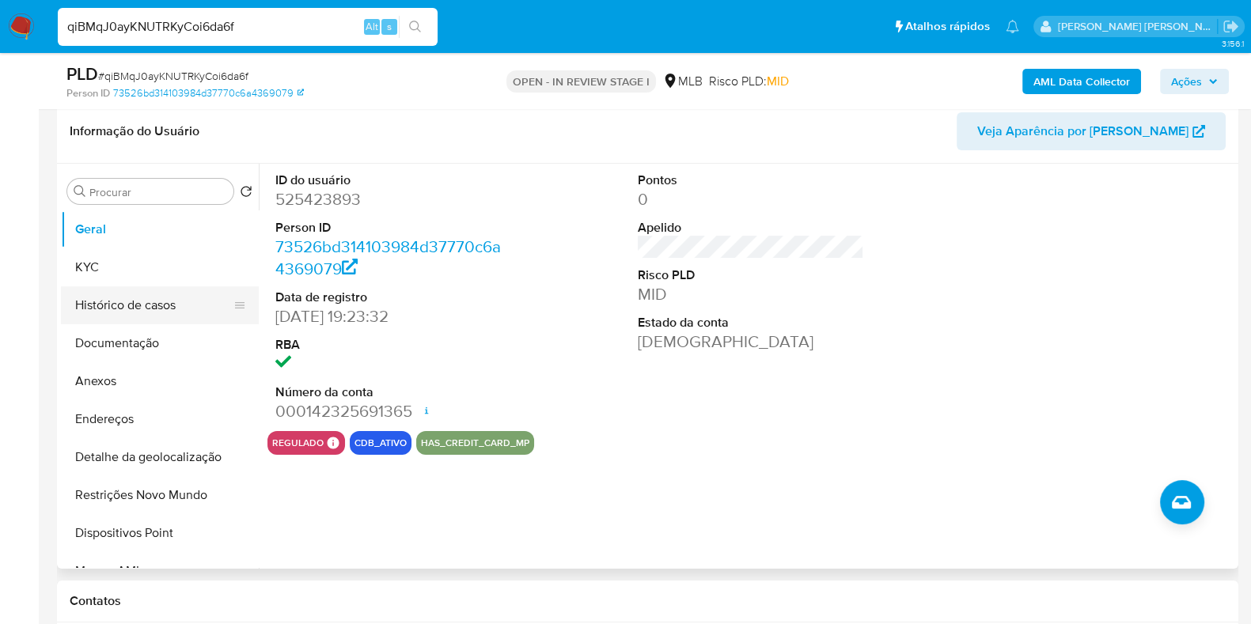
click at [187, 301] on button "Histórico de casos" at bounding box center [153, 305] width 185 height 38
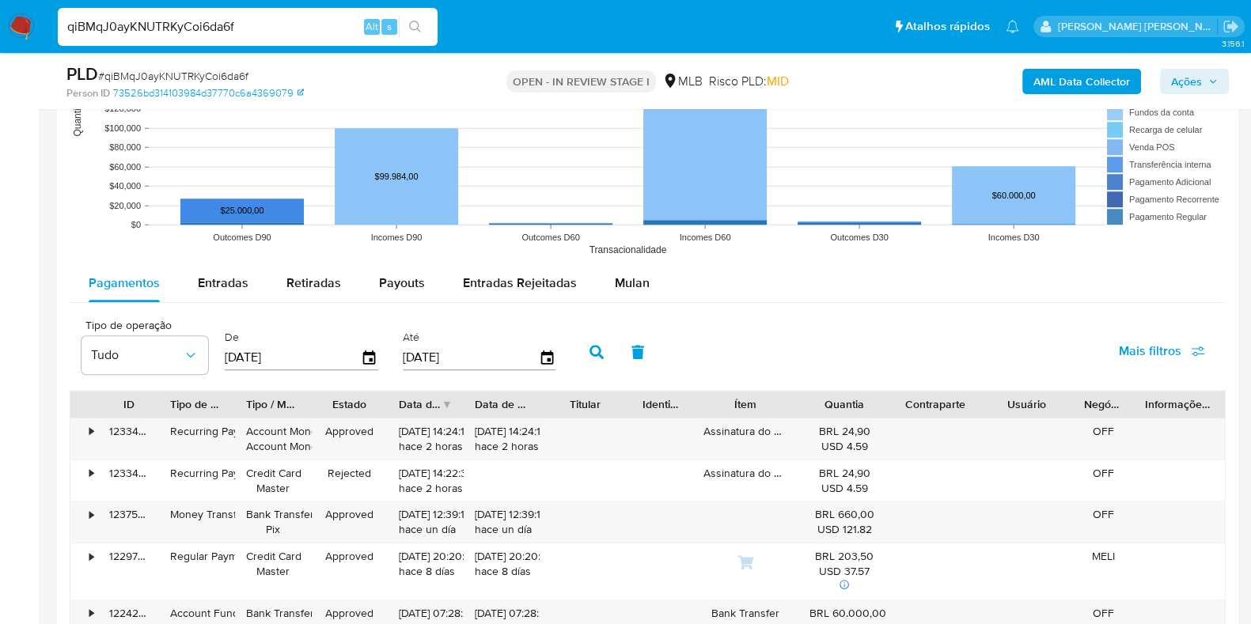
scroll to position [1564, 0]
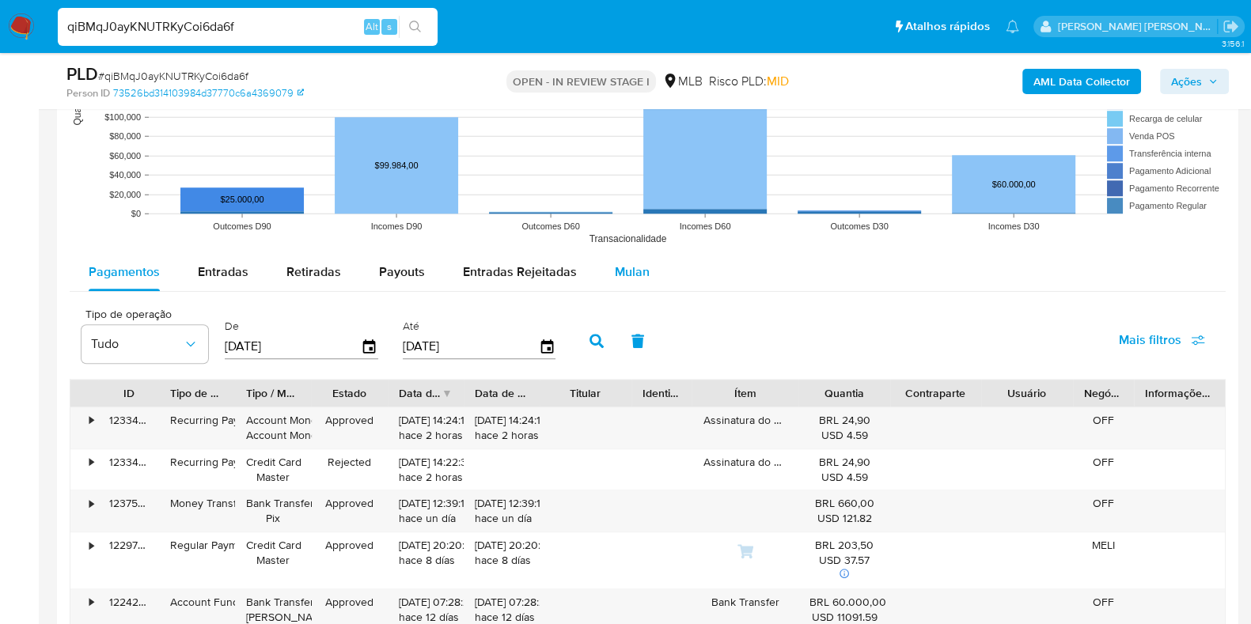
click at [627, 275] on span "Mulan" at bounding box center [632, 272] width 35 height 18
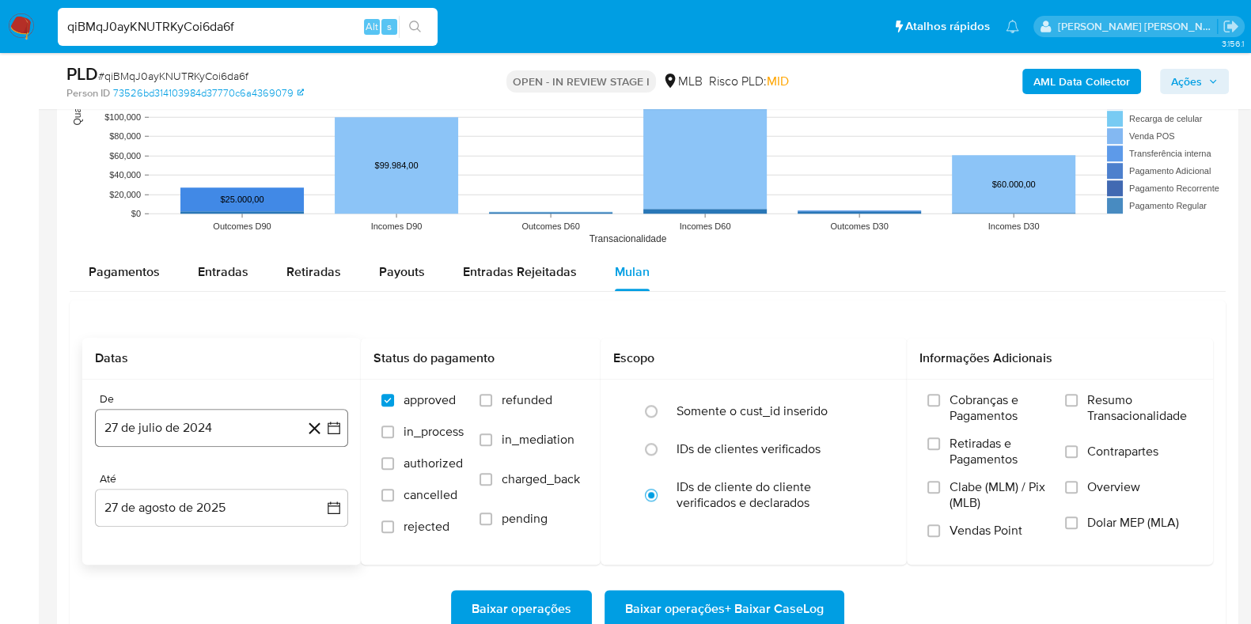
click at [280, 425] on button "27 de julio de 2024" at bounding box center [221, 428] width 253 height 38
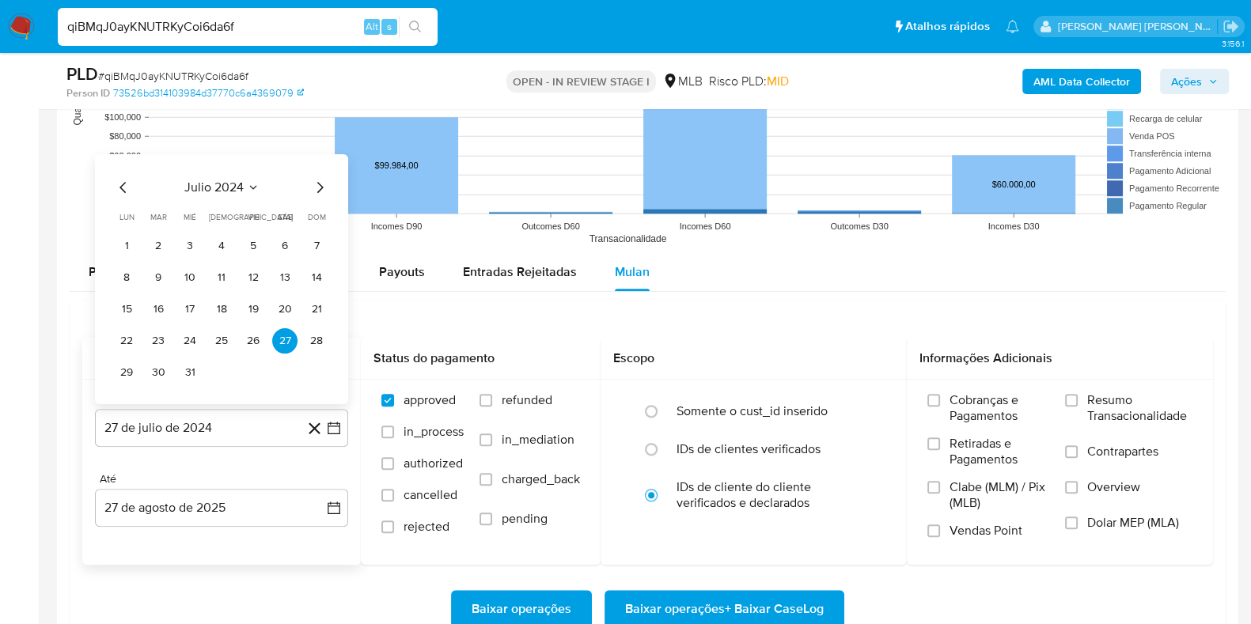
click at [230, 191] on span "julio 2024" at bounding box center [213, 188] width 59 height 16
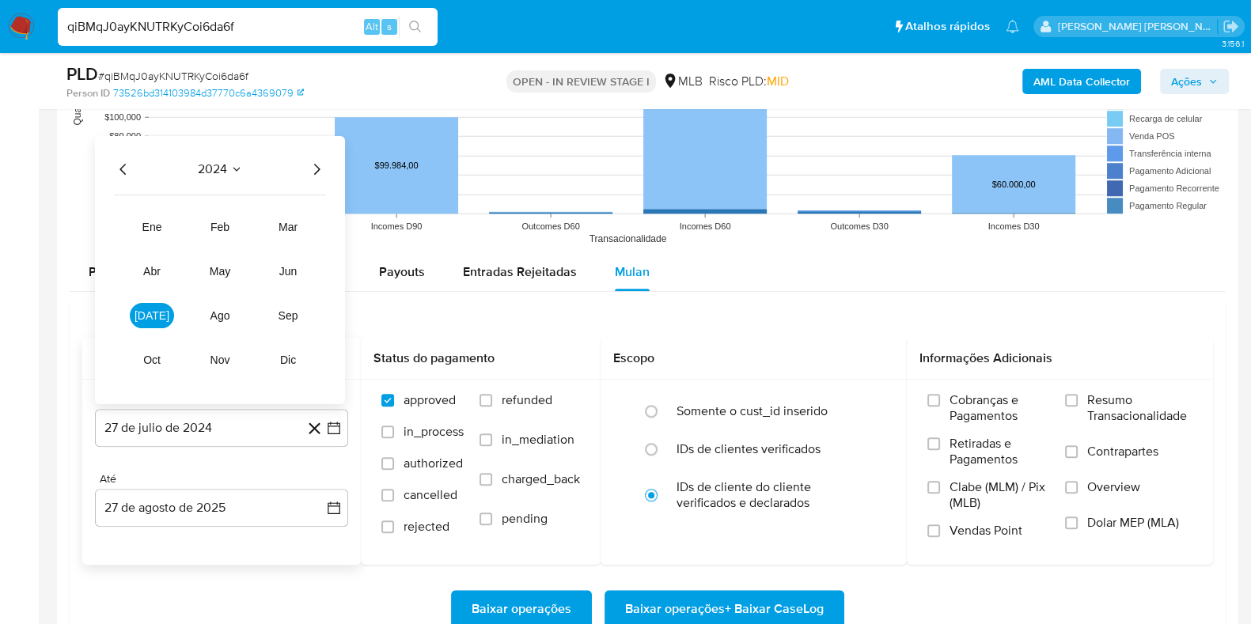
click at [315, 170] on icon "Año siguiente" at bounding box center [316, 169] width 19 height 19
click at [150, 309] on span "jul" at bounding box center [152, 315] width 35 height 13
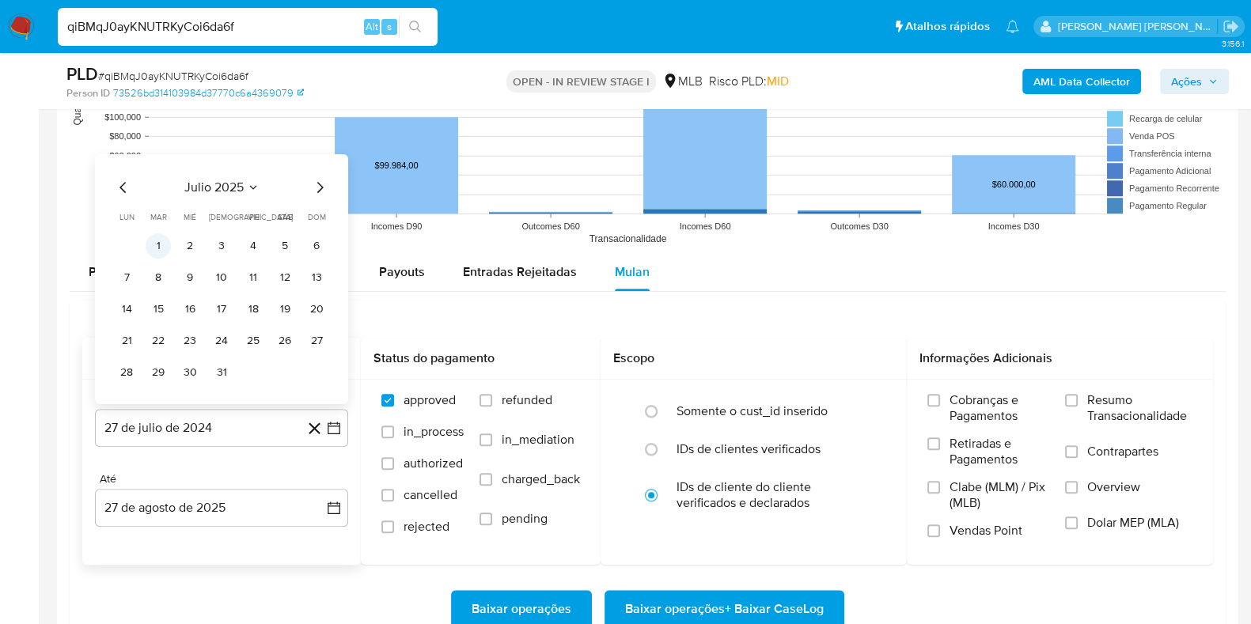
click at [158, 242] on button "1" at bounding box center [158, 245] width 25 height 25
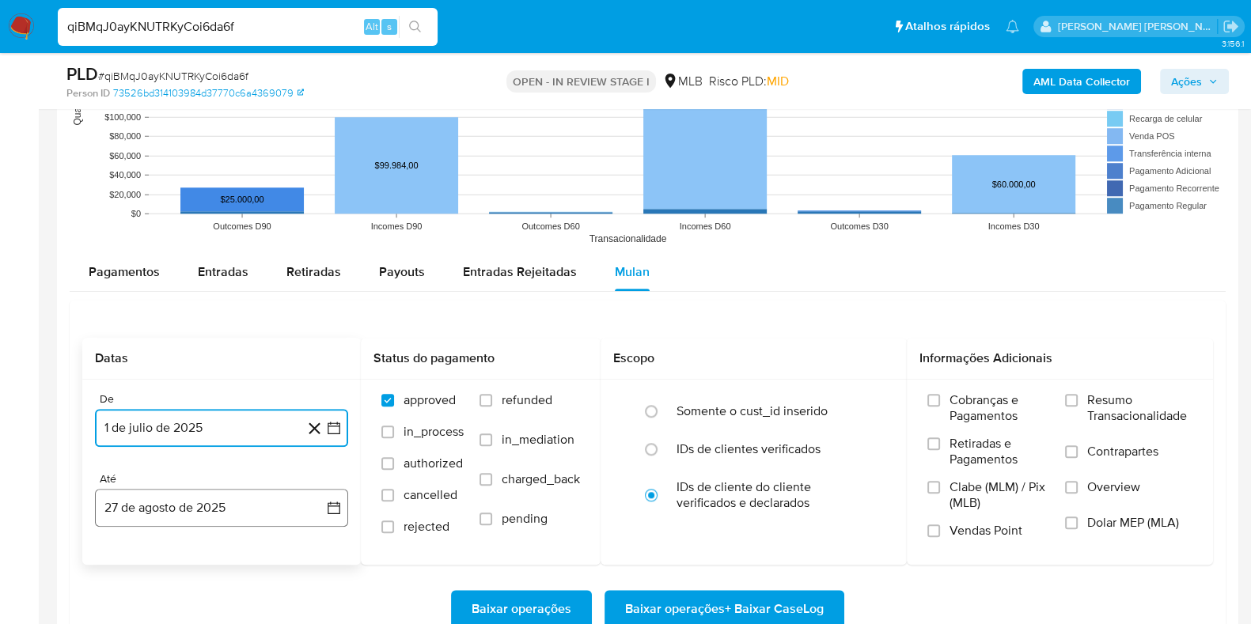
click at [165, 498] on button "27 de agosto de 2025" at bounding box center [221, 508] width 253 height 38
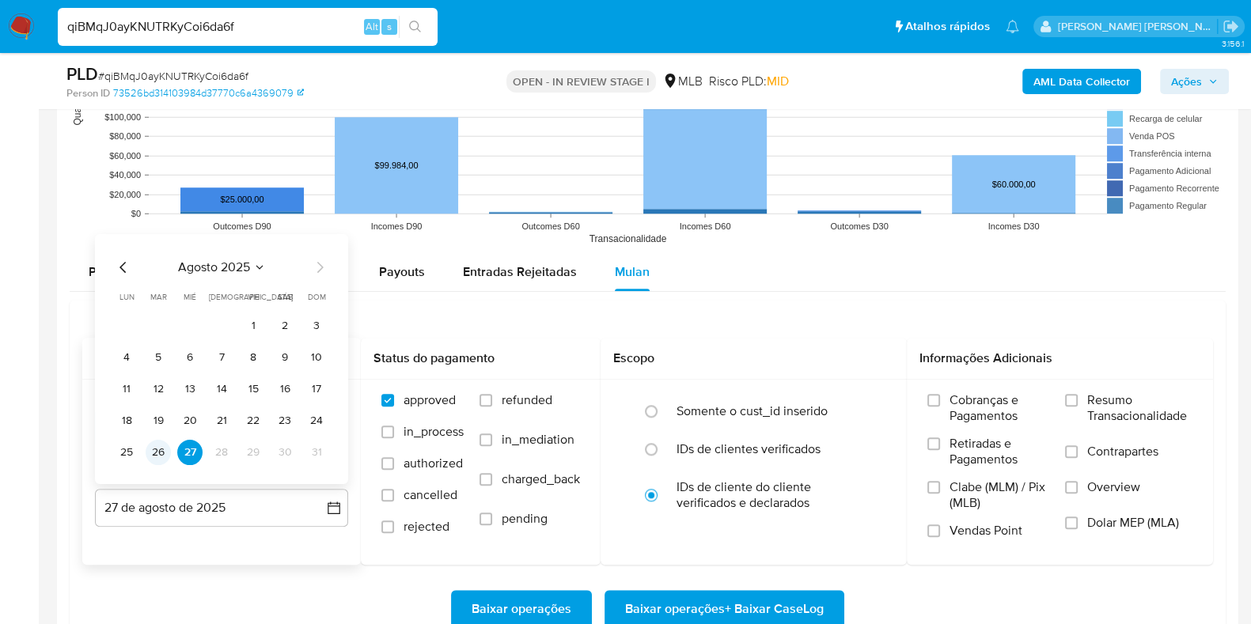
click at [150, 449] on button "26" at bounding box center [158, 452] width 25 height 25
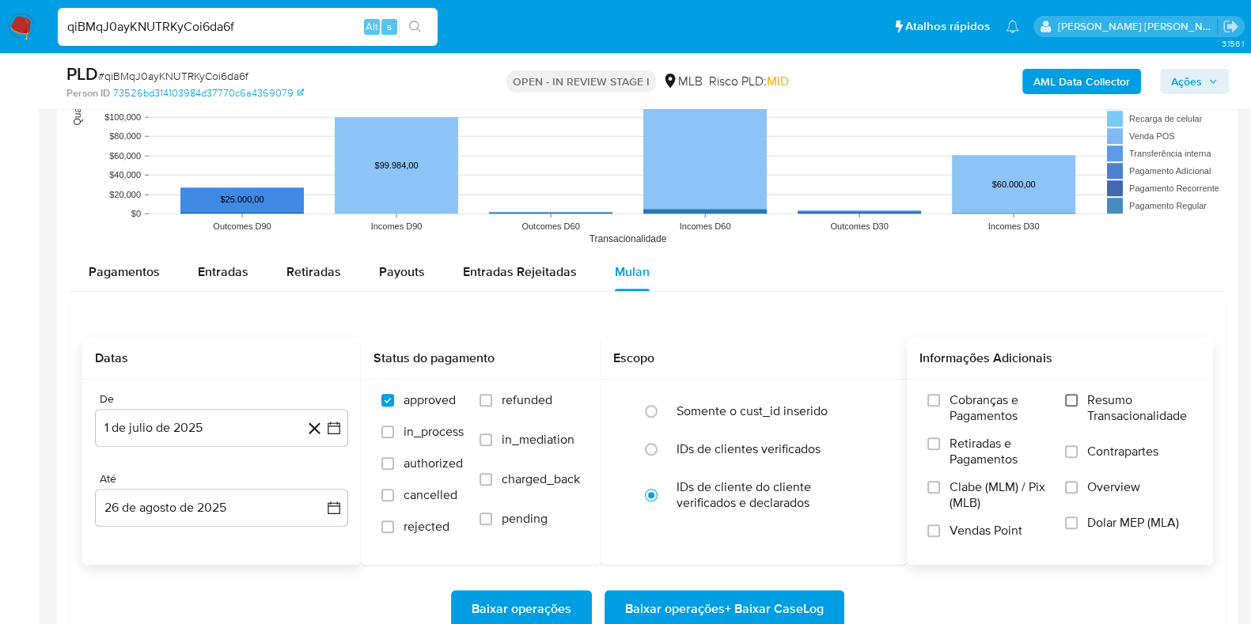
click at [1078, 402] on label "Resumo Transacionalidade" at bounding box center [1128, 417] width 127 height 51
click at [1078, 402] on input "Resumo Transacionalidade" at bounding box center [1071, 400] width 13 height 13
click at [1083, 445] on label "Contrapartes" at bounding box center [1128, 462] width 127 height 36
click at [1078, 445] on input "Contrapartes" at bounding box center [1071, 451] width 13 height 13
click at [769, 611] on span "Baixar operações + Baixar CaseLog" at bounding box center [724, 609] width 199 height 35
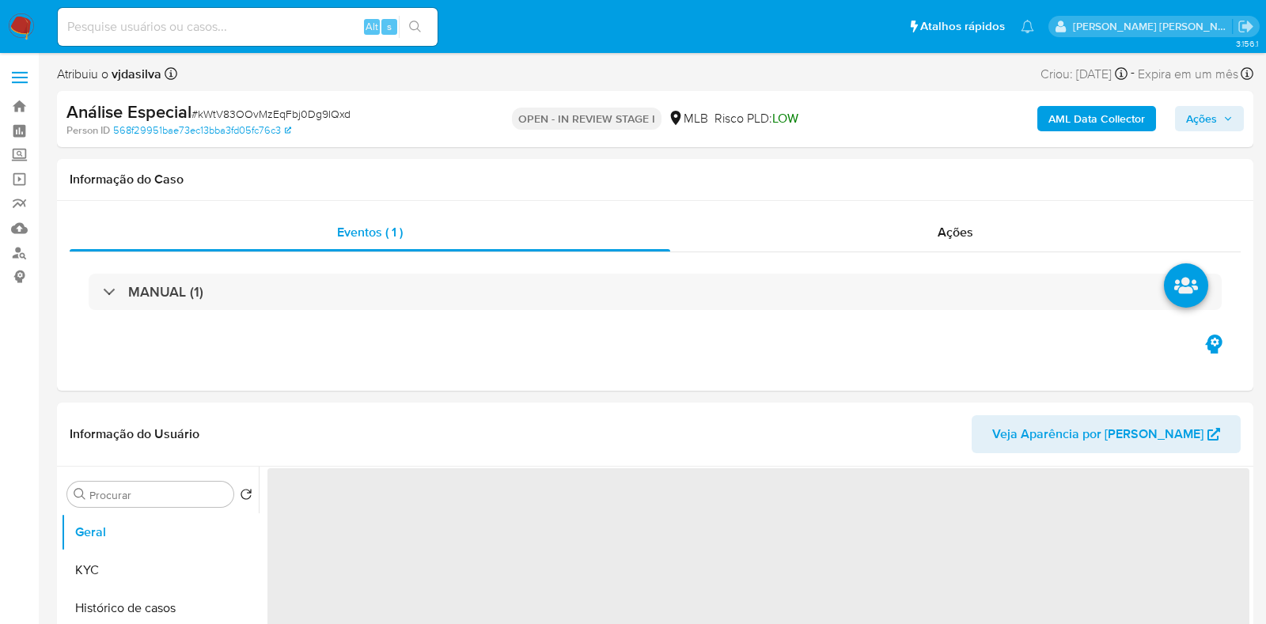
select select "10"
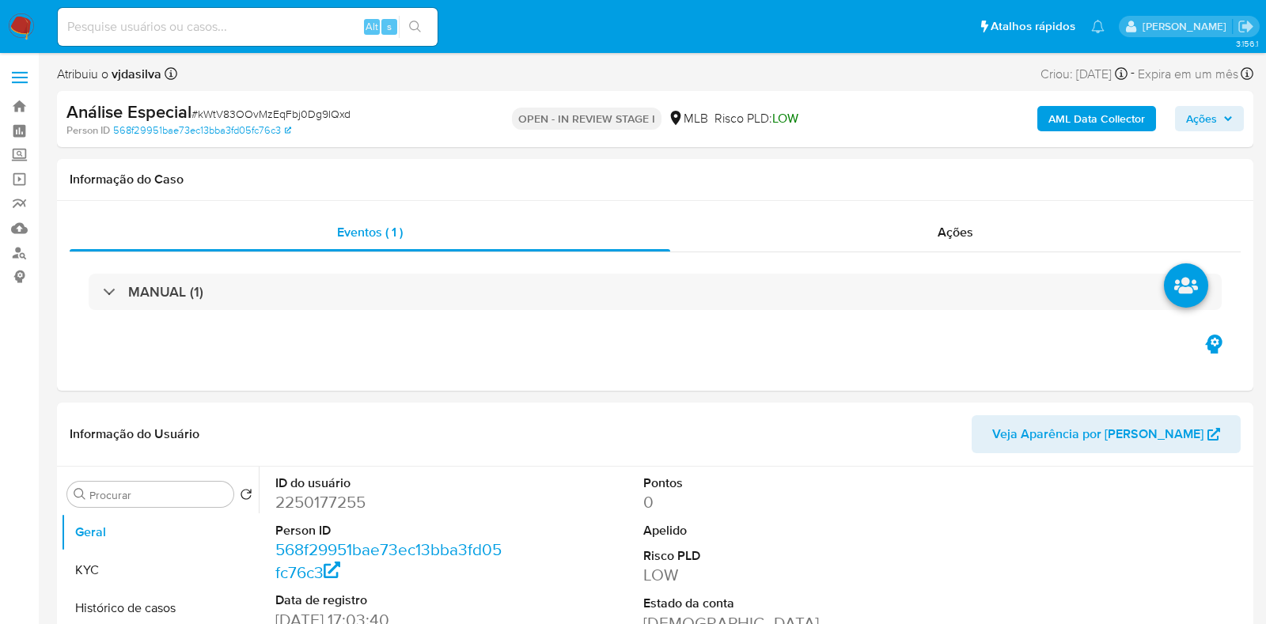
select select "10"
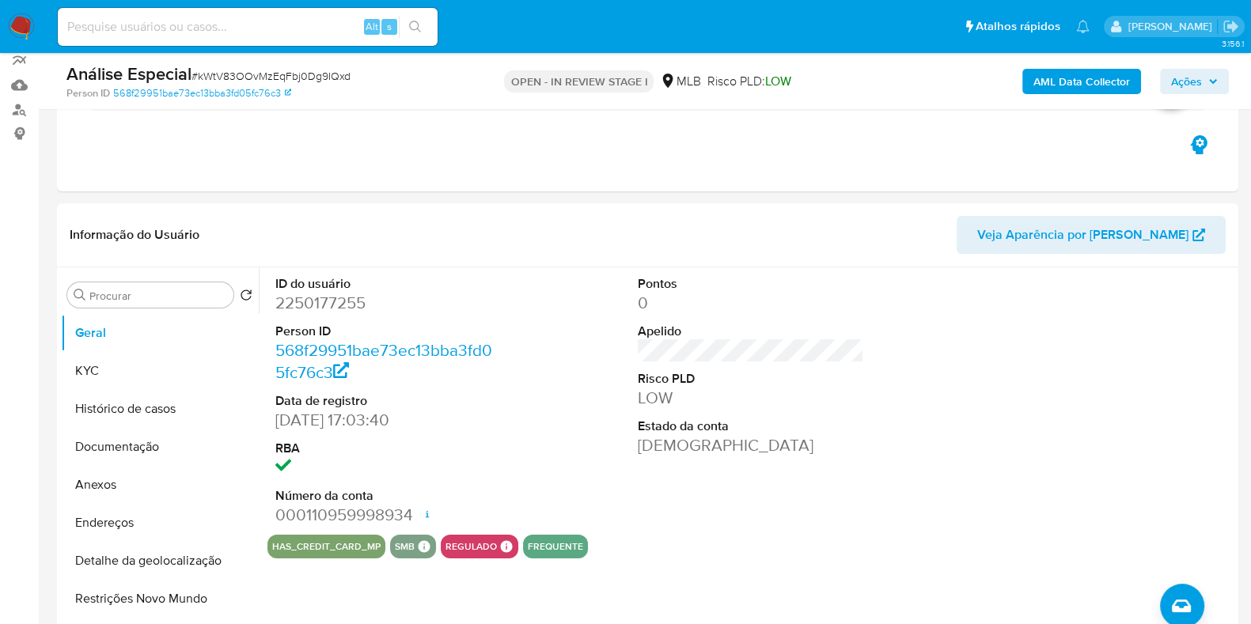
scroll to position [125, 0]
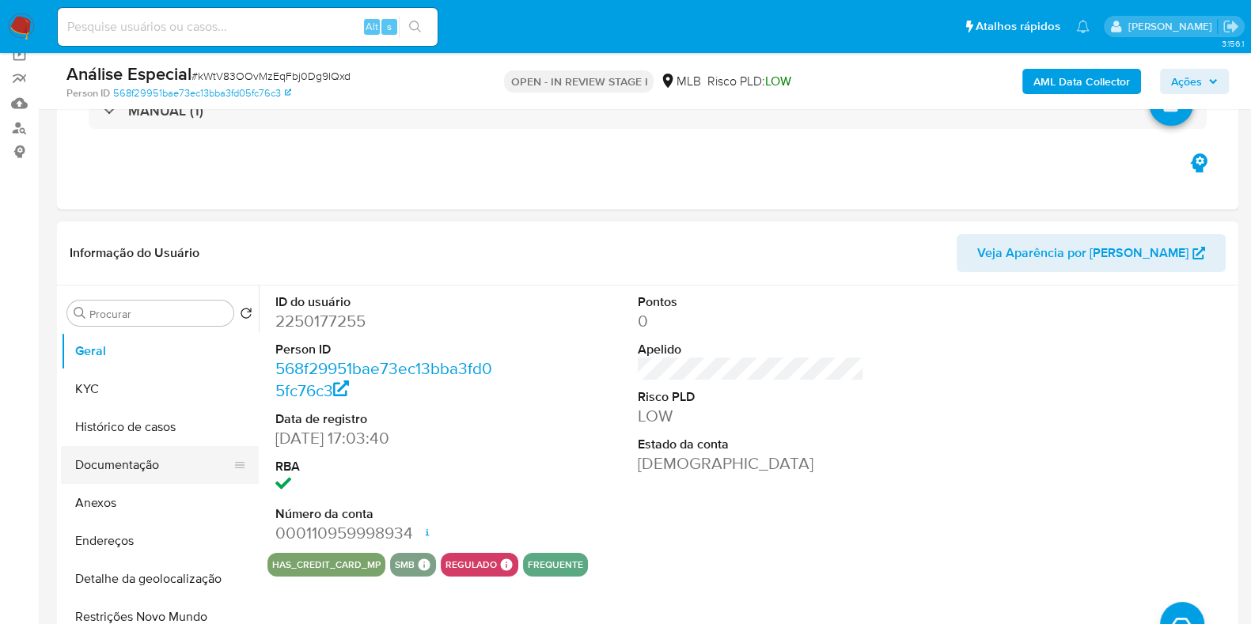
click at [153, 446] on button "Documentação" at bounding box center [153, 465] width 185 height 38
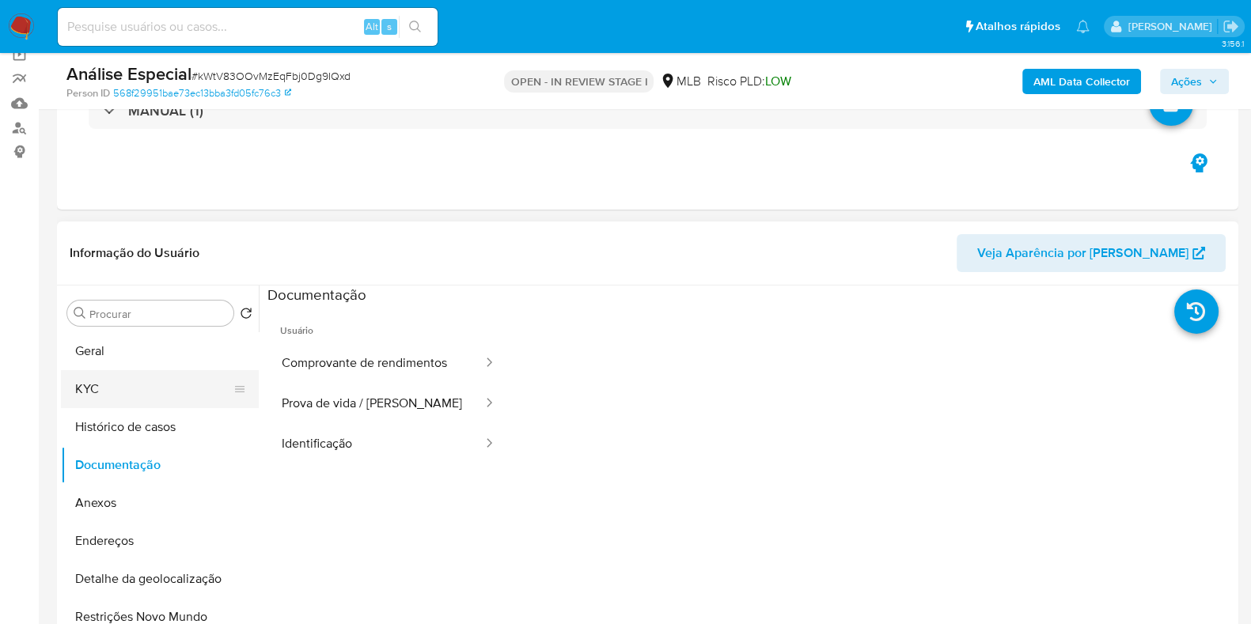
click at [131, 385] on button "KYC" at bounding box center [153, 389] width 185 height 38
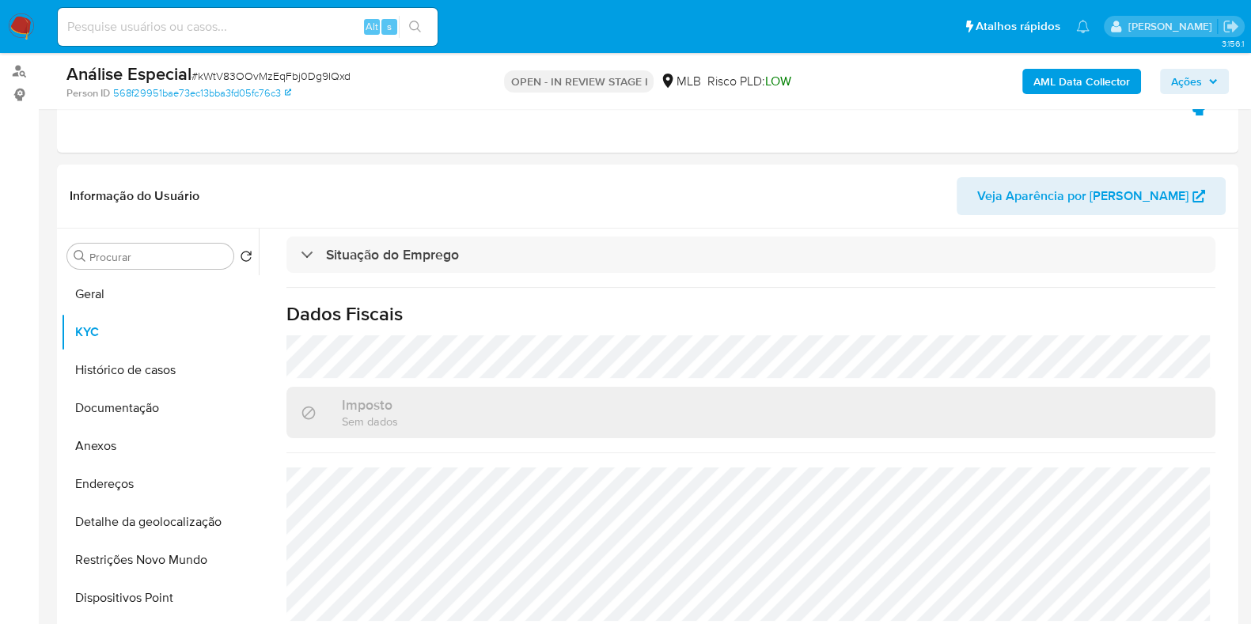
scroll to position [185, 0]
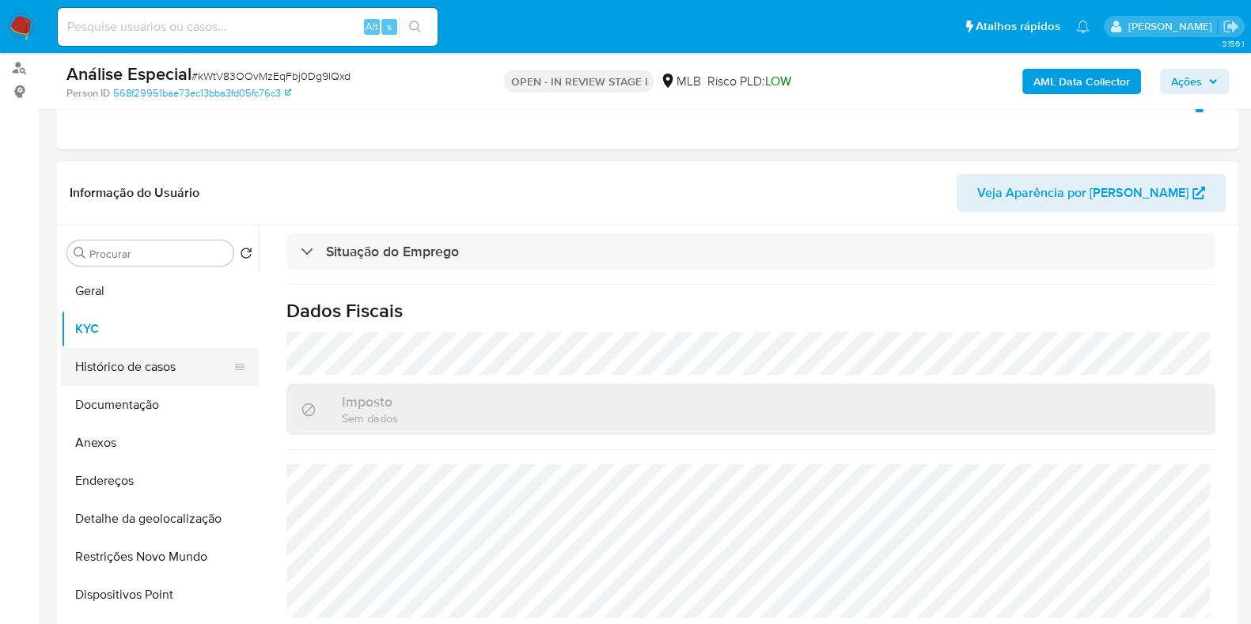
click at [154, 377] on button "Histórico de casos" at bounding box center [153, 367] width 185 height 38
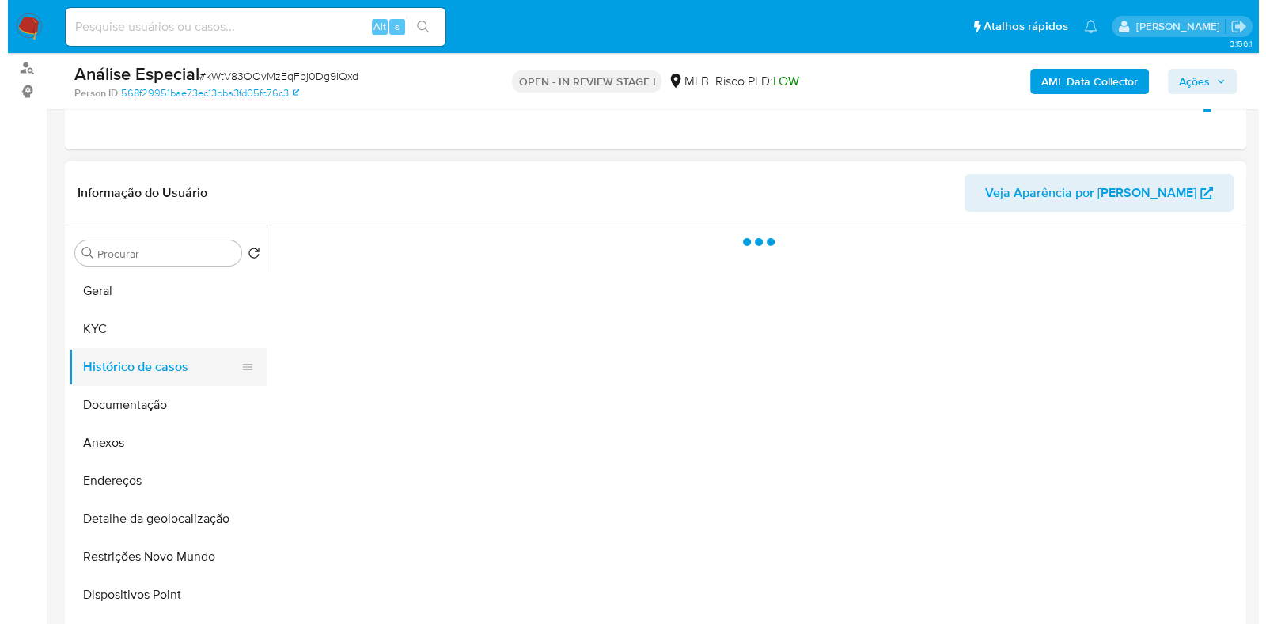
scroll to position [0, 0]
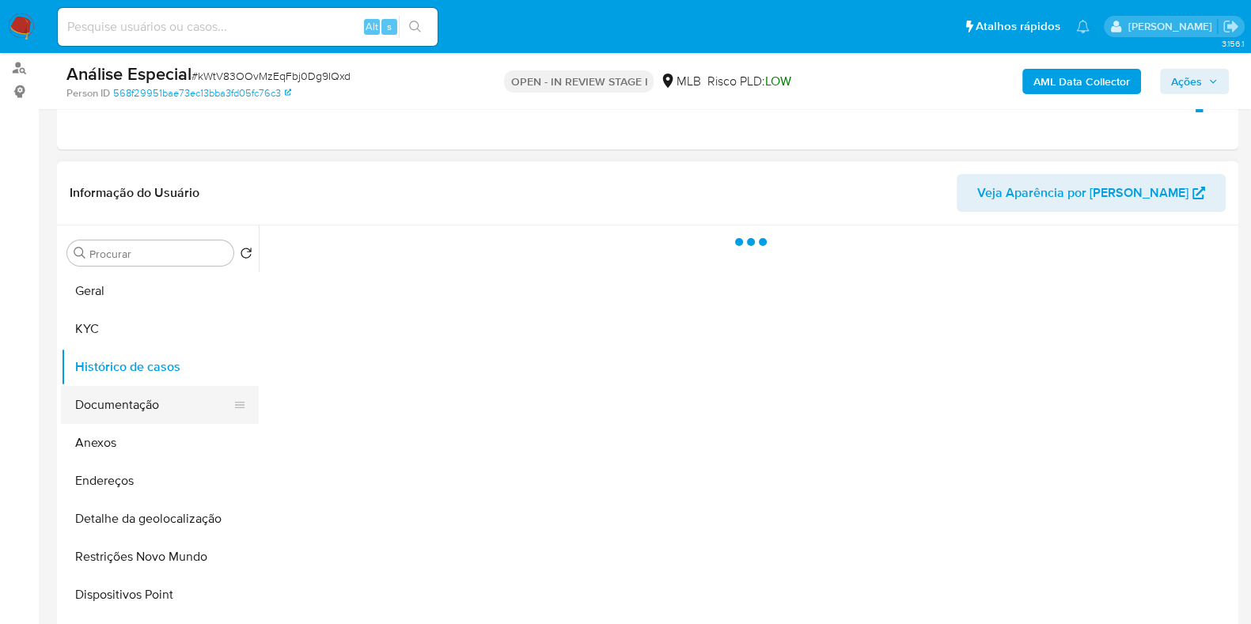
click at [158, 397] on button "Documentação" at bounding box center [153, 405] width 185 height 38
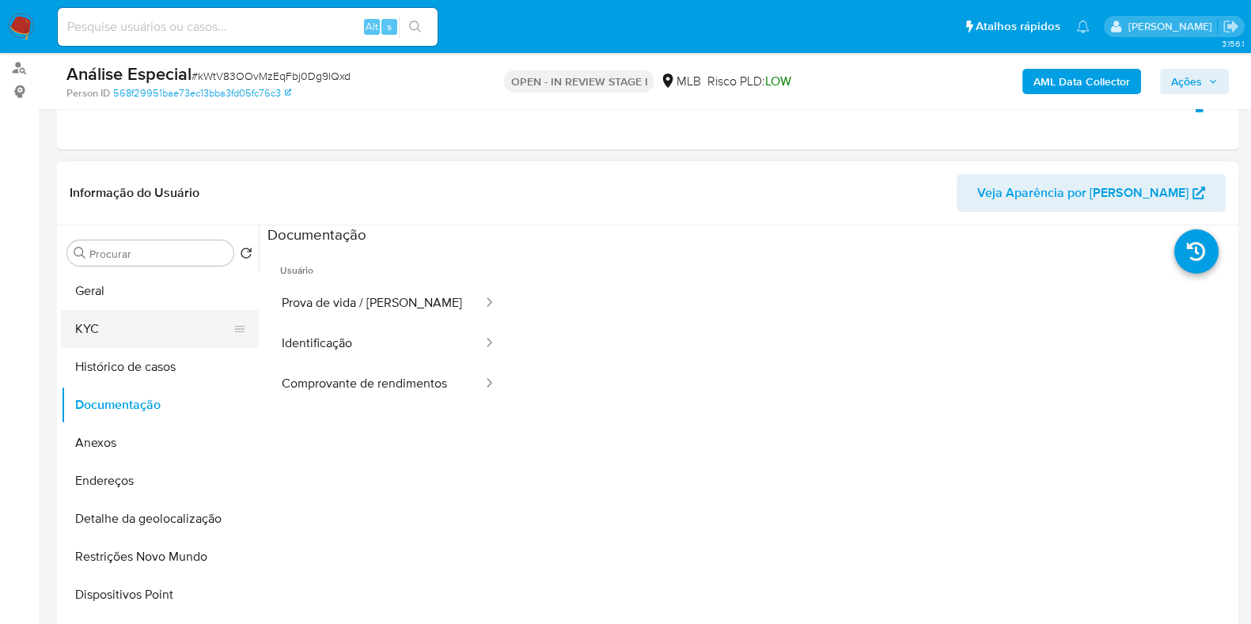
click at [168, 310] on button "KYC" at bounding box center [153, 329] width 185 height 38
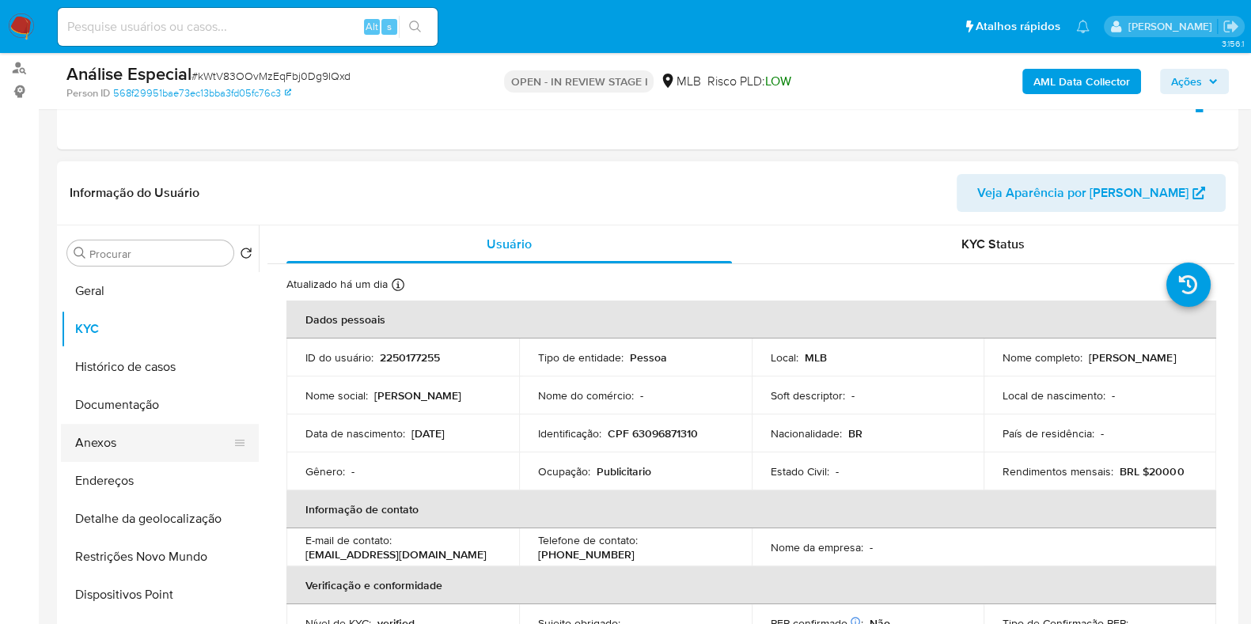
click at [212, 436] on button "Anexos" at bounding box center [153, 443] width 185 height 38
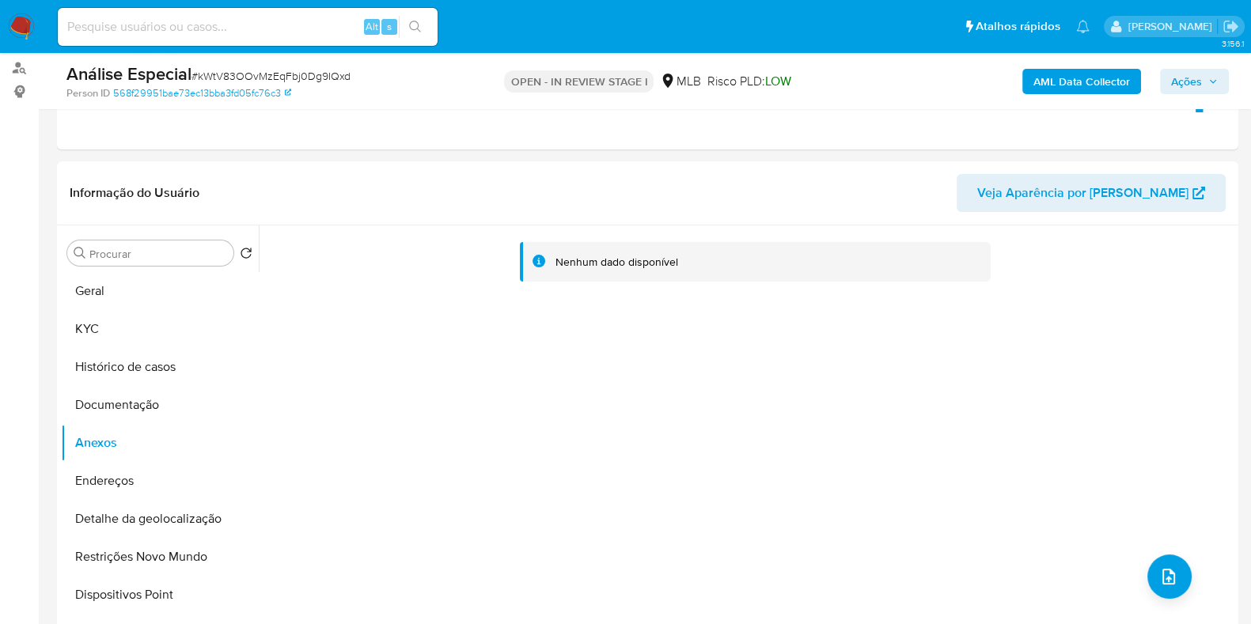
click at [1083, 69] on b "AML Data Collector" at bounding box center [1081, 81] width 97 height 25
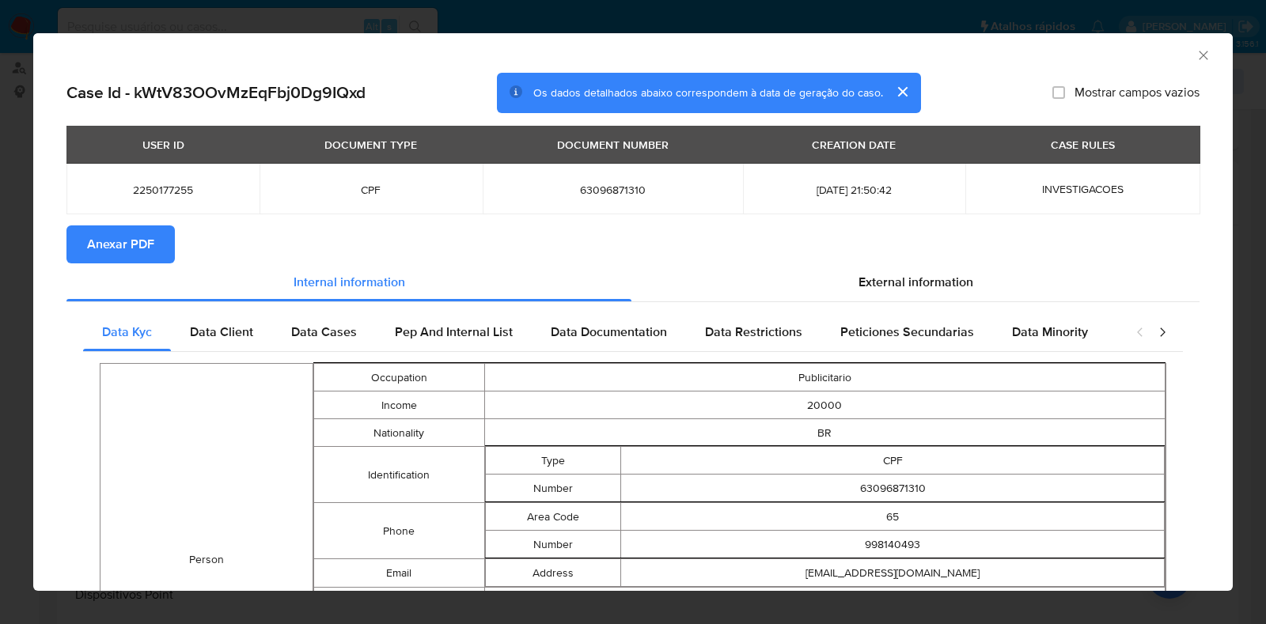
click at [131, 244] on span "Anexar PDF" at bounding box center [120, 244] width 67 height 35
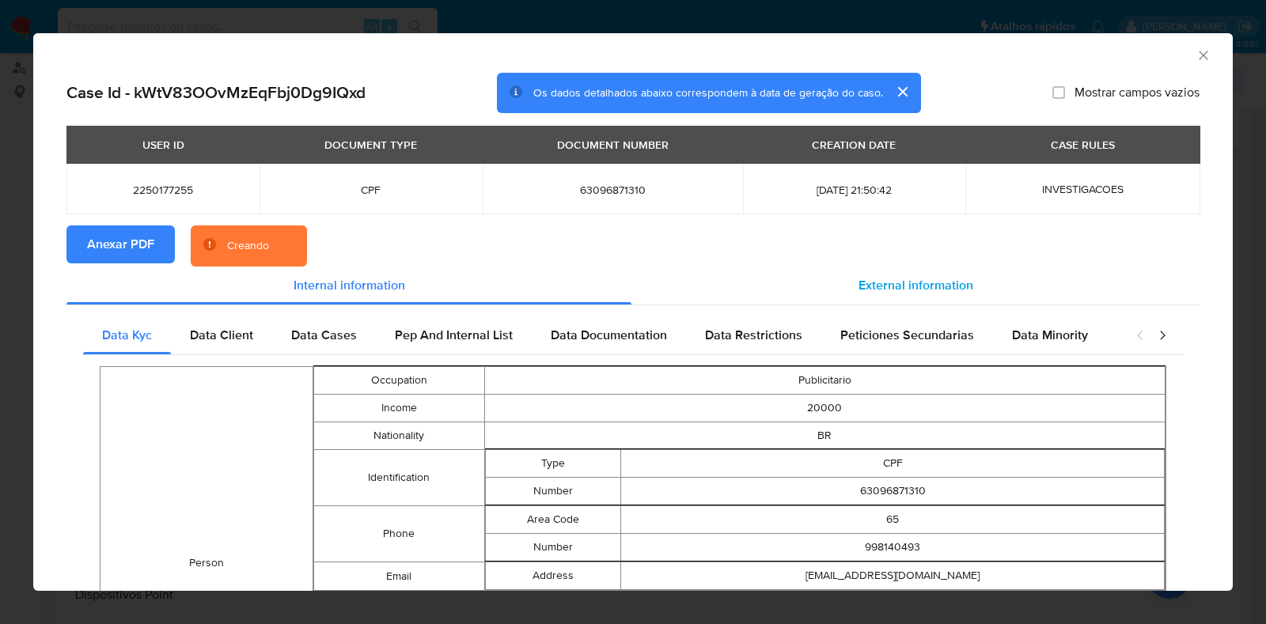
click at [888, 290] on span "External information" at bounding box center [915, 285] width 115 height 18
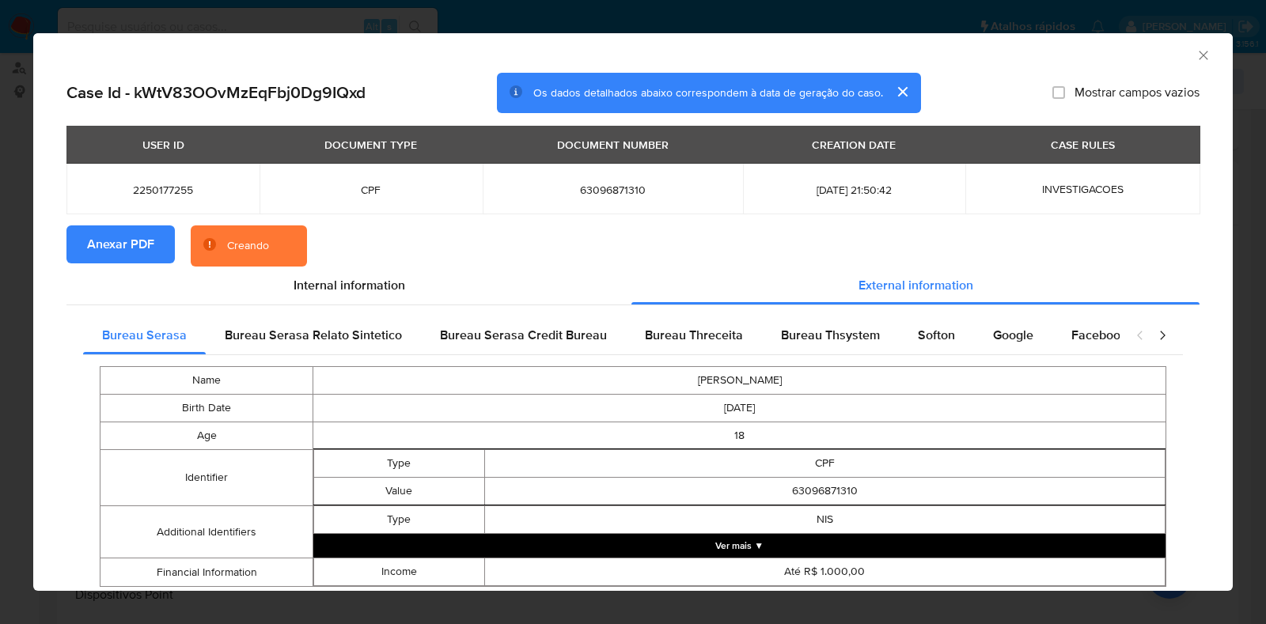
click at [938, 538] on button "Ver mais ▼" at bounding box center [739, 546] width 852 height 24
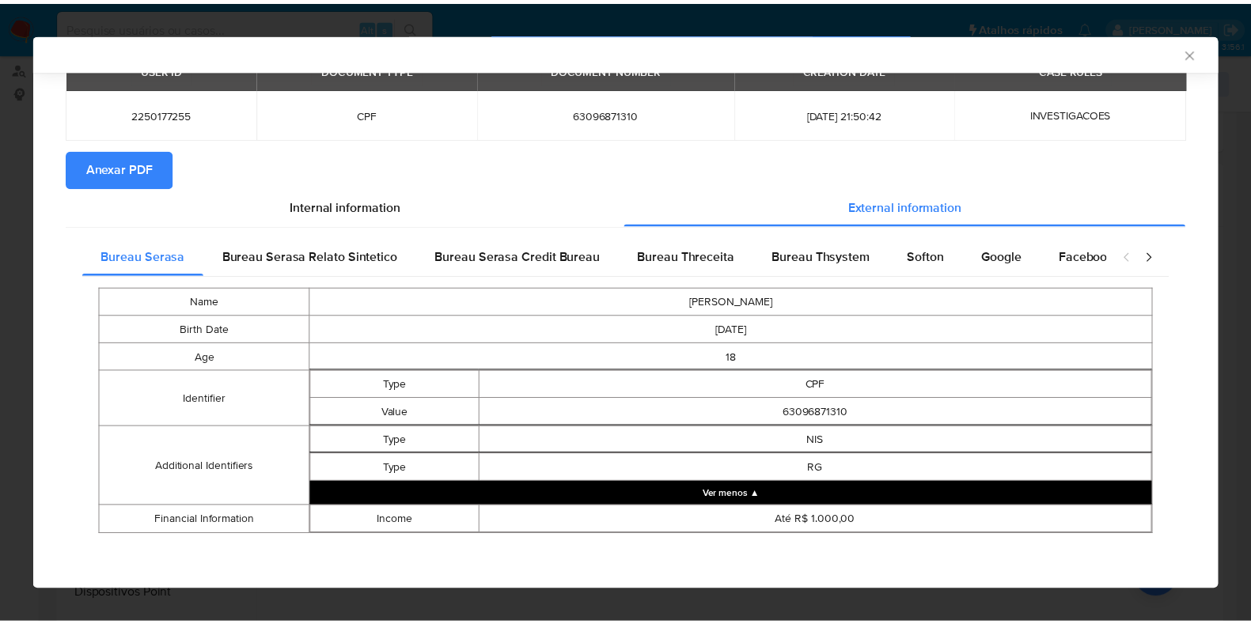
scroll to position [75, 0]
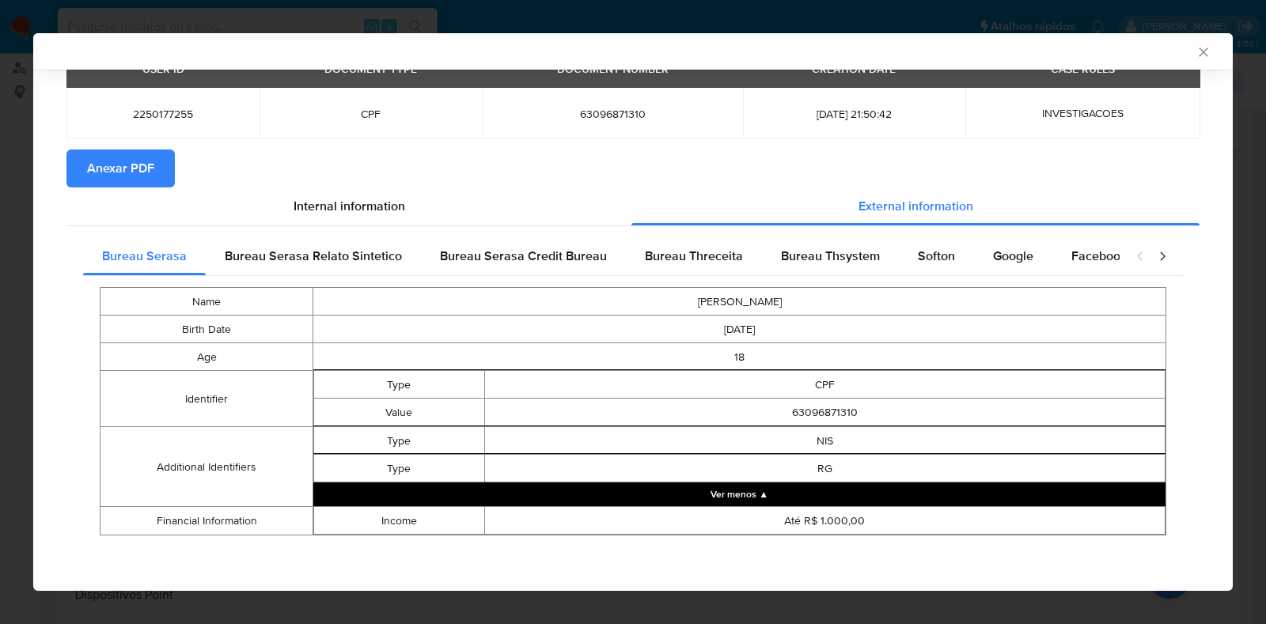
click at [1195, 57] on icon "Fechar a janela" at bounding box center [1203, 52] width 16 height 16
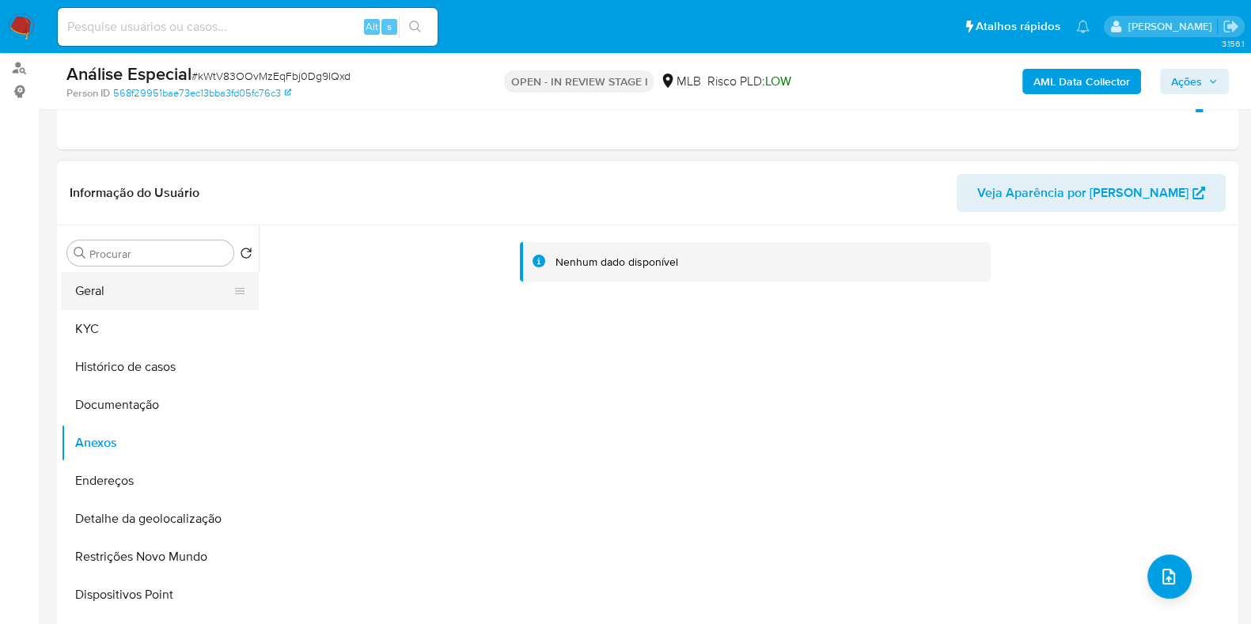
click at [157, 290] on button "Geral" at bounding box center [153, 291] width 185 height 38
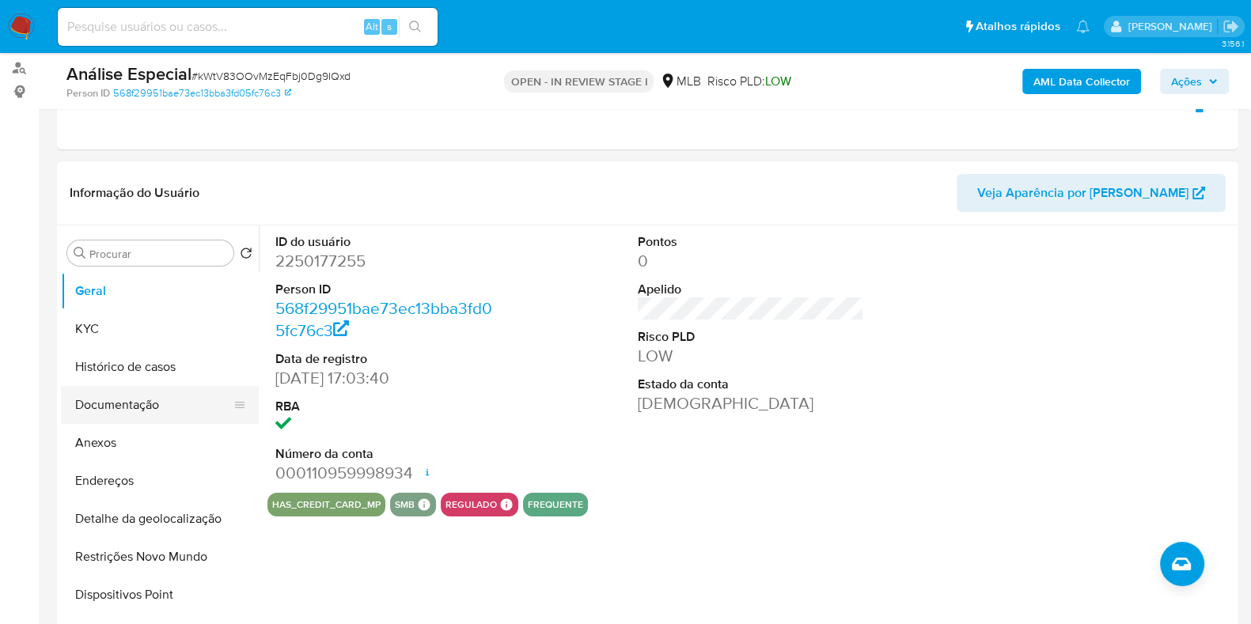
click at [134, 400] on button "Documentação" at bounding box center [153, 405] width 185 height 38
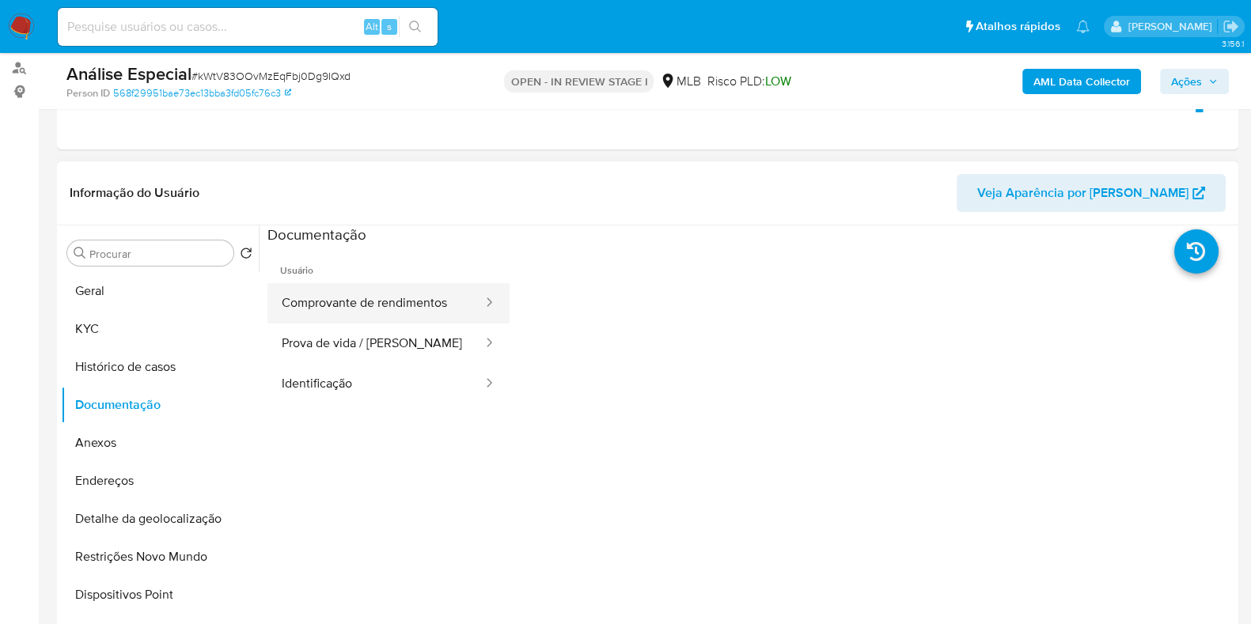
click at [419, 289] on button "Comprovante de rendimentos" at bounding box center [375, 303] width 217 height 40
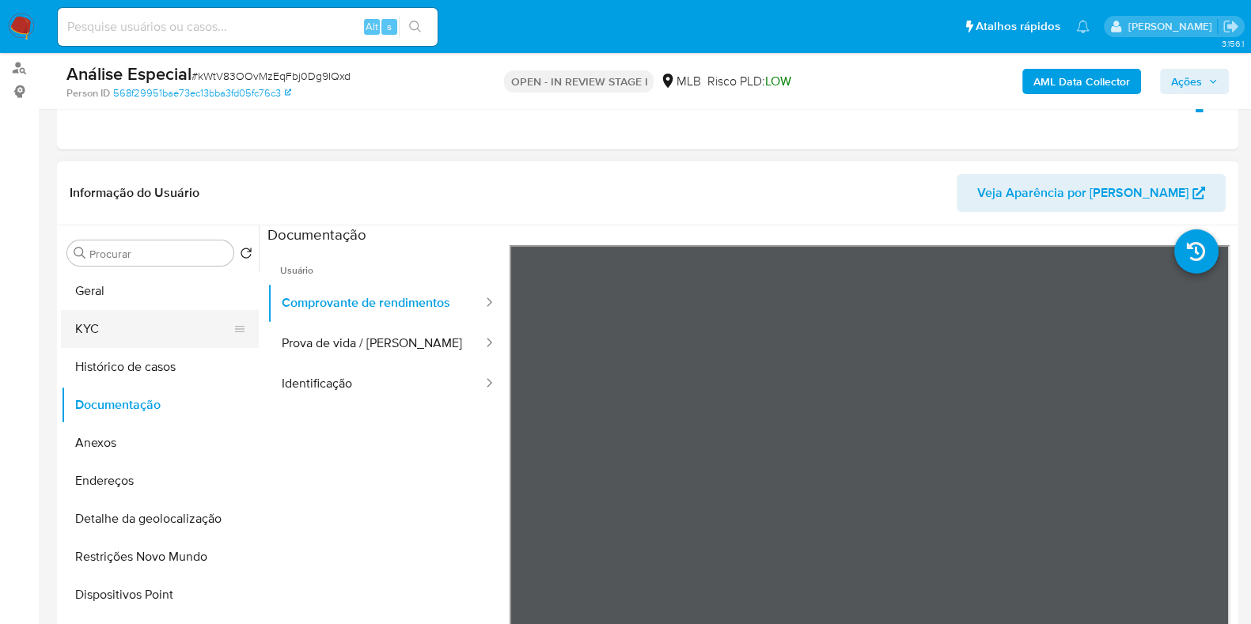
click at [151, 321] on button "KYC" at bounding box center [153, 329] width 185 height 38
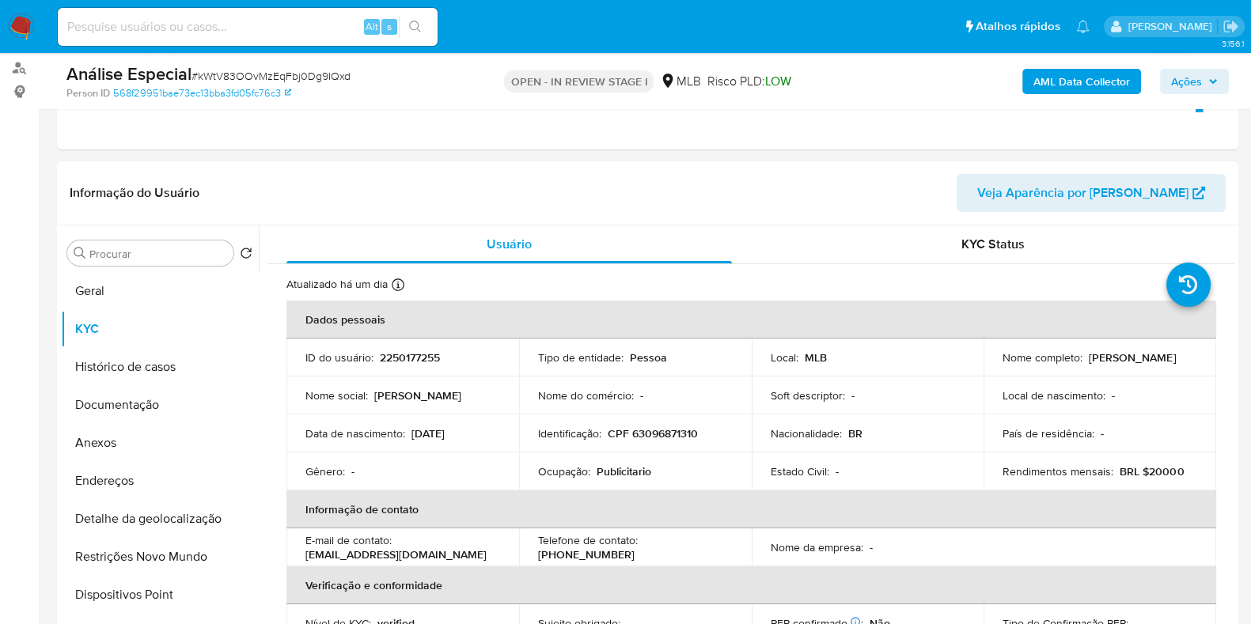
click at [616, 464] on p "Publicitario" at bounding box center [624, 471] width 55 height 14
copy div "Ocupação : Publicitario"
click at [142, 292] on button "Geral" at bounding box center [153, 291] width 185 height 38
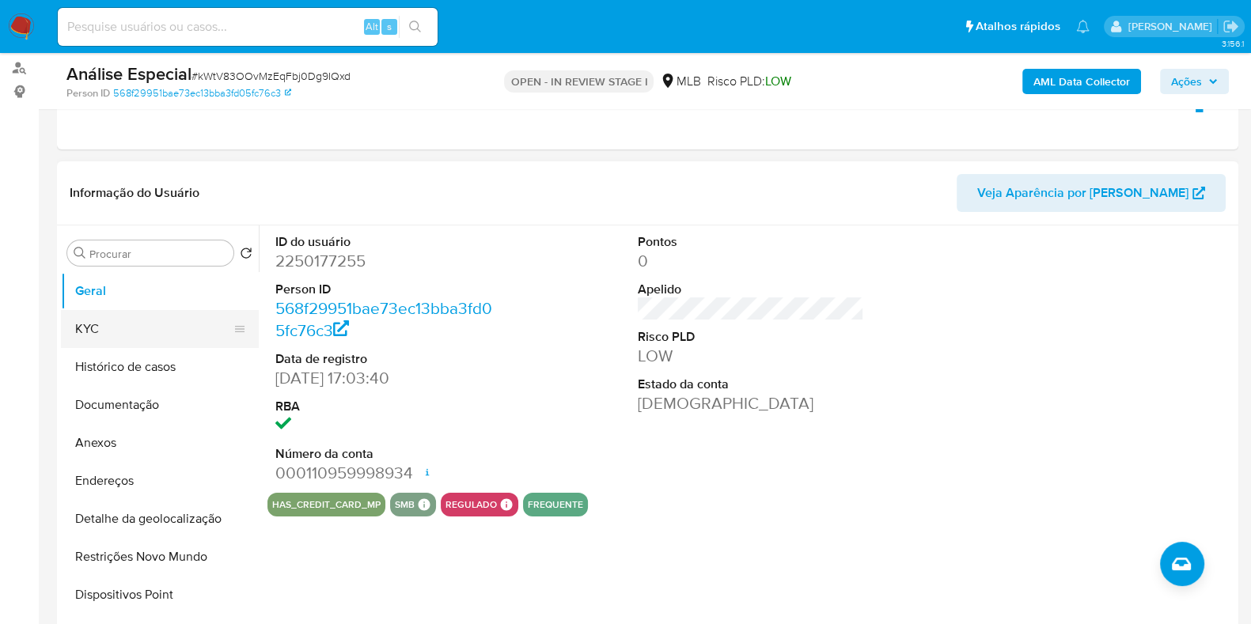
click at [105, 330] on button "KYC" at bounding box center [153, 329] width 185 height 38
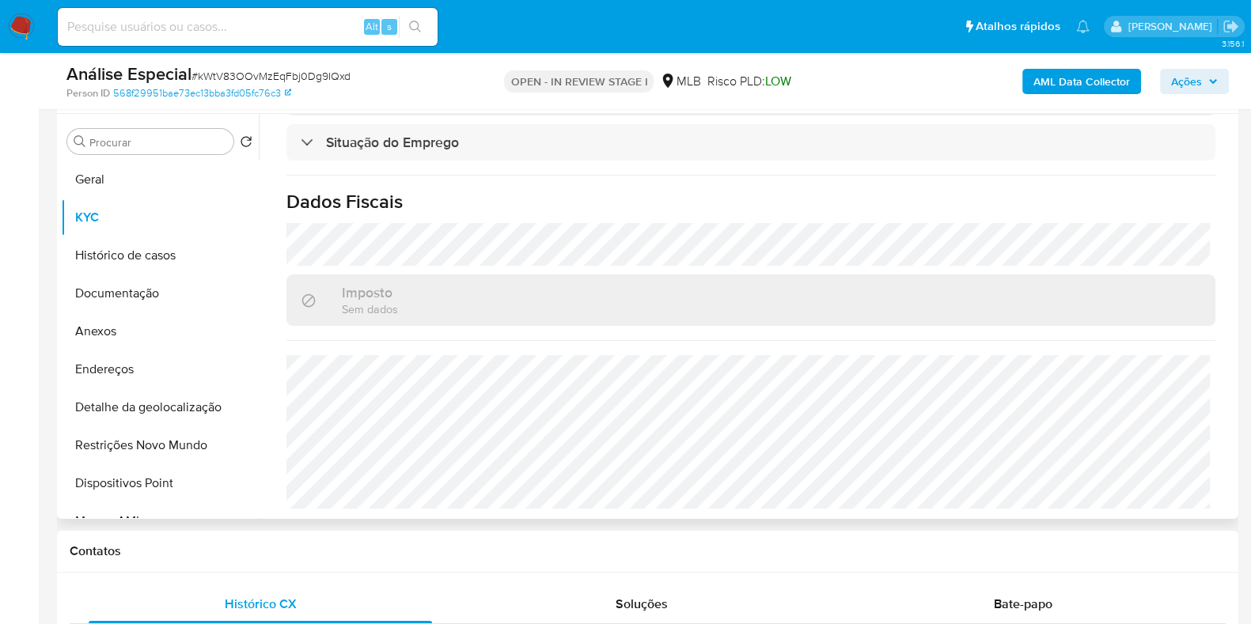
scroll to position [703, 0]
click at [160, 373] on button "Endereços" at bounding box center [153, 369] width 185 height 38
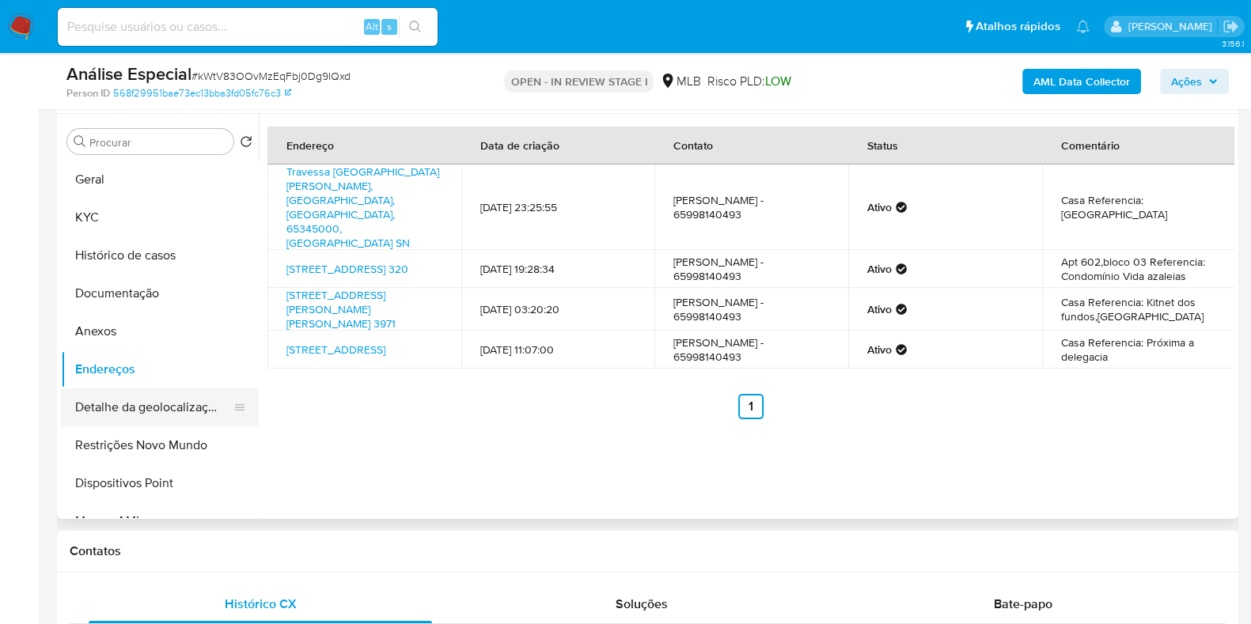
click at [225, 411] on button "Detalhe da geolocalização" at bounding box center [153, 407] width 185 height 38
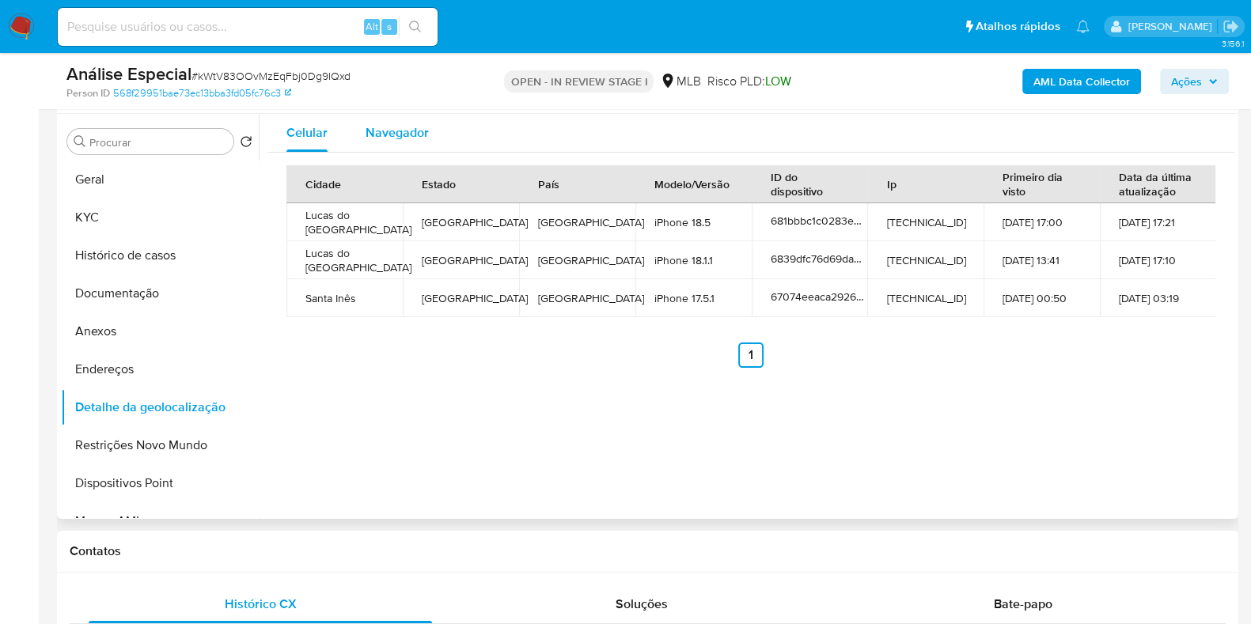
click at [424, 138] on span "Navegador" at bounding box center [397, 132] width 63 height 18
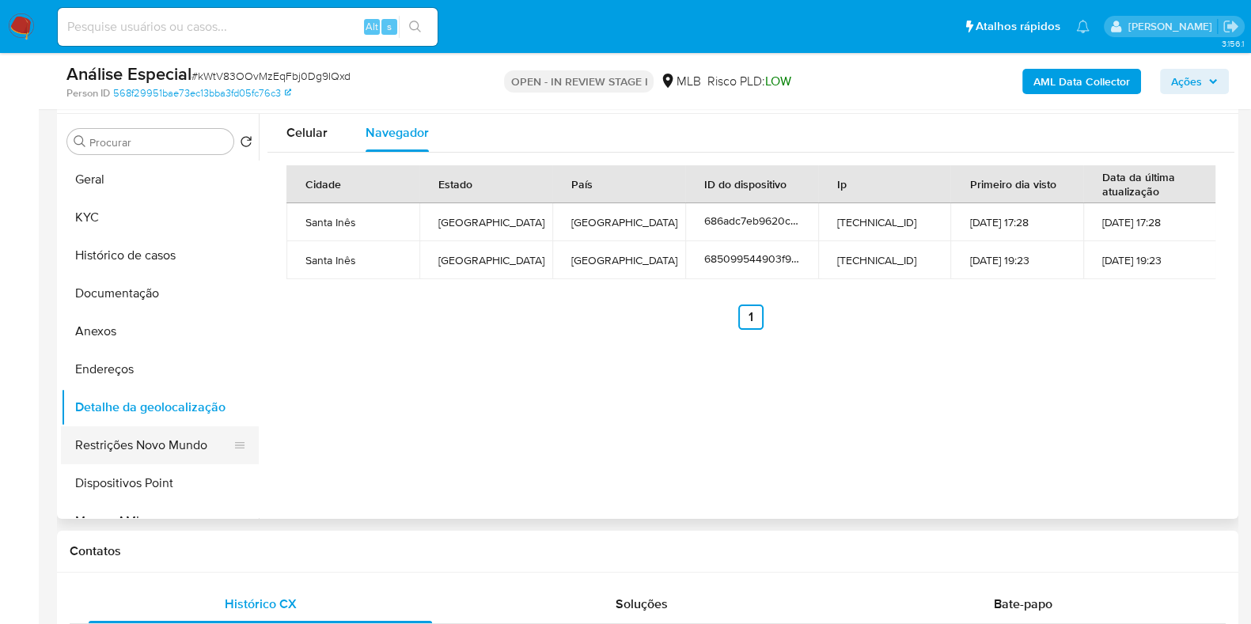
click at [190, 446] on button "Restrições Novo Mundo" at bounding box center [153, 445] width 185 height 38
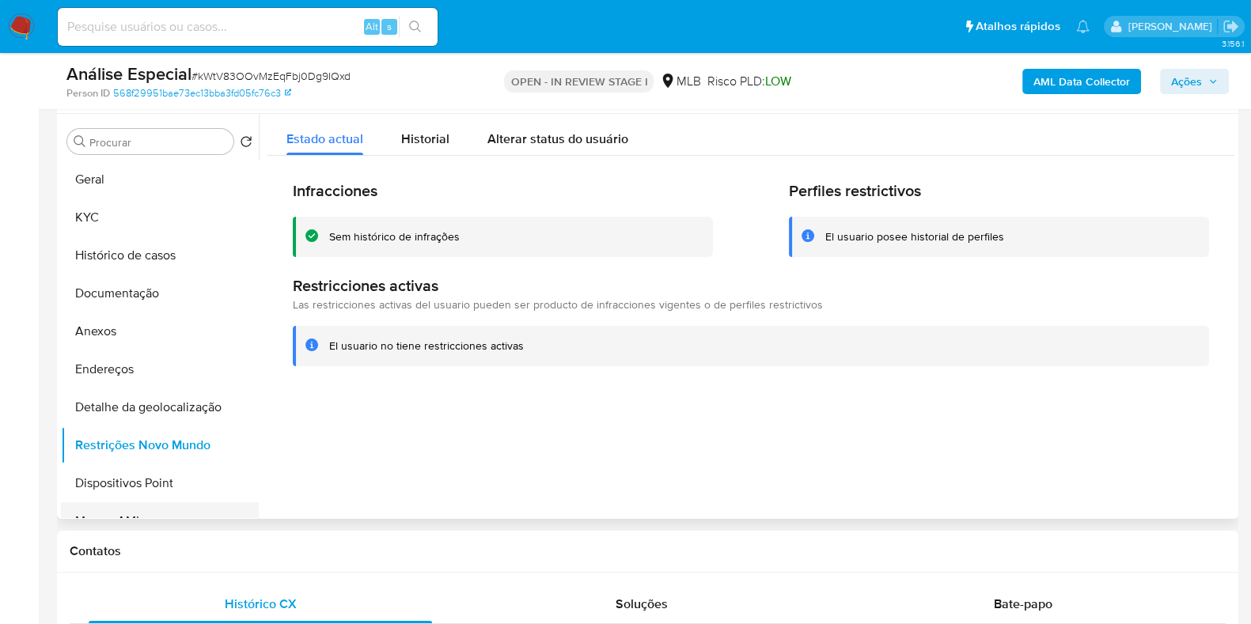
click at [178, 504] on button "Marcas AML" at bounding box center [153, 521] width 185 height 38
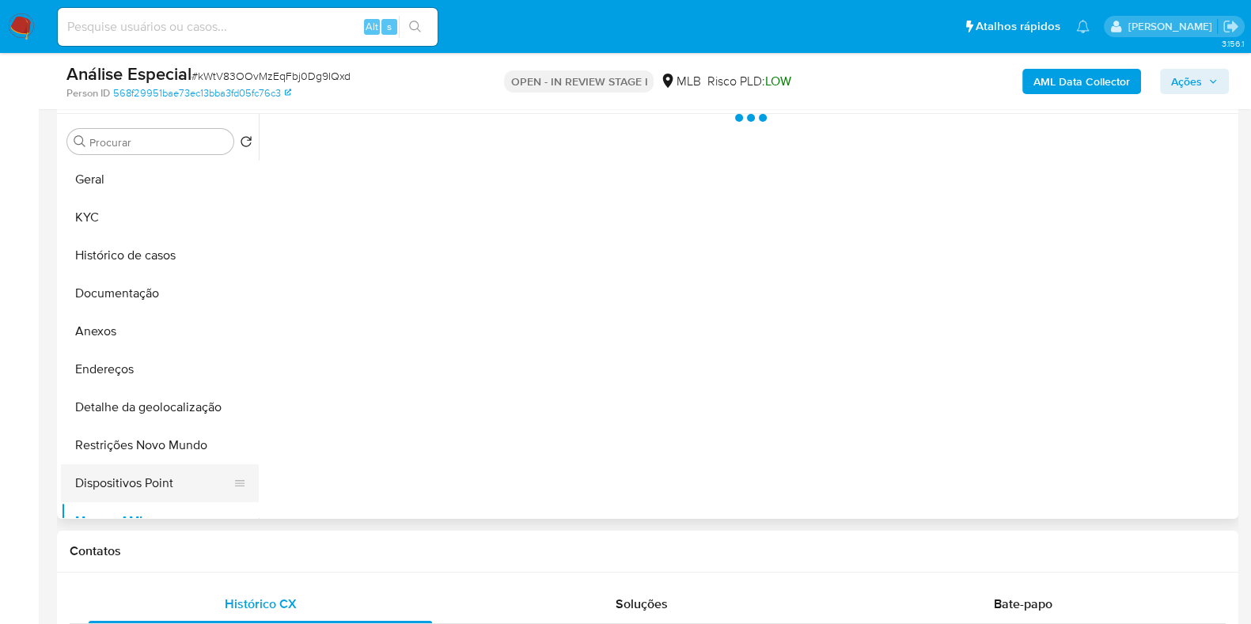
click at [171, 486] on button "Dispositivos Point" at bounding box center [153, 483] width 185 height 38
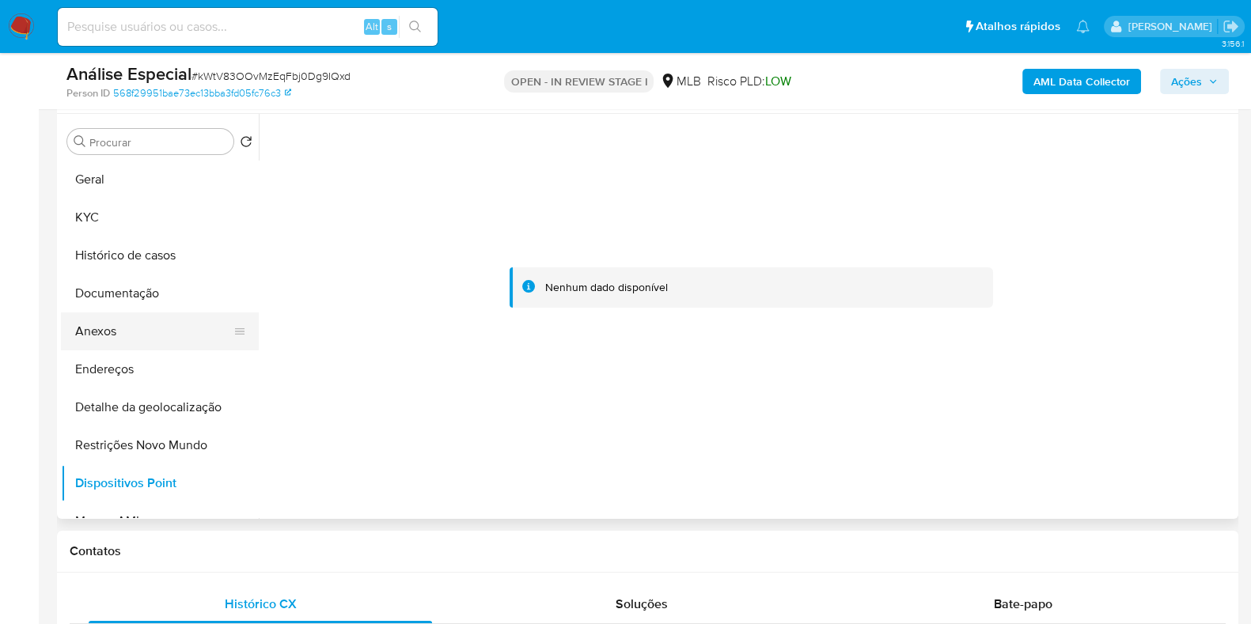
click at [151, 330] on button "Anexos" at bounding box center [153, 332] width 185 height 38
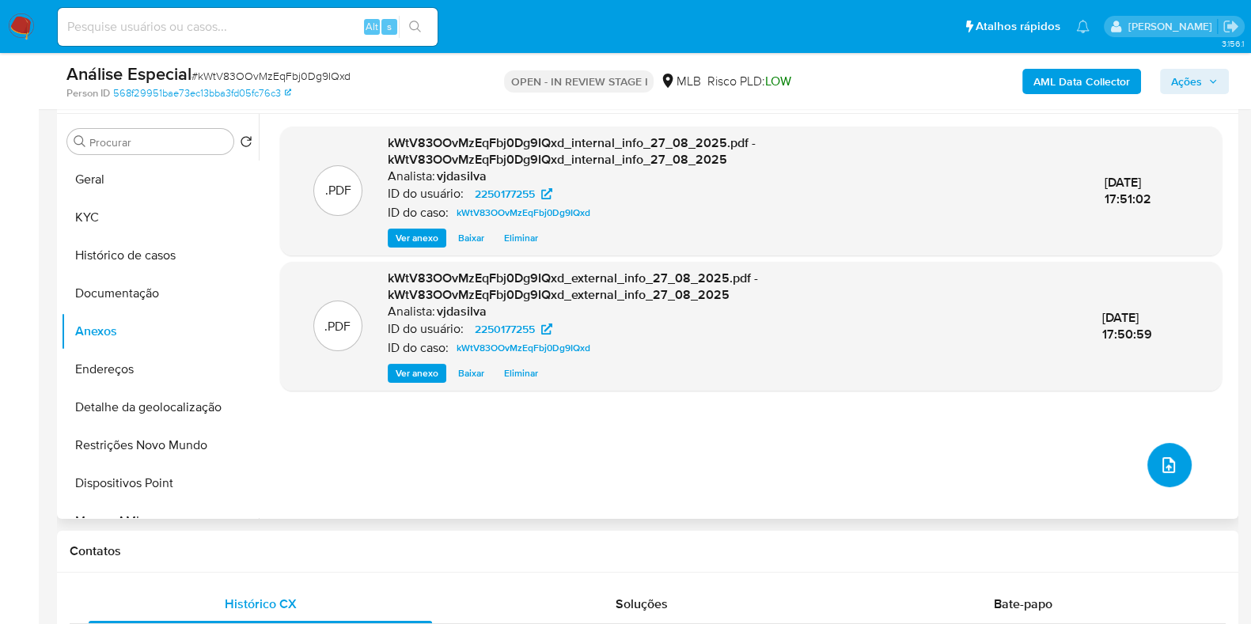
click at [1165, 457] on icon "upload-file" at bounding box center [1168, 465] width 19 height 19
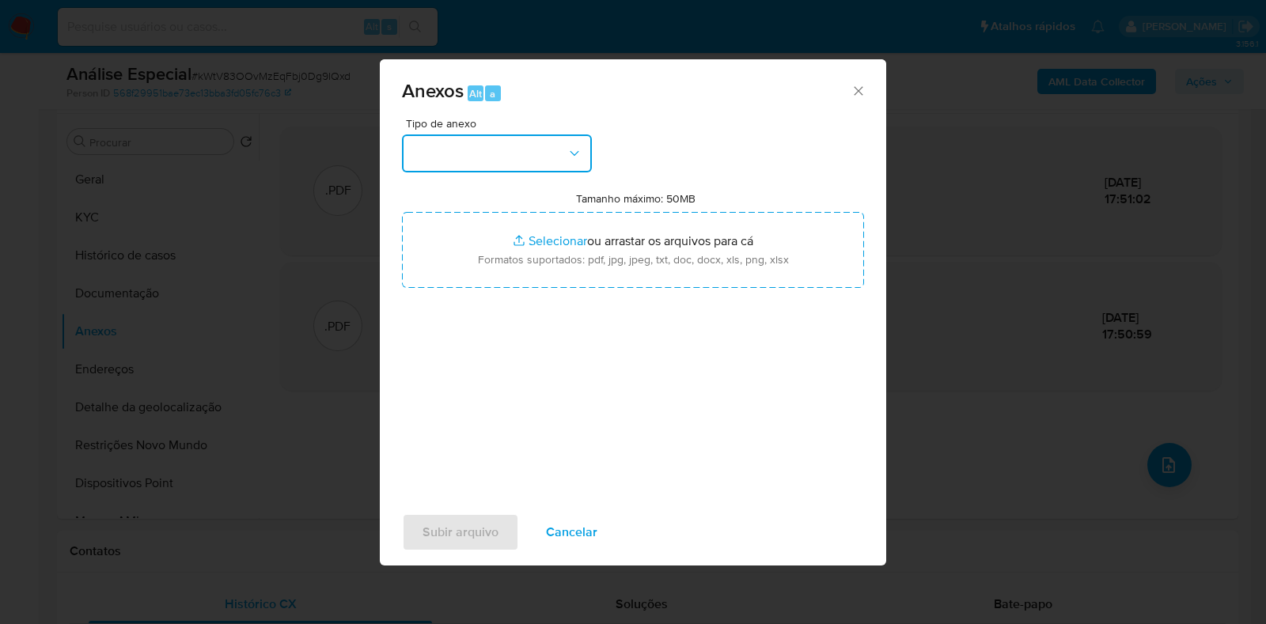
click at [574, 153] on icon "button" at bounding box center [574, 154] width 16 height 16
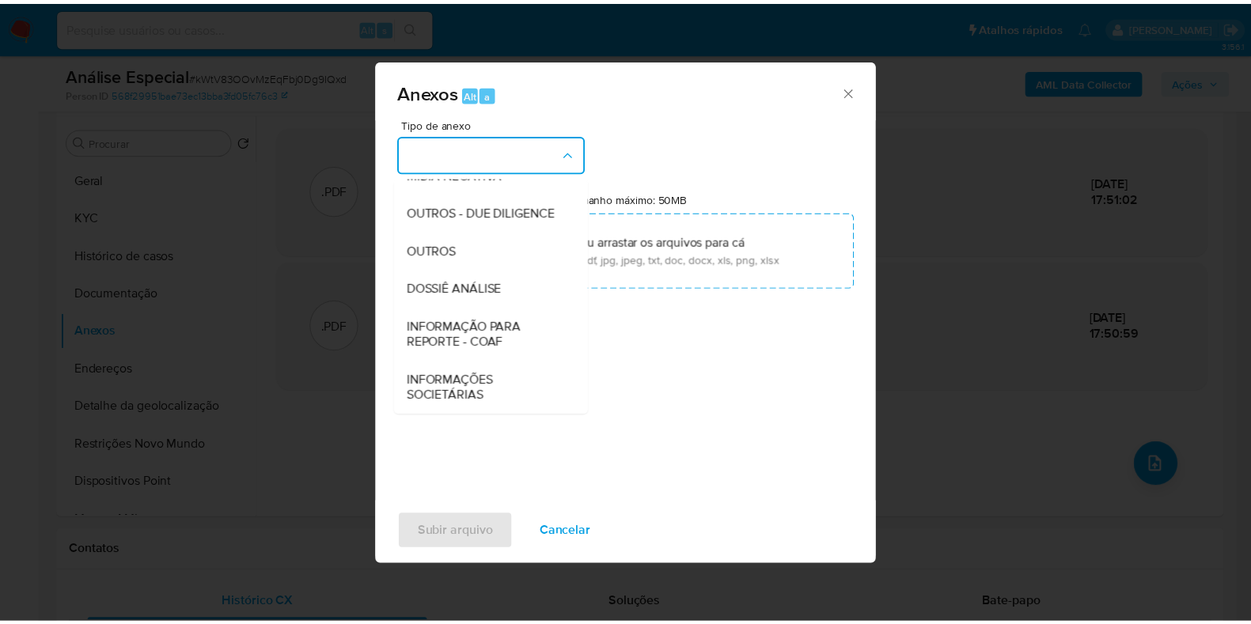
scroll to position [244, 0]
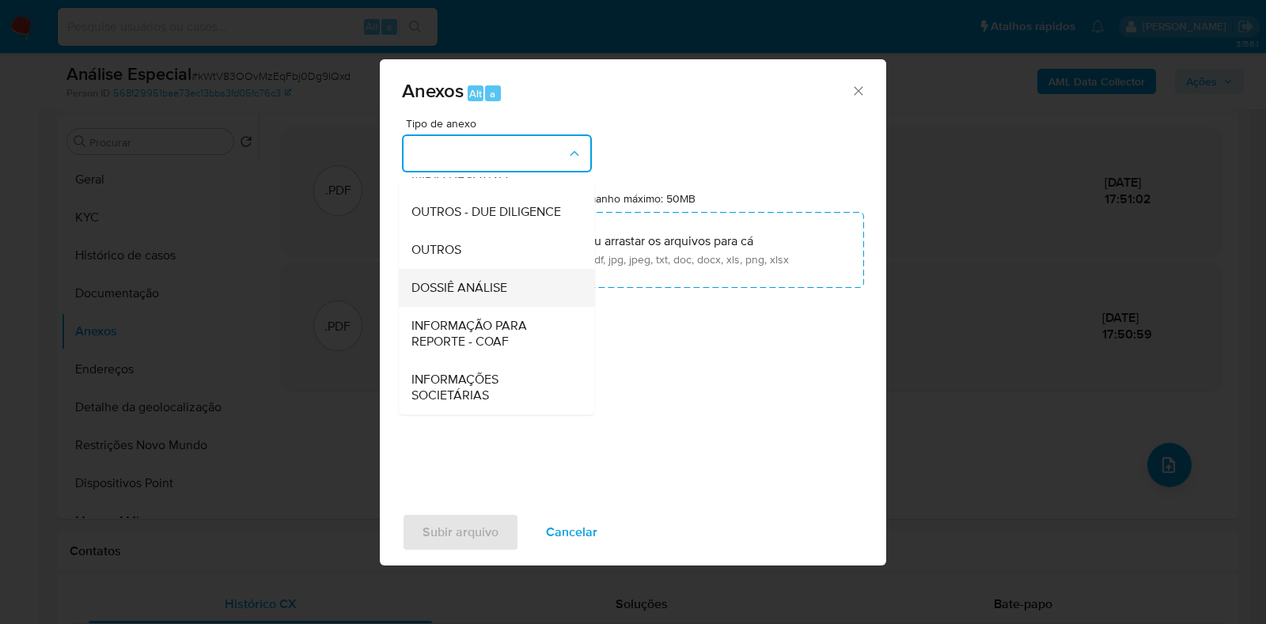
click at [506, 282] on span "DOSSIÊ ANÁLISE" at bounding box center [459, 288] width 96 height 16
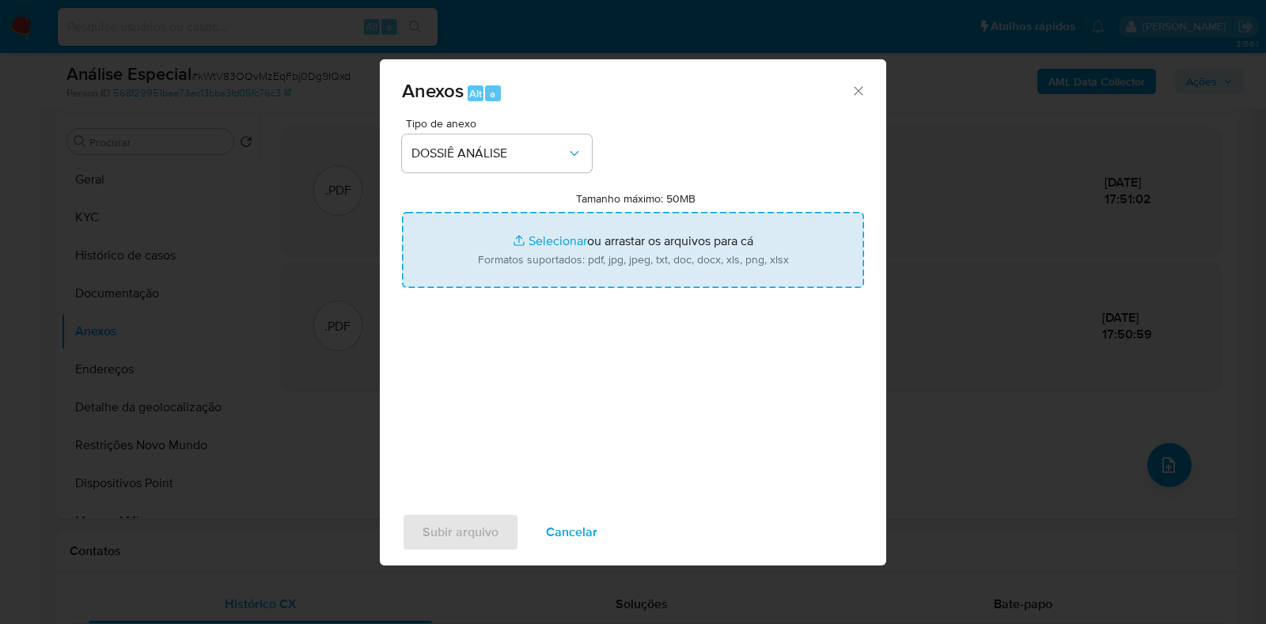
type input "C:\fakepath\SAR - XXXX - CPF 63096871310 - GRACIANE GARCIA DE SOUSA.pdf"
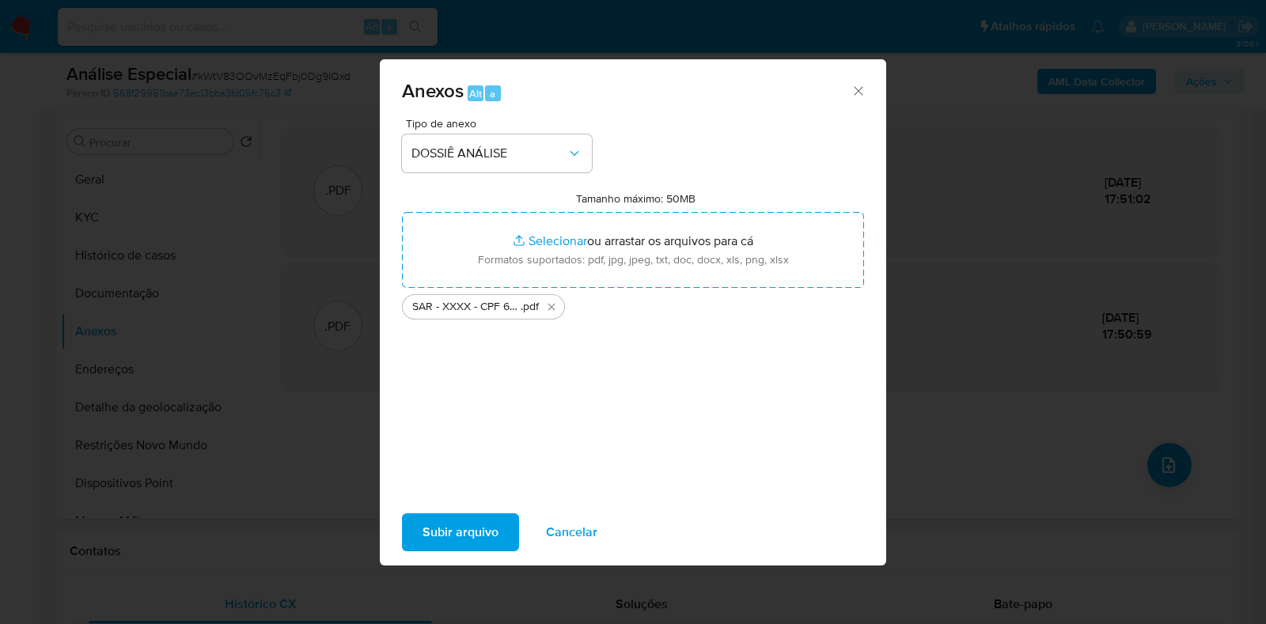
click at [456, 532] on span "Subir arquivo" at bounding box center [460, 532] width 76 height 35
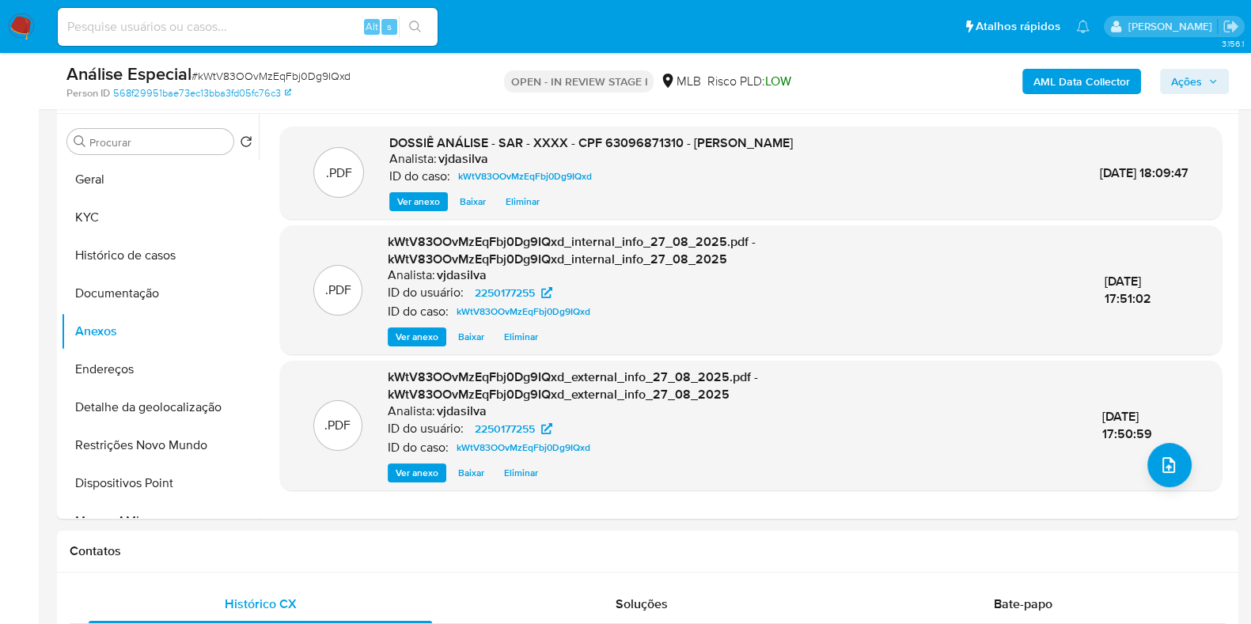
click at [1193, 80] on span "Ações" at bounding box center [1186, 81] width 31 height 25
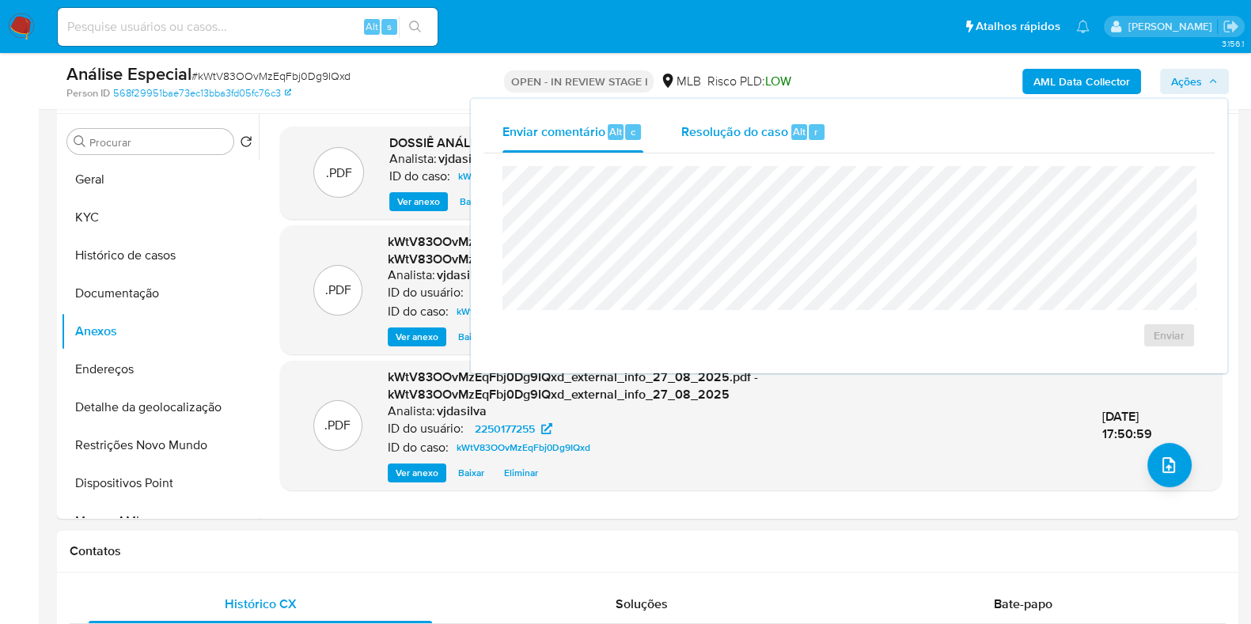
click at [720, 131] on span "Resolução do caso" at bounding box center [734, 131] width 107 height 18
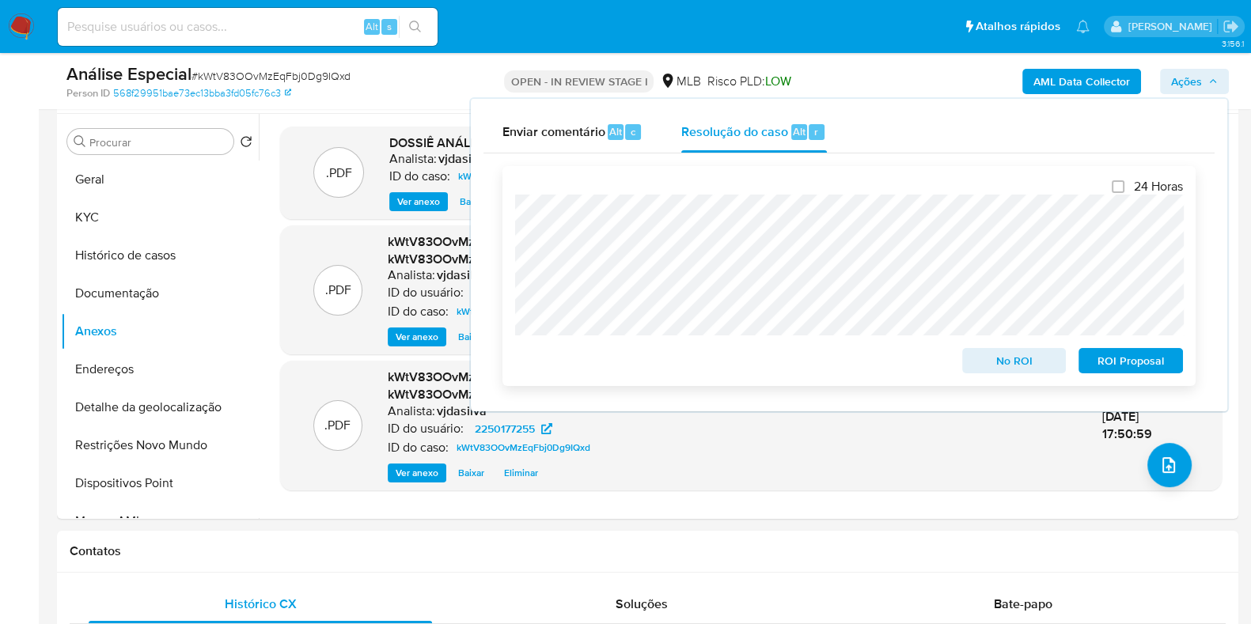
click at [1112, 361] on span "ROI Proposal" at bounding box center [1130, 361] width 82 height 22
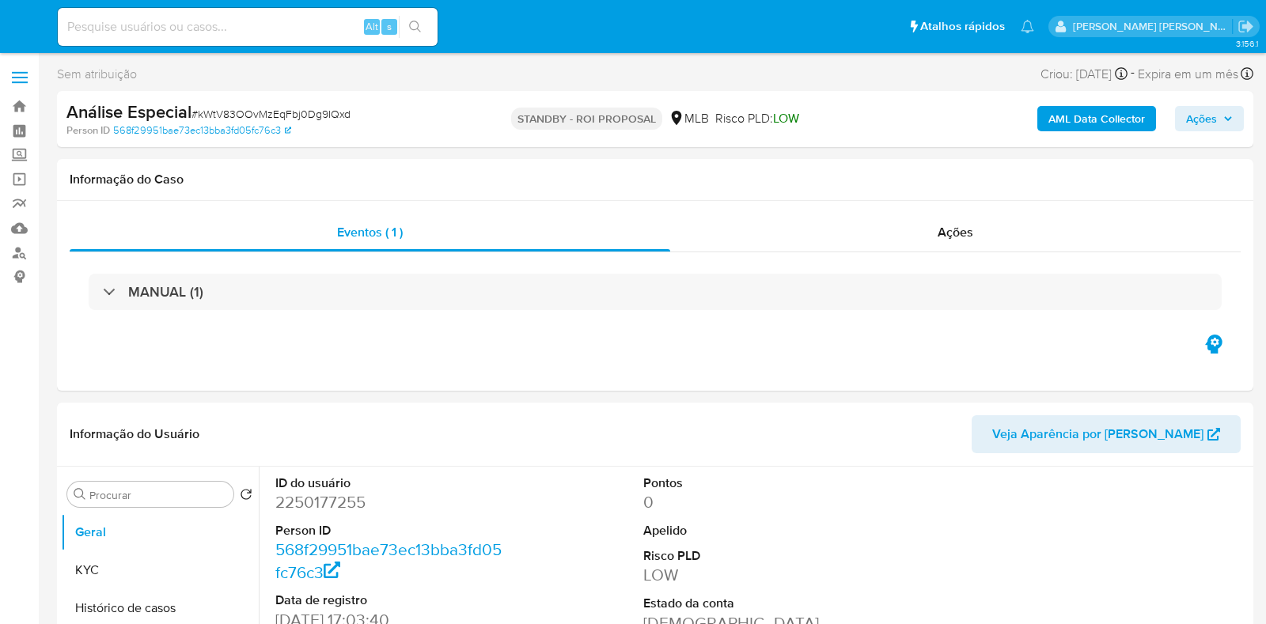
select select "10"
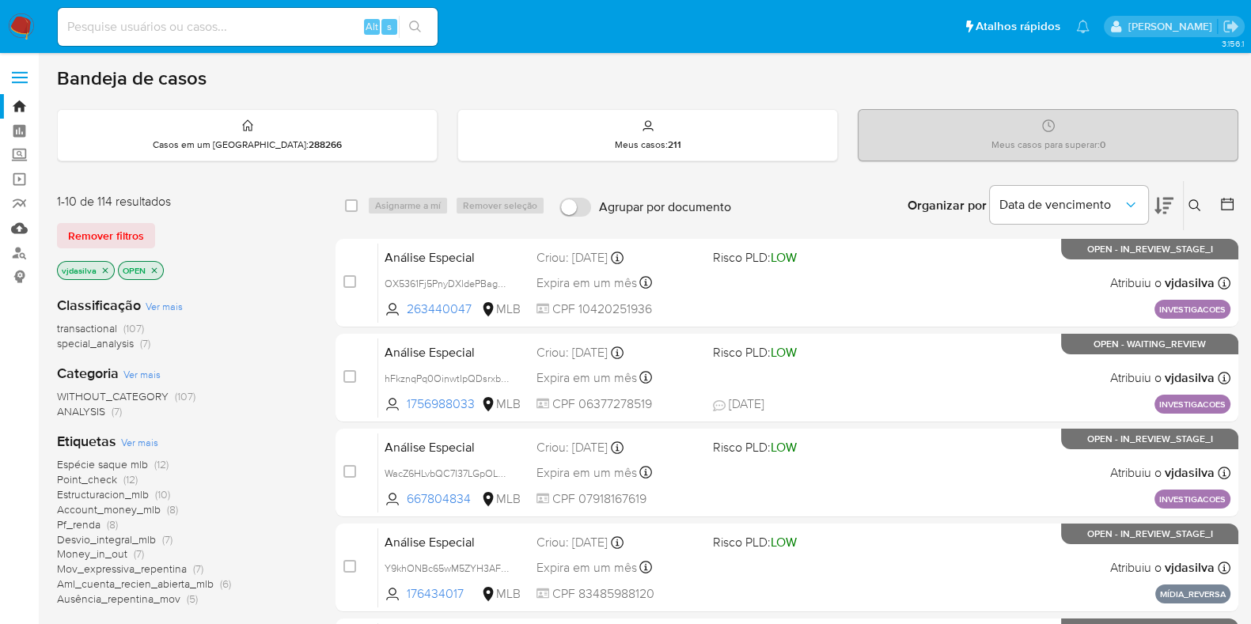
click at [20, 228] on link "Mulan" at bounding box center [94, 228] width 188 height 25
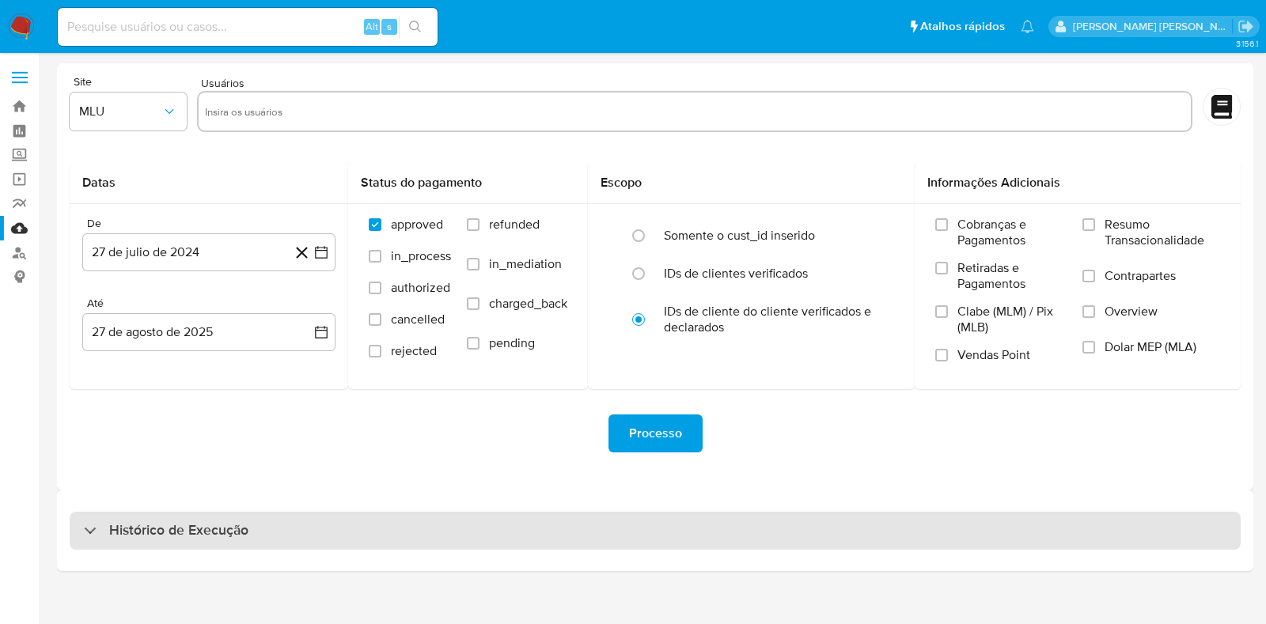
click at [214, 524] on h3 "Histórico de Execução" at bounding box center [178, 530] width 139 height 19
select select "10"
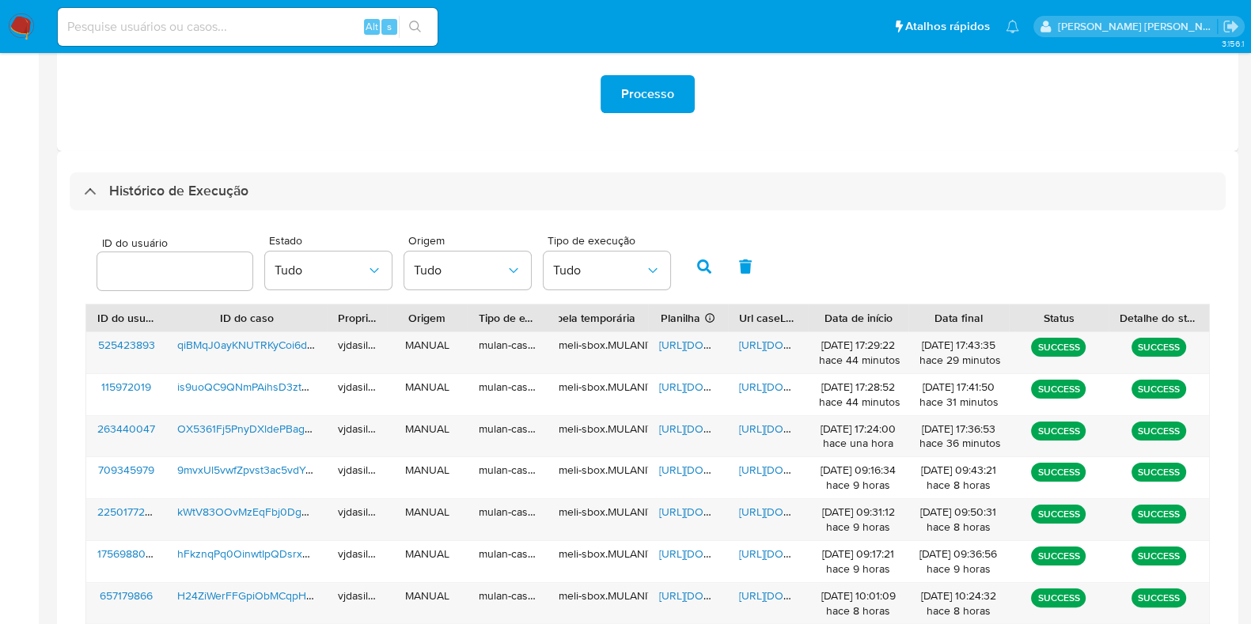
scroll to position [347, 0]
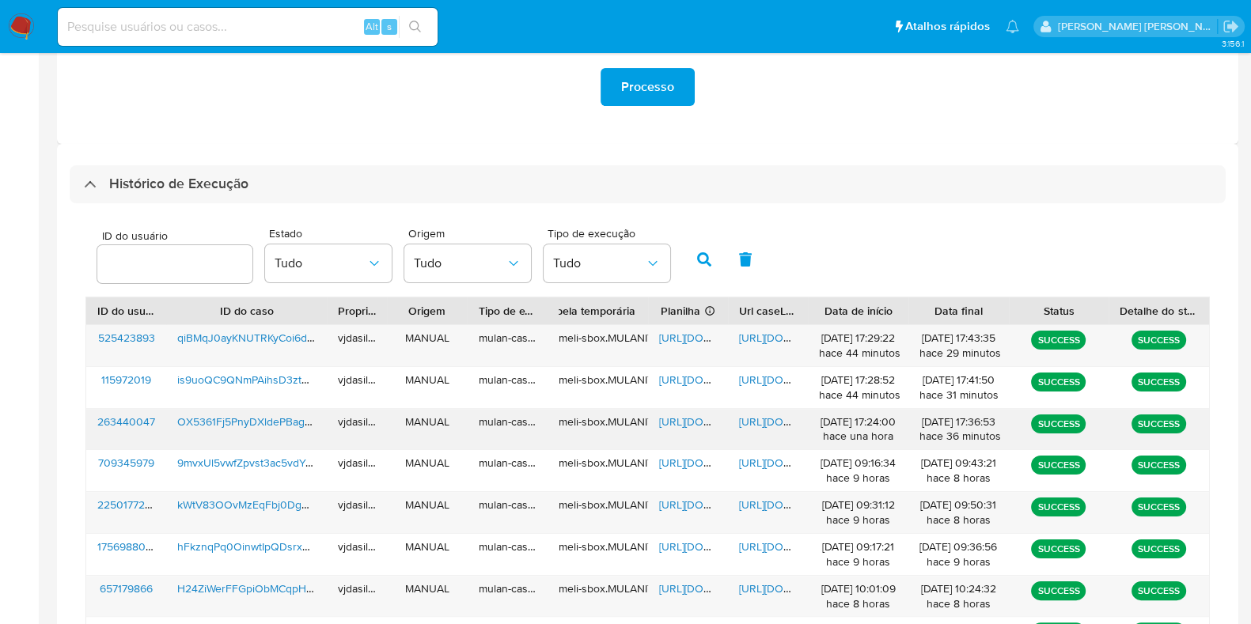
click at [760, 417] on span "[URL][DOMAIN_NAME]" at bounding box center [793, 422] width 109 height 16
click at [676, 415] on span "[URL][DOMAIN_NAME]" at bounding box center [713, 422] width 109 height 16
click at [278, 416] on span "OX5361Fj5PnyDXldePBag2qd" at bounding box center [250, 422] width 146 height 16
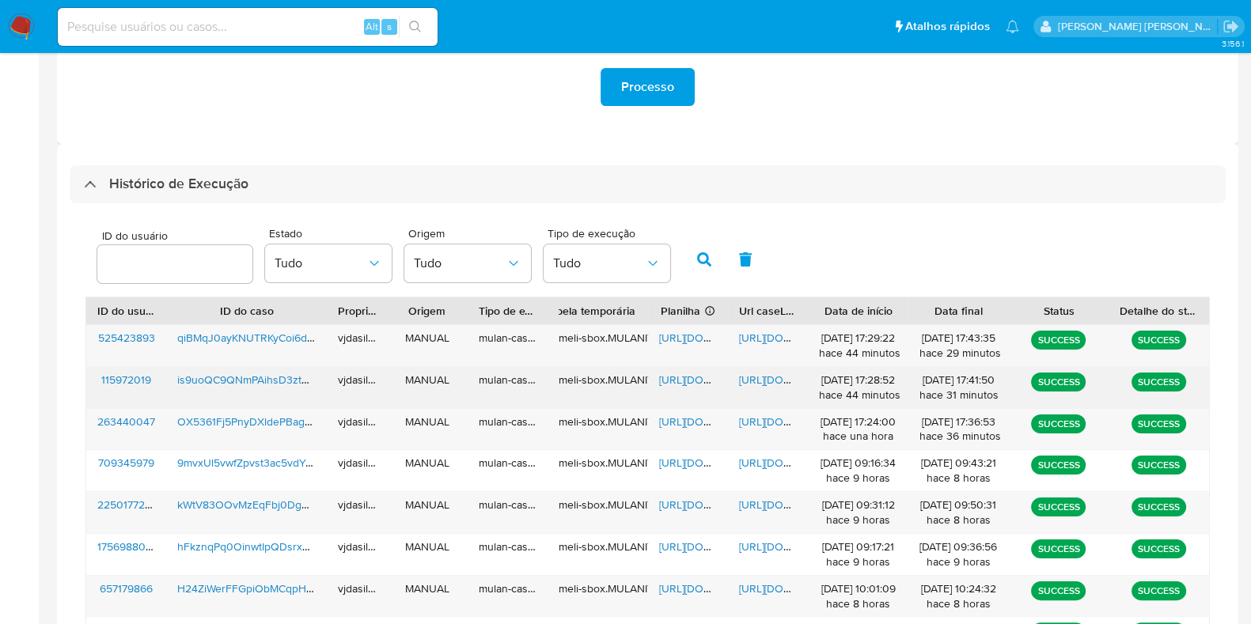
click at [778, 379] on span "[URL][DOMAIN_NAME]" at bounding box center [793, 380] width 109 height 16
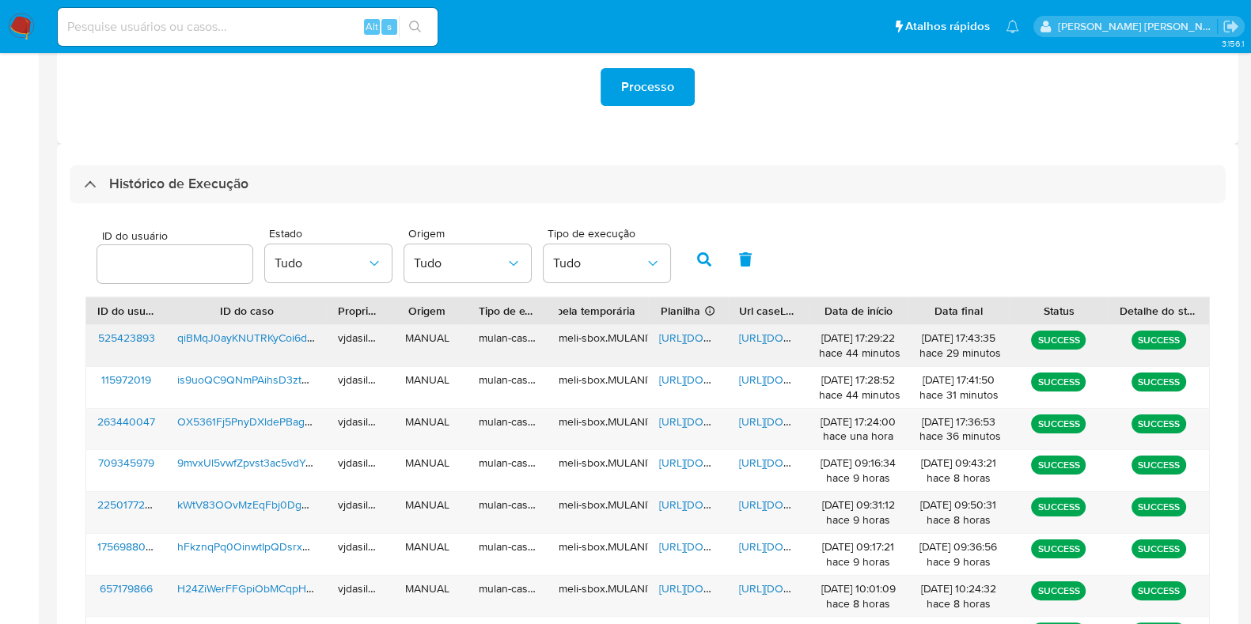
click at [759, 339] on span "[URL][DOMAIN_NAME]" at bounding box center [793, 338] width 109 height 16
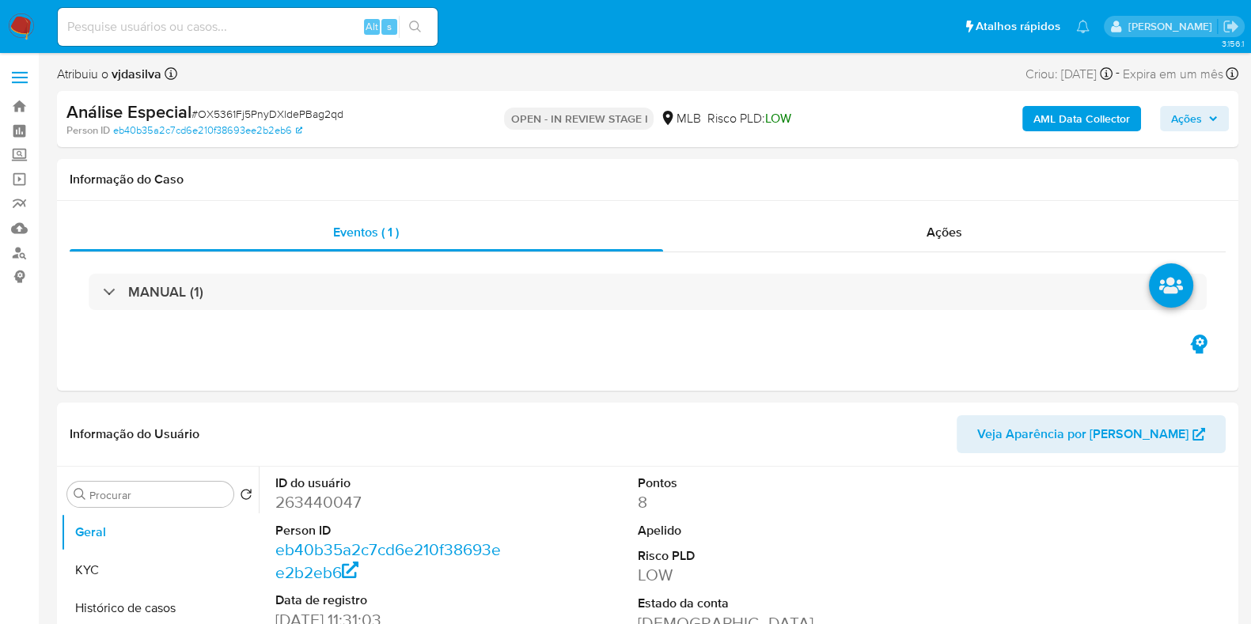
select select "10"
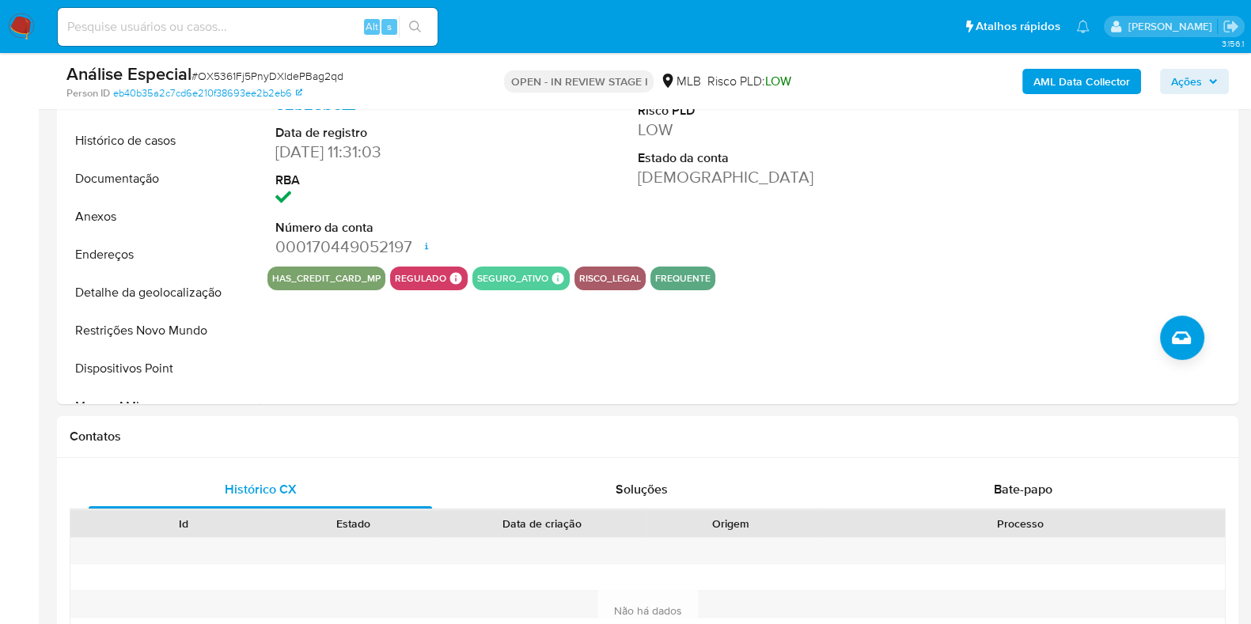
scroll to position [415, 0]
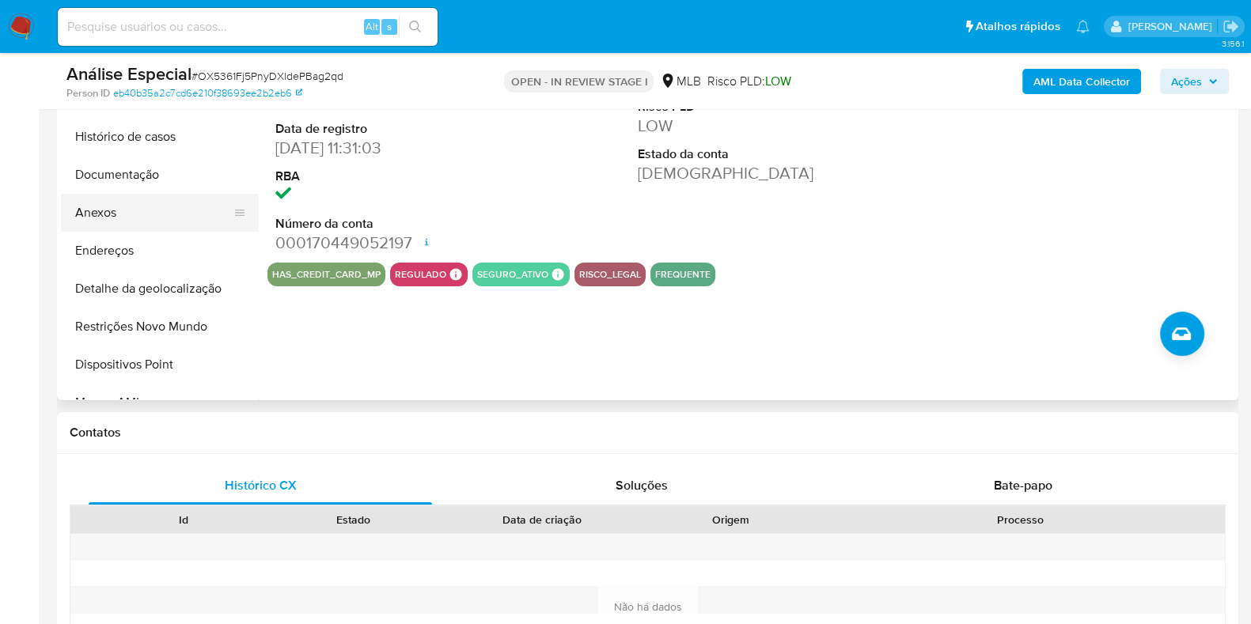
click at [133, 212] on button "Anexos" at bounding box center [153, 213] width 185 height 38
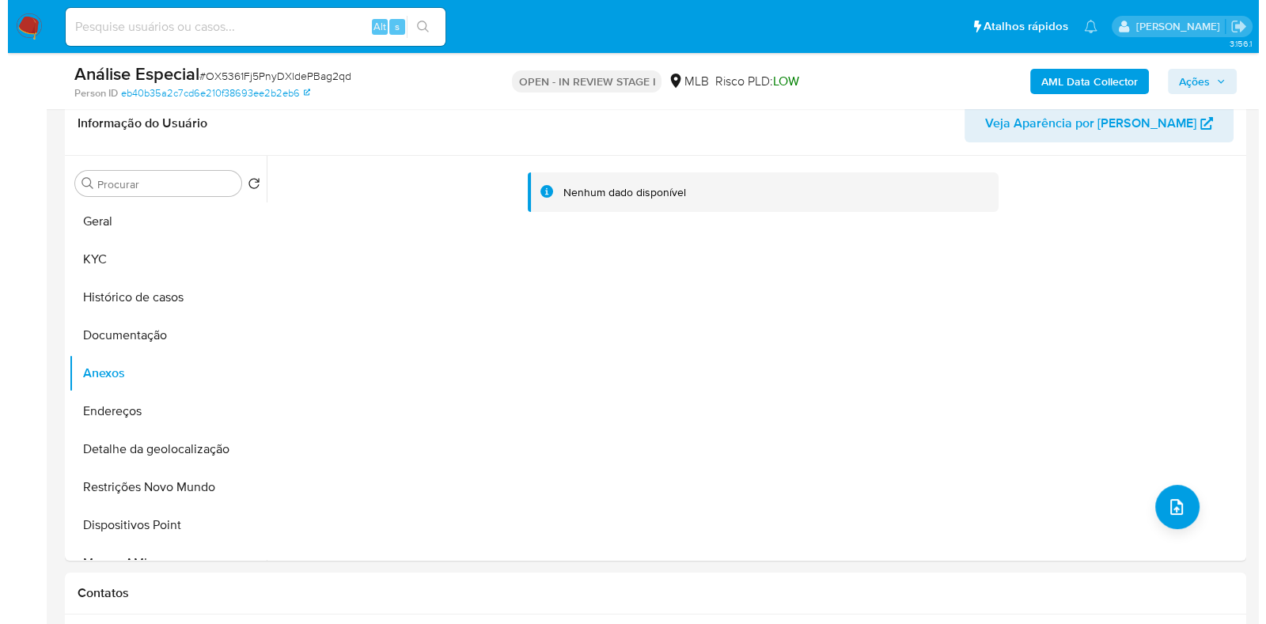
scroll to position [125, 0]
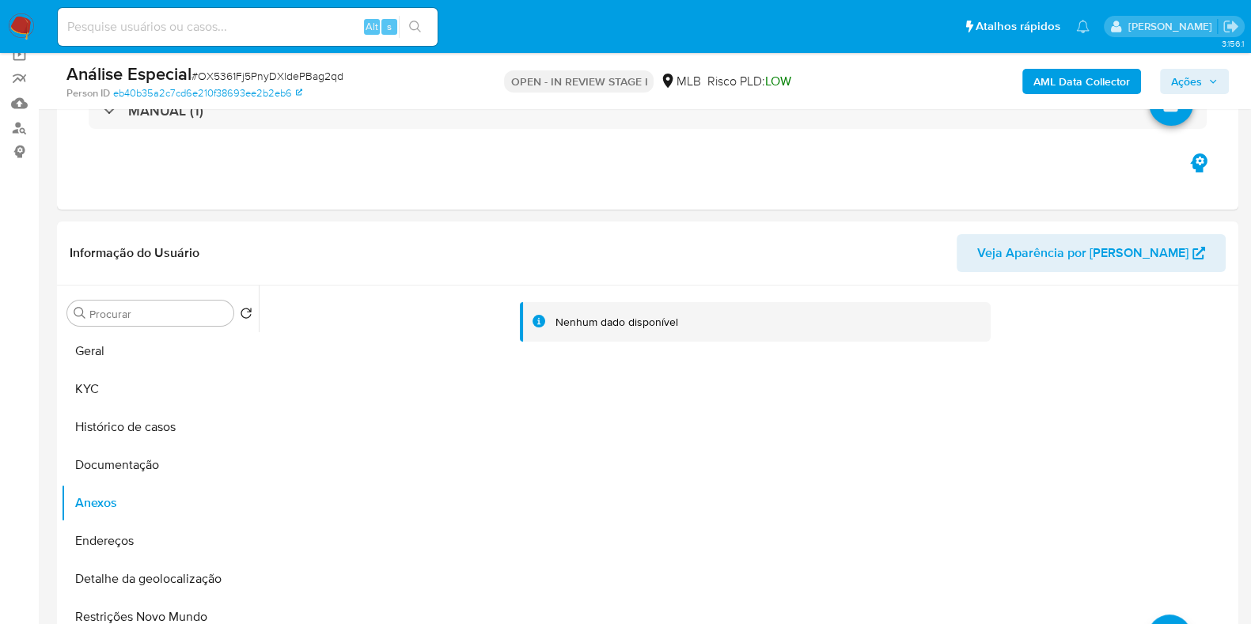
click at [1088, 81] on b "AML Data Collector" at bounding box center [1081, 81] width 97 height 25
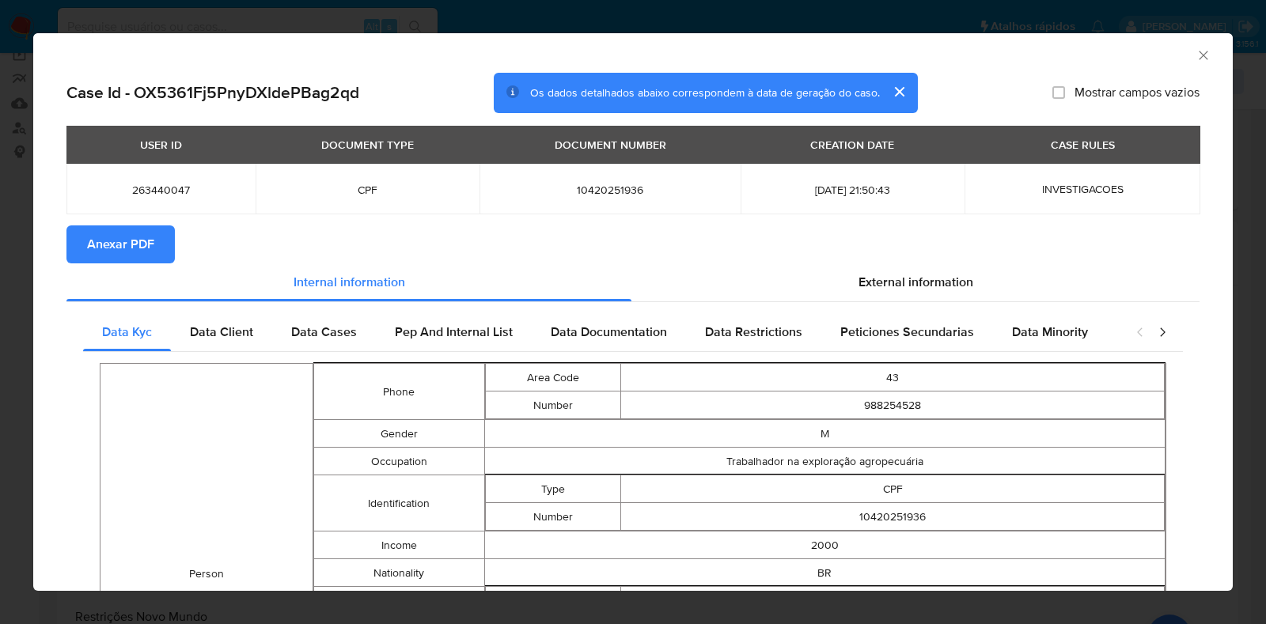
click at [147, 239] on span "Anexar PDF" at bounding box center [120, 244] width 67 height 35
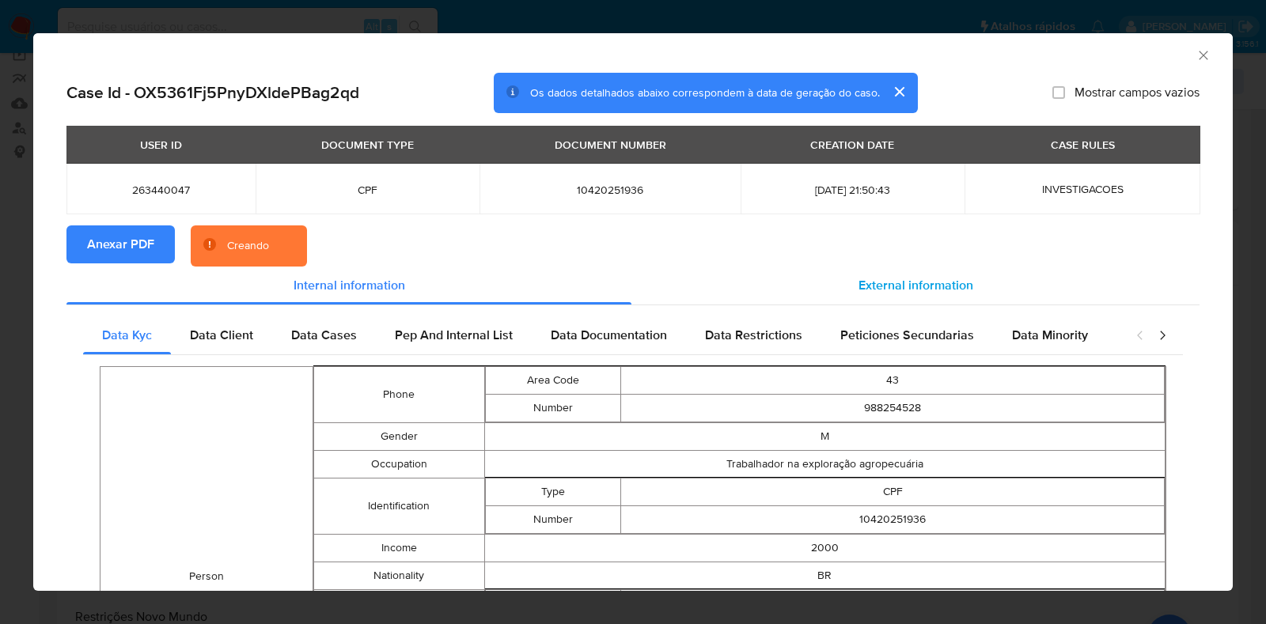
click at [988, 277] on div "External information" at bounding box center [915, 286] width 568 height 38
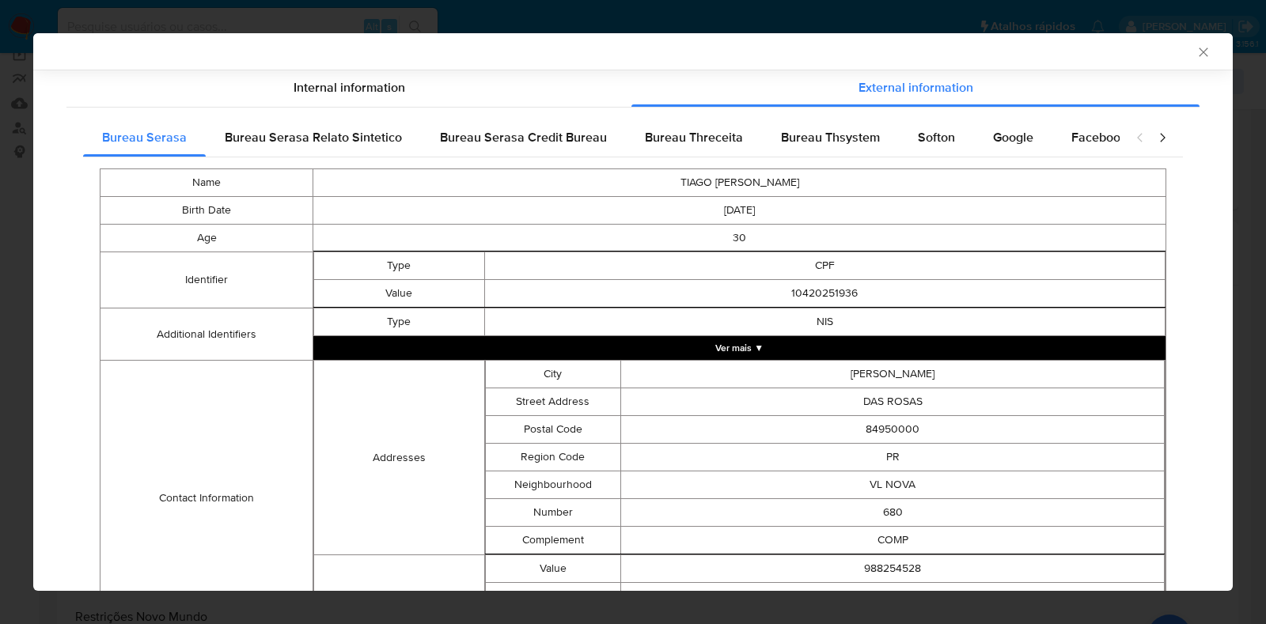
scroll to position [201, 0]
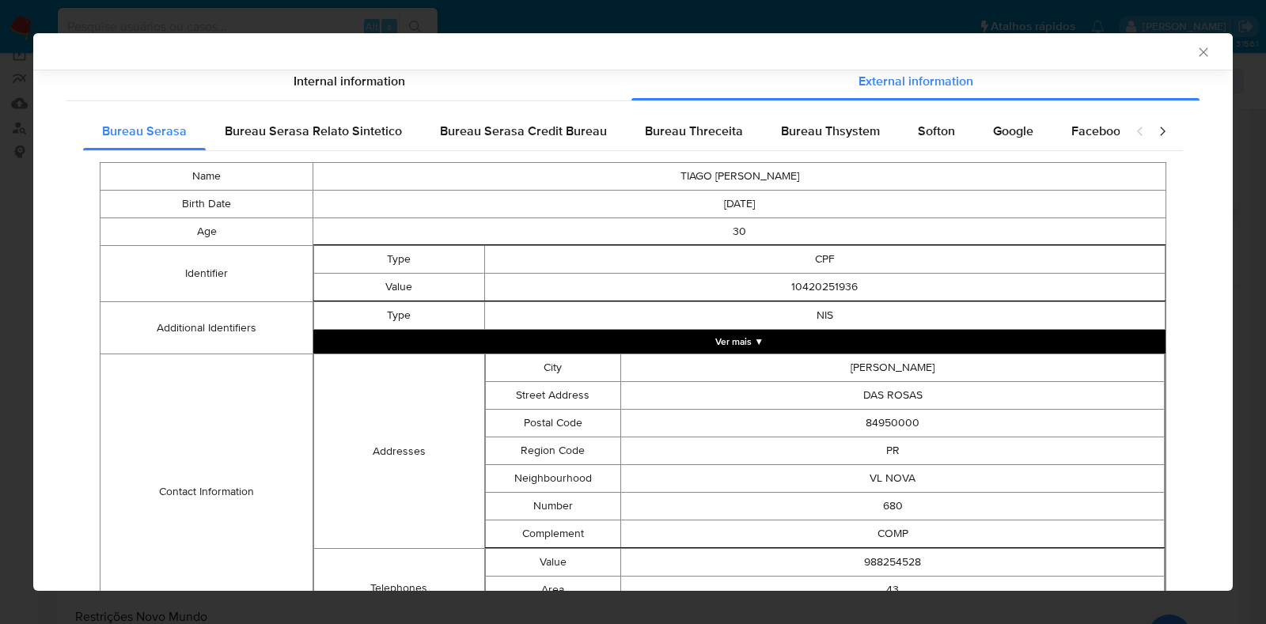
click at [853, 334] on button "Ver mais ▼" at bounding box center [739, 342] width 852 height 24
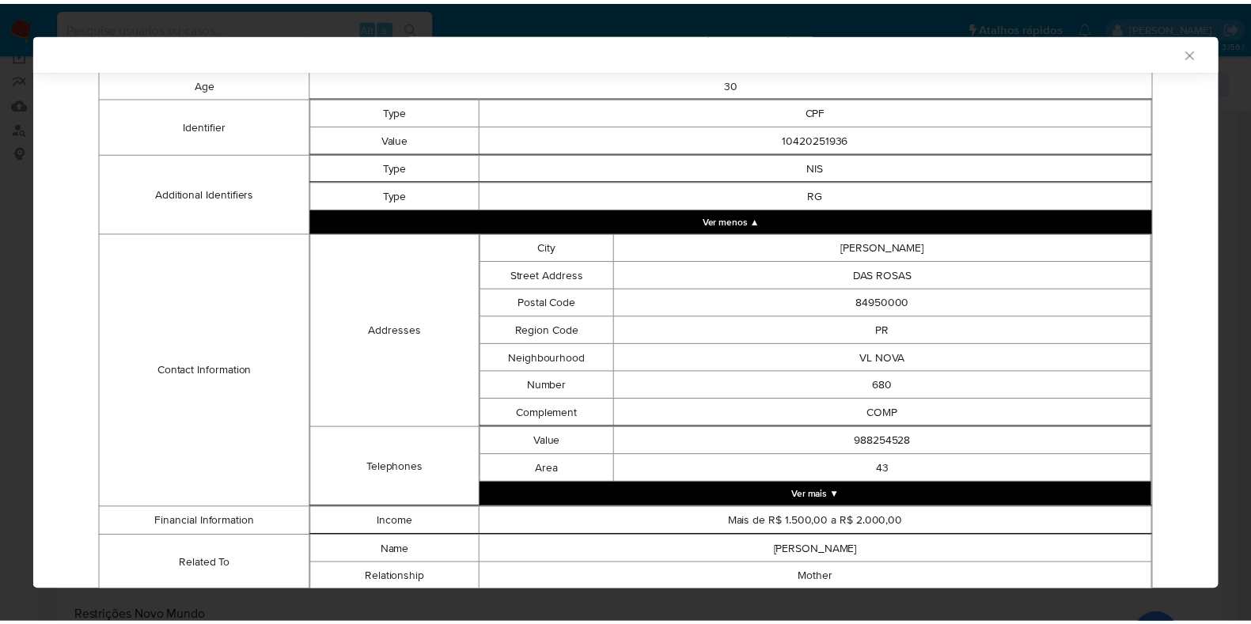
scroll to position [408, 0]
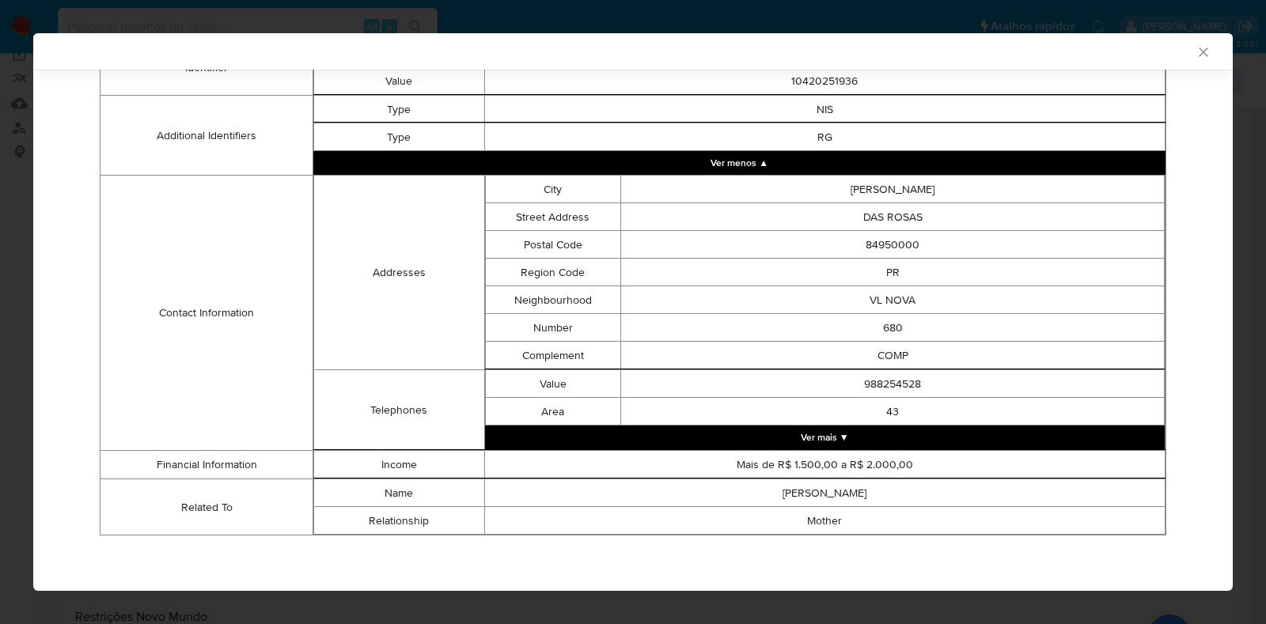
click at [1195, 45] on icon "Fechar a janela" at bounding box center [1203, 52] width 16 height 16
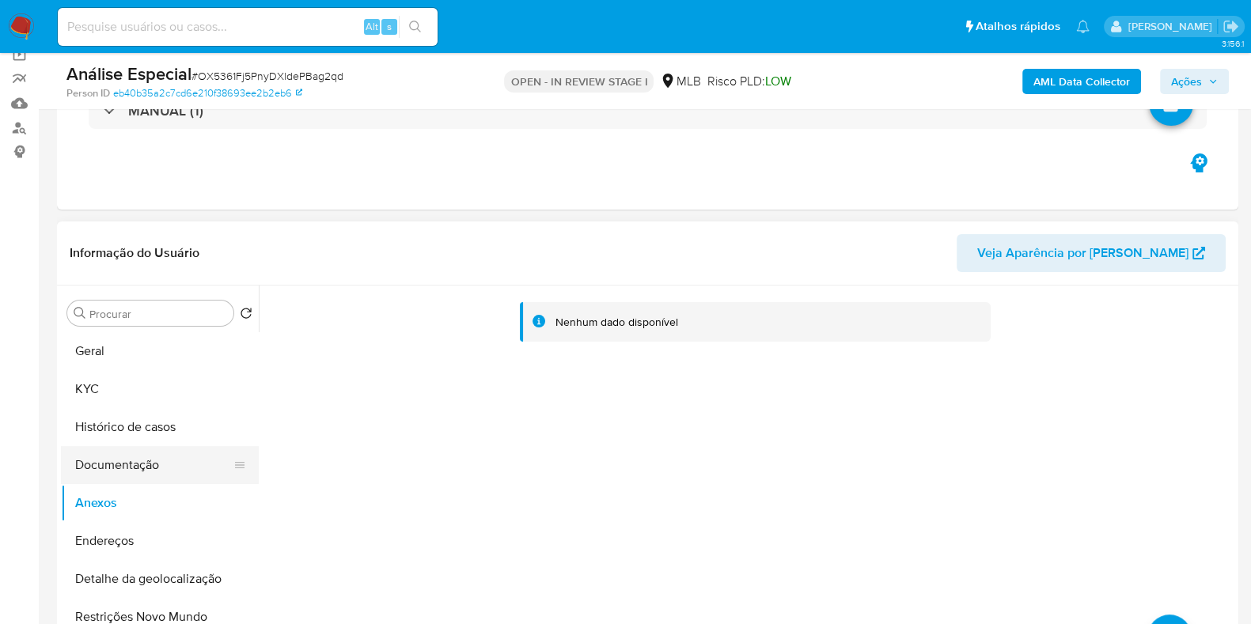
click at [161, 458] on button "Documentação" at bounding box center [153, 465] width 185 height 38
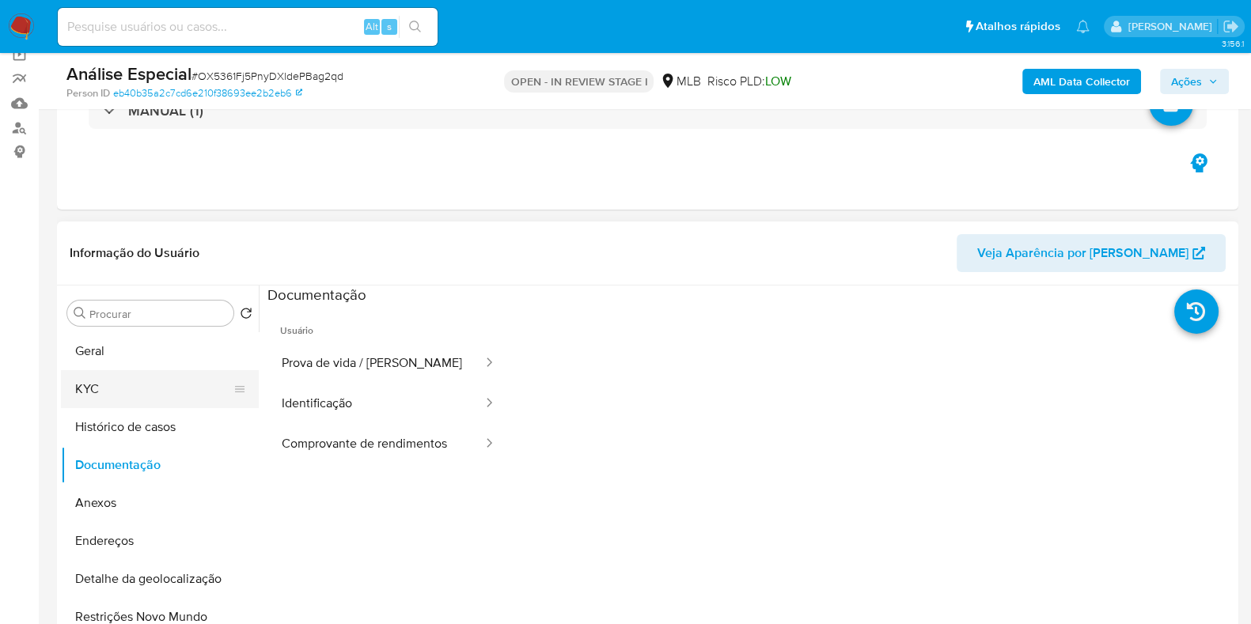
click at [89, 387] on button "KYC" at bounding box center [153, 389] width 185 height 38
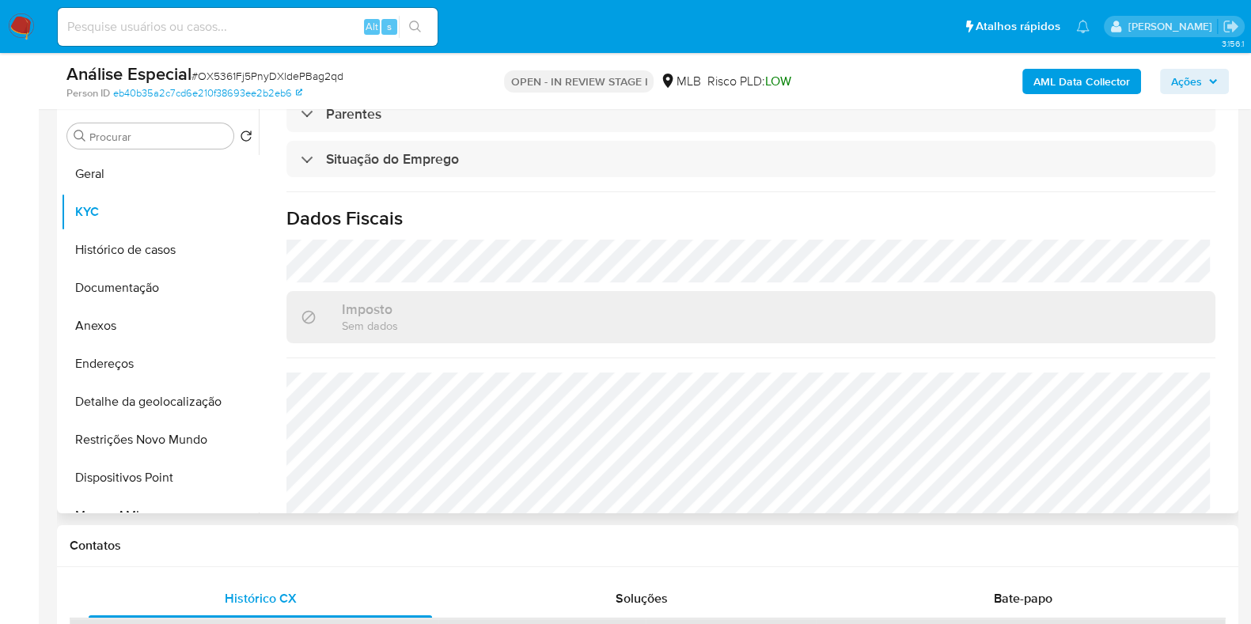
scroll to position [687, 0]
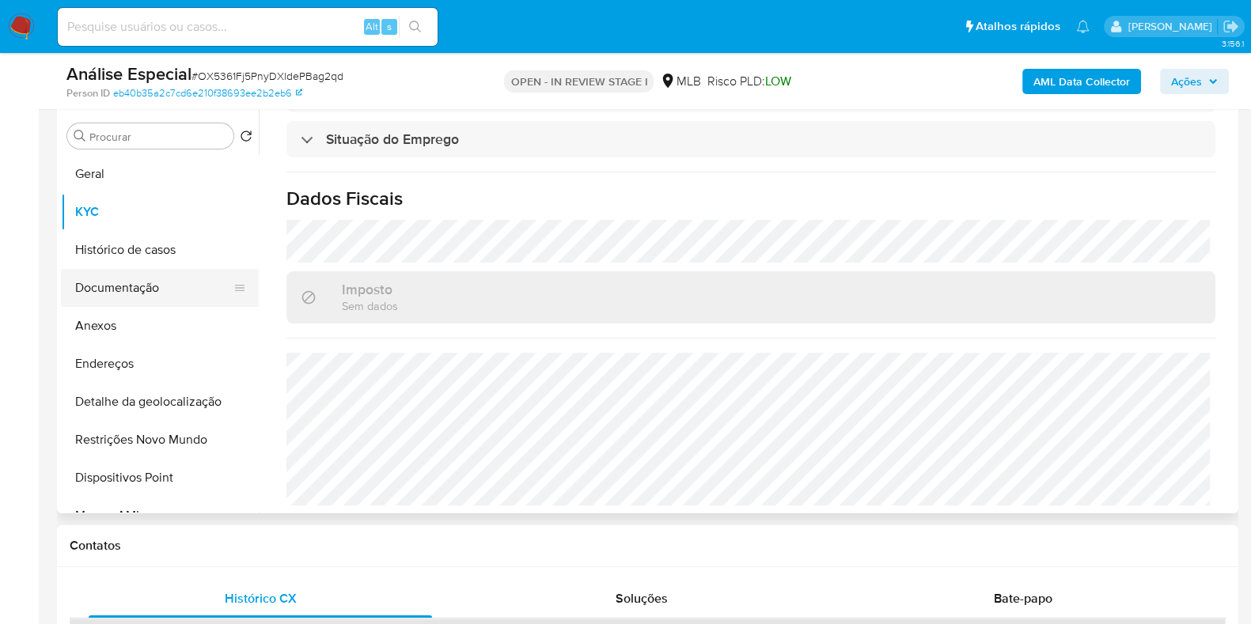
click at [182, 286] on button "Documentação" at bounding box center [153, 288] width 185 height 38
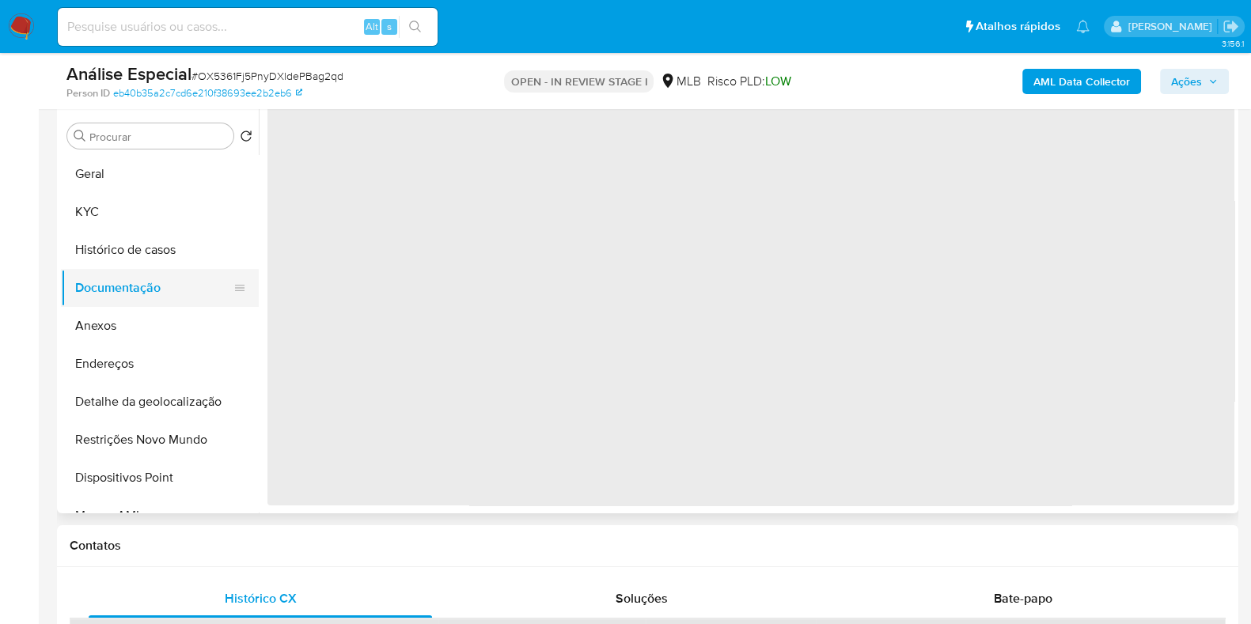
scroll to position [0, 0]
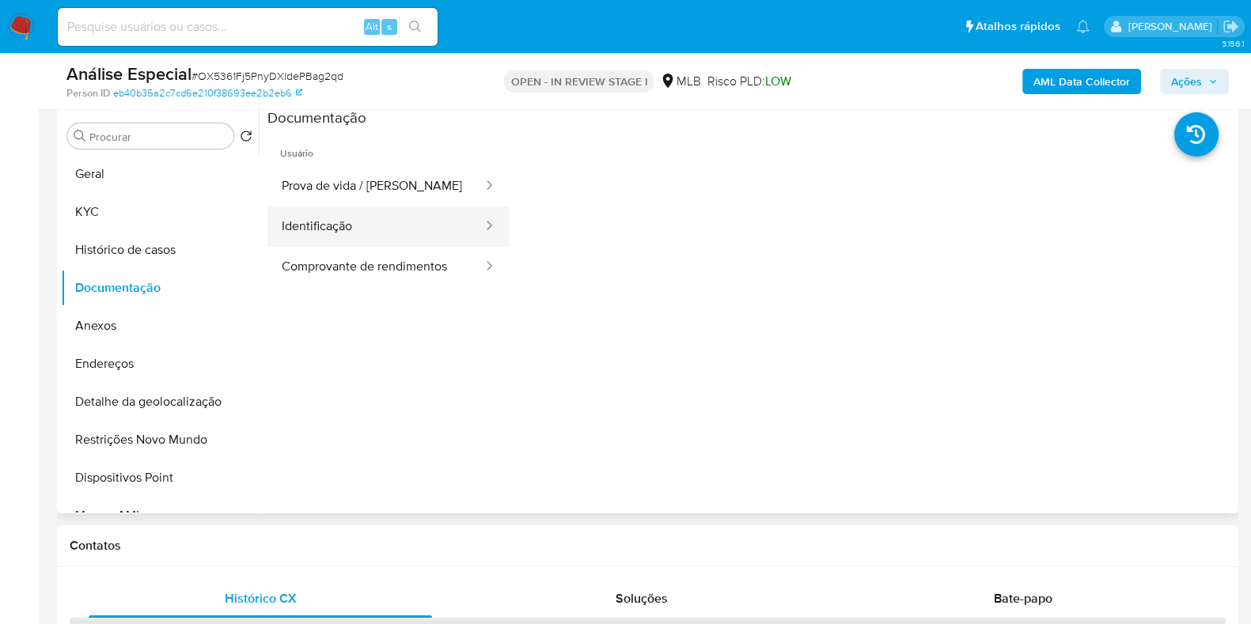
click at [376, 221] on button "Identificação" at bounding box center [375, 227] width 217 height 40
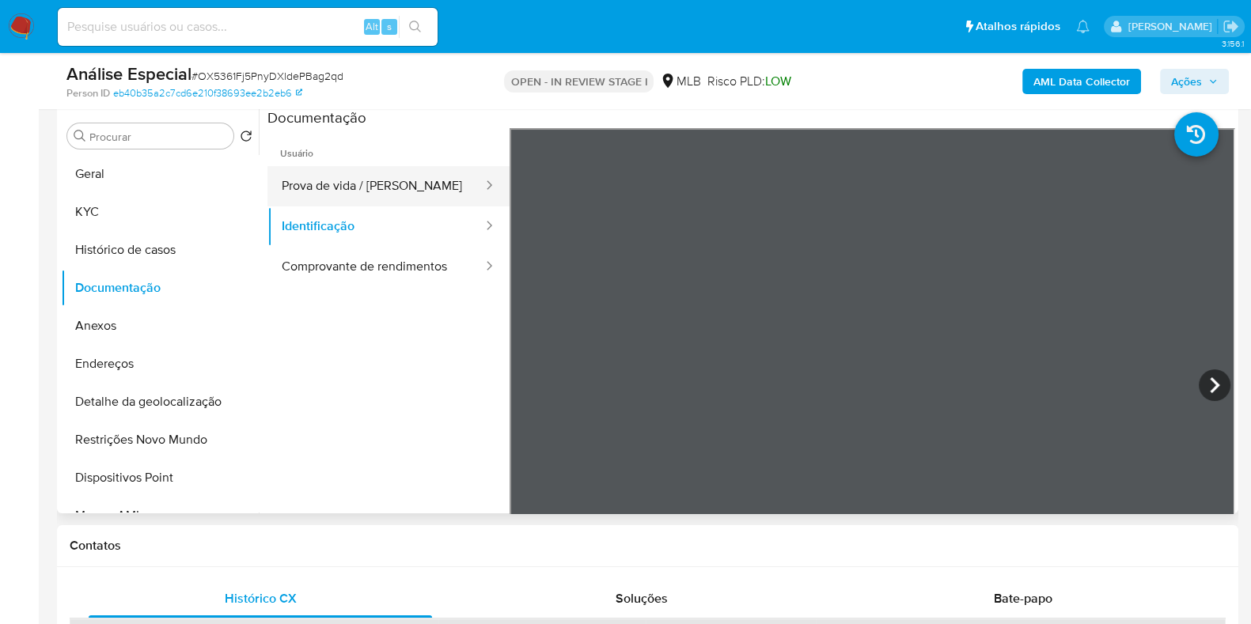
click at [368, 176] on button "Prova de vida / Selfie" at bounding box center [375, 186] width 217 height 40
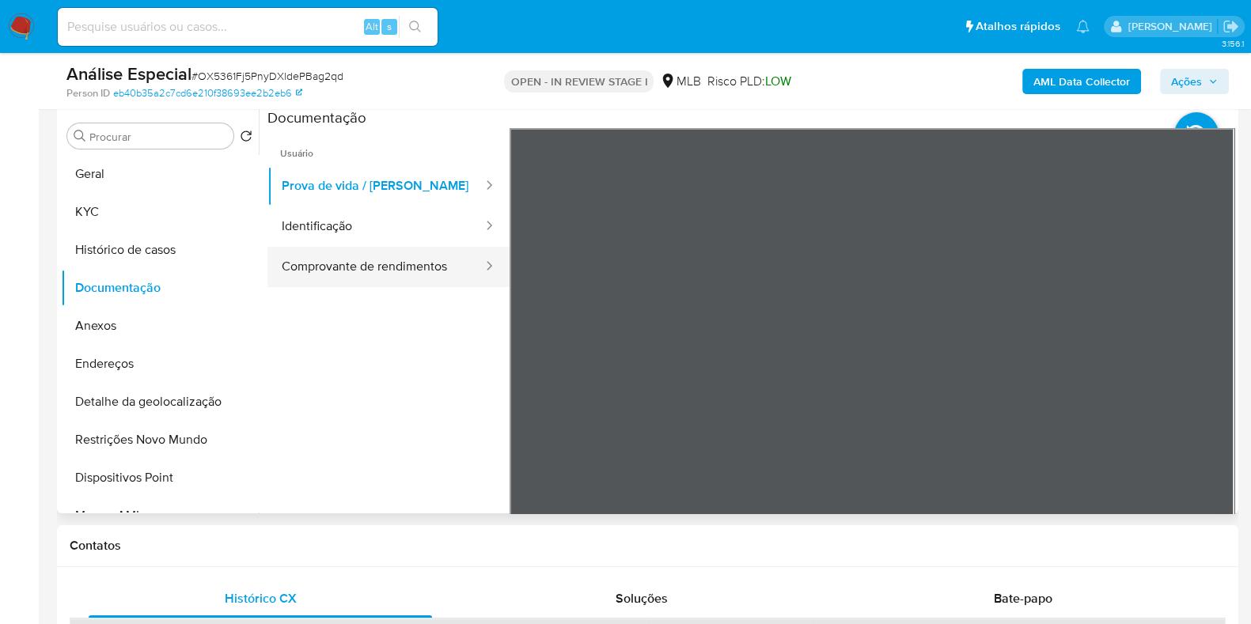
click at [396, 270] on button "Comprovante de rendimentos" at bounding box center [375, 267] width 217 height 40
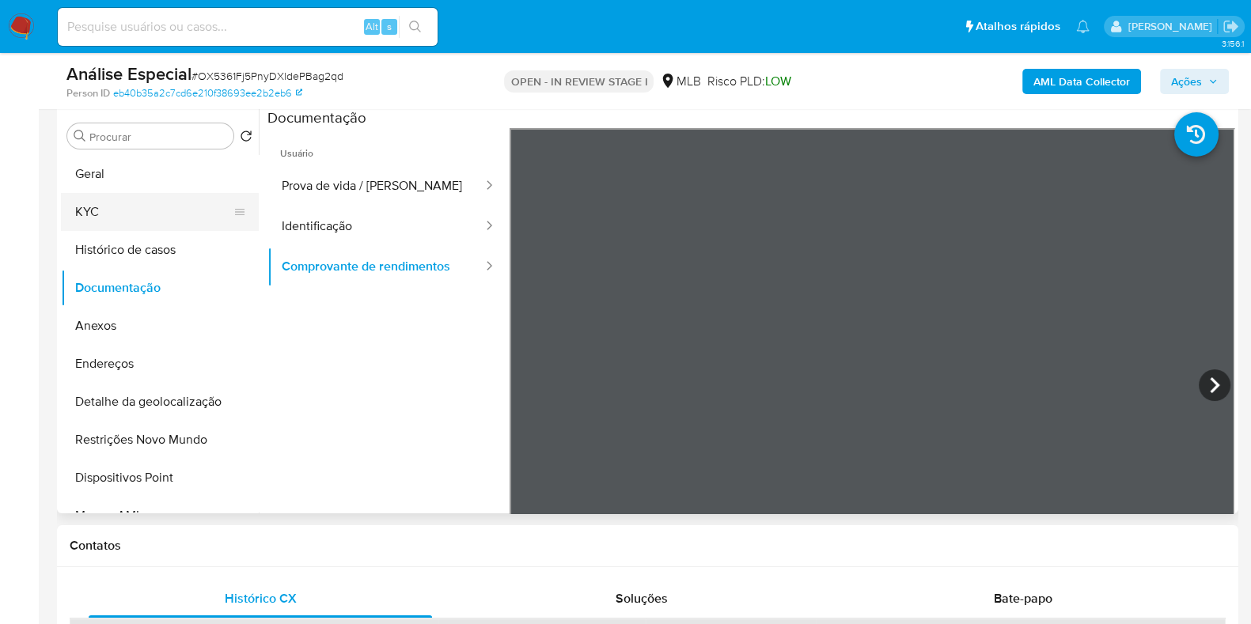
click at [167, 211] on button "KYC" at bounding box center [153, 212] width 185 height 38
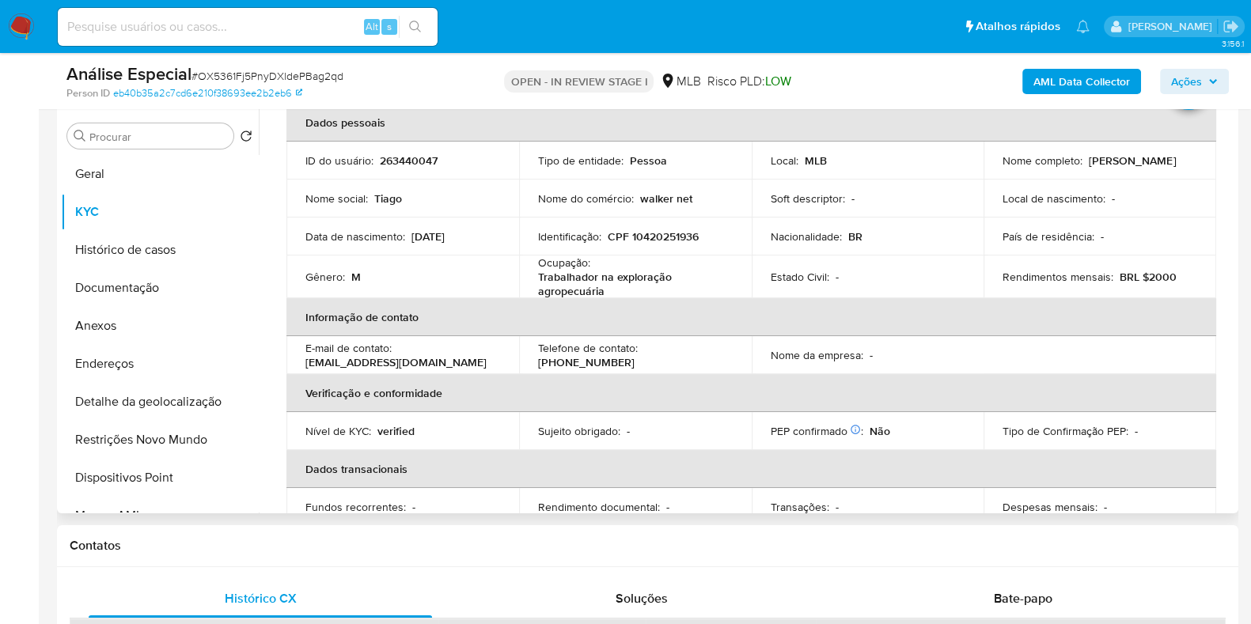
scroll to position [73, 0]
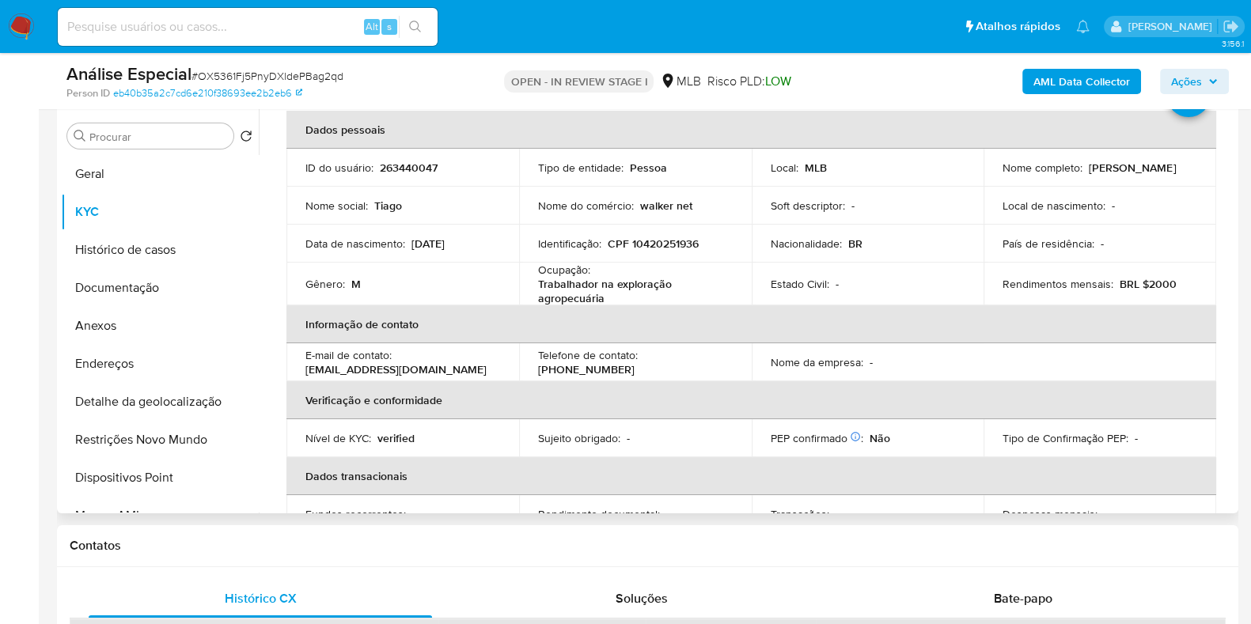
click at [648, 286] on p "Trabalhador na exploração agropecuária" at bounding box center [632, 291] width 188 height 28
copy div "Ocupação : Trabalhador na exploração agropecuária"
click at [157, 187] on button "Geral" at bounding box center [153, 174] width 185 height 38
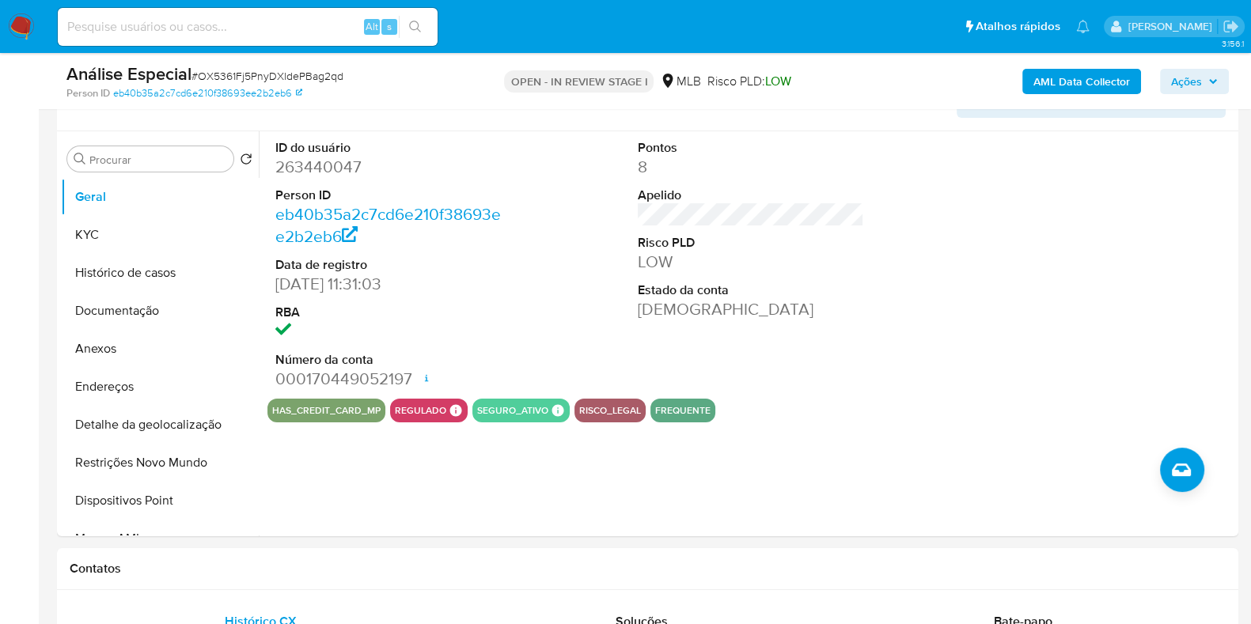
scroll to position [283, 0]
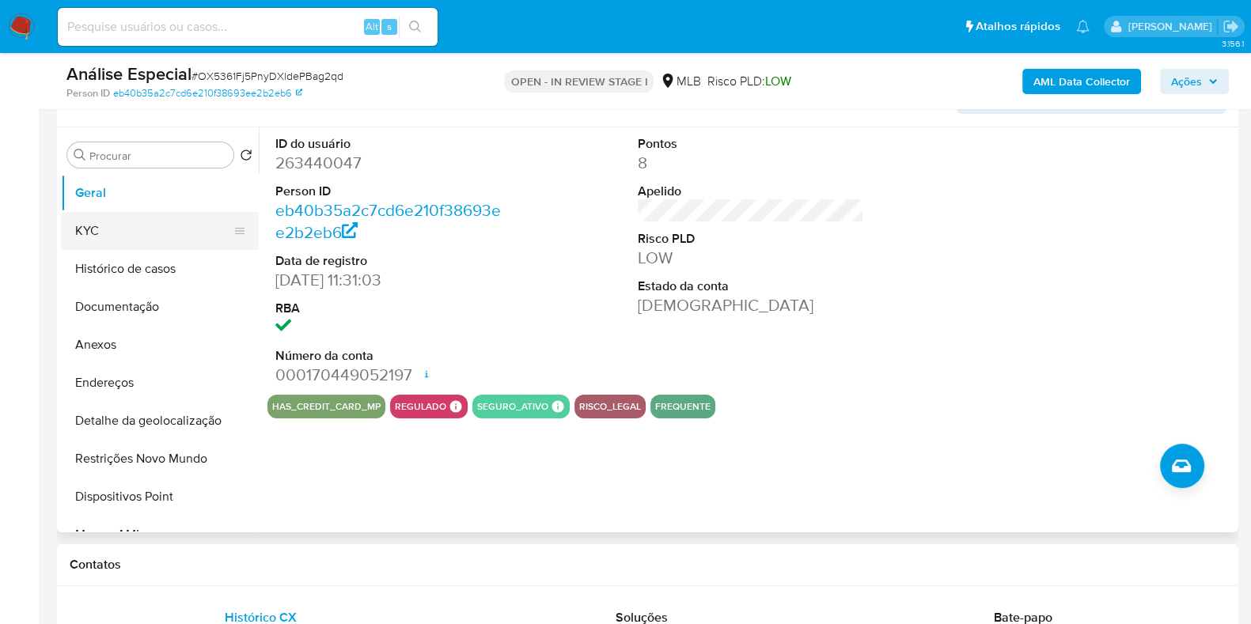
click at [131, 238] on button "KYC" at bounding box center [153, 231] width 185 height 38
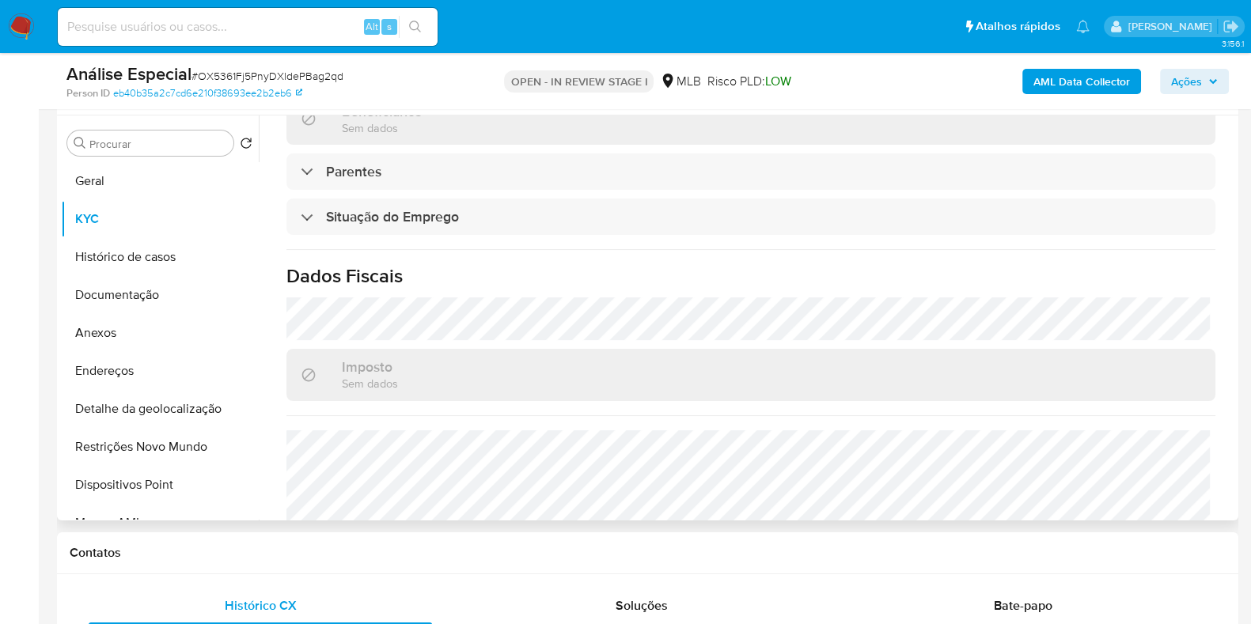
scroll to position [692, 0]
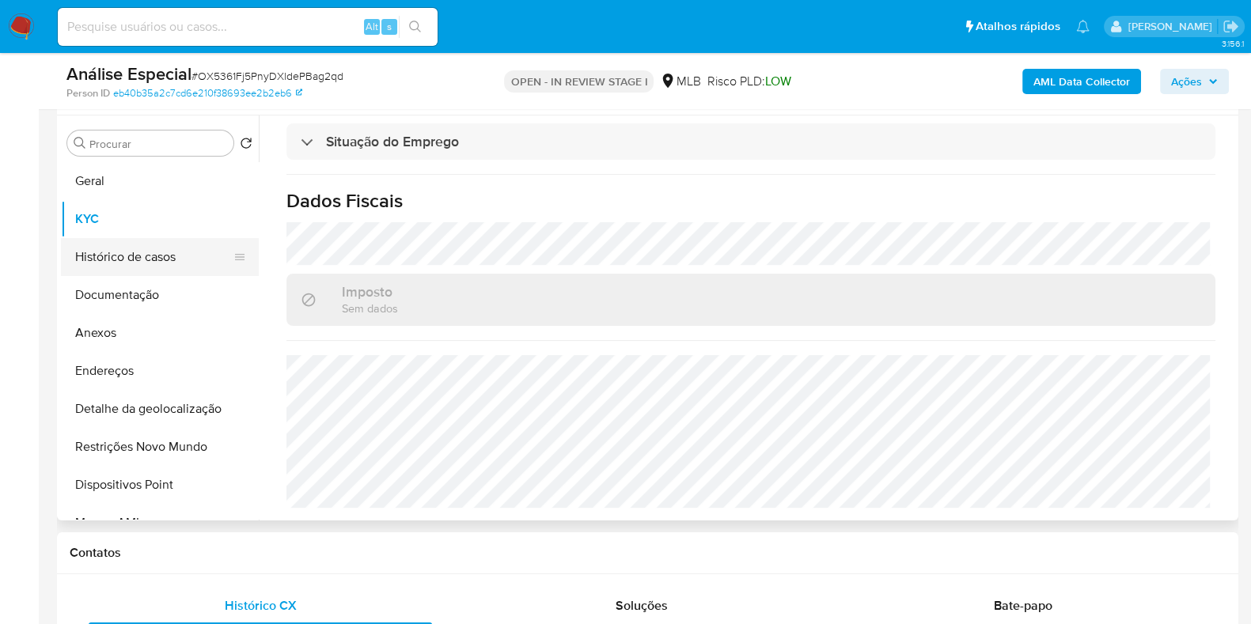
click at [160, 259] on button "Histórico de casos" at bounding box center [153, 257] width 185 height 38
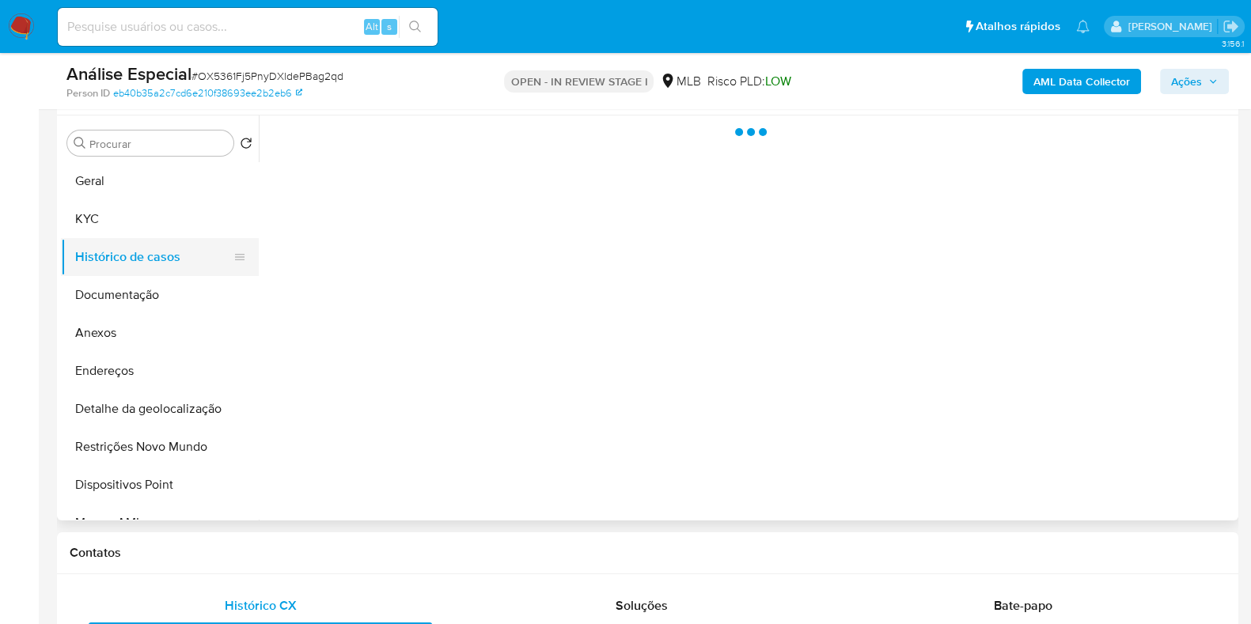
scroll to position [0, 0]
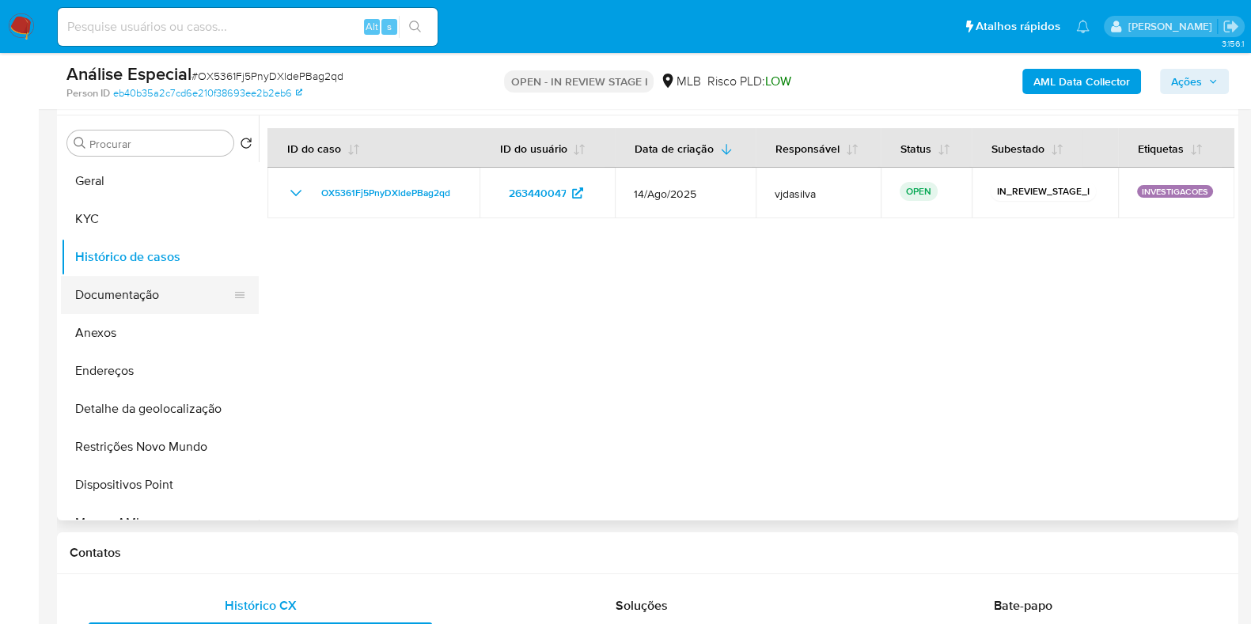
click at [168, 303] on button "Documentação" at bounding box center [153, 295] width 185 height 38
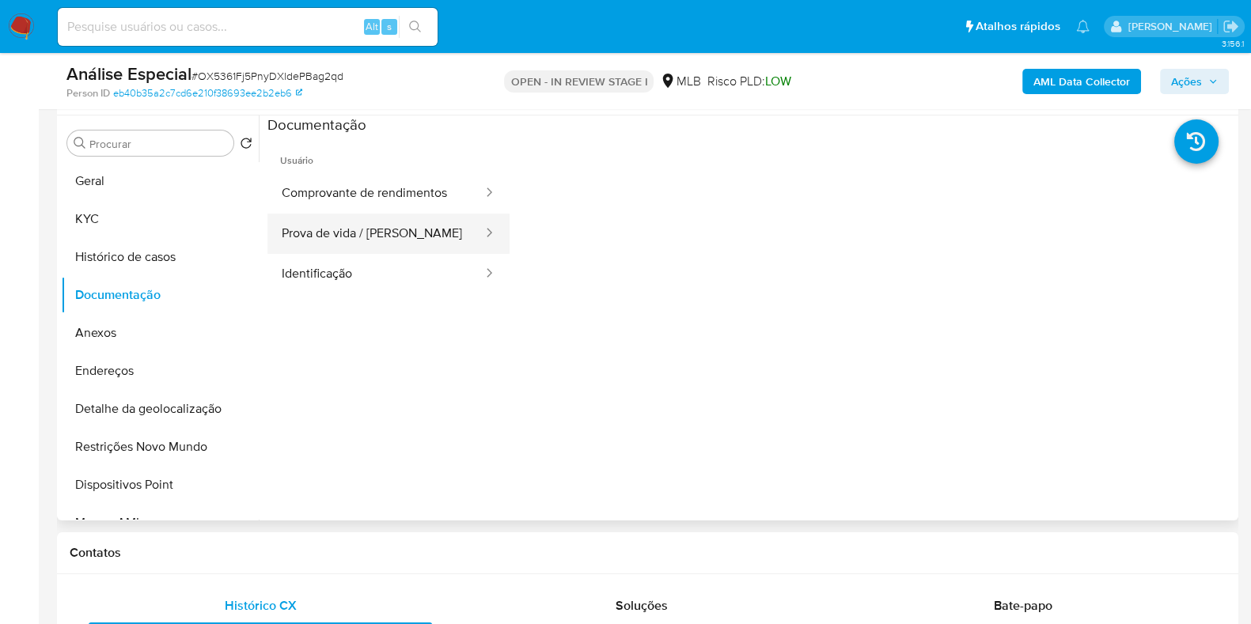
click at [329, 221] on button "Prova de vida / Selfie" at bounding box center [375, 234] width 217 height 40
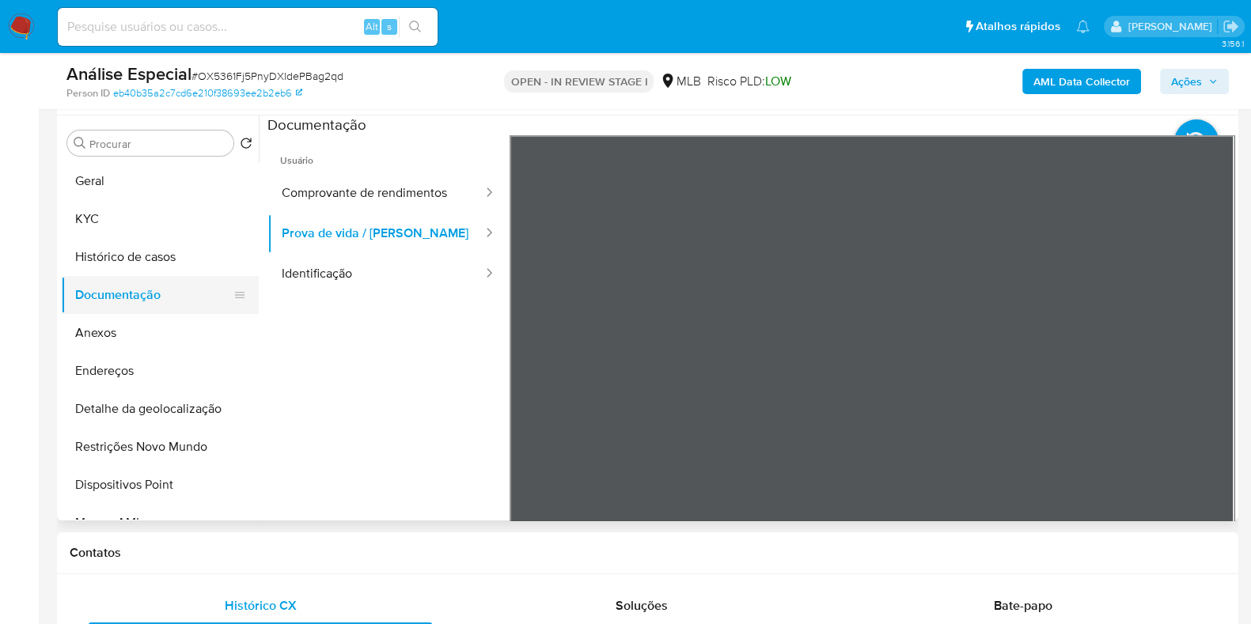
click at [168, 296] on button "Documentação" at bounding box center [153, 295] width 185 height 38
click at [163, 346] on button "Anexos" at bounding box center [153, 333] width 185 height 38
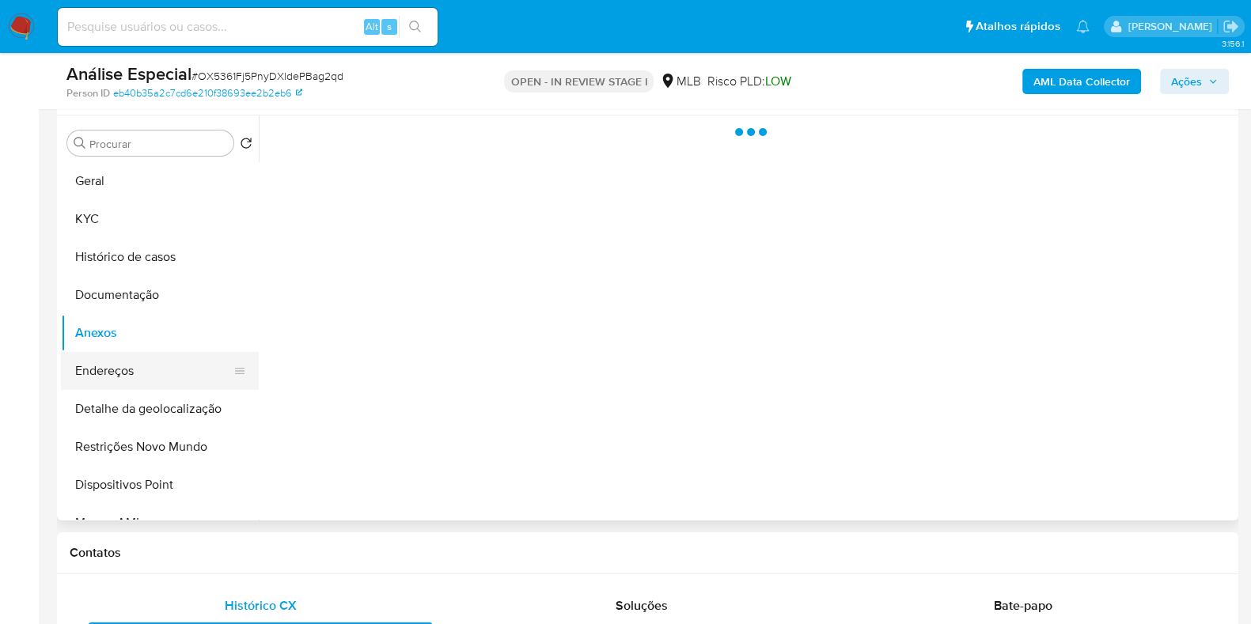
click at [149, 380] on button "Endereços" at bounding box center [153, 371] width 185 height 38
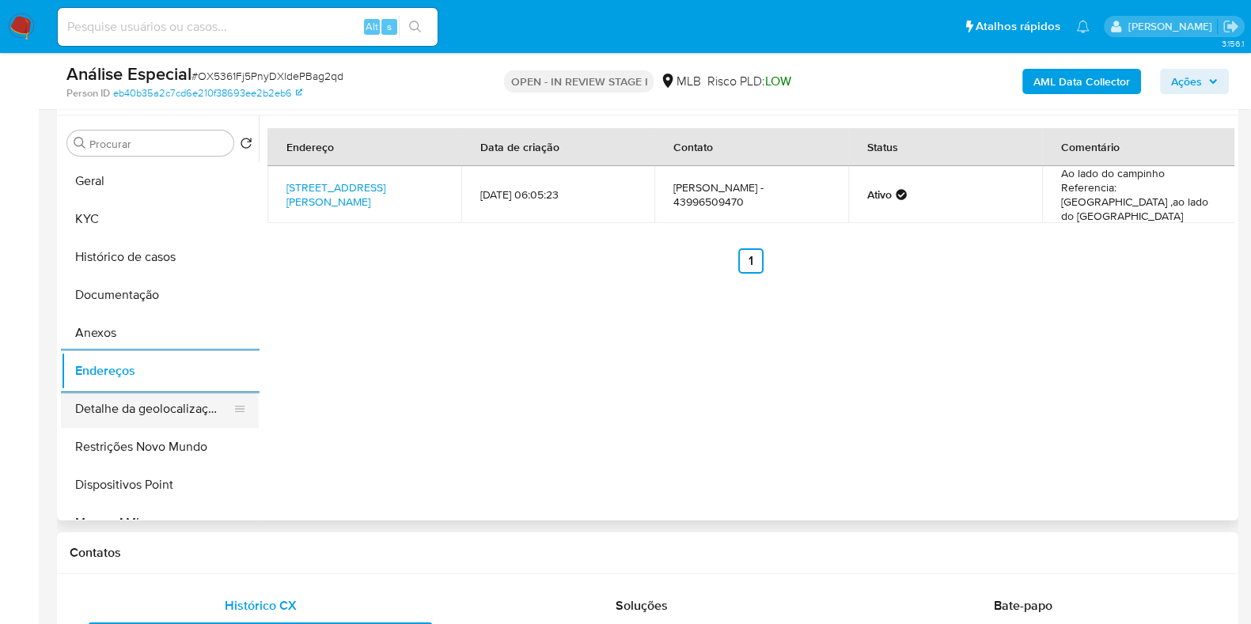
click at [170, 409] on button "Detalhe da geolocalização" at bounding box center [153, 409] width 185 height 38
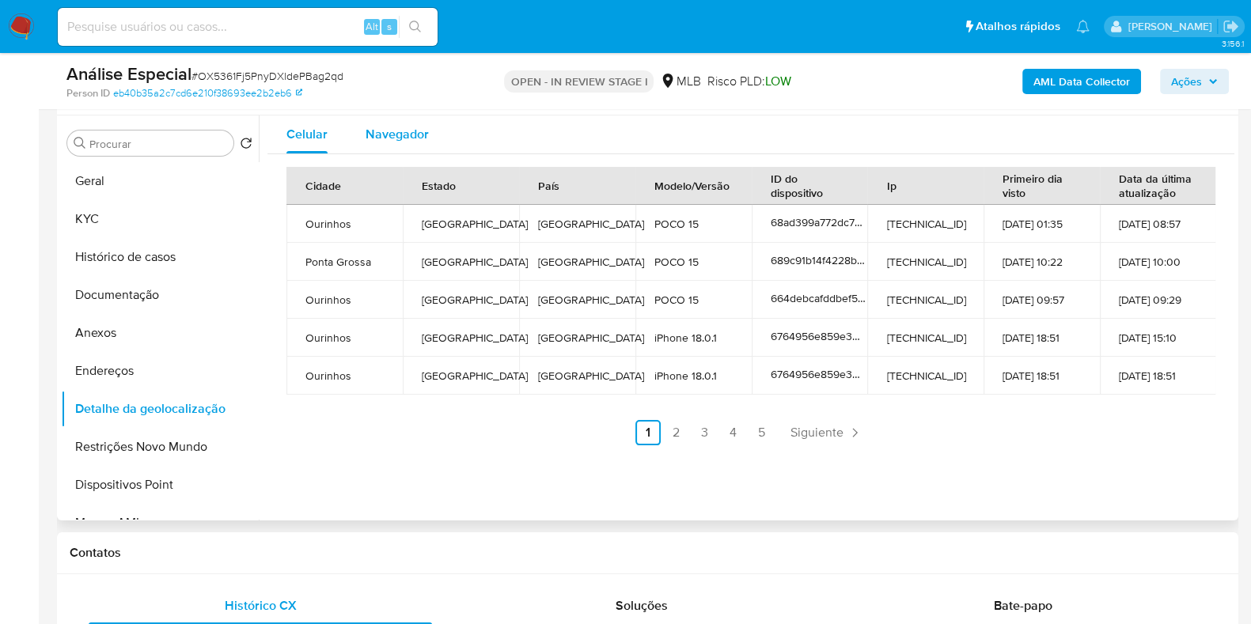
click at [415, 127] on span "Navegador" at bounding box center [397, 134] width 63 height 18
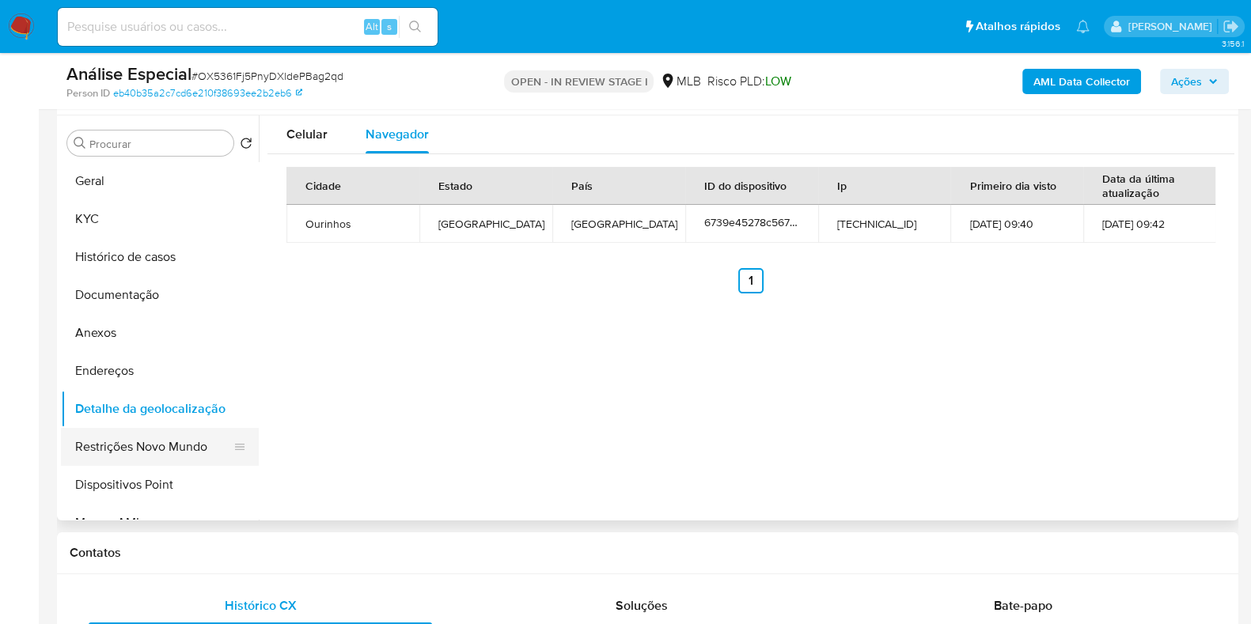
click at [188, 450] on button "Restrições Novo Mundo" at bounding box center [153, 447] width 185 height 38
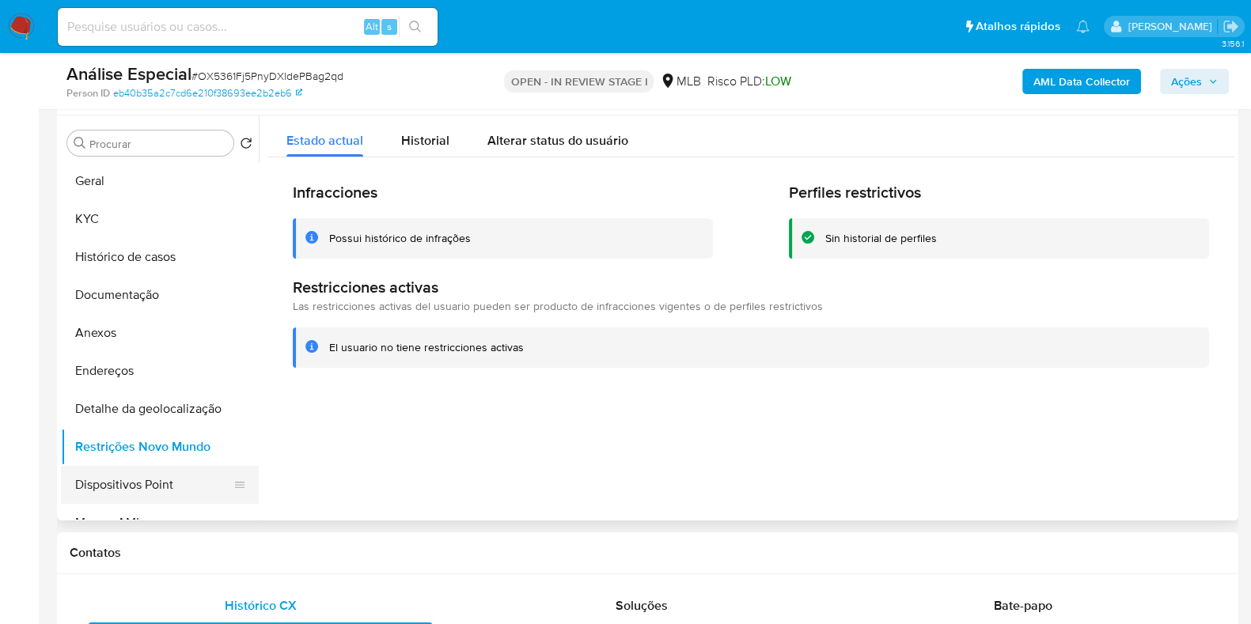
click at [195, 484] on button "Dispositivos Point" at bounding box center [153, 485] width 185 height 38
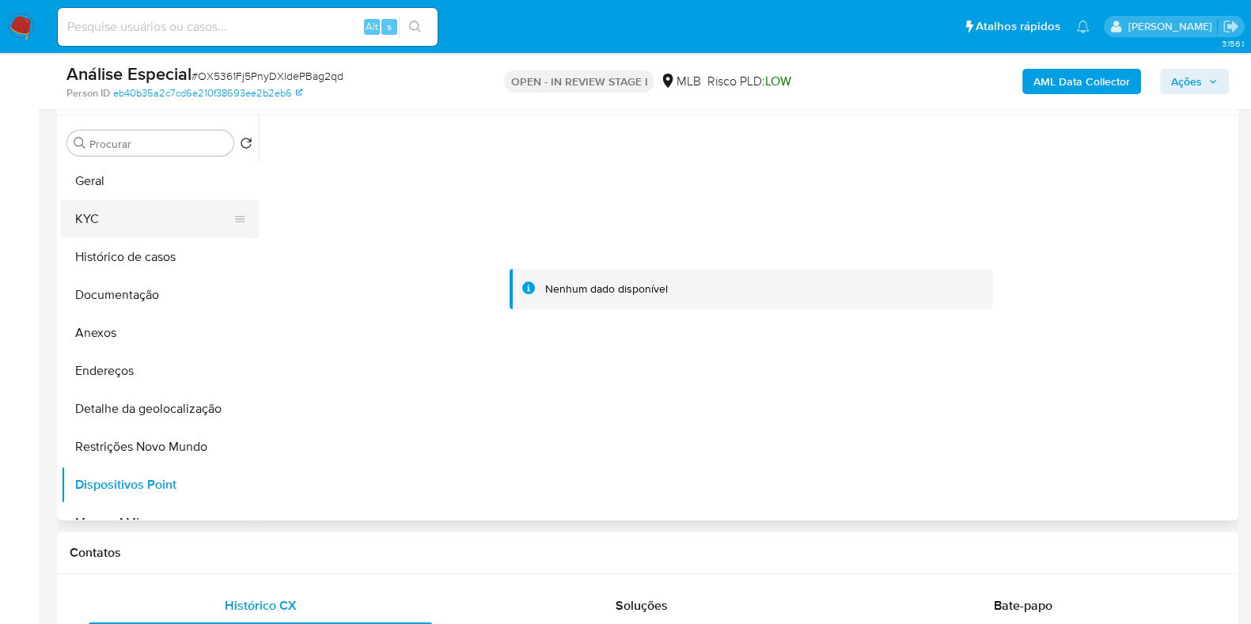
click at [185, 211] on button "KYC" at bounding box center [153, 219] width 185 height 38
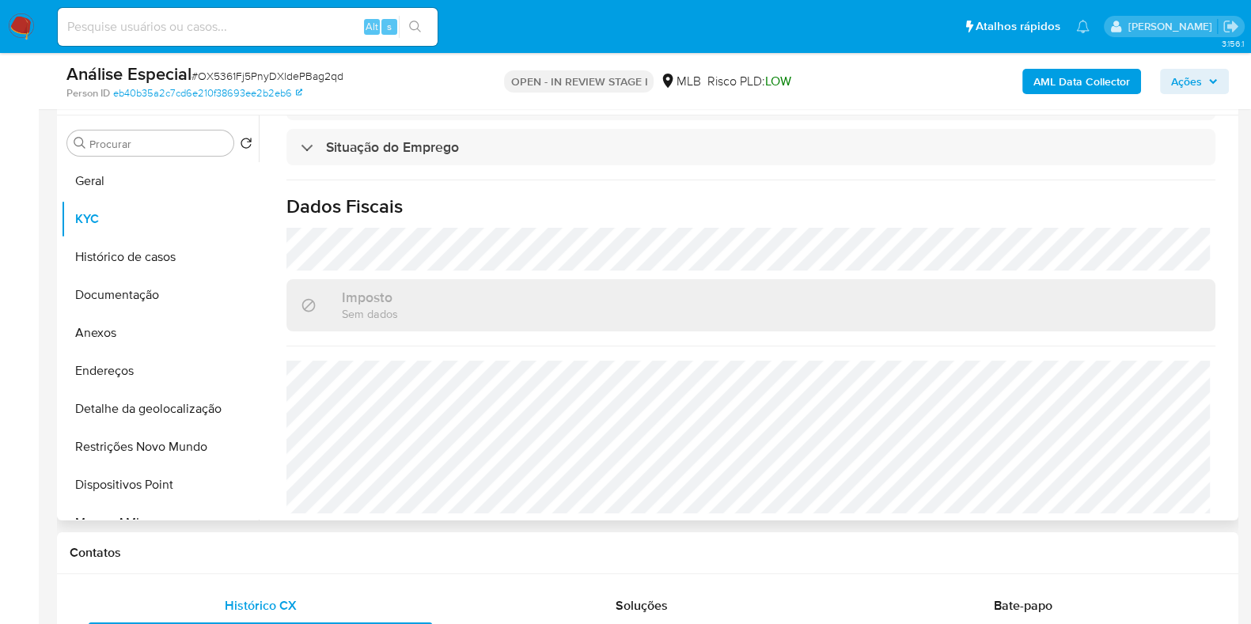
scroll to position [692, 0]
click at [131, 325] on button "Anexos" at bounding box center [153, 333] width 185 height 38
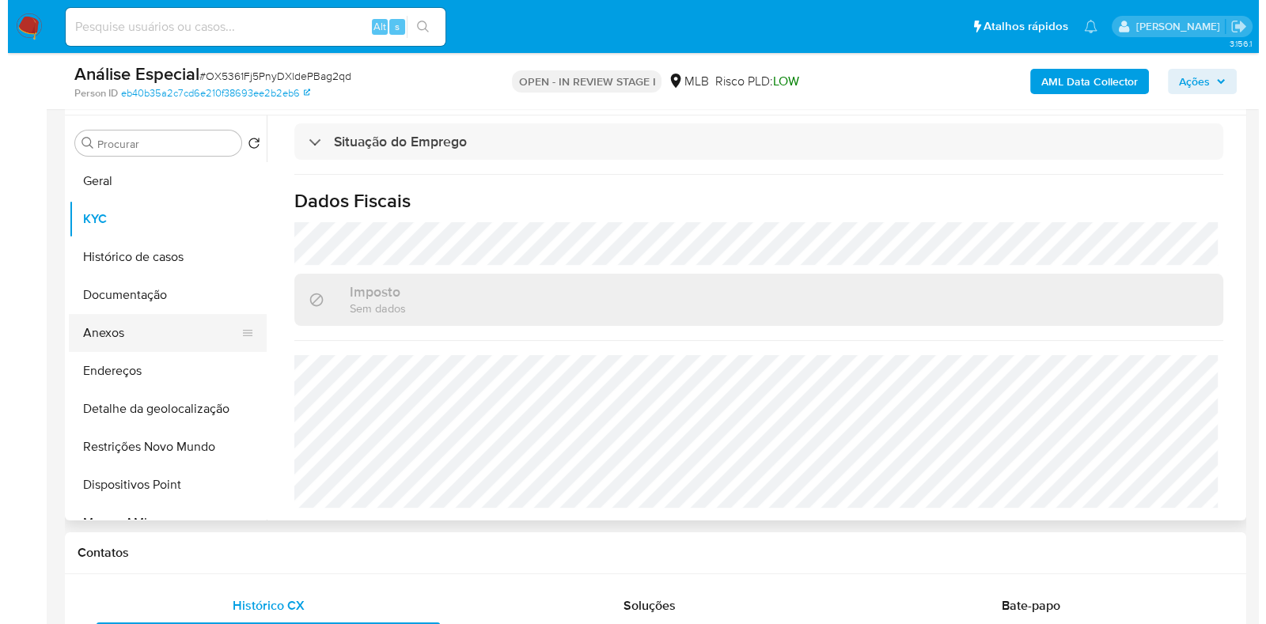
scroll to position [0, 0]
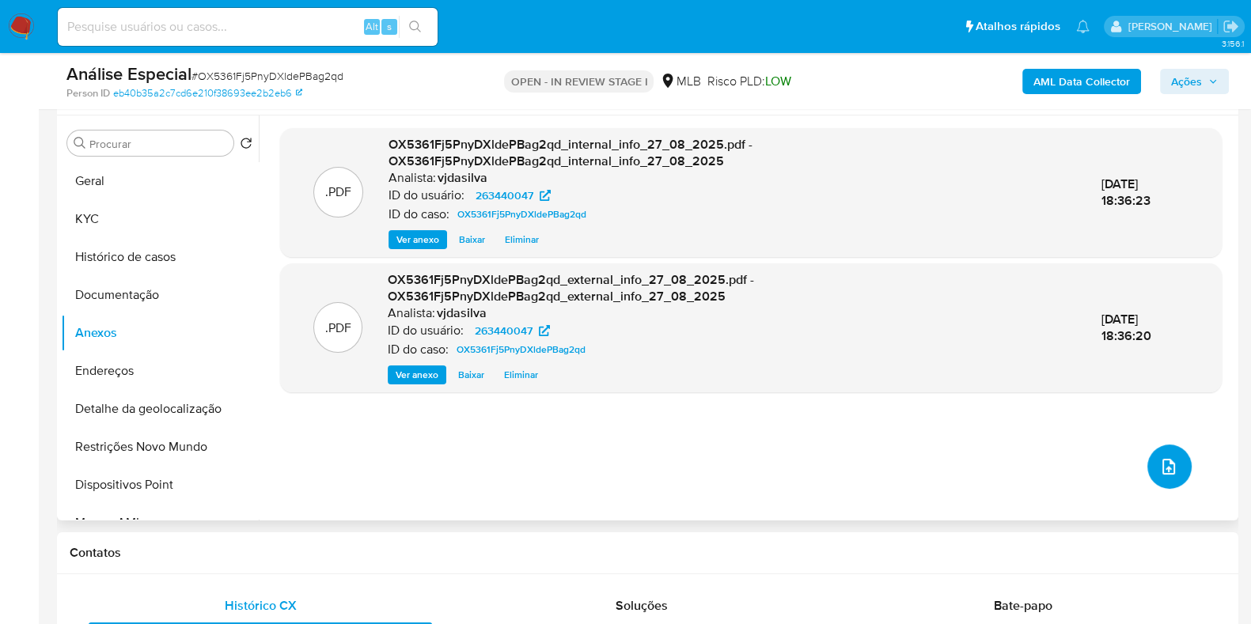
click at [1163, 461] on icon "upload-file" at bounding box center [1168, 466] width 19 height 19
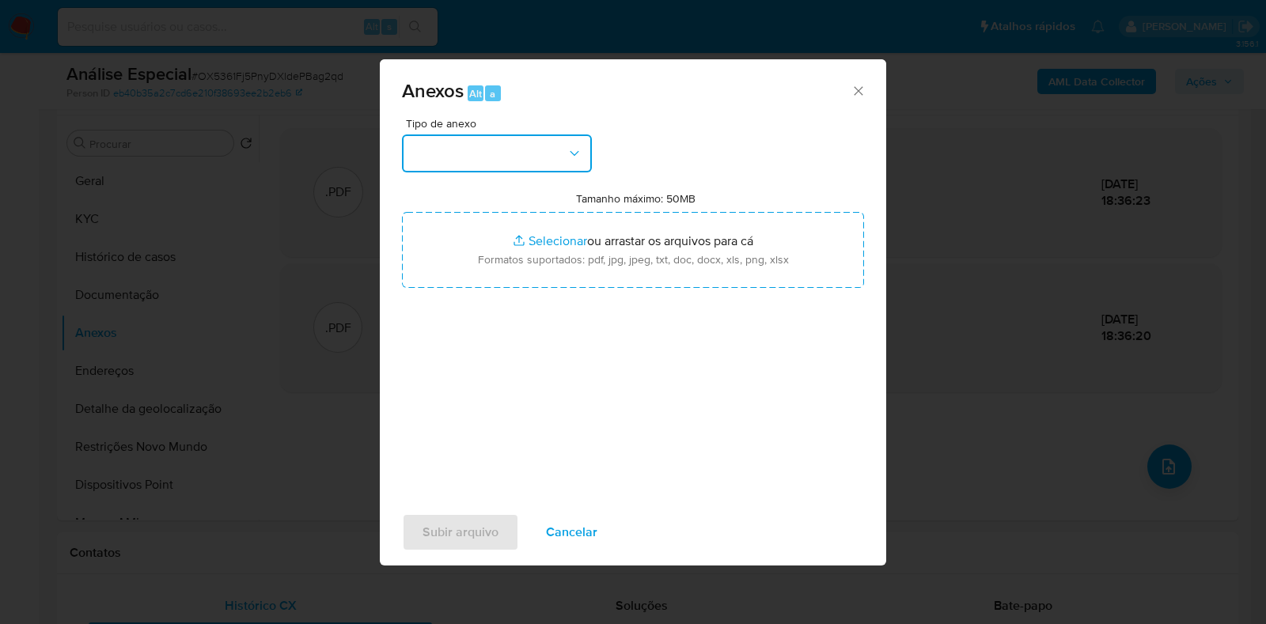
click at [563, 156] on button "button" at bounding box center [497, 154] width 190 height 38
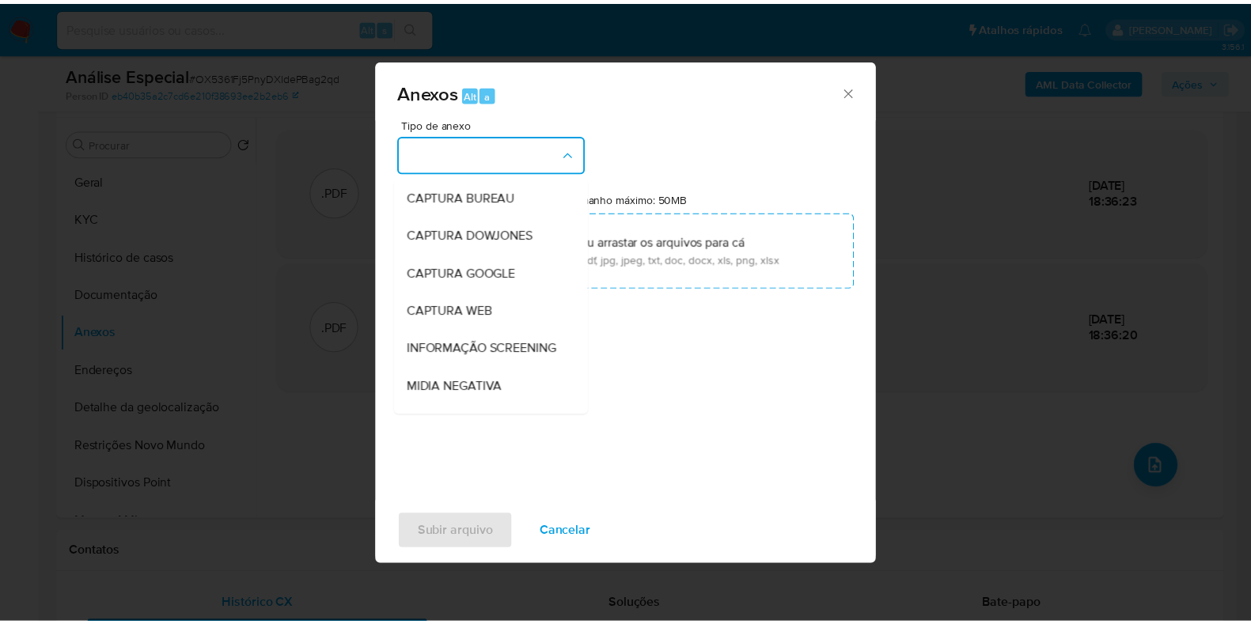
scroll to position [244, 0]
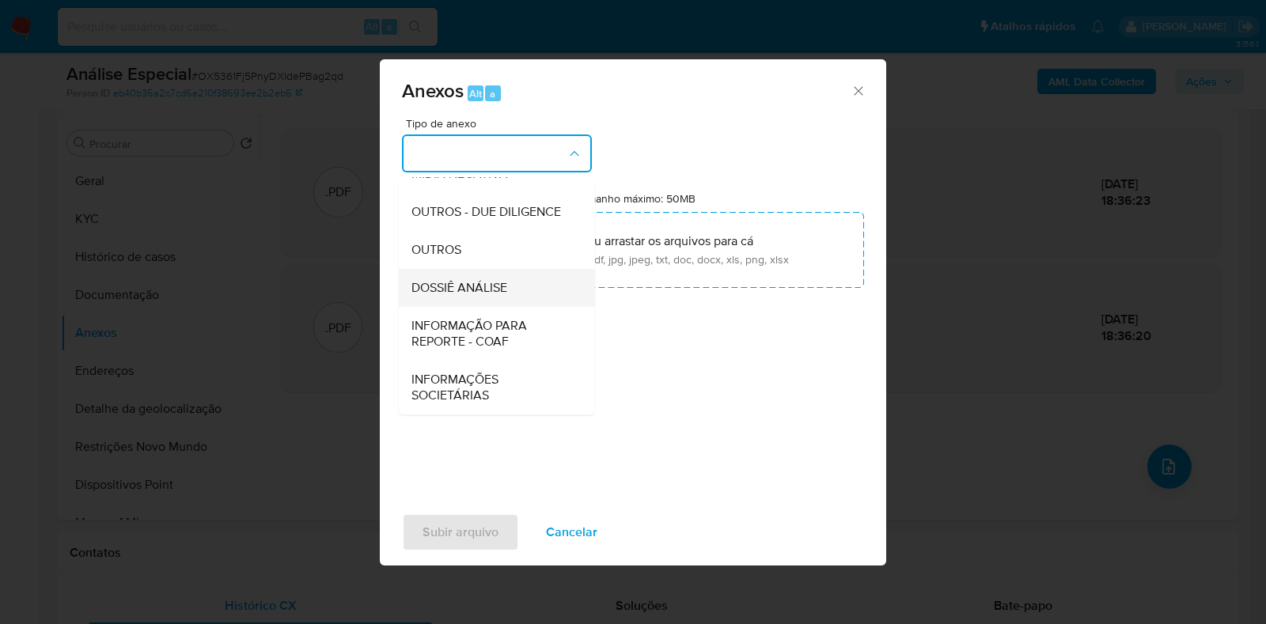
click at [521, 301] on div "DOSSIÊ ANÁLISE" at bounding box center [491, 288] width 161 height 38
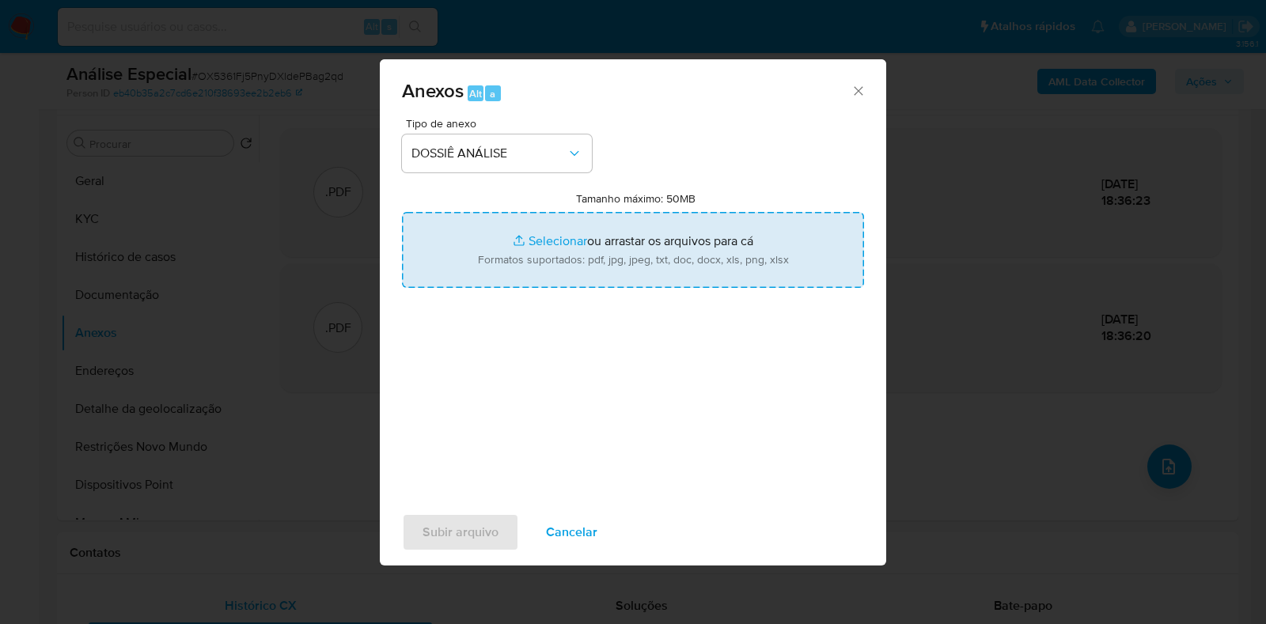
type input "C:\fakepath\SAR - XXXX - CPF 10420251936 - TIAGO INOCENCIO PEREIRA (1).pdf"
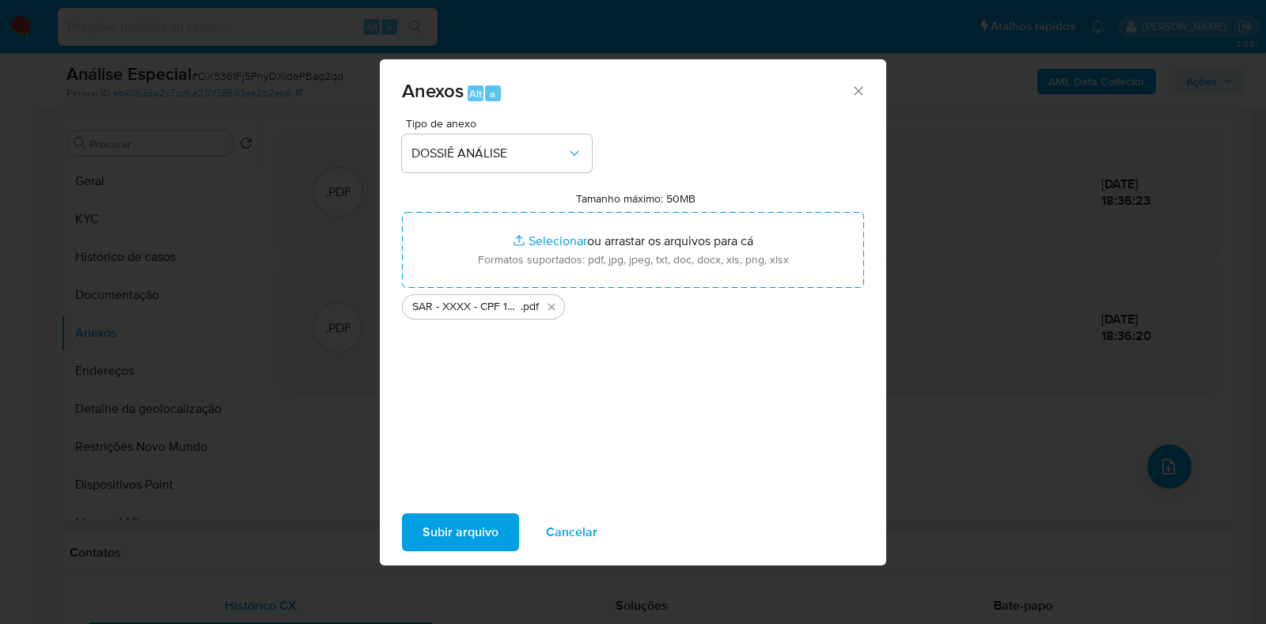
click at [464, 523] on span "Subir arquivo" at bounding box center [460, 532] width 76 height 35
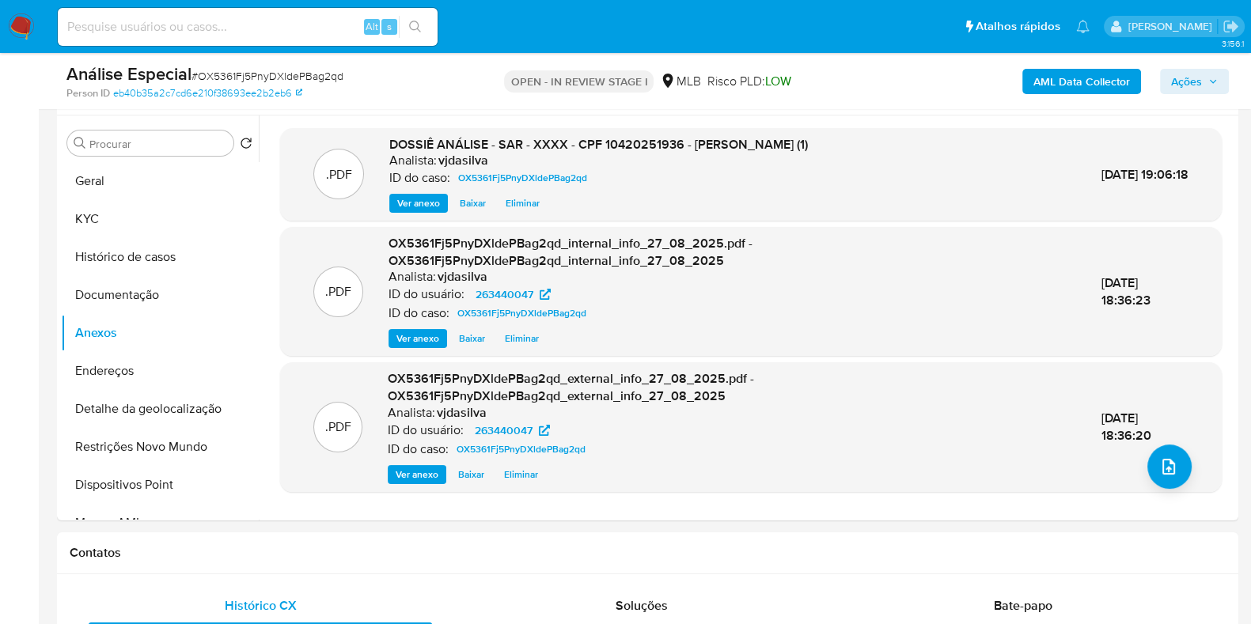
click at [1224, 81] on button "Ações" at bounding box center [1194, 81] width 69 height 25
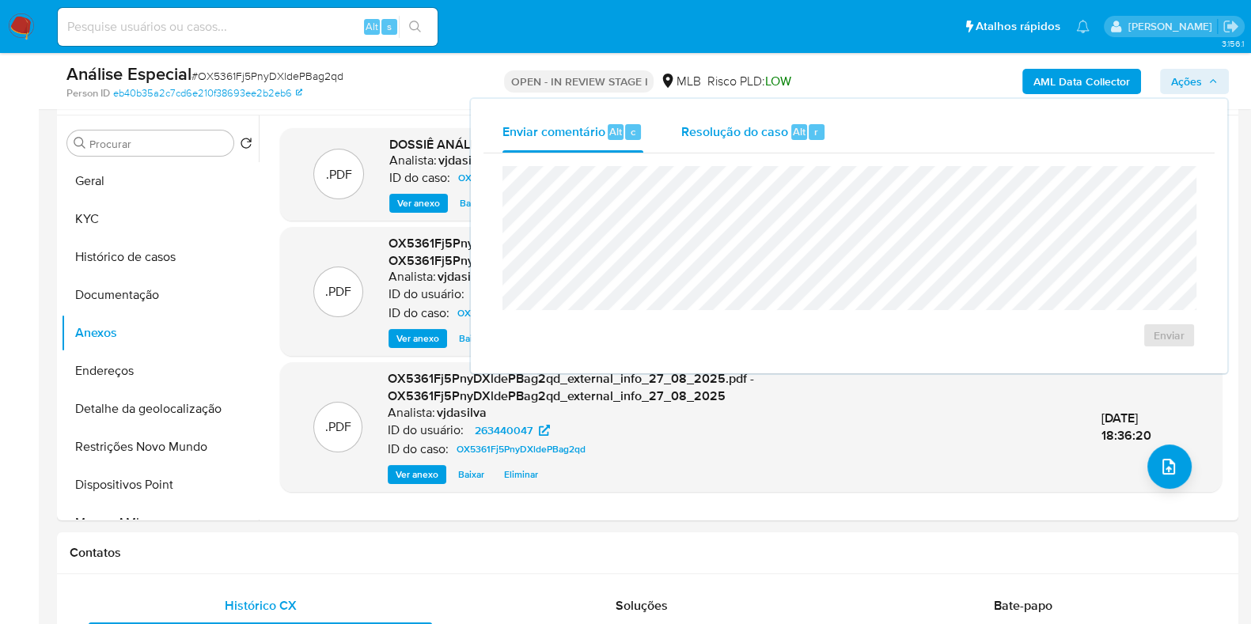
click at [763, 116] on div "Resolução do caso Alt r" at bounding box center [753, 132] width 145 height 41
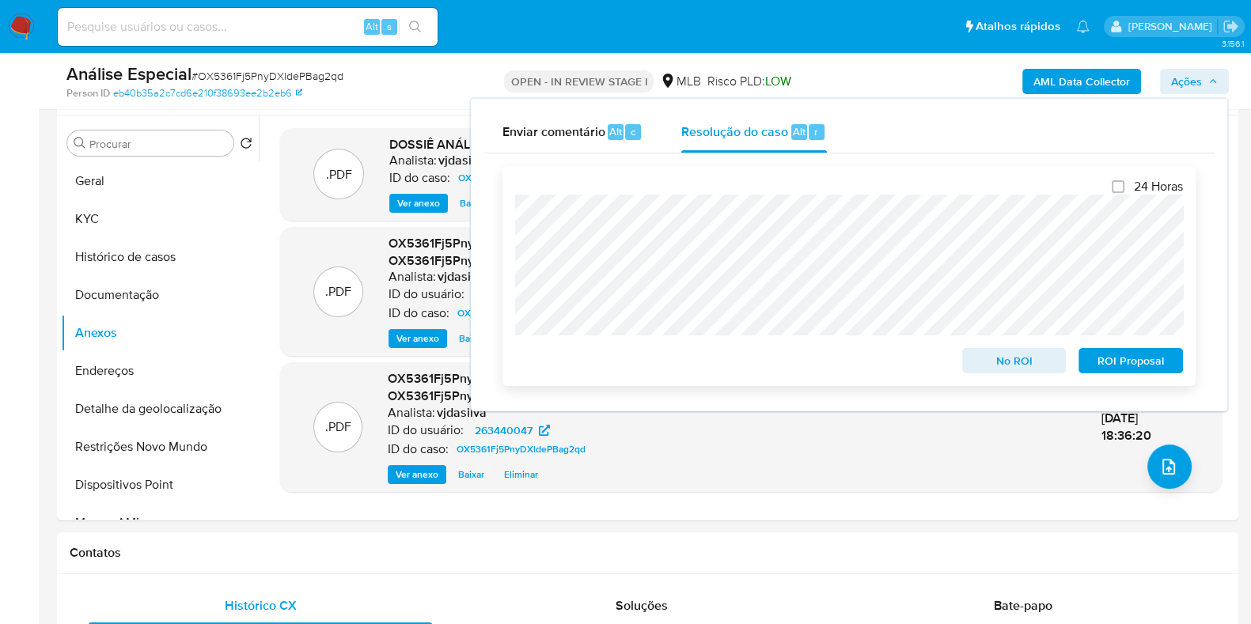
click at [1109, 366] on span "ROI Proposal" at bounding box center [1130, 361] width 82 height 22
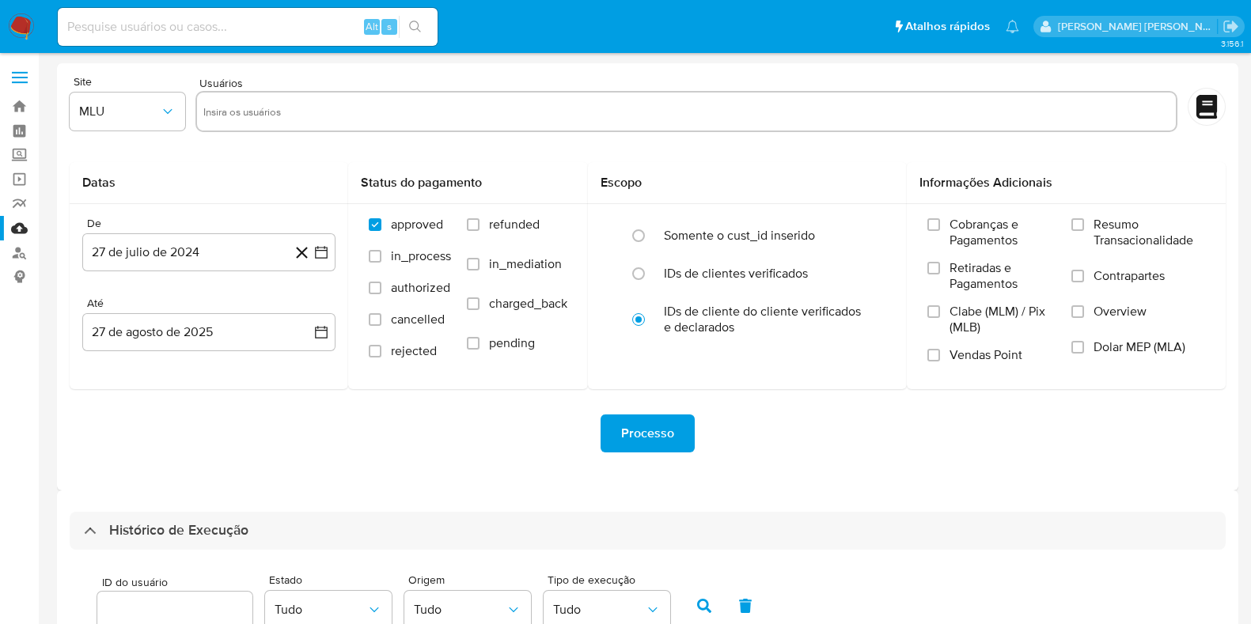
select select "10"
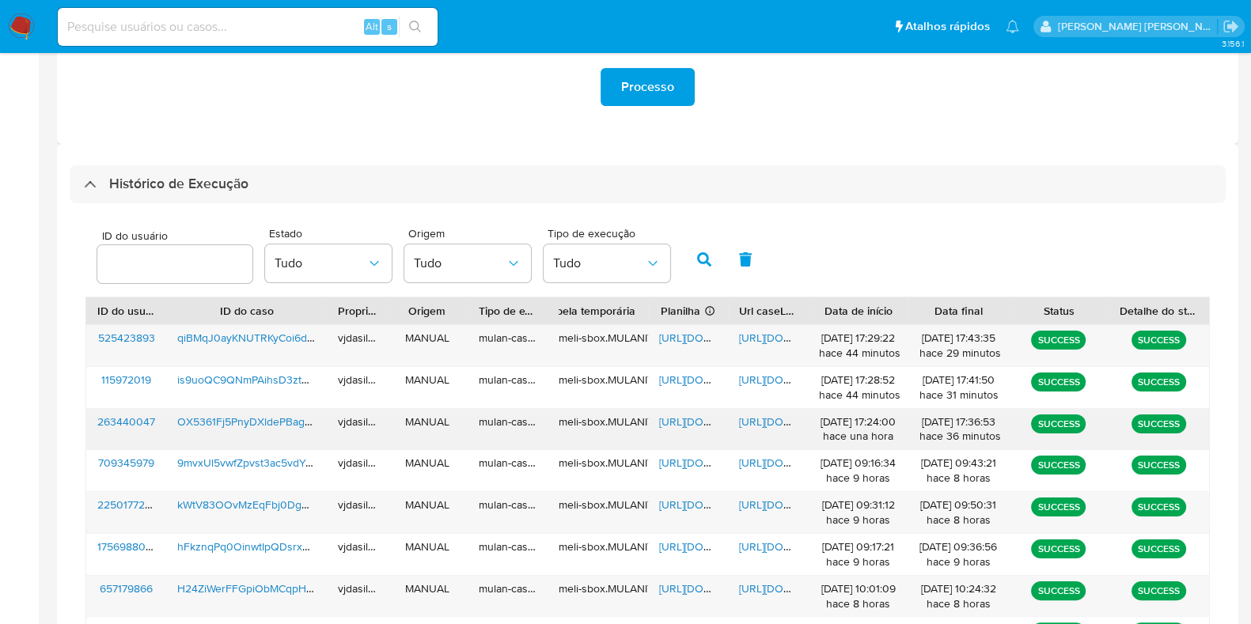
click at [772, 416] on span "[URL][DOMAIN_NAME]" at bounding box center [793, 422] width 109 height 16
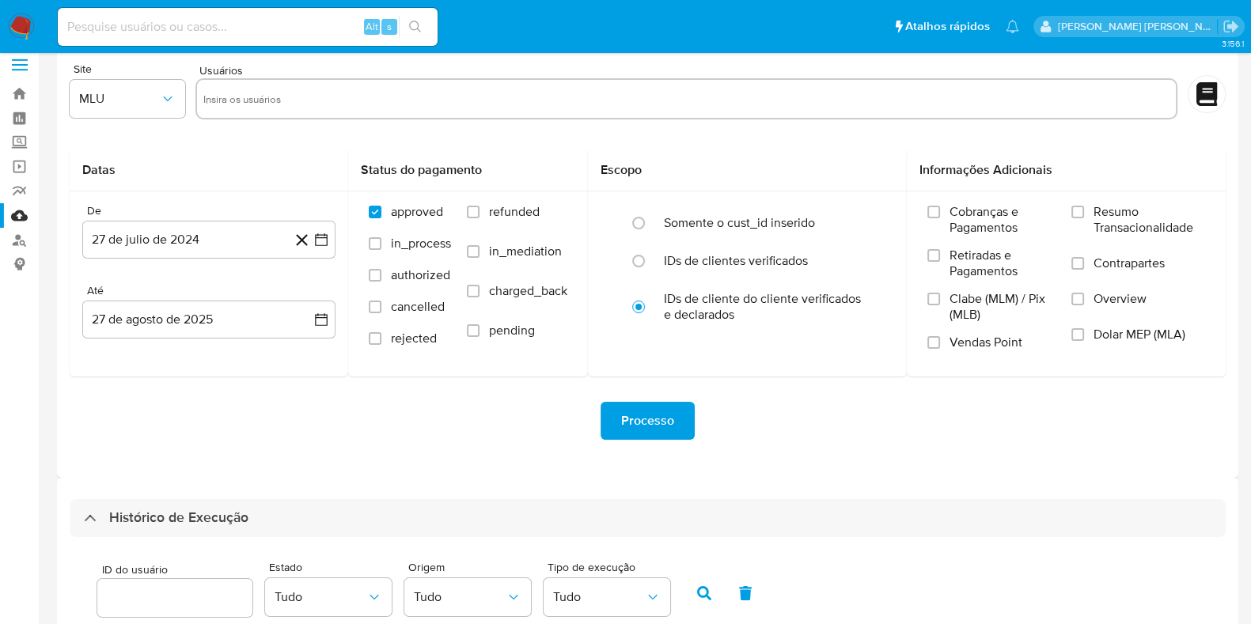
scroll to position [0, 0]
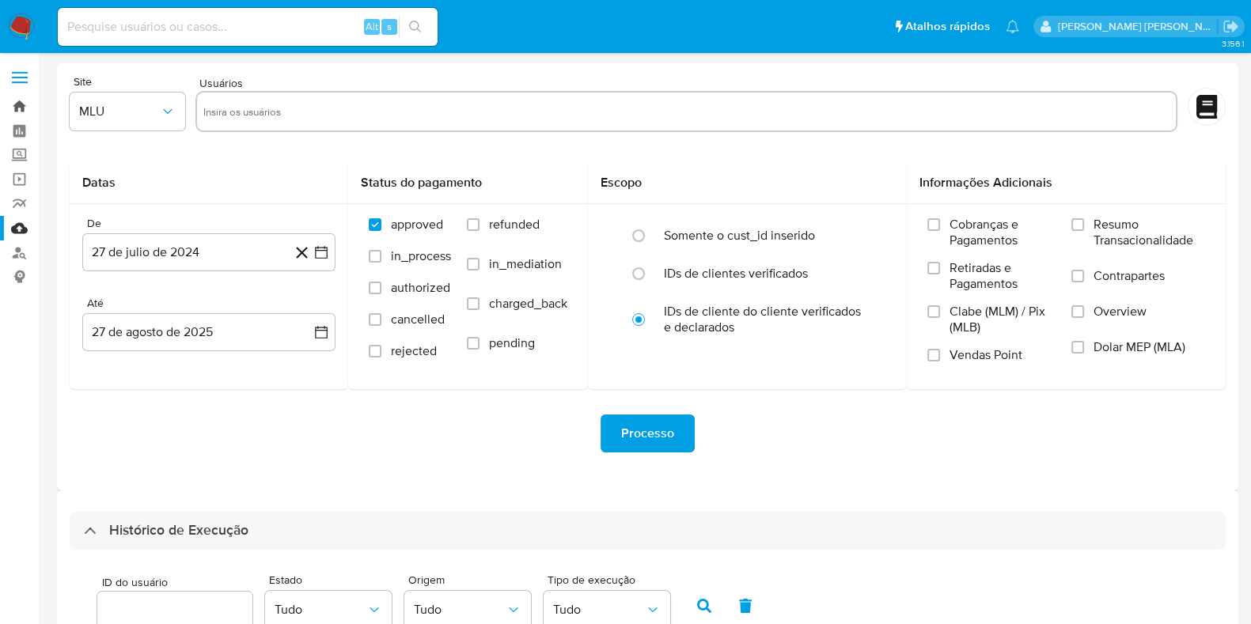
click at [18, 104] on link "Bandeja" at bounding box center [94, 106] width 188 height 25
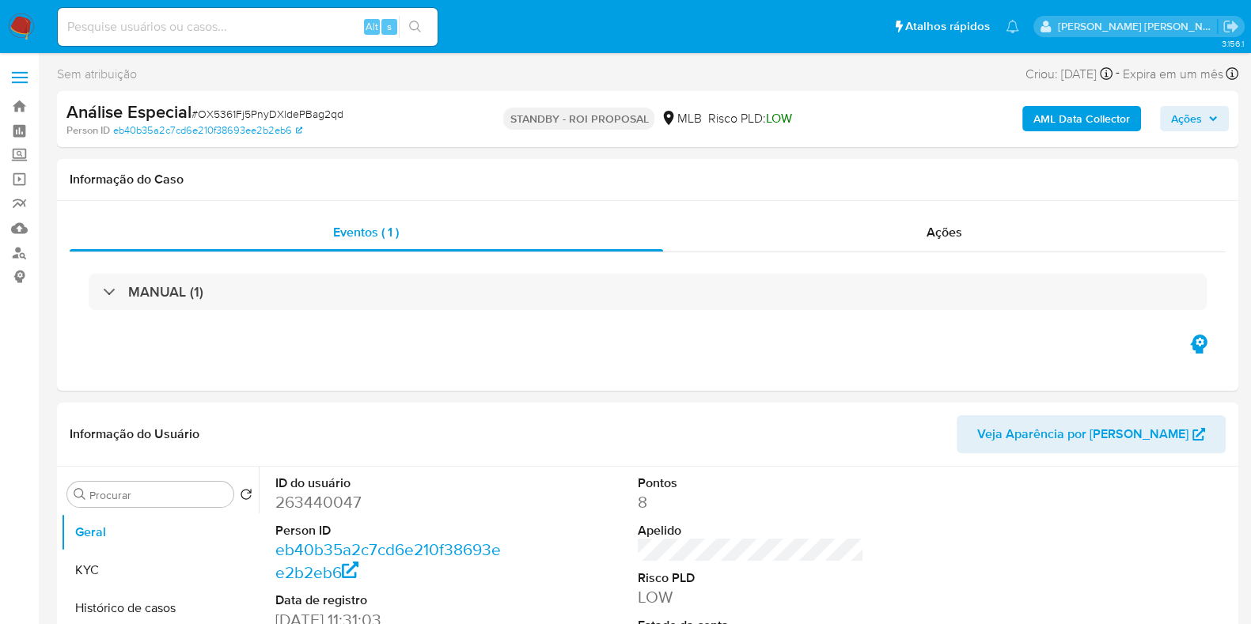
select select "10"
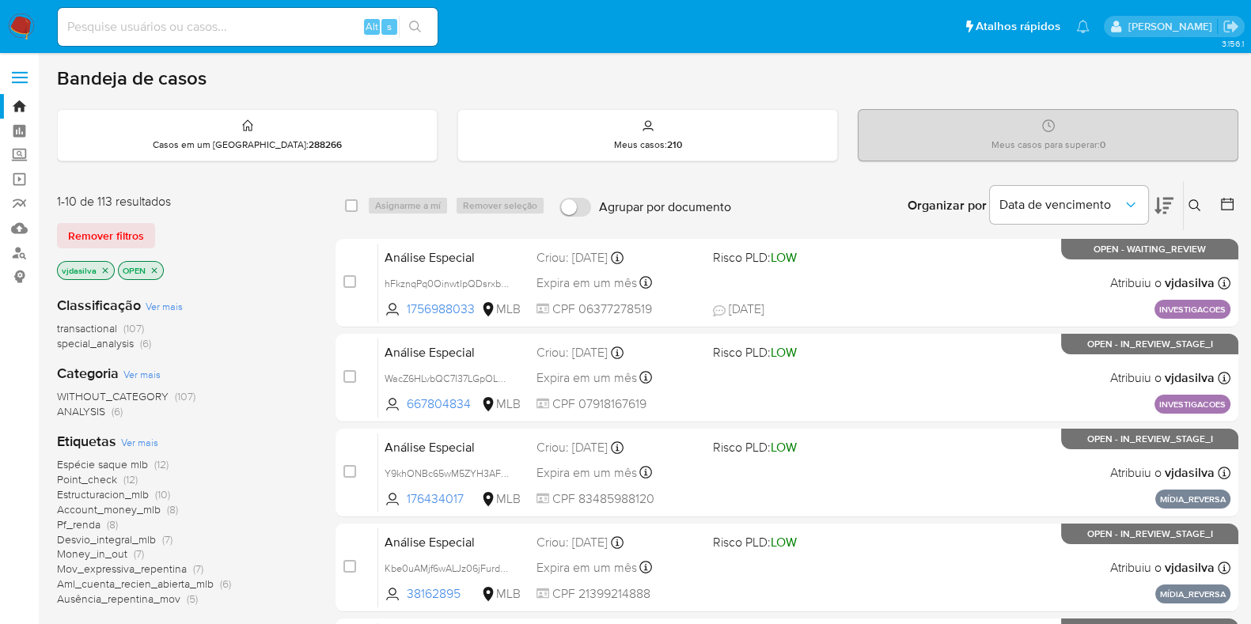
click at [156, 438] on span "Ver mais" at bounding box center [139, 442] width 37 height 14
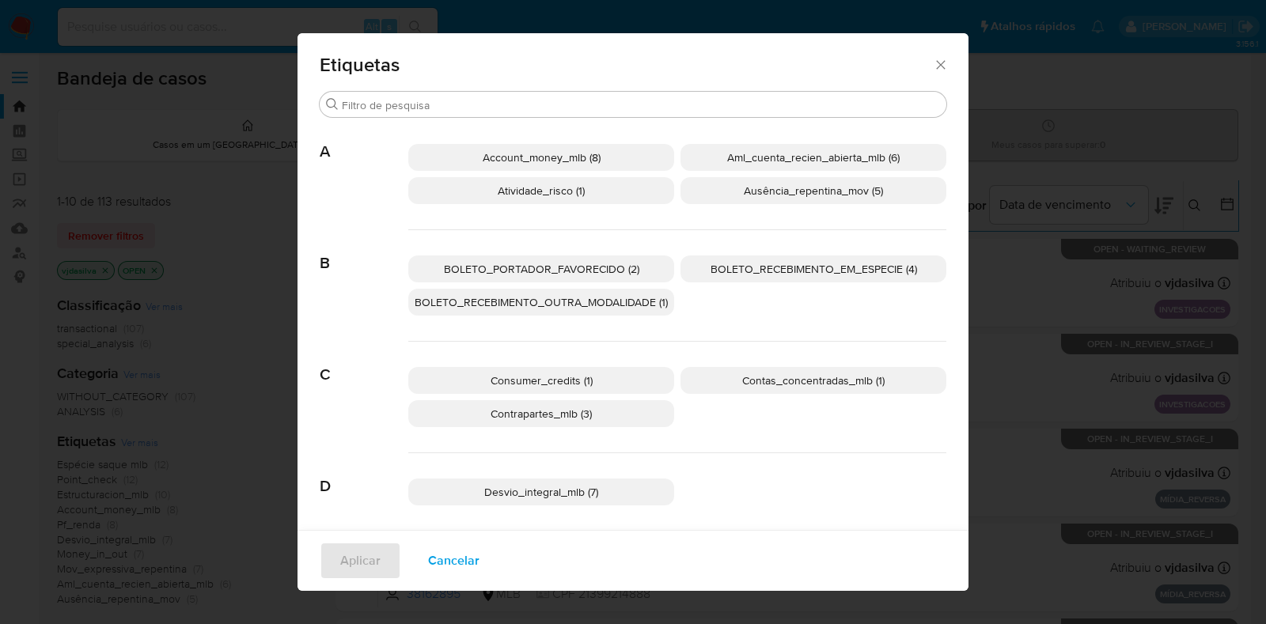
click at [882, 187] on p "Ausência_repentina_mov (5)" at bounding box center [813, 190] width 266 height 27
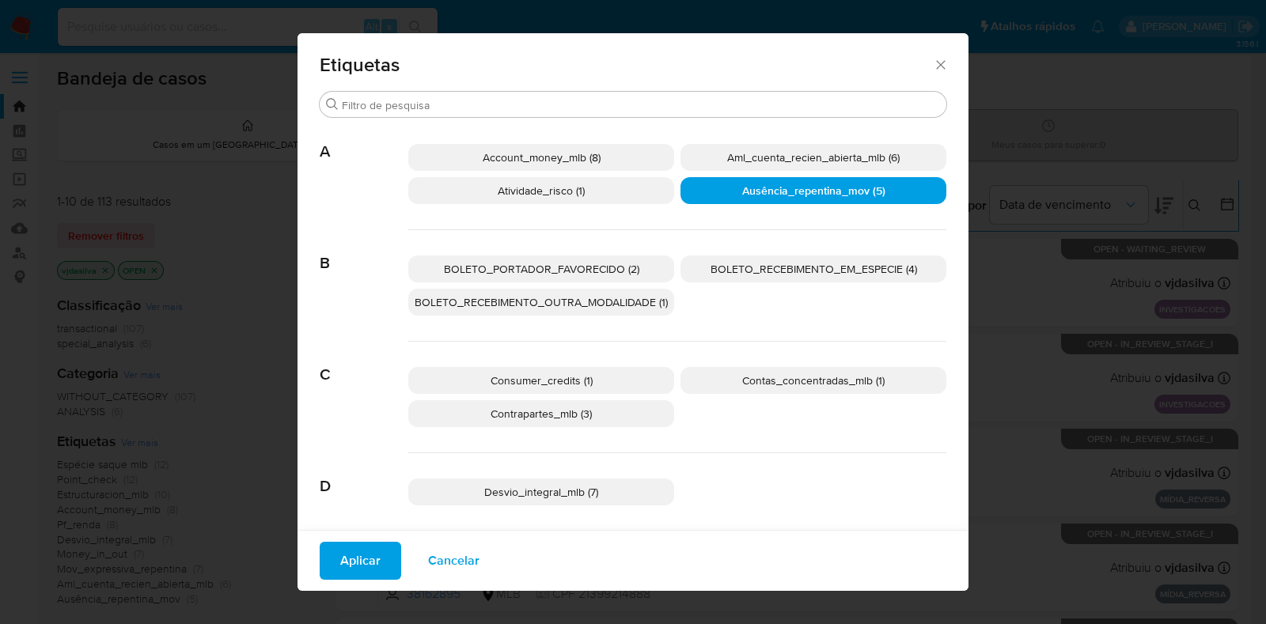
click at [348, 571] on span "Aplicar" at bounding box center [360, 561] width 40 height 35
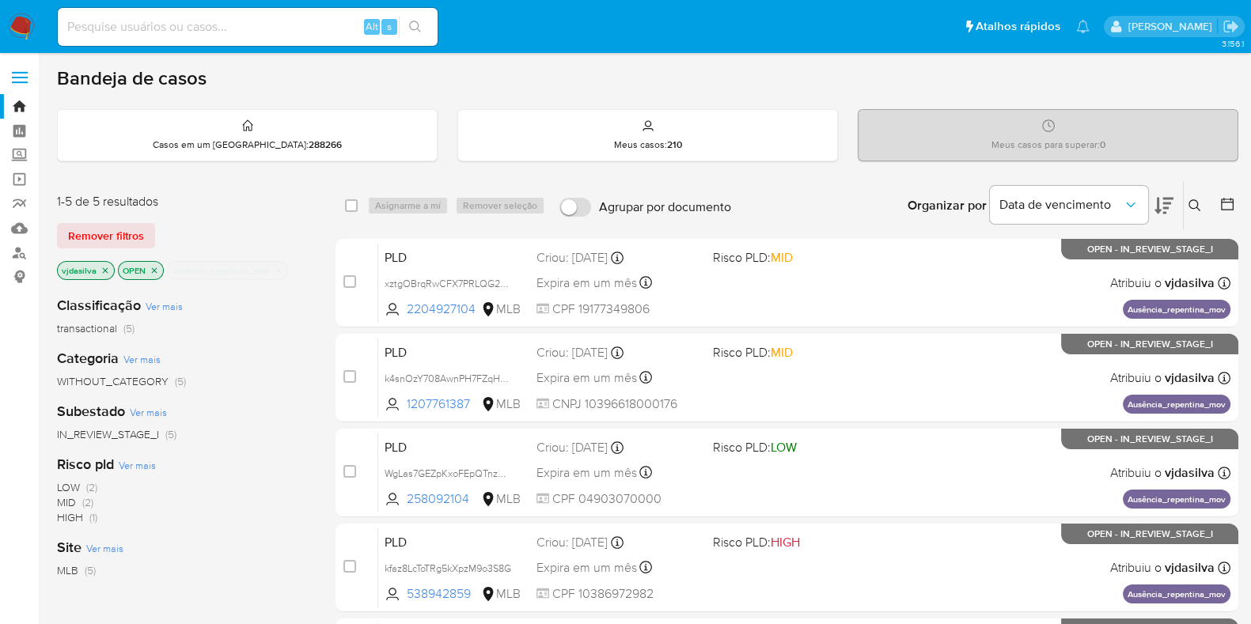
click at [1158, 199] on icon at bounding box center [1163, 206] width 19 height 17
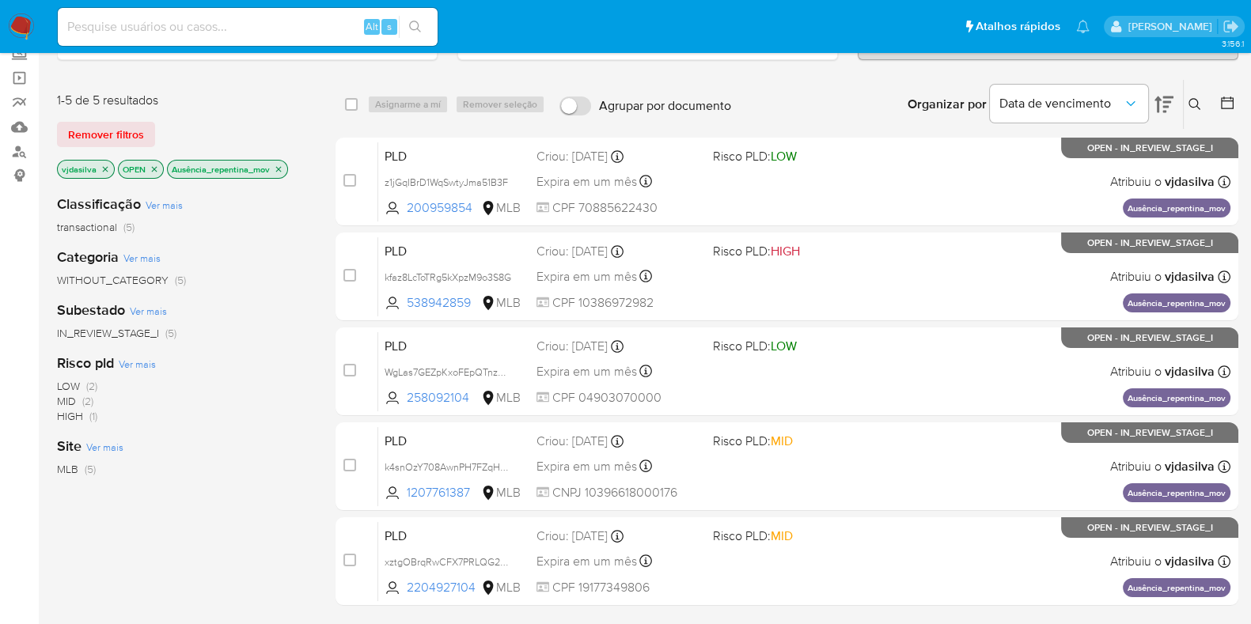
scroll to position [108, 0]
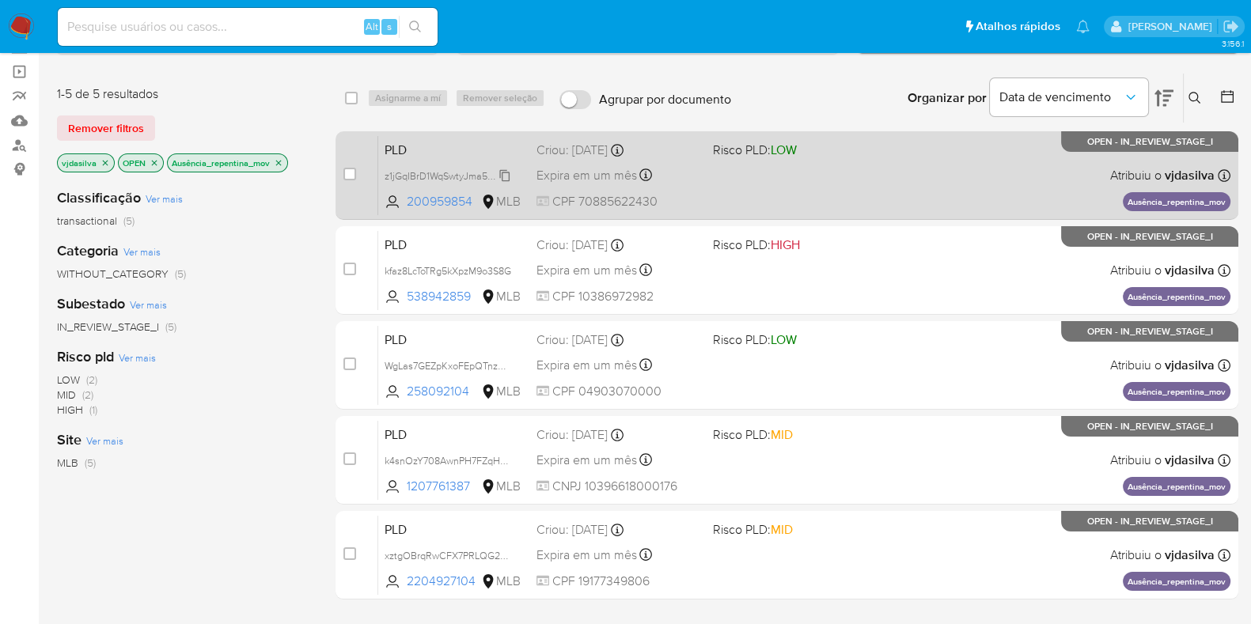
click at [505, 176] on span "z1jGqIBrD1WqSwtyJma51B3F" at bounding box center [446, 174] width 123 height 17
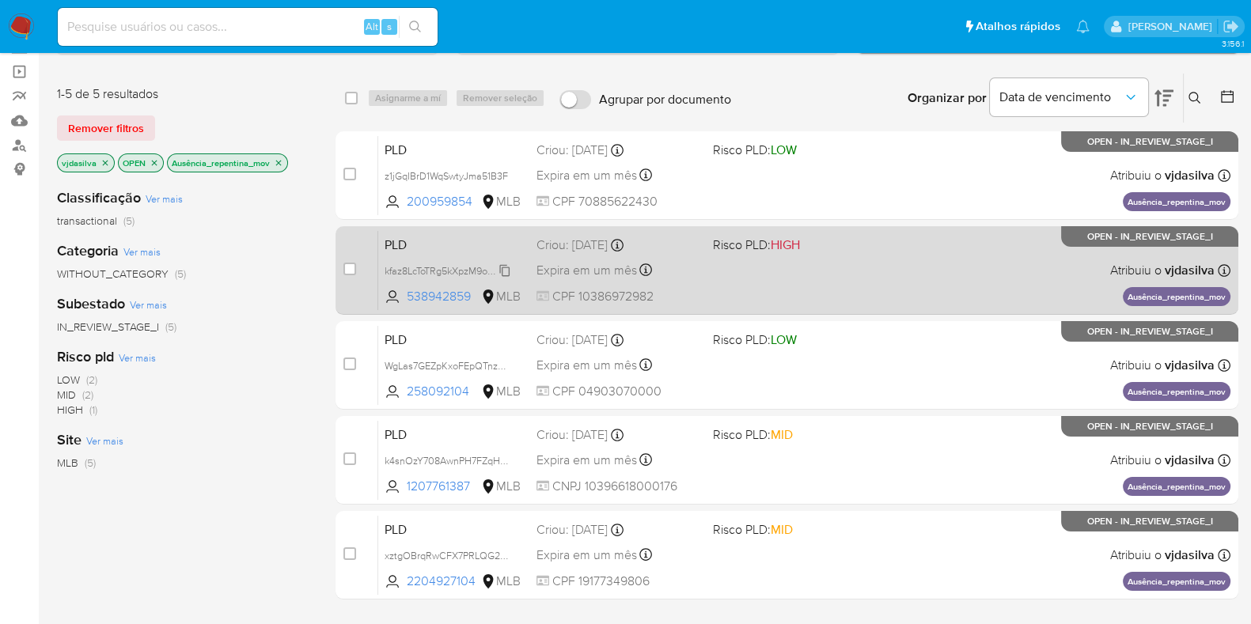
click at [510, 271] on span "kfaz8LcToTRg5kXpzM9o3S8G" at bounding box center [448, 269] width 127 height 17
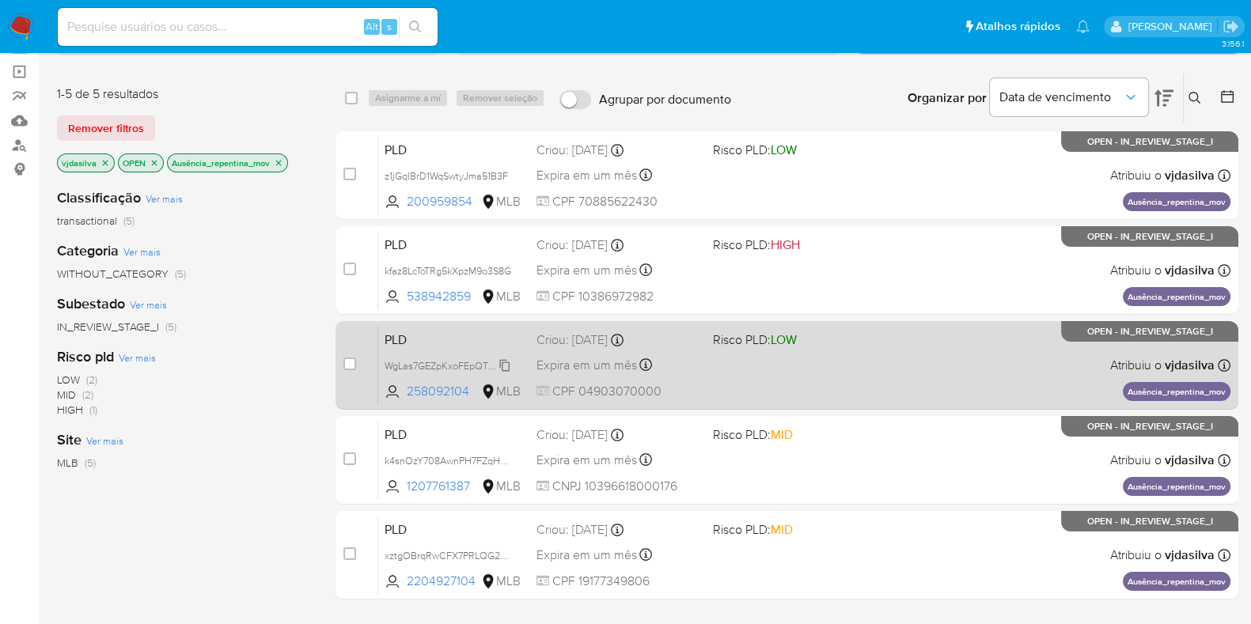
click at [505, 362] on span "WgLas7GEZpKxoFEpQTnzVga9" at bounding box center [452, 364] width 135 height 17
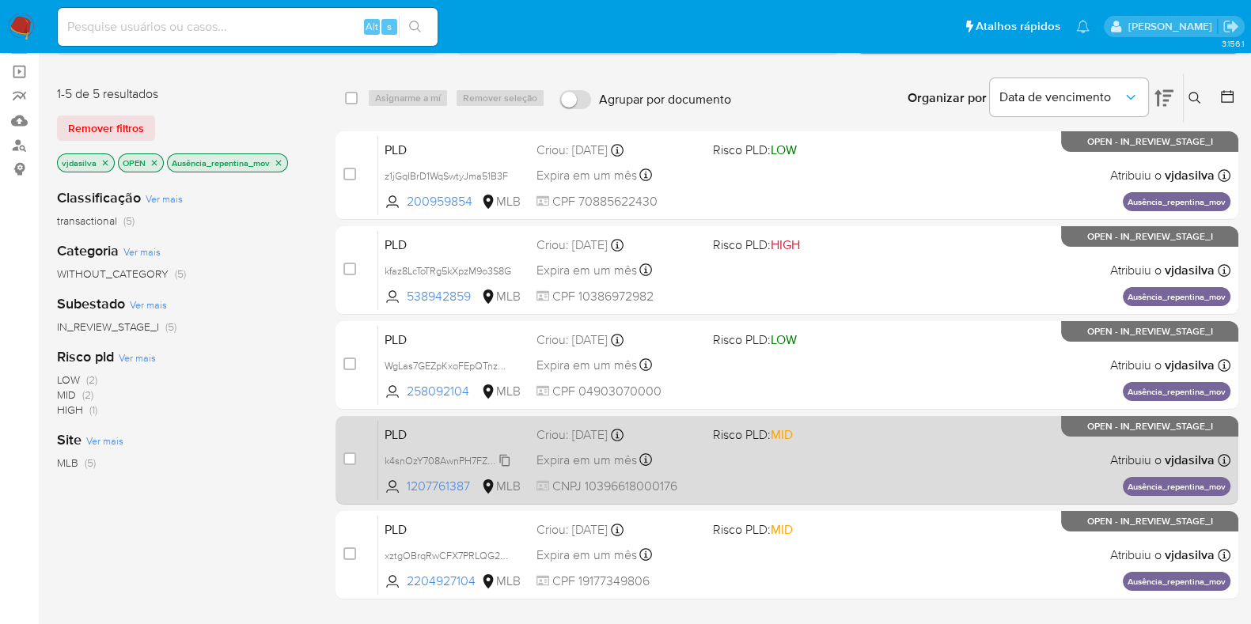
click at [506, 457] on span "k4snOzY708AwnPH7FZqHyTDL" at bounding box center [453, 459] width 137 height 17
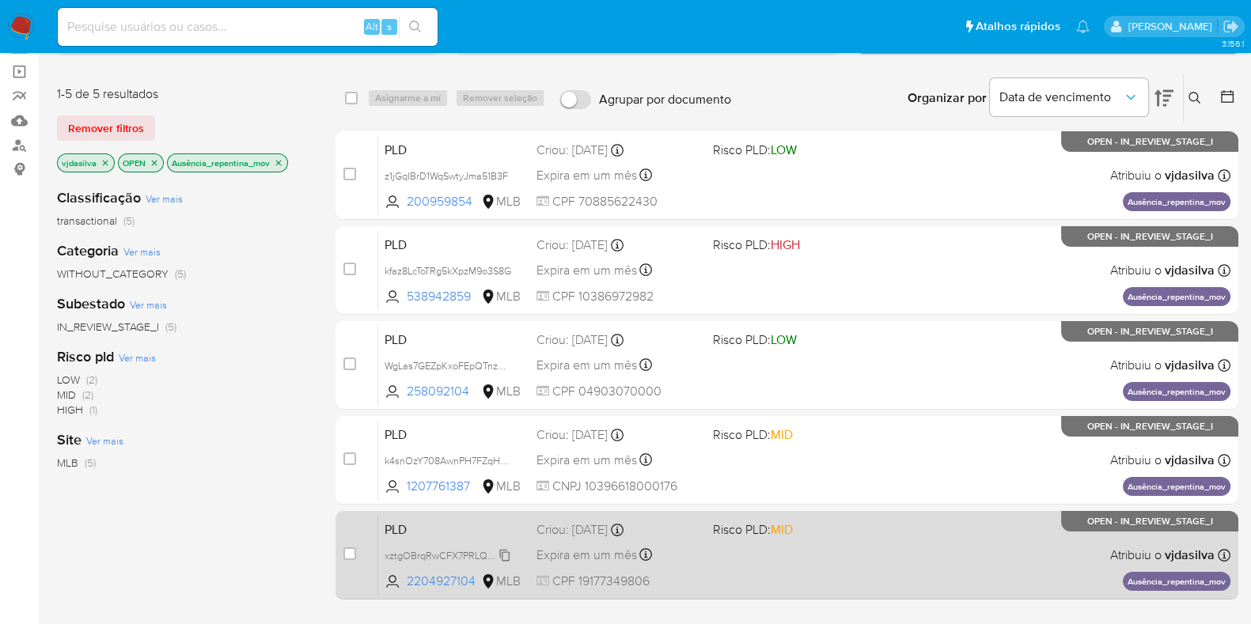
click at [506, 553] on span "xztgOBrqRwCFX7PRLQG2KQkF" at bounding box center [454, 554] width 139 height 17
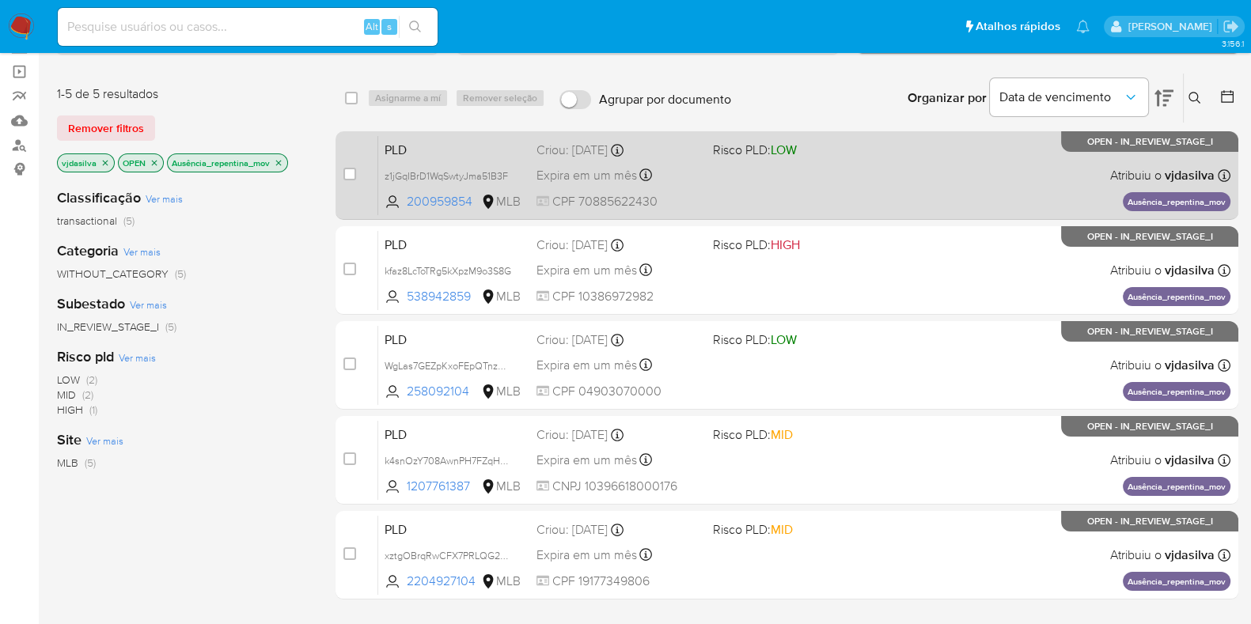
click at [859, 176] on div "PLD z1jGqIBrD1WqSwtyJma51B3F 200959854 MLB Risco PLD: LOW Criou: 12/08/2025 Cri…" at bounding box center [804, 175] width 852 height 80
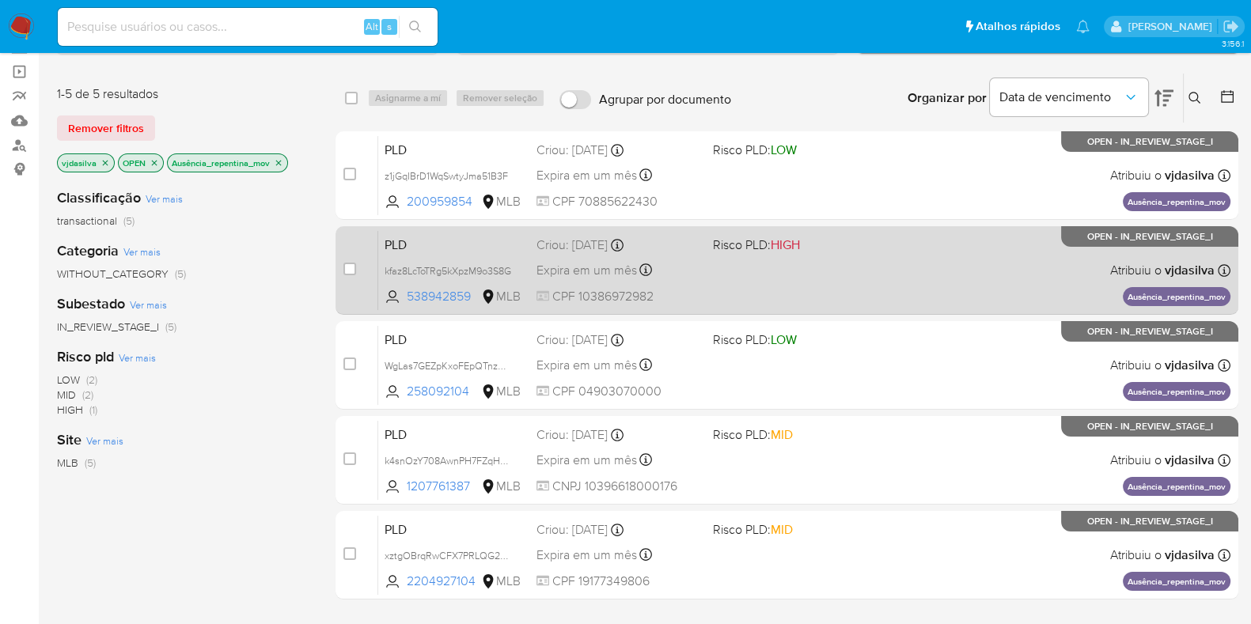
click at [908, 263] on div "PLD kfaz8LcToTRg5kXpzM9o3S8G 538942859 MLB Risco PLD: HIGH Criou: 12/08/2025 Cr…" at bounding box center [804, 270] width 852 height 80
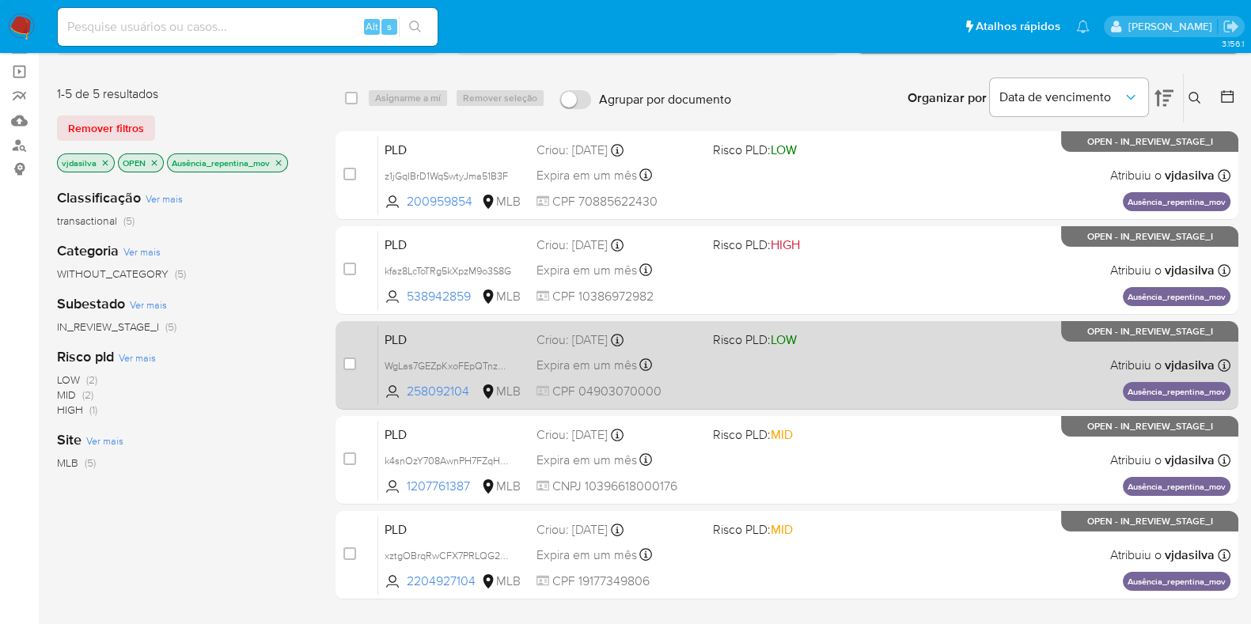
click at [873, 384] on div "PLD WgLas7GEZpKxoFEpQTnzVga9 258092104 MLB Risco PLD: LOW Criou: 12/08/2025 Cri…" at bounding box center [804, 365] width 852 height 80
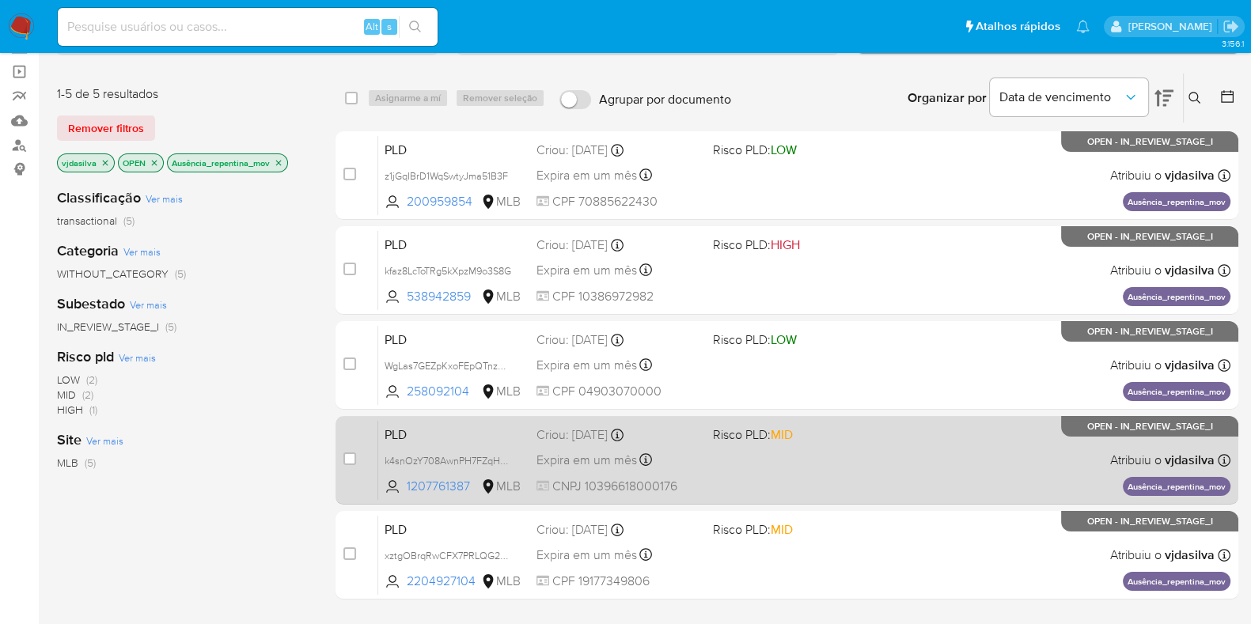
click at [859, 428] on span "Risco PLD: MID" at bounding box center [795, 433] width 164 height 21
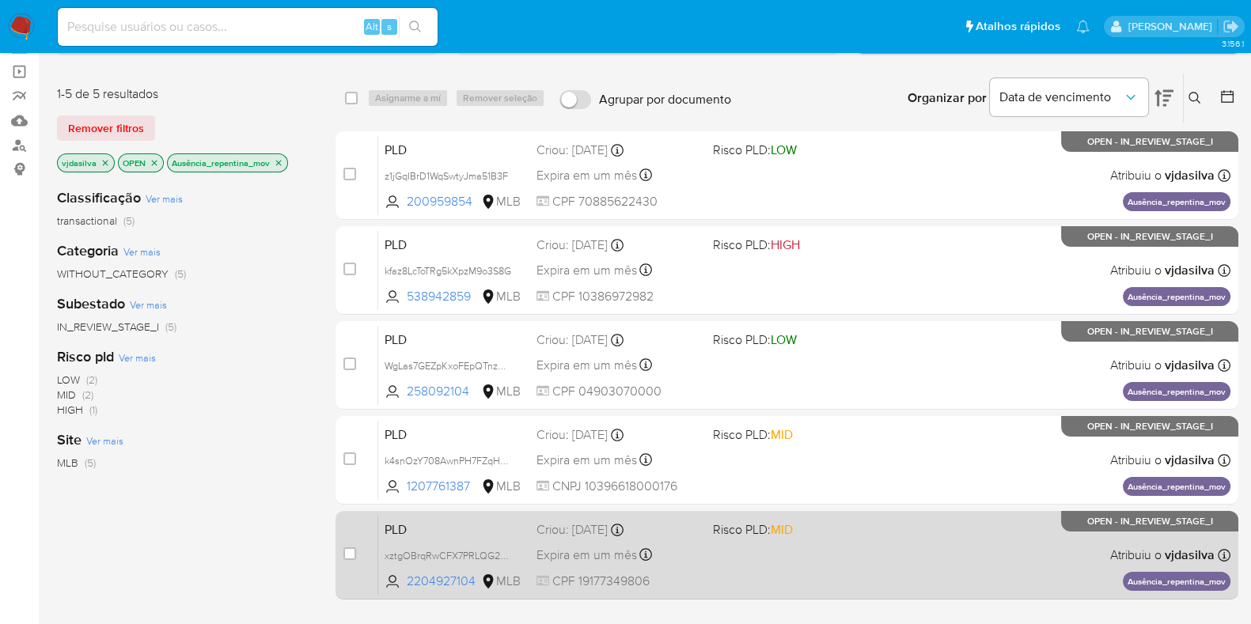
click at [869, 529] on span "Risco PLD: MID" at bounding box center [795, 528] width 164 height 21
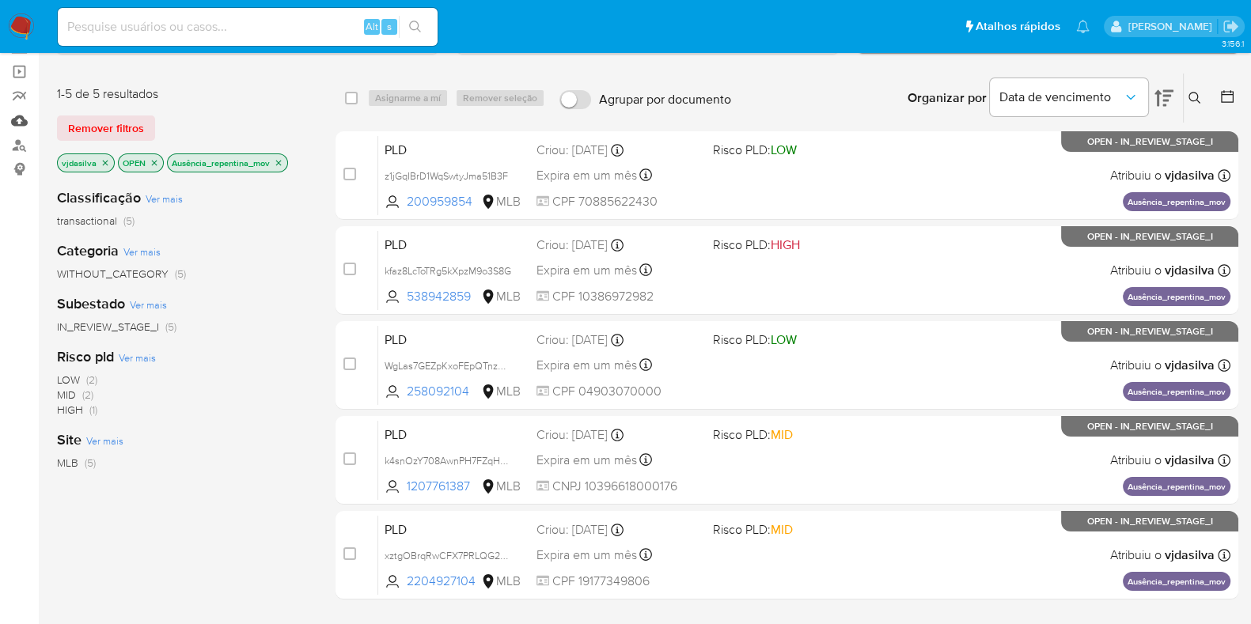
click at [24, 119] on link "Mulan" at bounding box center [94, 120] width 188 height 25
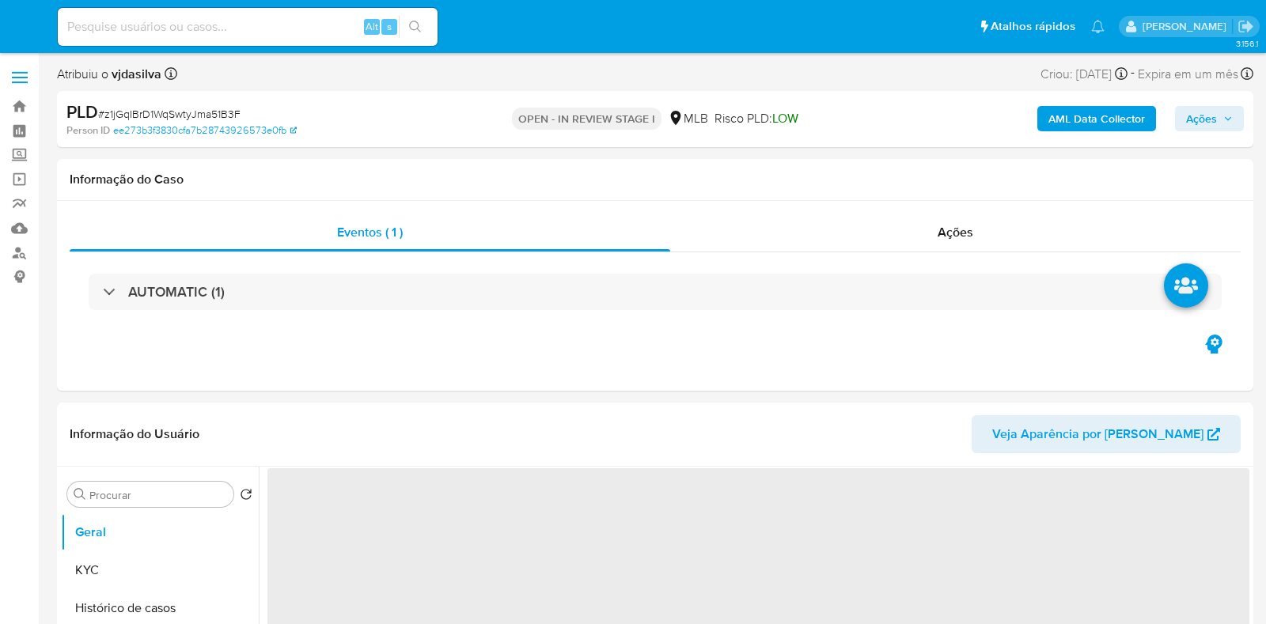
select select "10"
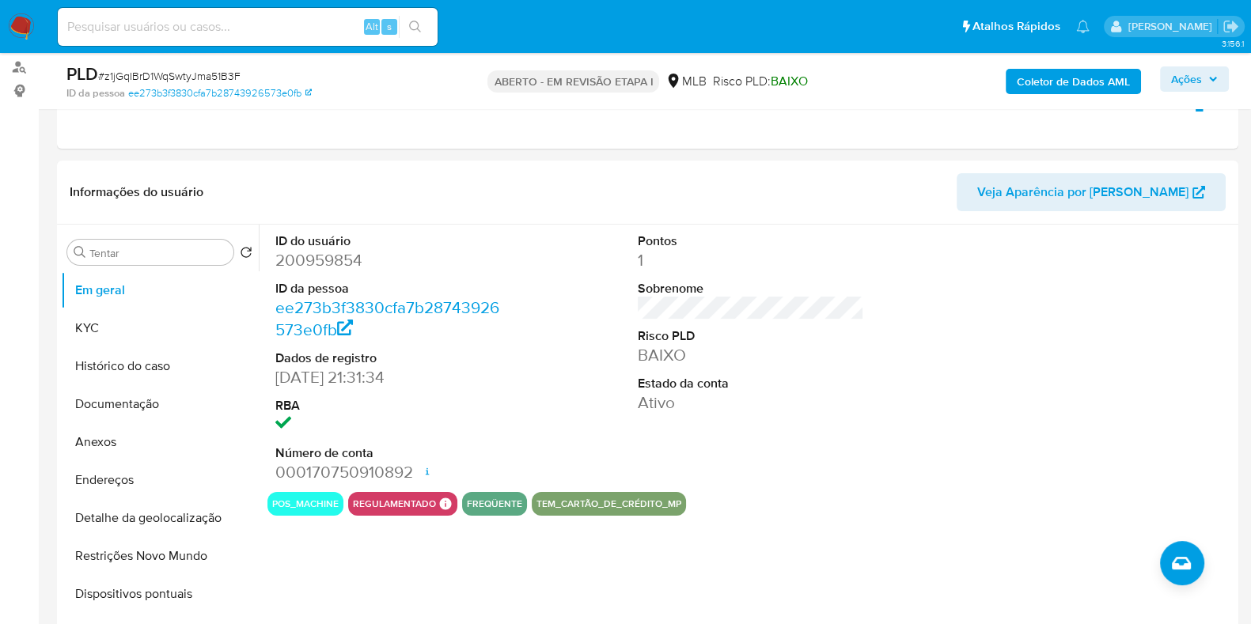
scroll to position [192, 0]
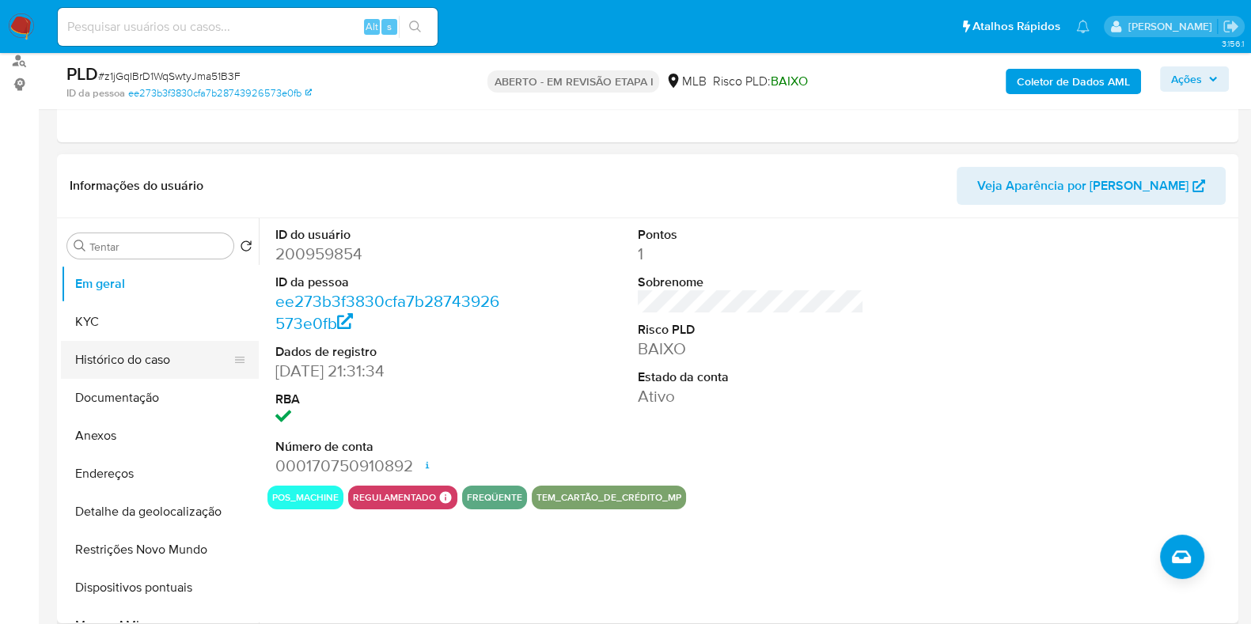
click at [197, 354] on button "Histórico do caso" at bounding box center [153, 360] width 185 height 38
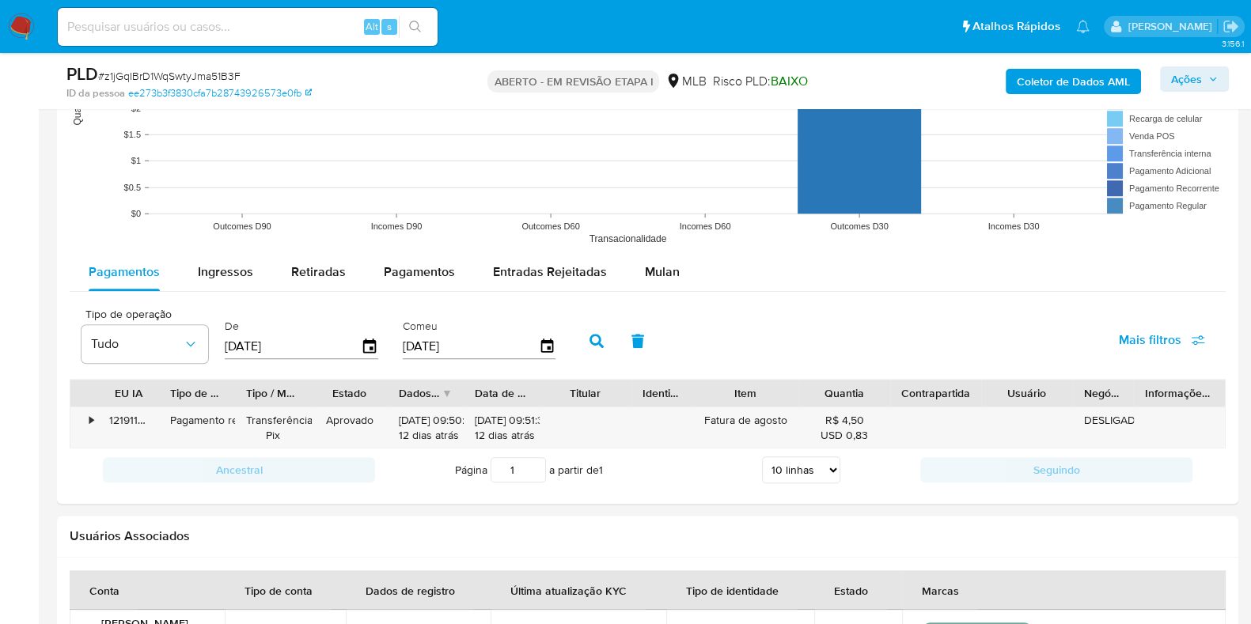
scroll to position [1622, 0]
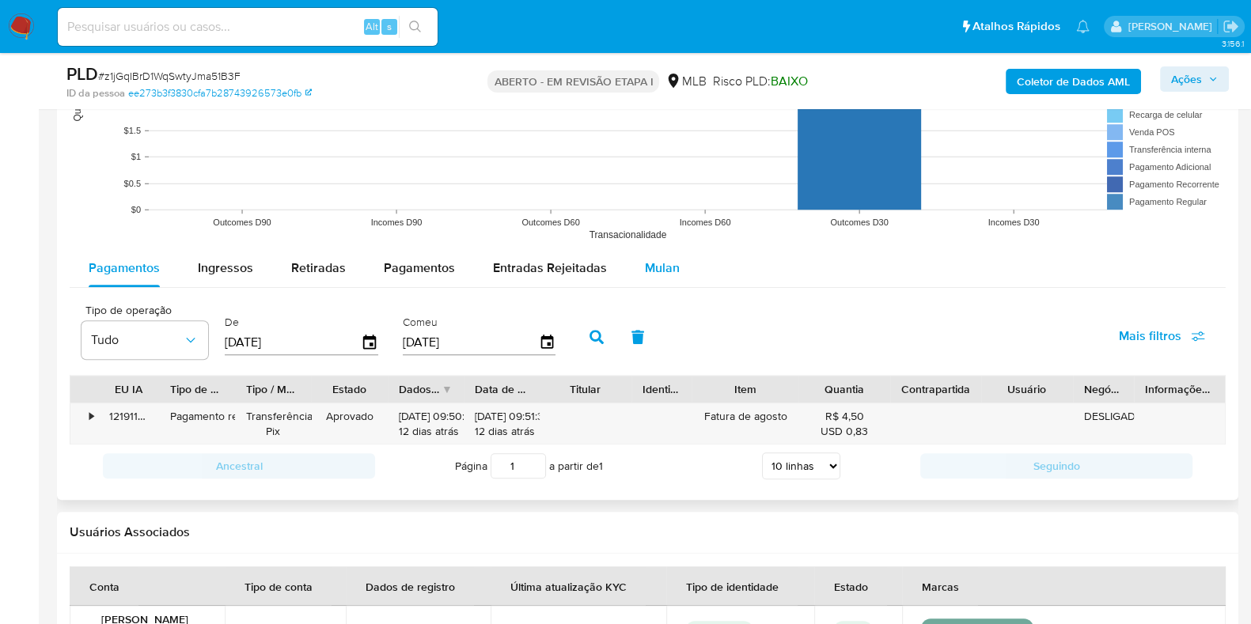
click at [651, 260] on font "Mulan" at bounding box center [662, 268] width 35 height 18
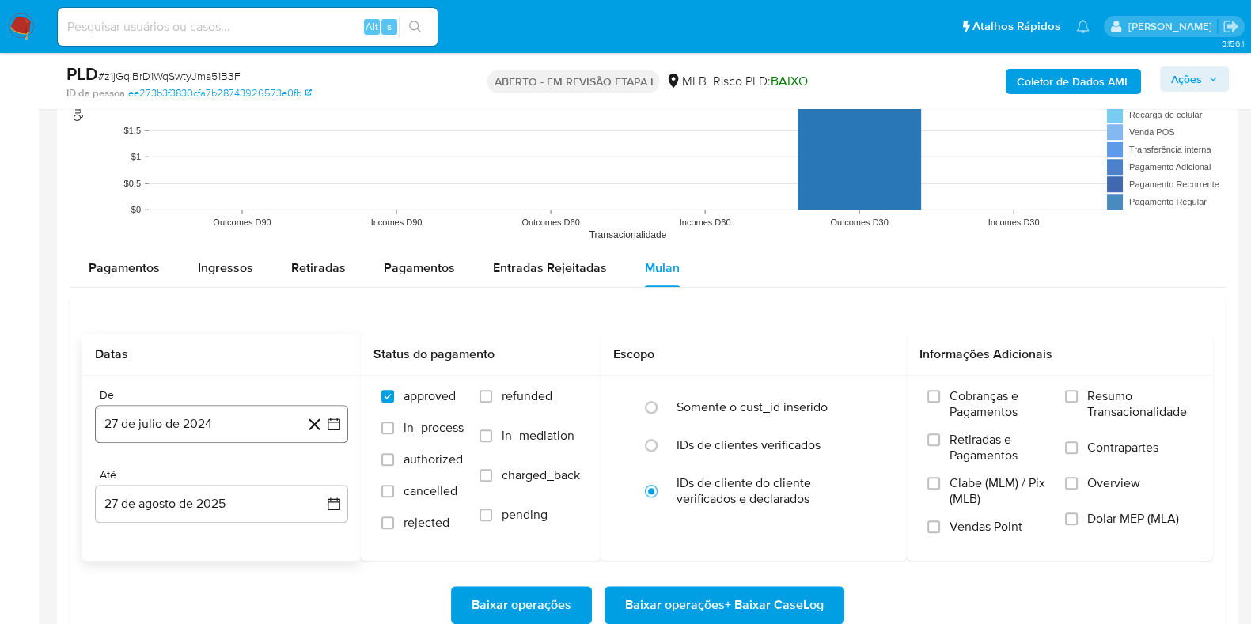
click at [260, 426] on button "27 de julio de 2024" at bounding box center [221, 424] width 253 height 38
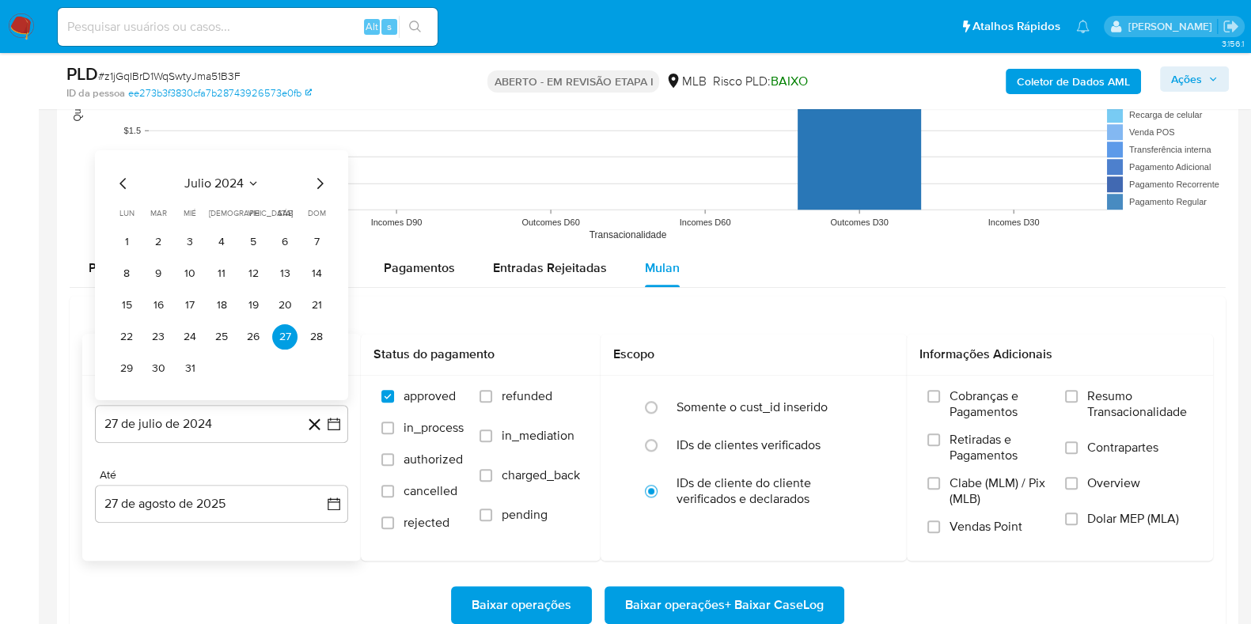
click at [242, 183] on span "julio 2024" at bounding box center [213, 183] width 59 height 16
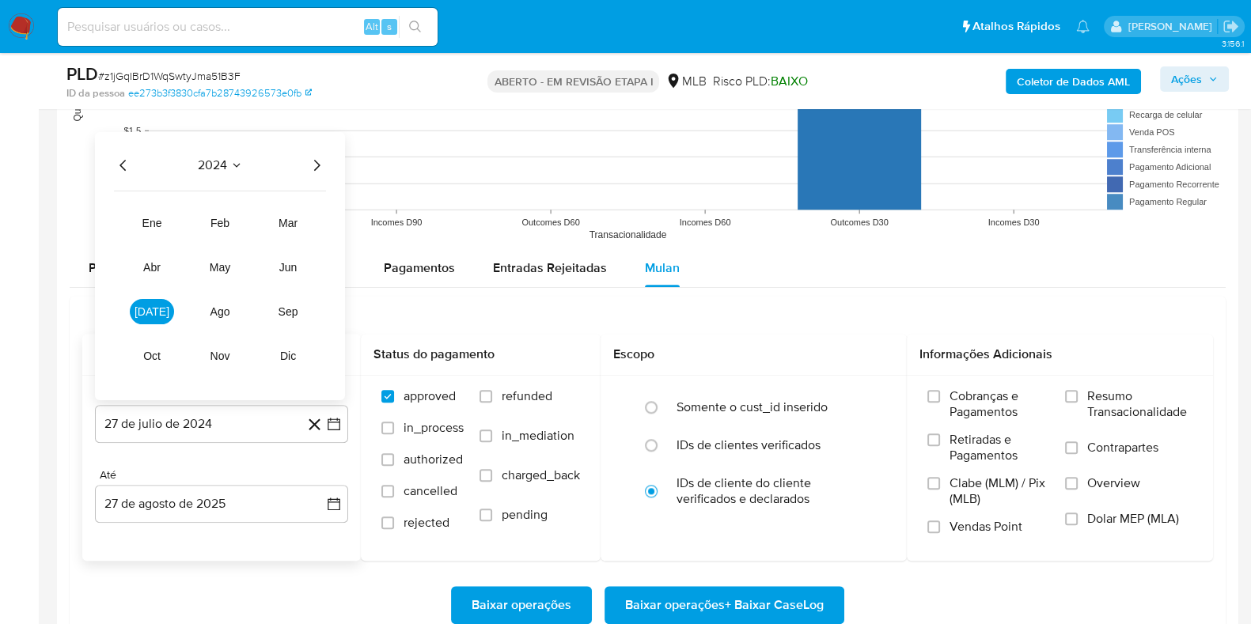
click at [310, 170] on icon "Año siguiente" at bounding box center [316, 164] width 19 height 19
click at [156, 315] on span "[DATE]" at bounding box center [152, 311] width 35 height 13
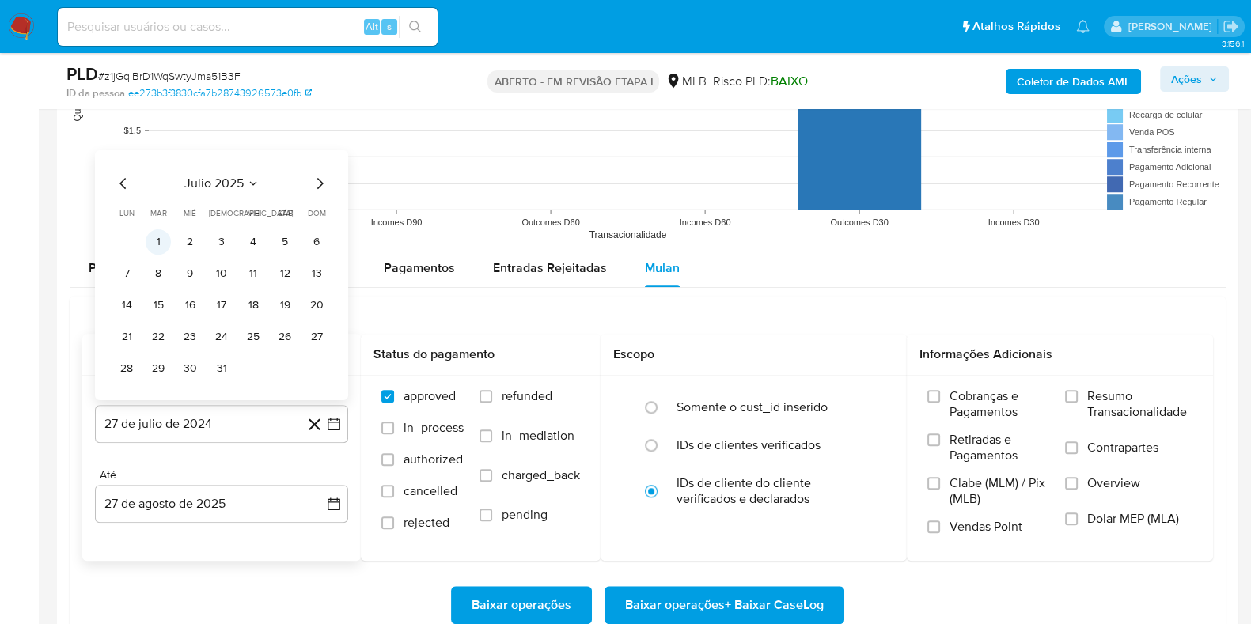
click at [161, 243] on button "1" at bounding box center [158, 241] width 25 height 25
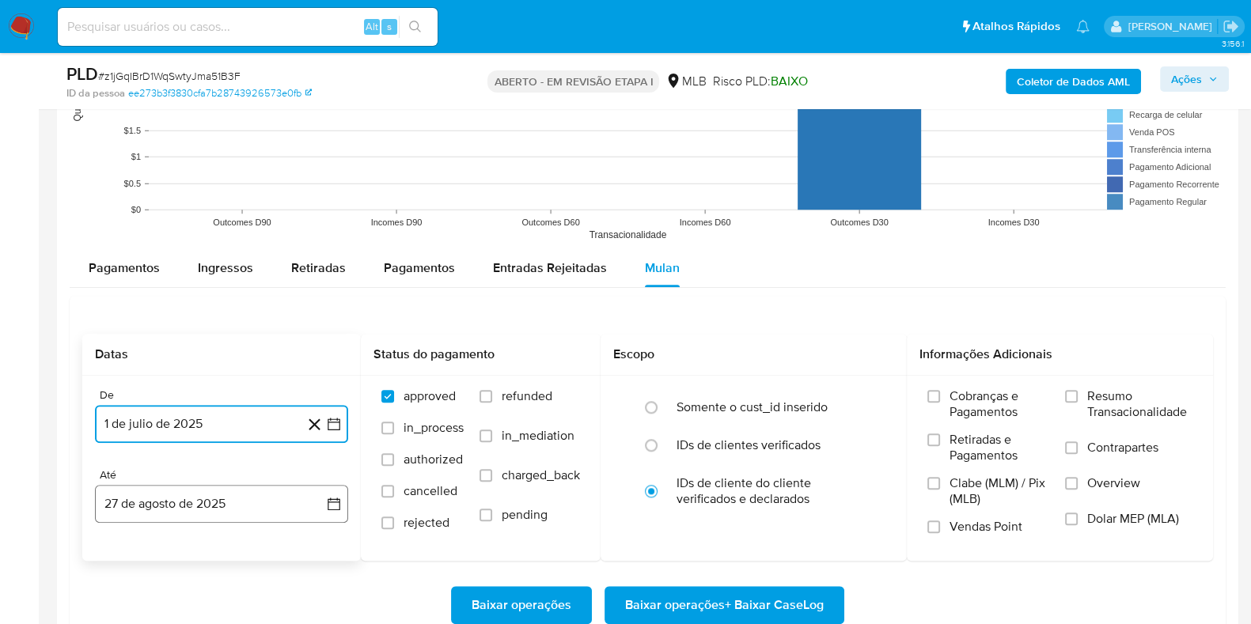
click at [222, 500] on button "27 de agosto de 2025" at bounding box center [221, 504] width 253 height 38
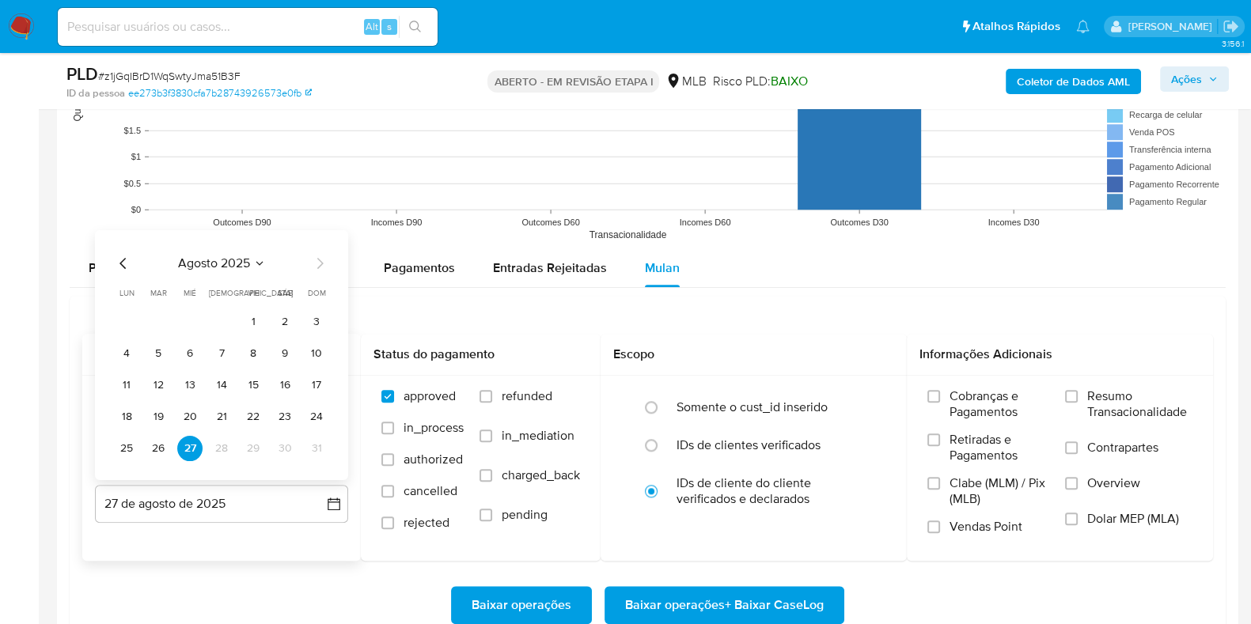
click at [171, 441] on tr "25 26 27 28 29 30 31" at bounding box center [221, 447] width 215 height 25
click at [161, 444] on button "26" at bounding box center [158, 447] width 25 height 25
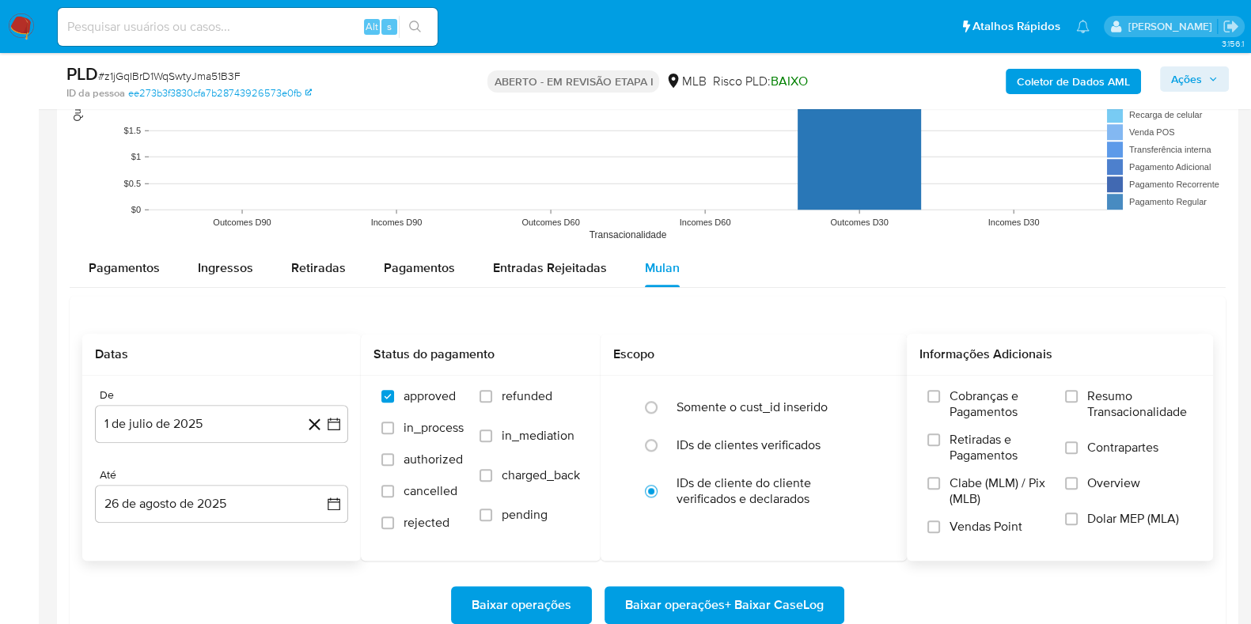
click at [1113, 416] on span "Resumo Transacionalidade" at bounding box center [1139, 404] width 105 height 32
click at [1078, 403] on input "Resumo Transacionalidade" at bounding box center [1071, 396] width 13 height 13
click at [1091, 448] on span "Contrapartes" at bounding box center [1122, 448] width 71 height 16
click at [1078, 448] on input "Contrapartes" at bounding box center [1071, 447] width 13 height 13
click at [794, 595] on span "Baixar operações + Baixar CaseLog" at bounding box center [724, 605] width 199 height 35
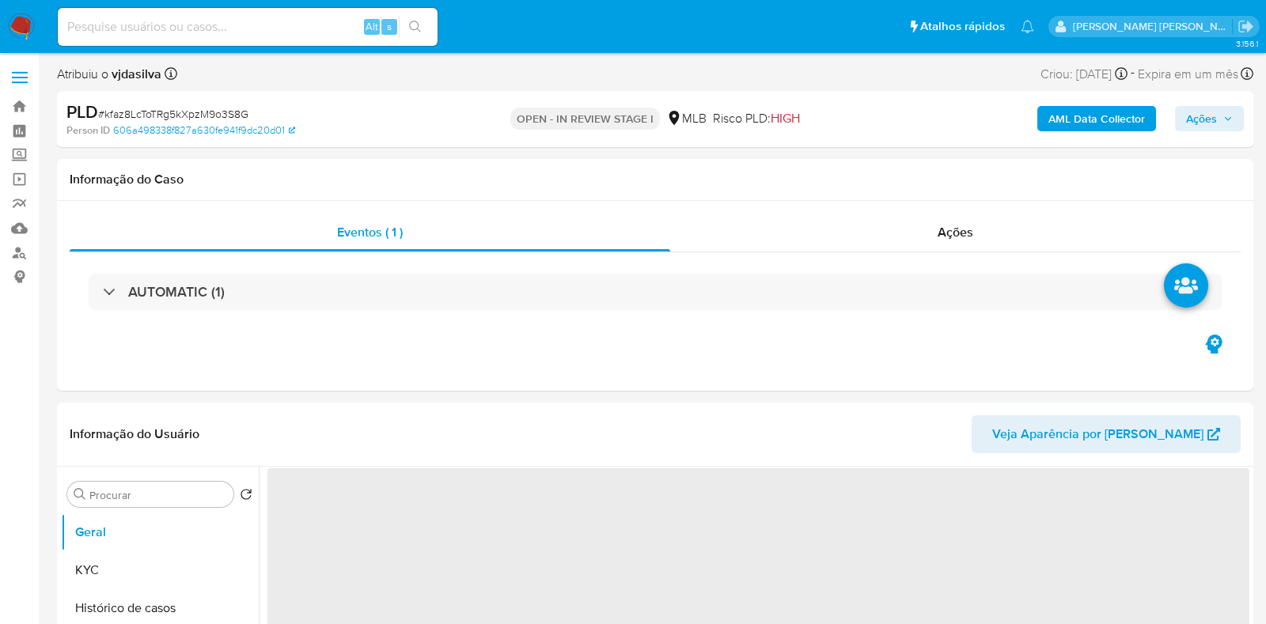
select select "10"
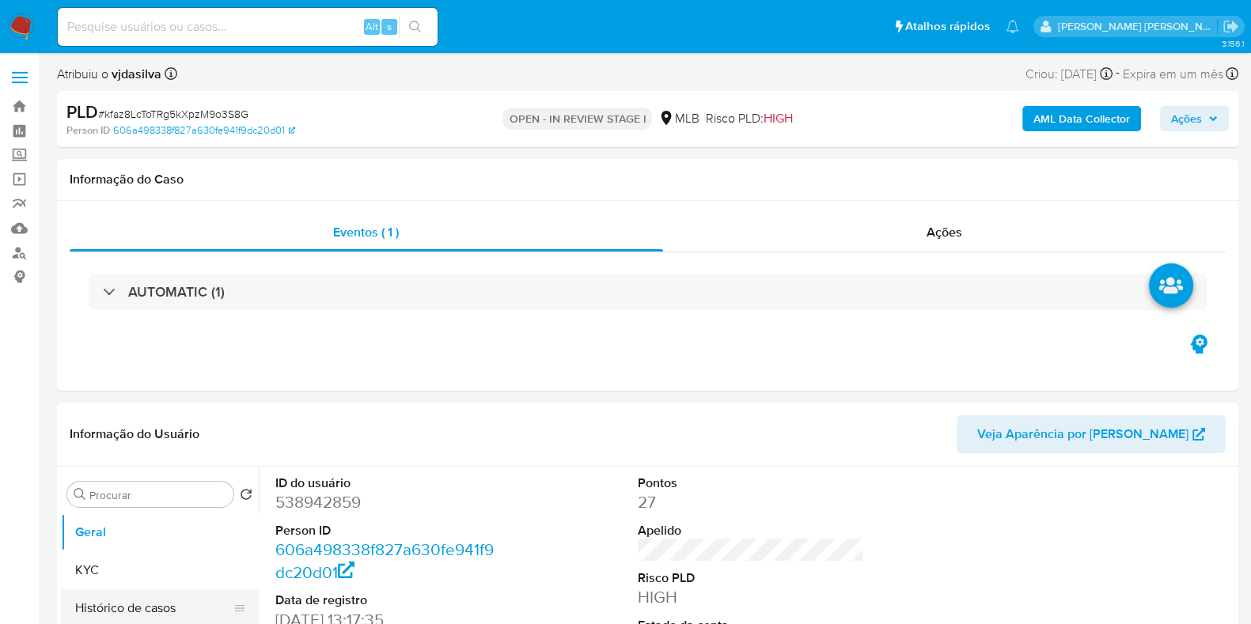
click at [188, 612] on button "Histórico de casos" at bounding box center [153, 608] width 185 height 38
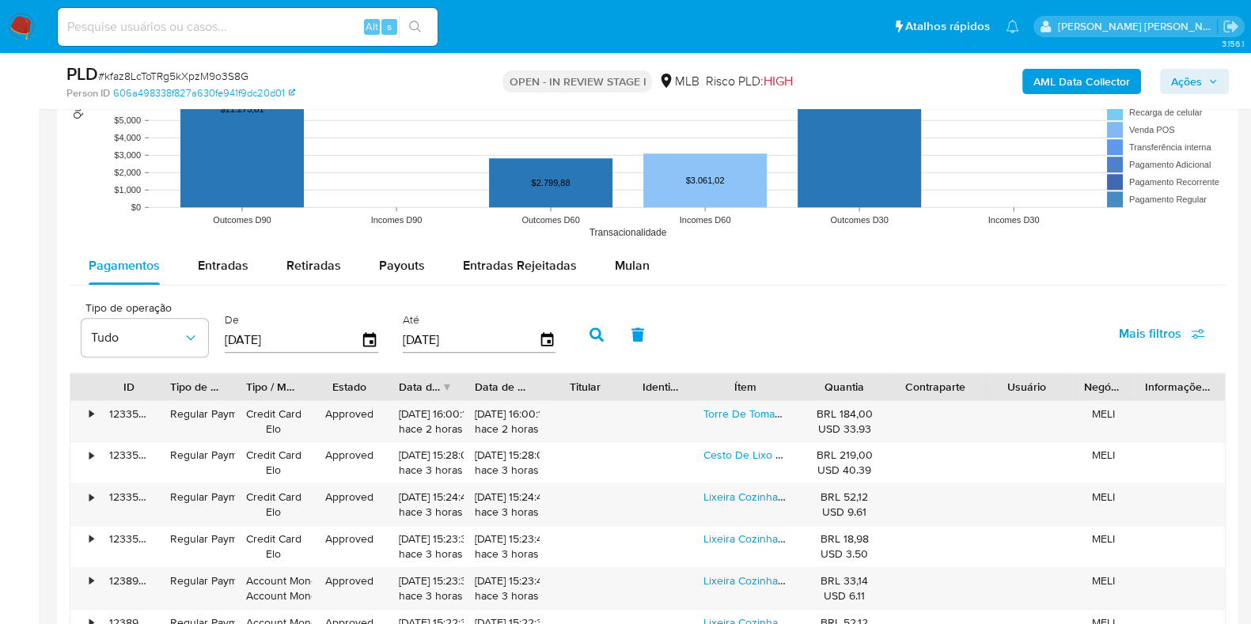
scroll to position [1627, 0]
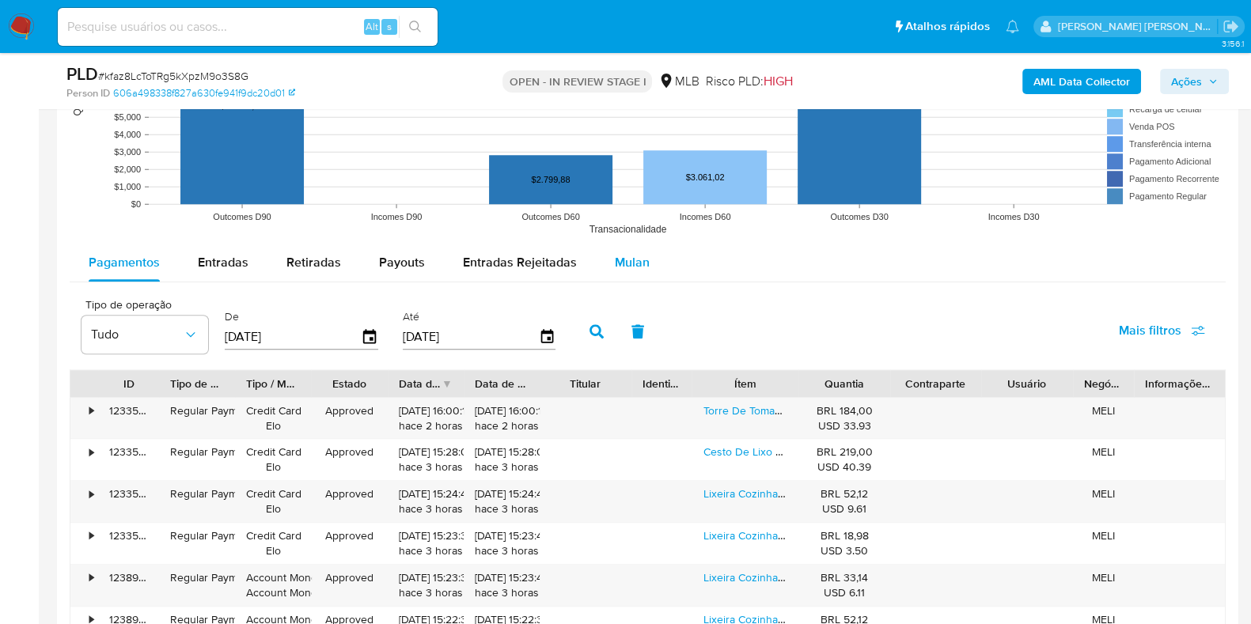
click at [646, 259] on button "Mulan" at bounding box center [632, 263] width 73 height 38
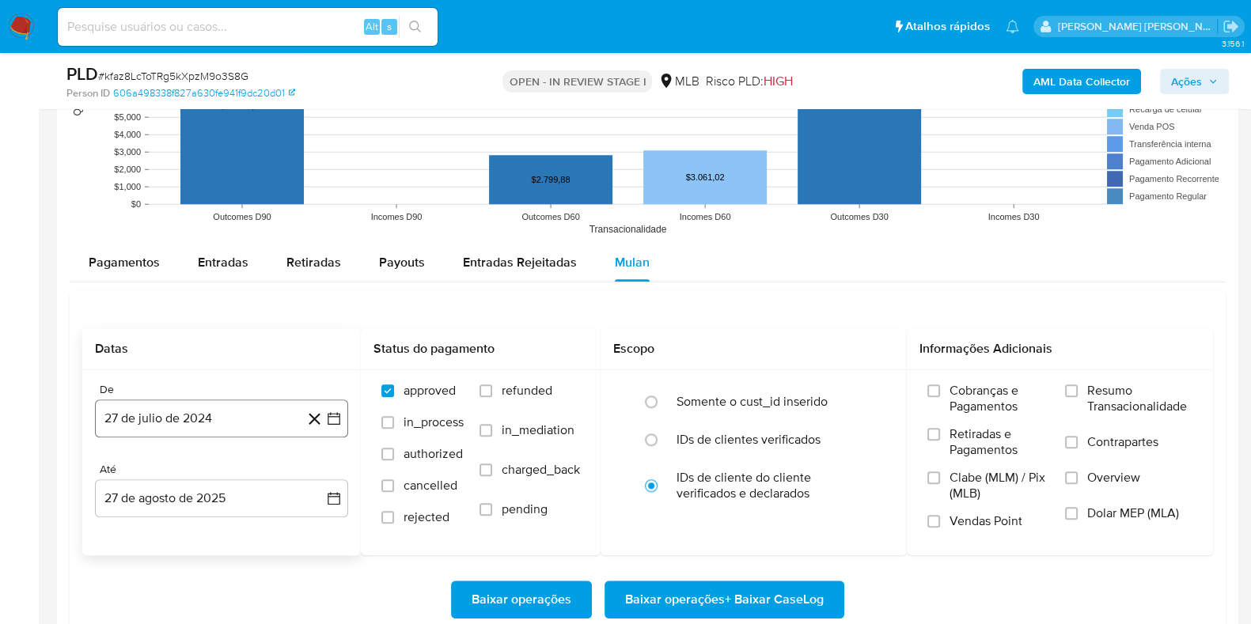
click at [271, 405] on button "27 de julio de 2024" at bounding box center [221, 419] width 253 height 38
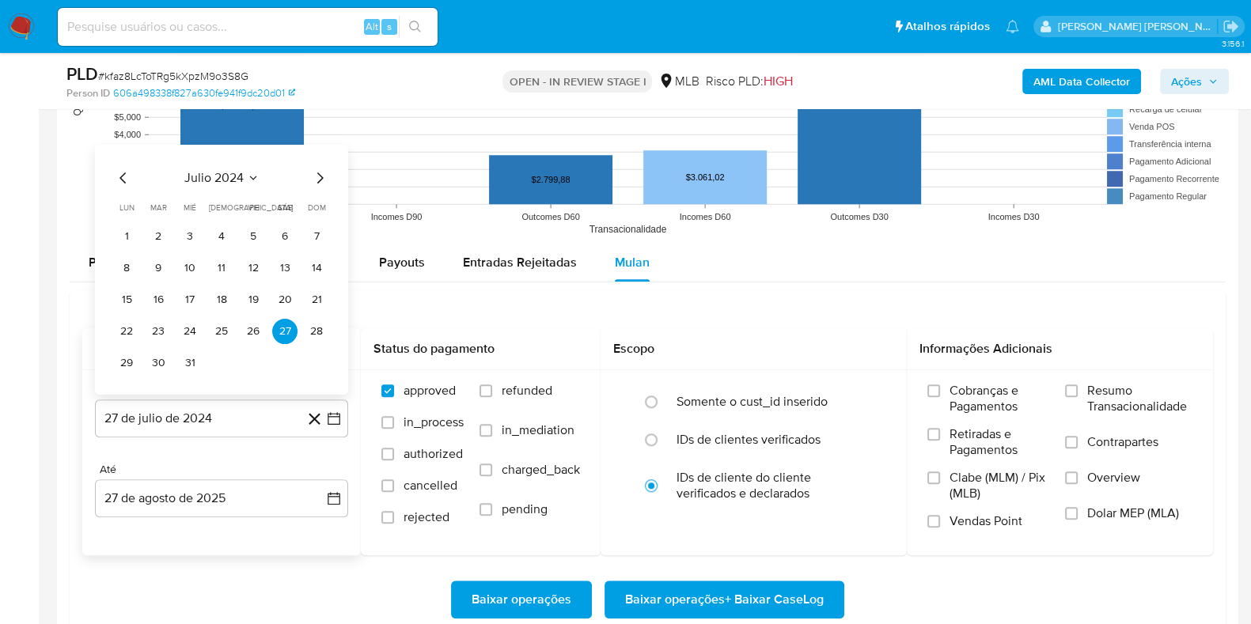
click at [247, 176] on icon "Seleccionar mes y año" at bounding box center [253, 177] width 13 height 13
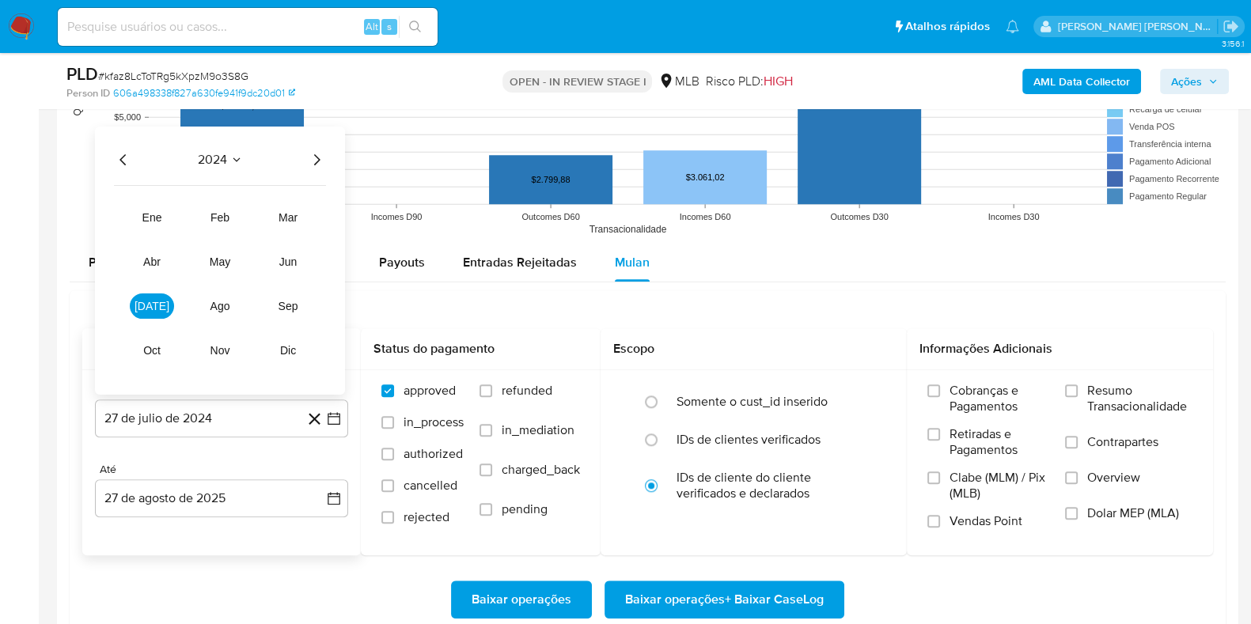
click at [324, 156] on icon "Año siguiente" at bounding box center [316, 159] width 19 height 19
click at [164, 305] on button "[DATE]" at bounding box center [152, 305] width 44 height 25
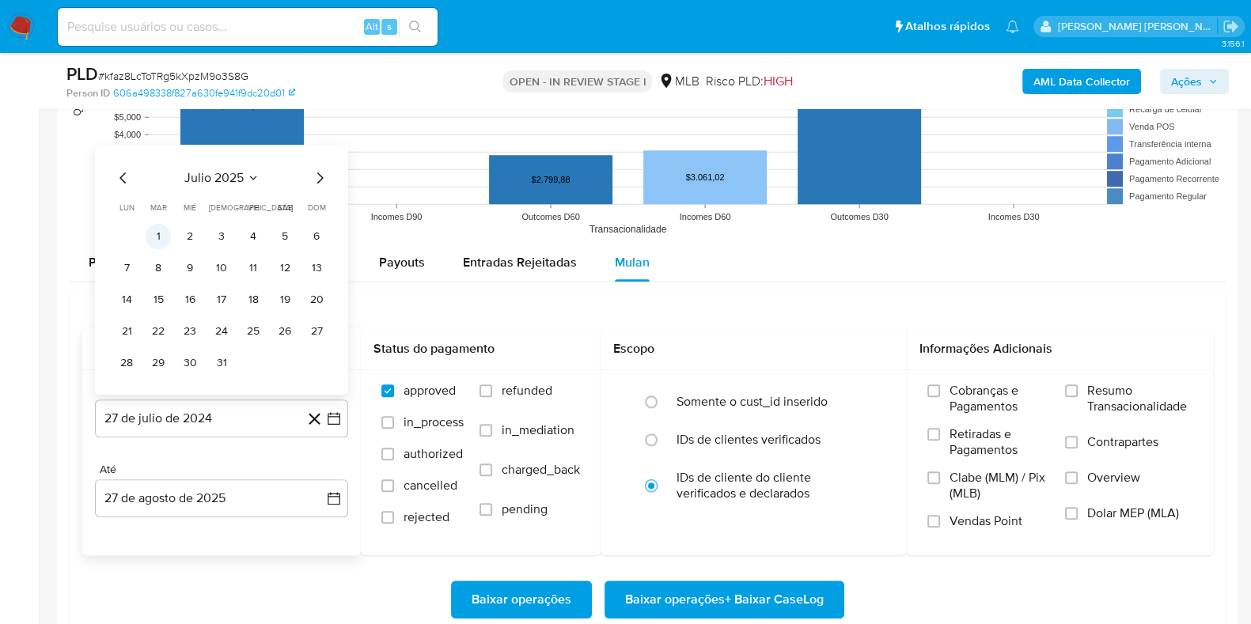
click at [157, 236] on button "1" at bounding box center [158, 235] width 25 height 25
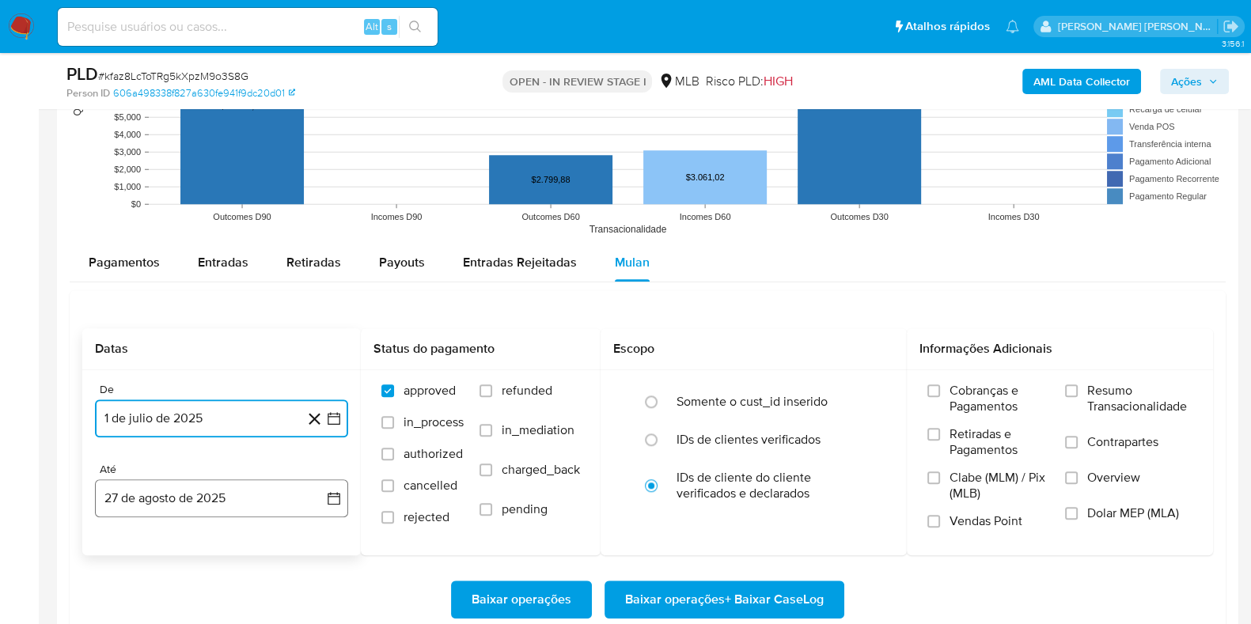
click at [207, 502] on button "27 de agosto de 2025" at bounding box center [221, 498] width 253 height 38
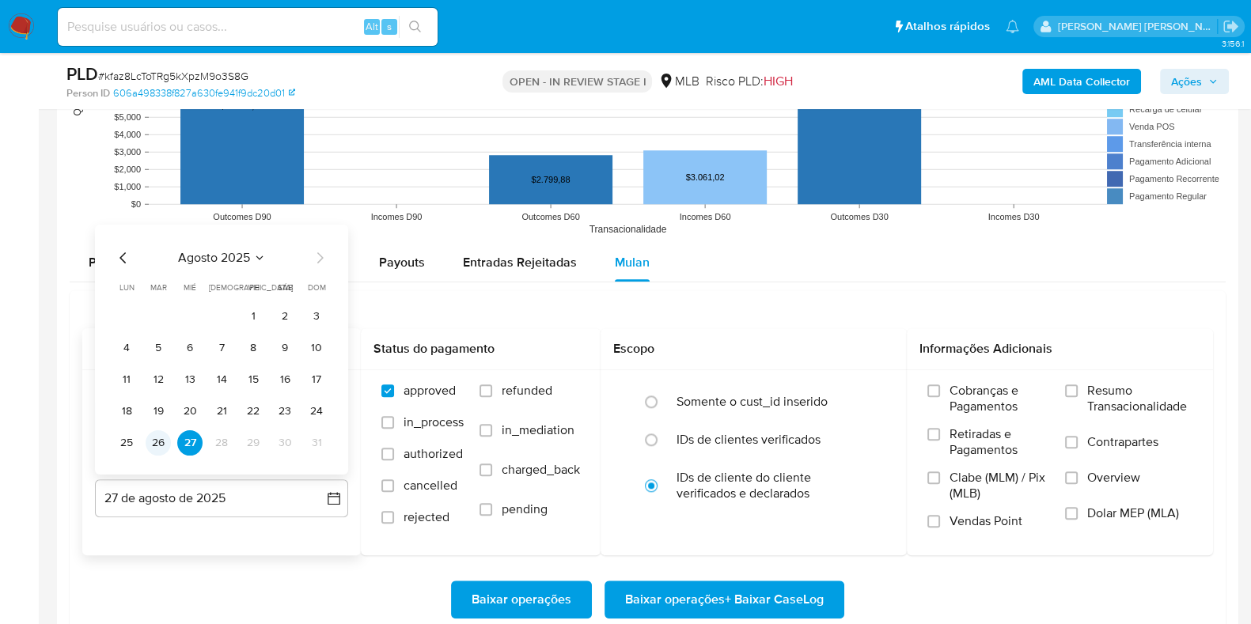
click at [164, 443] on button "26" at bounding box center [158, 442] width 25 height 25
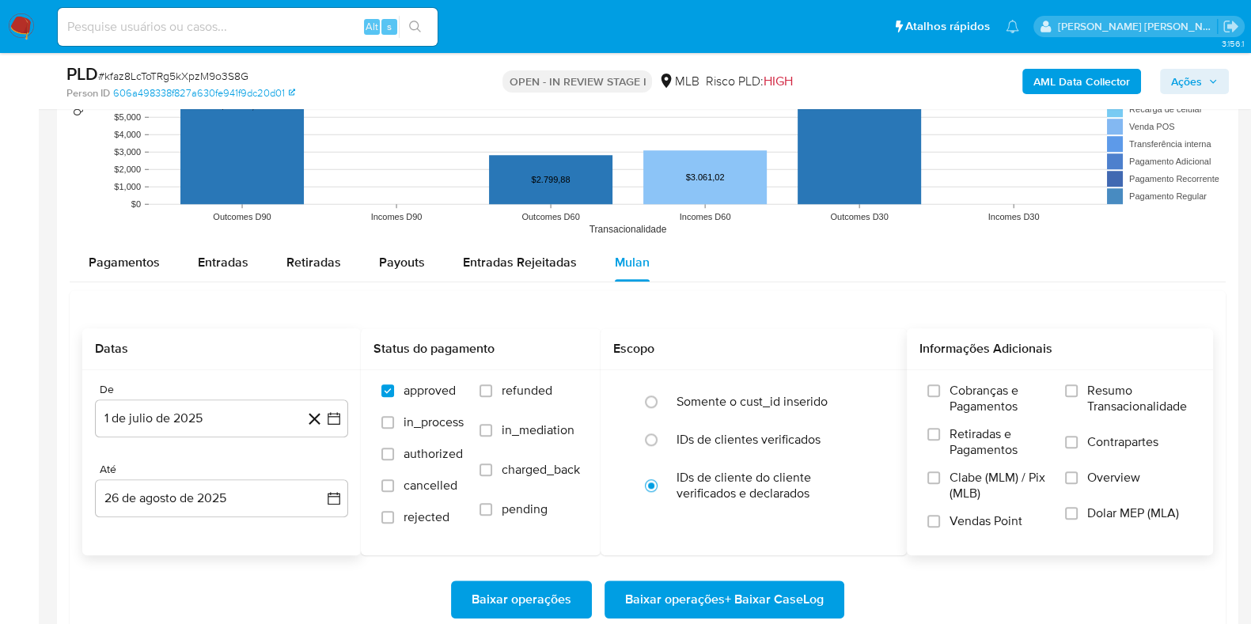
click at [1139, 393] on span "Resumo Transacionalidade" at bounding box center [1139, 399] width 105 height 32
click at [1078, 393] on input "Resumo Transacionalidade" at bounding box center [1071, 391] width 13 height 13
click at [1101, 445] on span "Contrapartes" at bounding box center [1122, 442] width 71 height 16
click at [1078, 445] on input "Contrapartes" at bounding box center [1071, 442] width 13 height 13
click at [815, 587] on span "Baixar operações + Baixar CaseLog" at bounding box center [724, 599] width 199 height 35
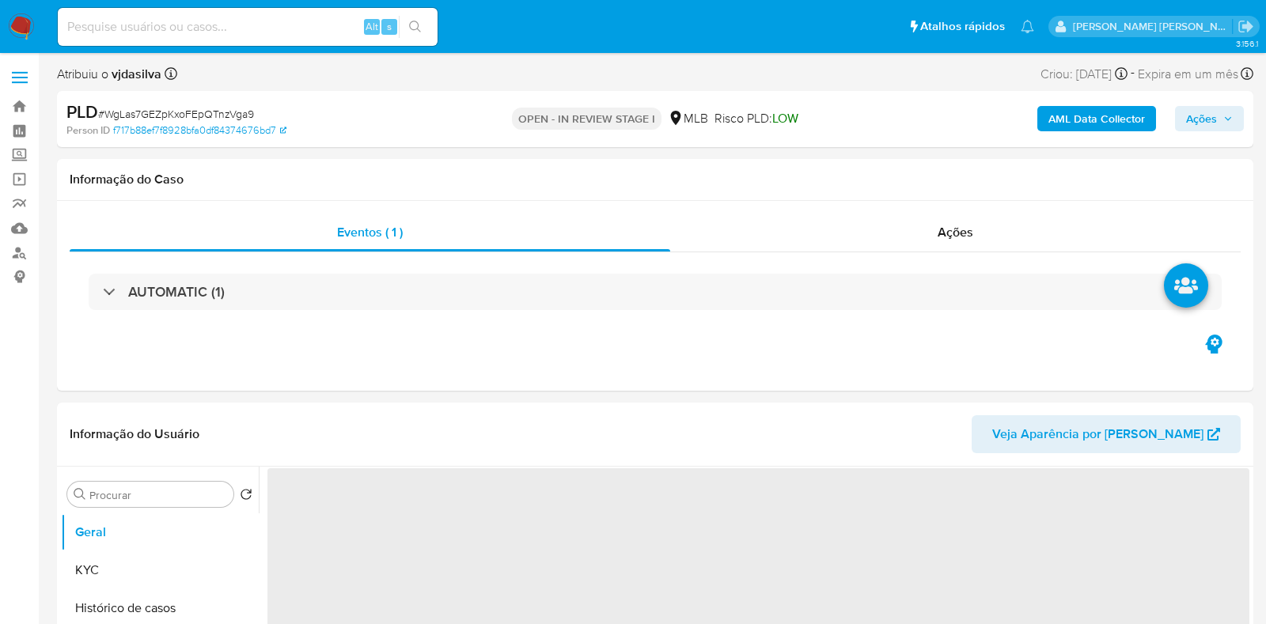
select select "10"
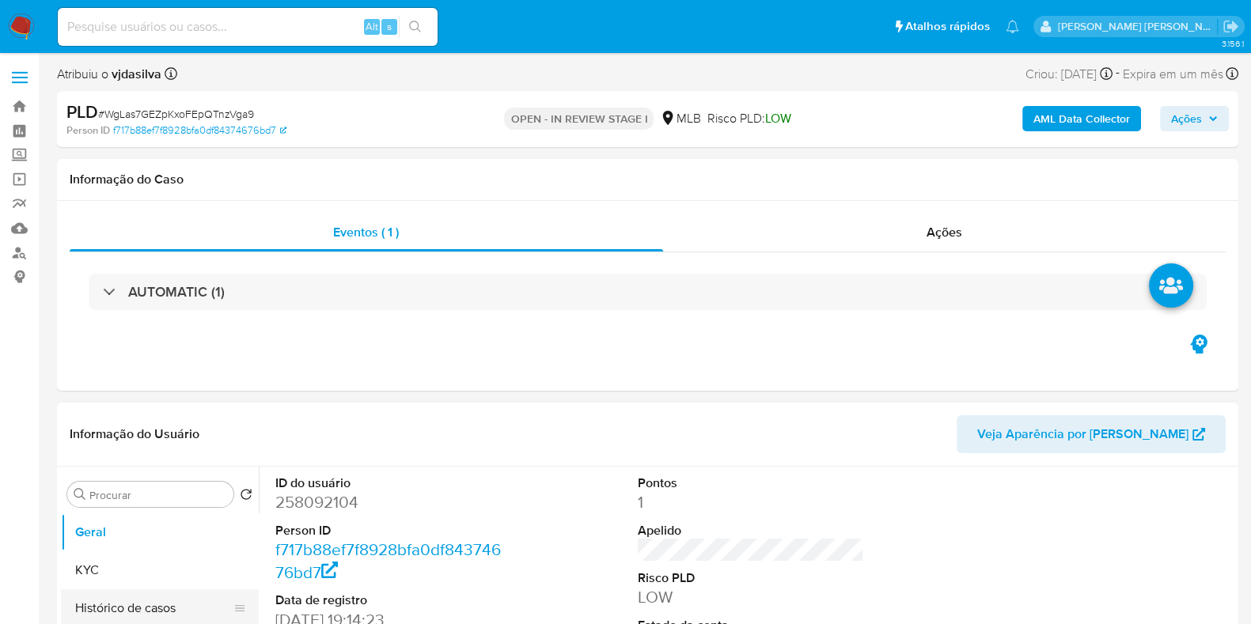
click at [133, 608] on button "Histórico de casos" at bounding box center [153, 608] width 185 height 38
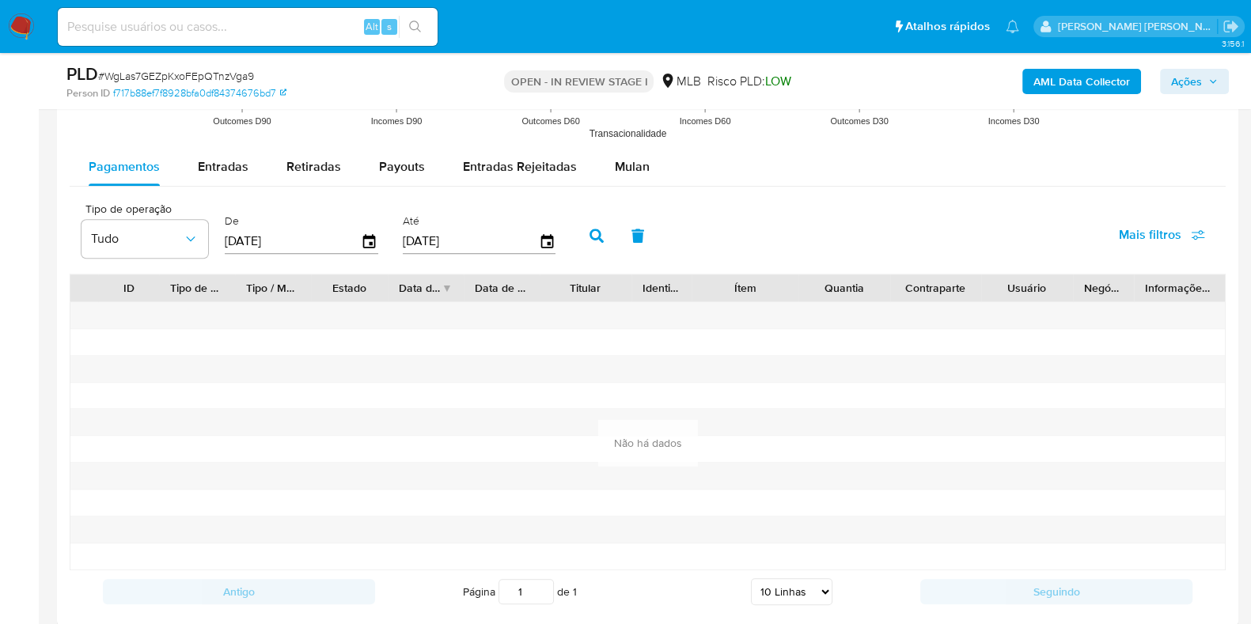
scroll to position [1676, 0]
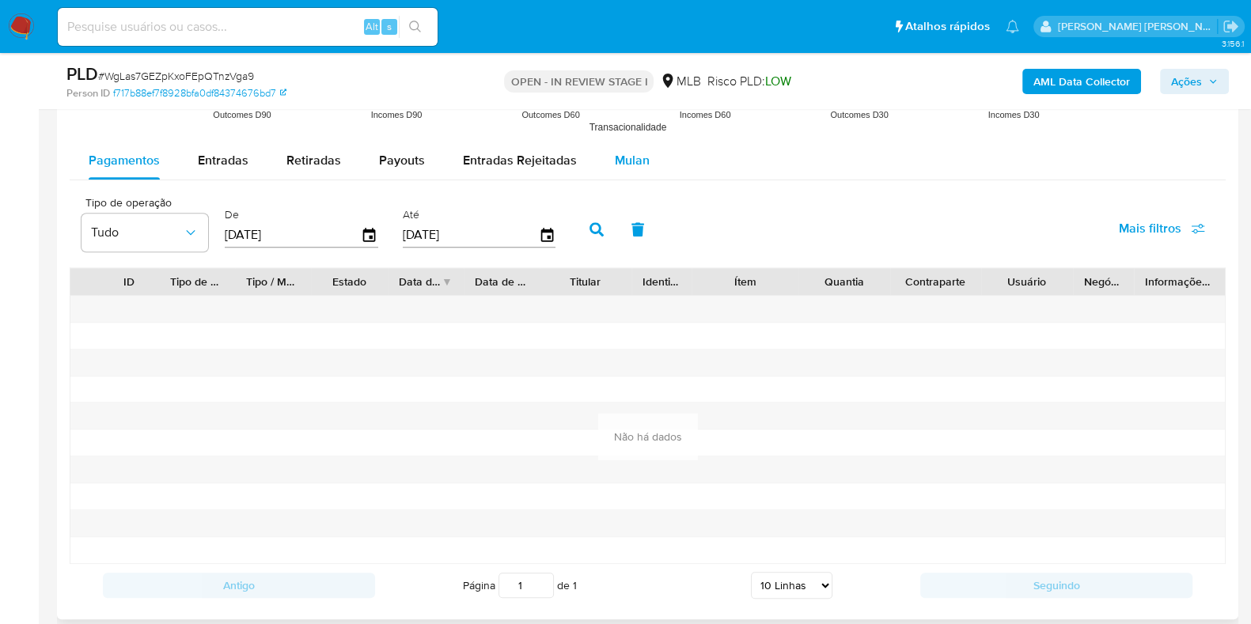
click at [629, 163] on span "Mulan" at bounding box center [632, 160] width 35 height 18
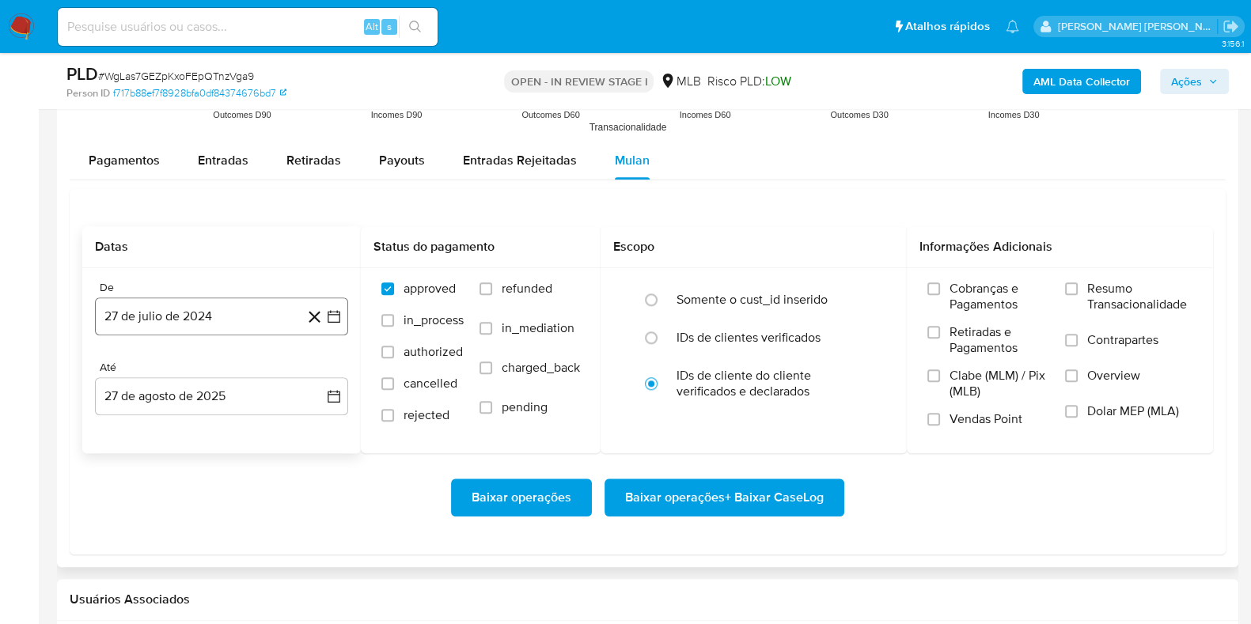
click at [222, 309] on button "27 de julio de 2024" at bounding box center [221, 316] width 253 height 38
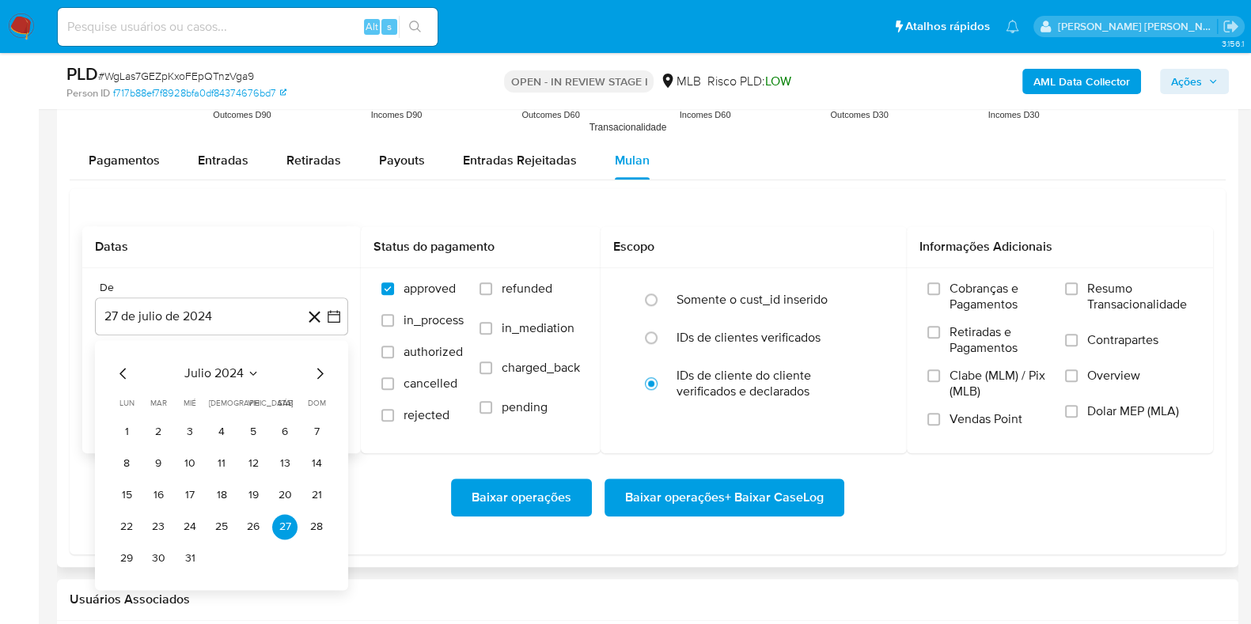
click at [256, 369] on icon "Seleccionar mes y año" at bounding box center [253, 373] width 13 height 13
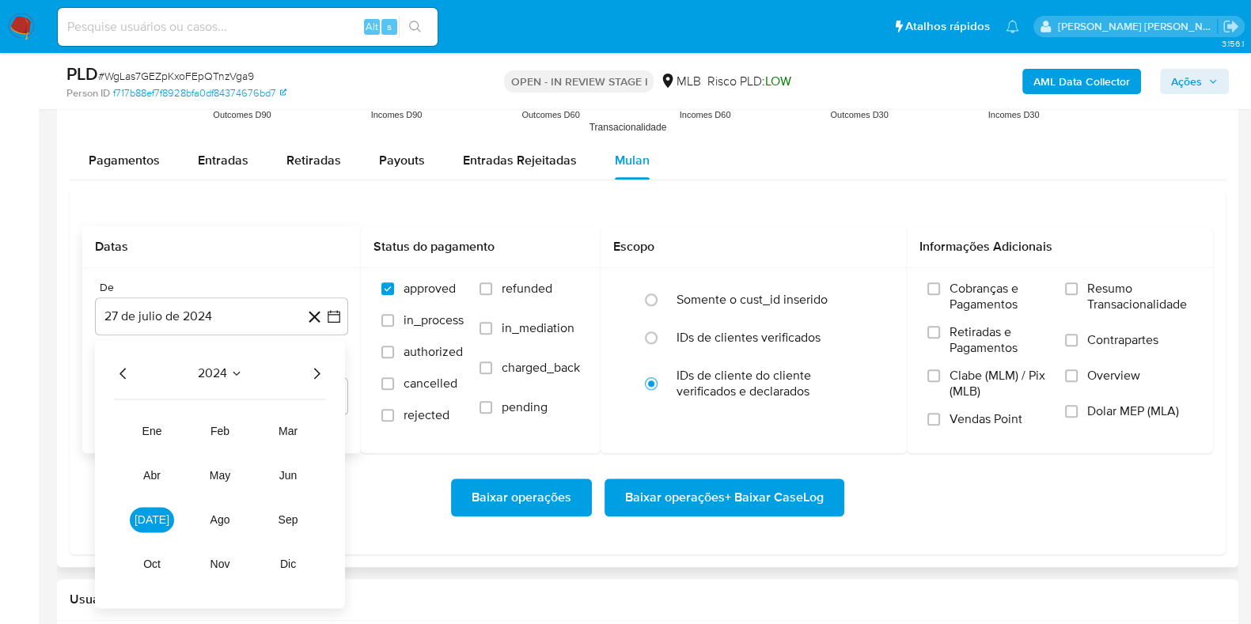
click at [314, 366] on icon "Año siguiente" at bounding box center [316, 373] width 19 height 19
click at [166, 523] on button "[DATE]" at bounding box center [152, 519] width 44 height 25
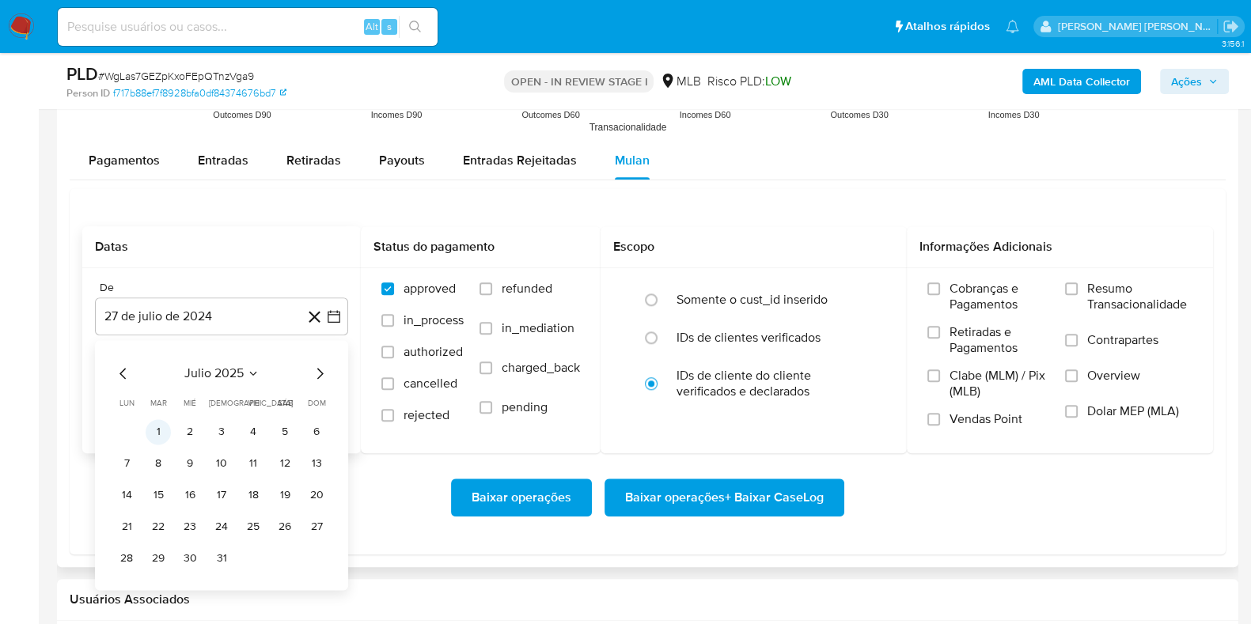
click at [158, 434] on button "1" at bounding box center [158, 431] width 25 height 25
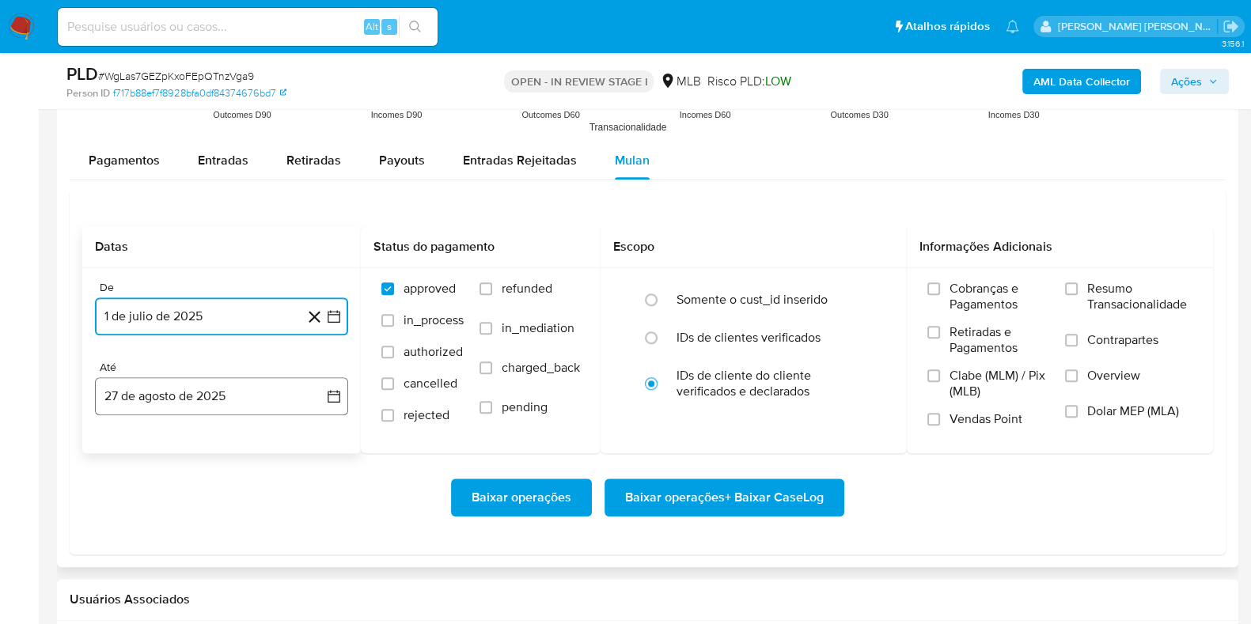
click at [188, 390] on button "27 de agosto de 2025" at bounding box center [221, 396] width 253 height 38
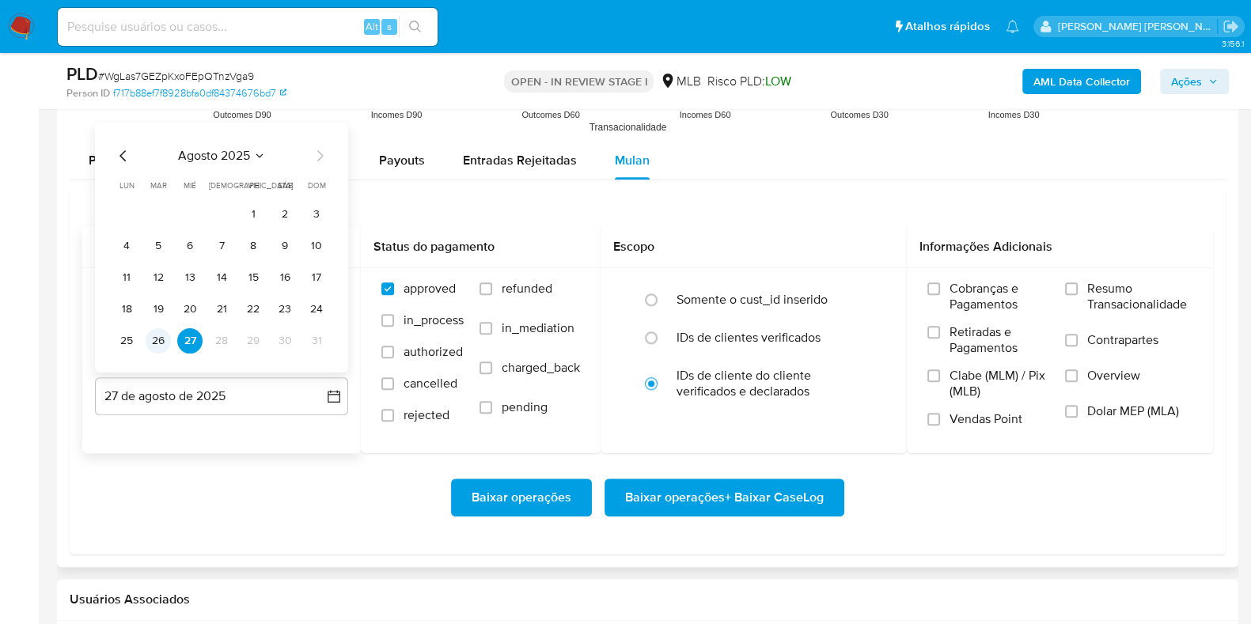
click at [156, 335] on button "26" at bounding box center [158, 340] width 25 height 25
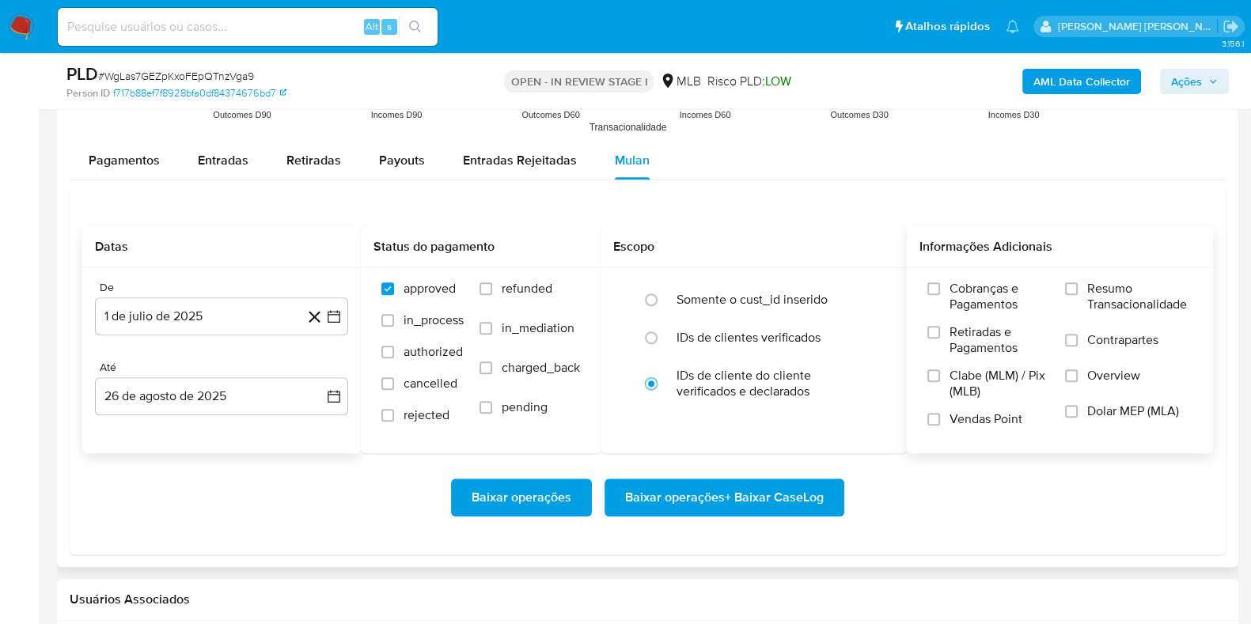
click at [1084, 282] on label "Resumo Transacionalidade" at bounding box center [1128, 306] width 127 height 51
click at [1078, 282] on input "Resumo Transacionalidade" at bounding box center [1071, 288] width 13 height 13
click at [1084, 336] on label "Contrapartes" at bounding box center [1128, 350] width 127 height 36
click at [1078, 336] on input "Contrapartes" at bounding box center [1071, 340] width 13 height 13
click at [772, 491] on span "Baixar operações + Baixar CaseLog" at bounding box center [724, 497] width 199 height 35
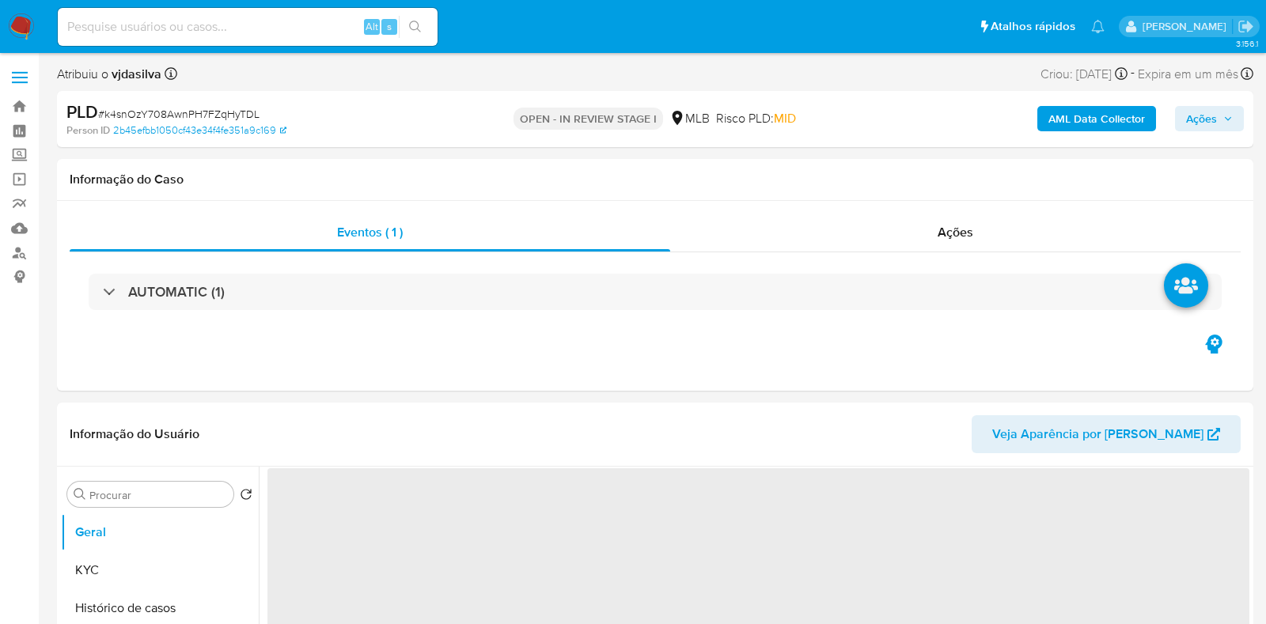
select select "10"
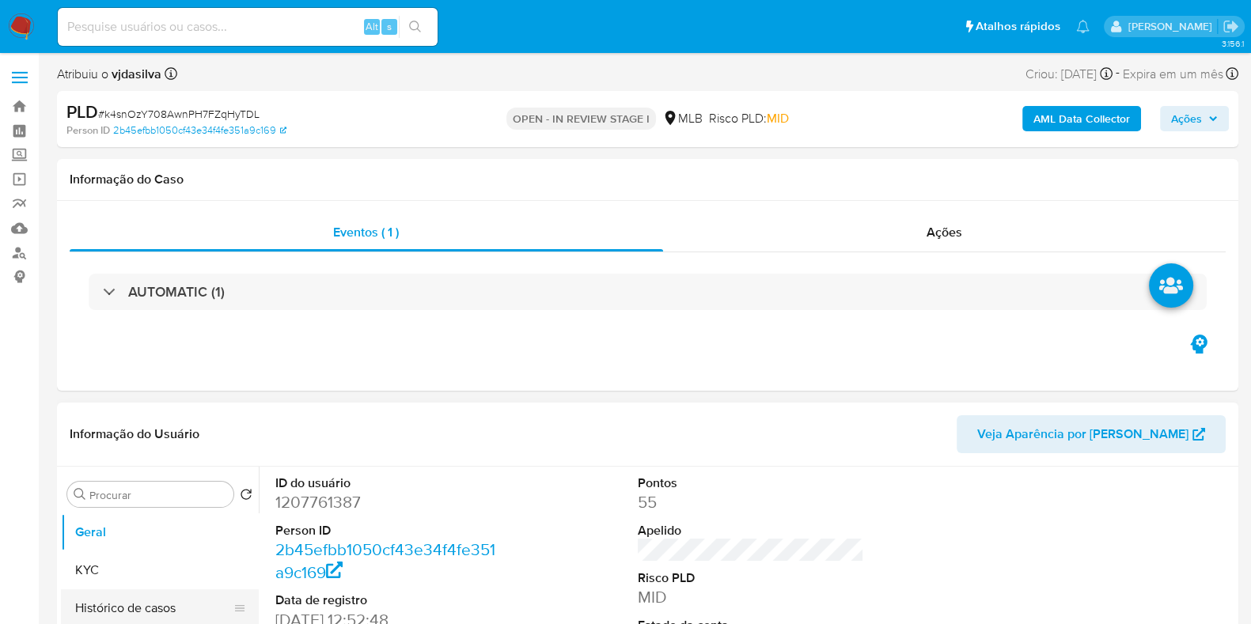
click at [162, 607] on button "Histórico de casos" at bounding box center [153, 608] width 185 height 38
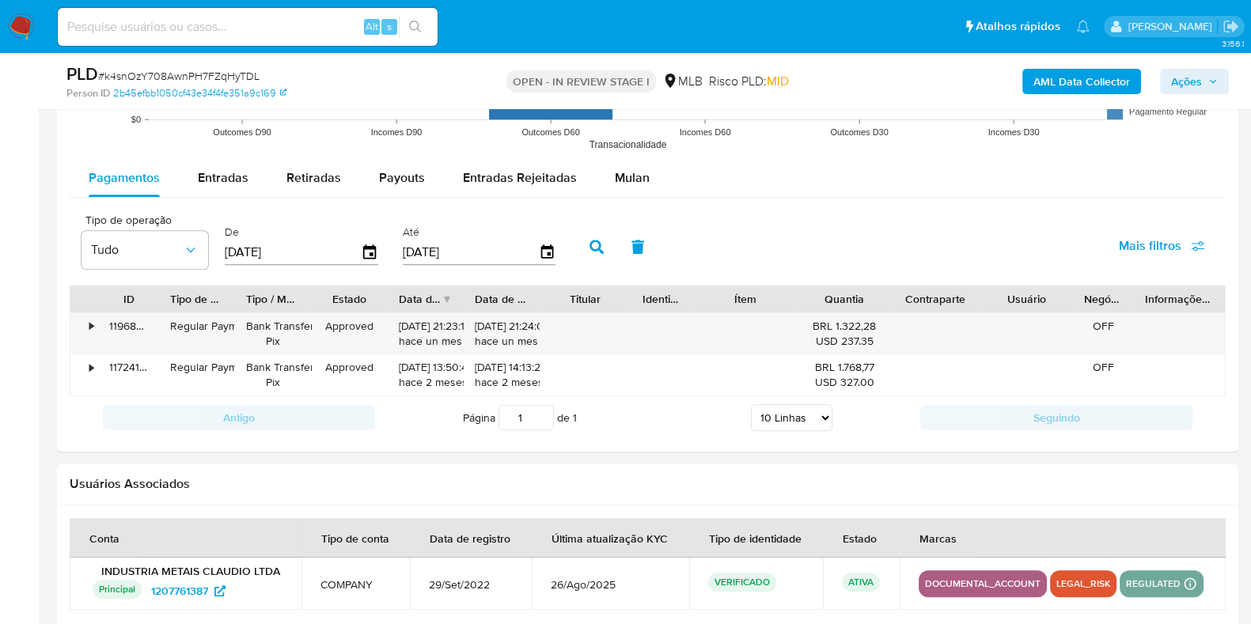
scroll to position [1718, 0]
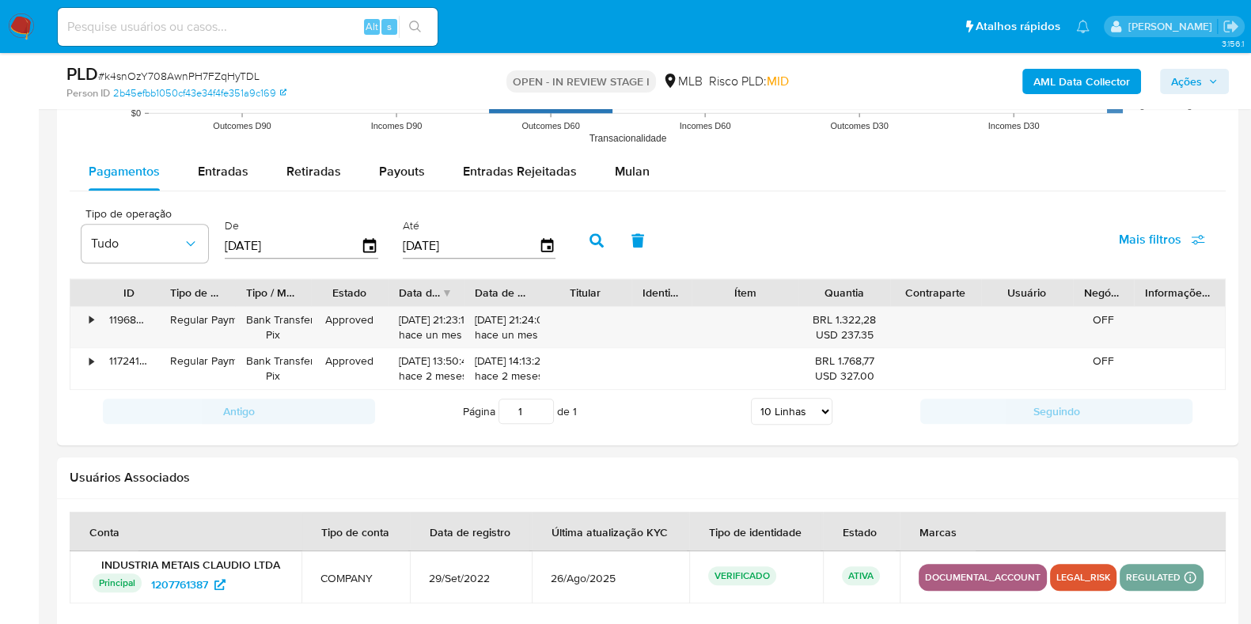
click at [657, 169] on button "Mulan" at bounding box center [632, 172] width 73 height 38
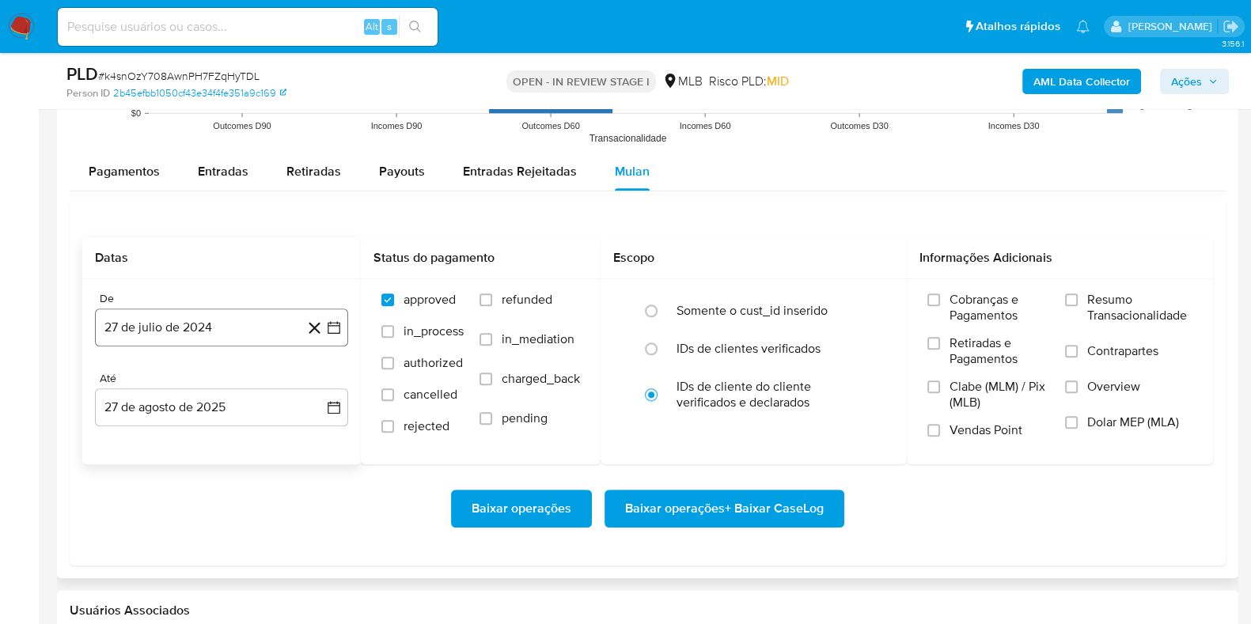
click at [255, 310] on button "27 de julio de 2024" at bounding box center [221, 328] width 253 height 38
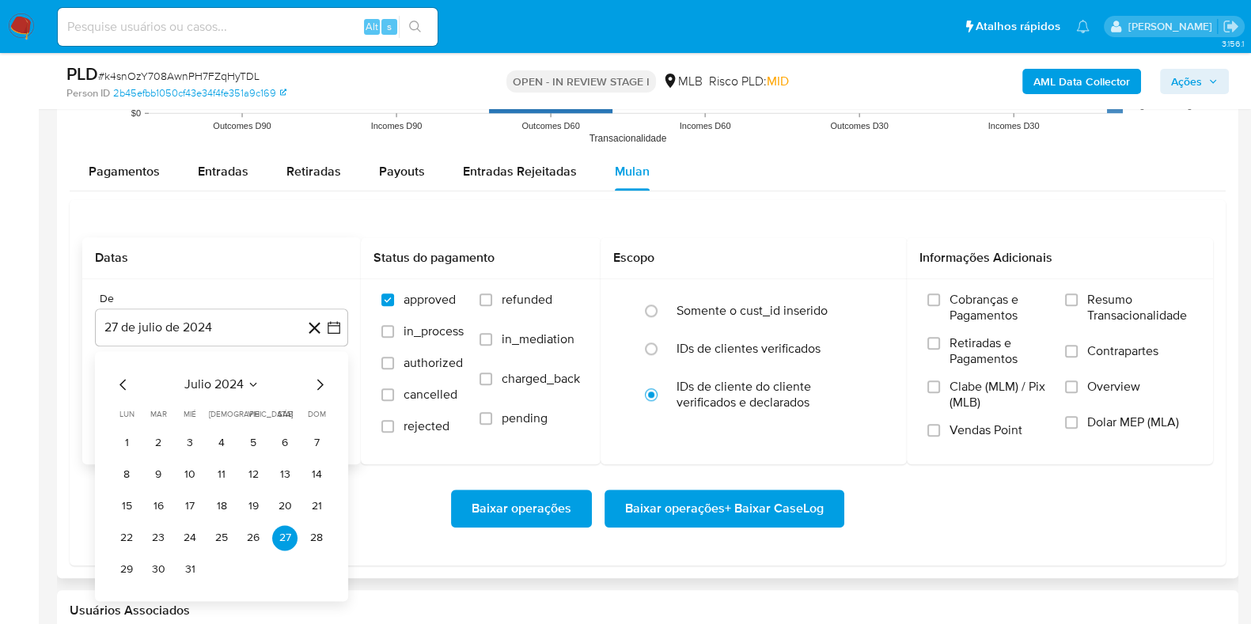
click at [237, 383] on span "julio 2024" at bounding box center [213, 385] width 59 height 16
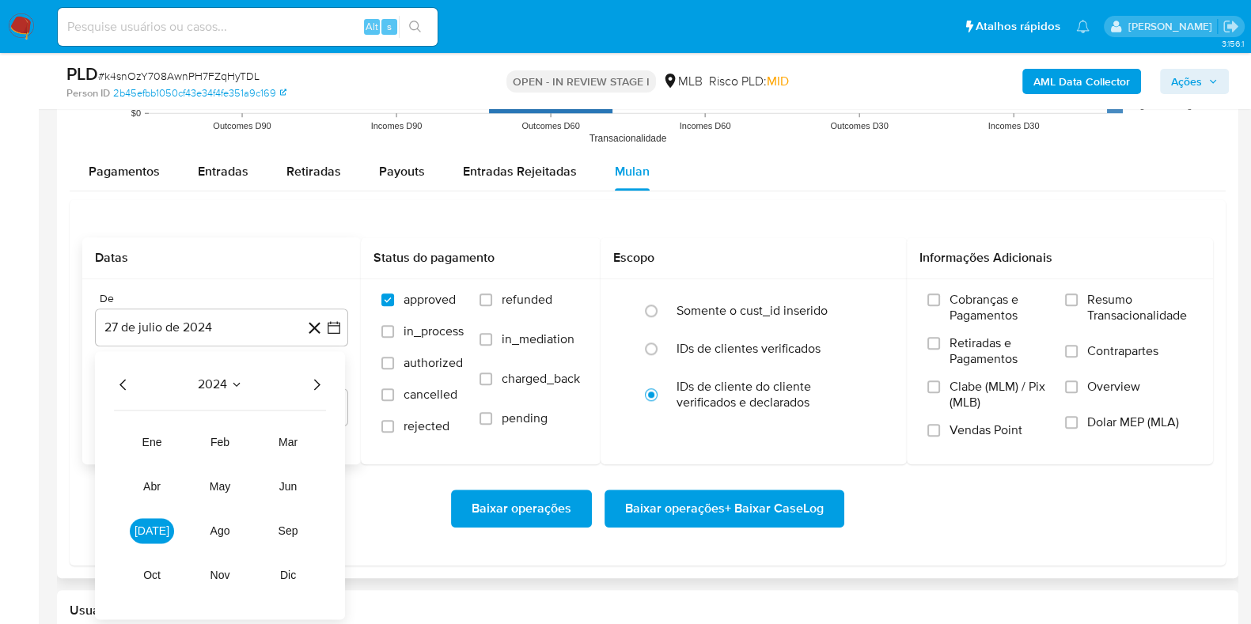
click at [316, 393] on div "2024 2024 ene feb mar abr may jun jul ago sep oct nov dic" at bounding box center [220, 485] width 250 height 268
click at [316, 388] on icon "Año siguiente" at bounding box center [316, 384] width 19 height 19
click at [150, 525] on span "[DATE]" at bounding box center [152, 531] width 35 height 13
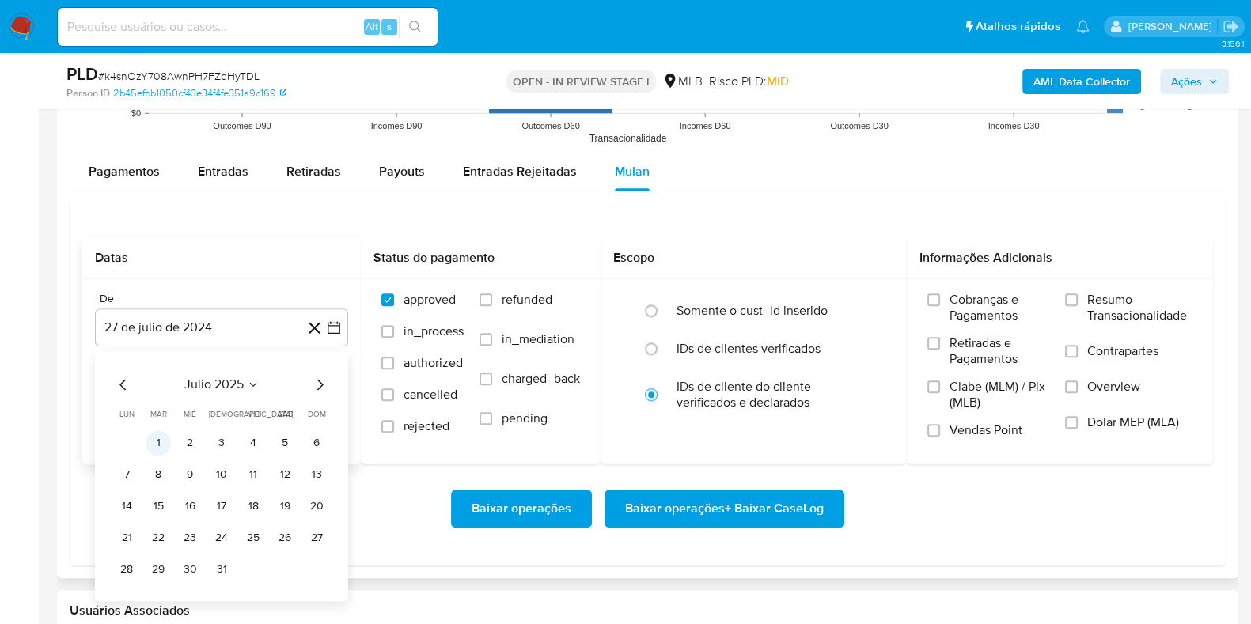
click at [156, 445] on button "1" at bounding box center [158, 442] width 25 height 25
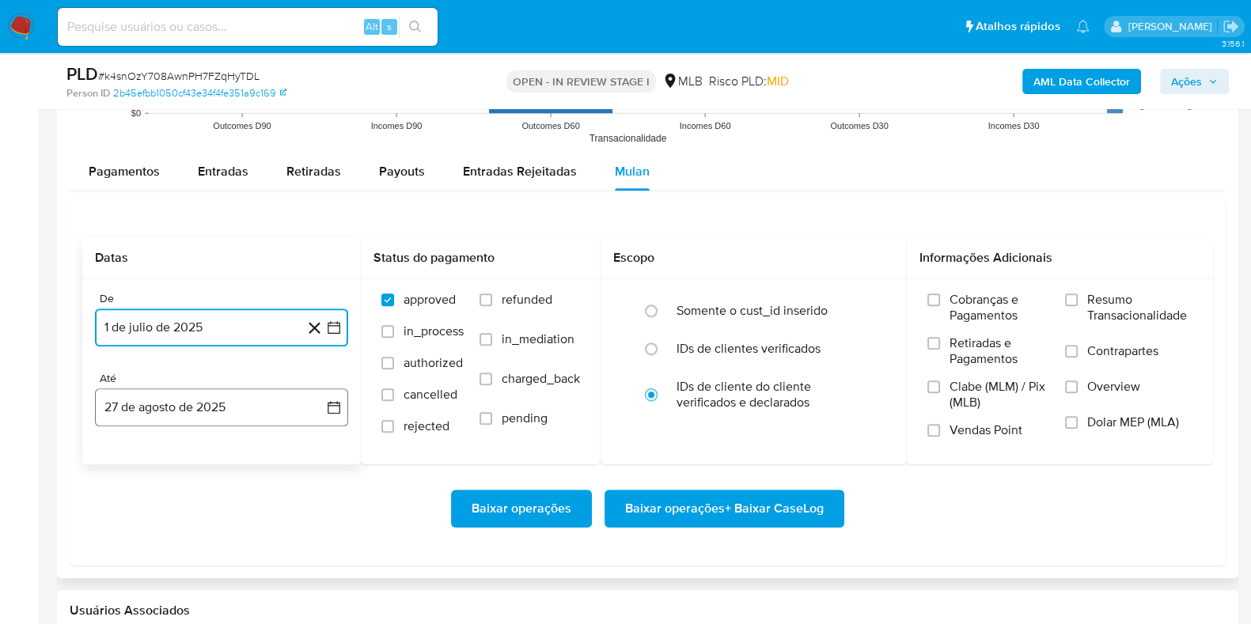
click at [188, 414] on button "27 de agosto de 2025" at bounding box center [221, 407] width 253 height 38
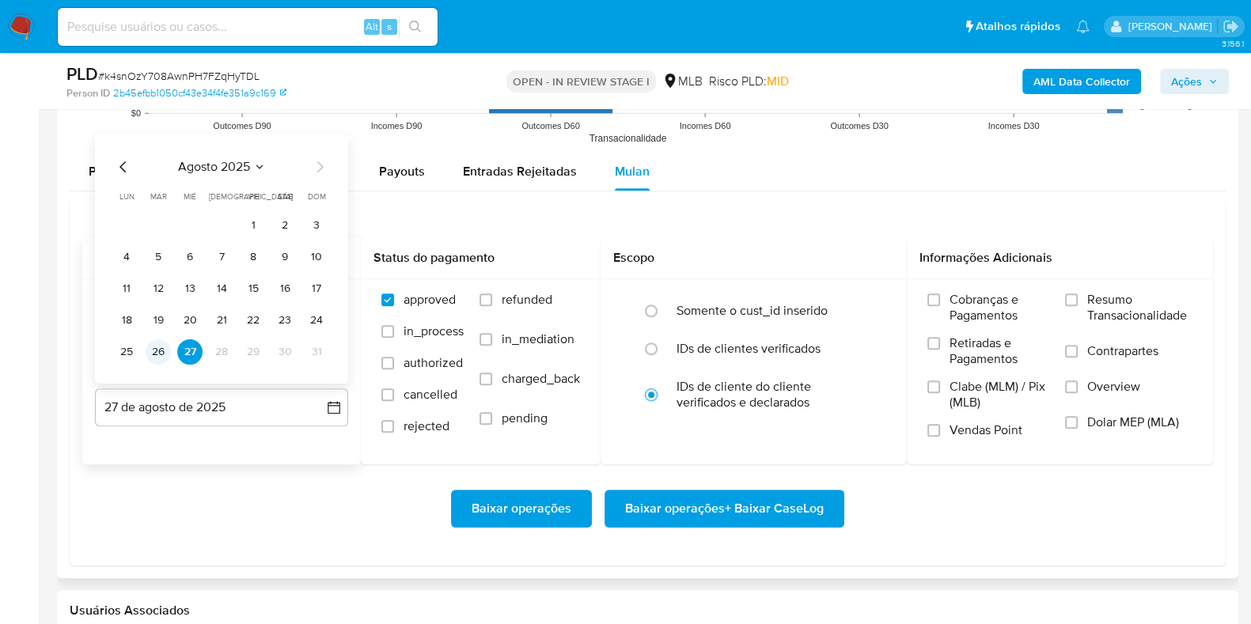
click at [164, 354] on button "26" at bounding box center [158, 351] width 25 height 25
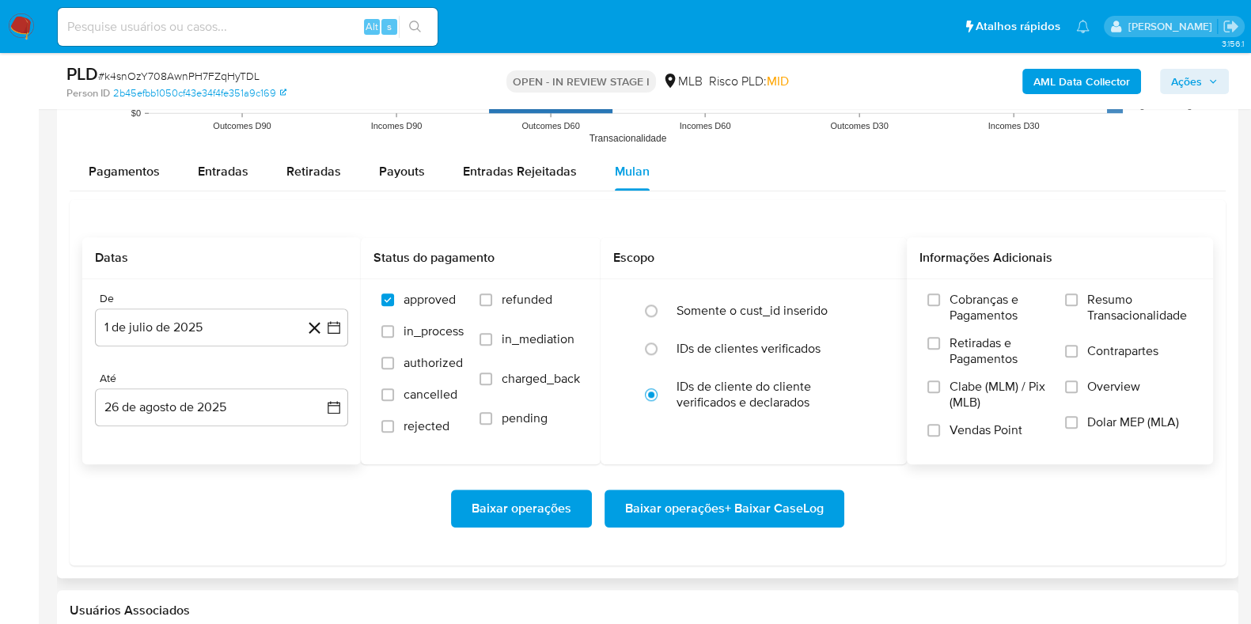
click at [1074, 313] on label "Resumo Transacionalidade" at bounding box center [1128, 317] width 127 height 51
click at [1074, 306] on input "Resumo Transacionalidade" at bounding box center [1071, 300] width 13 height 13
click at [1077, 354] on input "Contrapartes" at bounding box center [1071, 351] width 13 height 13
click at [752, 494] on span "Baixar operações + Baixar CaseLog" at bounding box center [724, 508] width 199 height 35
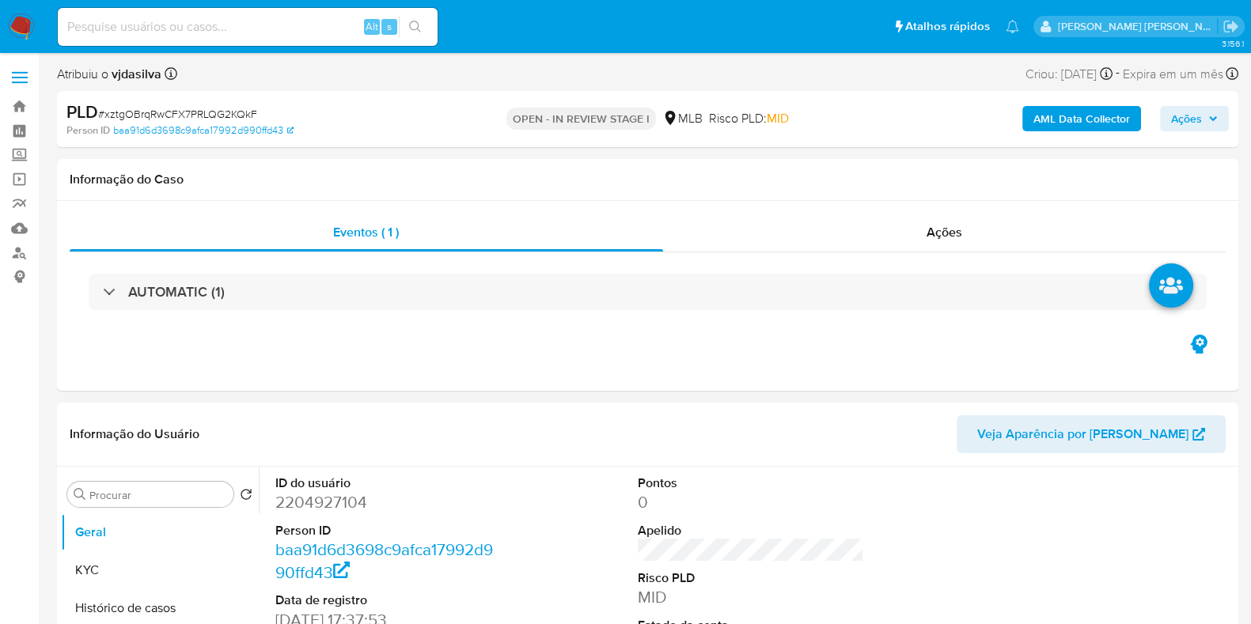
select select "10"
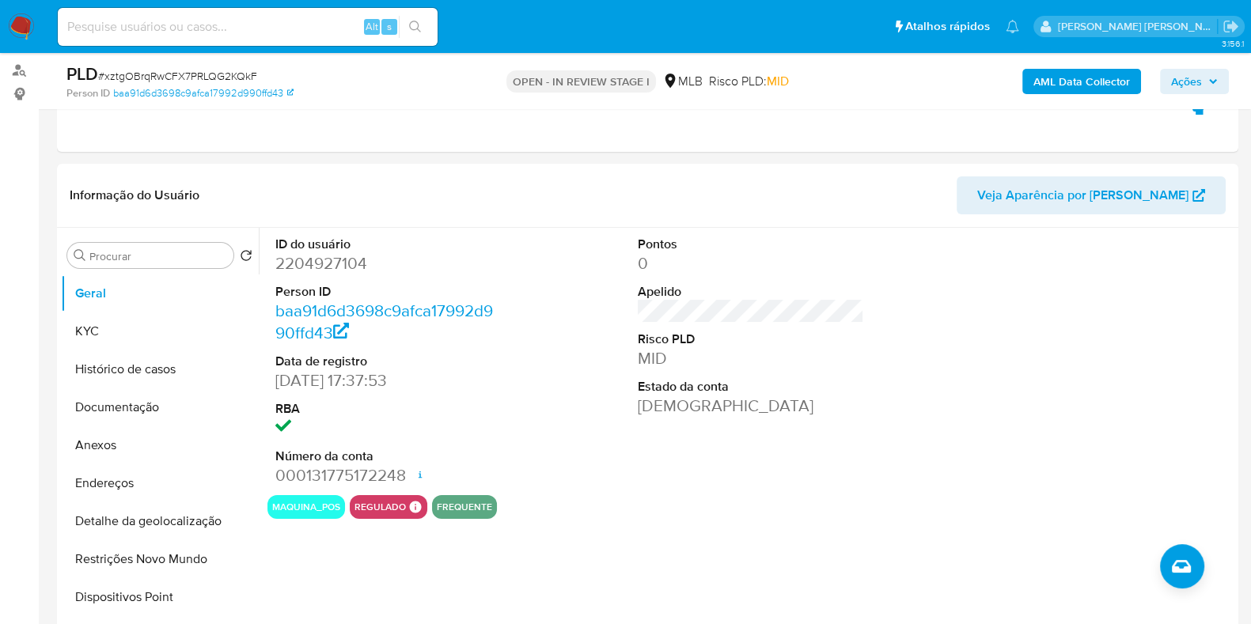
scroll to position [203, 0]
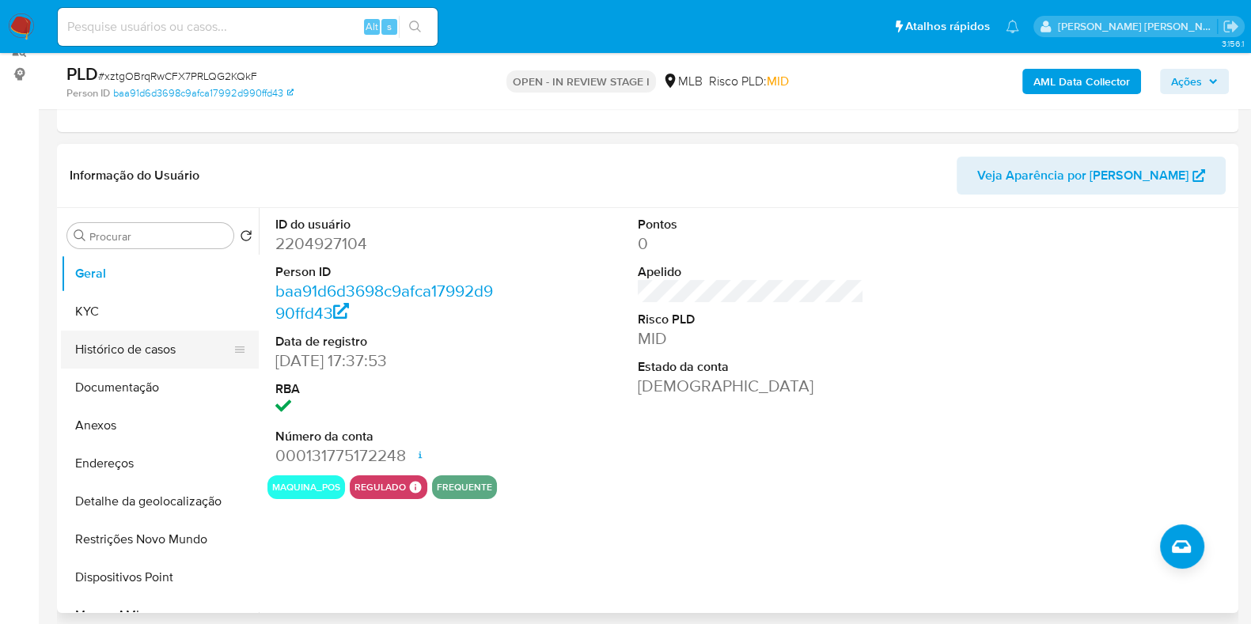
click at [171, 355] on button "Histórico de casos" at bounding box center [153, 350] width 185 height 38
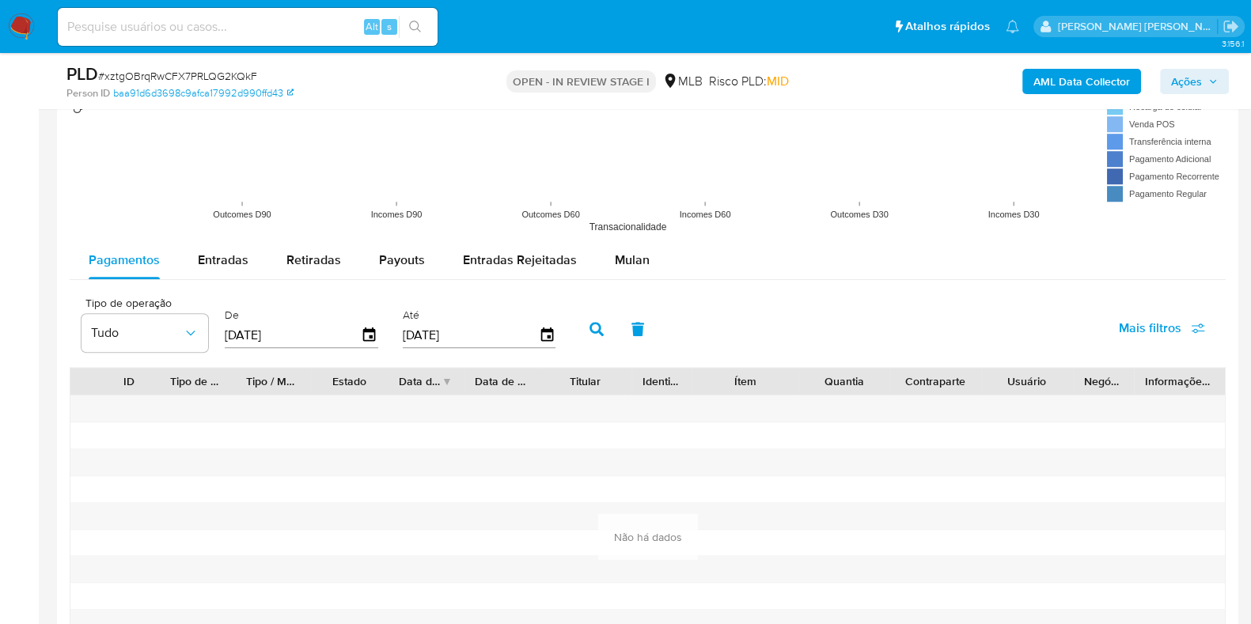
scroll to position [1577, 0]
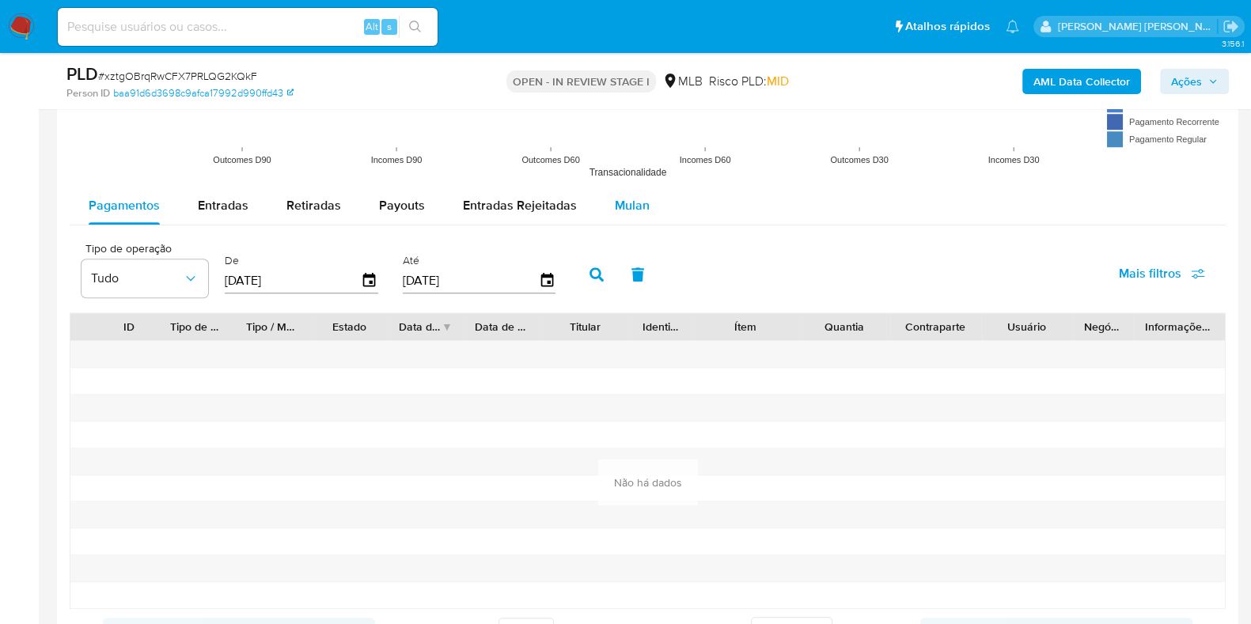
click at [637, 210] on span "Mulan" at bounding box center [632, 205] width 35 height 18
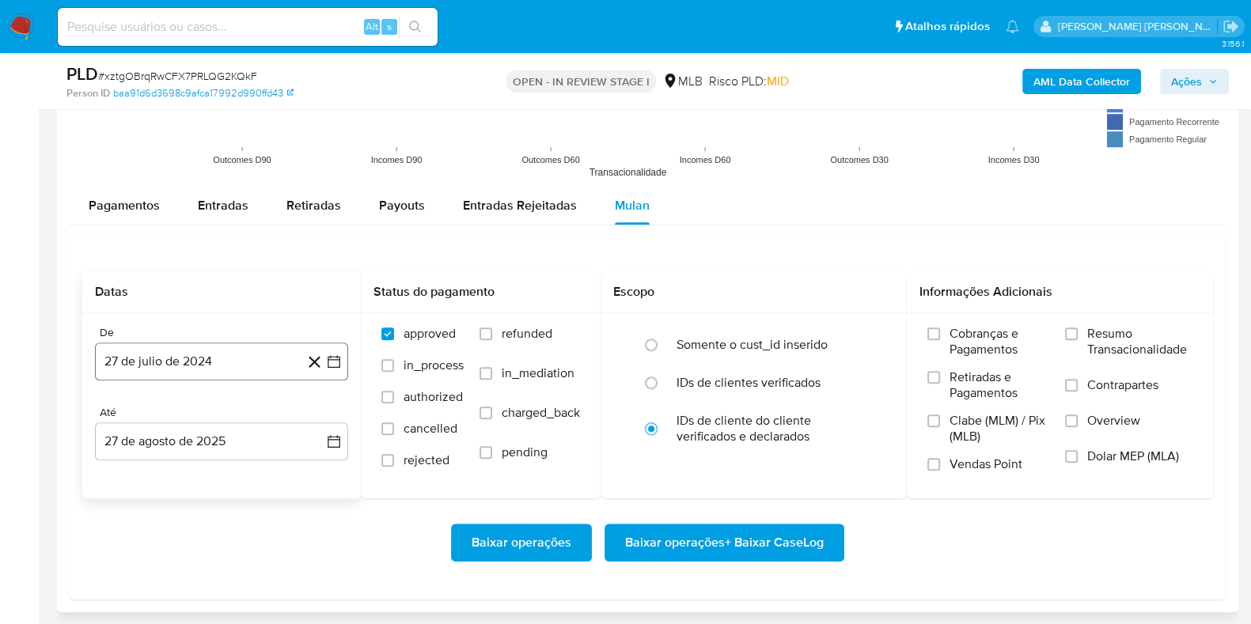
click at [184, 357] on button "27 de julio de 2024" at bounding box center [221, 362] width 253 height 38
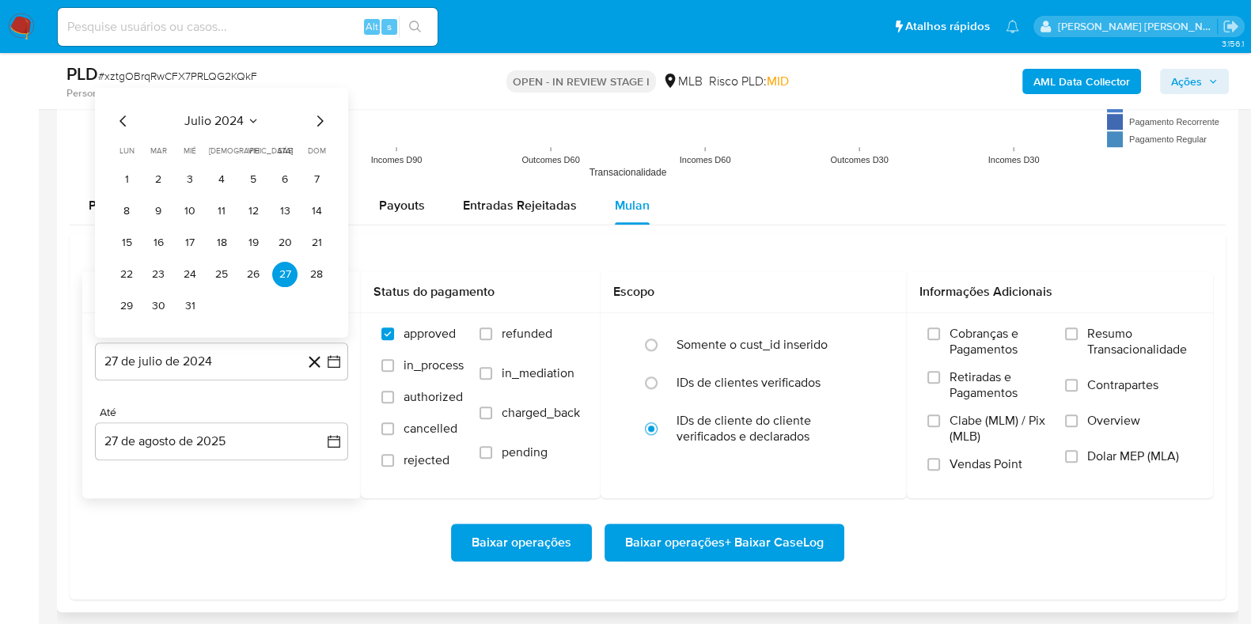
click at [253, 123] on icon "Seleccionar mes y año" at bounding box center [253, 121] width 13 height 13
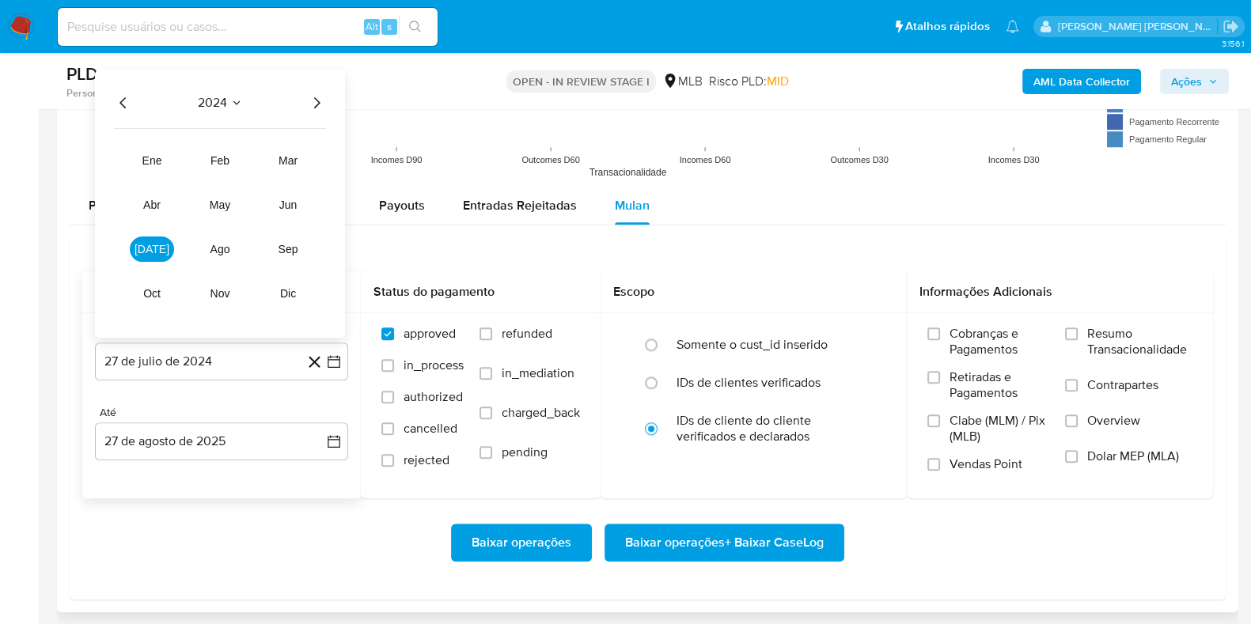
click at [316, 97] on icon "Año siguiente" at bounding box center [316, 102] width 19 height 19
click at [159, 254] on button "[DATE]" at bounding box center [152, 249] width 44 height 25
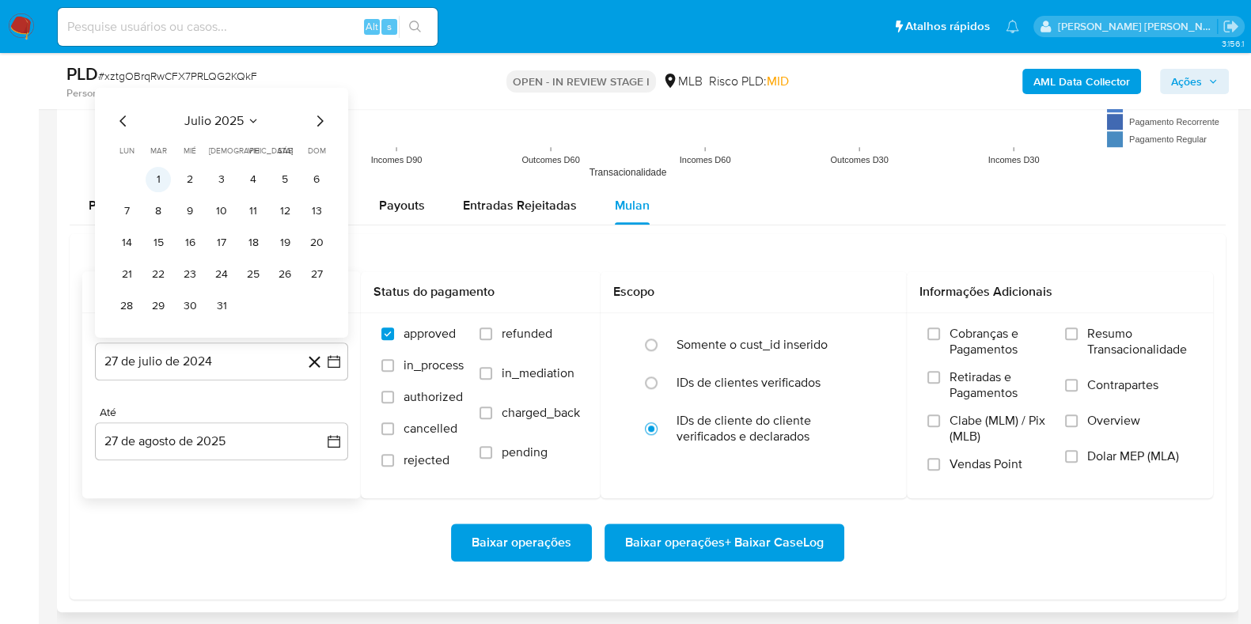
click at [156, 173] on button "1" at bounding box center [158, 179] width 25 height 25
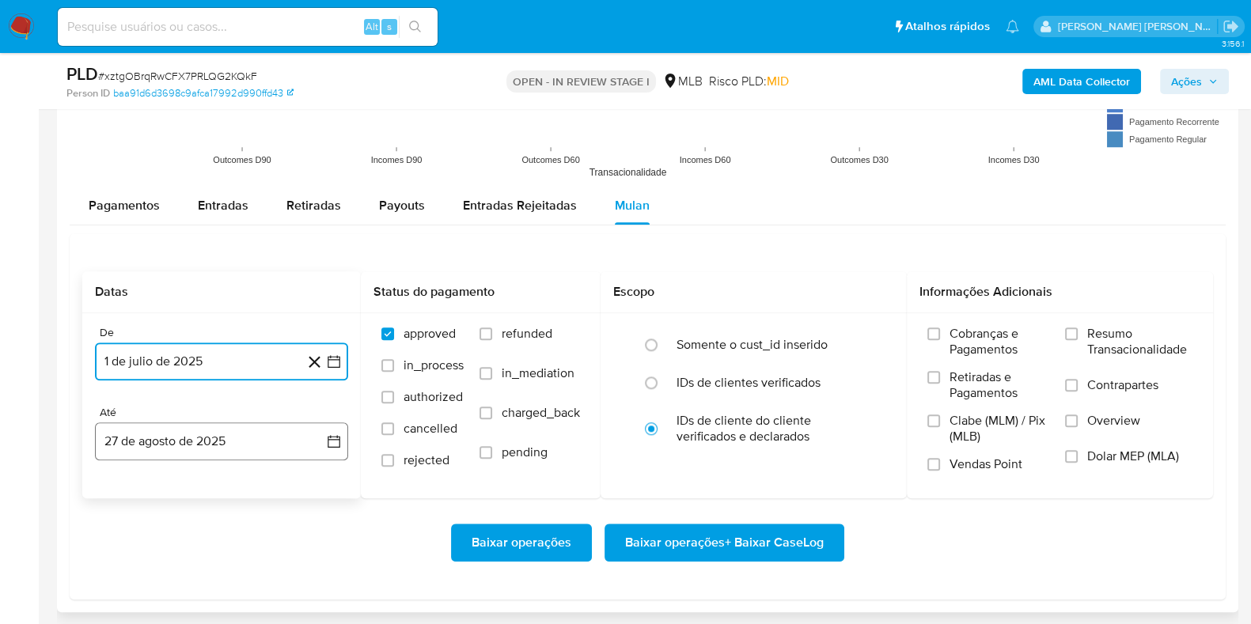
click at [184, 443] on button "27 de agosto de 2025" at bounding box center [221, 441] width 253 height 38
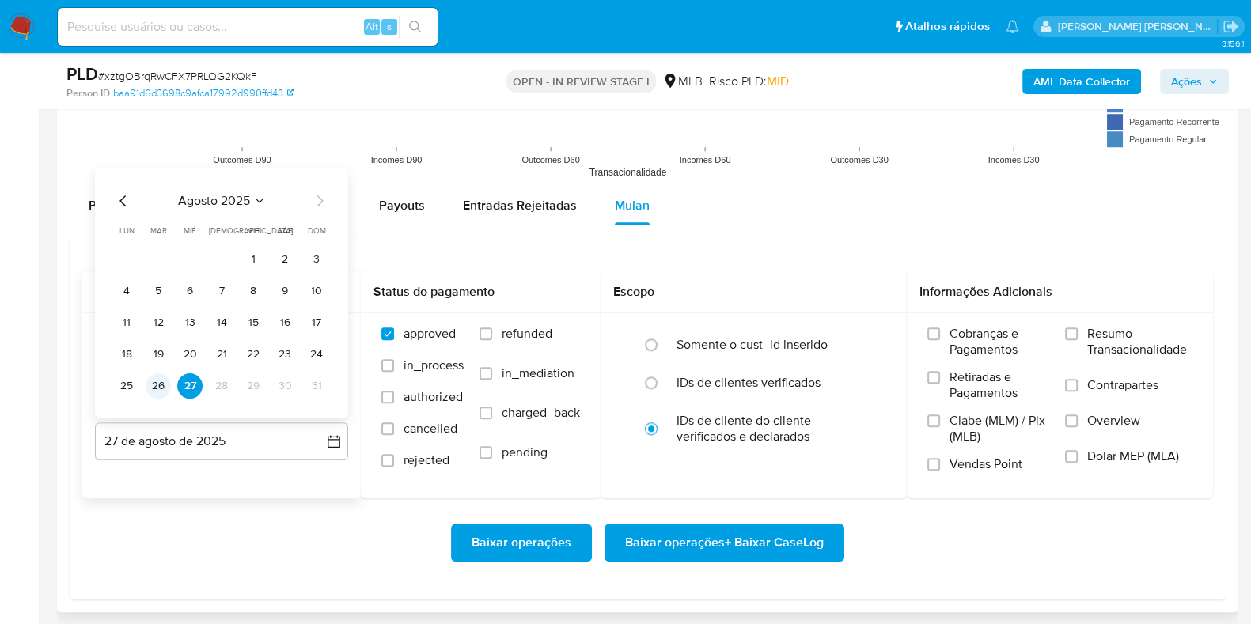
click at [163, 385] on button "26" at bounding box center [158, 385] width 25 height 25
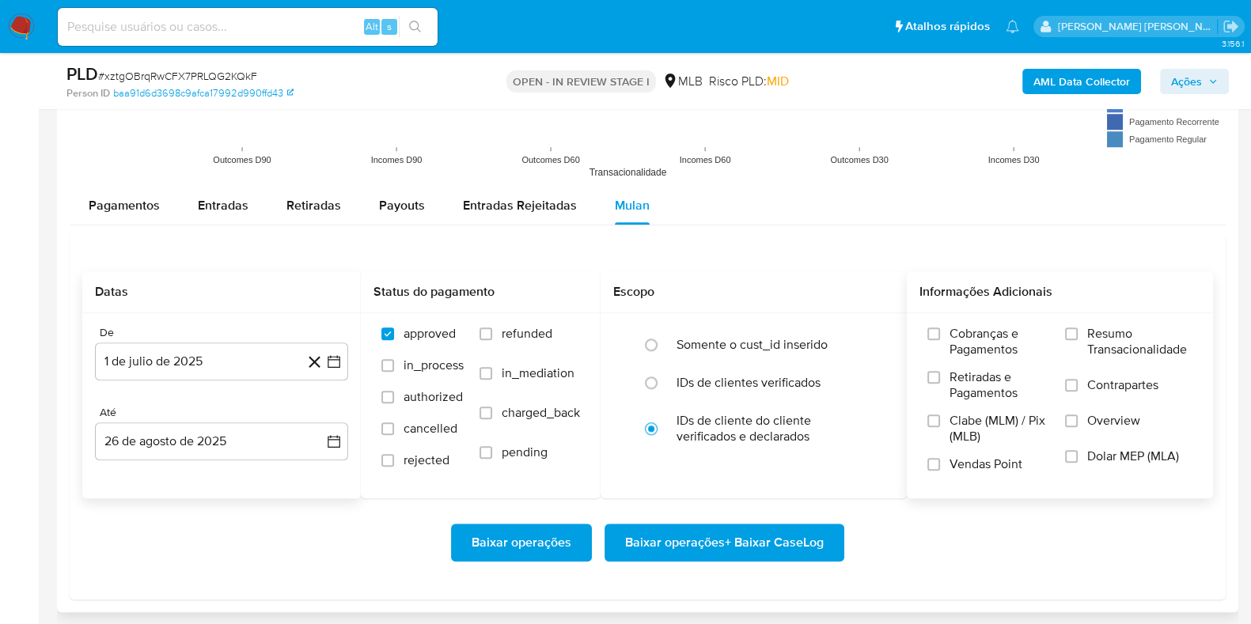
click at [1062, 337] on div "Cobranças e Pagamentos Retiradas e Pagamentos Clabe (MLM) / Pix (MLB) Vendas Po…" at bounding box center [1059, 405] width 281 height 158
click at [1080, 338] on label "Resumo Transacionalidade" at bounding box center [1128, 351] width 127 height 51
click at [1078, 338] on input "Resumo Transacionalidade" at bounding box center [1071, 334] width 13 height 13
click at [1083, 384] on label "Contrapartes" at bounding box center [1128, 395] width 127 height 36
click at [1078, 384] on input "Contrapartes" at bounding box center [1071, 385] width 13 height 13
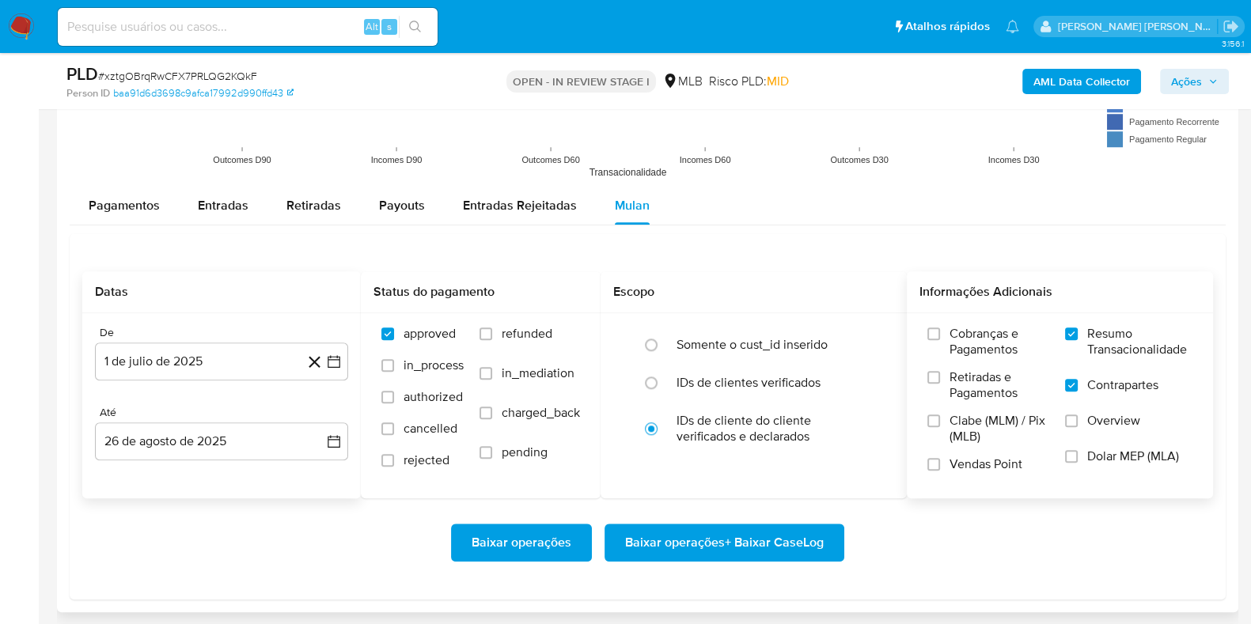
click at [757, 543] on span "Baixar operações + Baixar CaseLog" at bounding box center [724, 542] width 199 height 35
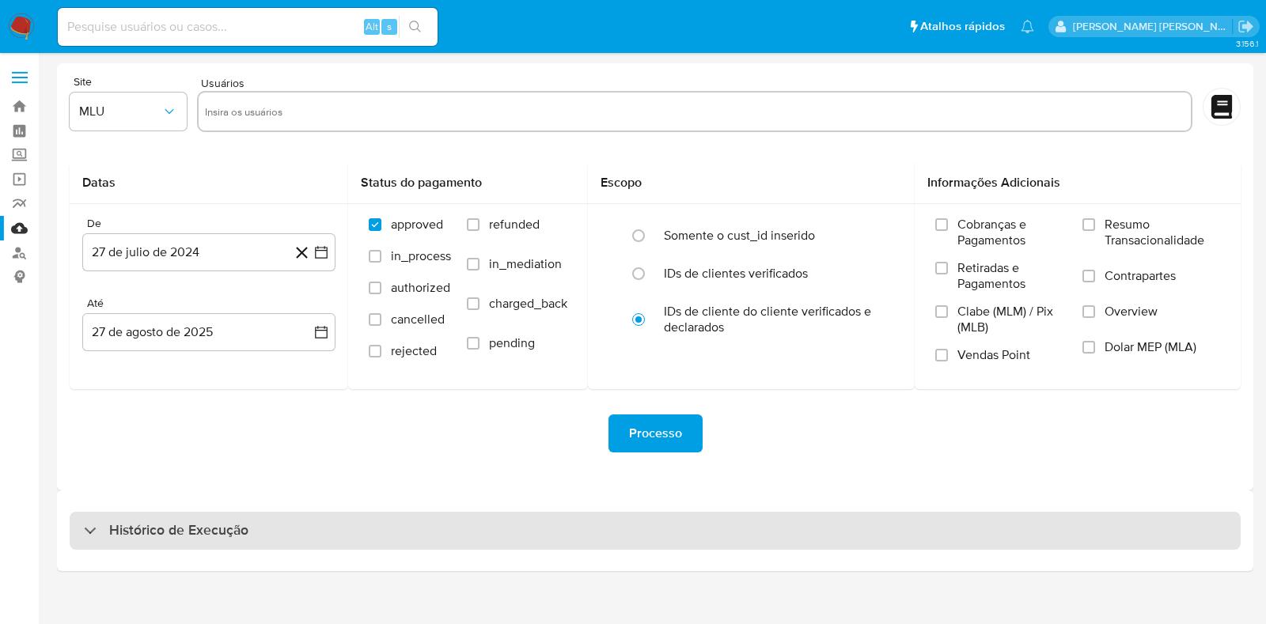
click at [154, 517] on div "Histórico de Execução" at bounding box center [655, 531] width 1171 height 38
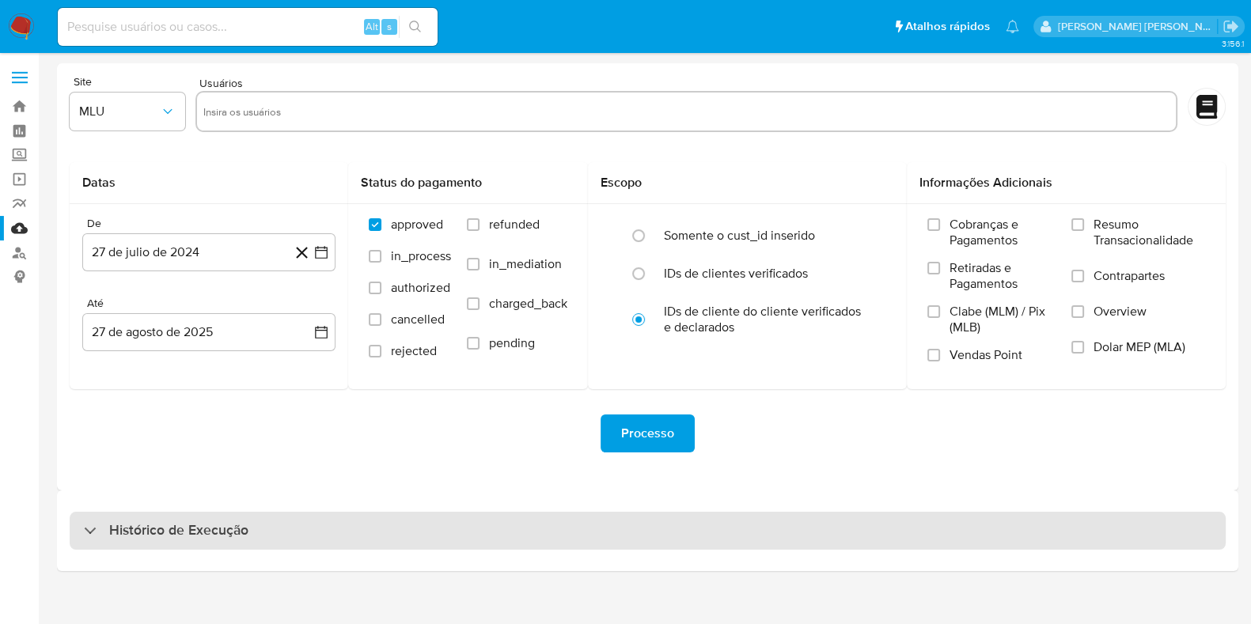
select select "10"
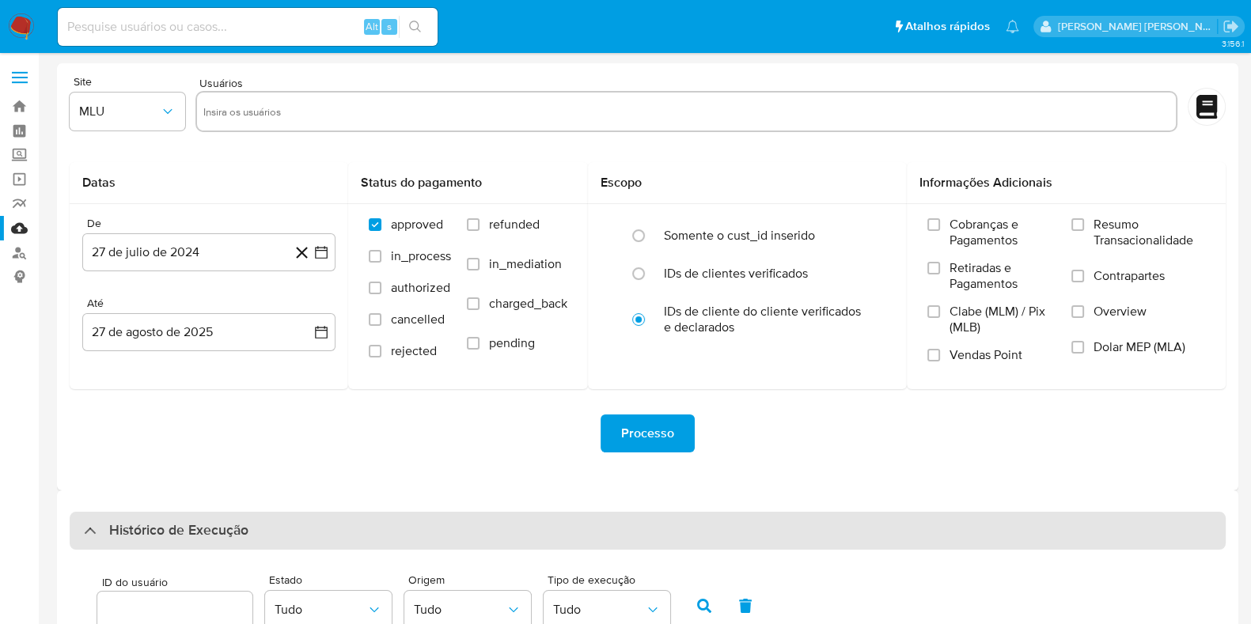
scroll to position [551, 0]
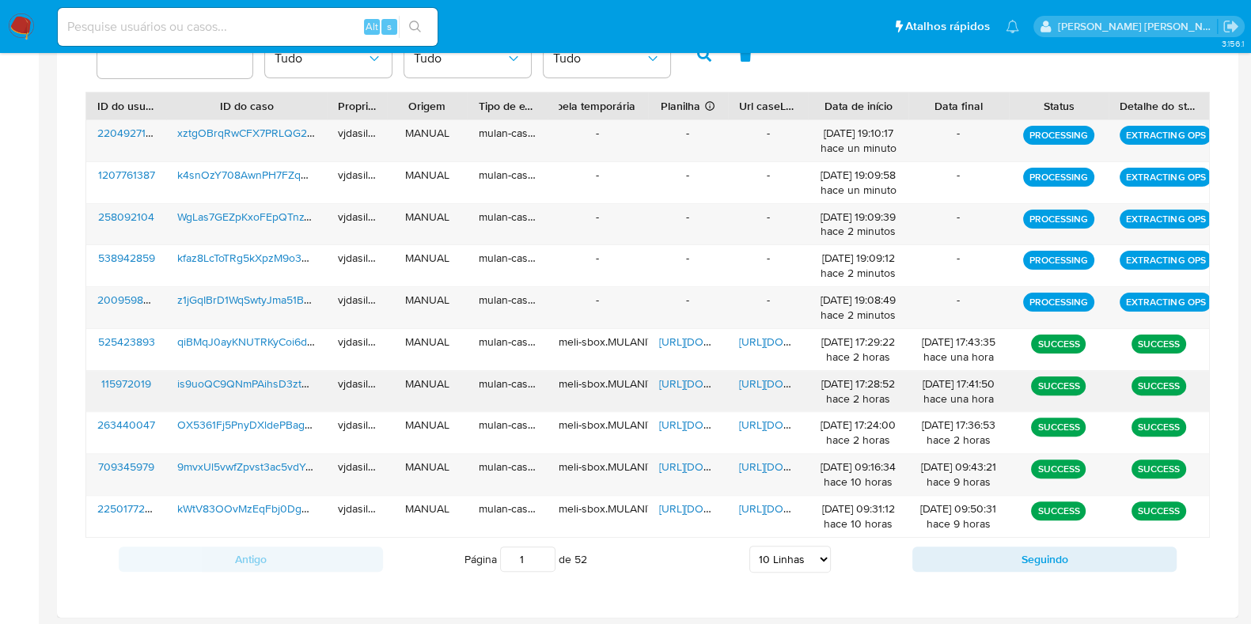
click at [773, 379] on span "https://docs.google.com/document/d/1M_fNlSXAKEATBu-OR9dZ0jUsmgn2DLjIGG40zgI_1vg…" at bounding box center [793, 384] width 109 height 16
click at [680, 381] on span "[URL][DOMAIN_NAME]" at bounding box center [713, 384] width 109 height 16
click at [289, 376] on span "is9uoQC9QNmPAihsD3ztqxFS" at bounding box center [251, 384] width 149 height 16
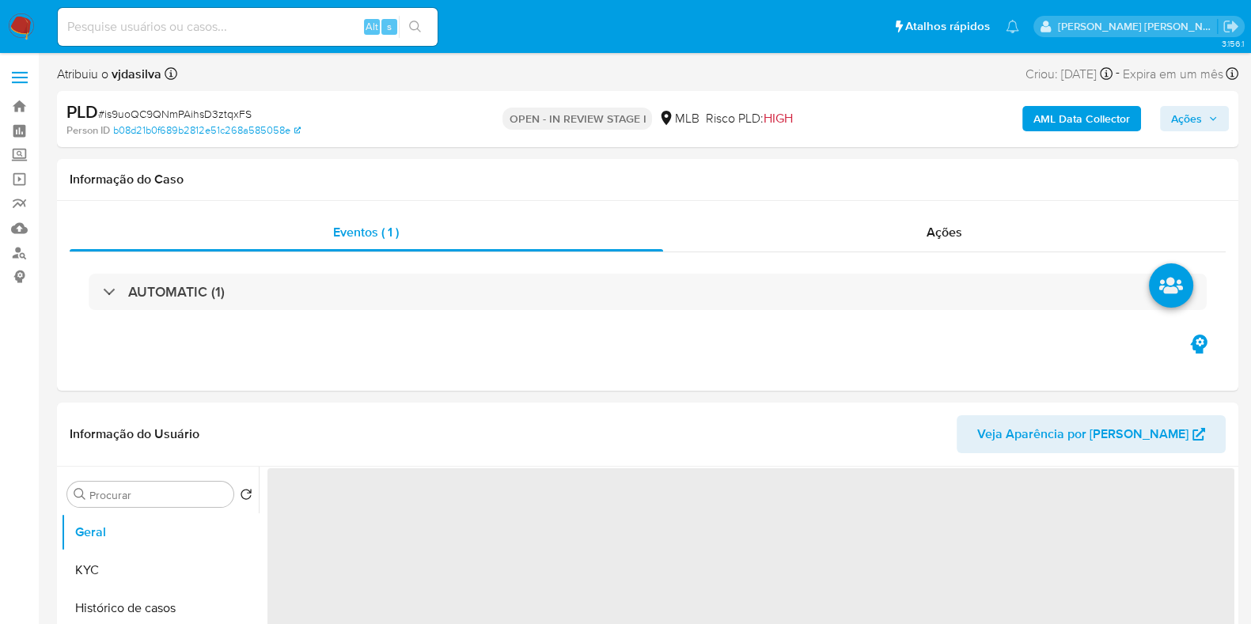
select select "10"
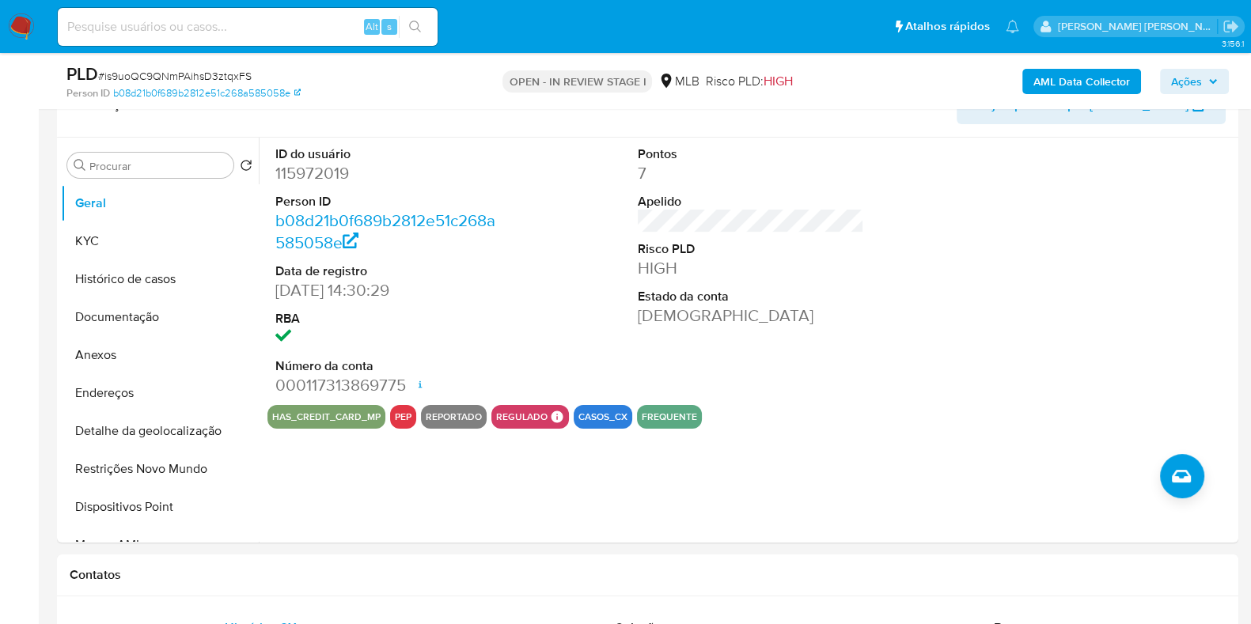
scroll to position [290, 0]
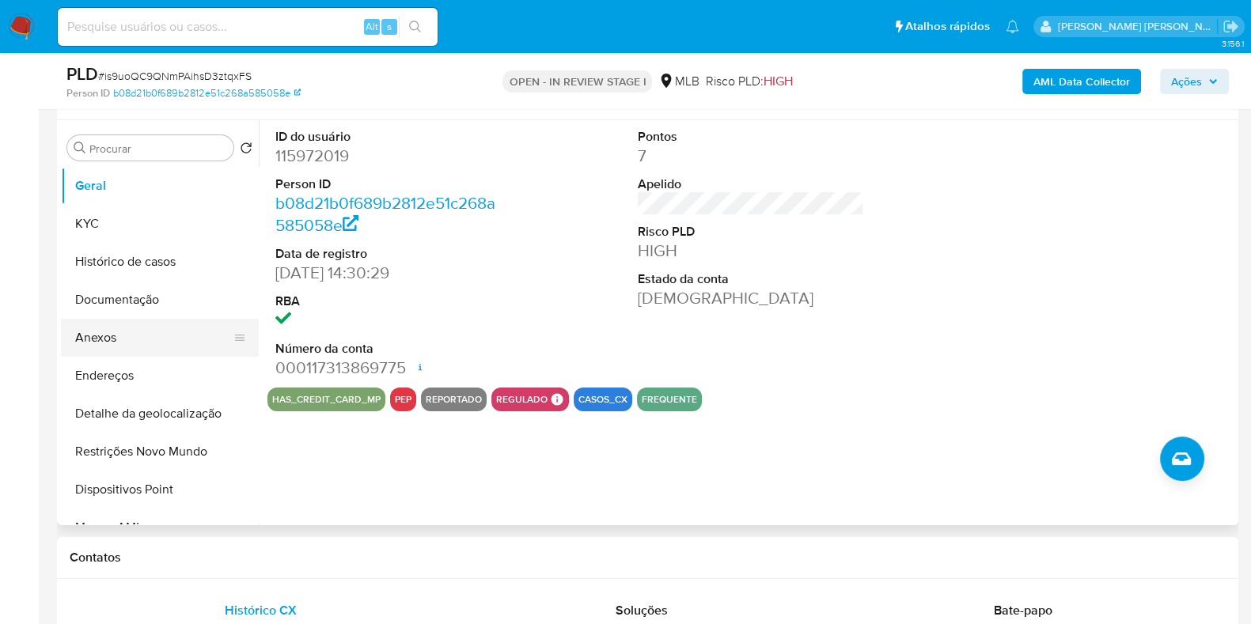
click at [171, 338] on button "Anexos" at bounding box center [153, 338] width 185 height 38
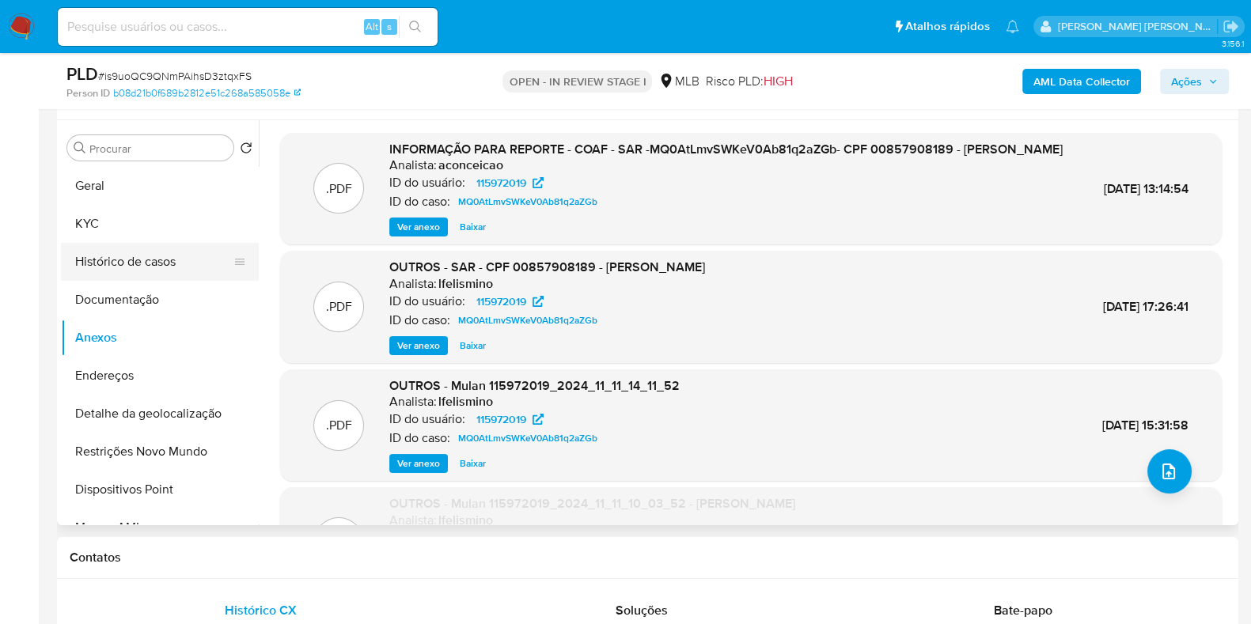
click at [160, 263] on button "Histórico de casos" at bounding box center [153, 262] width 185 height 38
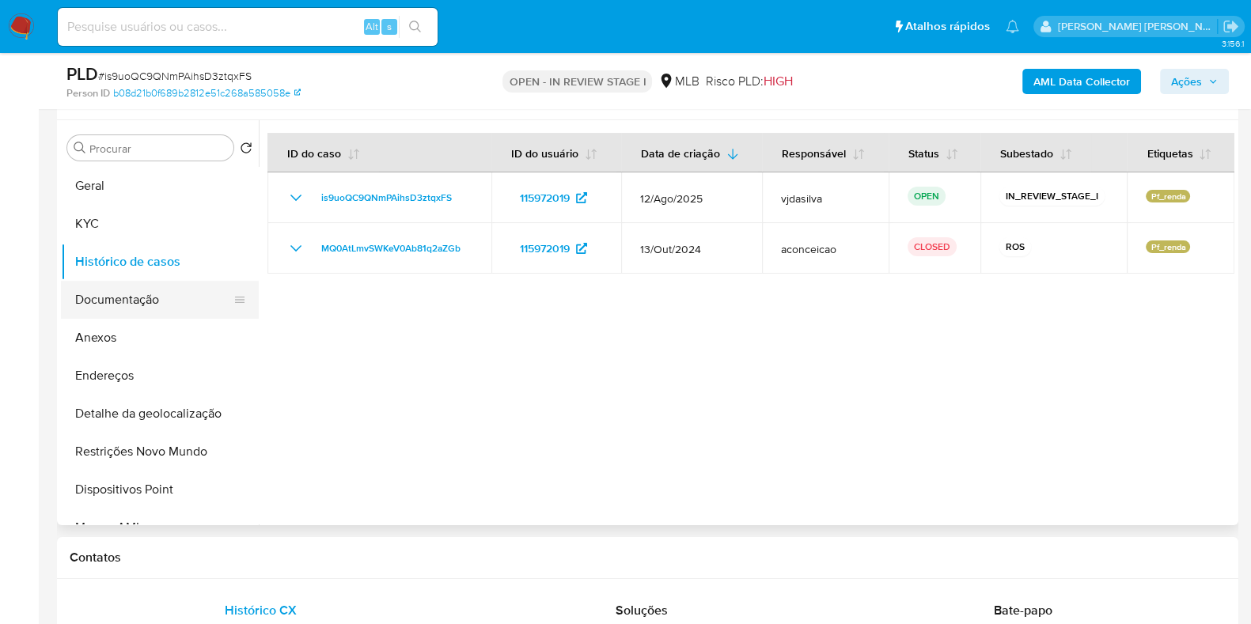
click at [161, 304] on button "Documentação" at bounding box center [153, 300] width 185 height 38
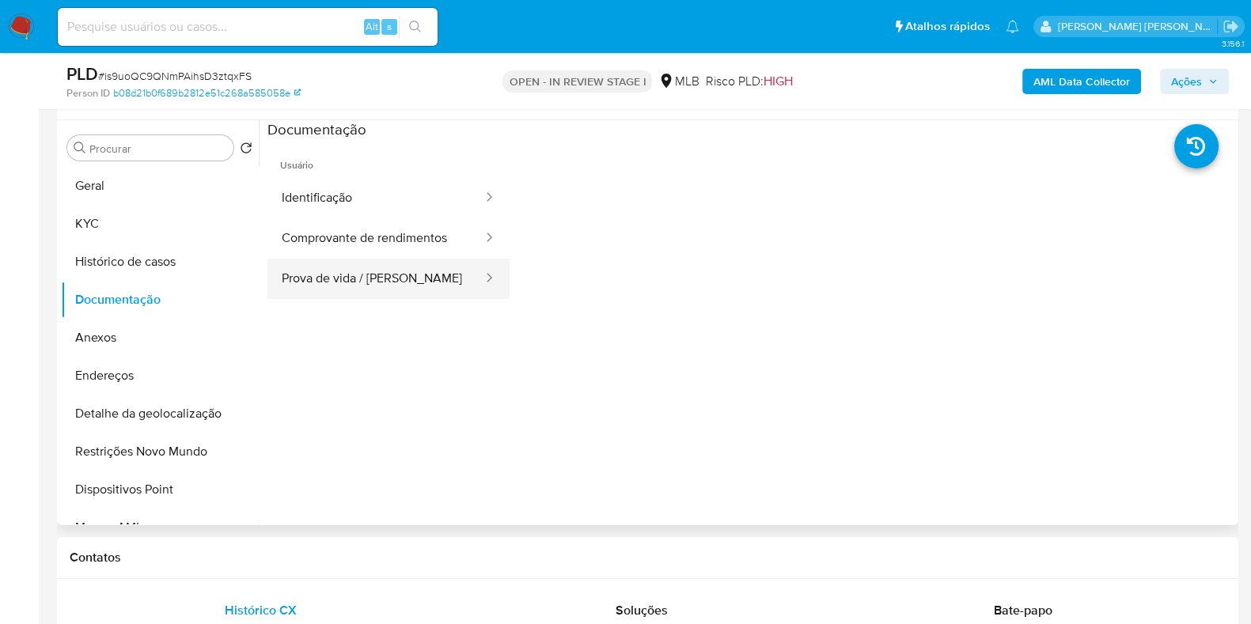
click at [316, 279] on button "Prova de vida / Selfie" at bounding box center [375, 279] width 217 height 40
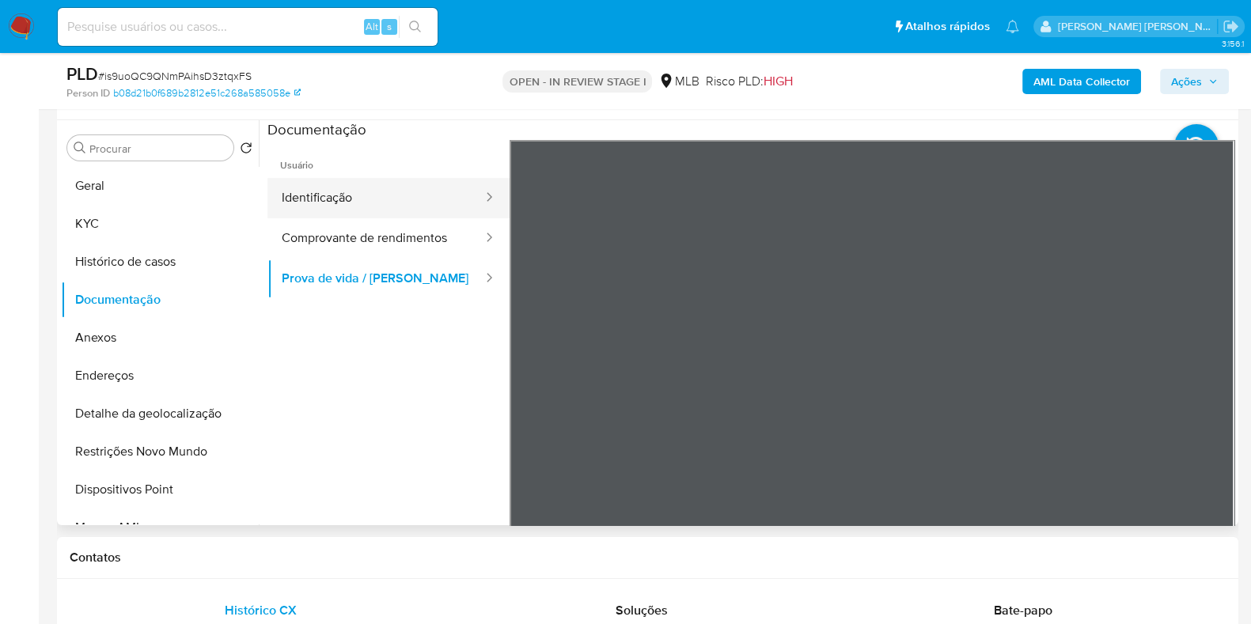
click at [316, 208] on button "Identificação" at bounding box center [375, 198] width 217 height 40
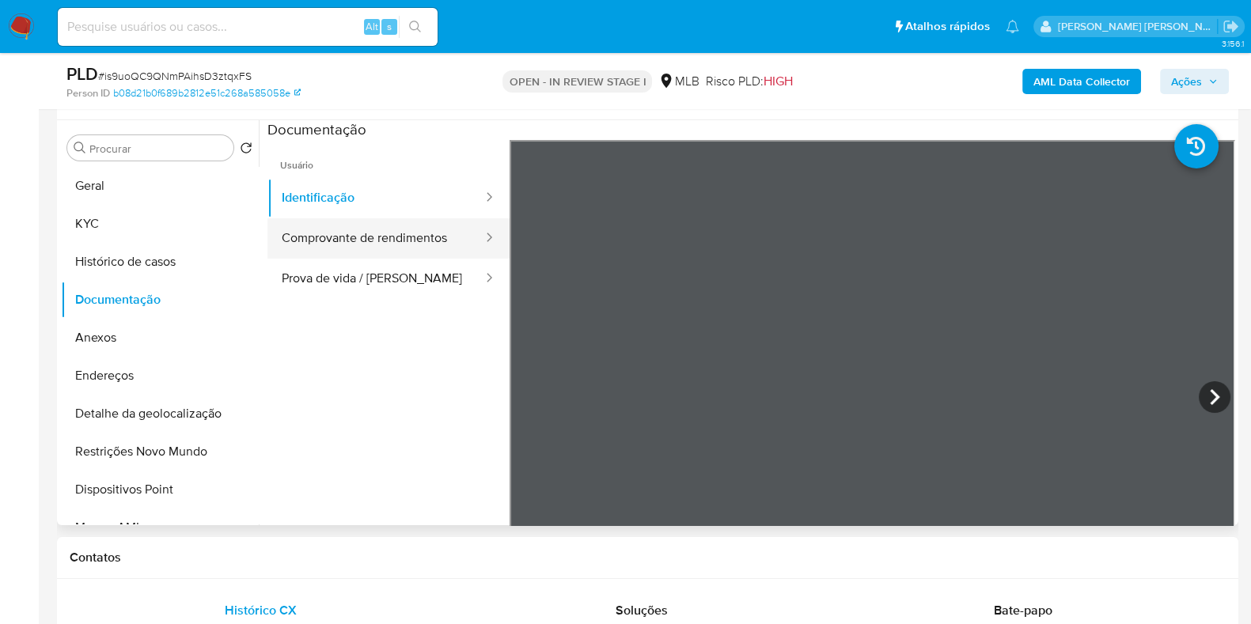
click at [352, 238] on button "Comprovante de rendimentos" at bounding box center [375, 238] width 217 height 40
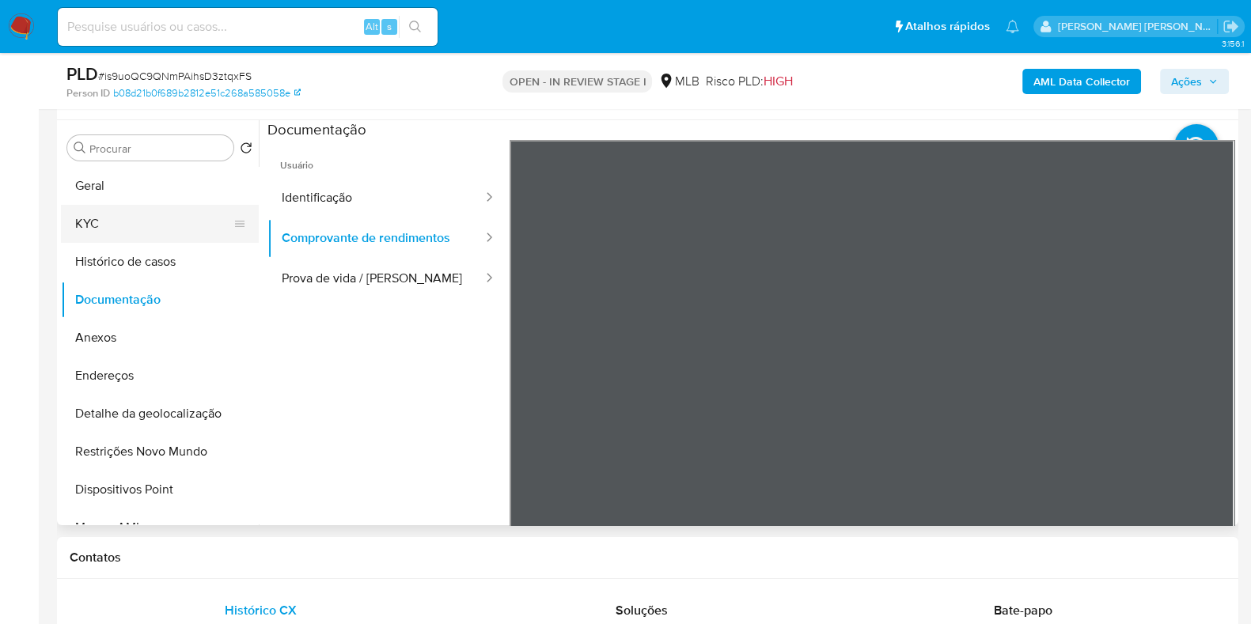
click at [150, 224] on button "KYC" at bounding box center [153, 224] width 185 height 38
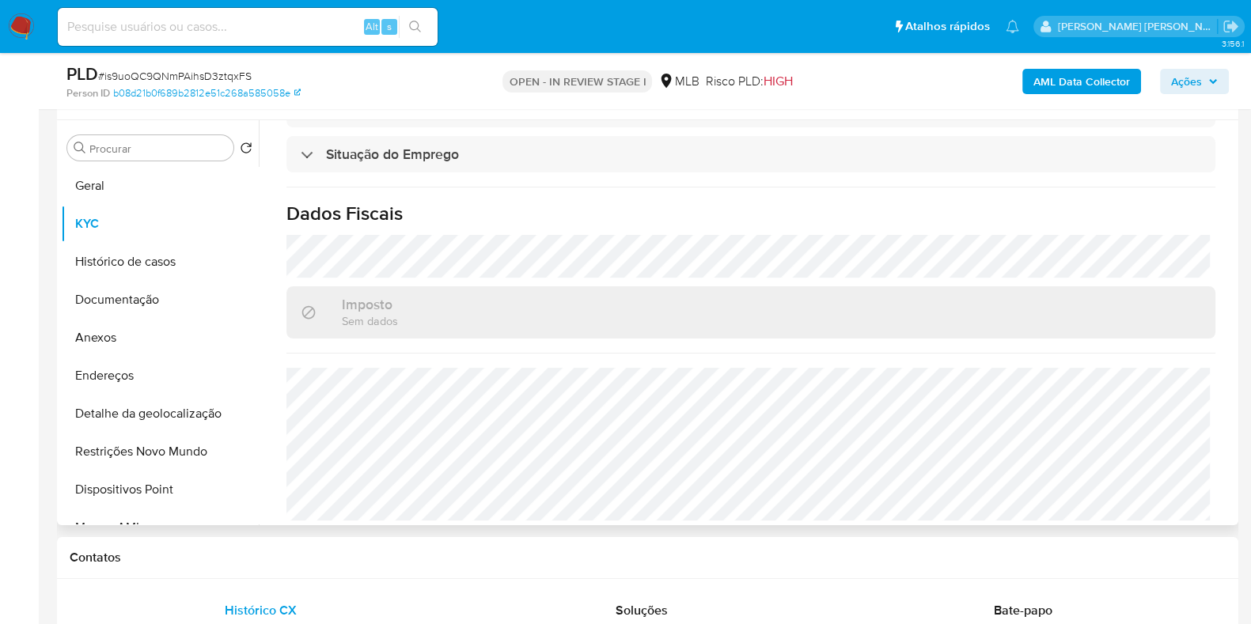
scroll to position [692, 0]
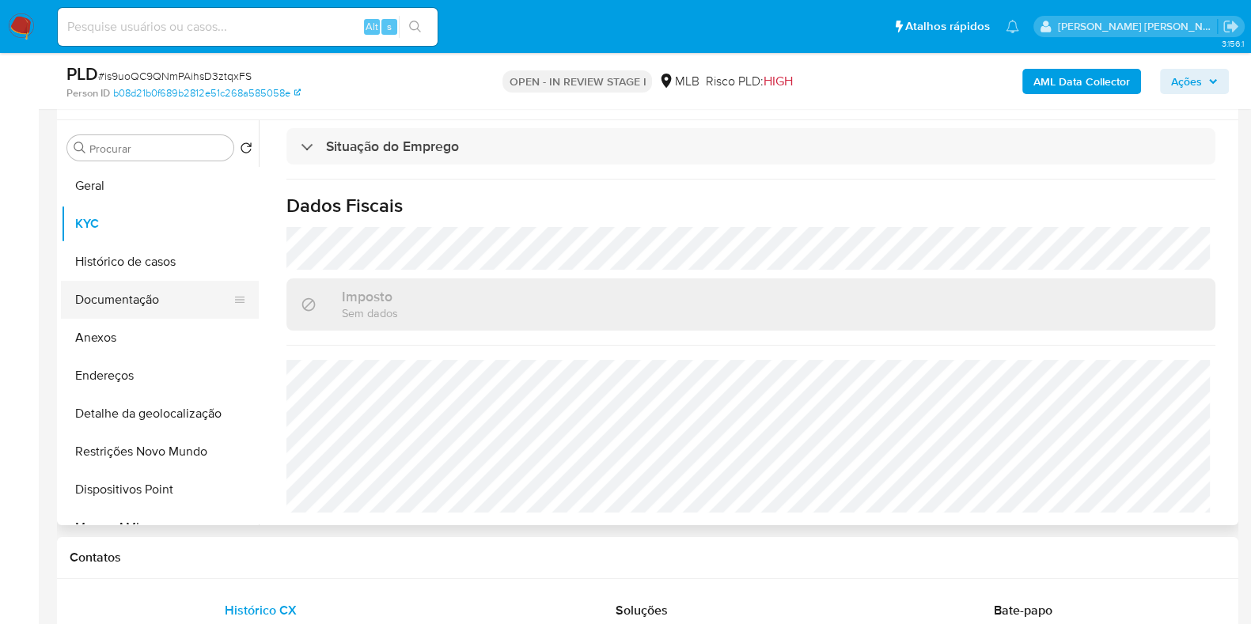
click at [188, 298] on button "Documentação" at bounding box center [153, 300] width 185 height 38
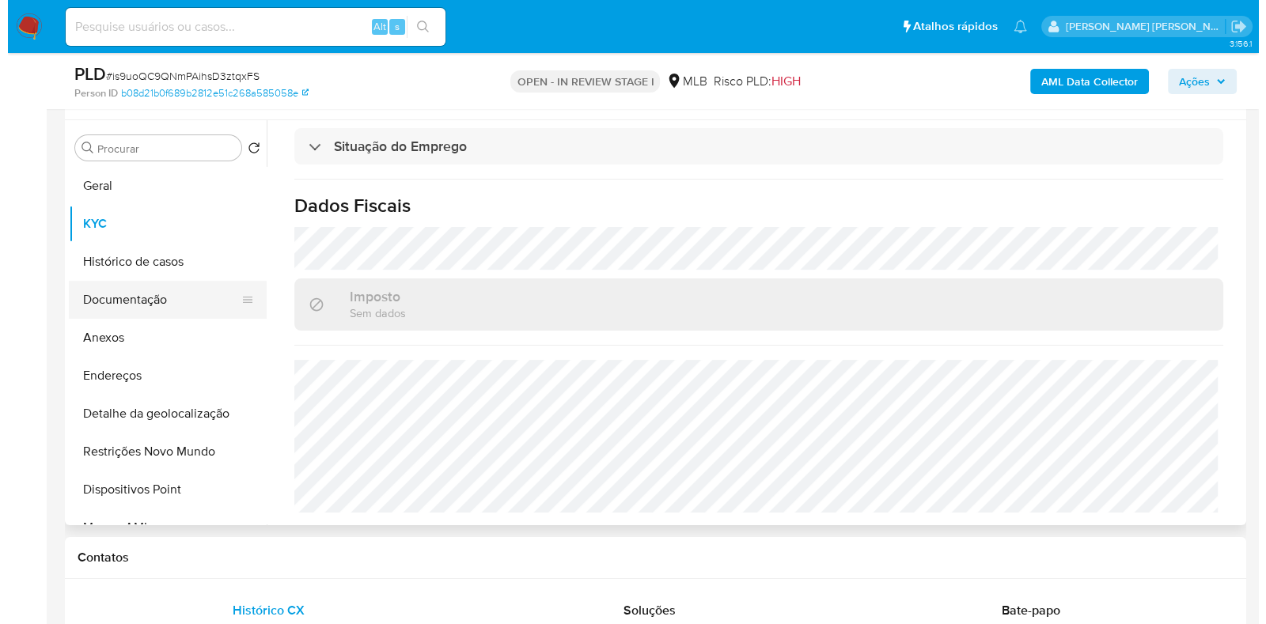
scroll to position [0, 0]
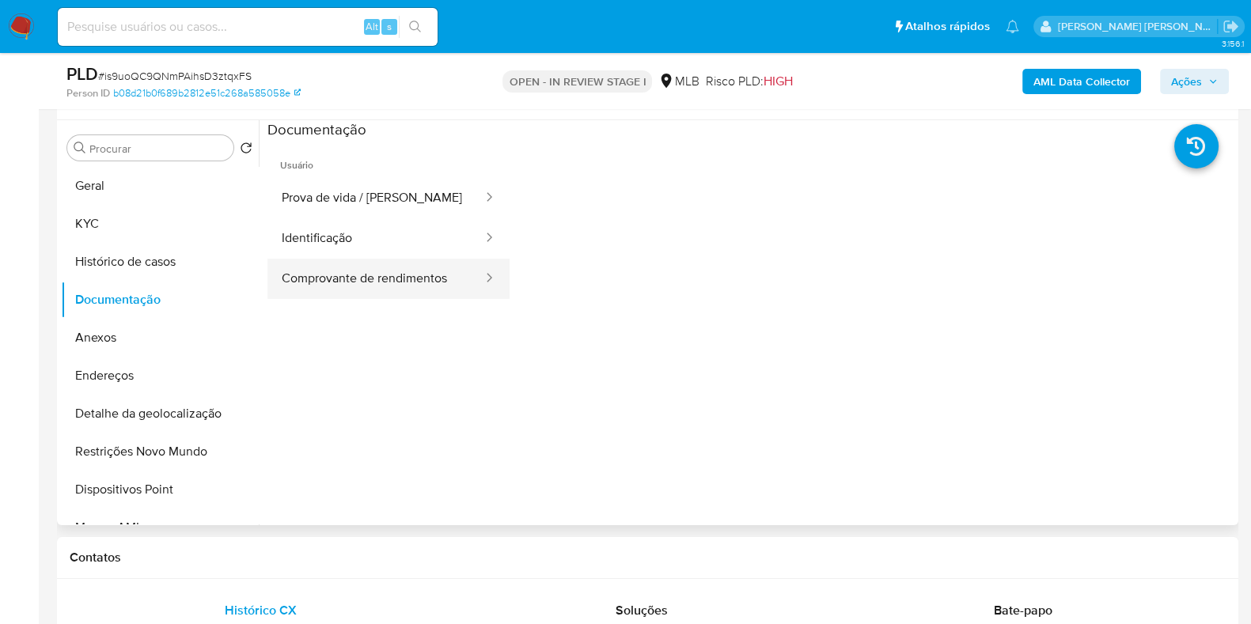
click at [368, 263] on button "Comprovante de rendimentos" at bounding box center [375, 279] width 217 height 40
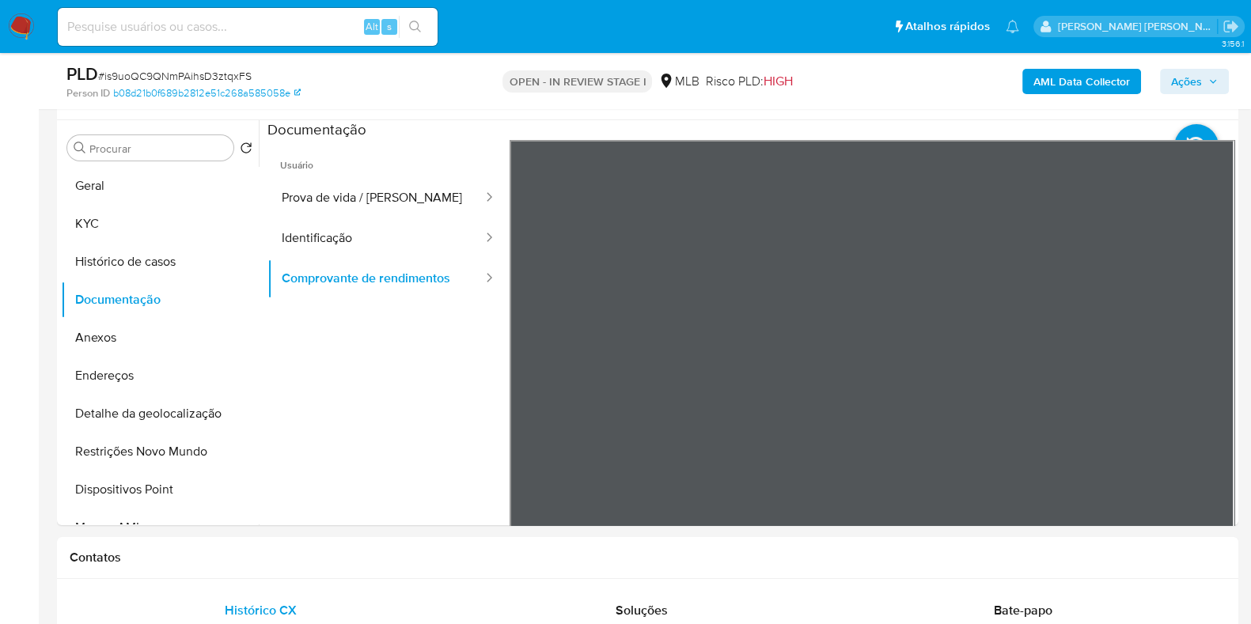
click at [166, 245] on button "Histórico de casos" at bounding box center [153, 262] width 185 height 38
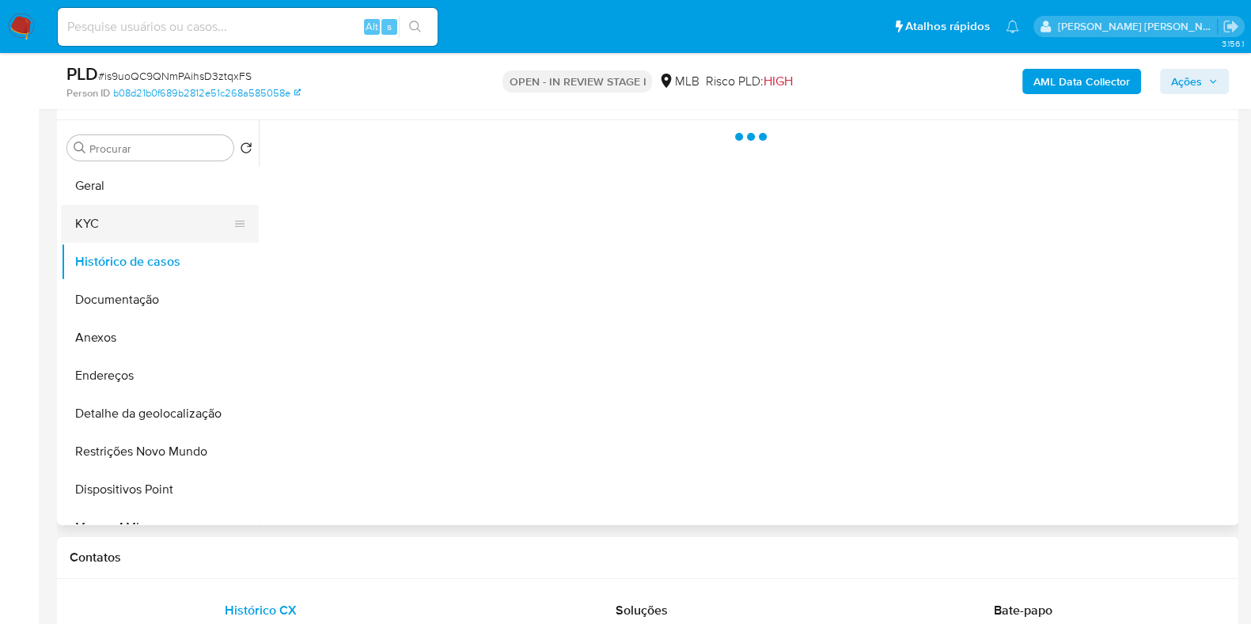
click at [157, 230] on button "KYC" at bounding box center [153, 224] width 185 height 38
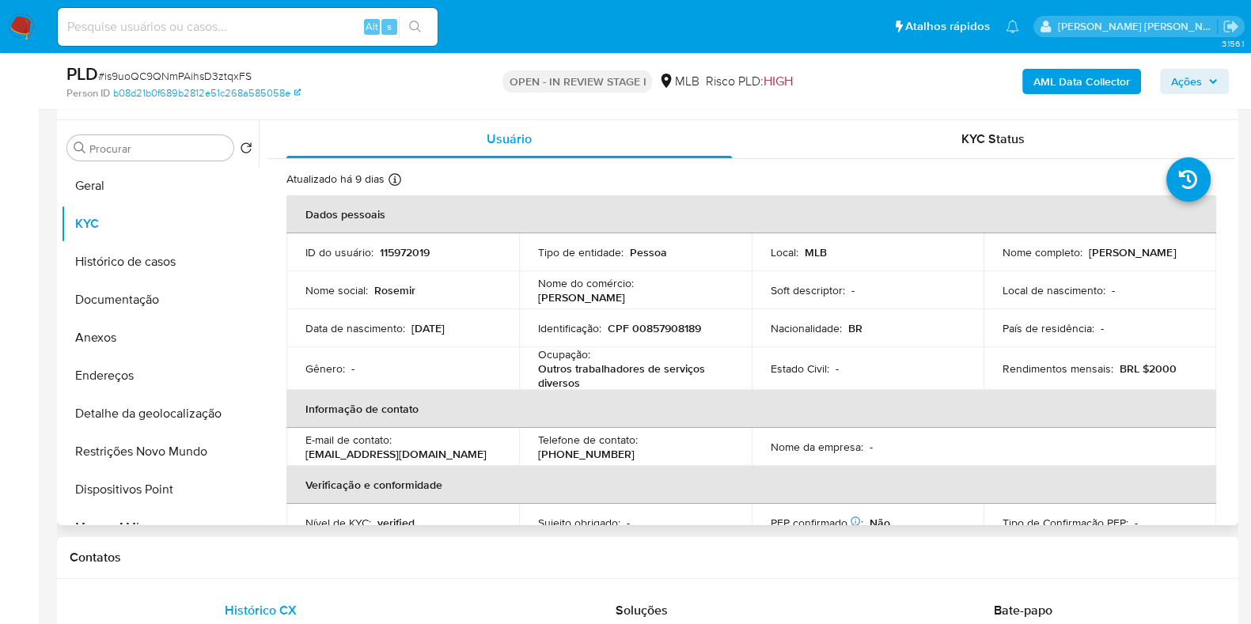
click at [586, 378] on p "Outros trabalhadores de serviços diversos" at bounding box center [632, 376] width 188 height 28
copy div "Ocupação : Outros trabalhadores de serviços diversos"
click at [151, 474] on button "Dispositivos Point" at bounding box center [153, 490] width 185 height 38
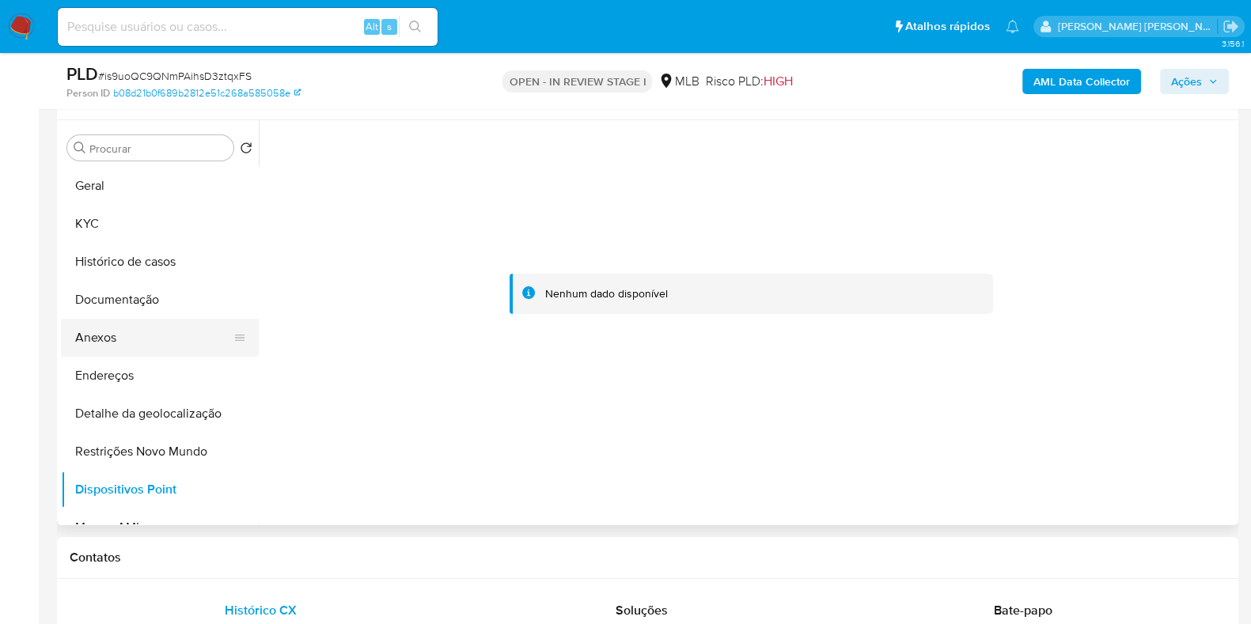
click at [132, 350] on button "Anexos" at bounding box center [153, 338] width 185 height 38
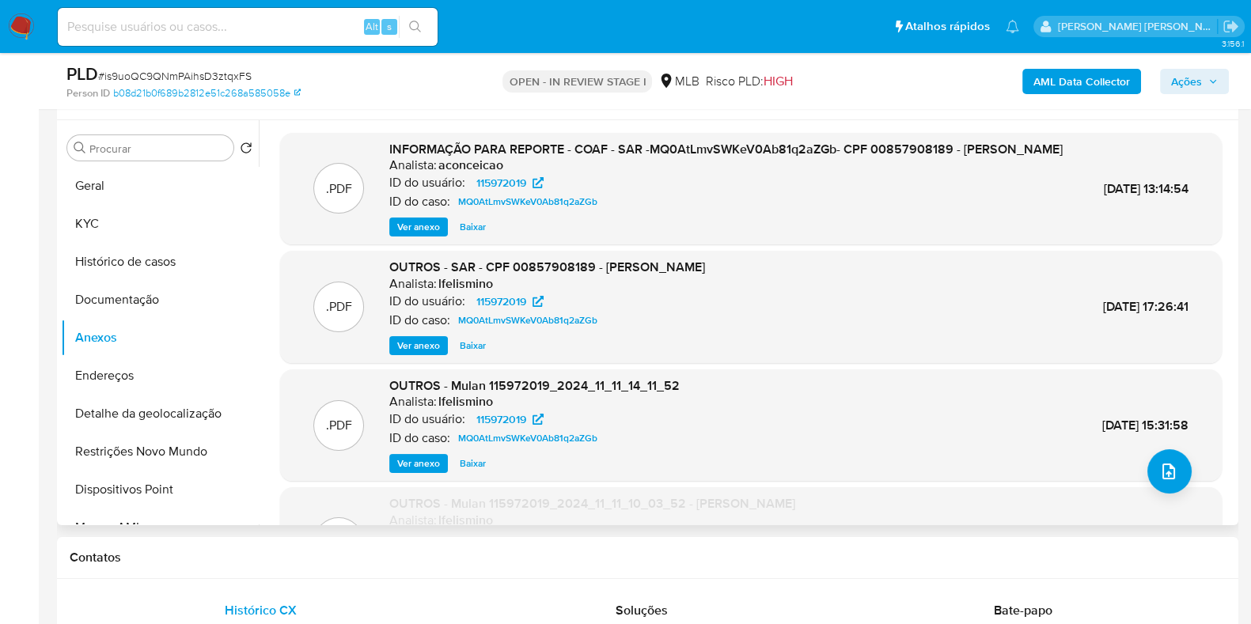
click at [1104, 187] on span "13/Nov/2024 13:14:54" at bounding box center [1146, 189] width 85 height 18
copy div "13/Nov/2024 13:14:54"
click at [1074, 85] on b "AML Data Collector" at bounding box center [1081, 81] width 97 height 25
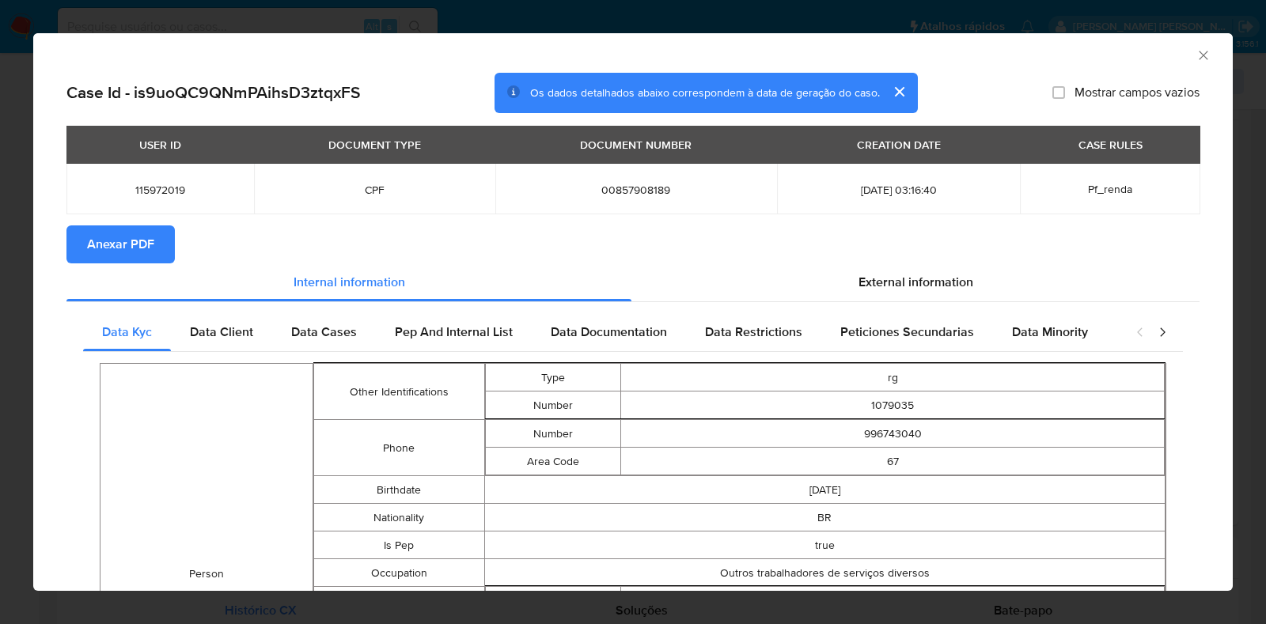
click at [126, 248] on span "Anexar PDF" at bounding box center [120, 244] width 67 height 35
click at [898, 267] on div "External information" at bounding box center [915, 282] width 568 height 38
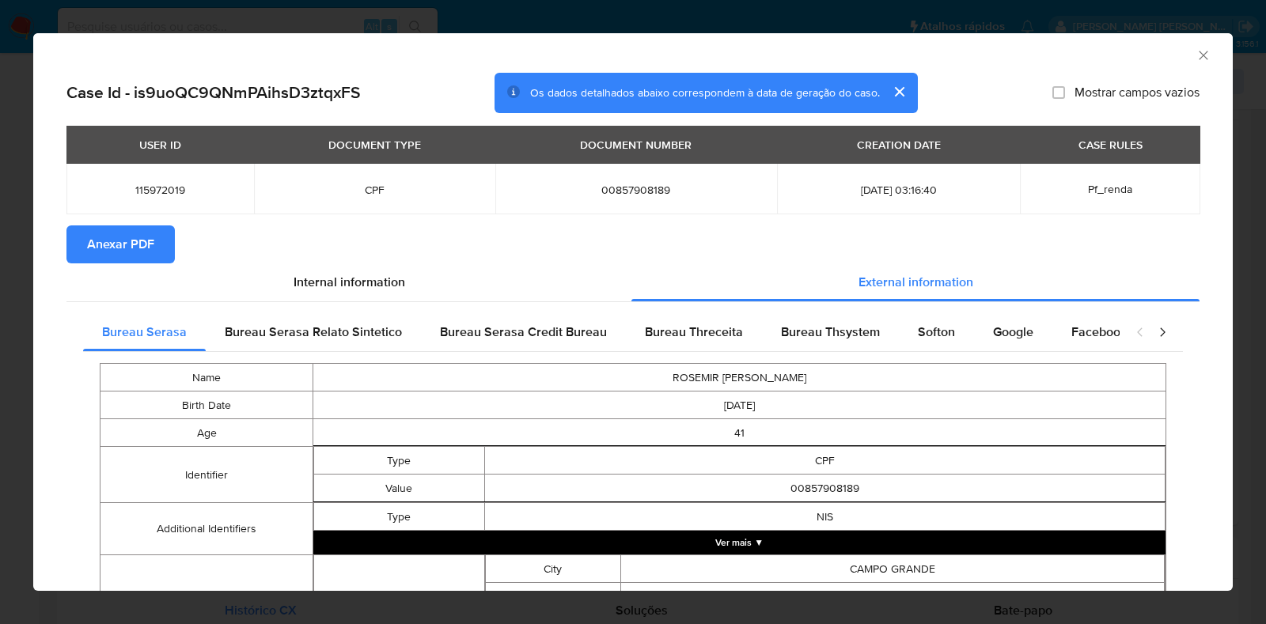
click at [790, 548] on button "Ver mais ▼" at bounding box center [739, 543] width 852 height 24
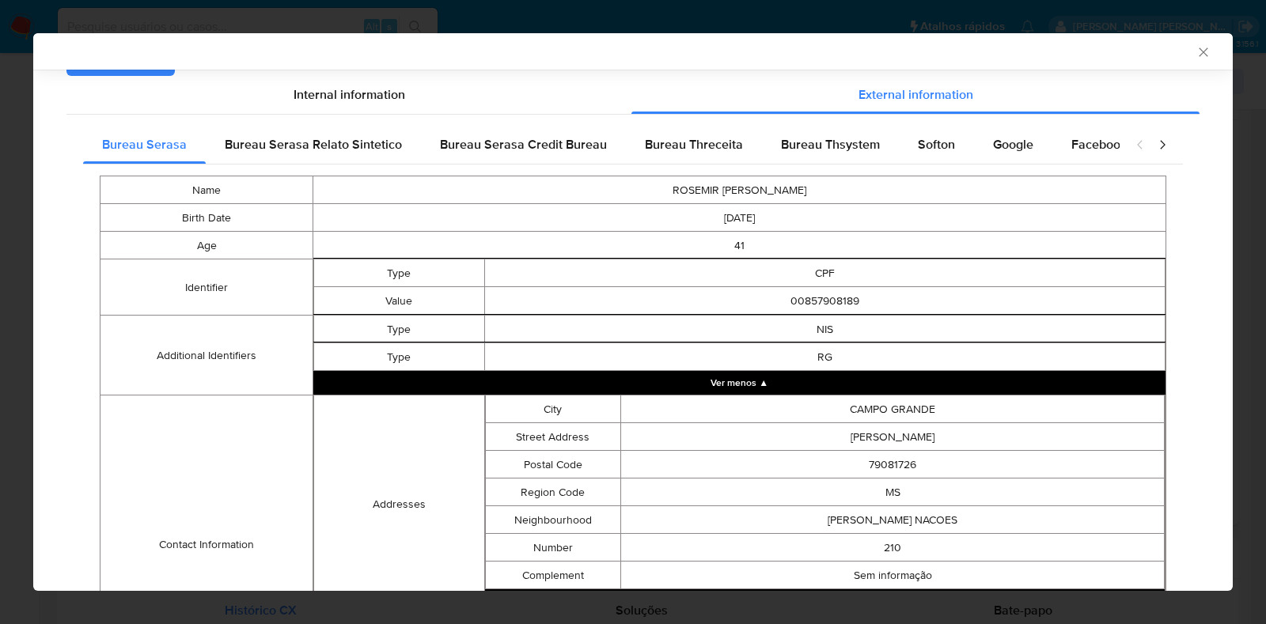
scroll to position [432, 0]
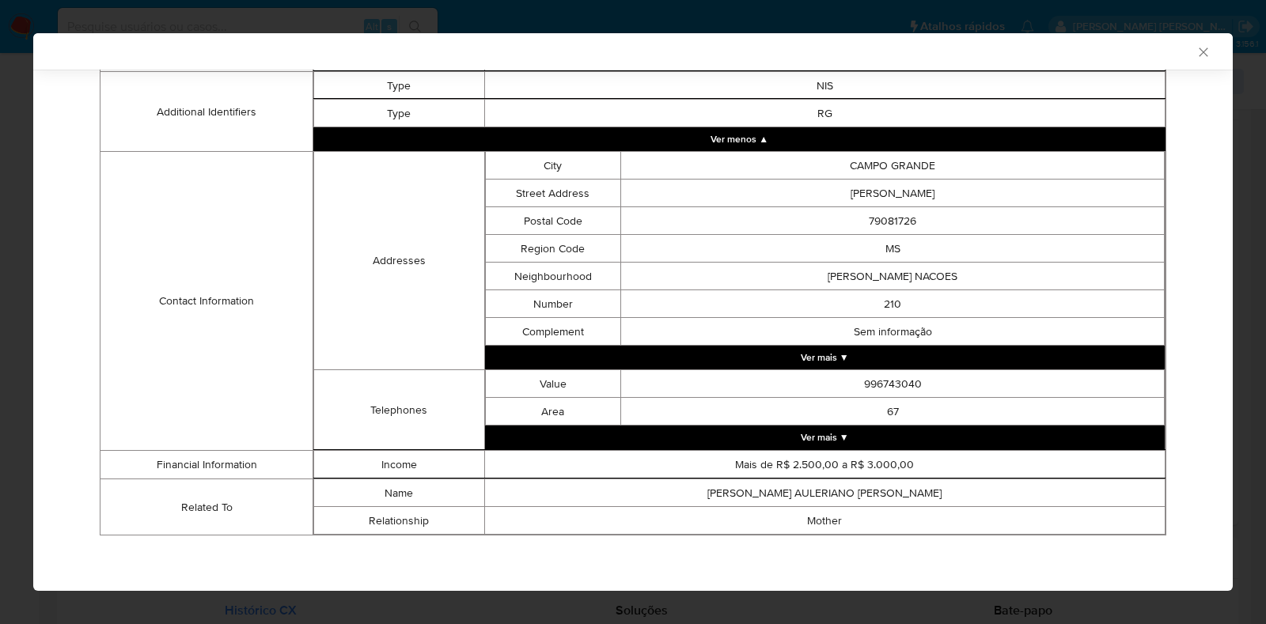
click at [867, 428] on button "Ver mais ▼" at bounding box center [825, 438] width 680 height 24
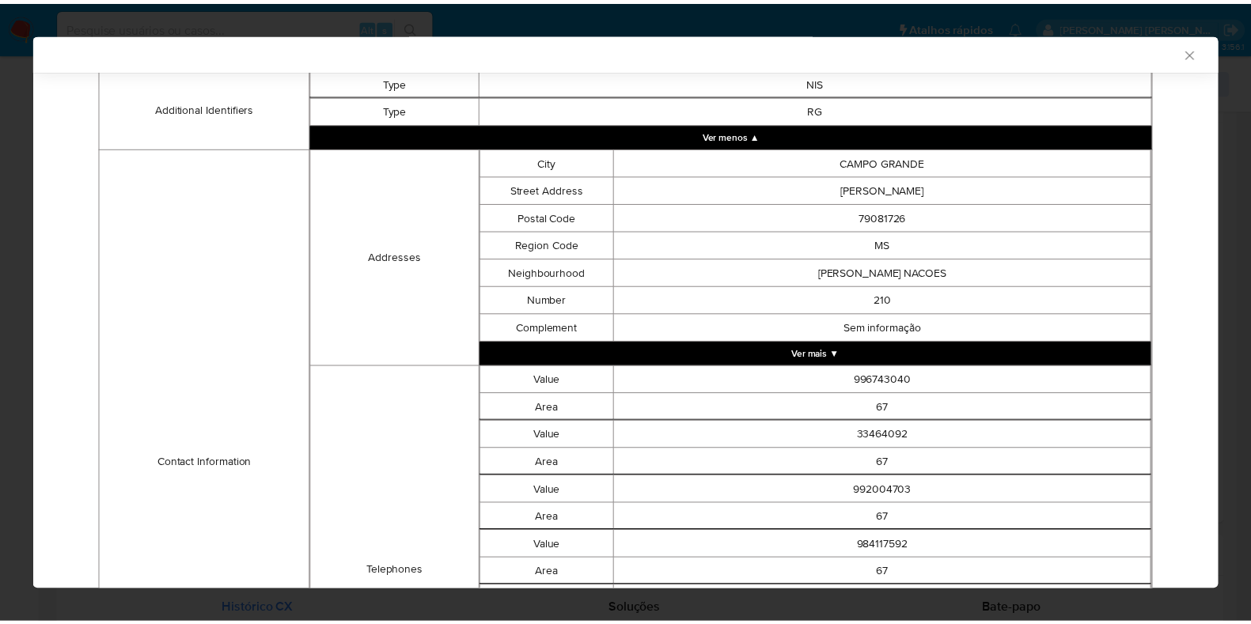
scroll to position [769, 0]
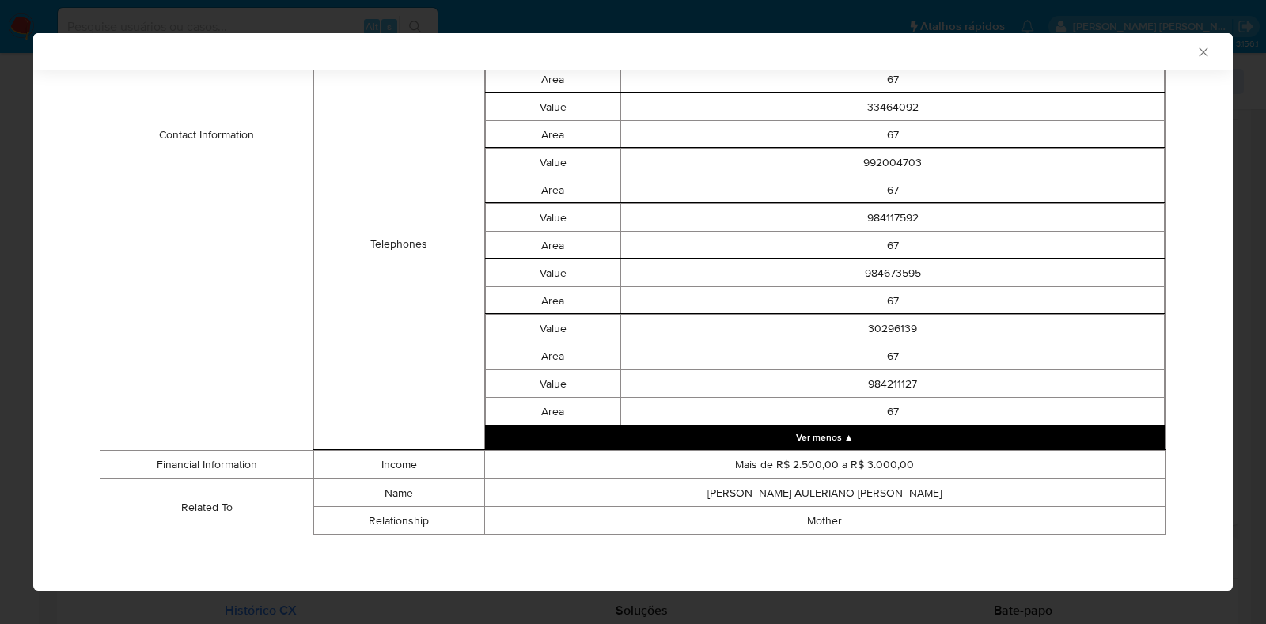
click at [1195, 59] on icon "Fechar a janela" at bounding box center [1203, 52] width 16 height 16
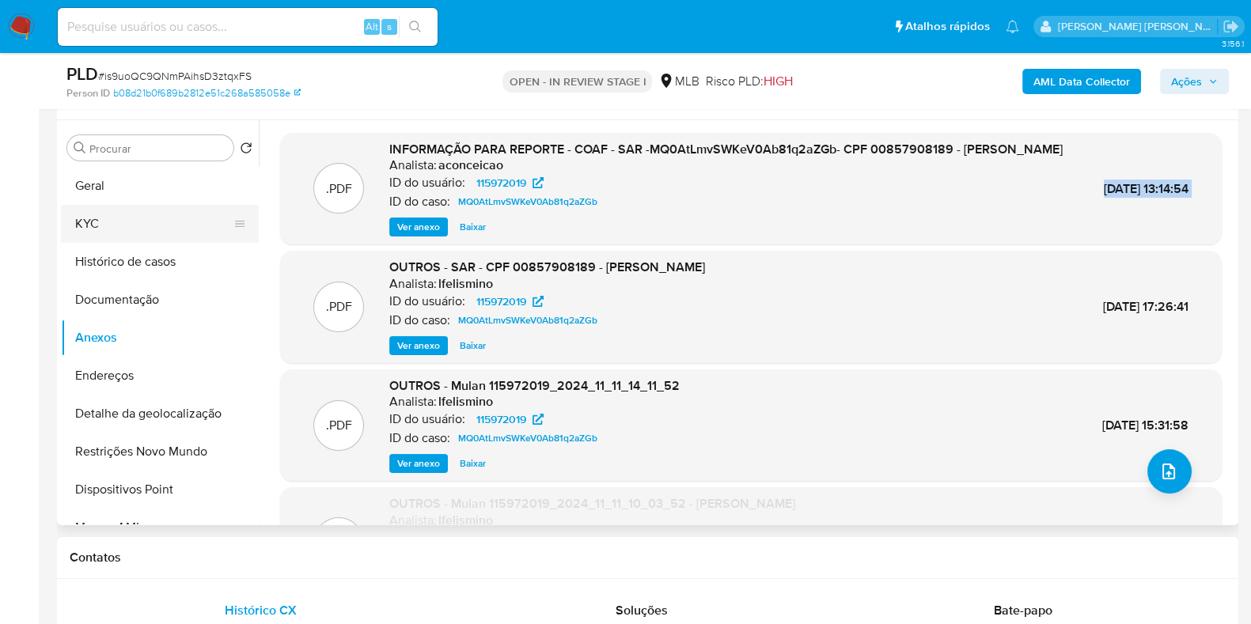
click at [99, 226] on button "KYC" at bounding box center [153, 224] width 185 height 38
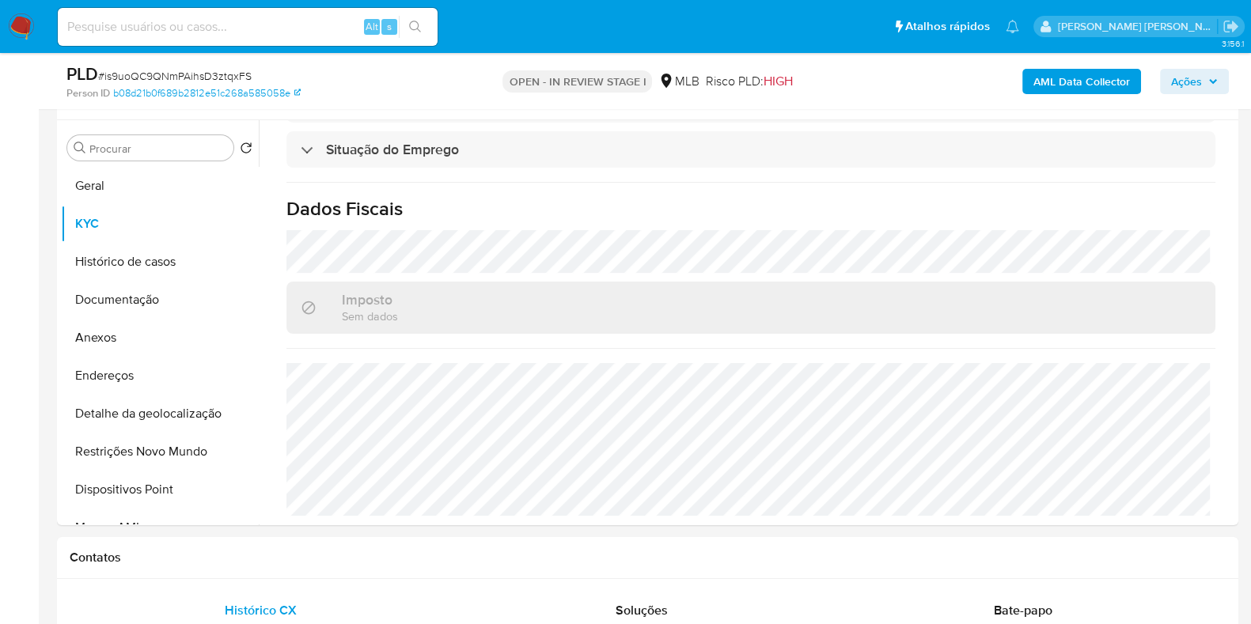
scroll to position [684, 0]
click at [1146, 213] on h1 "Dados Fiscais" at bounding box center [750, 213] width 929 height 24
click at [210, 177] on button "Geral" at bounding box center [153, 186] width 185 height 38
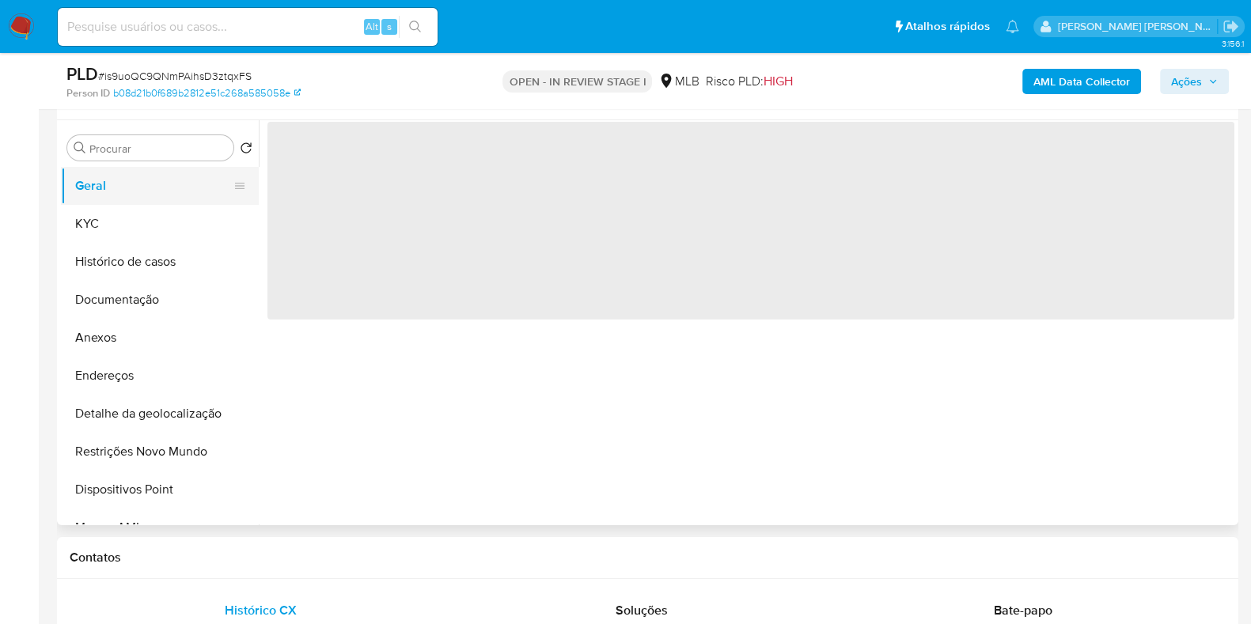
scroll to position [0, 0]
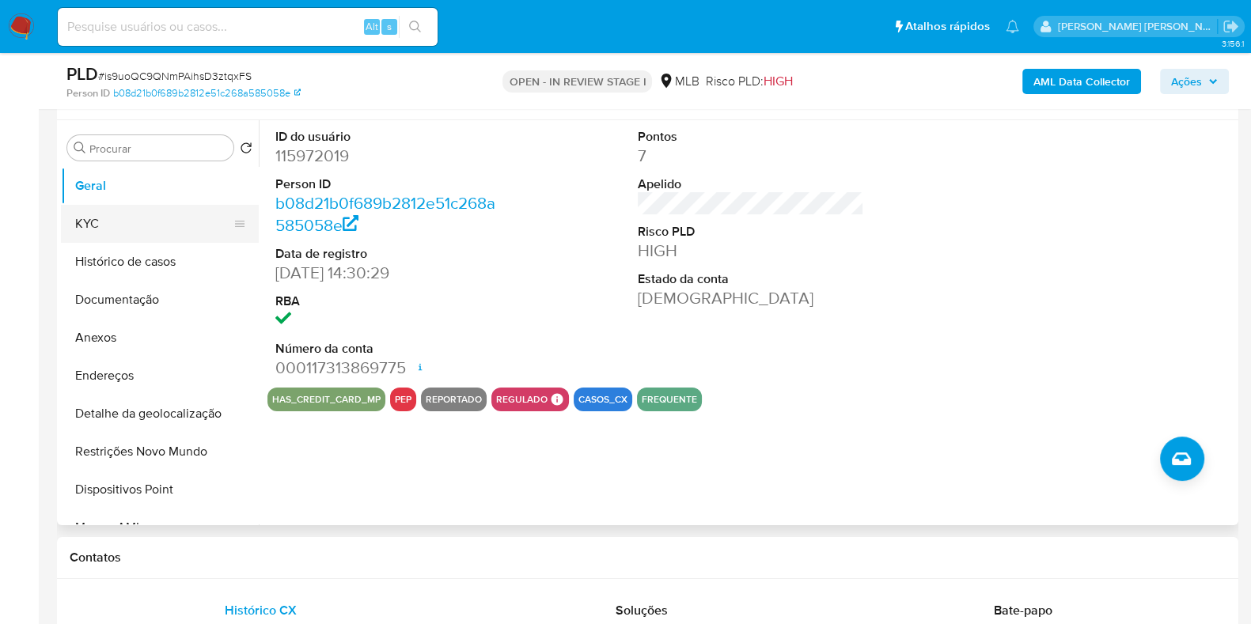
click at [133, 212] on button "KYC" at bounding box center [153, 224] width 185 height 38
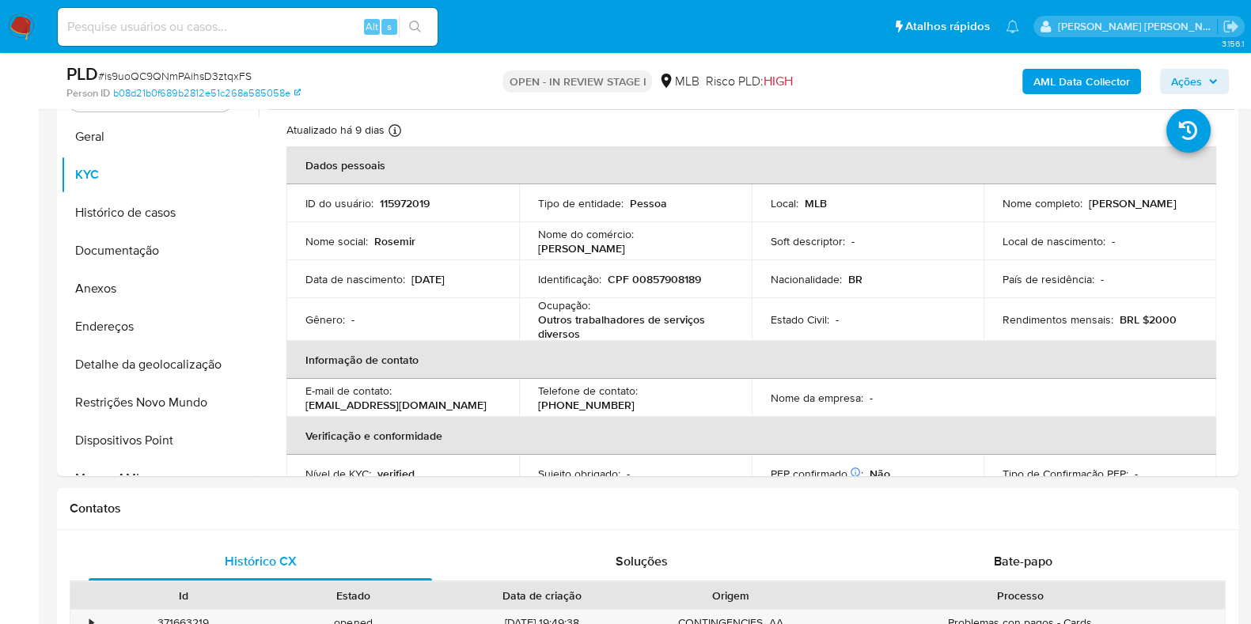
scroll to position [343, 0]
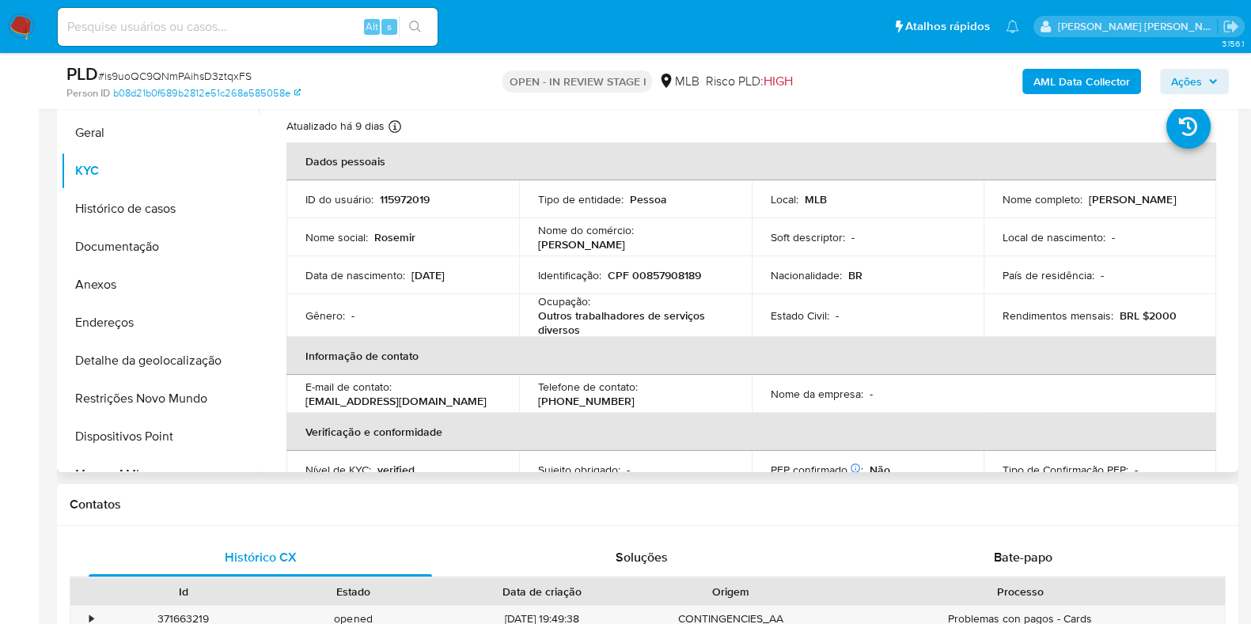
drag, startPoint x: 1234, startPoint y: 191, endPoint x: 1234, endPoint y: 302, distance: 111.6
click at [1234, 302] on div "Procurar Retornar ao pedido padrão Geral KYC Histórico de casos Documentação An…" at bounding box center [647, 269] width 1181 height 405
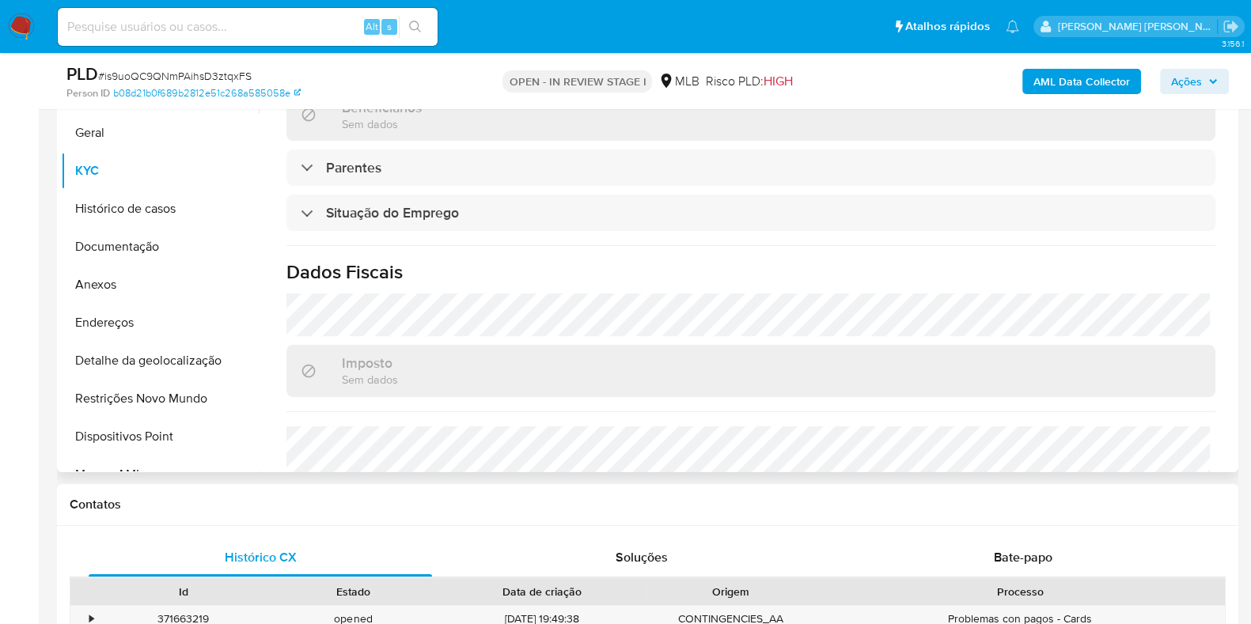
scroll to position [692, 0]
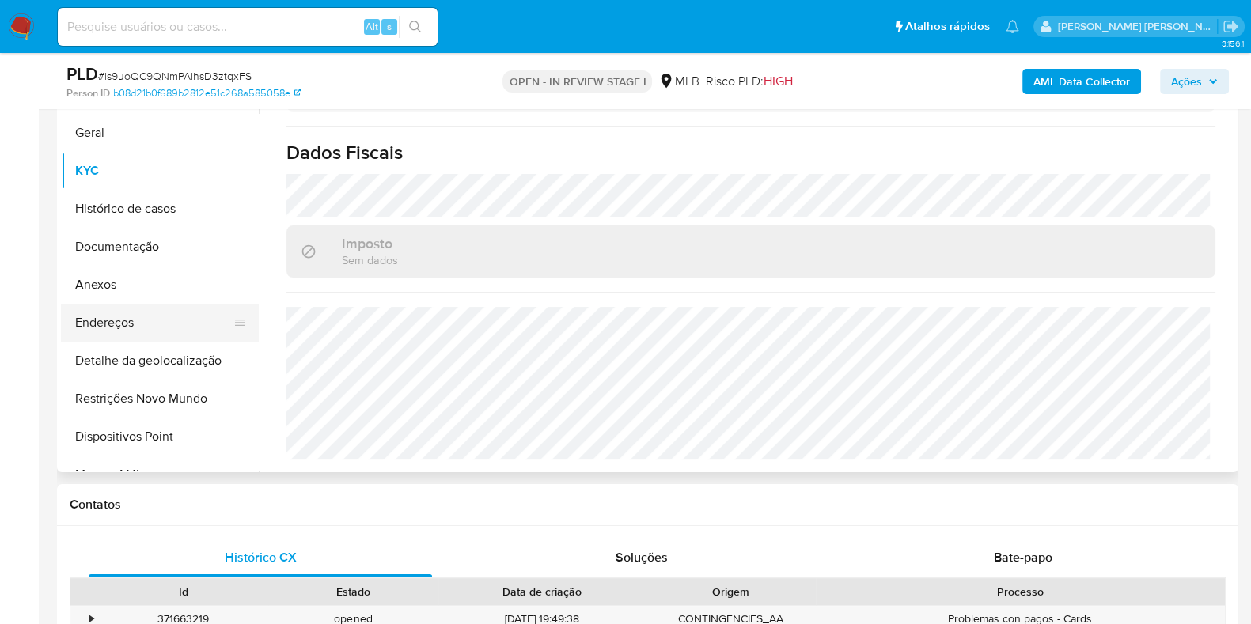
click at [165, 327] on button "Endereços" at bounding box center [153, 323] width 185 height 38
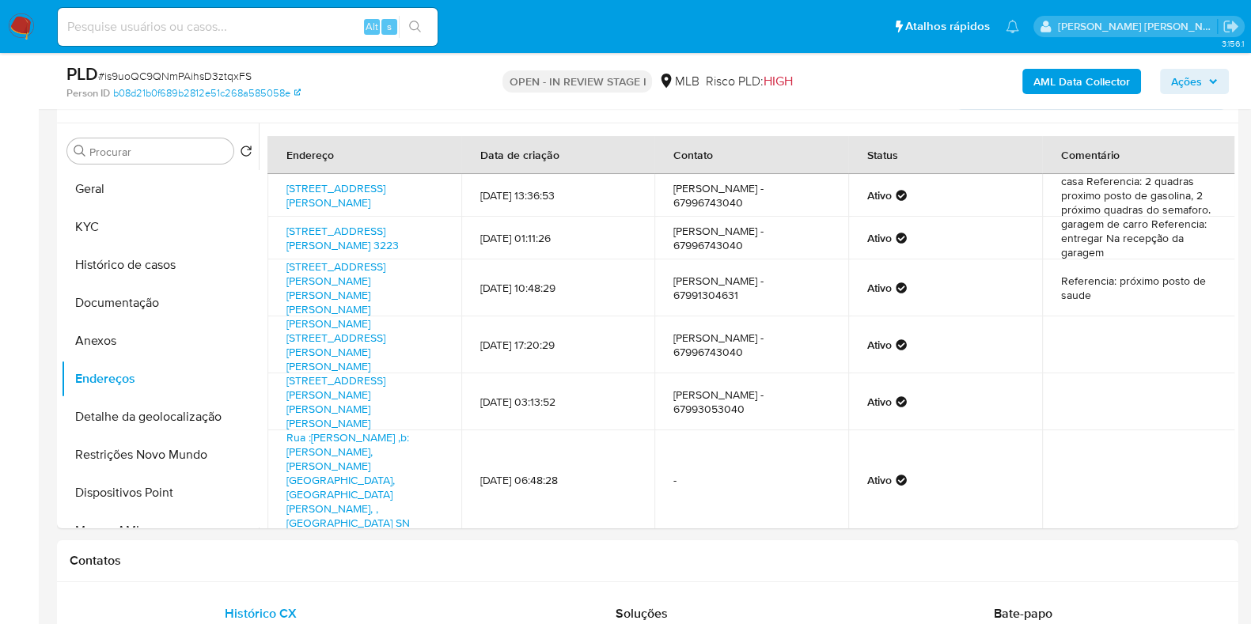
scroll to position [284, 0]
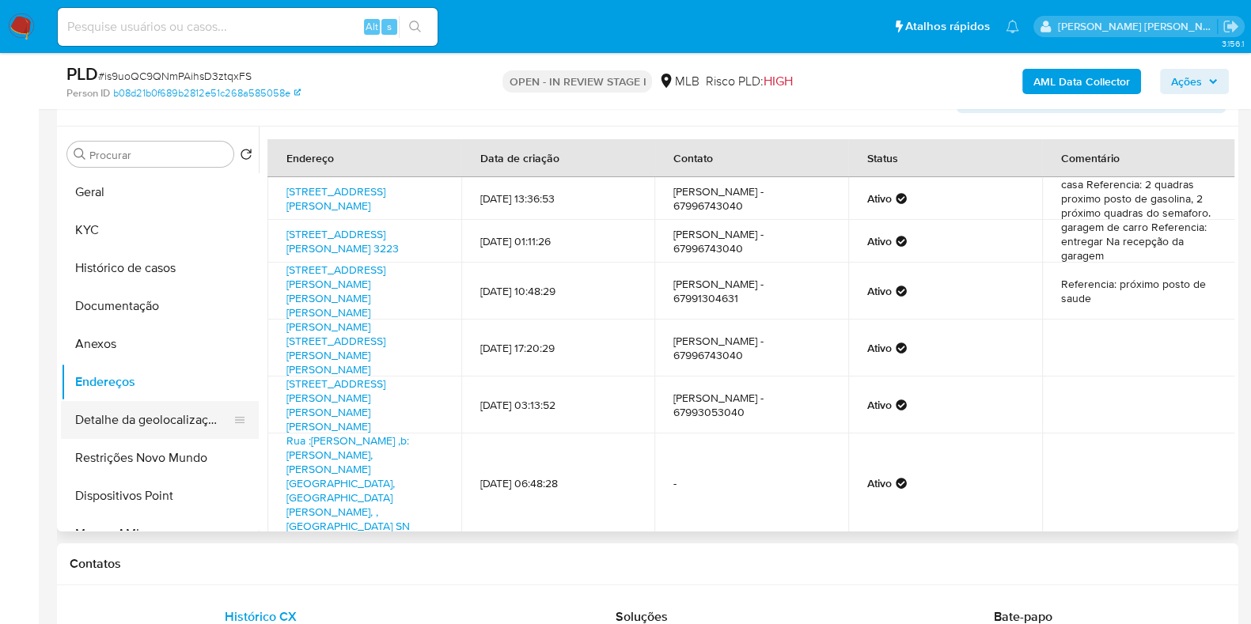
click at [184, 411] on button "Detalhe da geolocalização" at bounding box center [153, 420] width 185 height 38
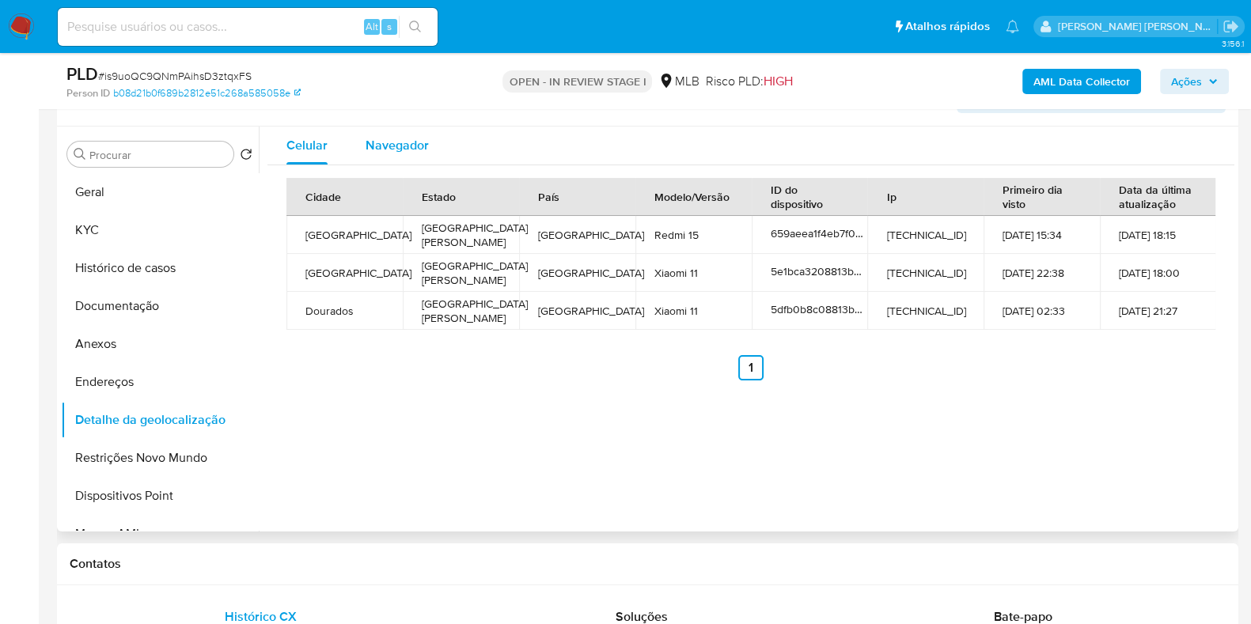
click at [407, 140] on span "Navegador" at bounding box center [397, 145] width 63 height 18
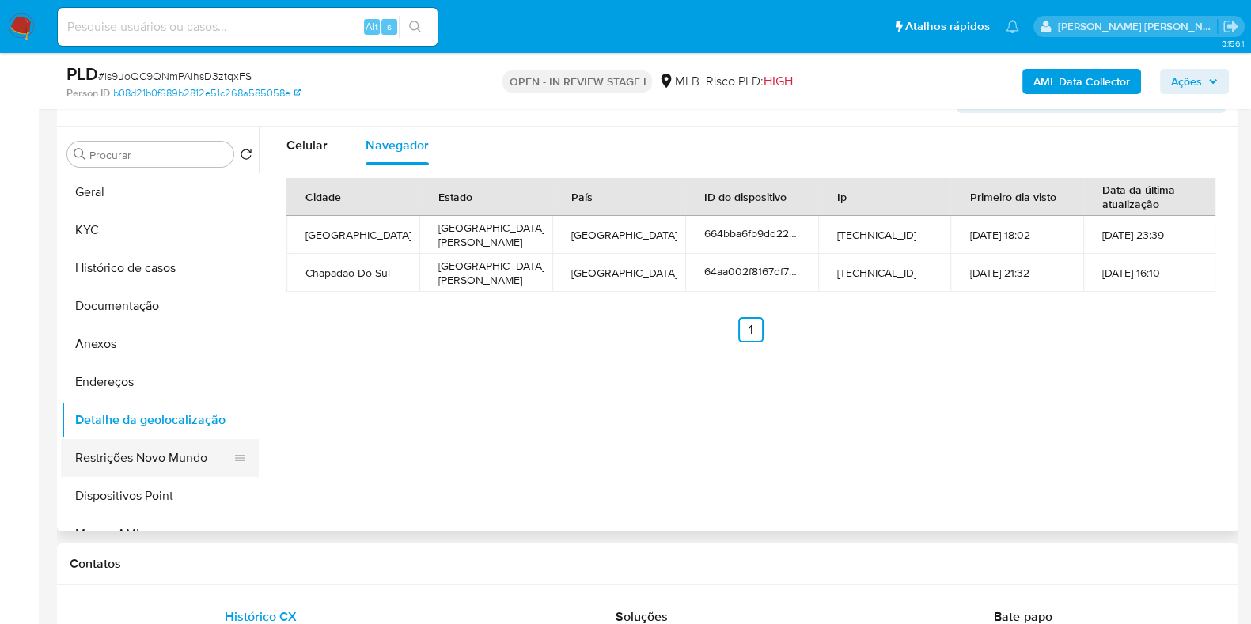
click at [190, 457] on button "Restrições Novo Mundo" at bounding box center [153, 458] width 185 height 38
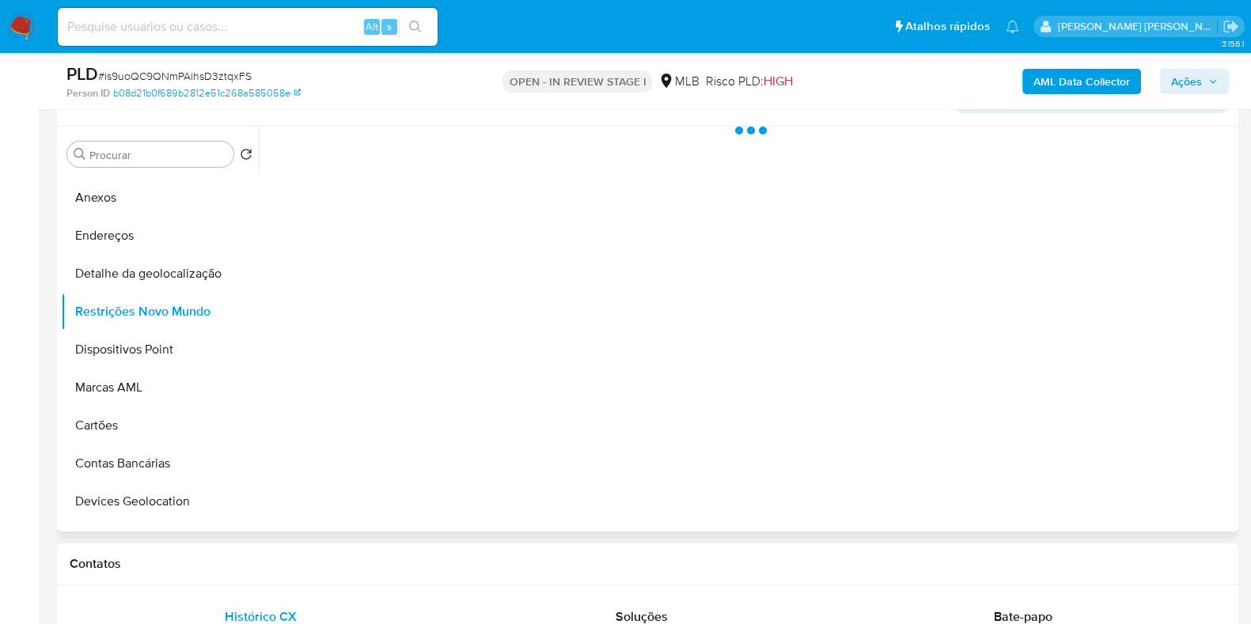
scroll to position [178, 0]
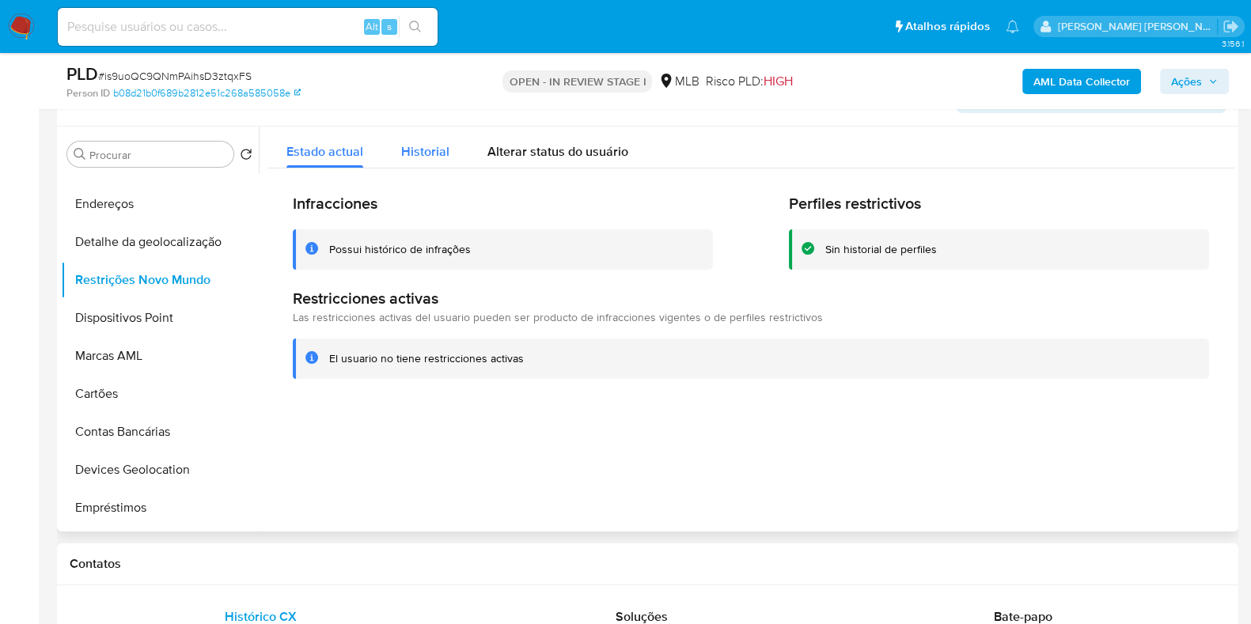
click at [435, 153] on span "Historial" at bounding box center [425, 151] width 48 height 18
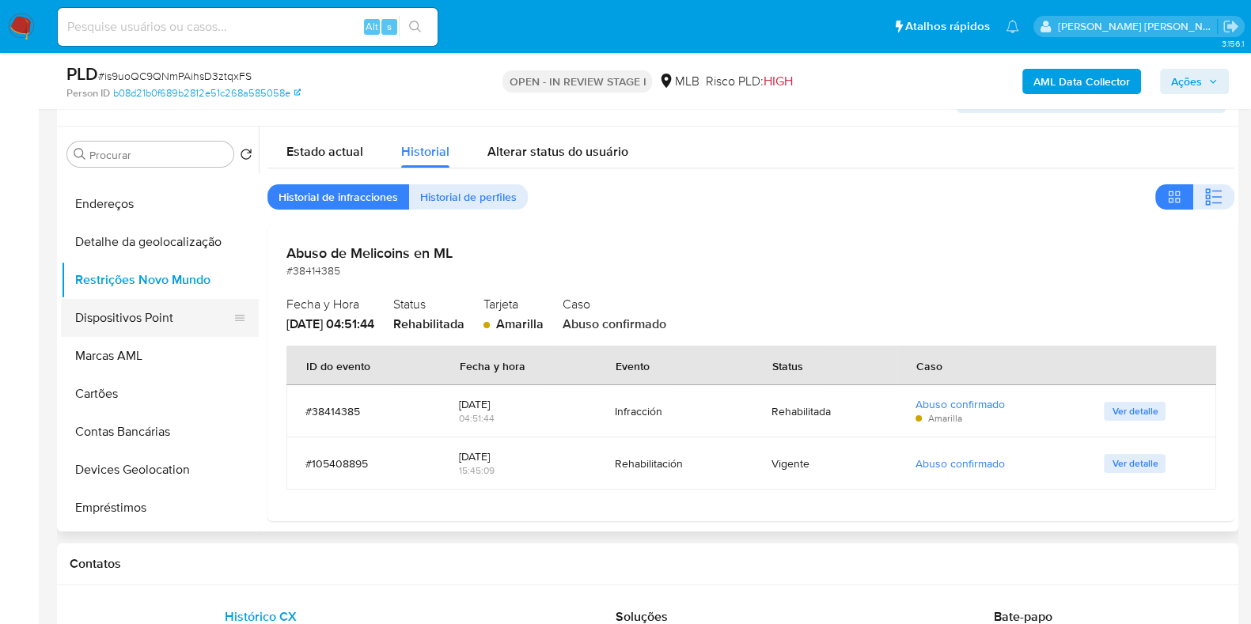
click at [170, 321] on button "Dispositivos Point" at bounding box center [153, 318] width 185 height 38
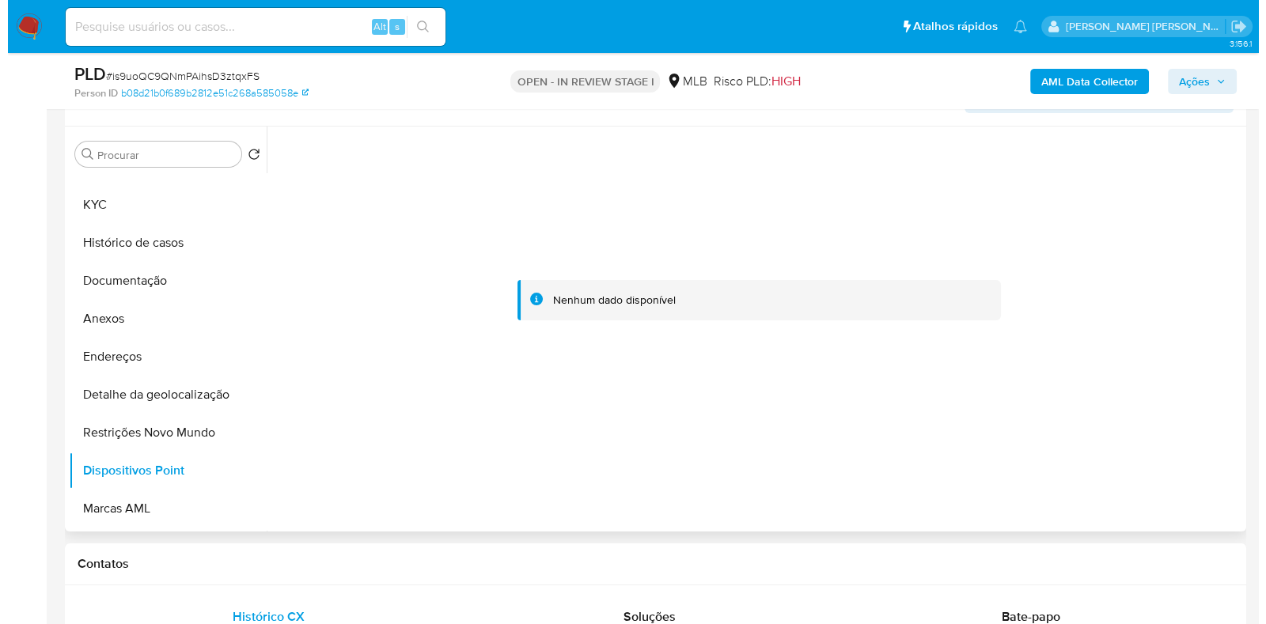
scroll to position [0, 0]
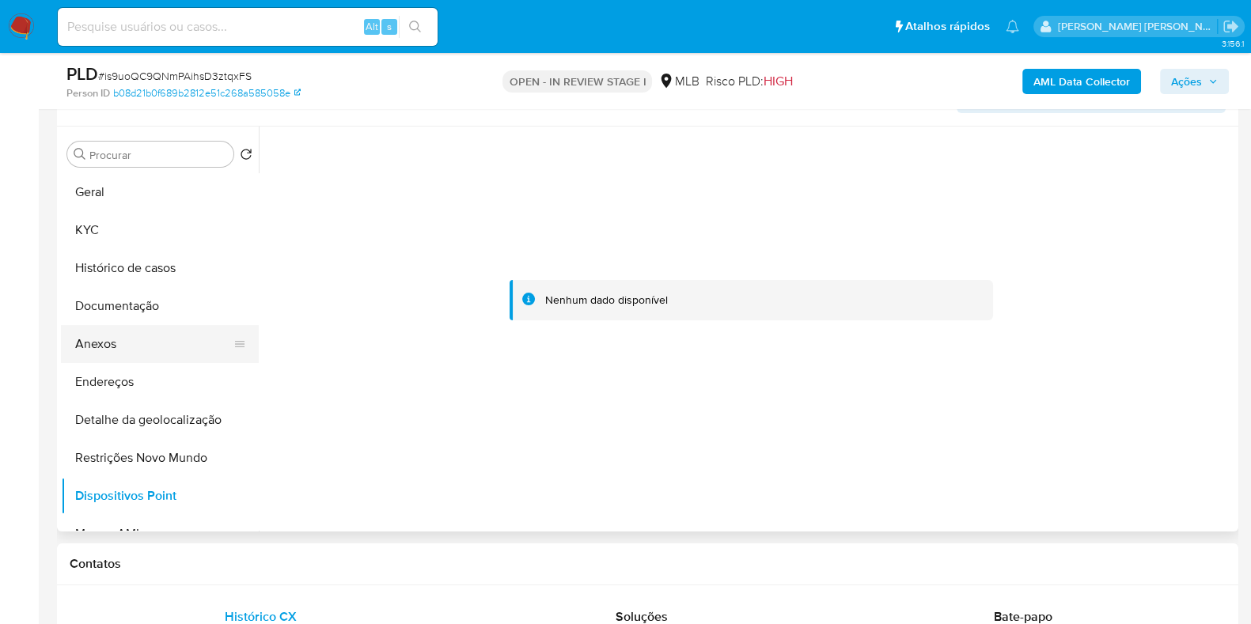
click at [150, 346] on button "Anexos" at bounding box center [153, 344] width 185 height 38
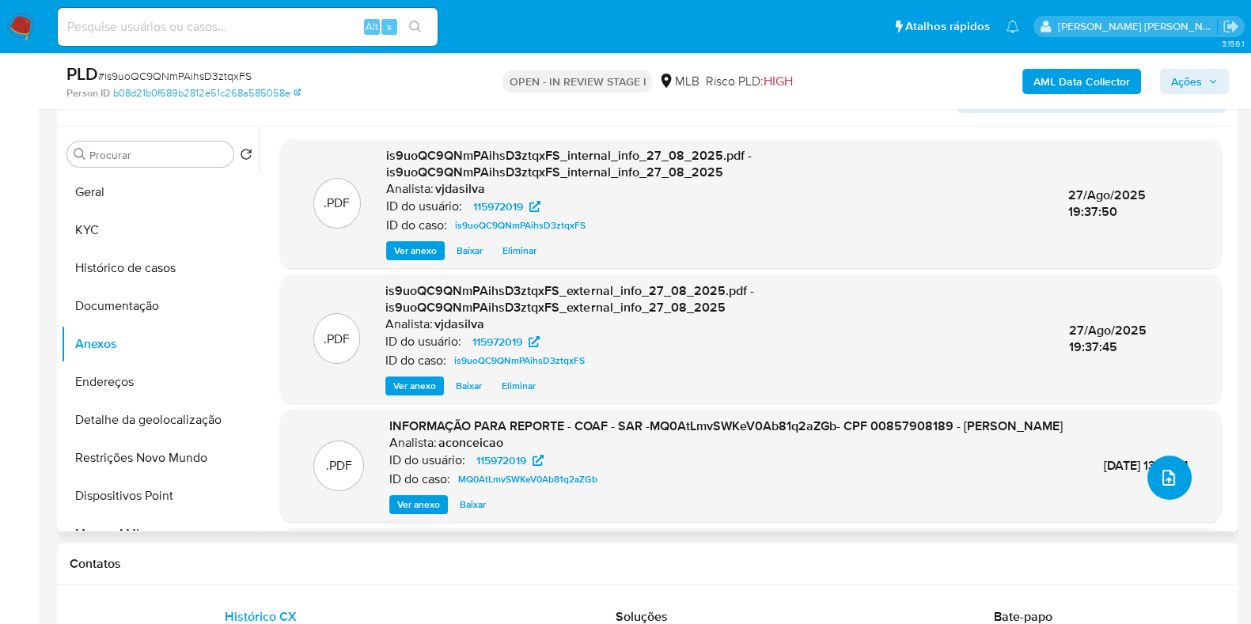
click at [1165, 484] on icon "upload-file" at bounding box center [1168, 477] width 19 height 19
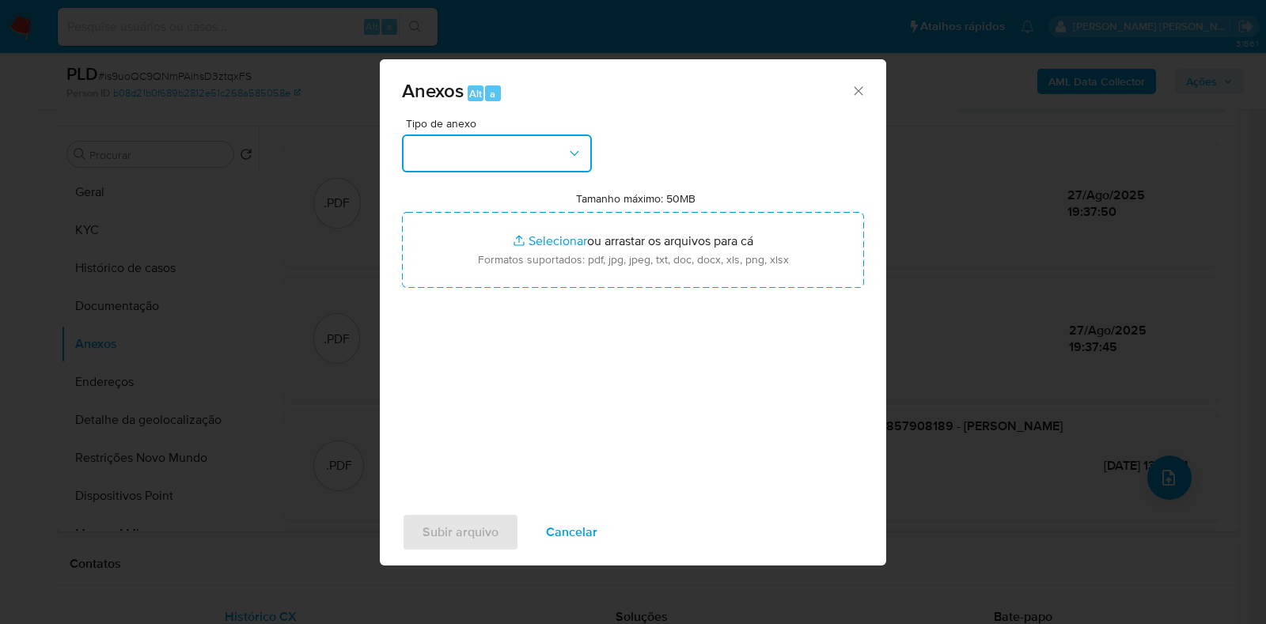
click at [562, 153] on button "button" at bounding box center [497, 154] width 190 height 38
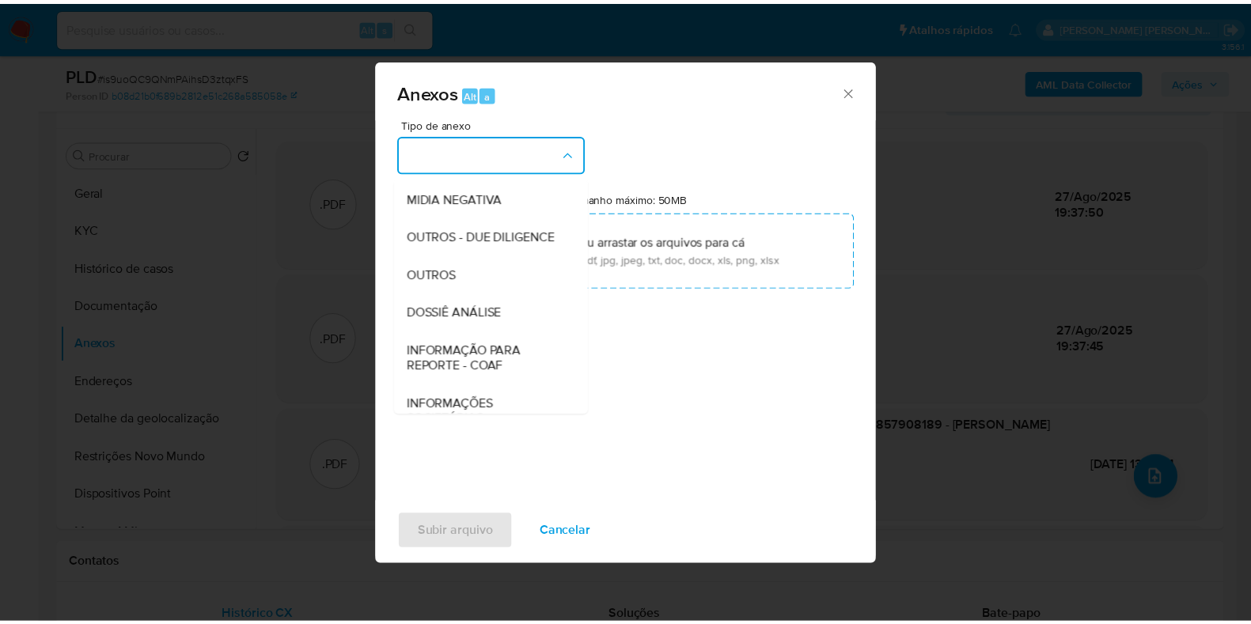
scroll to position [244, 0]
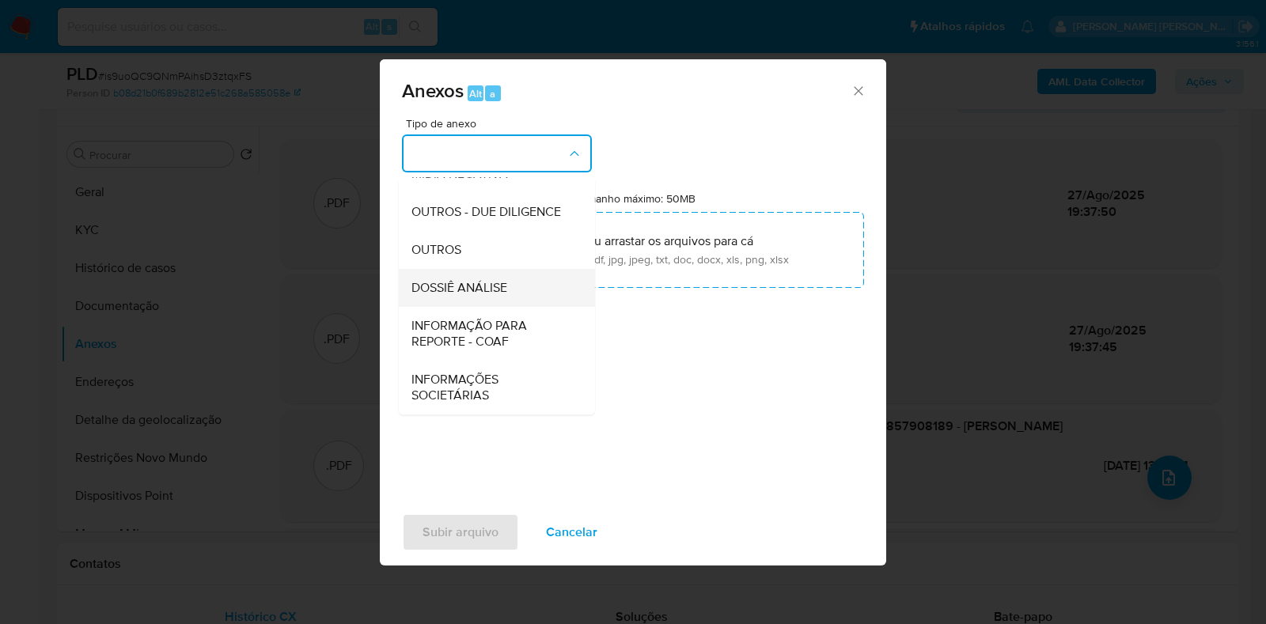
click at [521, 284] on div "DOSSIÊ ANÁLISE" at bounding box center [491, 288] width 161 height 38
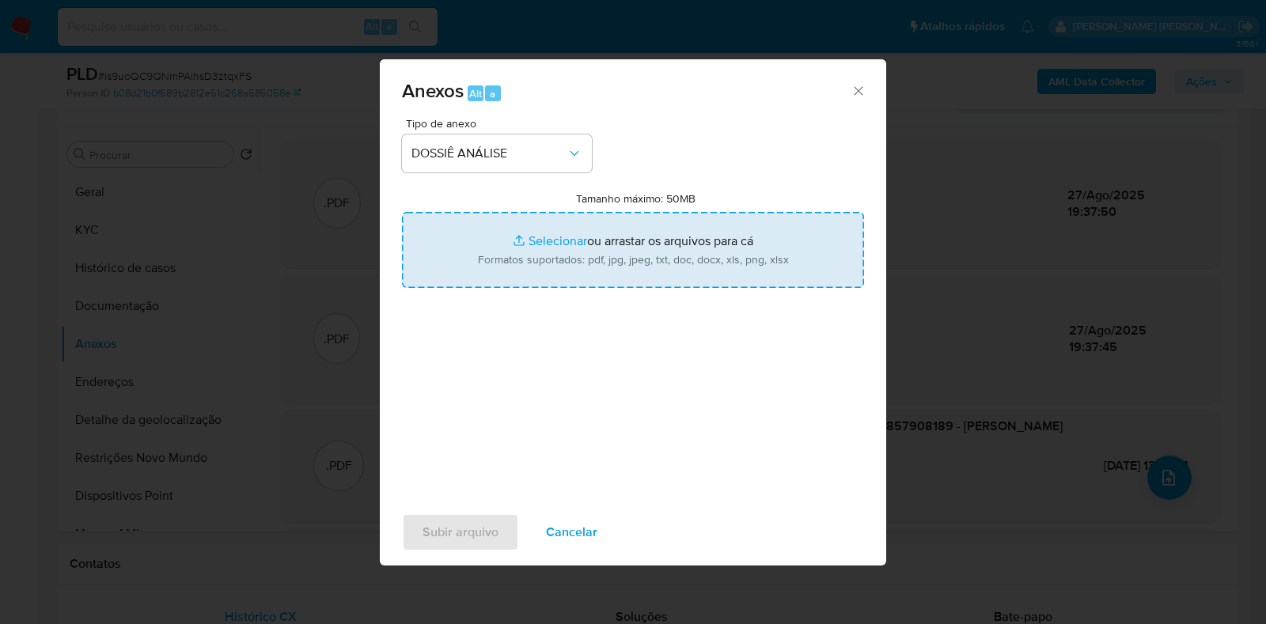
type input "C:\fakepath\SAR - XXXX - CPF 00857908189 - ROSEMIR PEDRO DA SILVA.pdf"
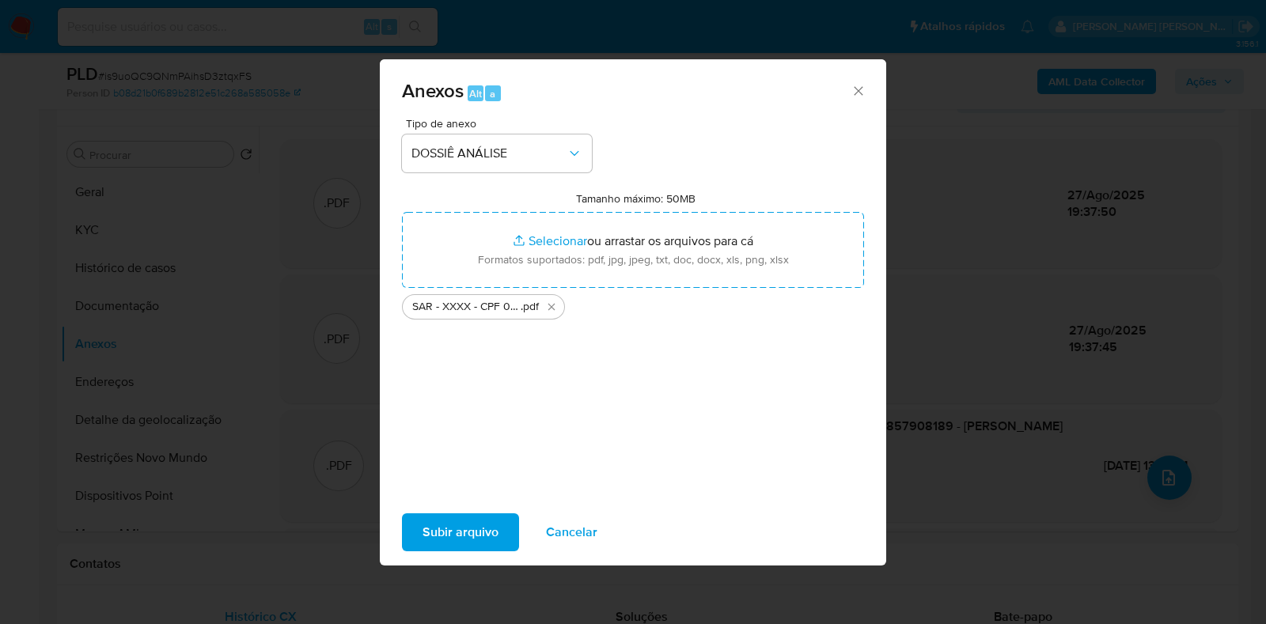
click at [475, 532] on span "Subir arquivo" at bounding box center [460, 532] width 76 height 35
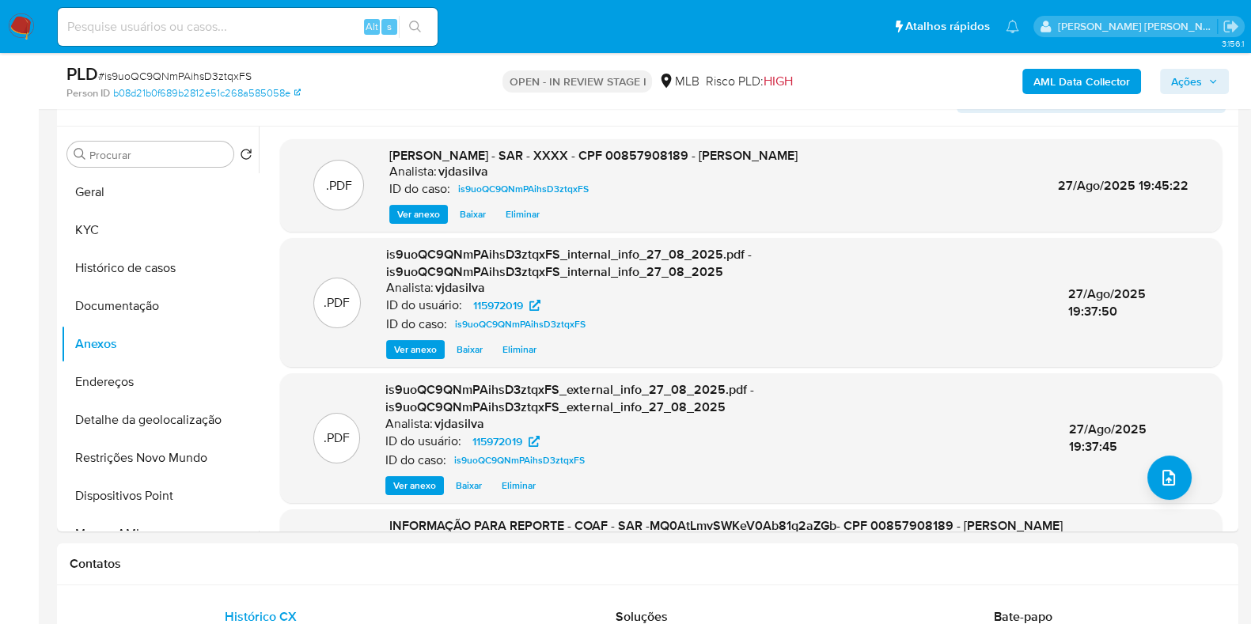
click at [1199, 77] on span "Ações" at bounding box center [1186, 81] width 31 height 25
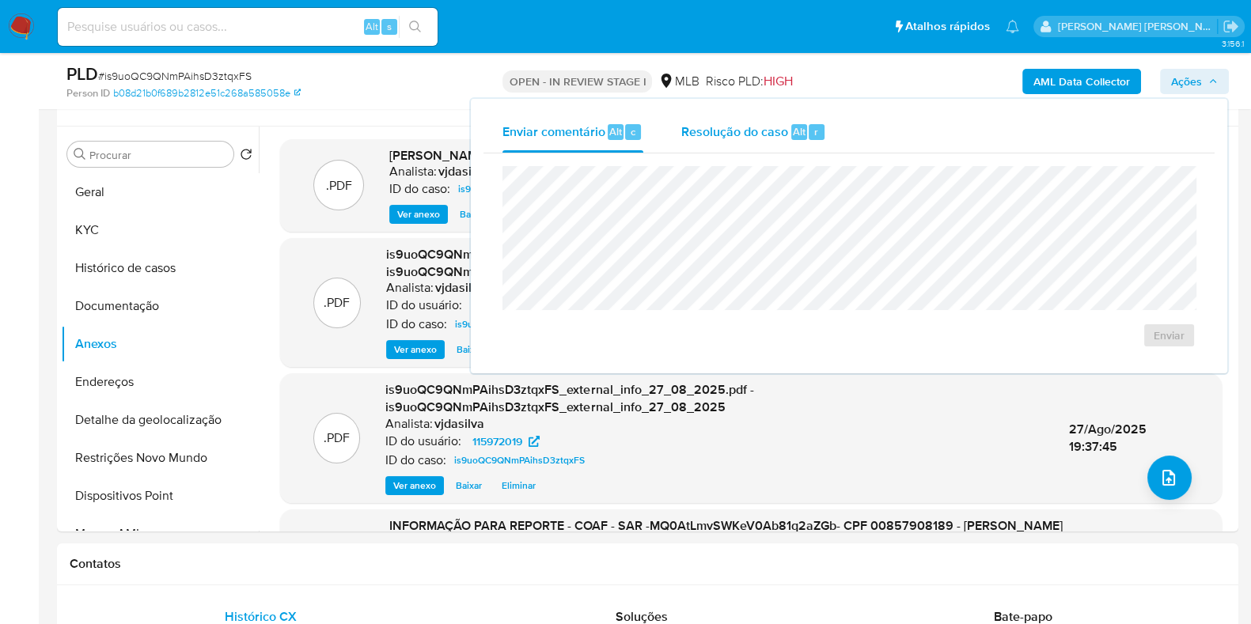
click at [751, 131] on span "Resolução do caso" at bounding box center [734, 131] width 107 height 18
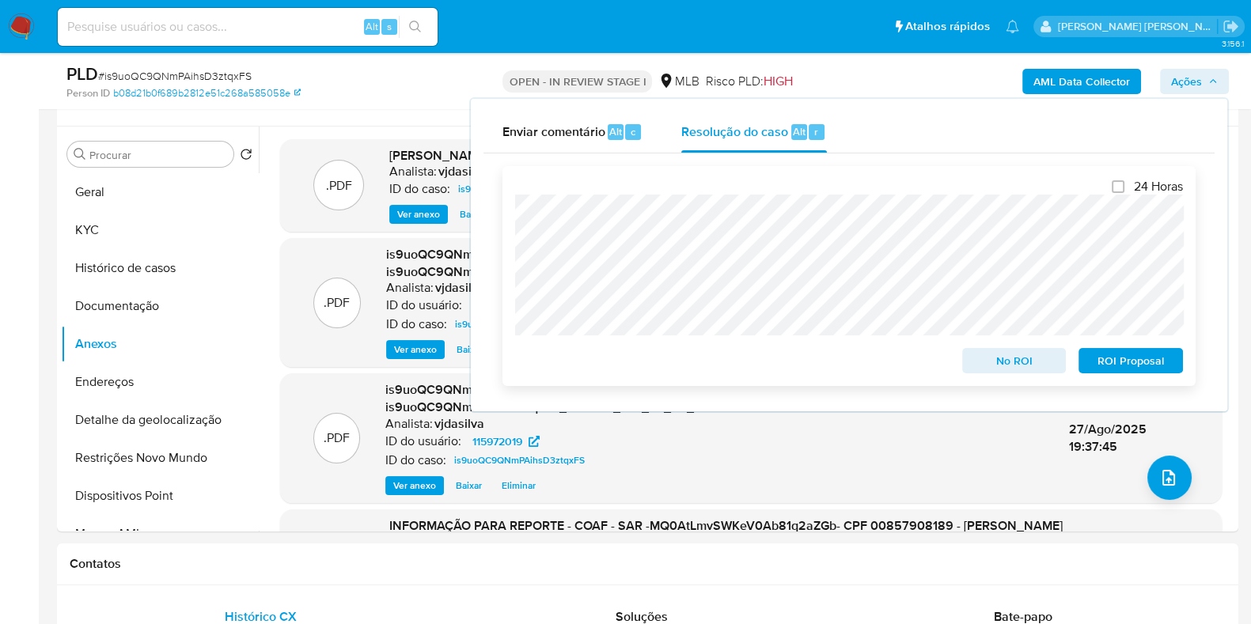
click at [1119, 360] on span "ROI Proposal" at bounding box center [1130, 361] width 82 height 22
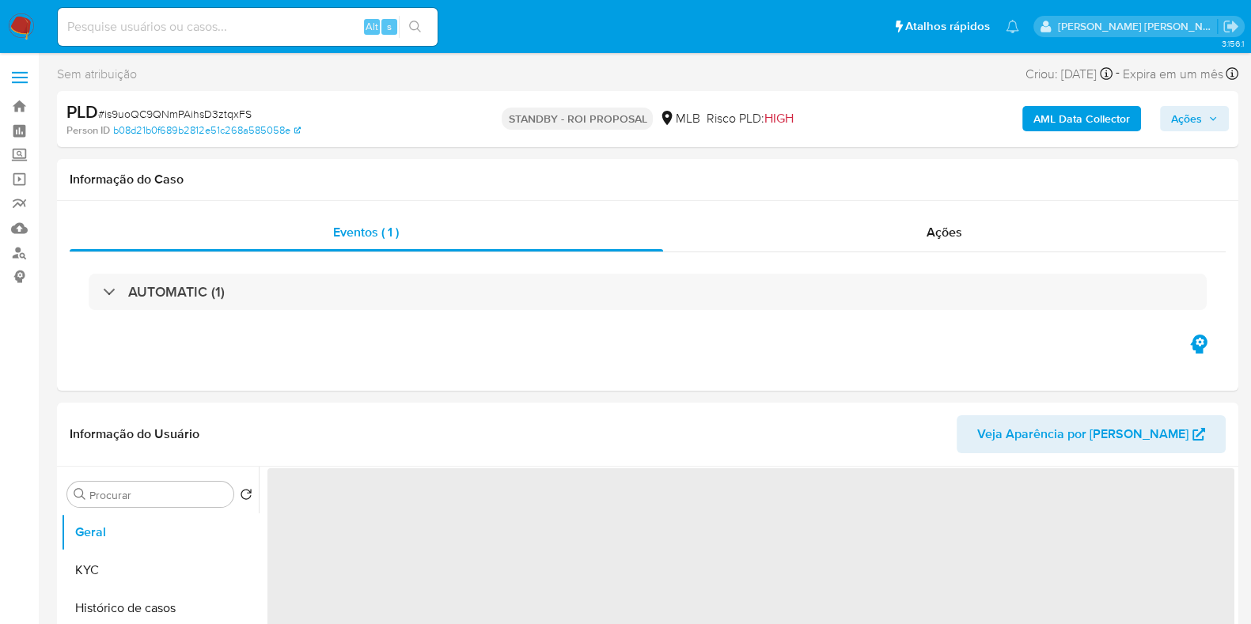
select select "10"
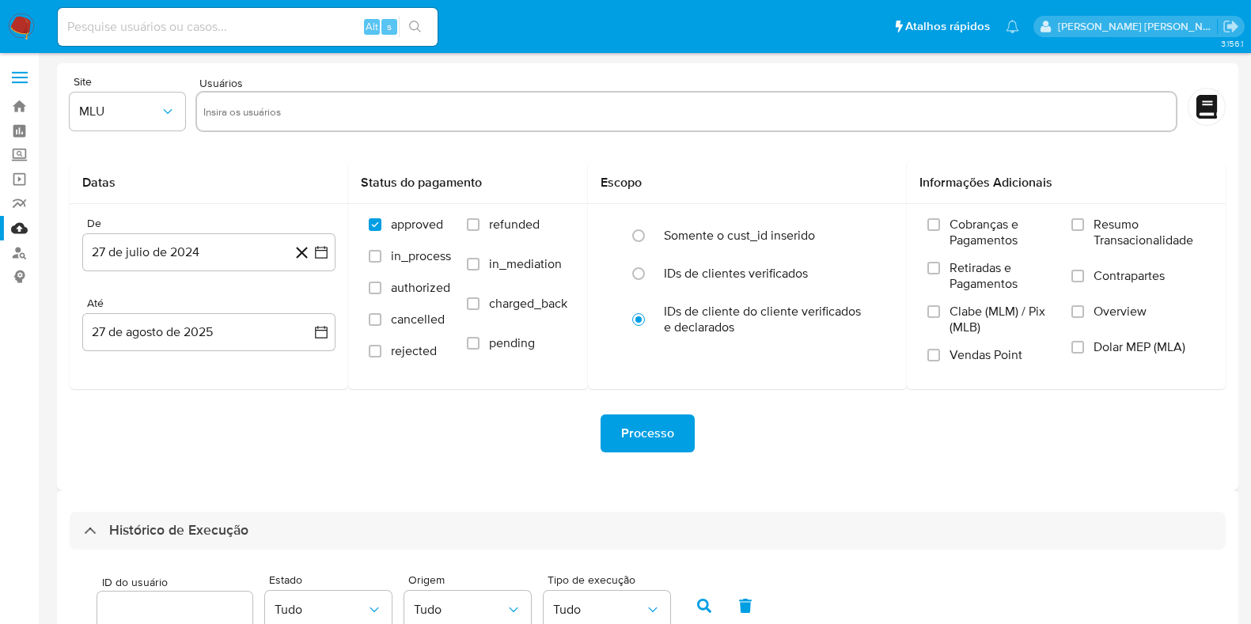
select select "10"
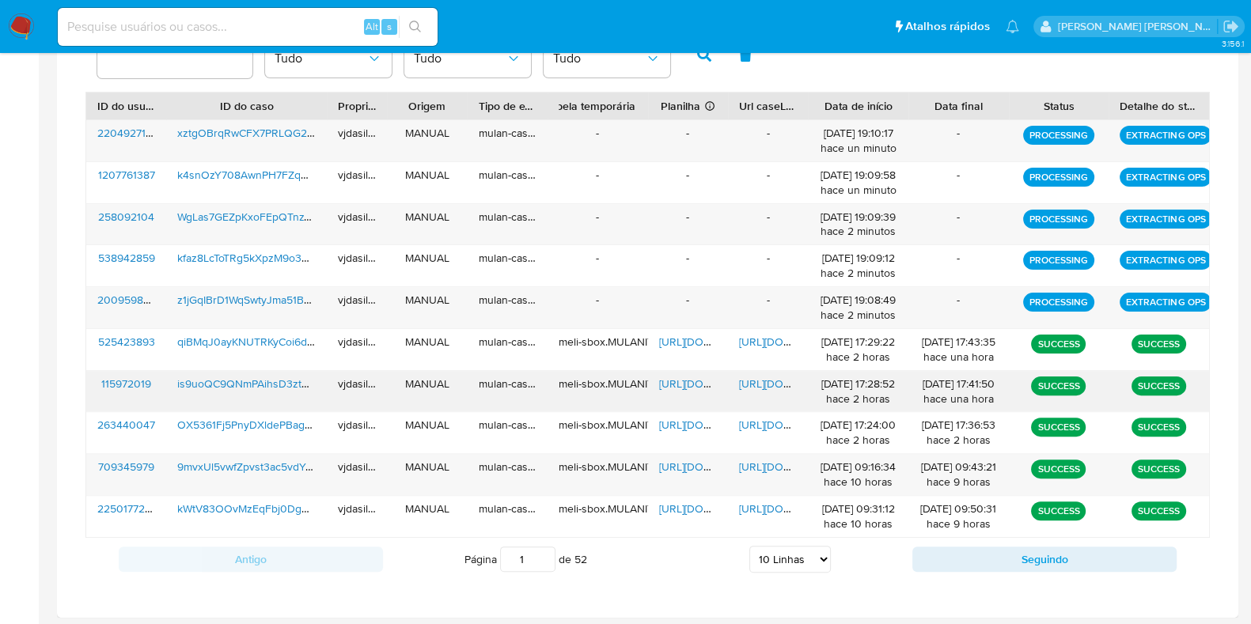
click at [680, 377] on span "[URL][DOMAIN_NAME]" at bounding box center [713, 384] width 109 height 16
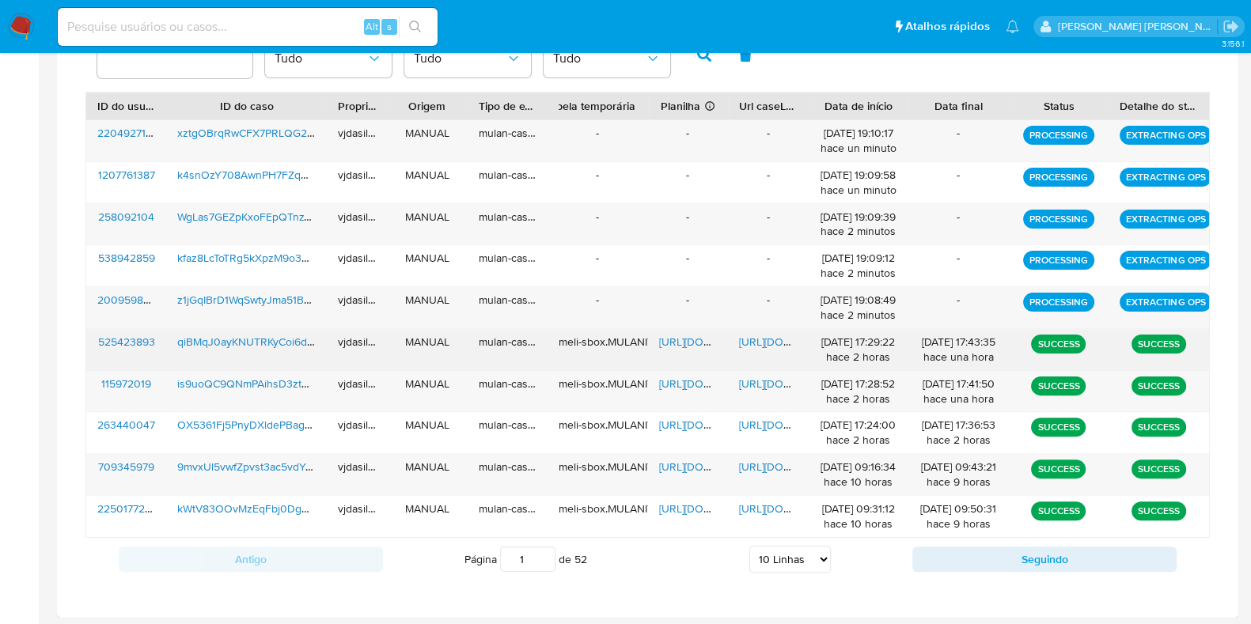
click at [767, 334] on span "[URL][DOMAIN_NAME]" at bounding box center [793, 342] width 109 height 16
click at [697, 334] on span "[URL][DOMAIN_NAME]" at bounding box center [713, 342] width 109 height 16
click at [294, 338] on span "qiBMqJ0ayKNUTRKyCoi6da6f" at bounding box center [249, 342] width 145 height 16
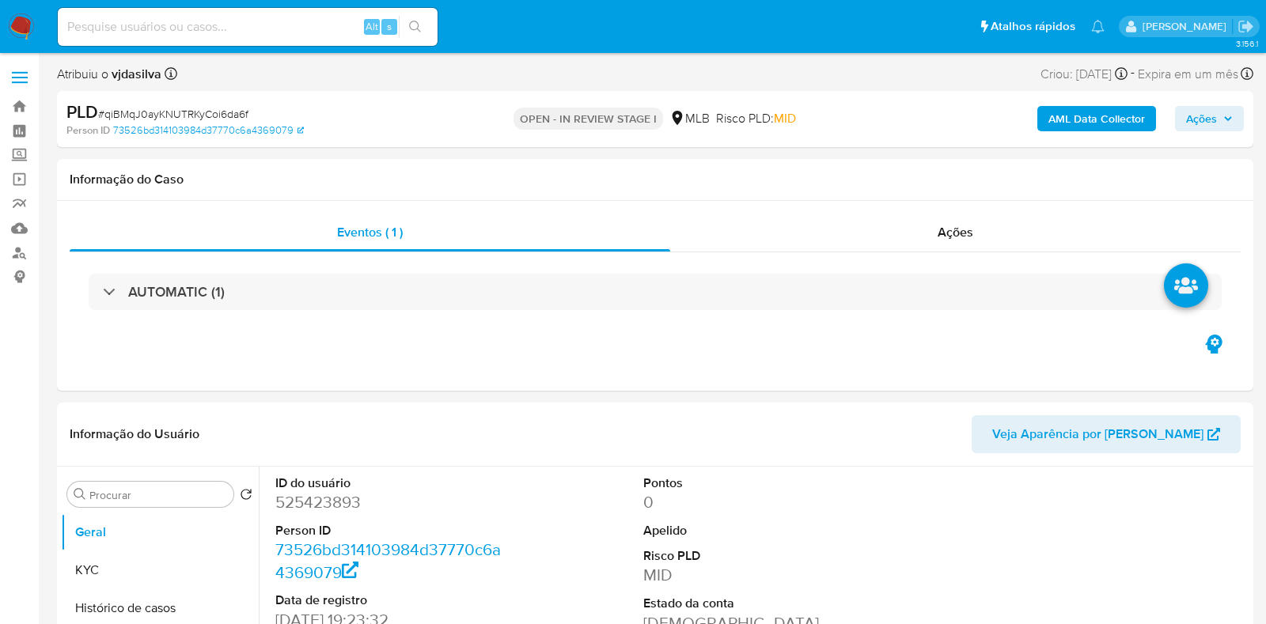
select select "10"
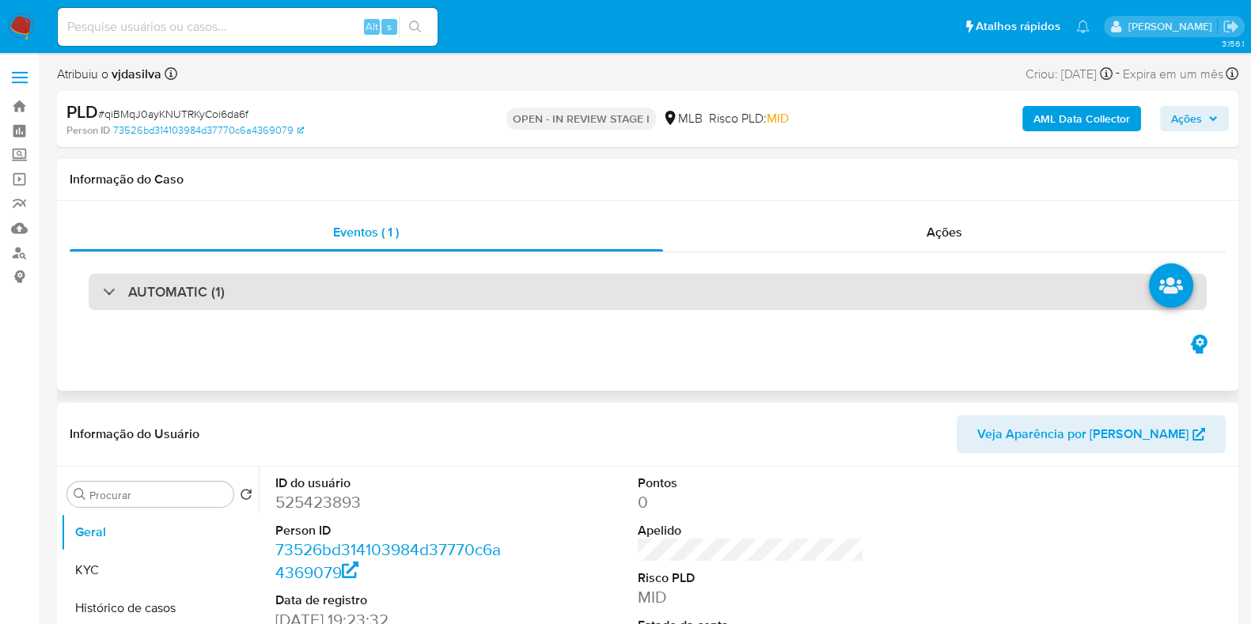
click at [969, 289] on div "AUTOMATIC (1)" at bounding box center [648, 292] width 1118 height 36
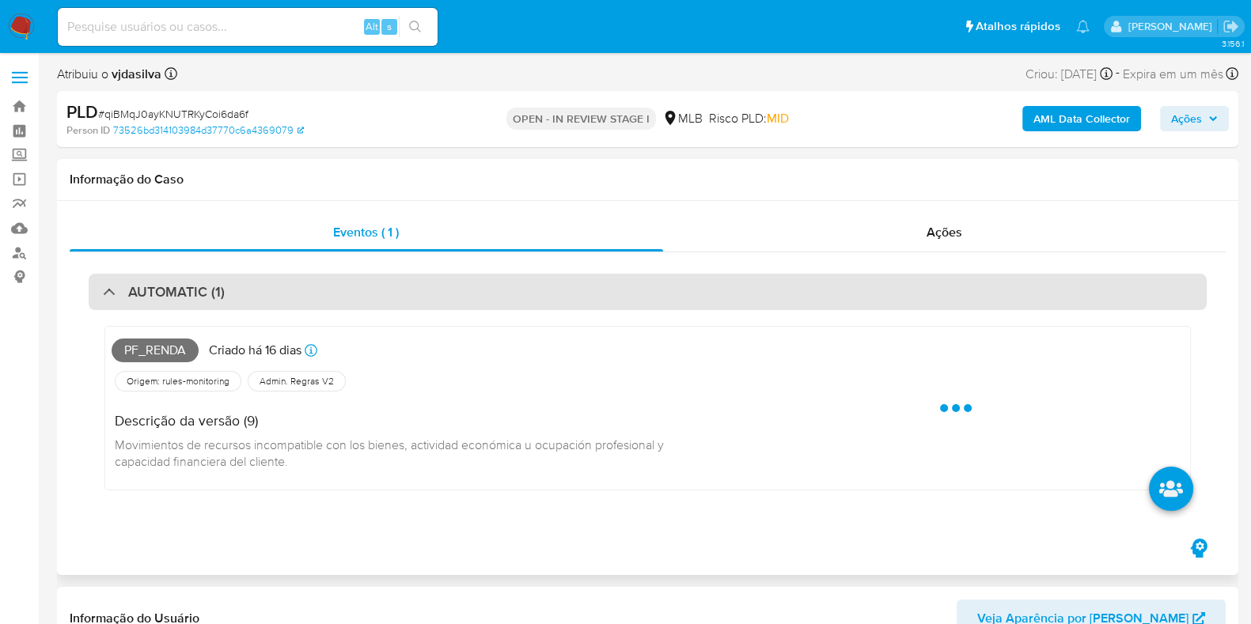
click at [969, 289] on div "AUTOMATIC (1)" at bounding box center [648, 292] width 1118 height 36
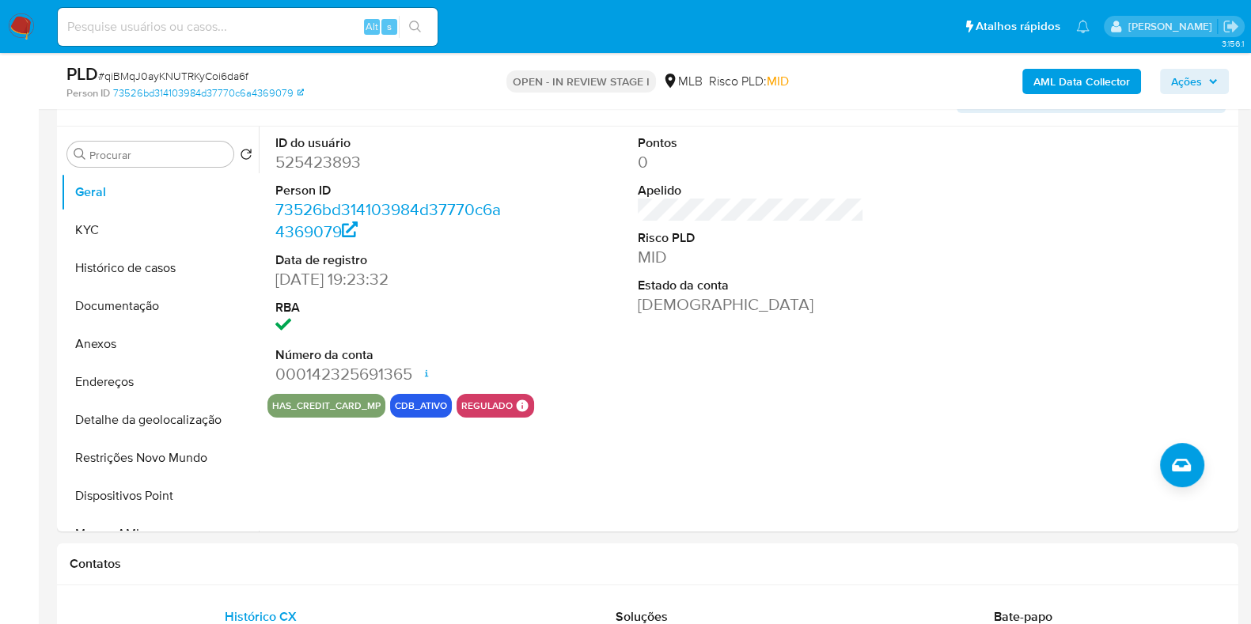
scroll to position [313, 0]
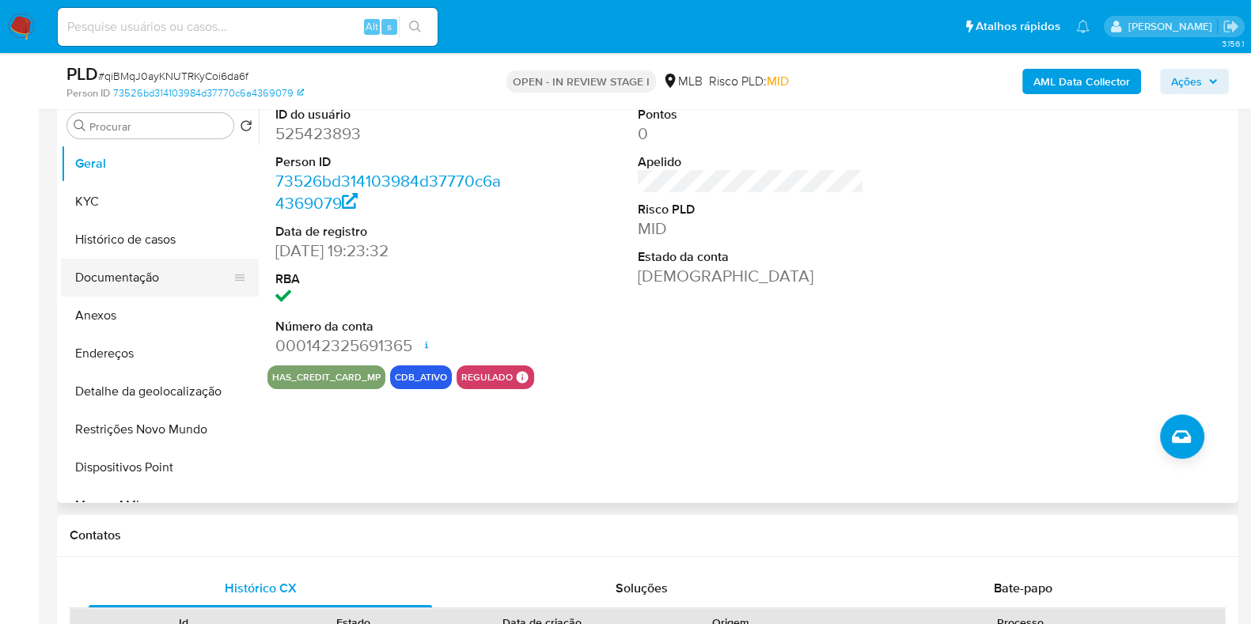
click at [154, 271] on button "Documentação" at bounding box center [153, 278] width 185 height 38
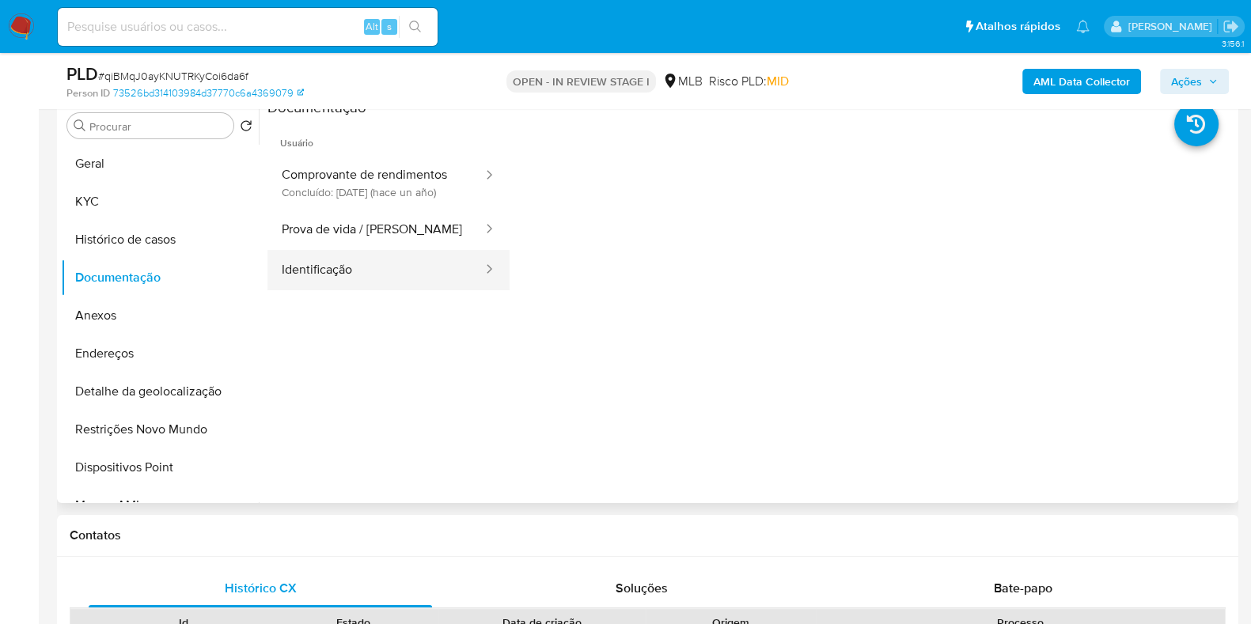
click at [443, 266] on button "Identificação" at bounding box center [375, 270] width 217 height 40
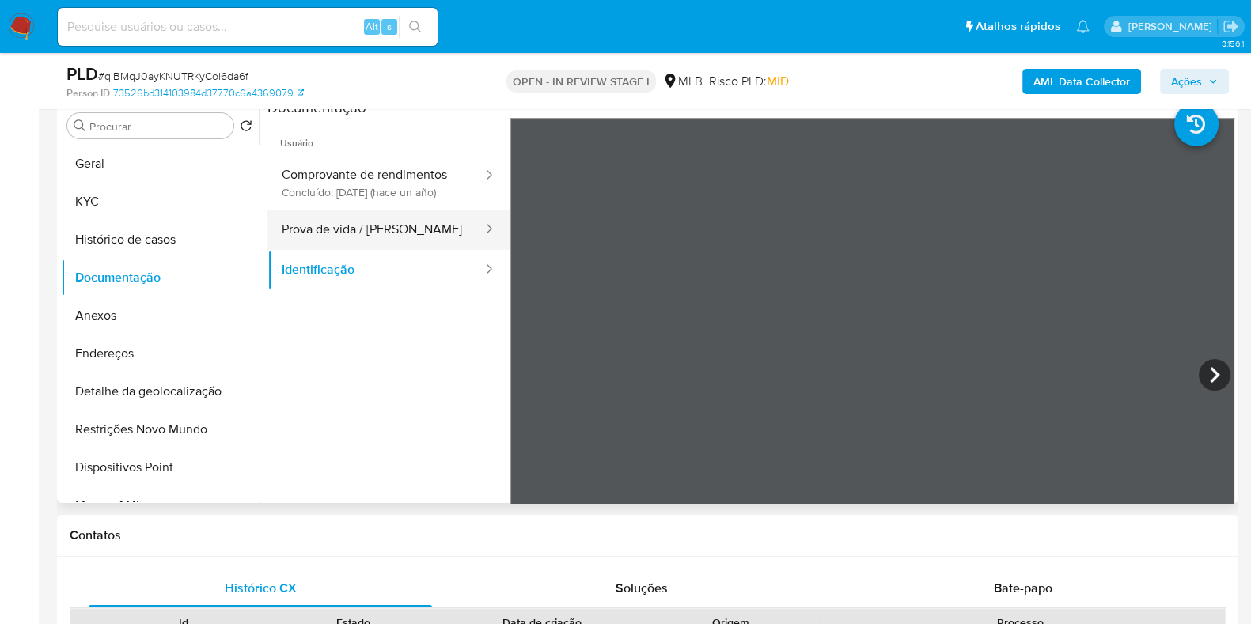
click at [406, 239] on button "Prova de vida / Selfie" at bounding box center [375, 230] width 217 height 40
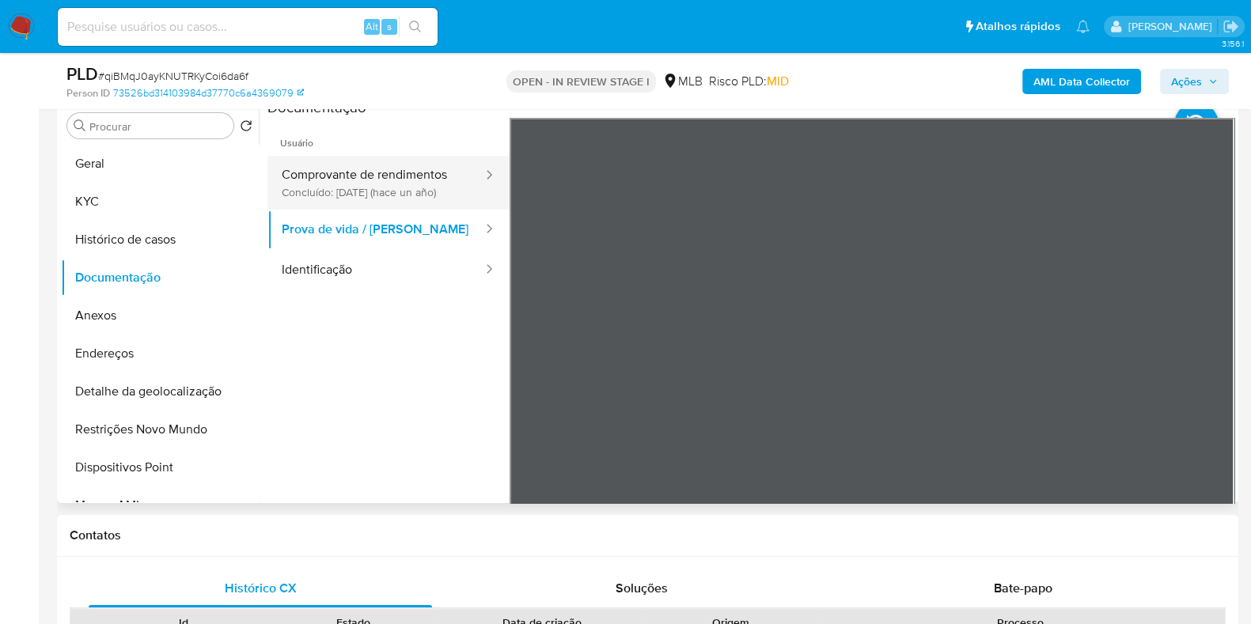
click at [382, 175] on button "Comprovante de rendimentos Concluído: 25/08/2024 (hace un año)" at bounding box center [375, 183] width 217 height 54
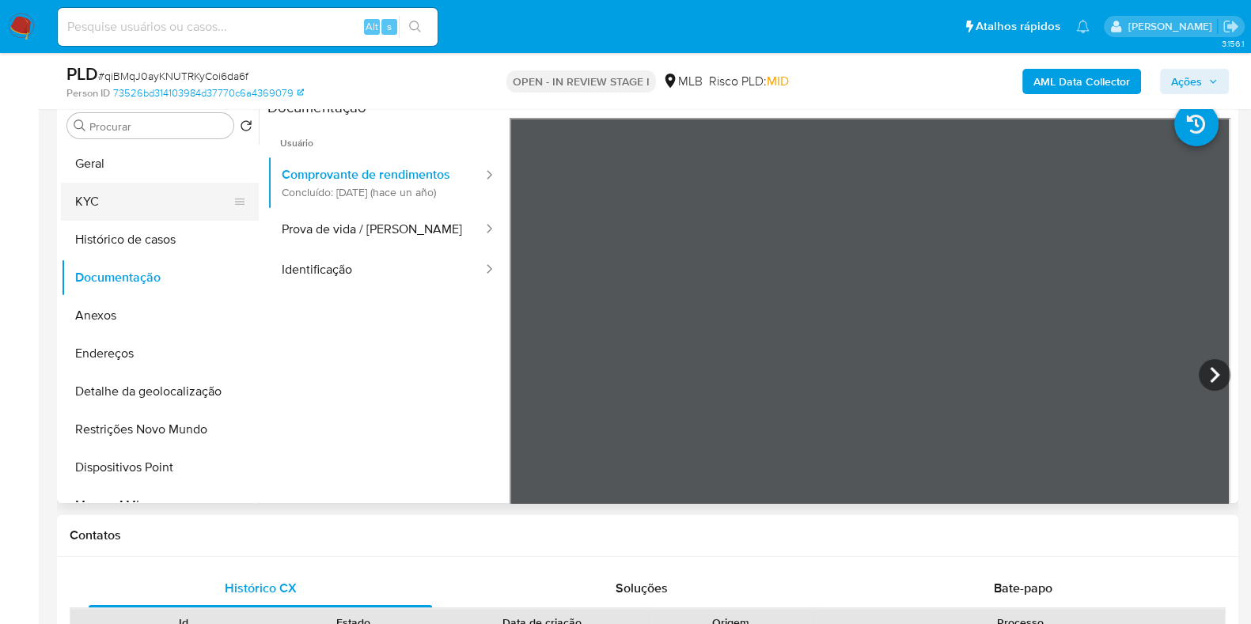
click at [127, 204] on button "KYC" at bounding box center [153, 202] width 185 height 38
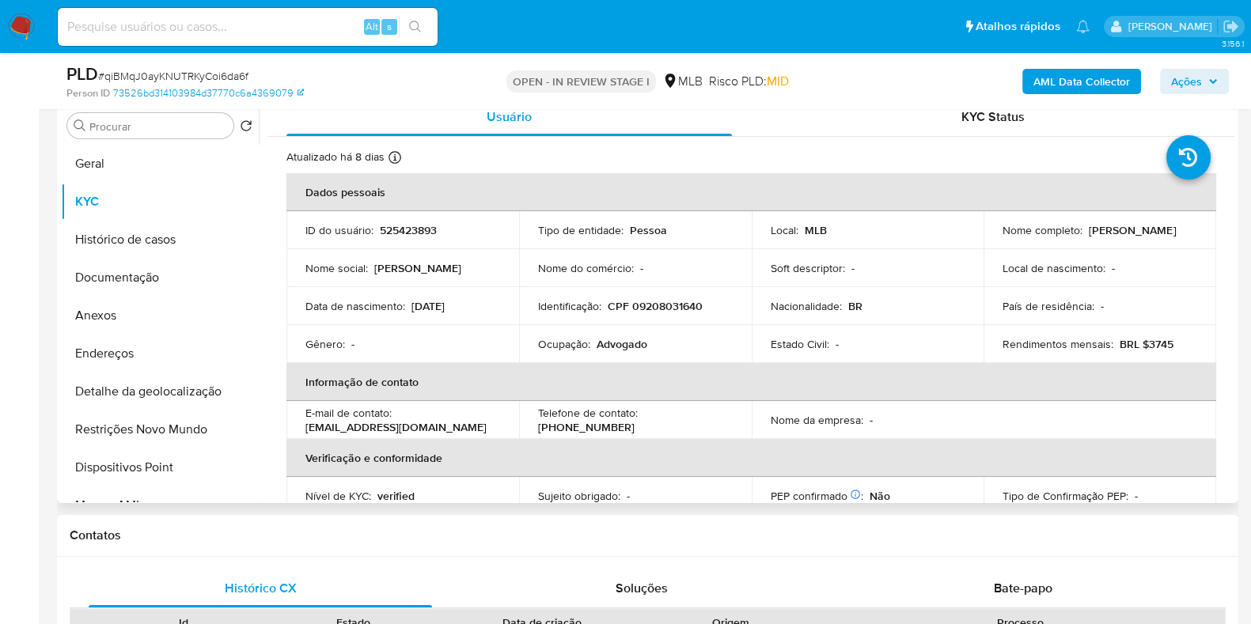
click at [593, 337] on div "Ocupação : Advogado" at bounding box center [635, 344] width 195 height 14
copy div "Ocupação : Advogado"
click at [170, 176] on button "Geral" at bounding box center [153, 164] width 185 height 38
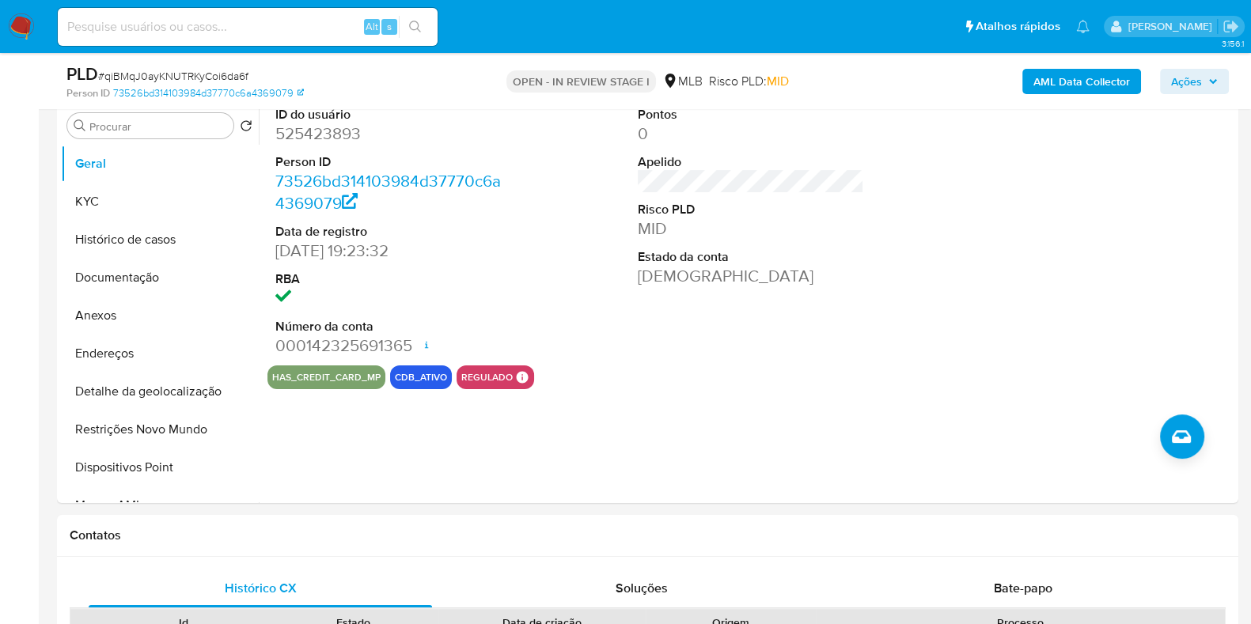
scroll to position [282, 0]
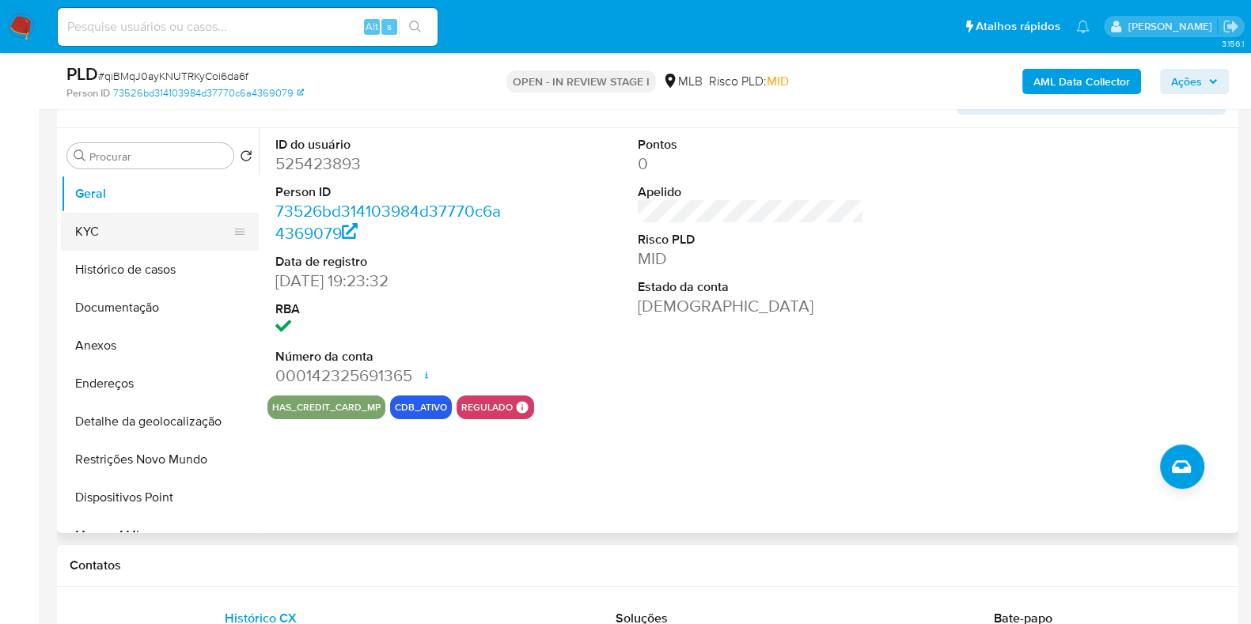
click at [175, 236] on button "KYC" at bounding box center [153, 232] width 185 height 38
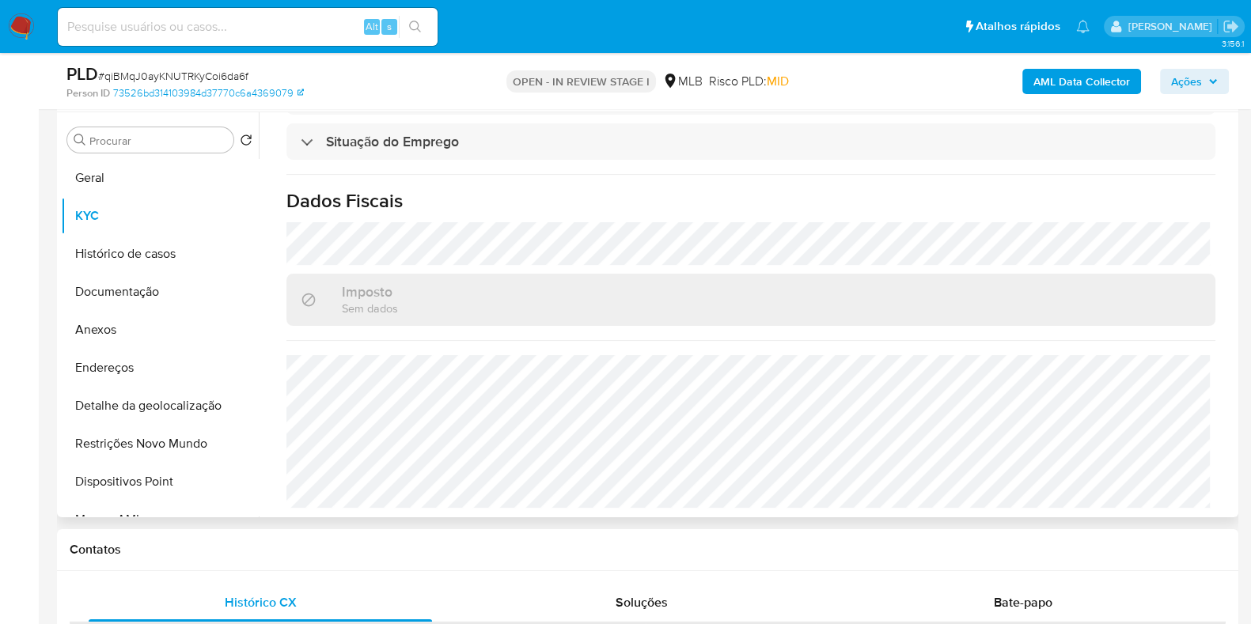
scroll to position [688, 0]
click at [169, 252] on button "Histórico de casos" at bounding box center [153, 254] width 185 height 38
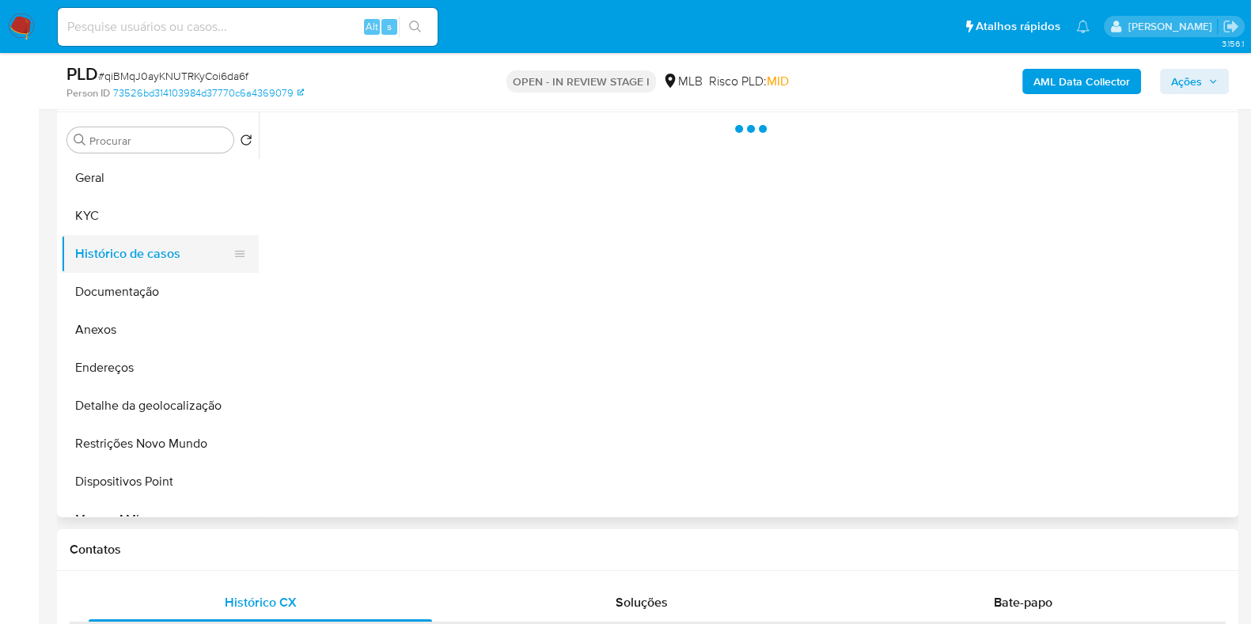
scroll to position [0, 0]
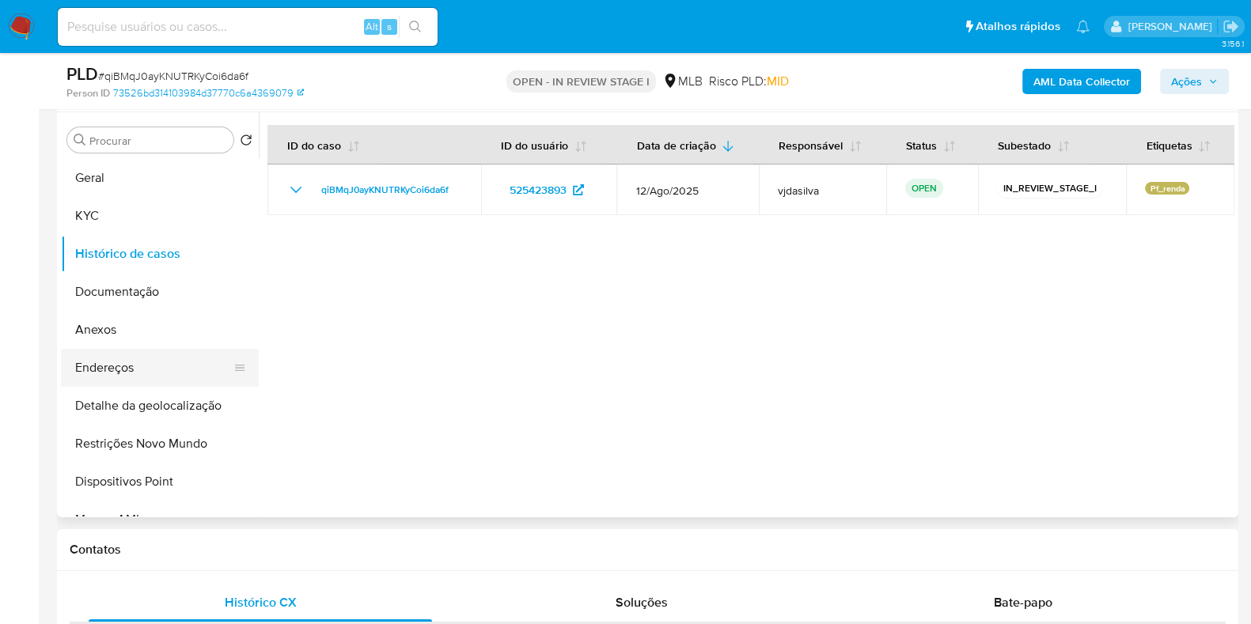
click at [132, 362] on button "Endereços" at bounding box center [153, 368] width 185 height 38
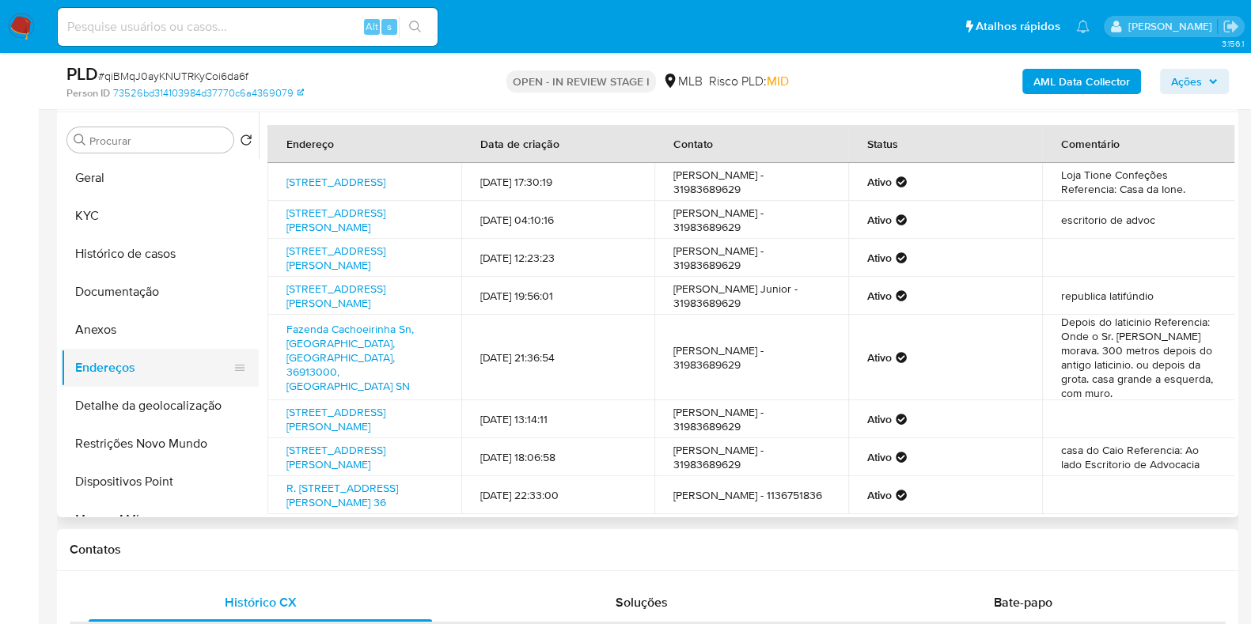
click at [132, 362] on button "Endereços" at bounding box center [153, 368] width 185 height 38
click at [172, 405] on button "Detalhe da geolocalização" at bounding box center [153, 406] width 185 height 38
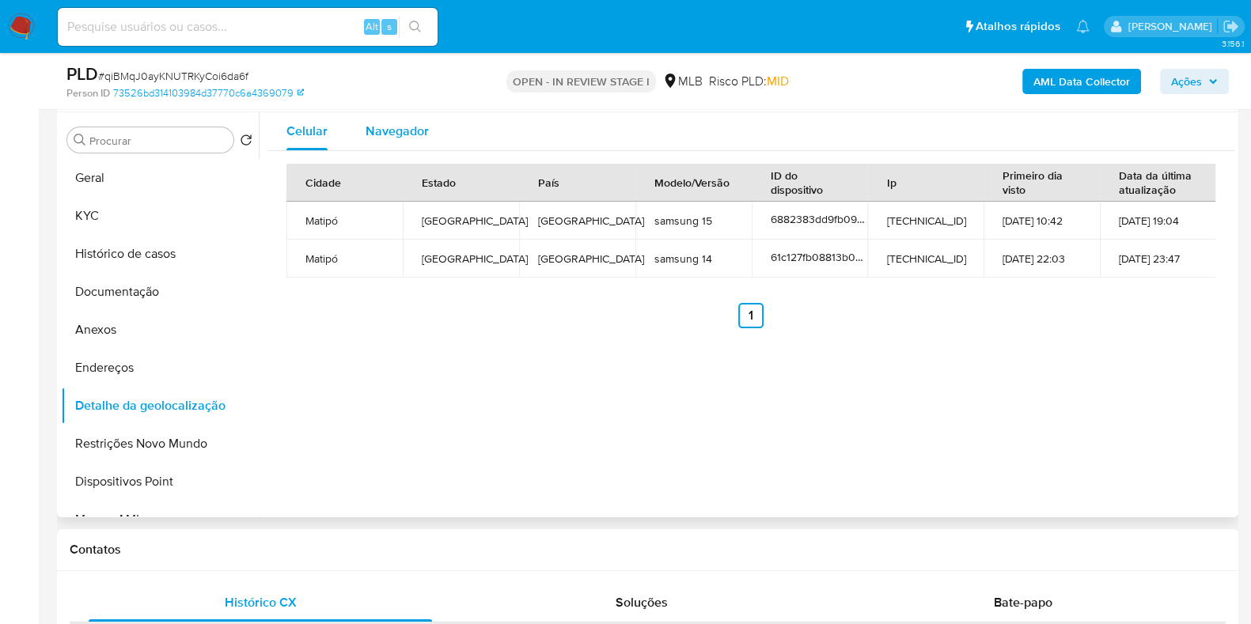
click at [400, 124] on span "Navegador" at bounding box center [397, 131] width 63 height 18
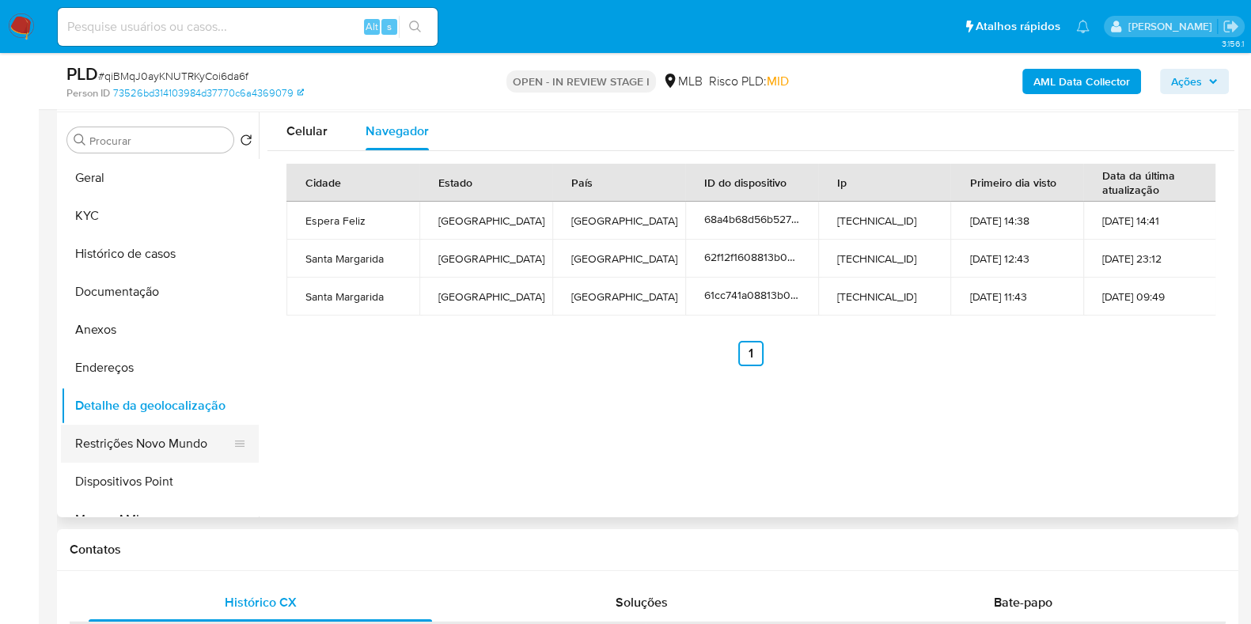
click at [176, 434] on button "Restrições Novo Mundo" at bounding box center [153, 444] width 185 height 38
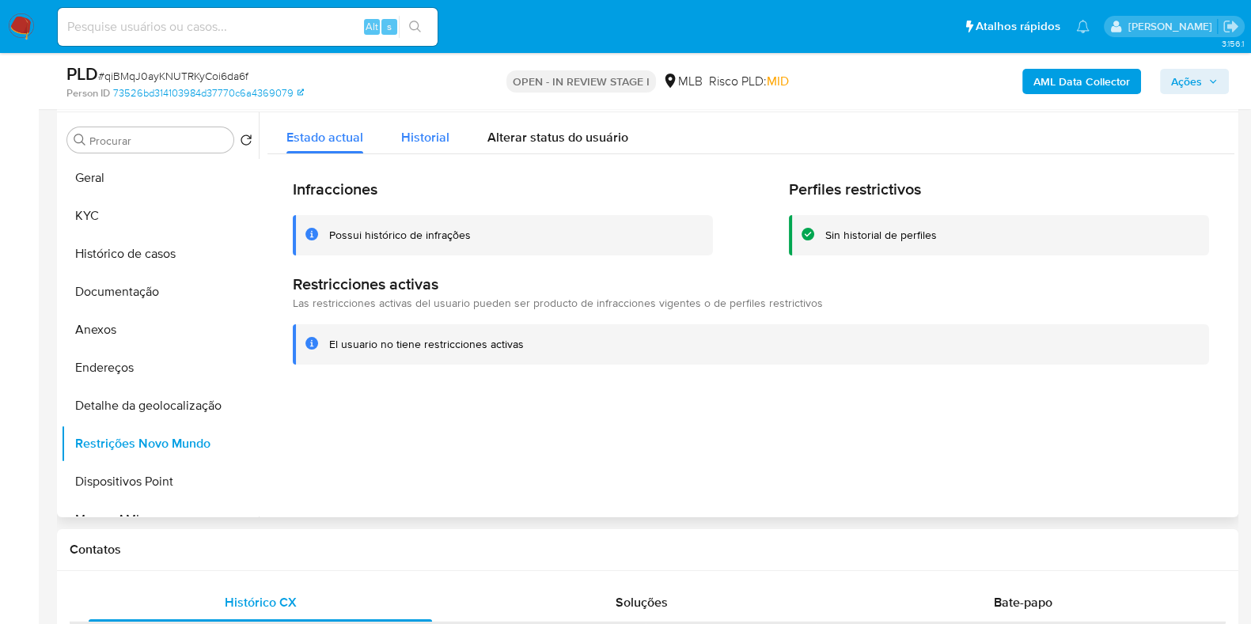
click at [414, 146] on div "Historial" at bounding box center [425, 133] width 48 height 42
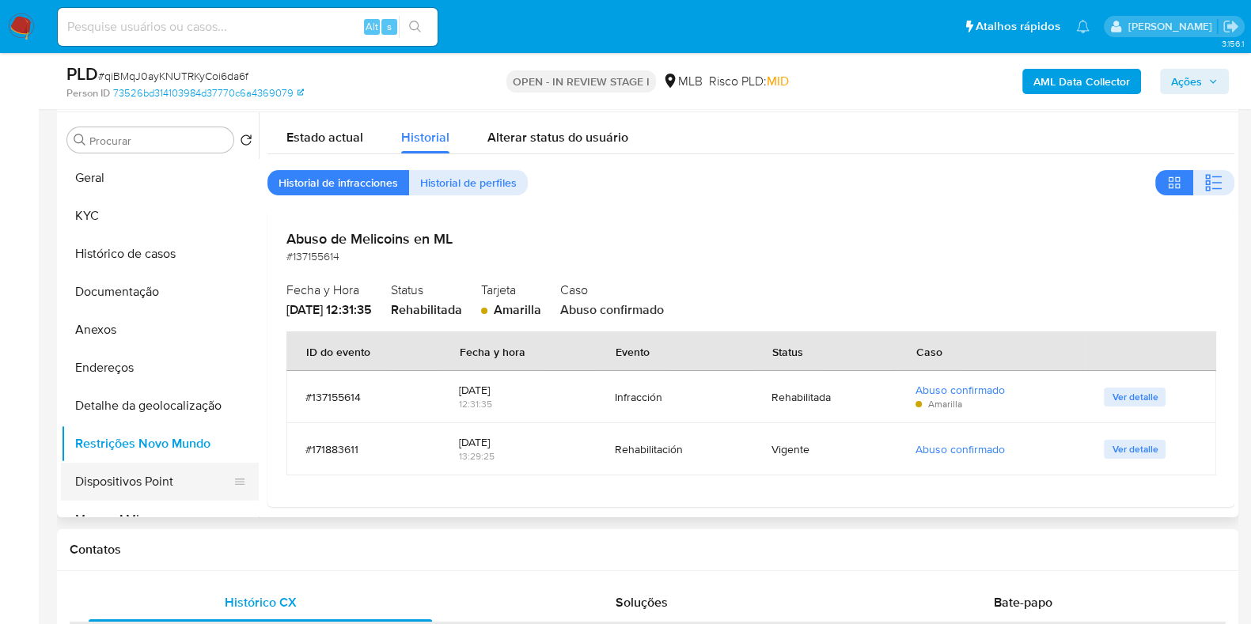
click at [200, 485] on button "Dispositivos Point" at bounding box center [153, 482] width 185 height 38
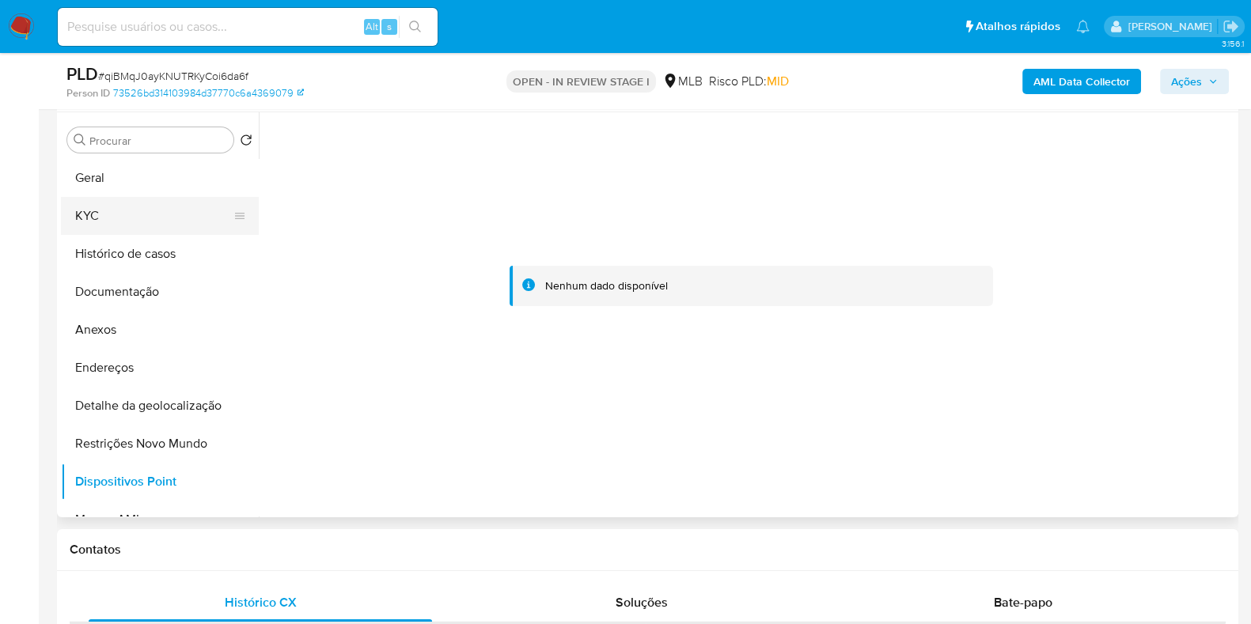
click at [202, 203] on button "KYC" at bounding box center [153, 216] width 185 height 38
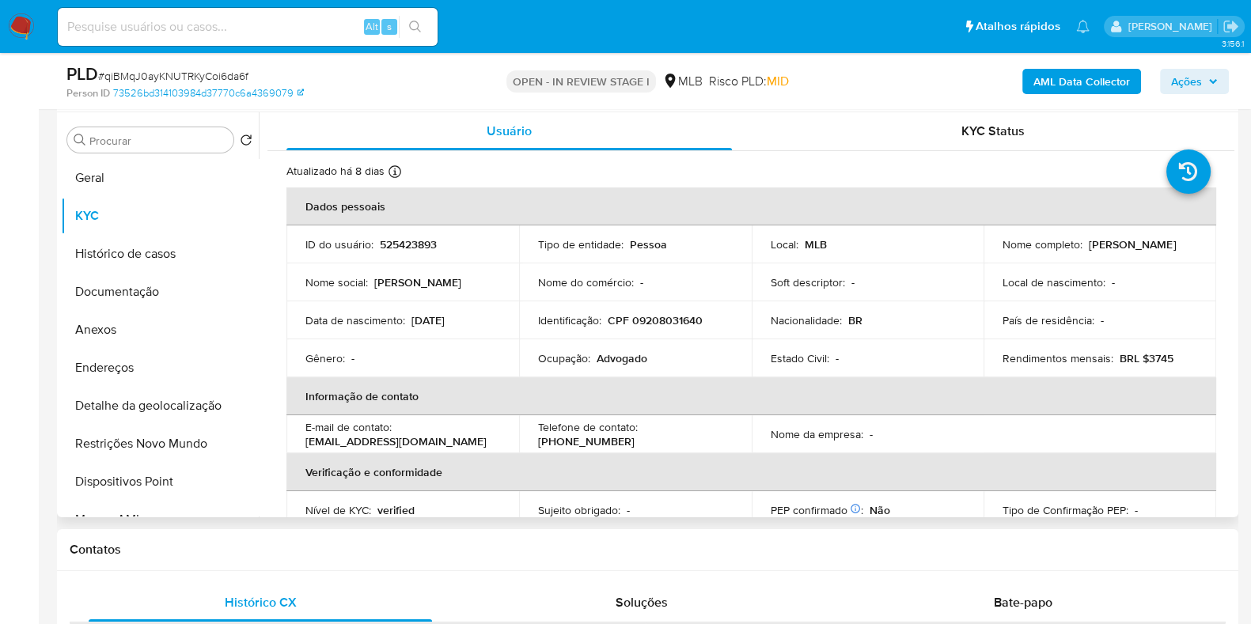
drag, startPoint x: 1226, startPoint y: 168, endPoint x: 1222, endPoint y: 333, distance: 165.4
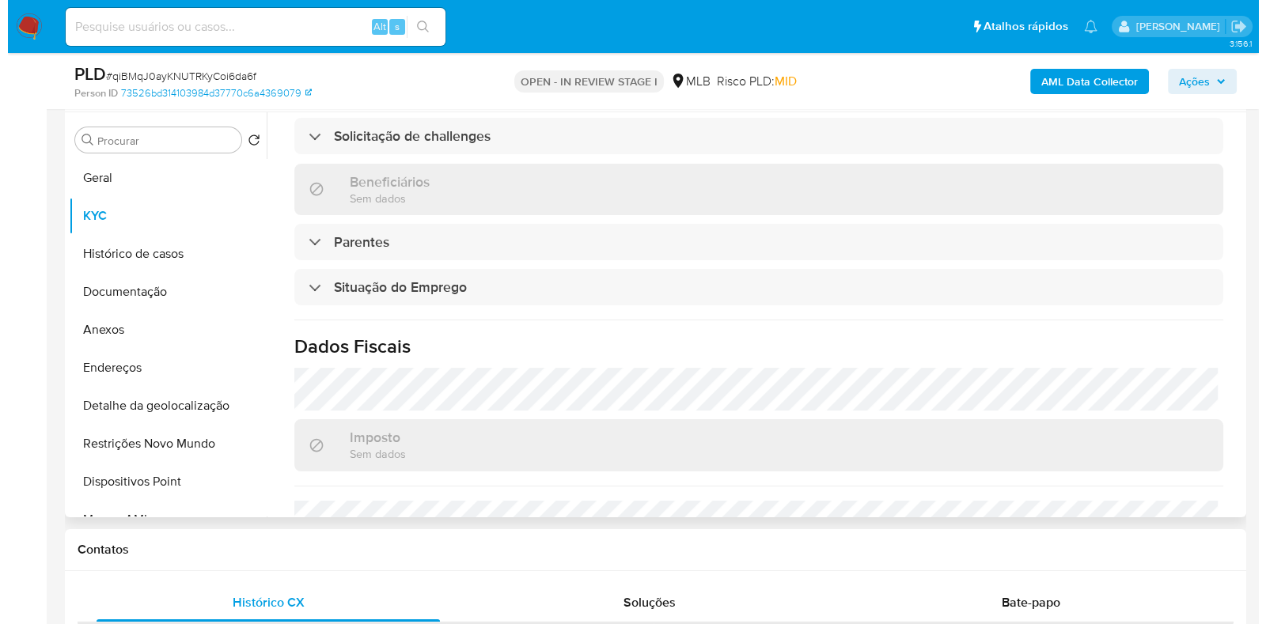
scroll to position [688, 0]
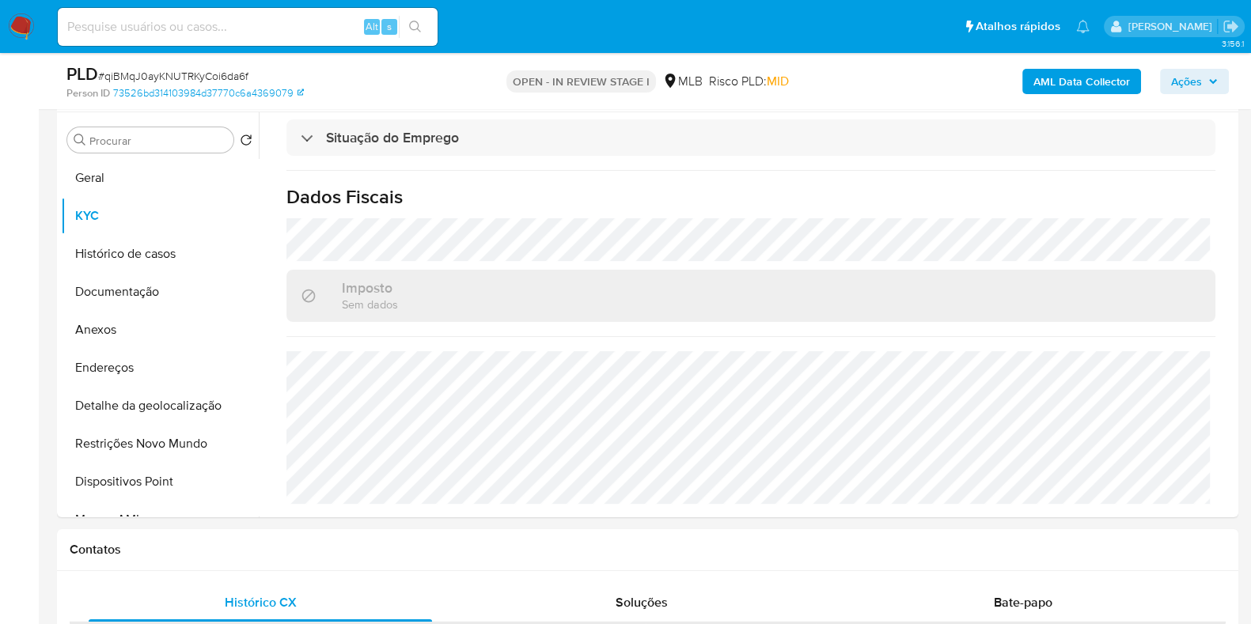
click at [1082, 85] on b "AML Data Collector" at bounding box center [1081, 81] width 97 height 25
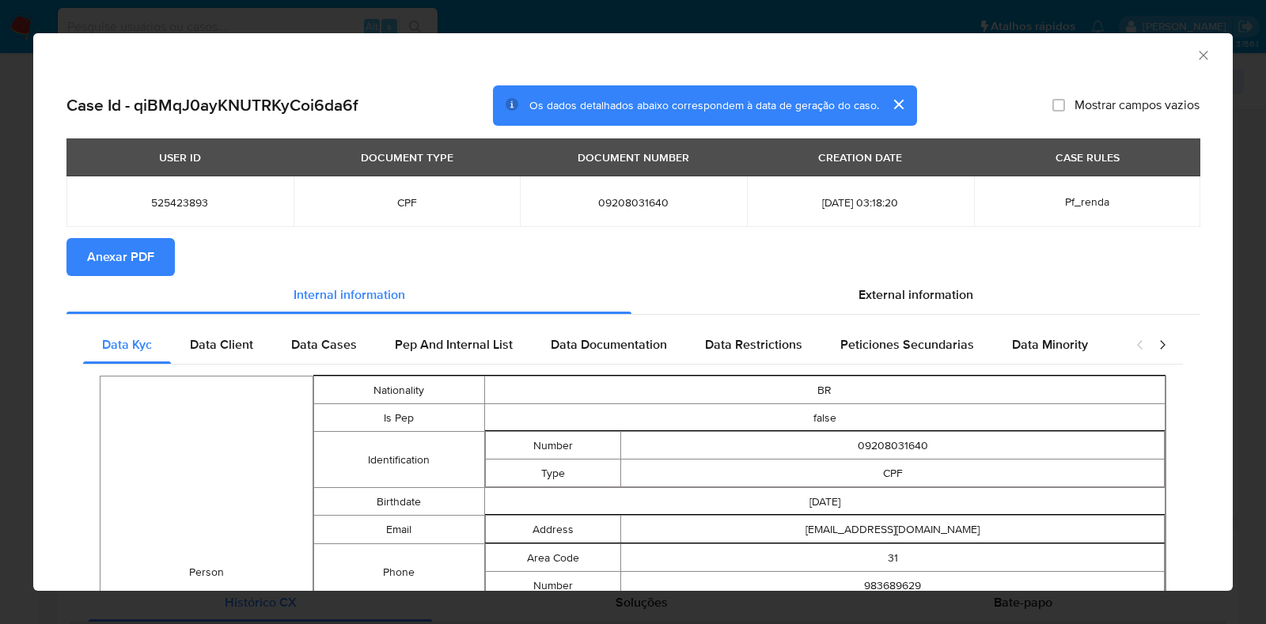
click at [118, 250] on span "Anexar PDF" at bounding box center [120, 257] width 67 height 35
click at [920, 299] on span "External information" at bounding box center [915, 295] width 115 height 18
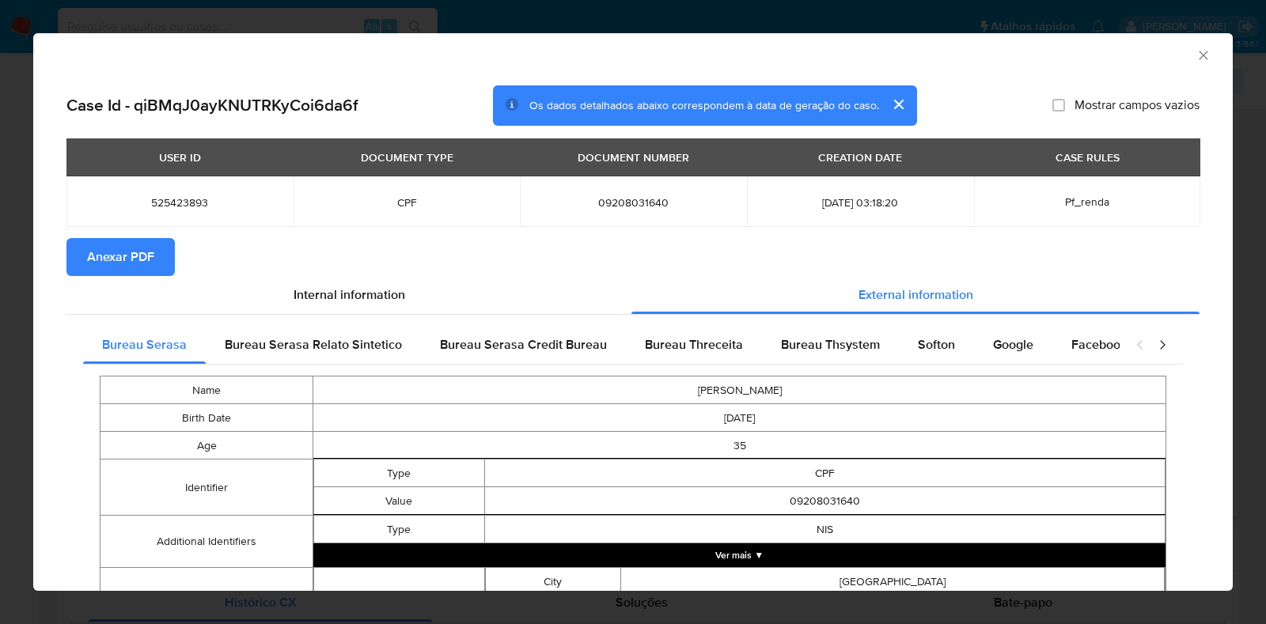
click at [911, 548] on button "Ver mais ▼" at bounding box center [739, 556] width 852 height 24
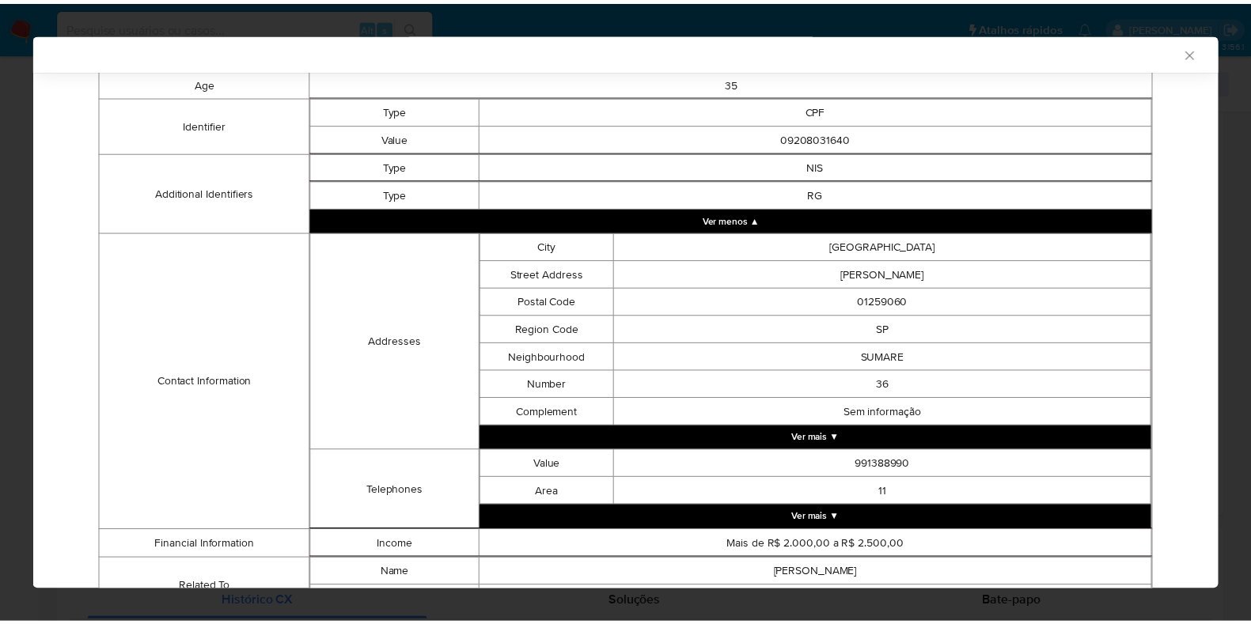
scroll to position [356, 0]
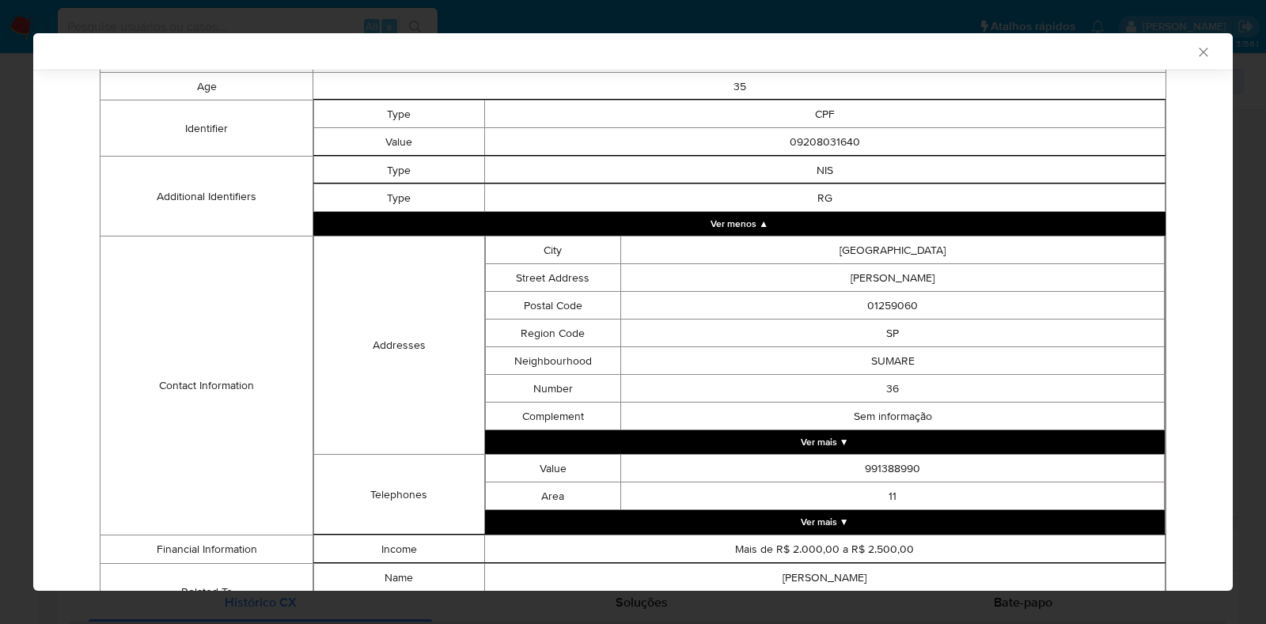
click at [1195, 55] on icon "Fechar a janela" at bounding box center [1203, 52] width 16 height 16
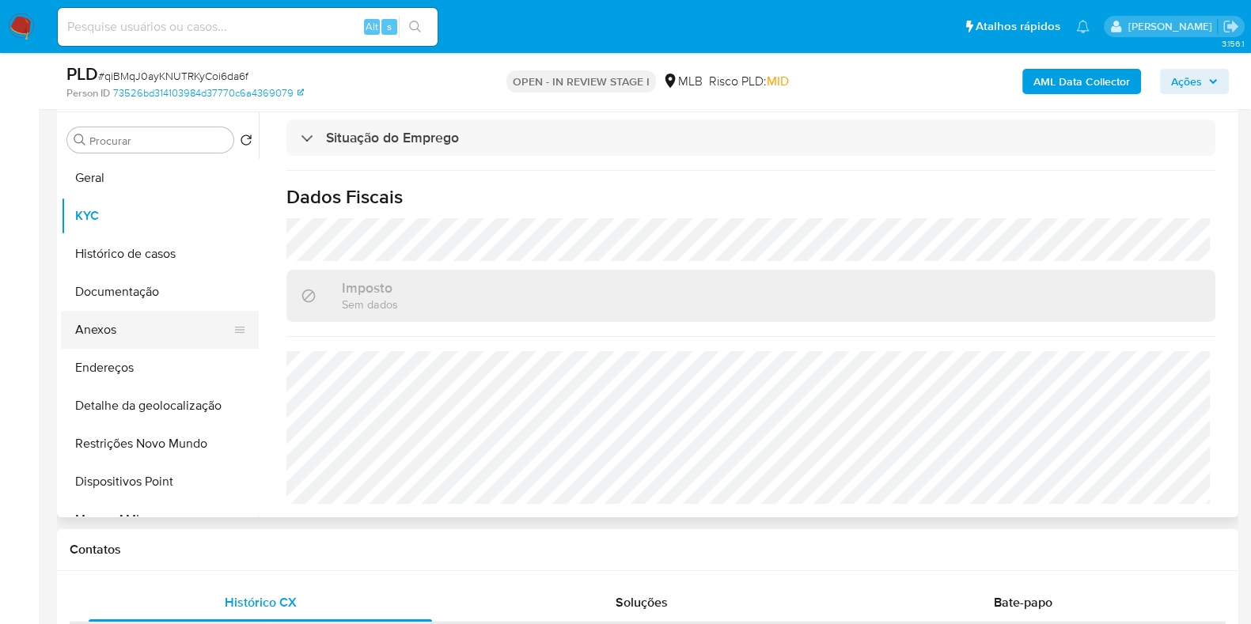
click at [130, 325] on button "Anexos" at bounding box center [153, 330] width 185 height 38
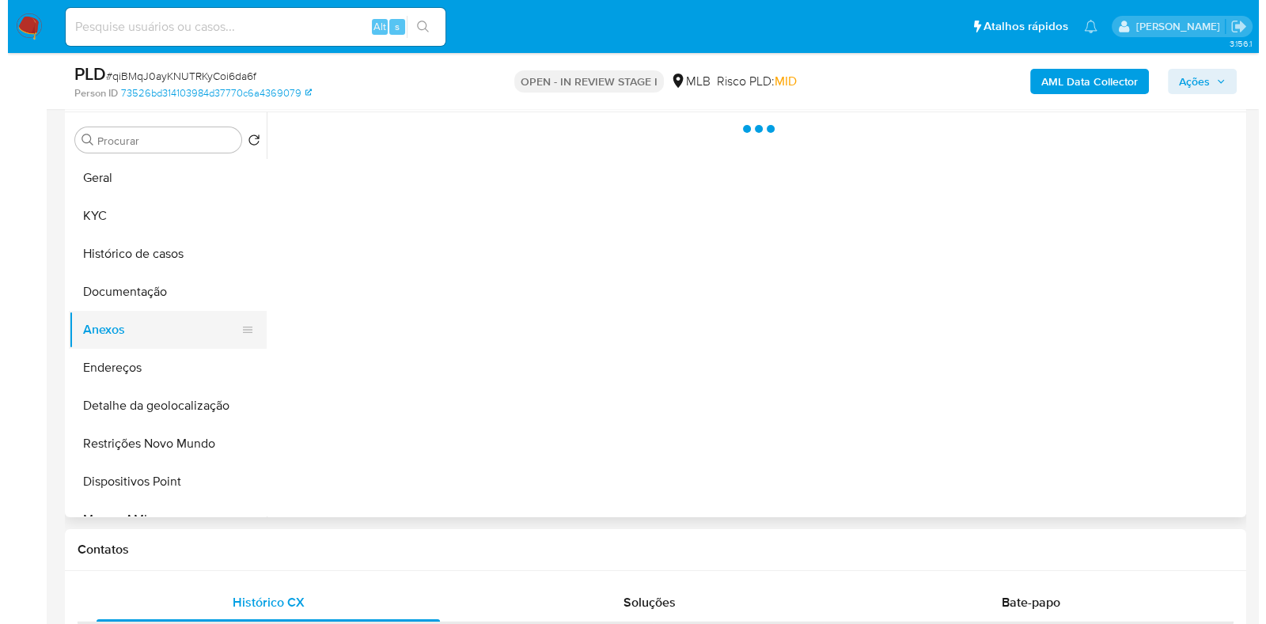
scroll to position [0, 0]
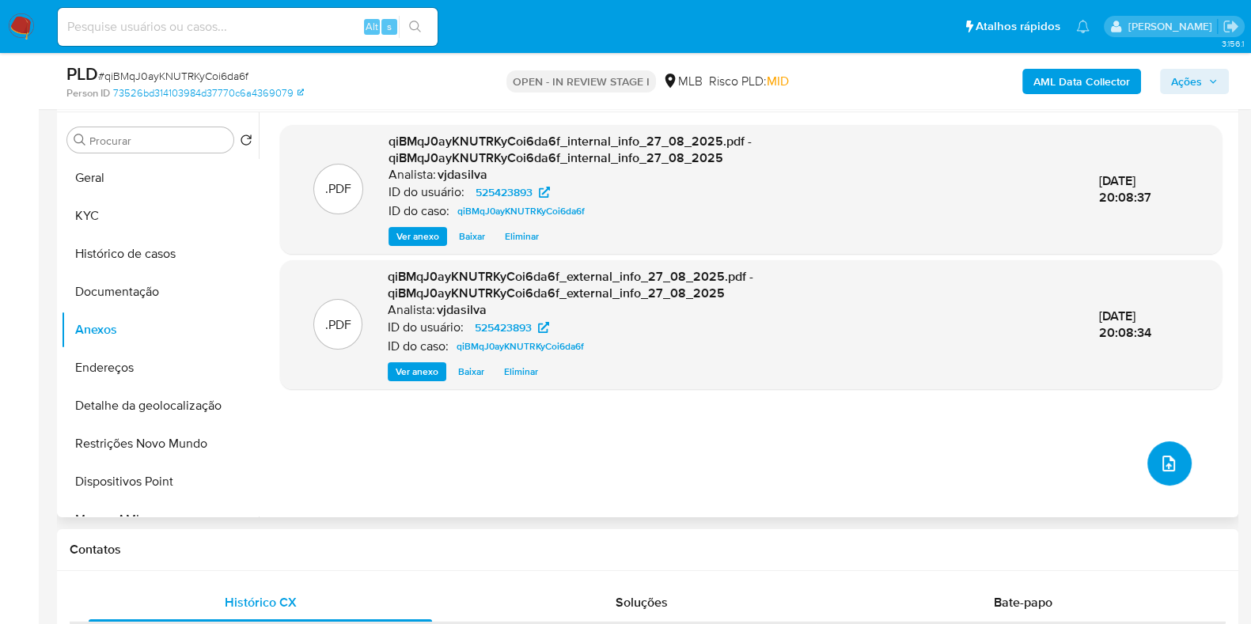
click at [1166, 449] on button "upload-file" at bounding box center [1169, 463] width 44 height 44
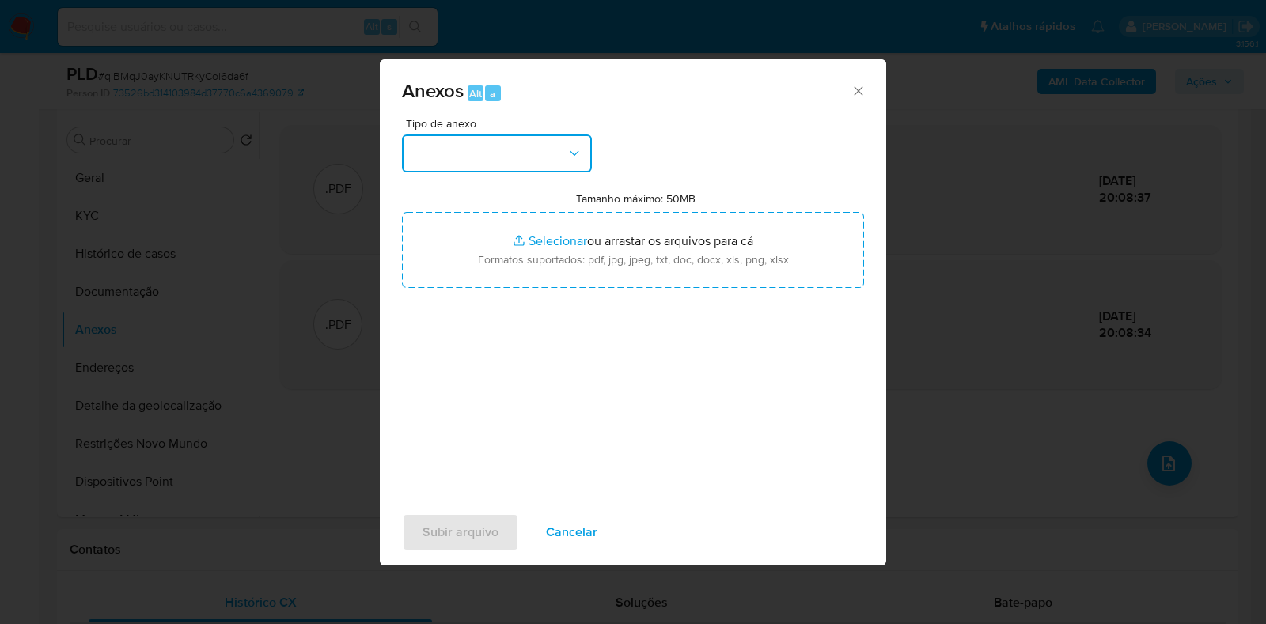
click at [566, 140] on button "button" at bounding box center [497, 154] width 190 height 38
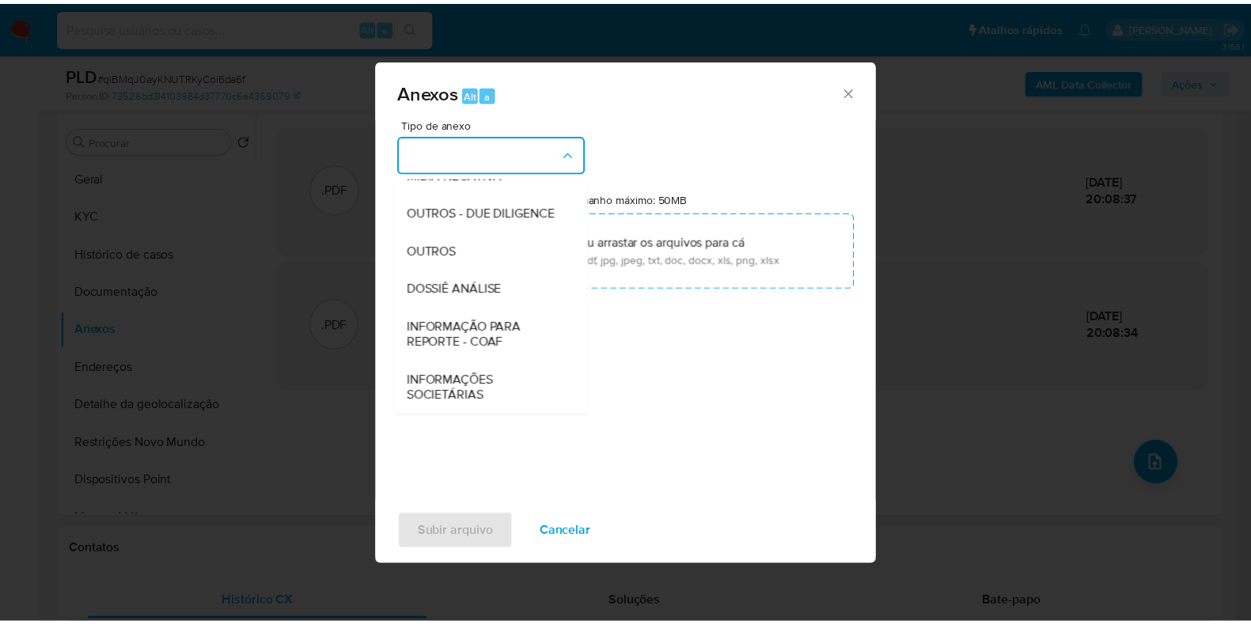
scroll to position [244, 0]
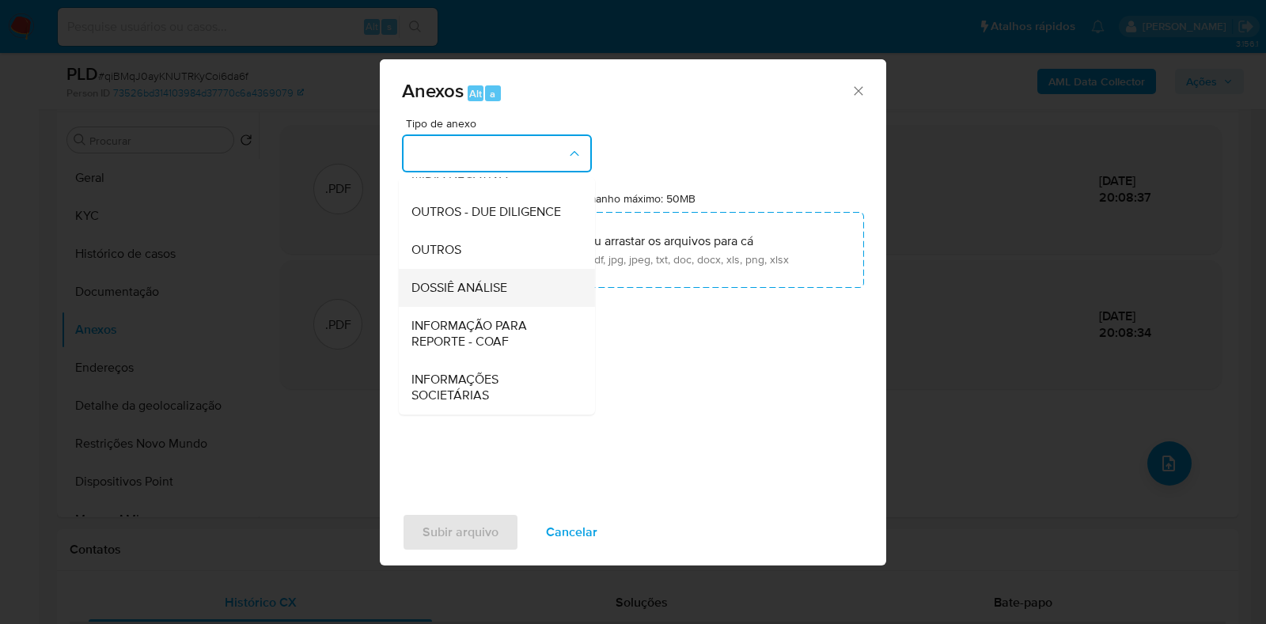
click at [538, 285] on div "DOSSIÊ ANÁLISE" at bounding box center [491, 288] width 161 height 38
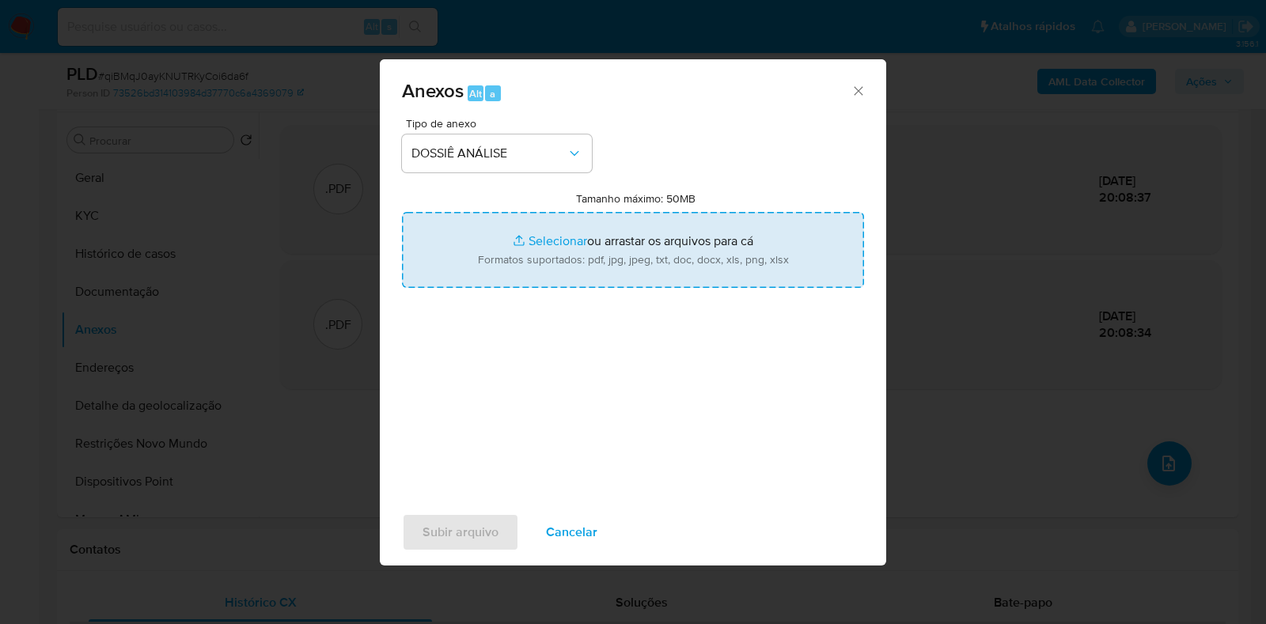
type input "C:\fakepath\SAR - XXXX - CPF 09208031640 - DANIELE CARVALHO CAMPOS.pdf"
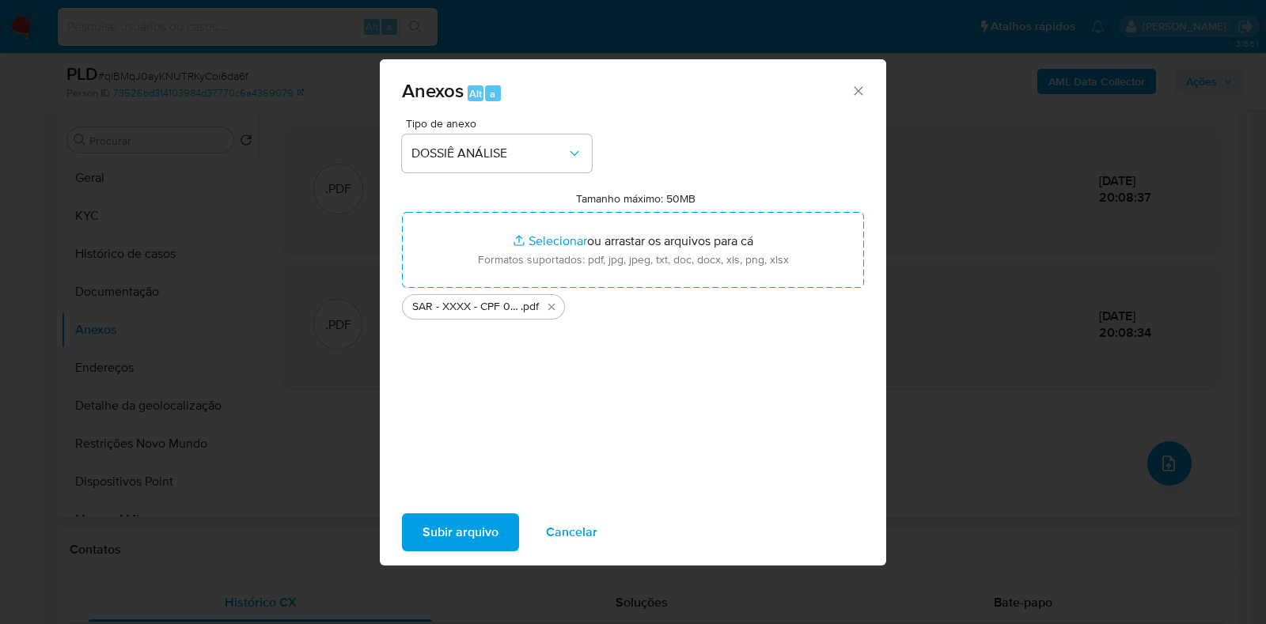
click at [490, 524] on span "Subir arquivo" at bounding box center [460, 532] width 76 height 35
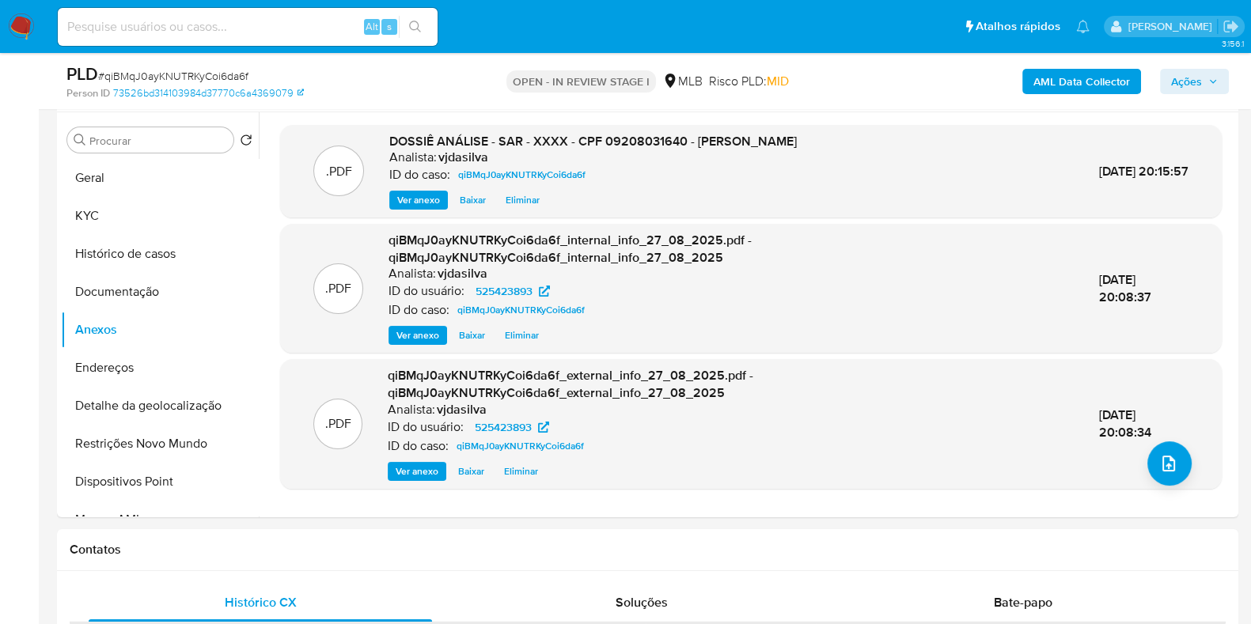
click at [1186, 77] on span "Ações" at bounding box center [1186, 81] width 31 height 25
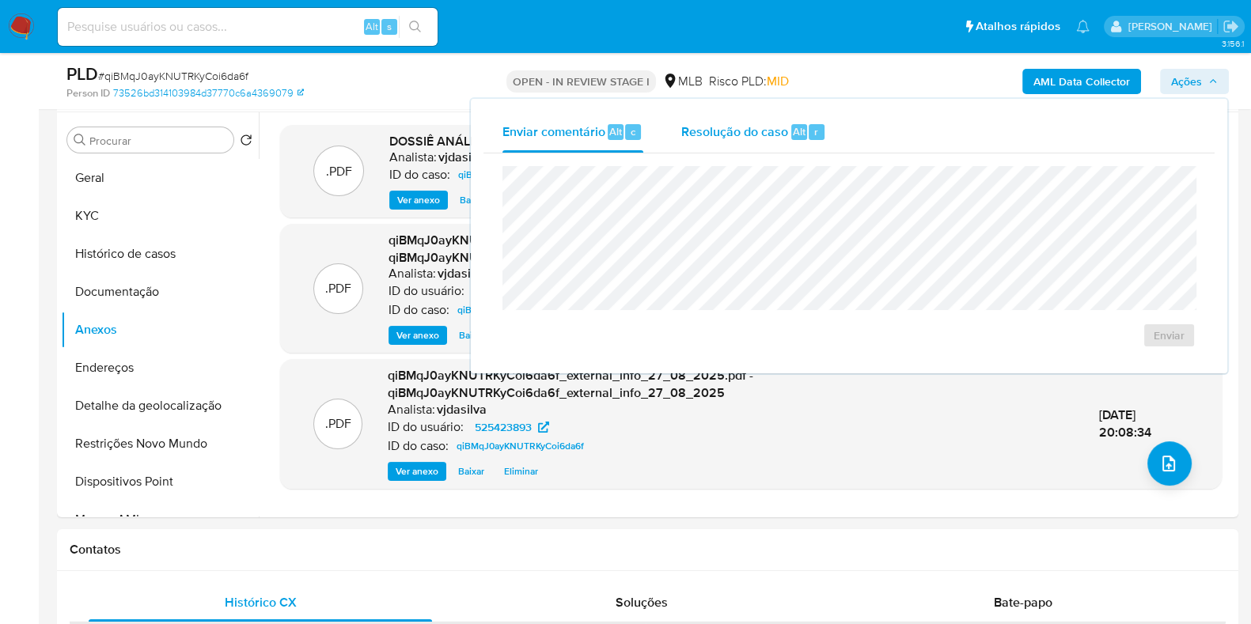
click at [757, 130] on span "Resolução do caso" at bounding box center [734, 131] width 107 height 18
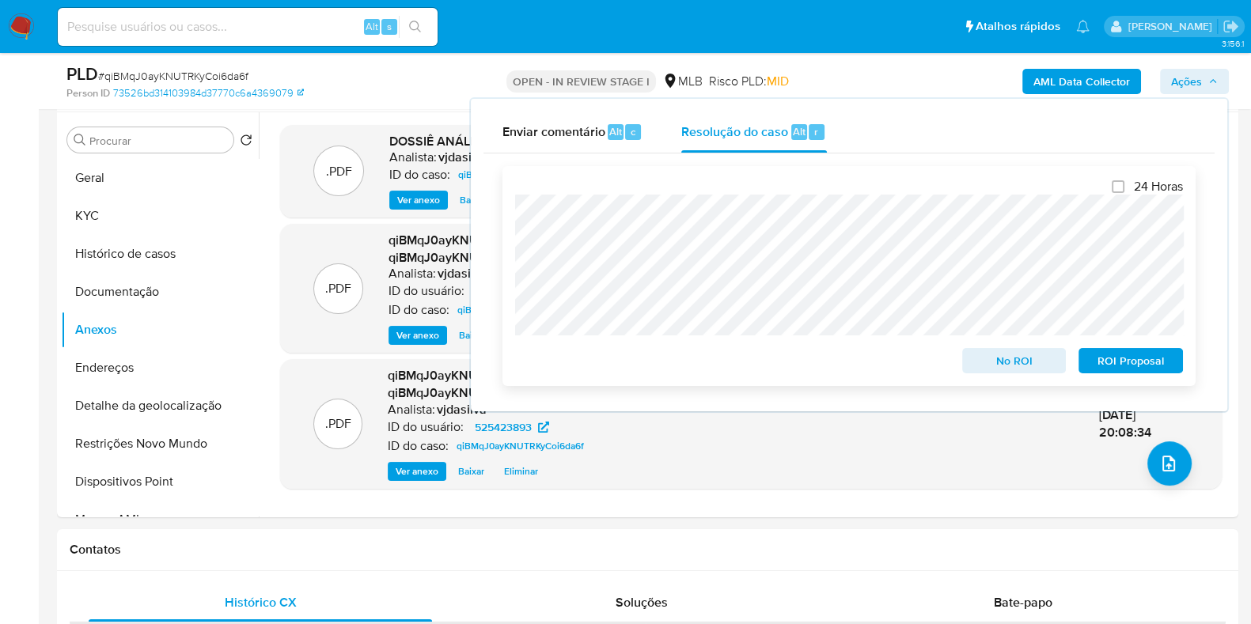
click at [1142, 350] on span "ROI Proposal" at bounding box center [1130, 361] width 82 height 22
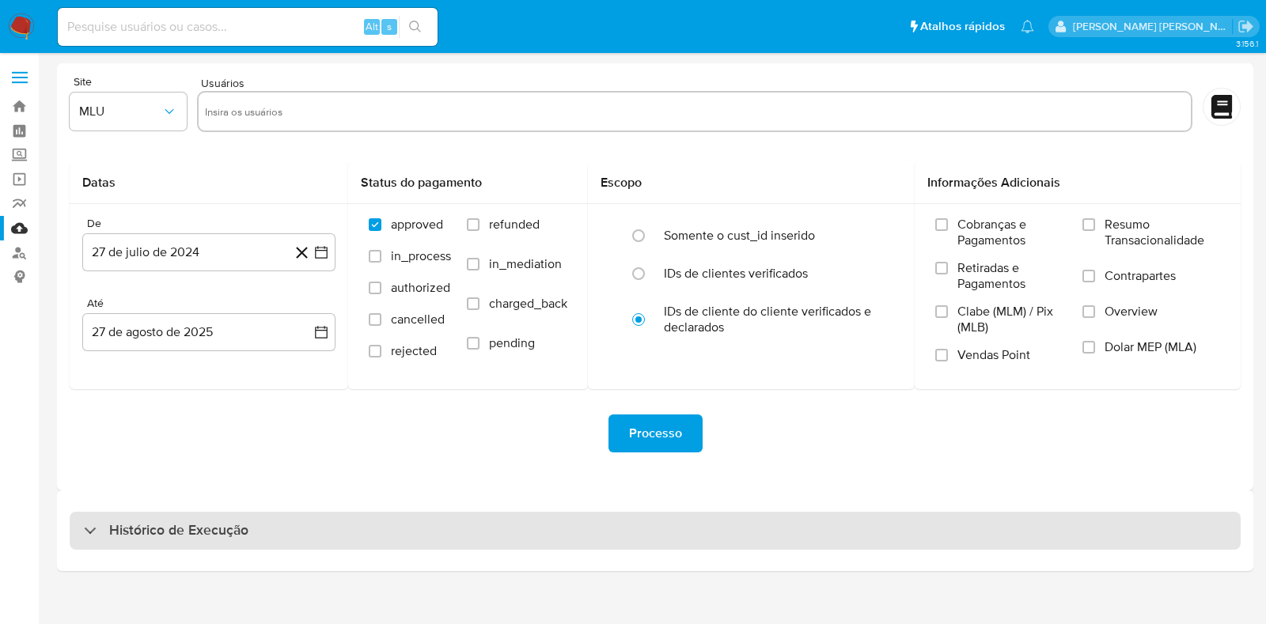
click at [194, 529] on h3 "Histórico de Execução" at bounding box center [178, 530] width 139 height 19
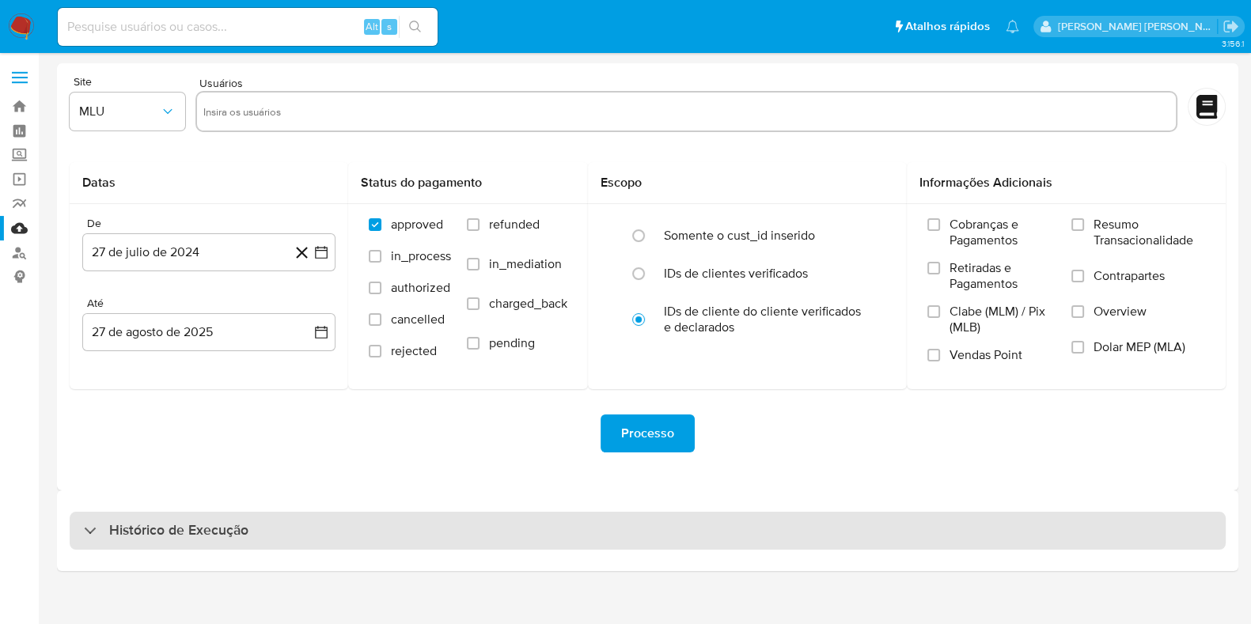
select select "10"
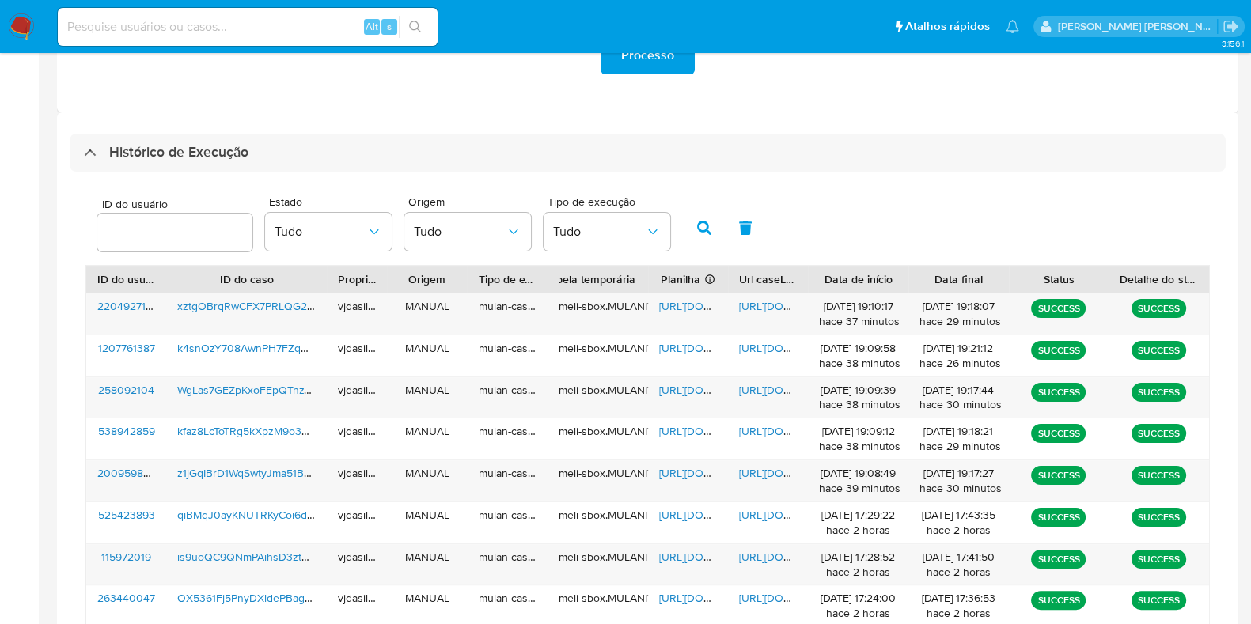
scroll to position [494, 0]
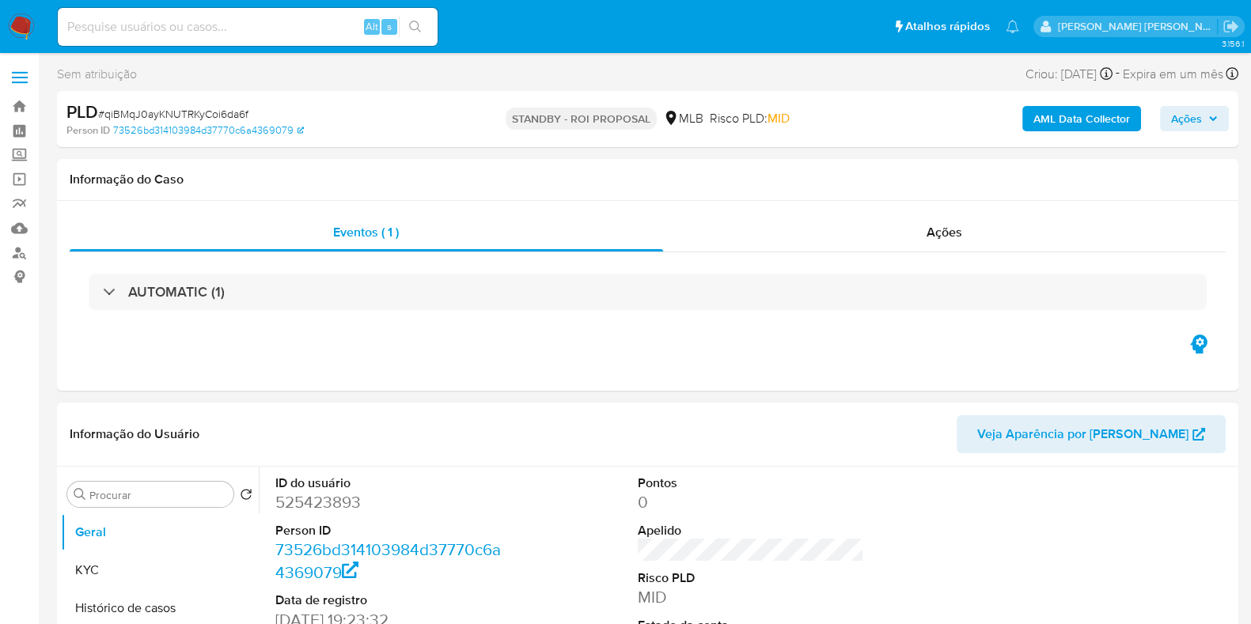
select select "10"
